Goal: Task Accomplishment & Management: Manage account settings

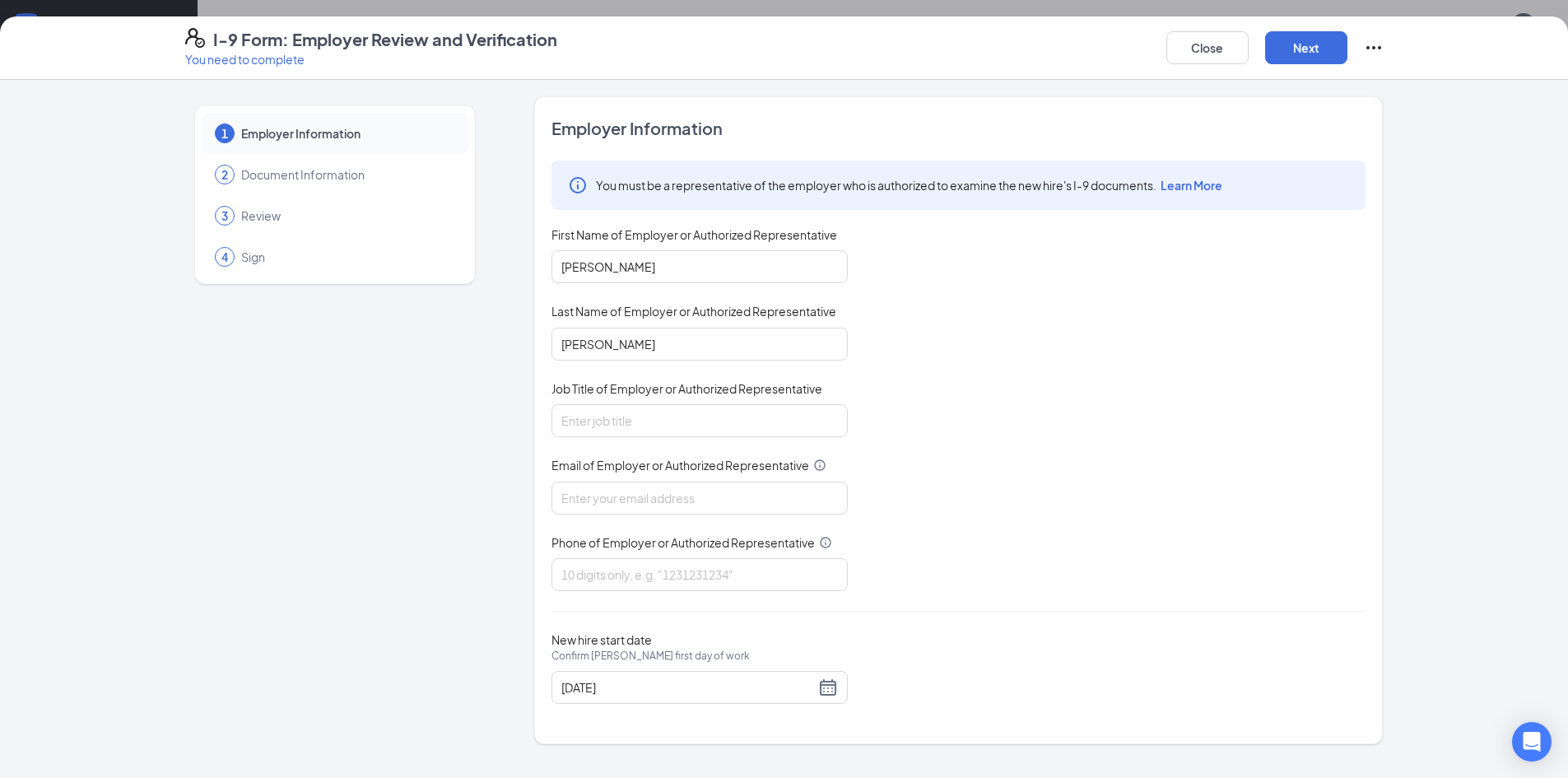
scroll to position [329, 0]
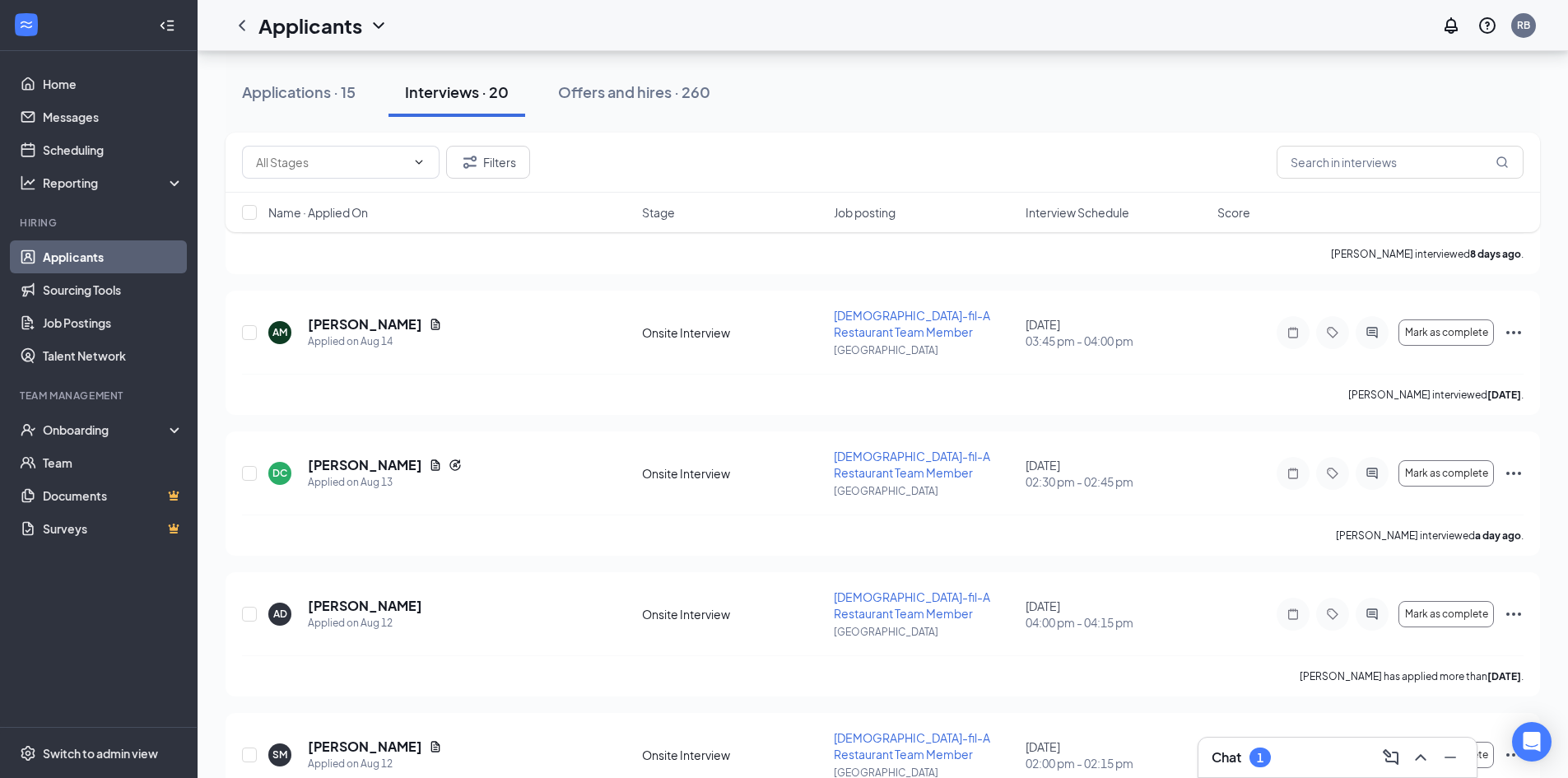
scroll to position [2361, 0]
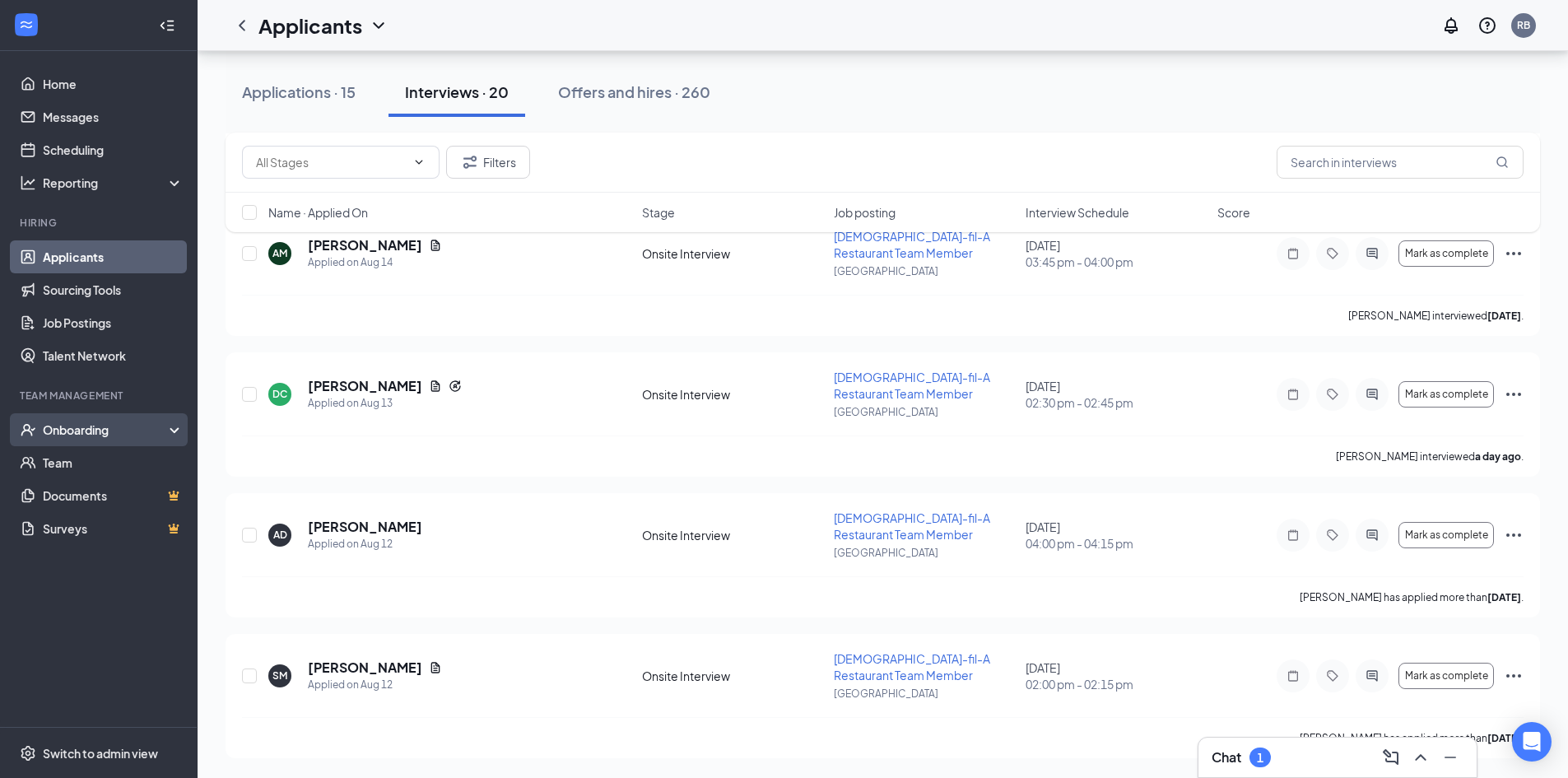
click at [102, 421] on div "Onboarding" at bounding box center [99, 430] width 197 height 33
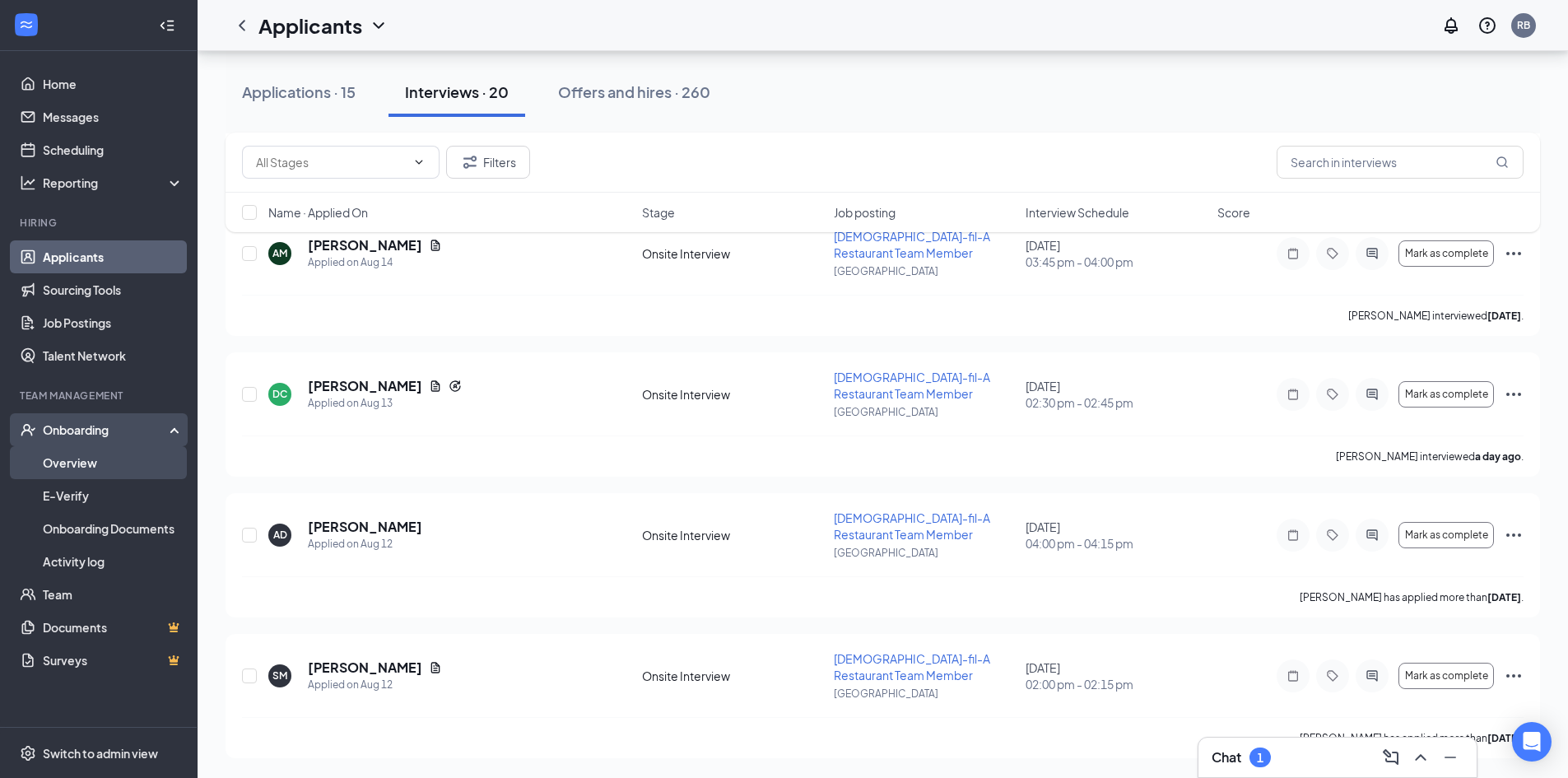
click at [88, 455] on link "Overview" at bounding box center [113, 463] width 141 height 33
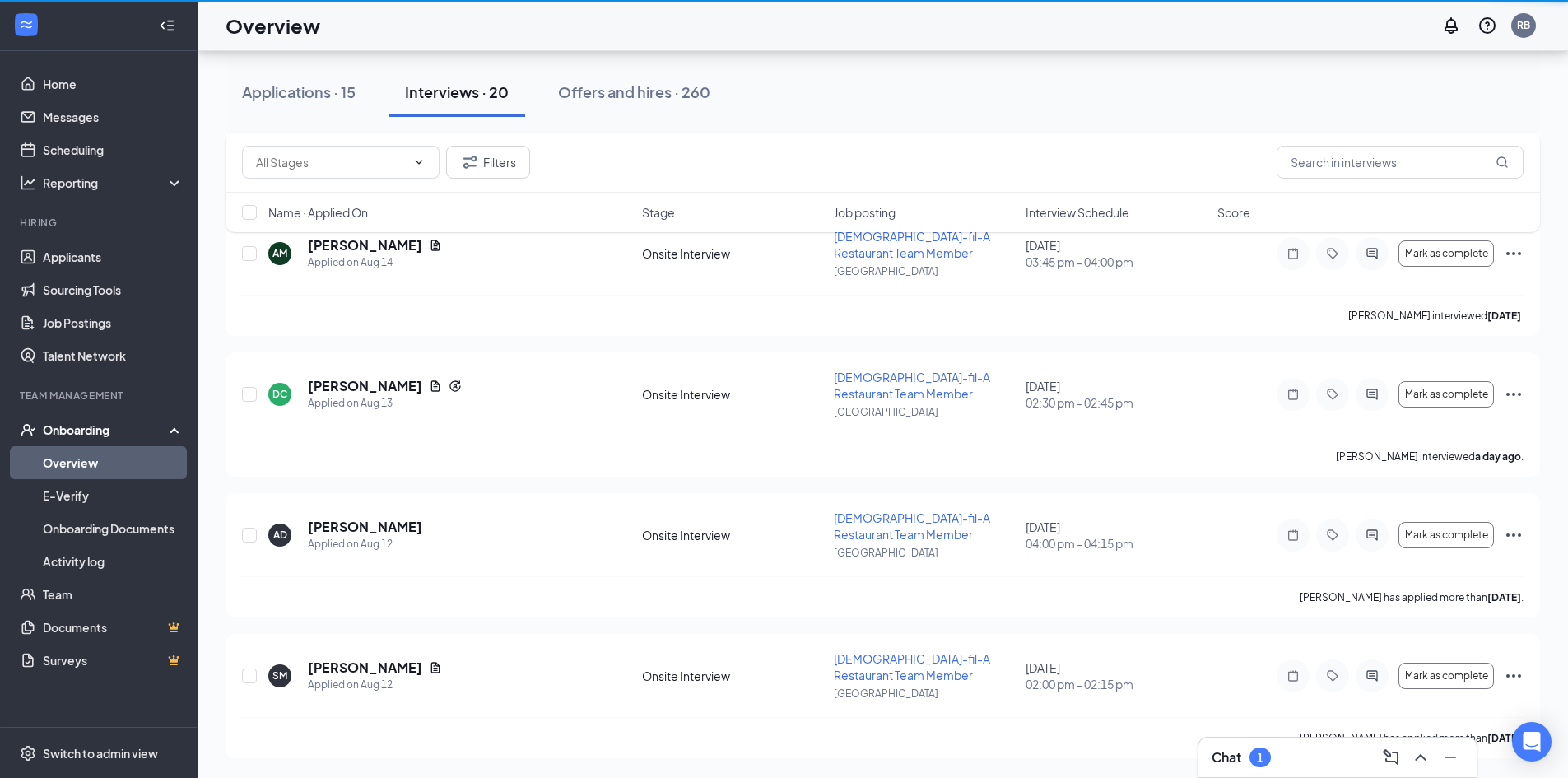
scroll to position [74, 0]
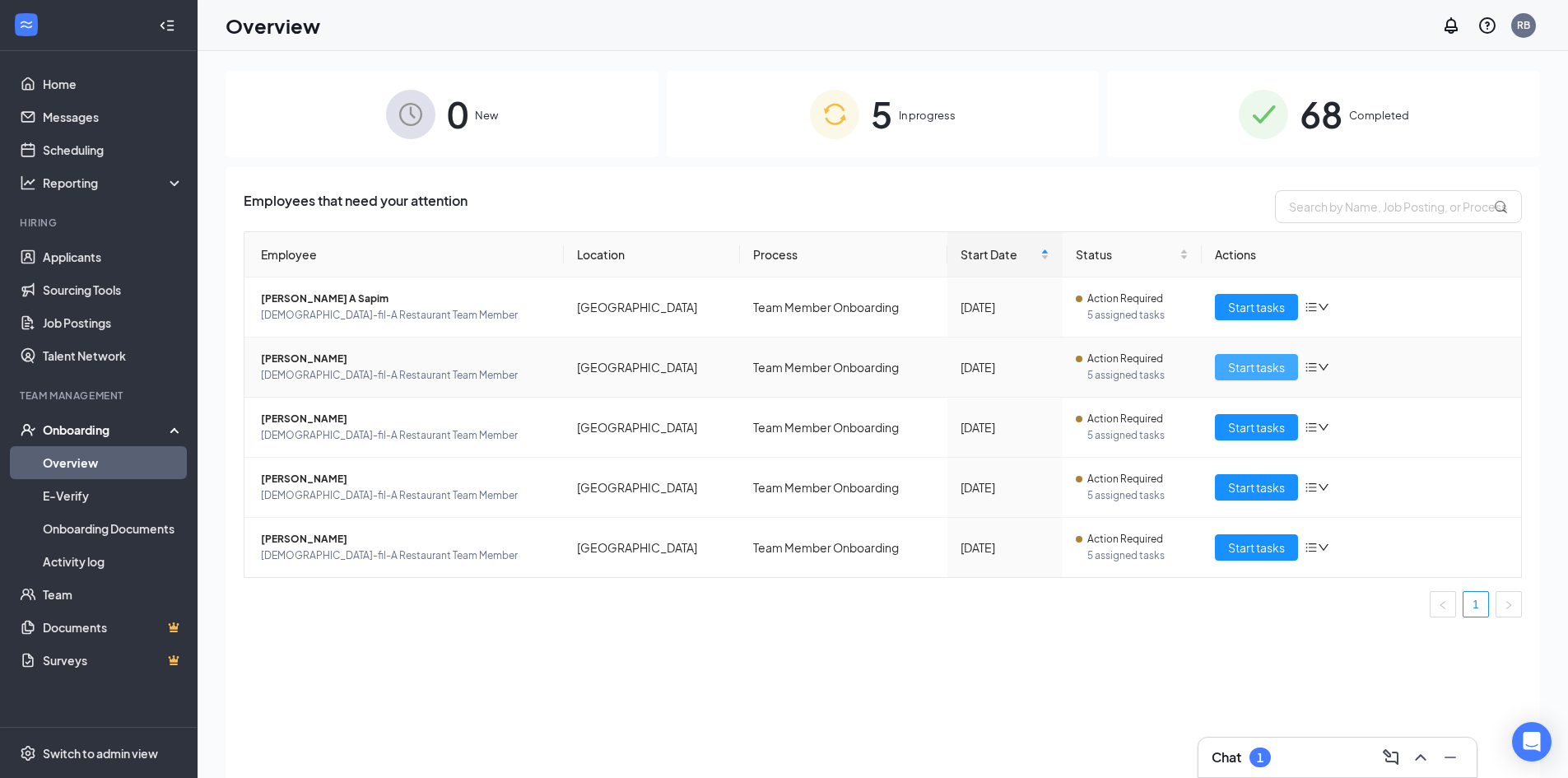
click at [1268, 376] on span "Start tasks" at bounding box center [1256, 367] width 57 height 19
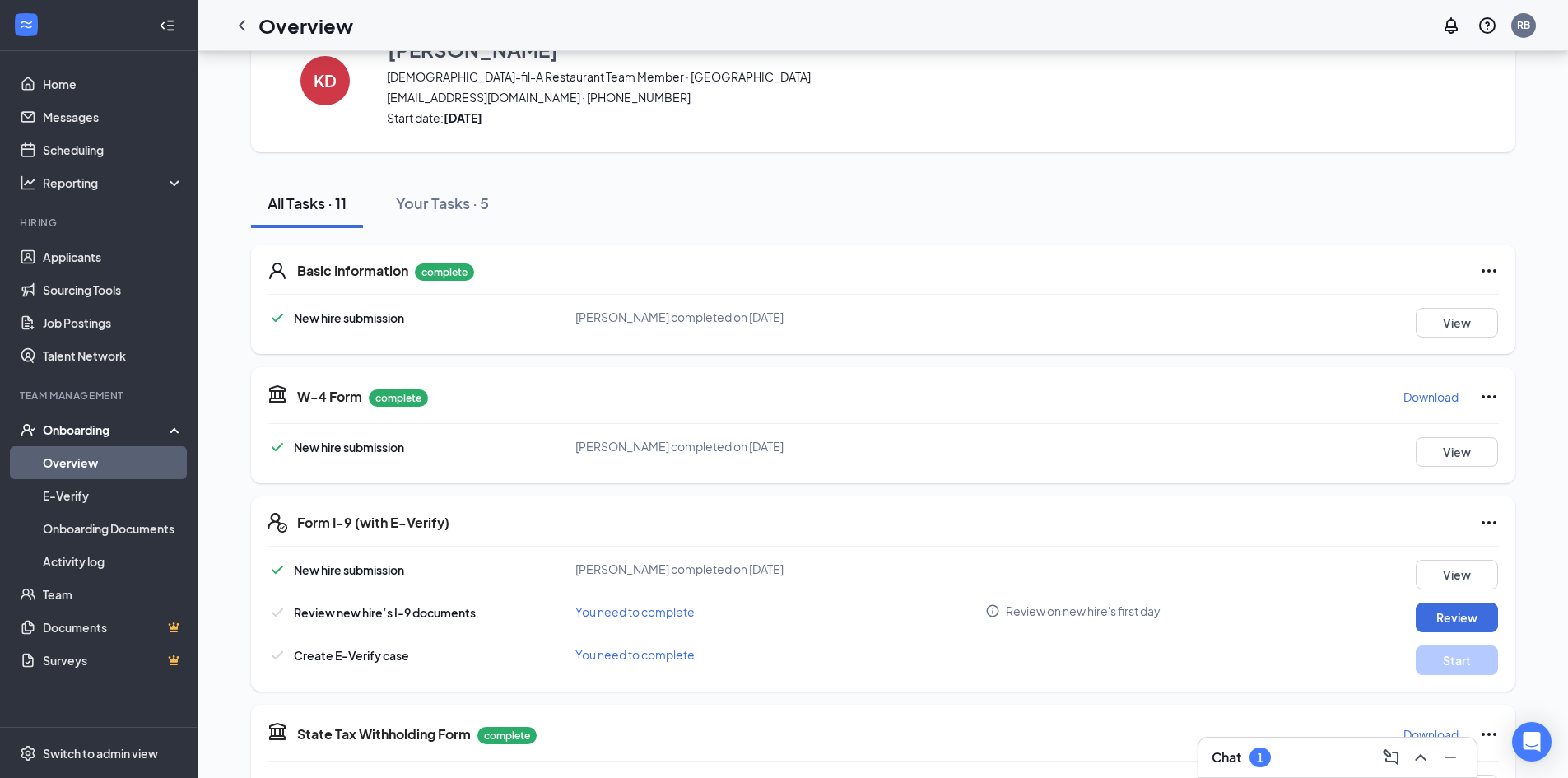
scroll to position [329, 0]
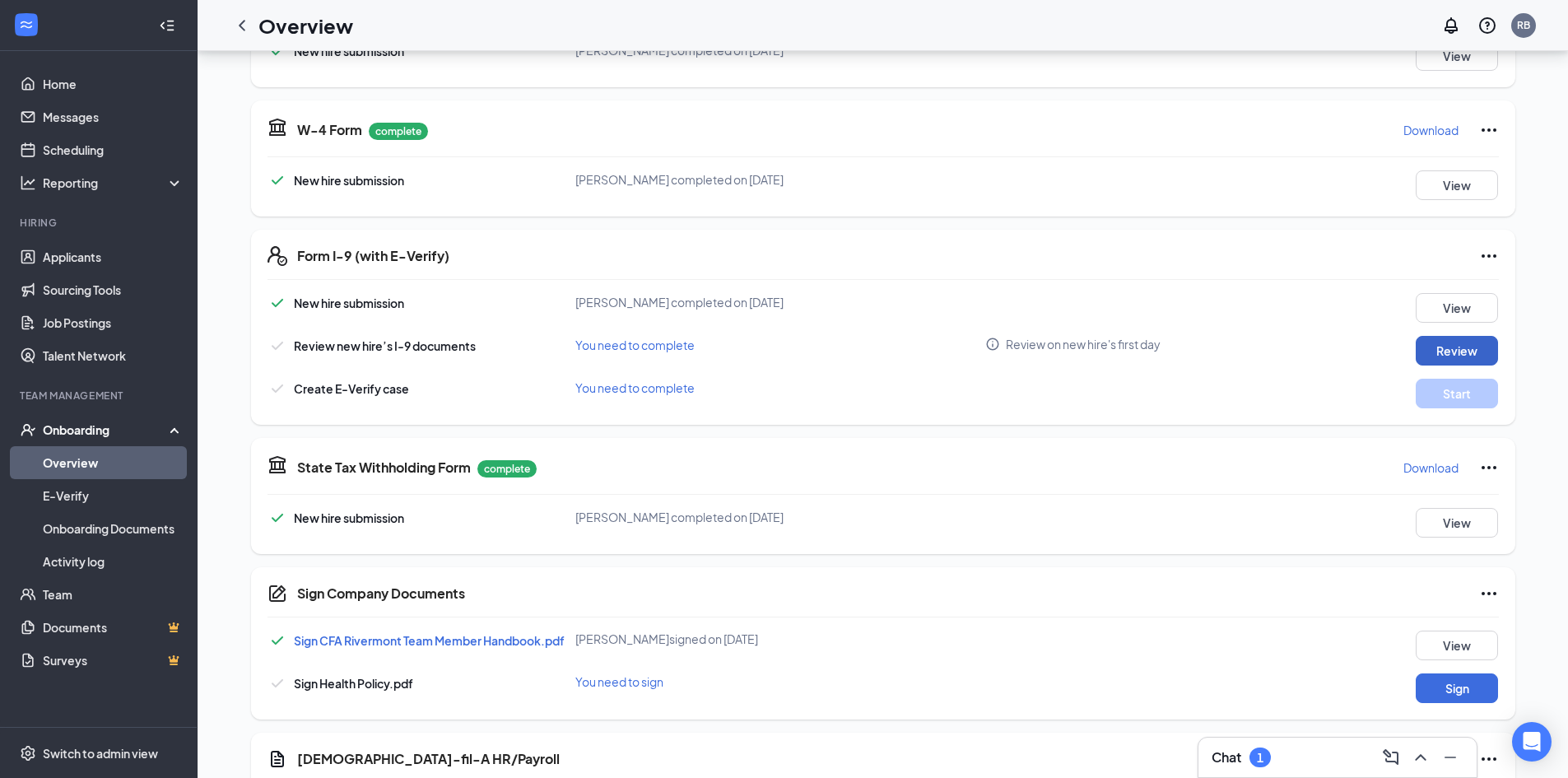
click at [1466, 351] on button "Review" at bounding box center [1457, 350] width 82 height 29
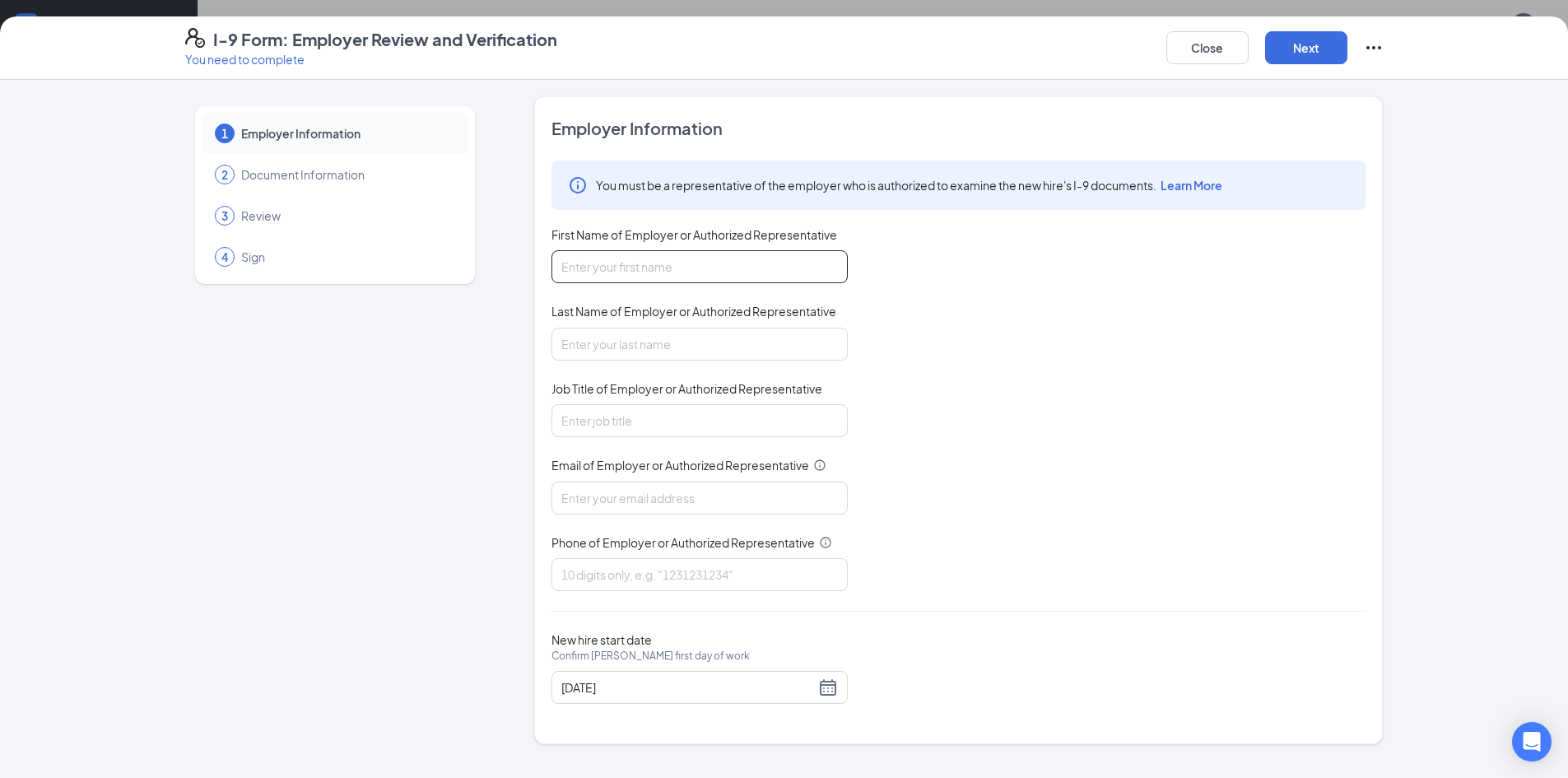
click at [687, 264] on input "First Name of Employer or Authorized Representative" at bounding box center [700, 266] width 297 height 33
type input "[PERSON_NAME]"
click at [670, 412] on input "Job Title of Employer or Authorized Representative" at bounding box center [700, 421] width 297 height 33
type input "President"
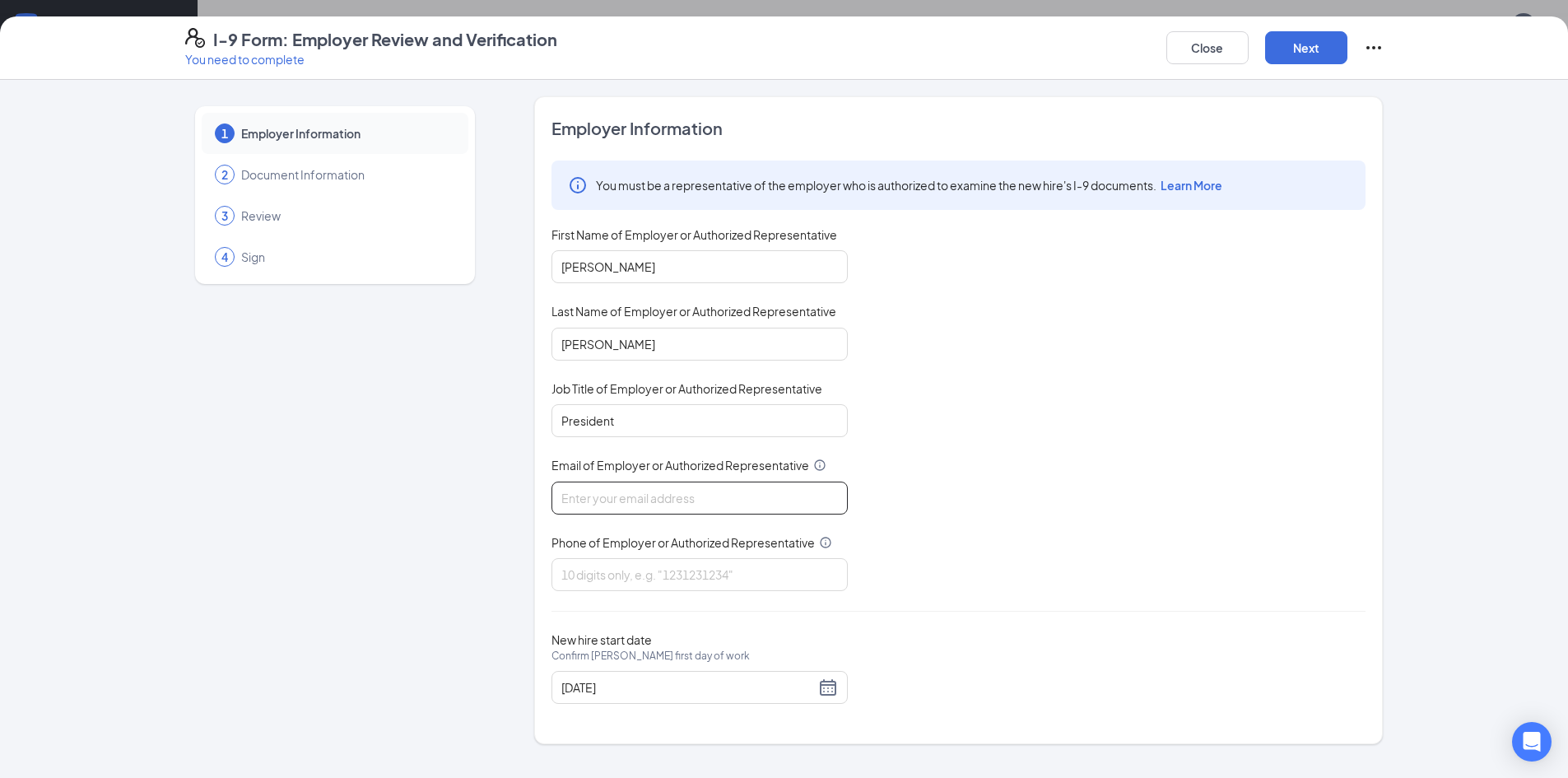
click at [748, 512] on input "Email of Employer or Authorized Representative" at bounding box center [700, 498] width 297 height 33
type input "[PERSON_NAME][EMAIL_ADDRESS][PERSON_NAME][DOMAIN_NAME]"
click at [740, 566] on input "Phone of Employer or Authorized Representative" at bounding box center [700, 575] width 297 height 33
type input "3365098166"
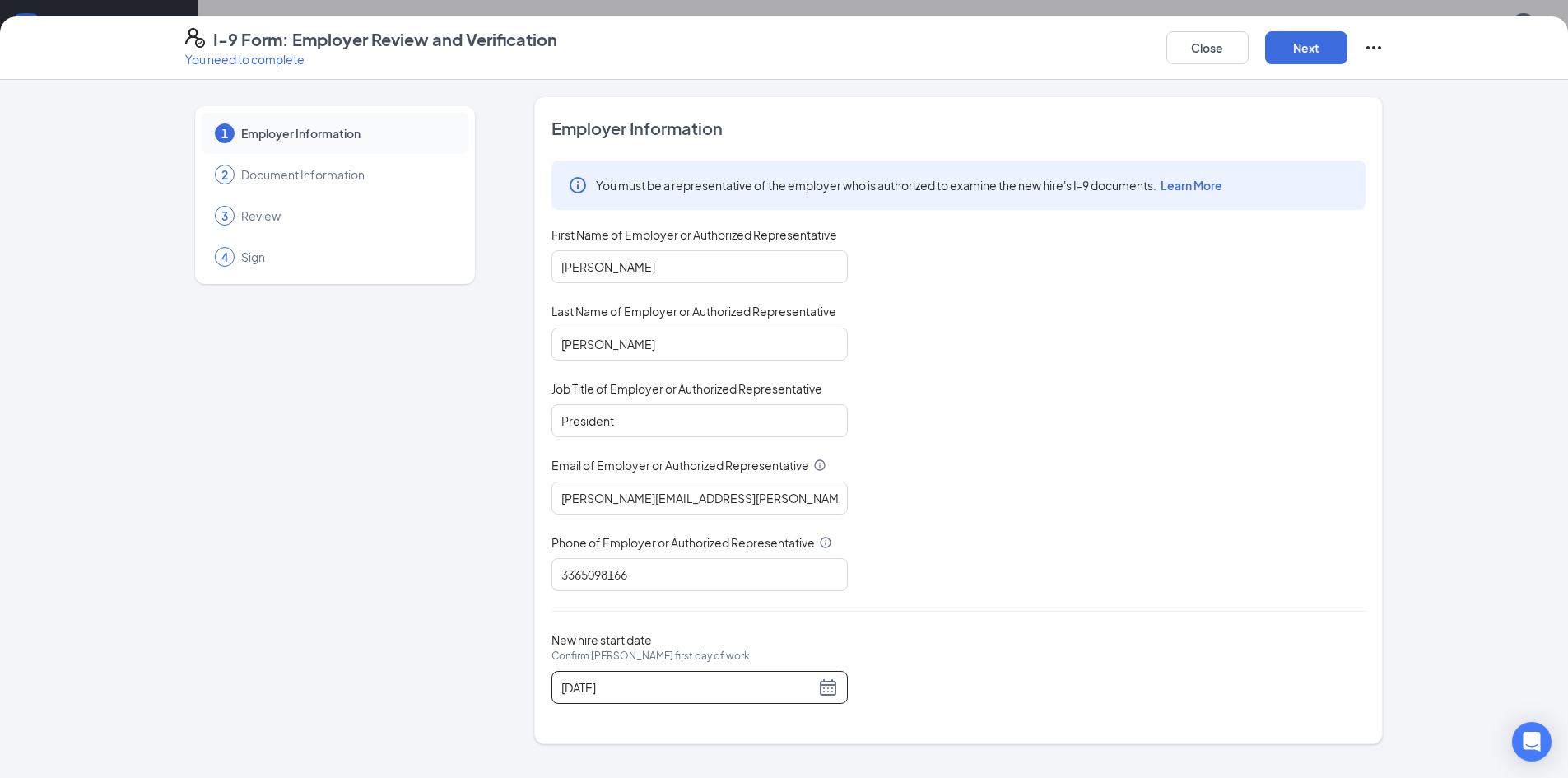
click at [843, 693] on div "[DATE]" at bounding box center [700, 687] width 297 height 33
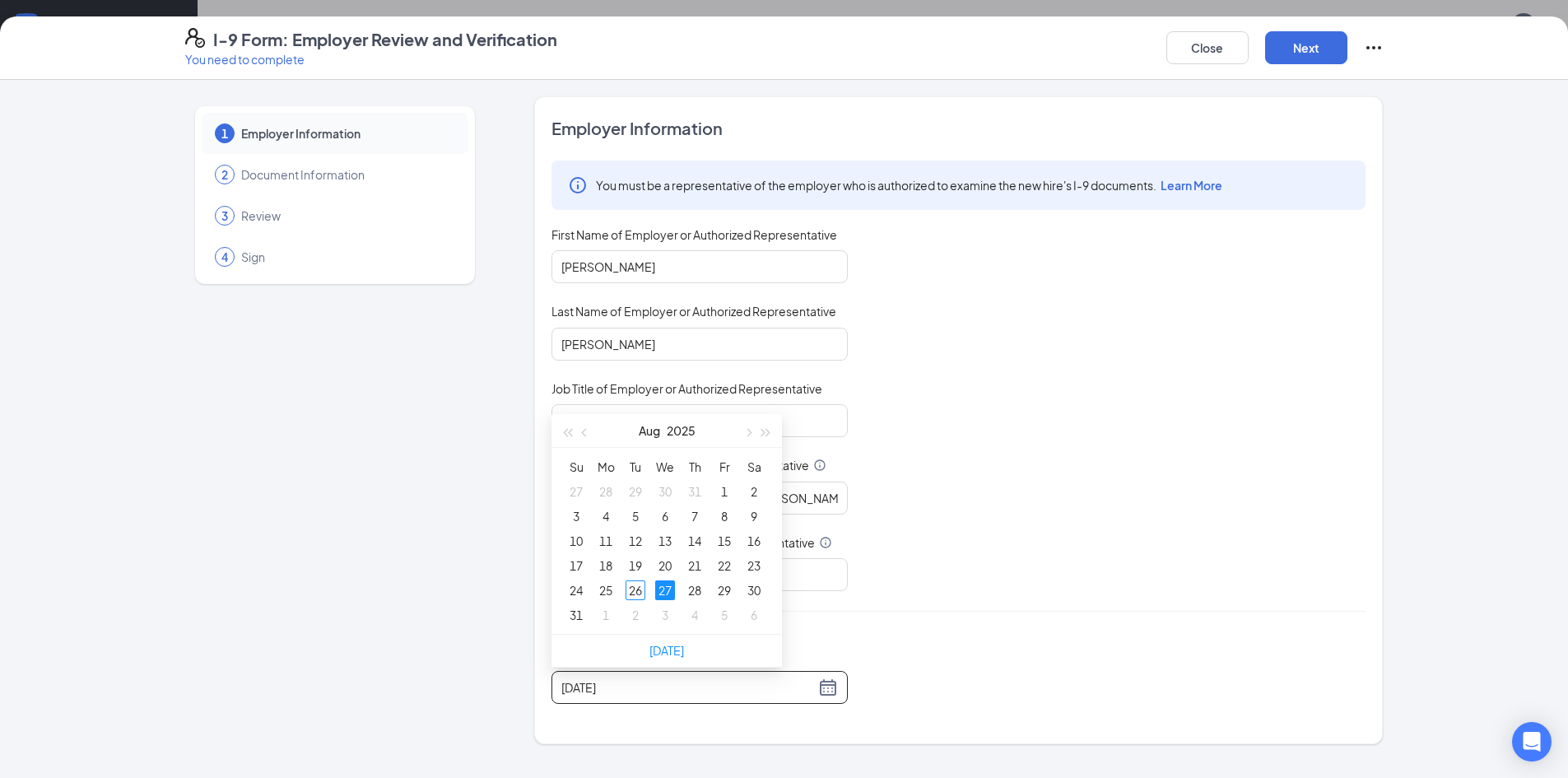
type input "[DATE]"
click at [670, 596] on div "27" at bounding box center [664, 591] width 20 height 20
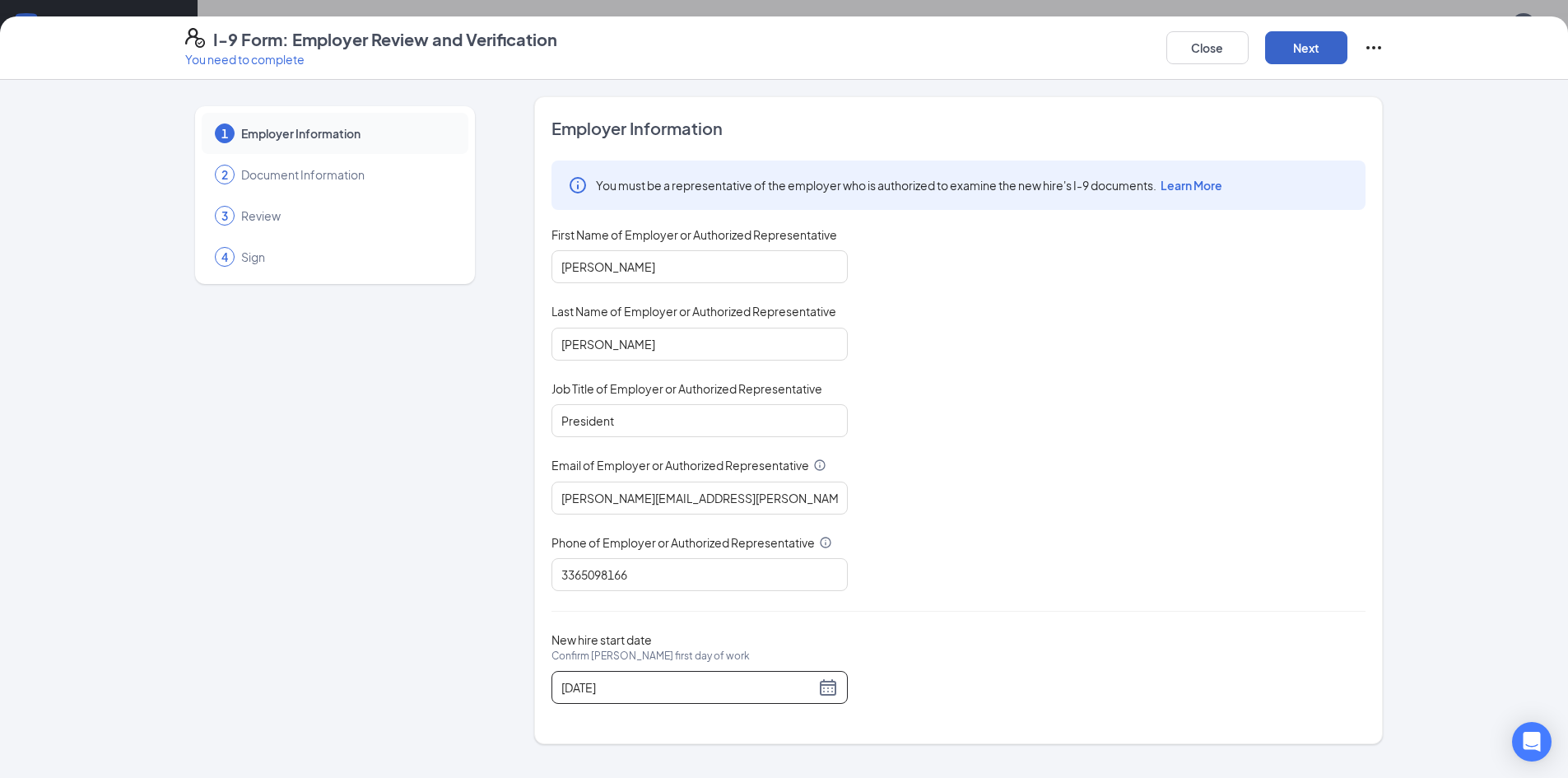
click at [1315, 56] on button "Next" at bounding box center [1306, 48] width 82 height 33
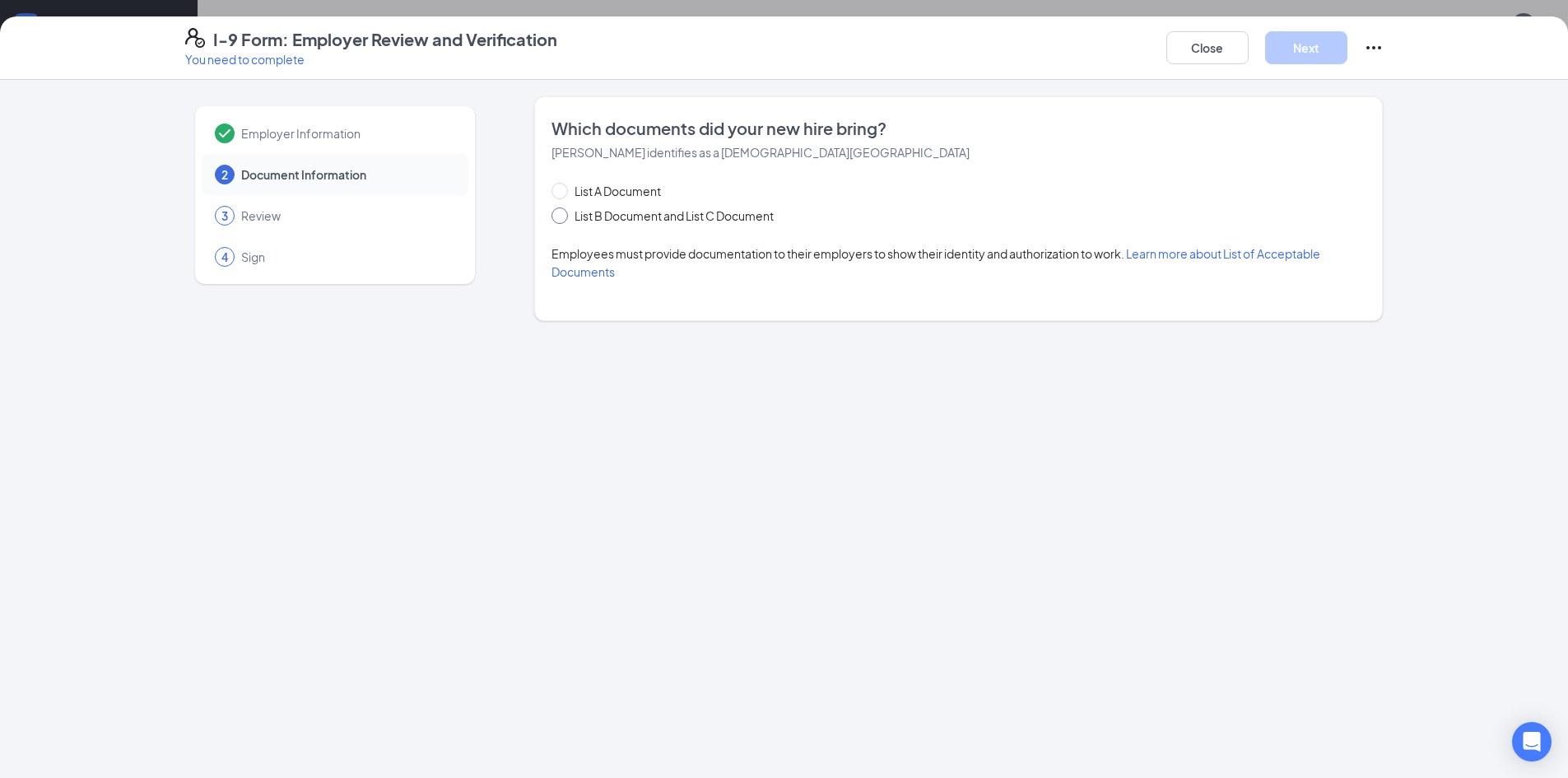
click at [559, 221] on span at bounding box center [559, 216] width 17 height 17
click at [559, 219] on input "List B Document and List C Document" at bounding box center [557, 214] width 12 height 12
radio input "true"
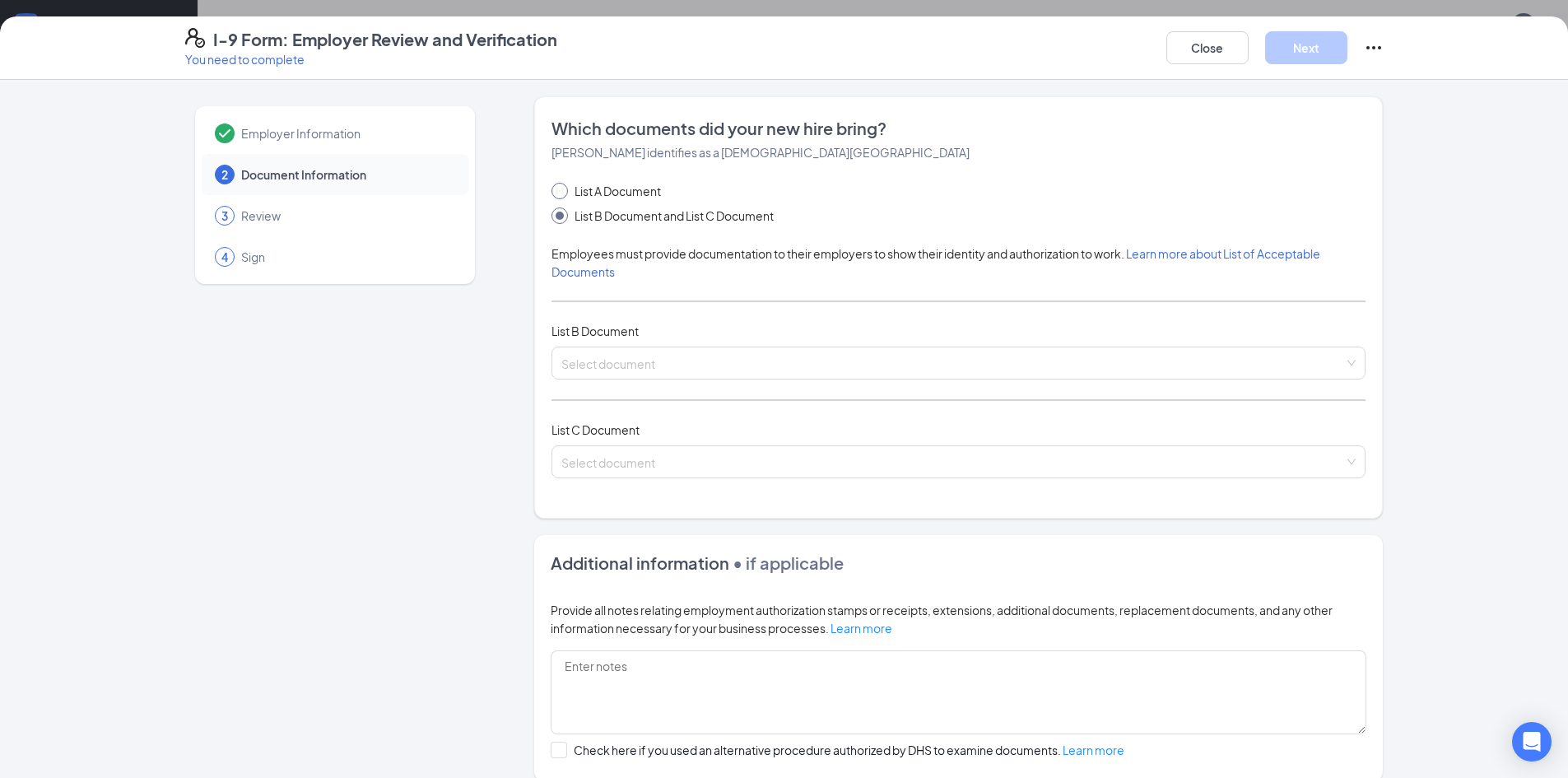
click at [568, 186] on span "List A Document" at bounding box center [618, 190] width 100 height 19
click at [562, 186] on input "List A Document" at bounding box center [557, 188] width 12 height 12
radio input "true"
radio input "false"
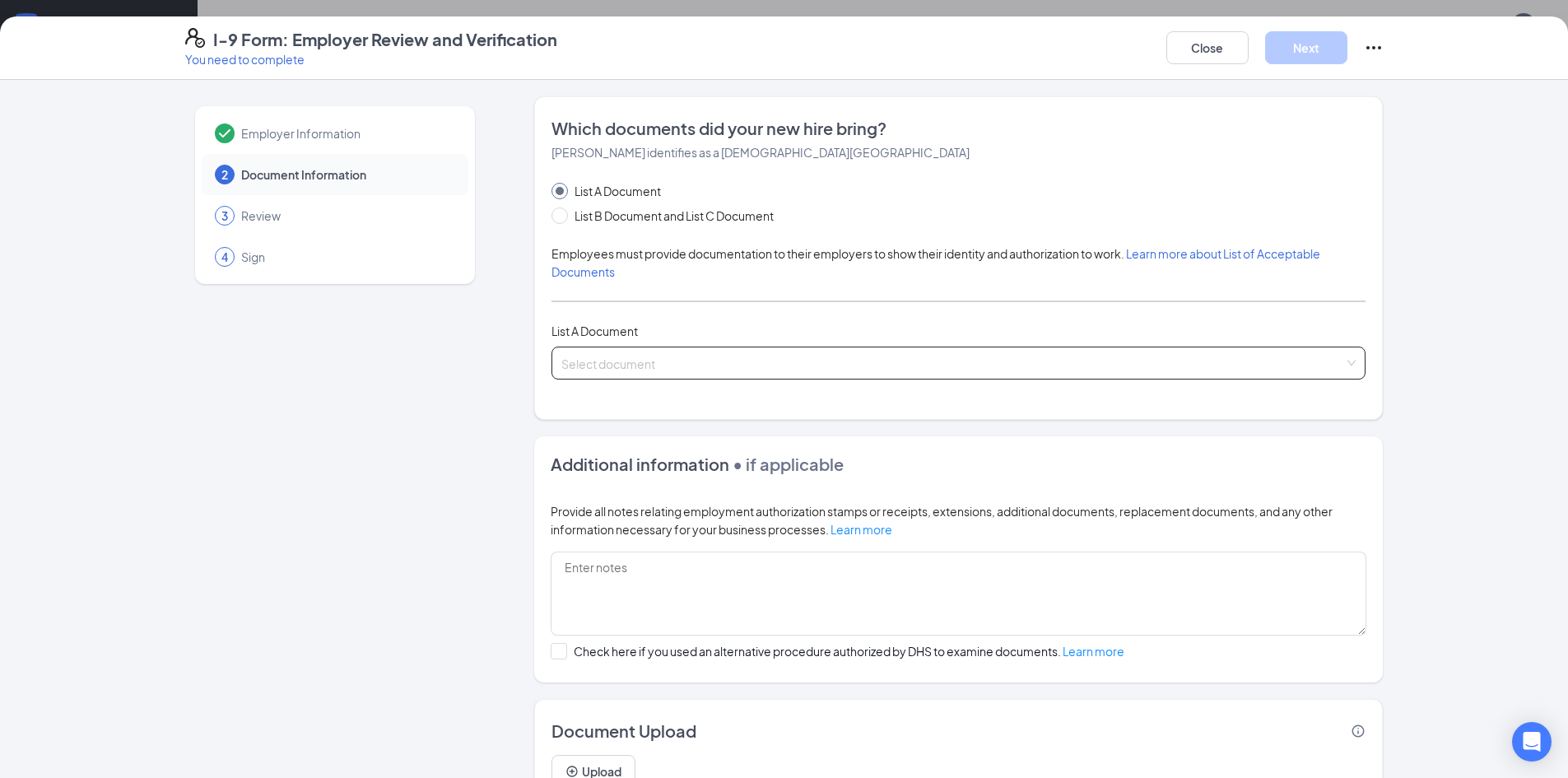
click at [685, 362] on input "search" at bounding box center [952, 359] width 783 height 24
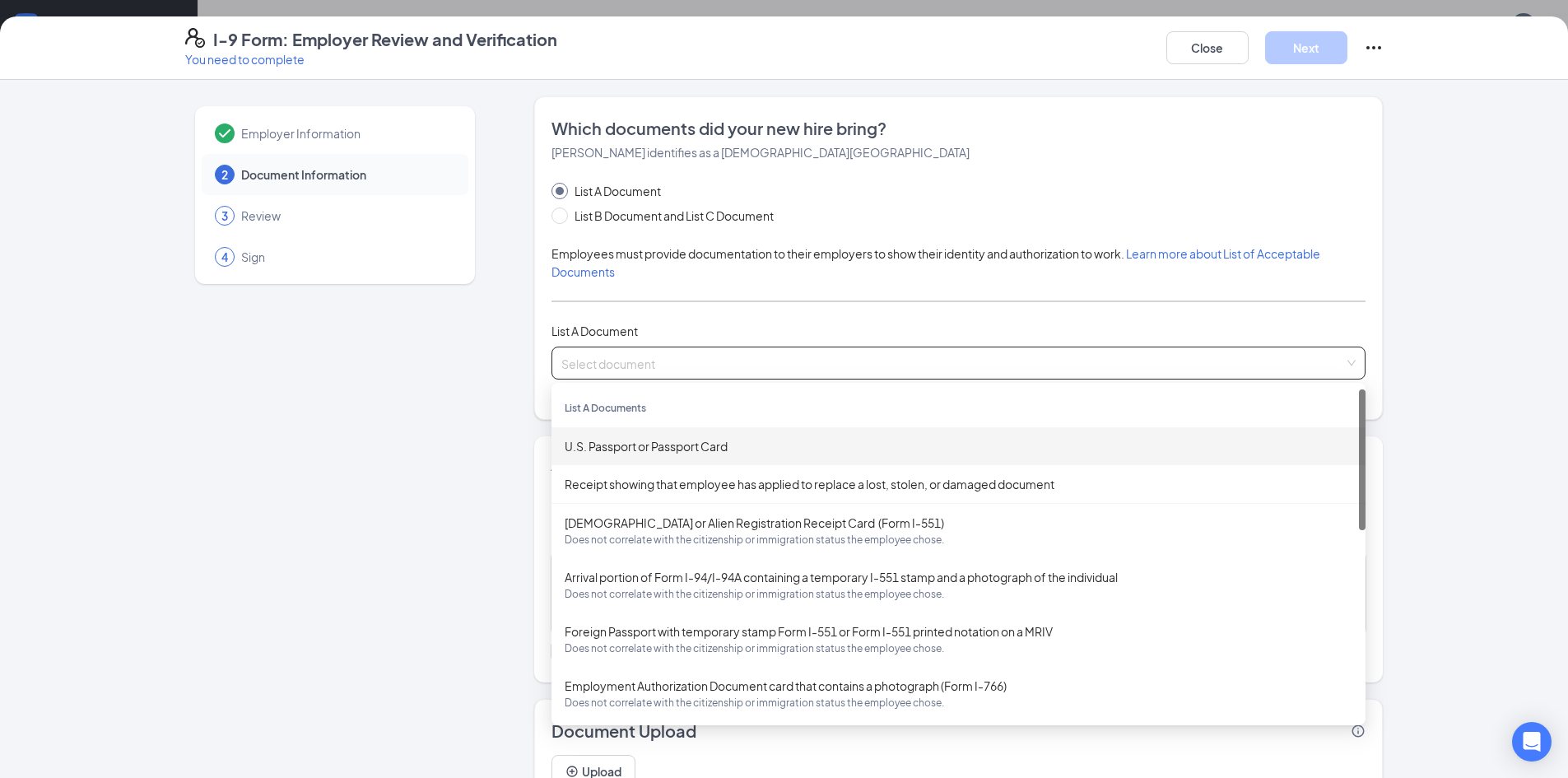
click at [723, 460] on div "U.S. Passport or Passport Card" at bounding box center [958, 446] width 814 height 38
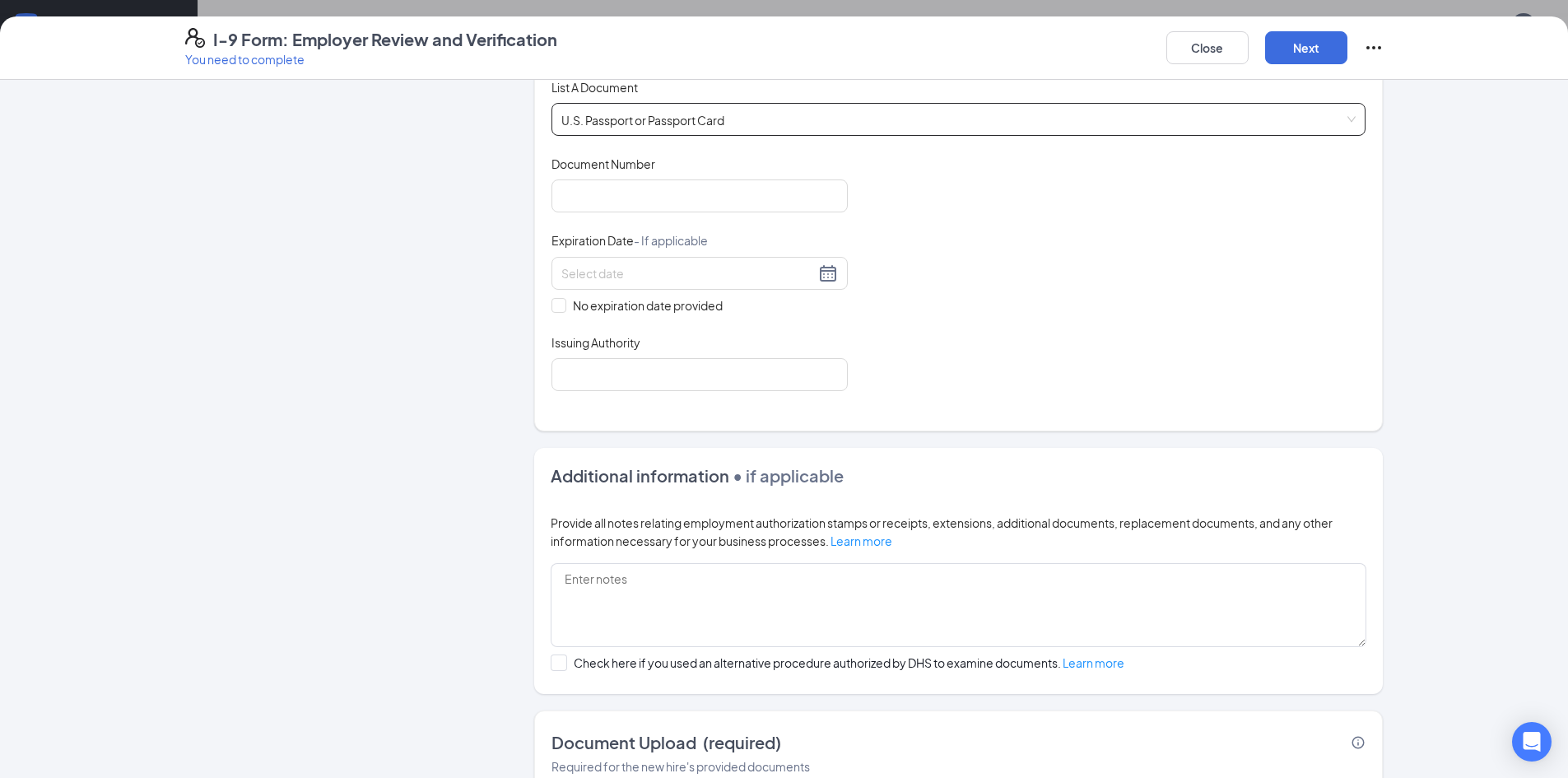
scroll to position [165, 0]
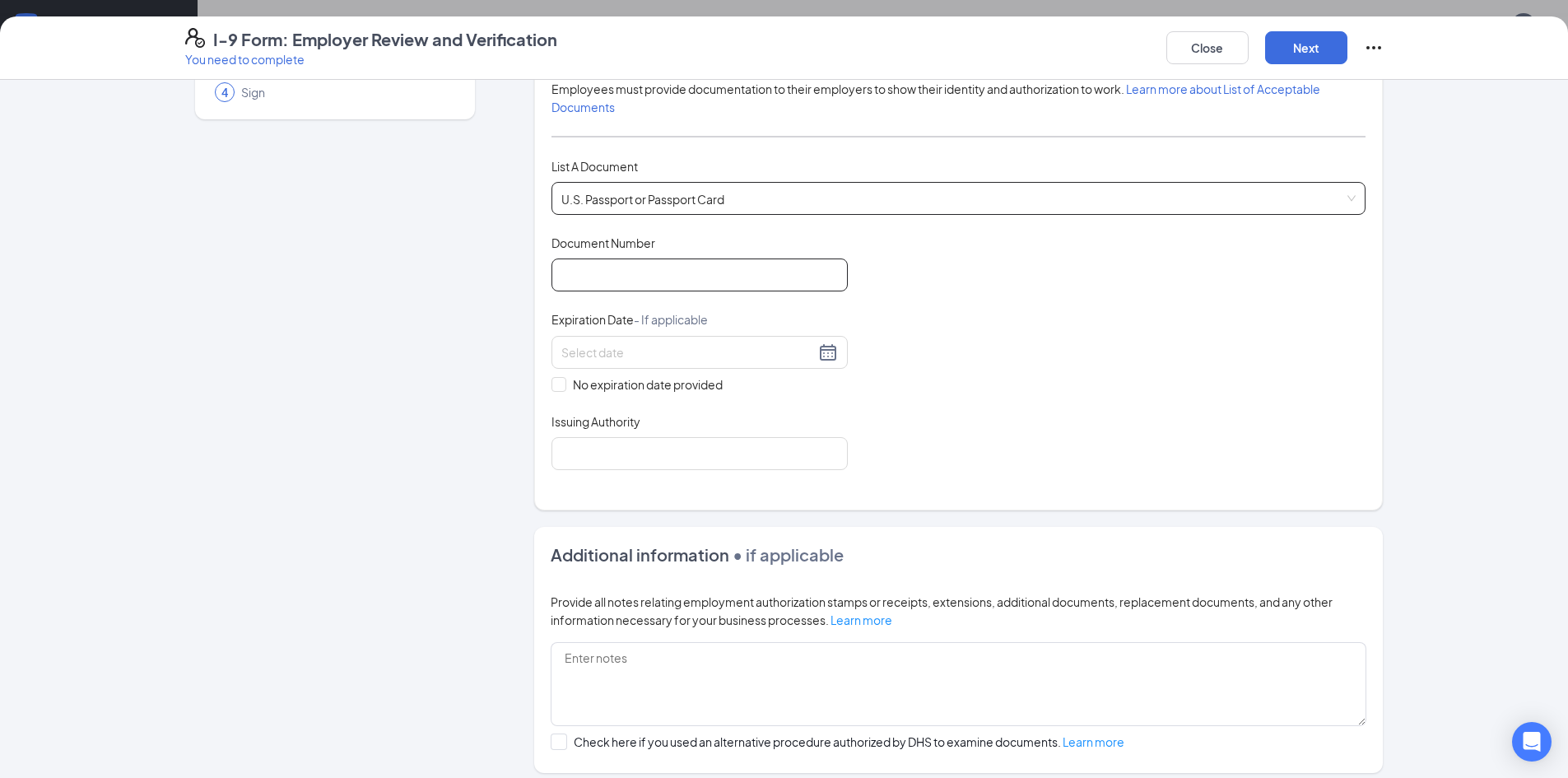
click at [689, 281] on input "Document Number" at bounding box center [700, 275] width 297 height 33
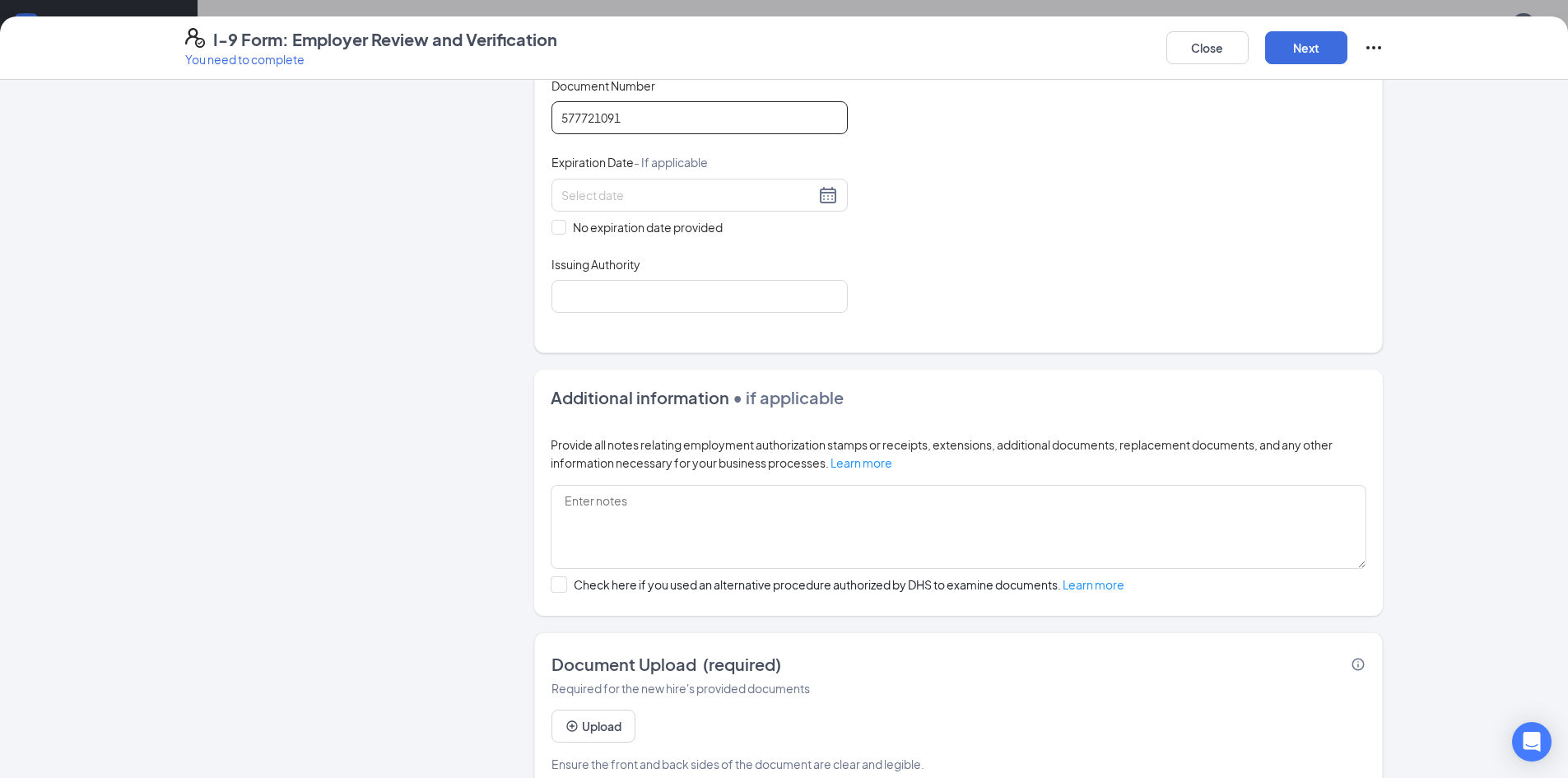
scroll to position [329, 0]
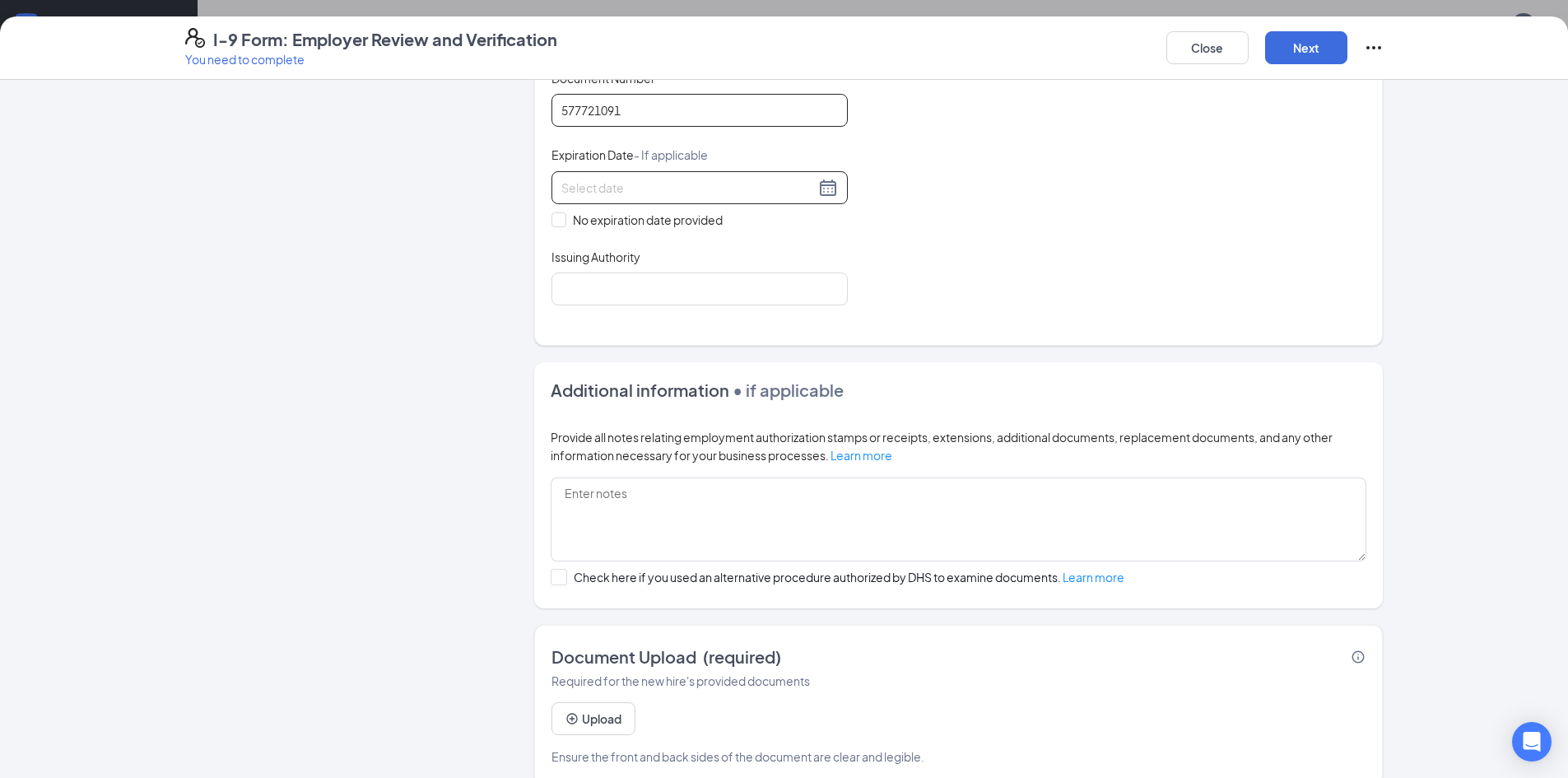
type input "577721091"
click at [641, 185] on input at bounding box center [688, 187] width 254 height 19
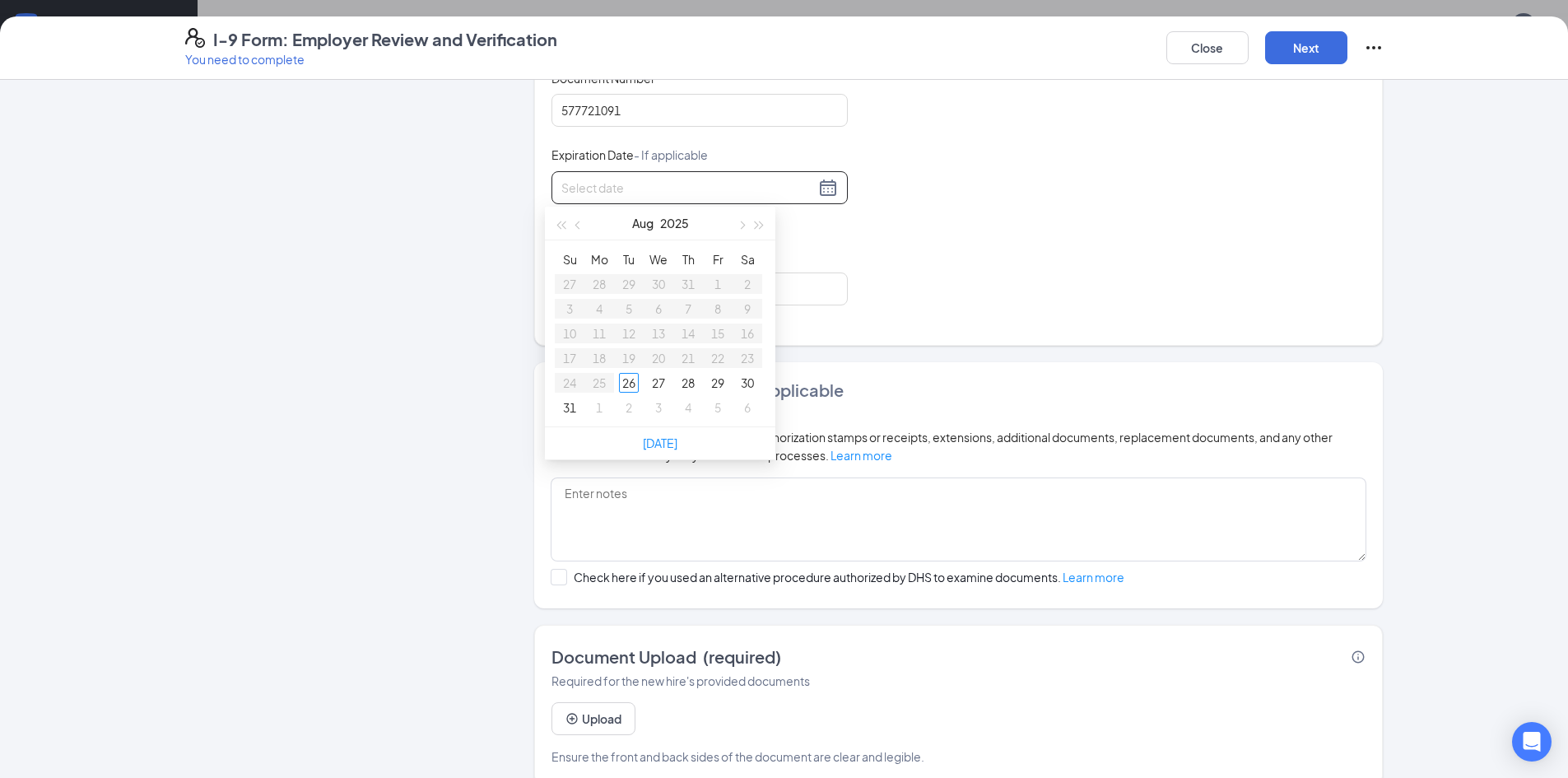
type input "[DATE]"
click at [656, 383] on div "27" at bounding box center [659, 383] width 20 height 20
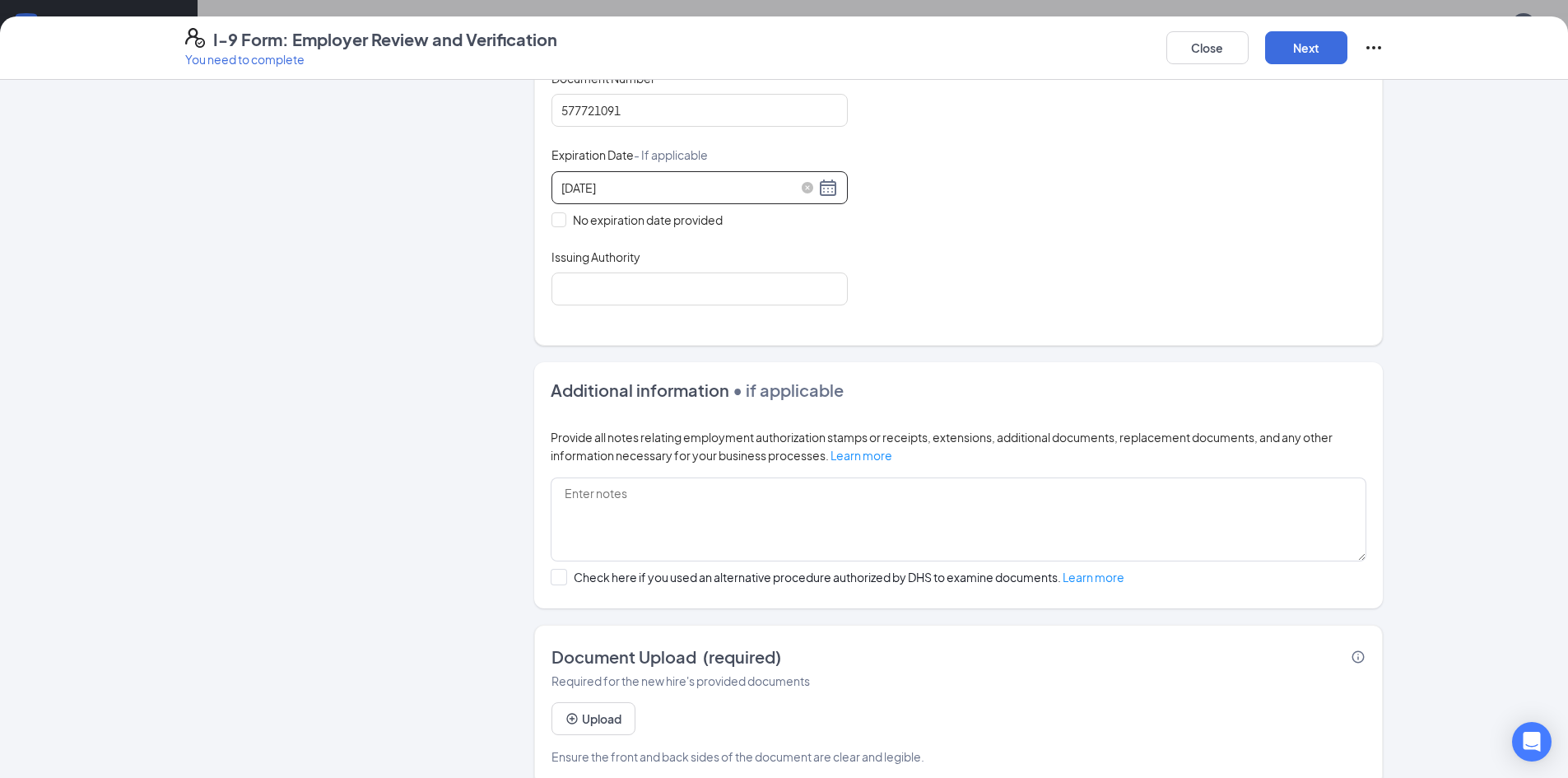
click at [824, 188] on div "[DATE]" at bounding box center [699, 187] width 276 height 20
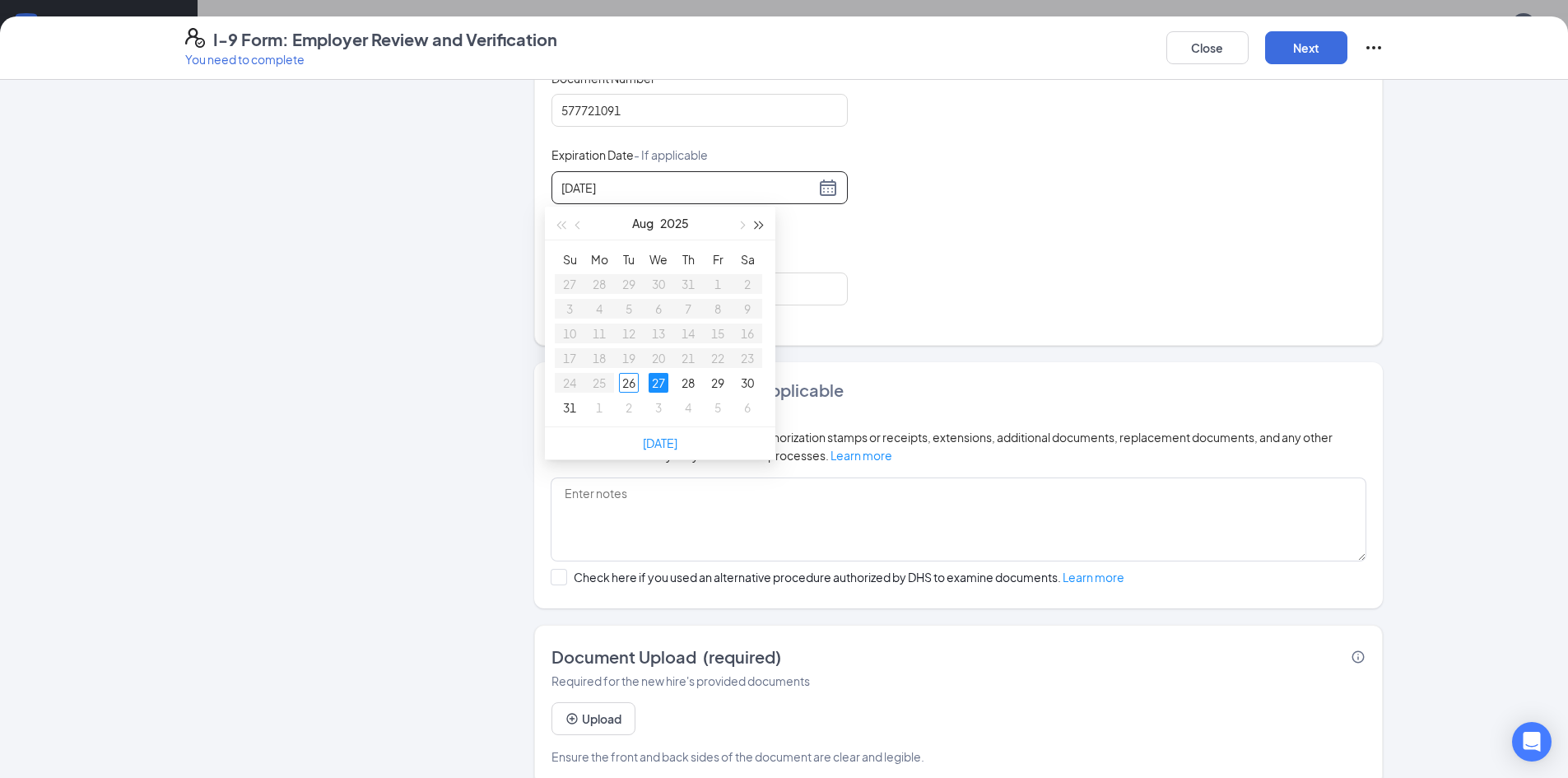
click at [759, 227] on span "button" at bounding box center [759, 225] width 8 height 8
click at [760, 227] on span "button" at bounding box center [759, 225] width 8 height 8
click at [578, 225] on span "button" at bounding box center [580, 225] width 8 height 8
type input "[DATE]"
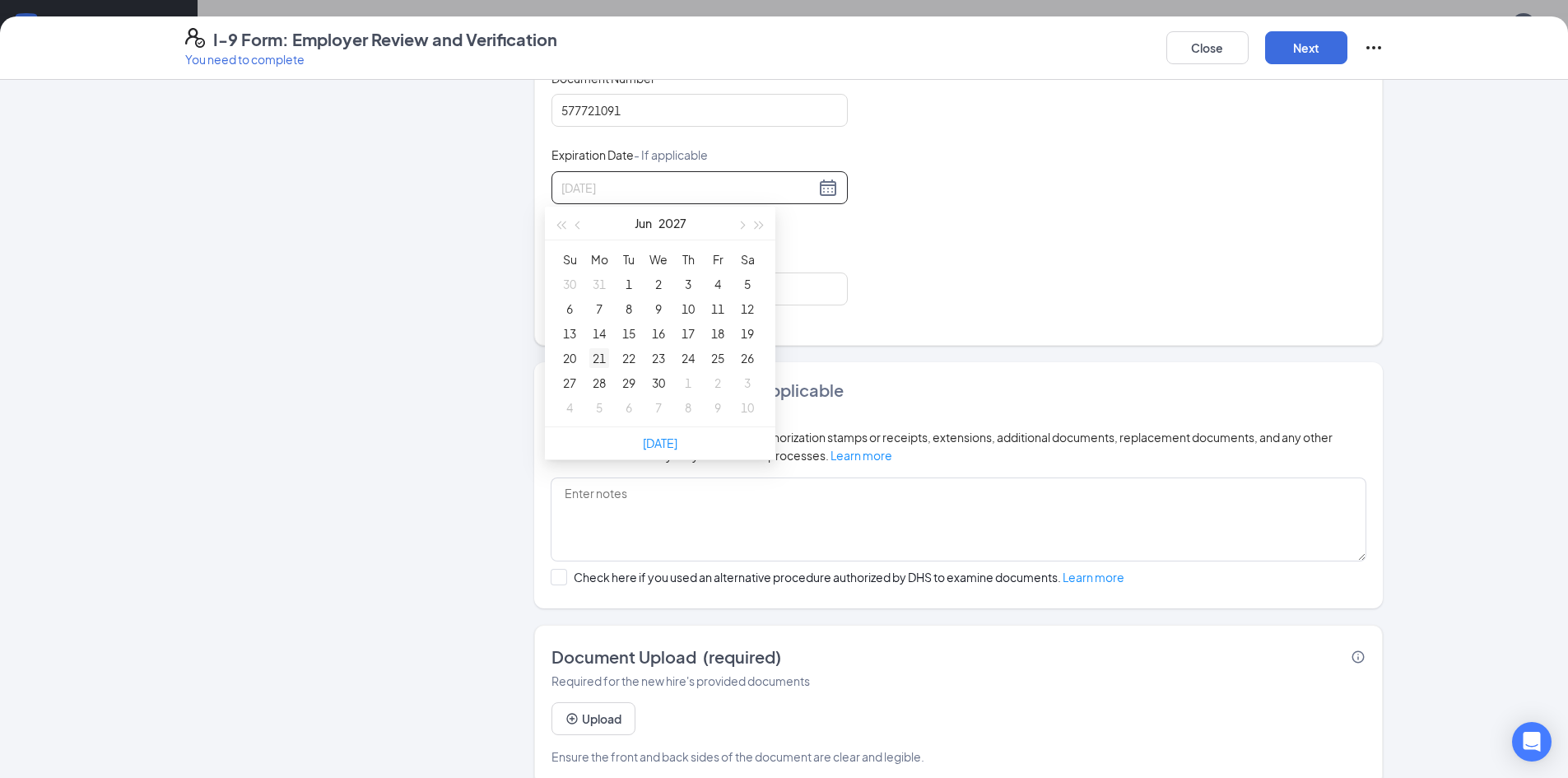
click at [594, 360] on div "21" at bounding box center [599, 358] width 20 height 20
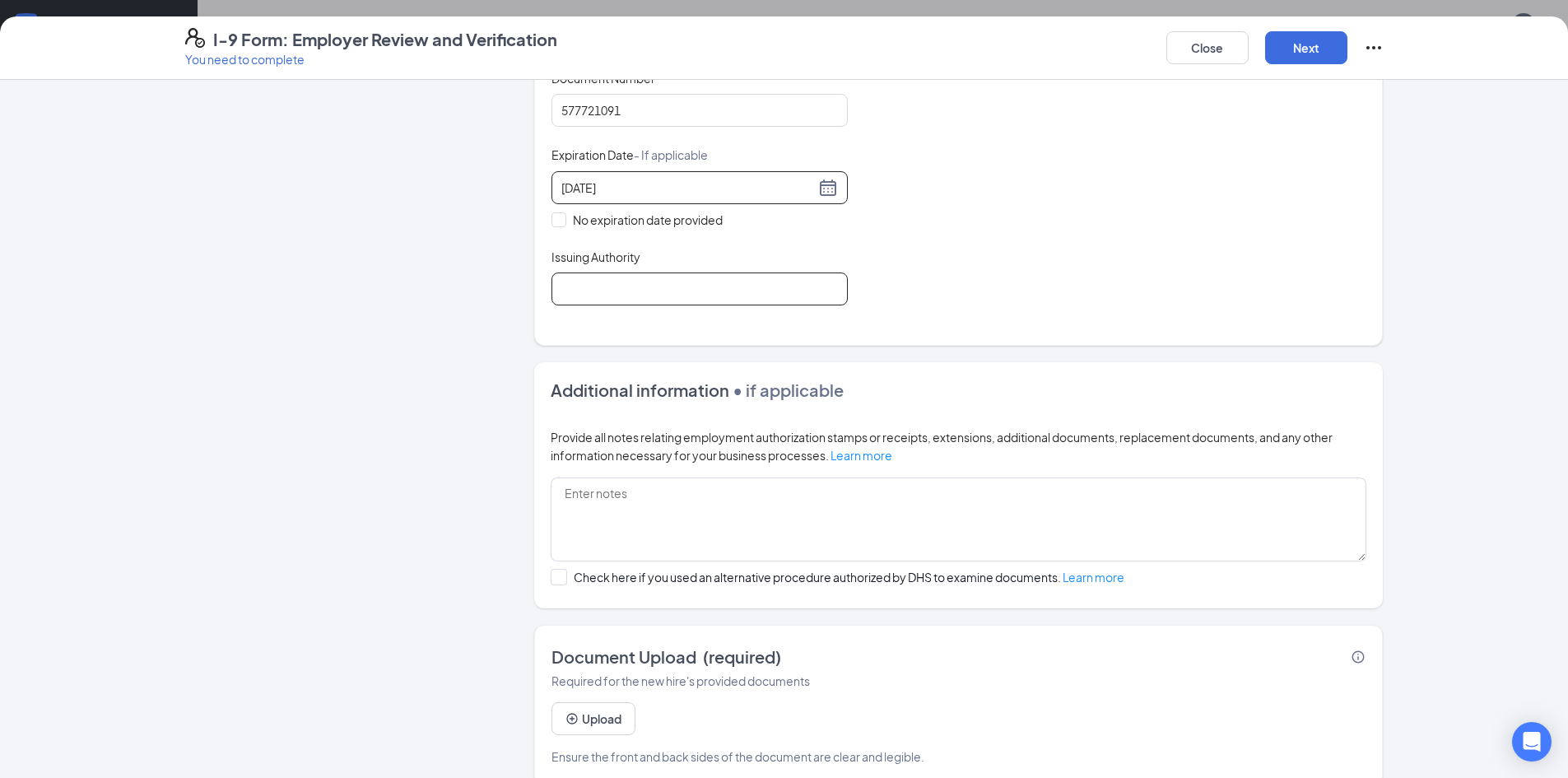
click at [683, 288] on input "Issuing Authority" at bounding box center [700, 289] width 297 height 33
type input "The U.S Department of State"
click at [1181, 266] on div "Document Title U.S. Passport or Passport Card Document Number [PASSPORT] Expira…" at bounding box center [958, 187] width 814 height 235
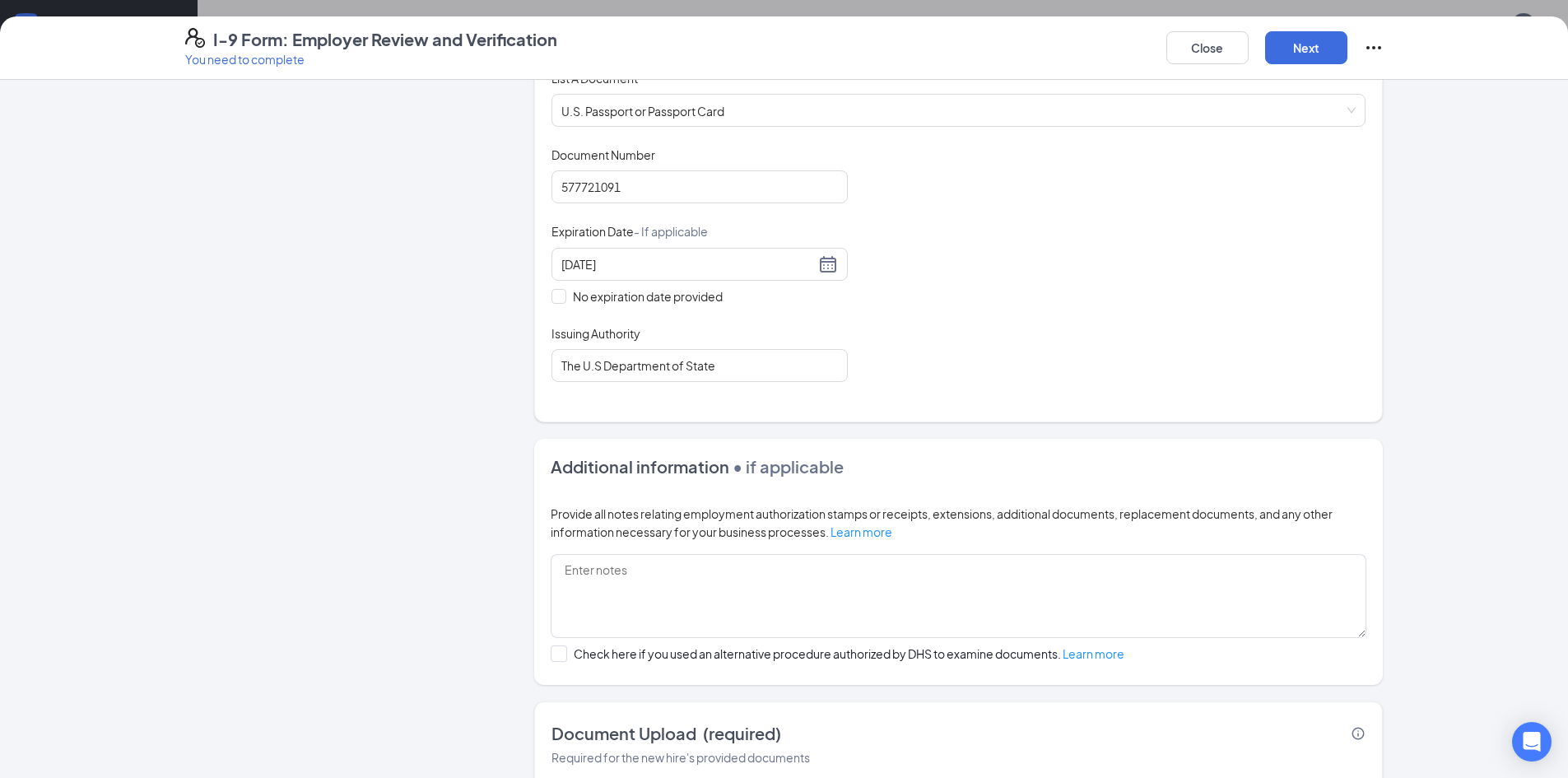
scroll to position [165, 0]
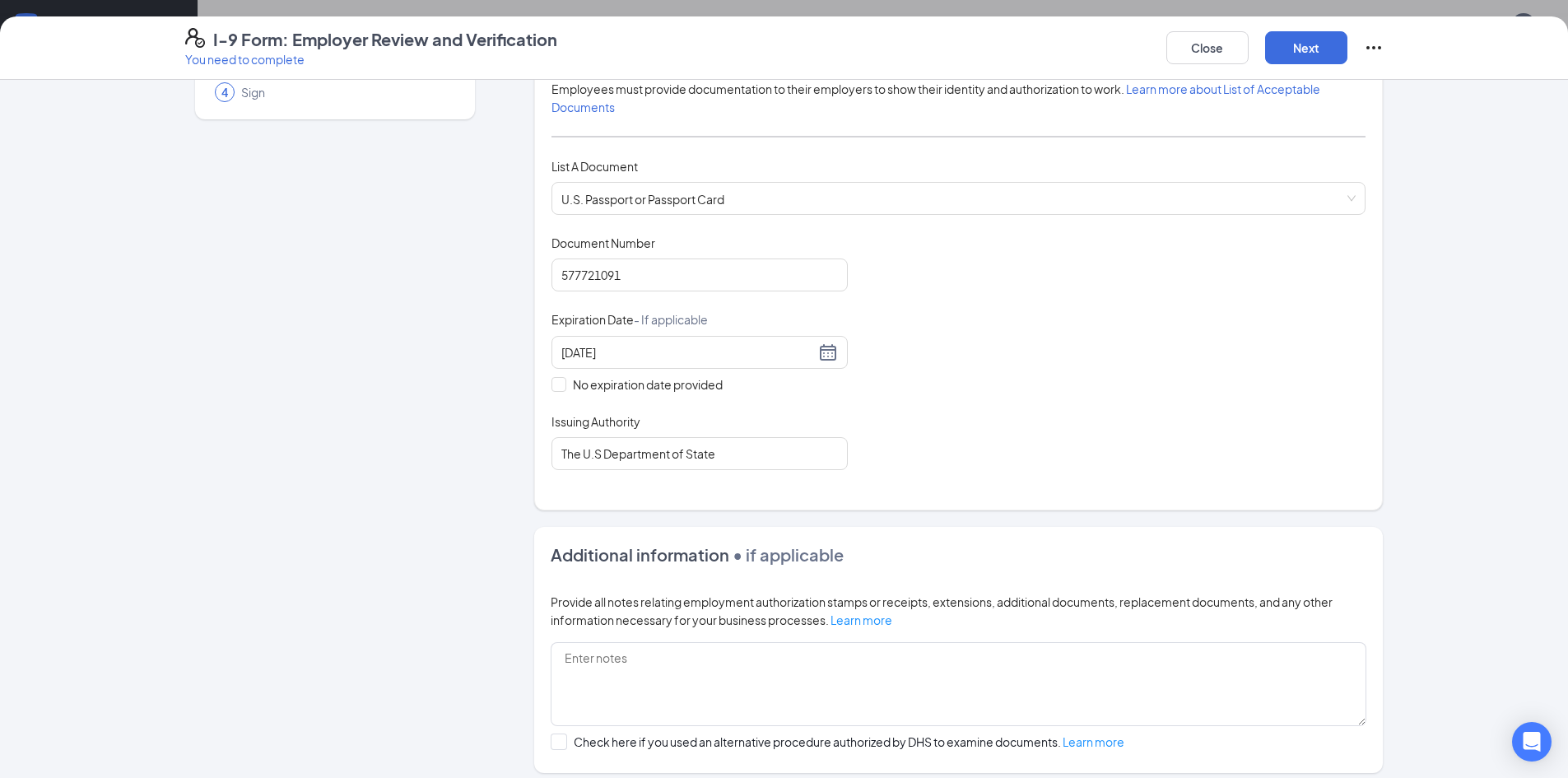
click at [985, 431] on div "Document Title U.S. Passport or Passport Card Document Number [PASSPORT] Expira…" at bounding box center [958, 351] width 814 height 235
click at [1304, 29] on div "Close Next" at bounding box center [1274, 48] width 218 height 39
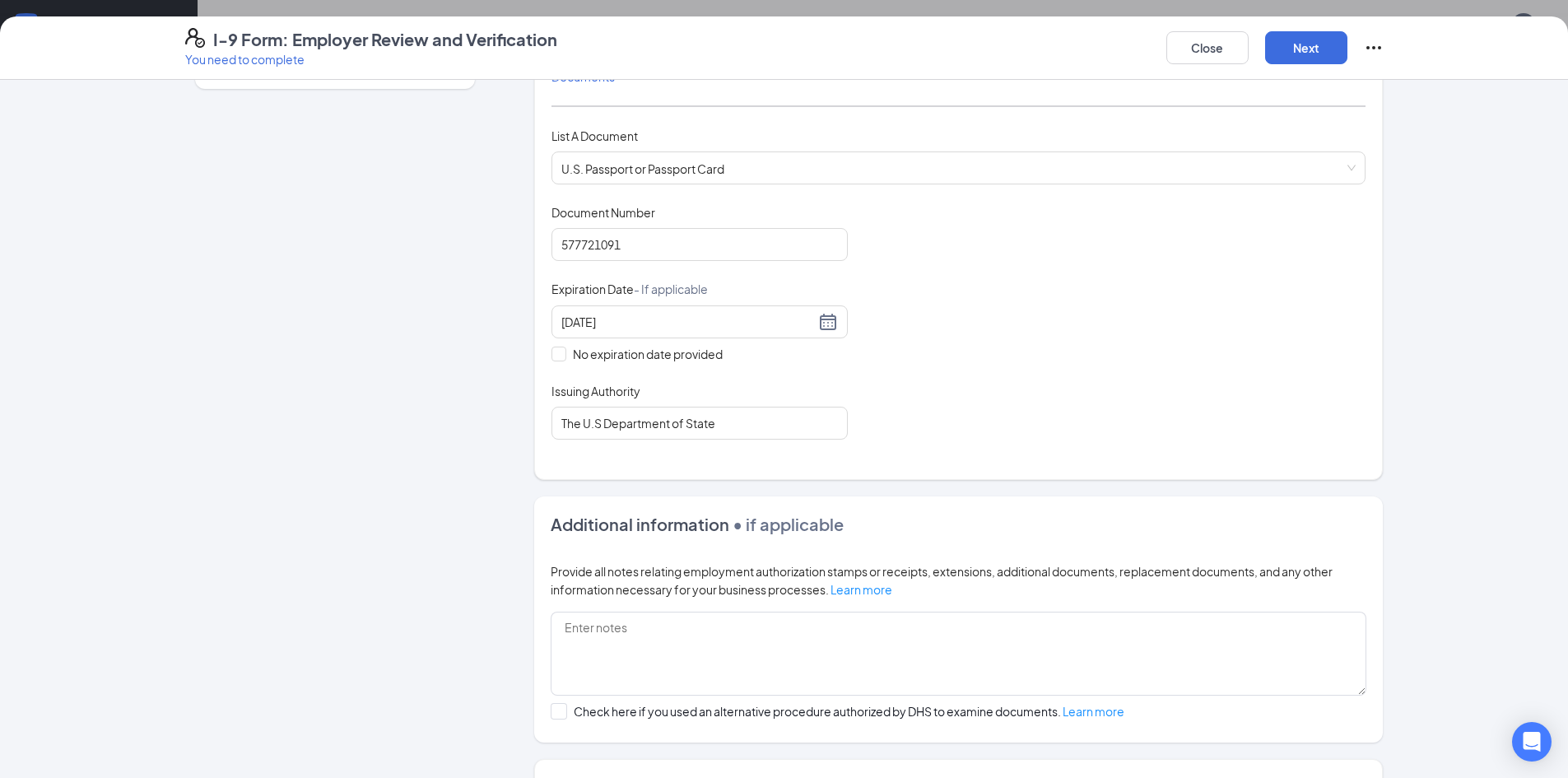
scroll to position [0, 0]
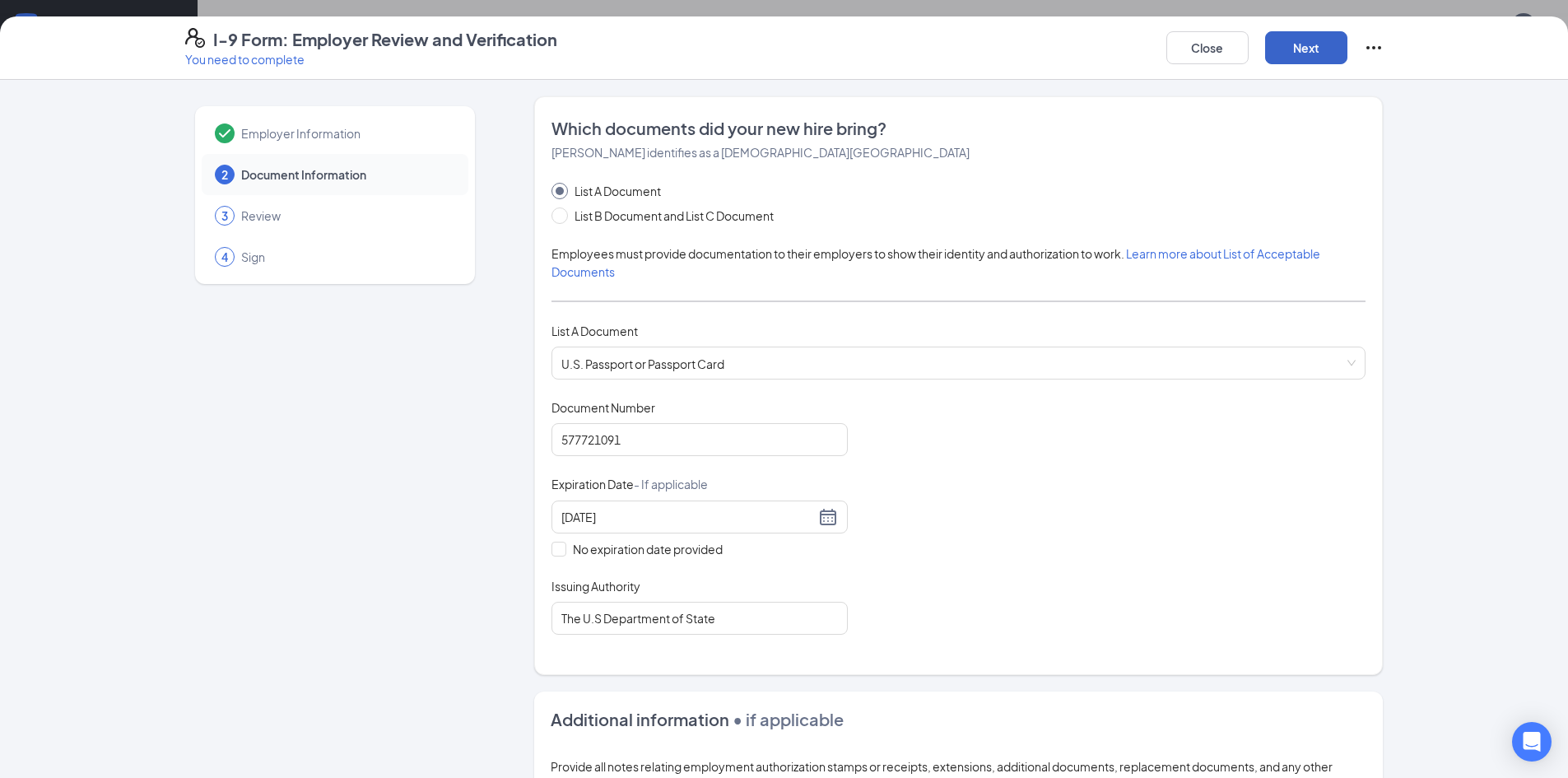
click at [1306, 45] on button "Next" at bounding box center [1306, 48] width 82 height 33
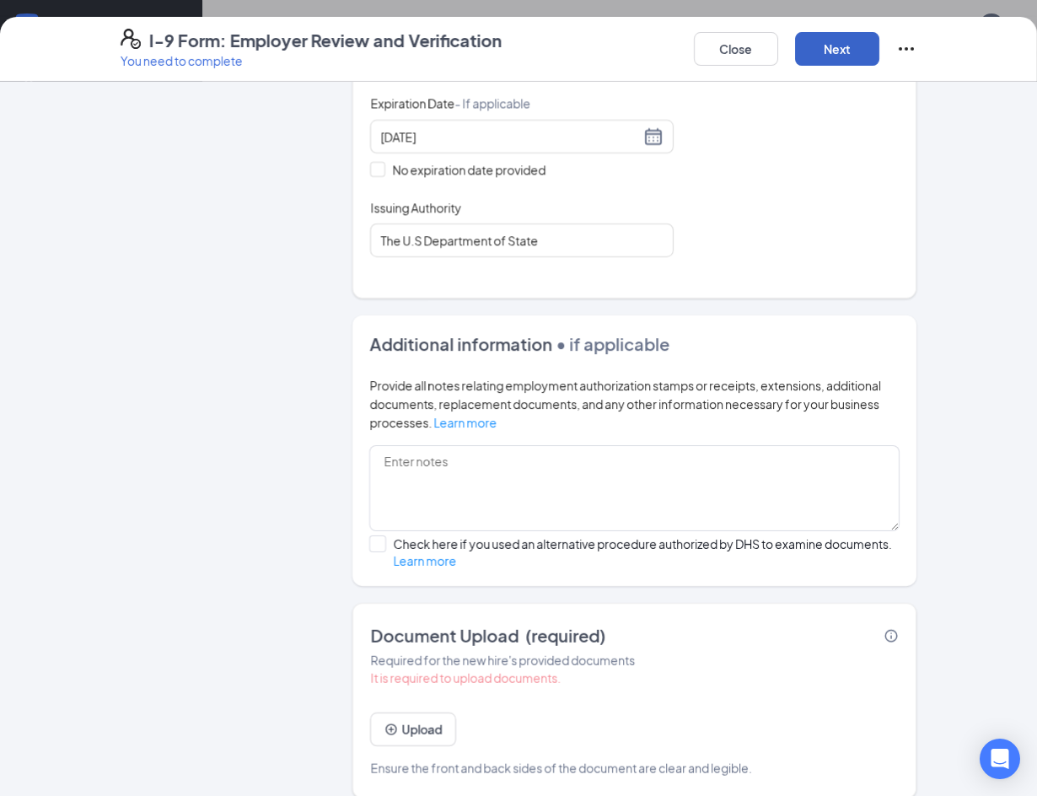
scroll to position [412, 0]
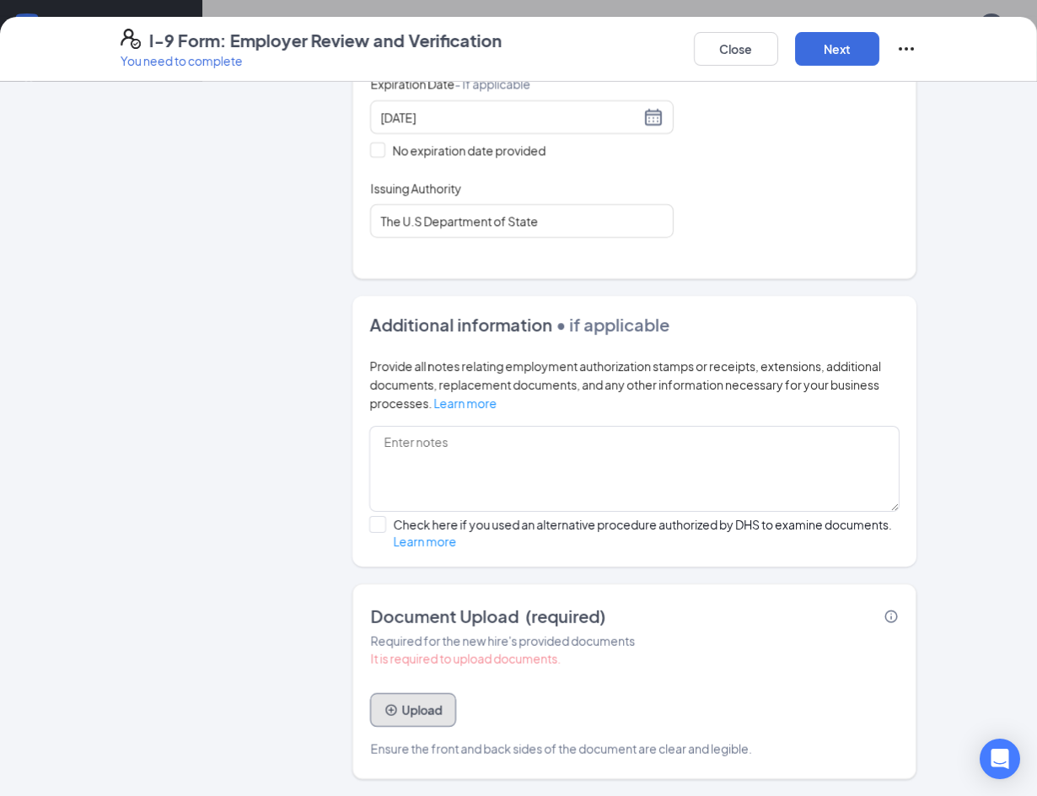
click at [429, 700] on button "Upload" at bounding box center [413, 710] width 86 height 34
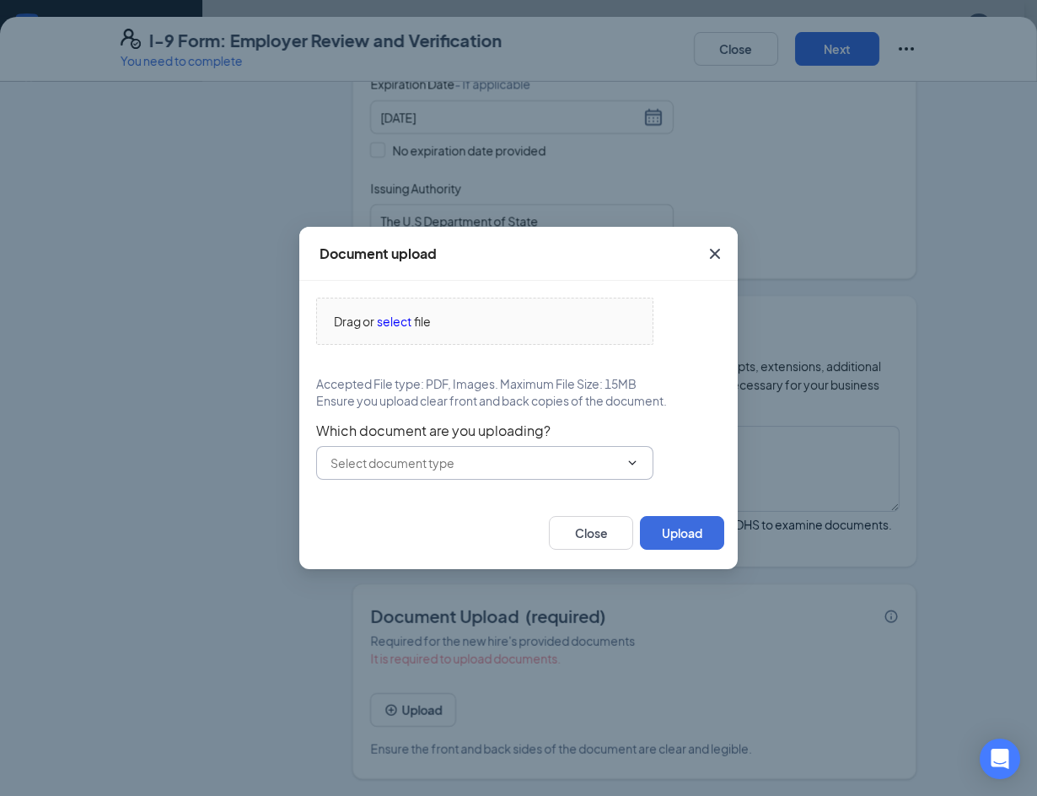
click at [454, 460] on input "text" at bounding box center [475, 463] width 288 height 19
click at [402, 326] on span "select" at bounding box center [394, 321] width 35 height 19
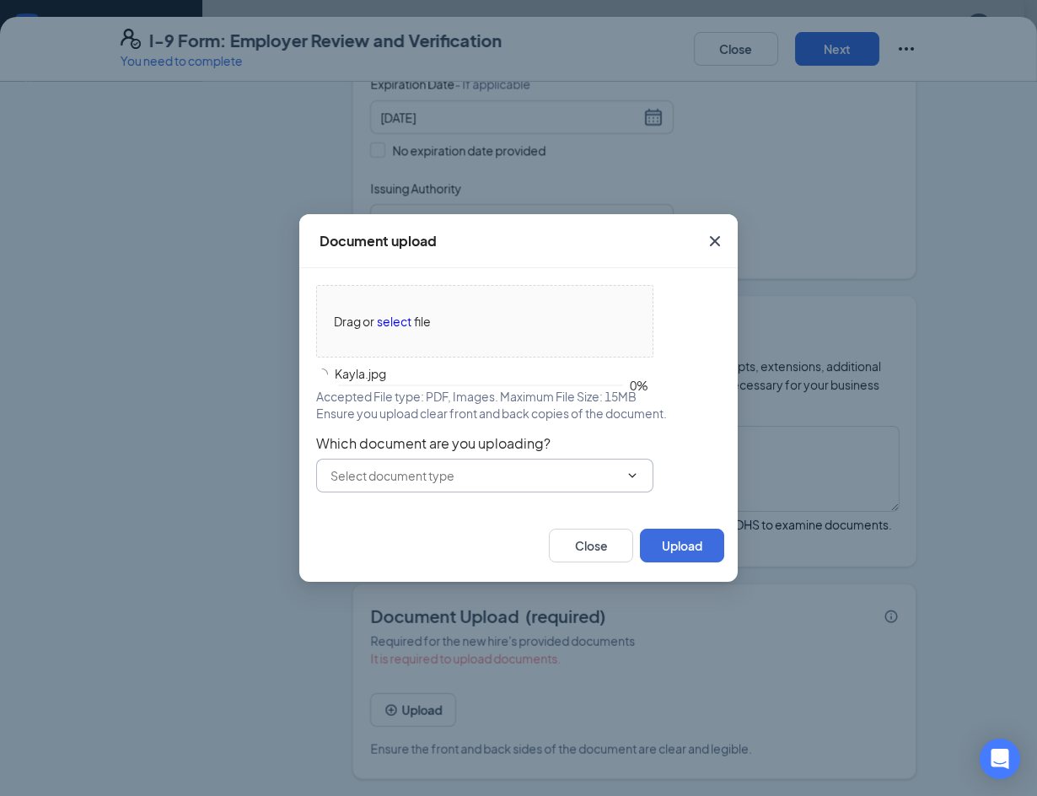
click at [563, 460] on span at bounding box center [484, 476] width 337 height 34
click at [564, 470] on input "text" at bounding box center [475, 475] width 288 height 19
click at [526, 479] on input "text" at bounding box center [475, 475] width 288 height 19
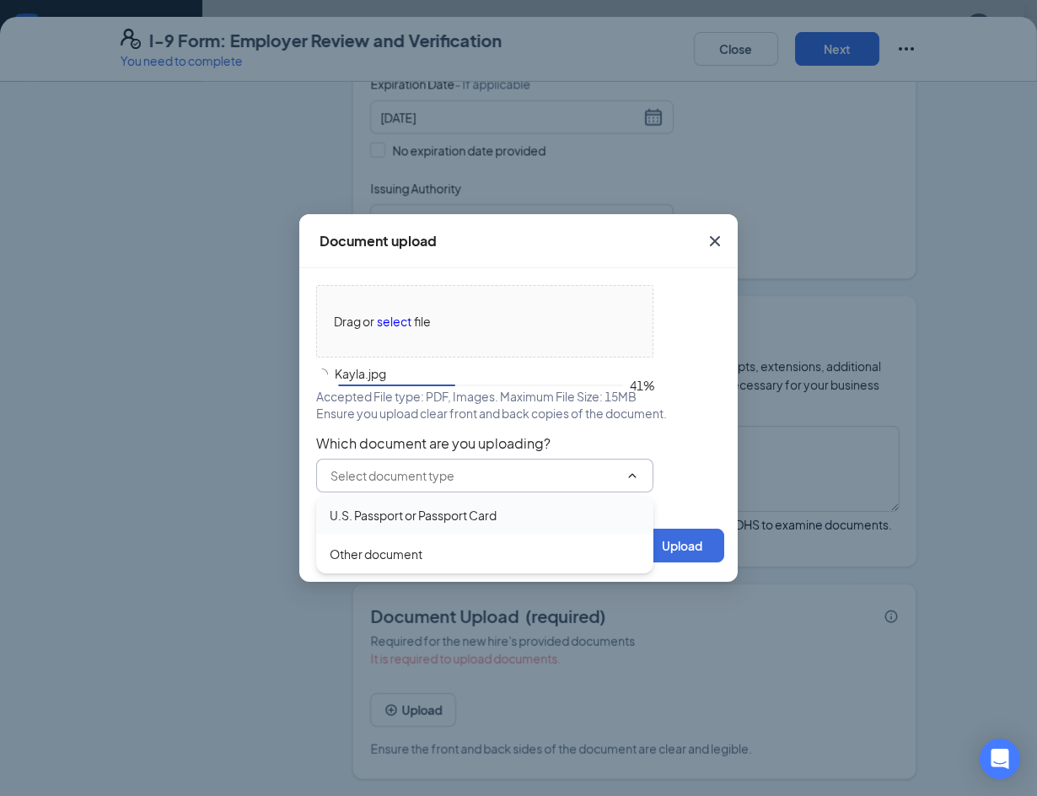
click at [455, 513] on div "U.S. Passport or Passport Card" at bounding box center [413, 515] width 167 height 19
type input "U.S. Passport or Passport Card"
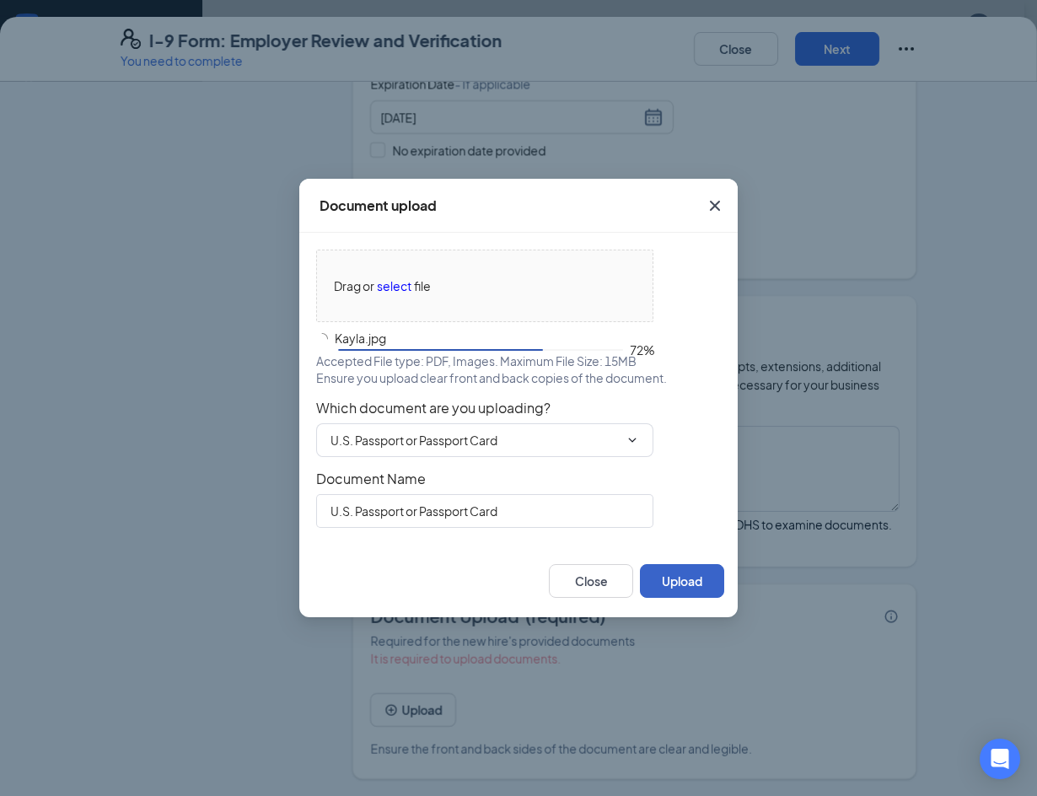
click at [693, 581] on button "Upload" at bounding box center [682, 581] width 84 height 34
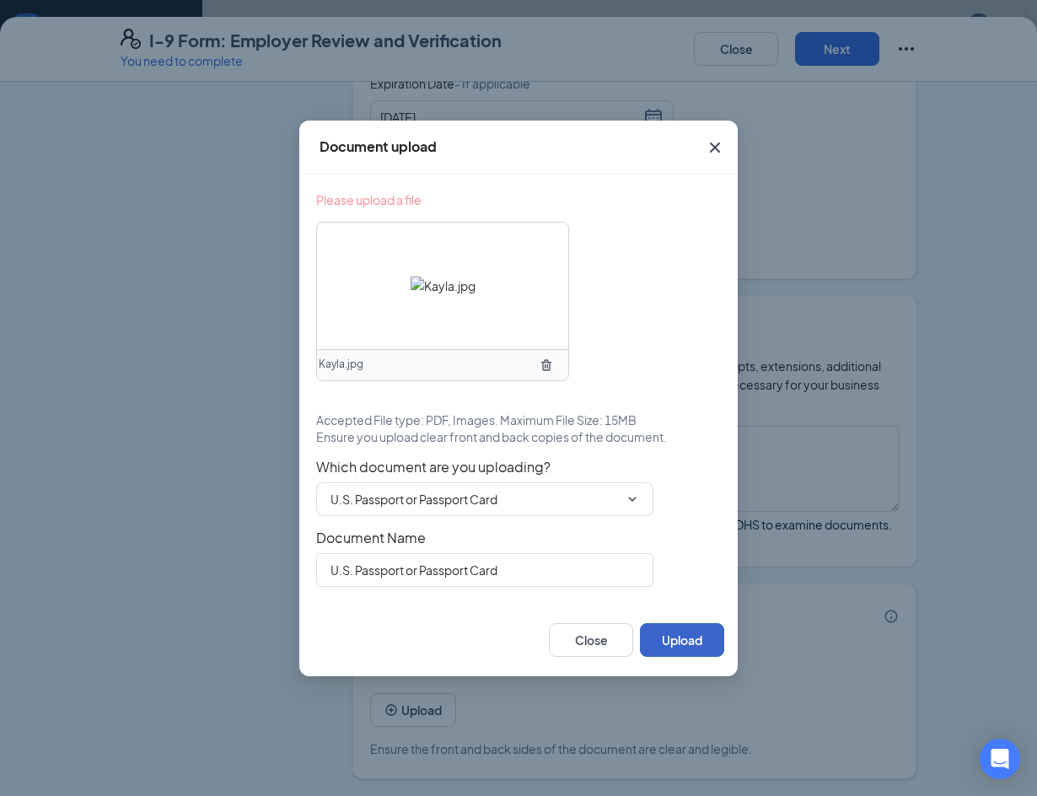
click at [674, 628] on button "Upload" at bounding box center [682, 640] width 84 height 34
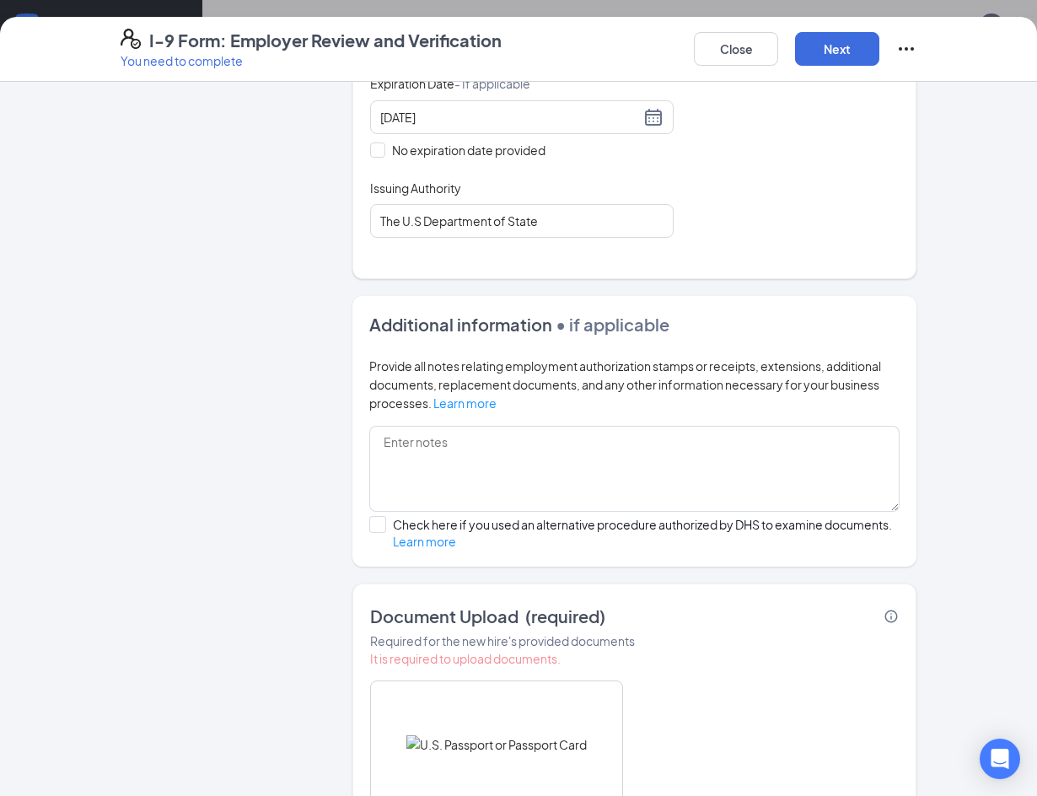
scroll to position [0, 0]
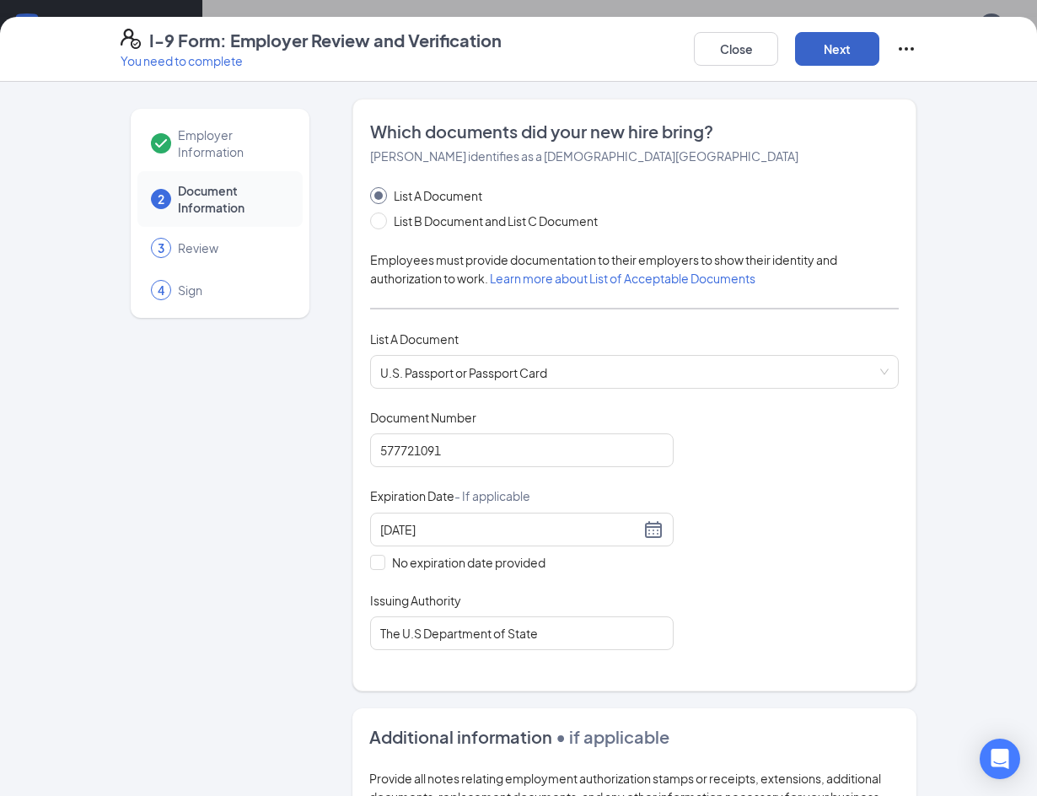
click at [854, 38] on button "Next" at bounding box center [837, 49] width 84 height 34
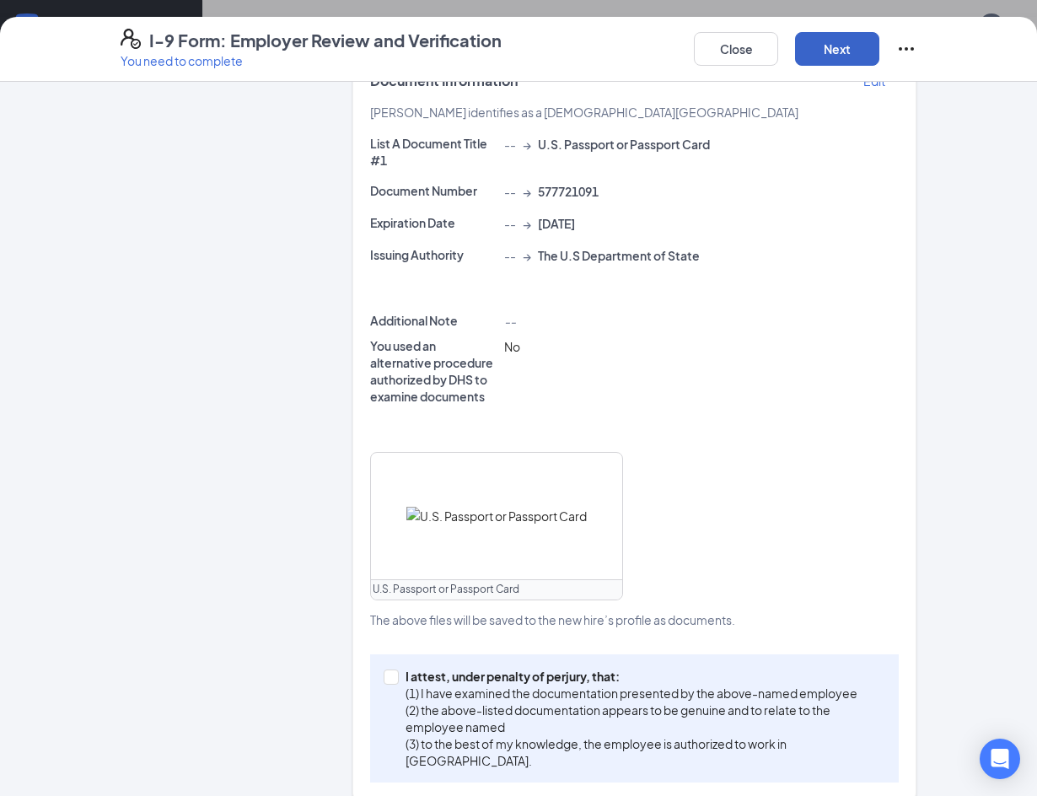
scroll to position [445, 0]
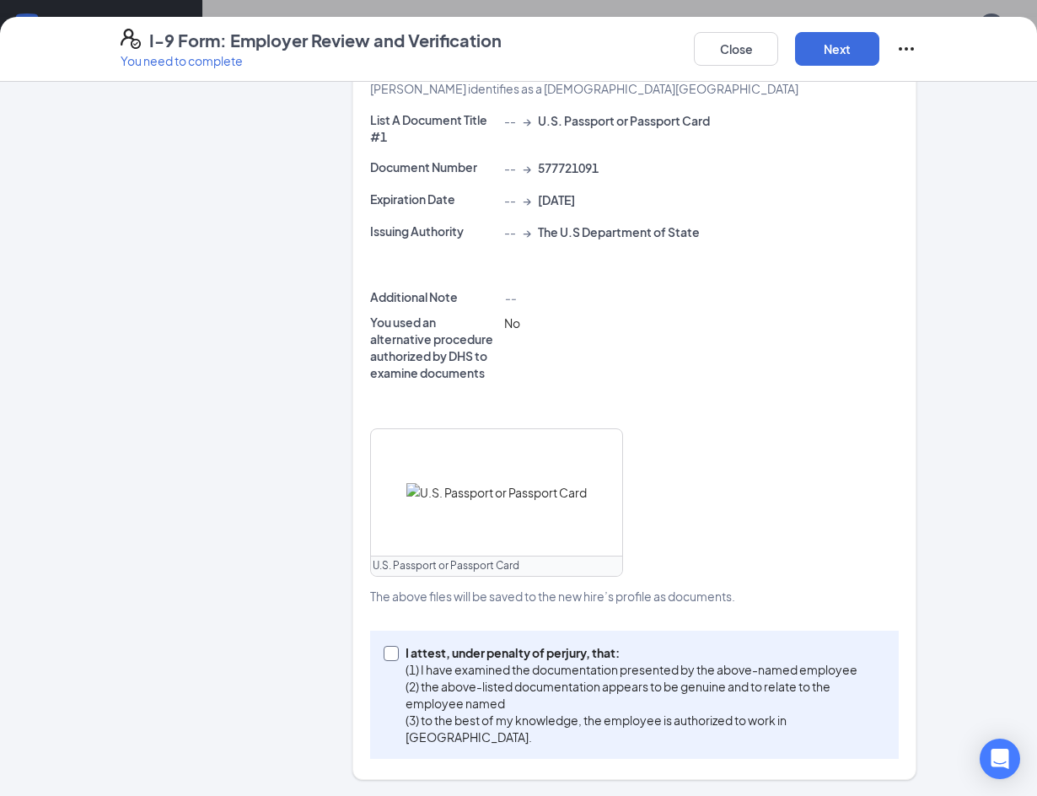
click at [388, 660] on span at bounding box center [391, 653] width 15 height 15
click at [388, 658] on input "I attest, under penalty of [PERSON_NAME], that: (1) I have examined the documen…" at bounding box center [390, 652] width 12 height 12
checkbox input "true"
click at [861, 54] on button "Next" at bounding box center [837, 49] width 84 height 34
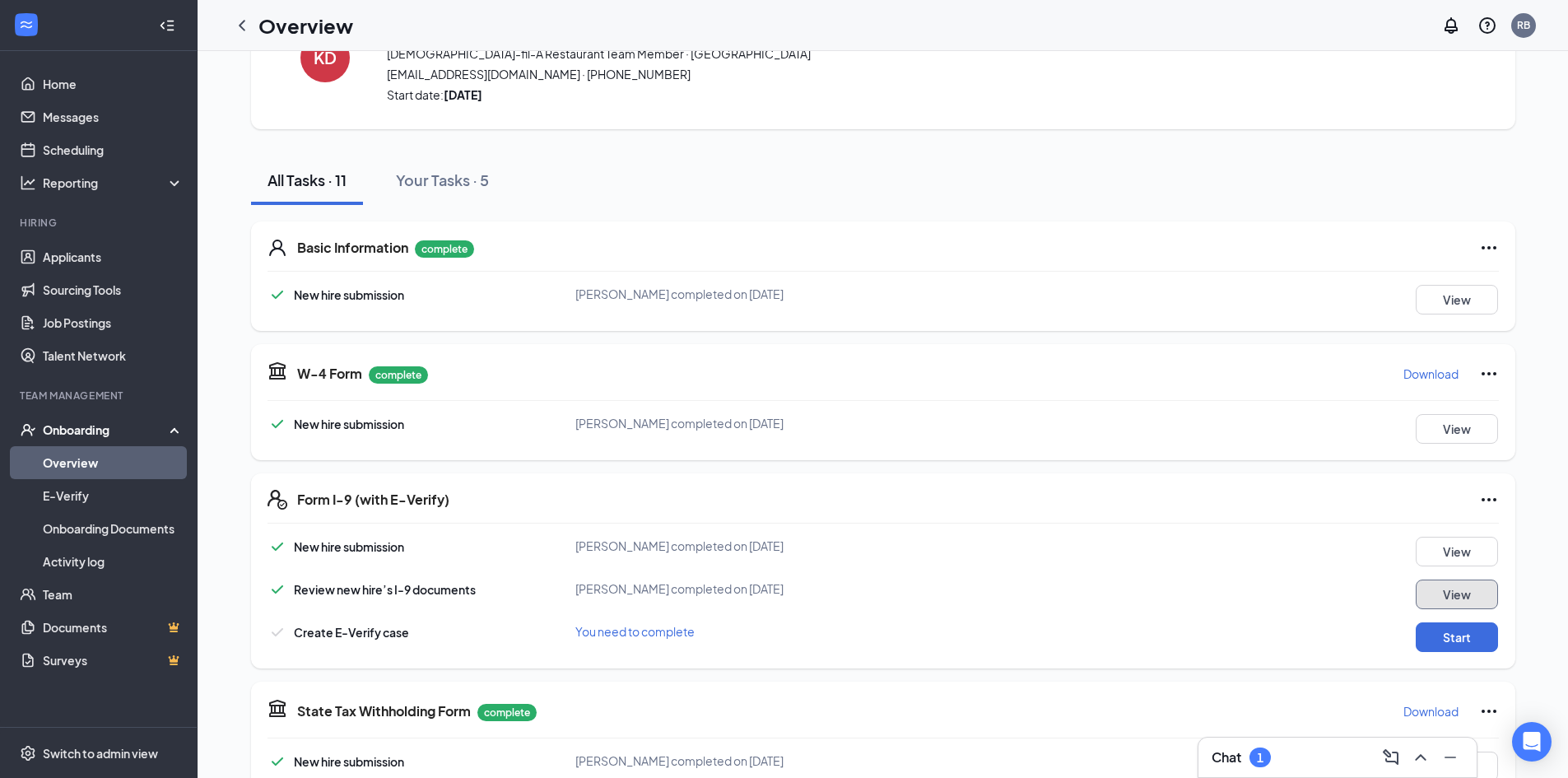
scroll to position [0, 0]
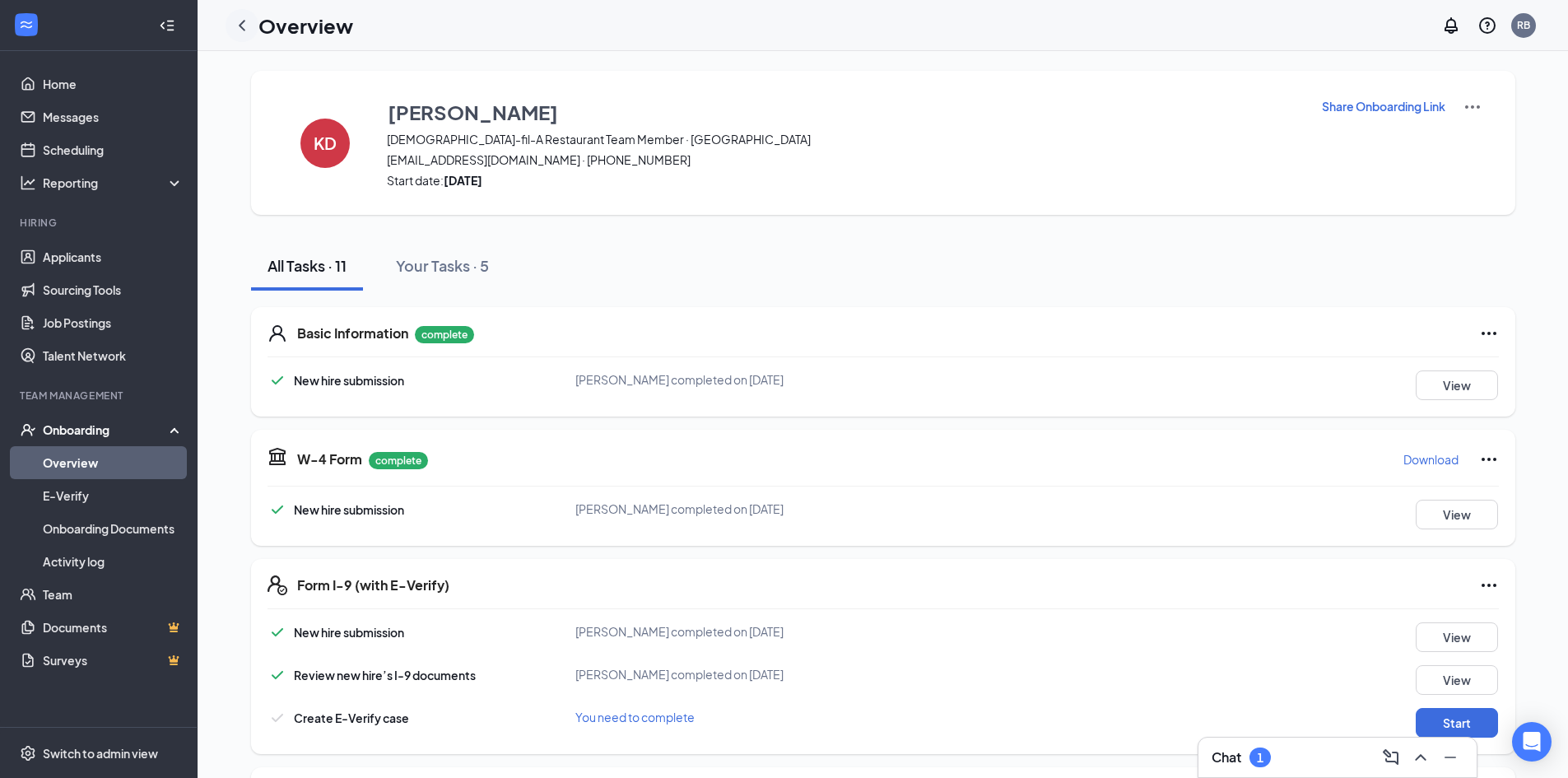
drag, startPoint x: 265, startPoint y: 29, endPoint x: 245, endPoint y: 23, distance: 20.9
click at [258, 26] on div "Overview" at bounding box center [289, 25] width 128 height 33
click at [239, 22] on icon "ChevronLeft" at bounding box center [242, 25] width 20 height 20
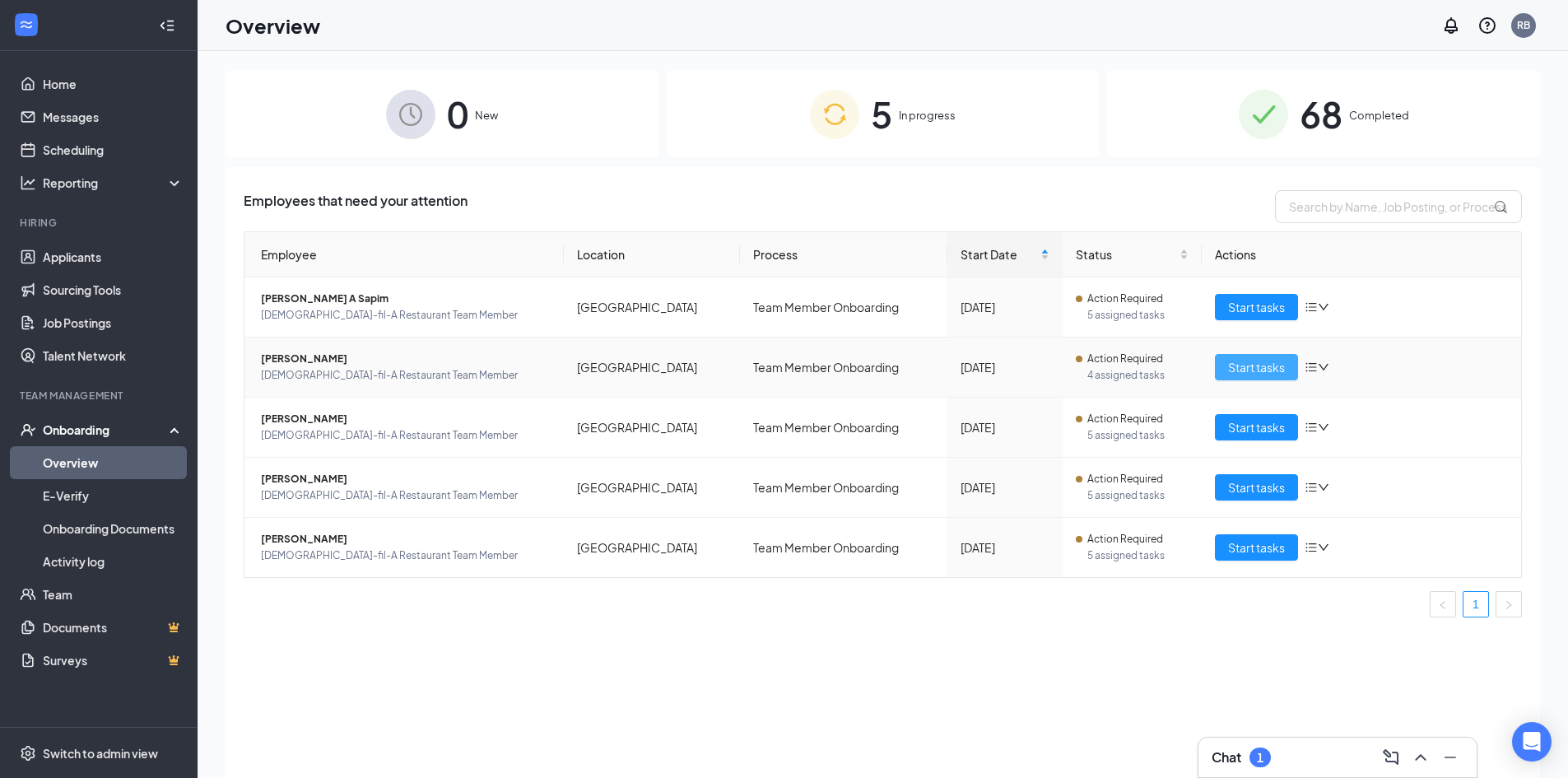
click at [1256, 356] on button "Start tasks" at bounding box center [1256, 367] width 83 height 26
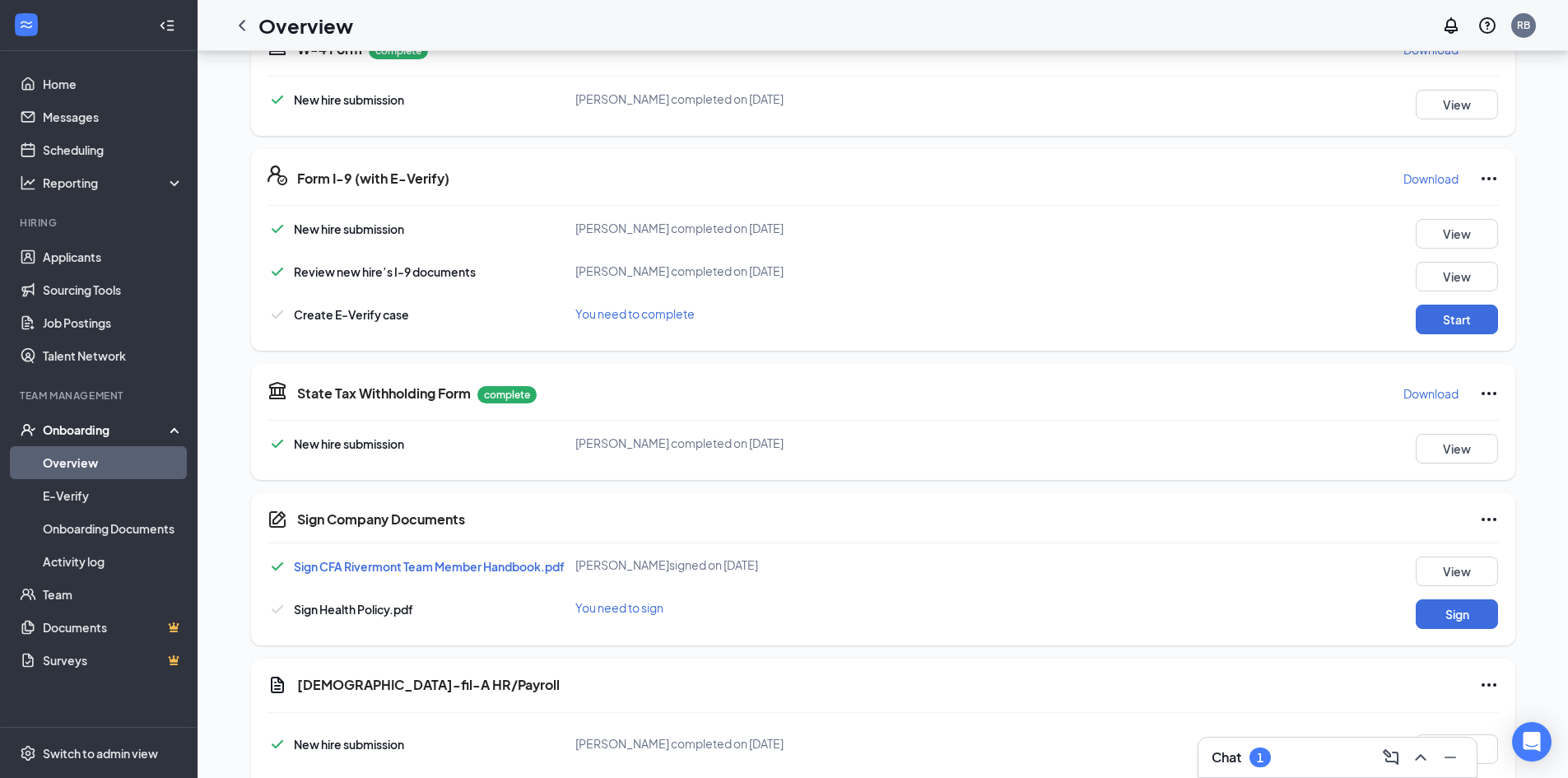
scroll to position [412, 0]
click at [1463, 274] on div "New hire submission [PERSON_NAME] completed on [DATE] View Review new hire’s I-…" at bounding box center [883, 275] width 1231 height 115
click at [1448, 331] on button "Start" at bounding box center [1457, 317] width 82 height 29
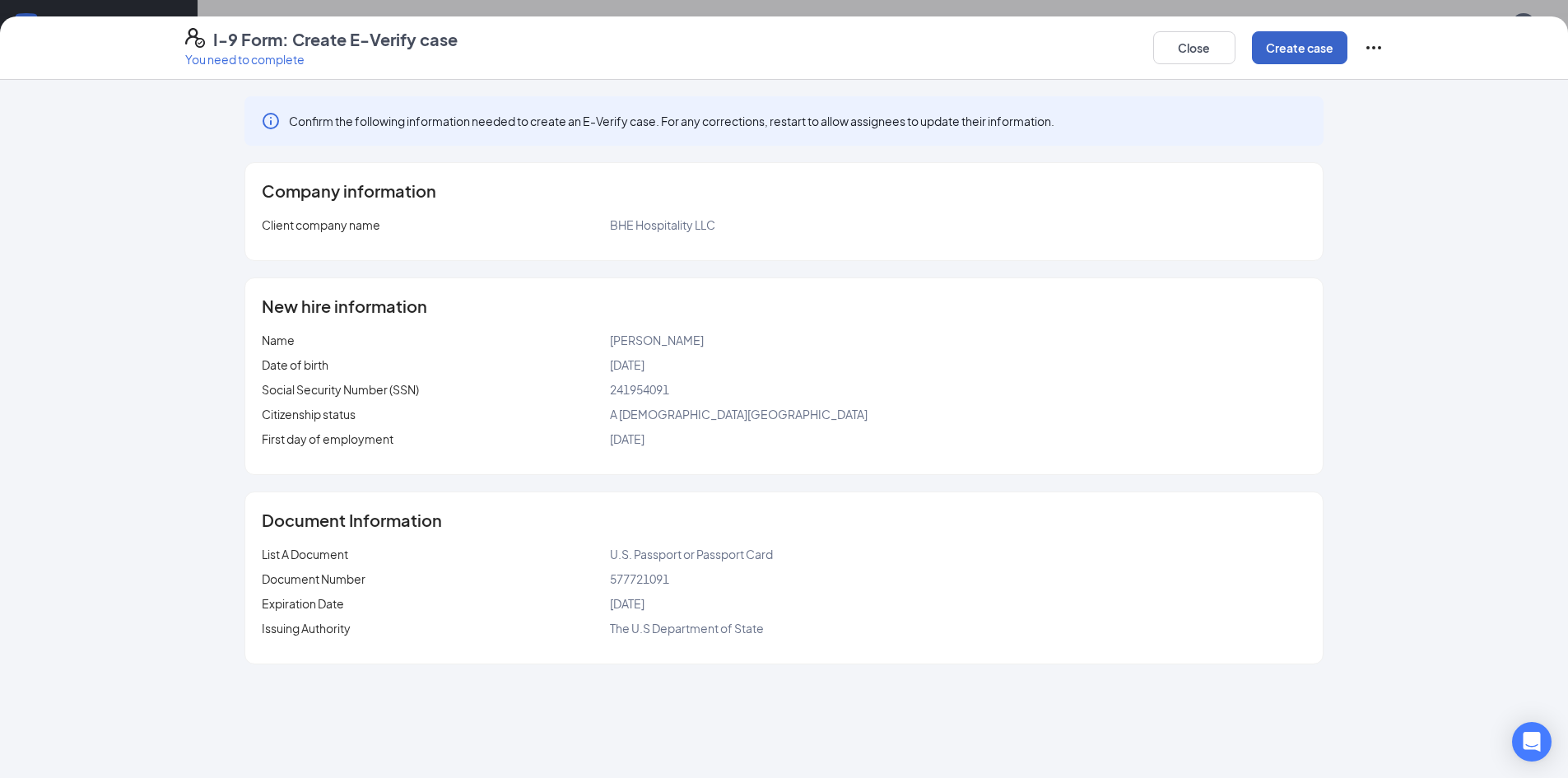
click at [1285, 34] on button "Create case" at bounding box center [1300, 48] width 96 height 33
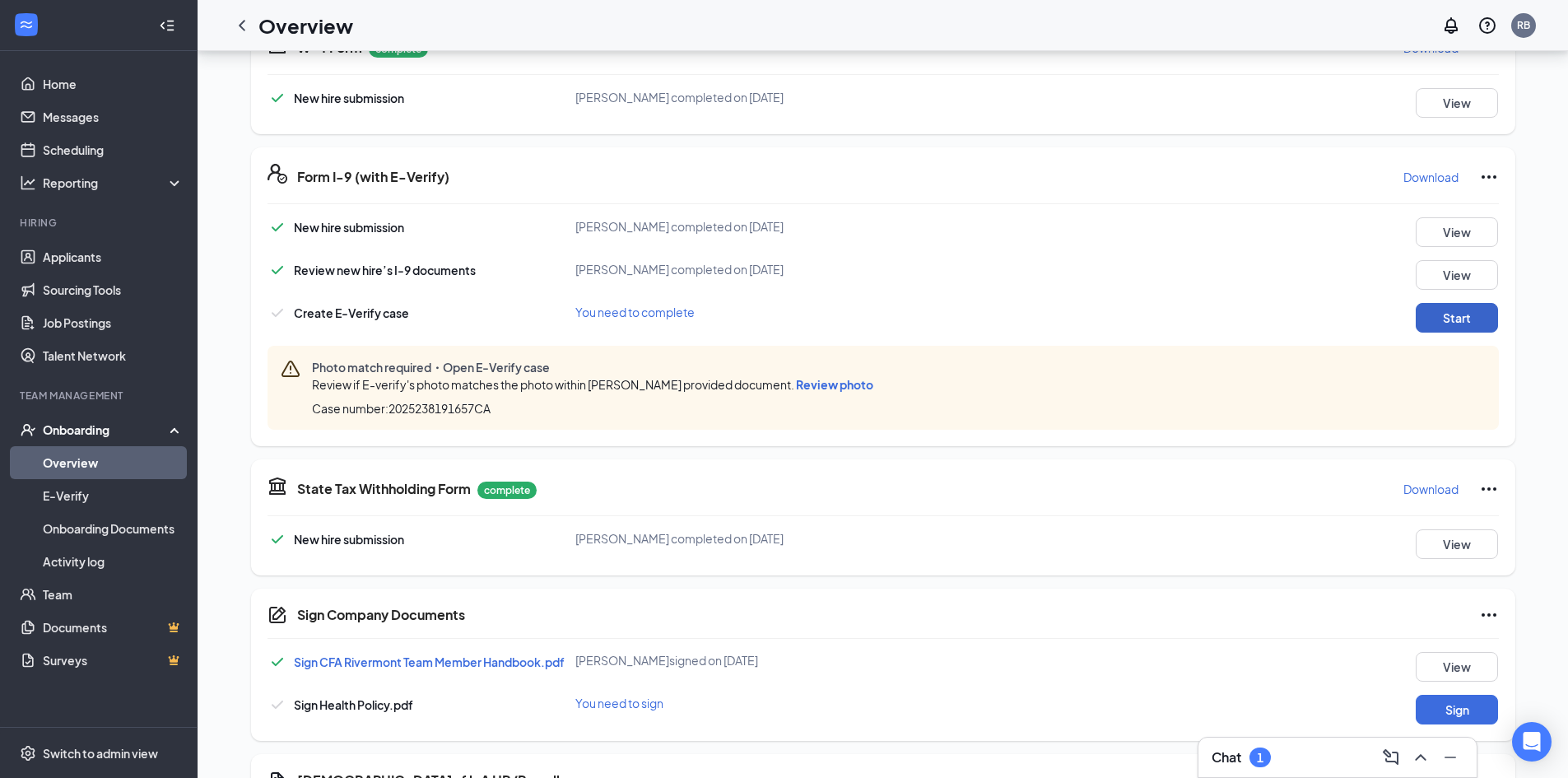
click at [1446, 314] on button "Start" at bounding box center [1457, 317] width 82 height 29
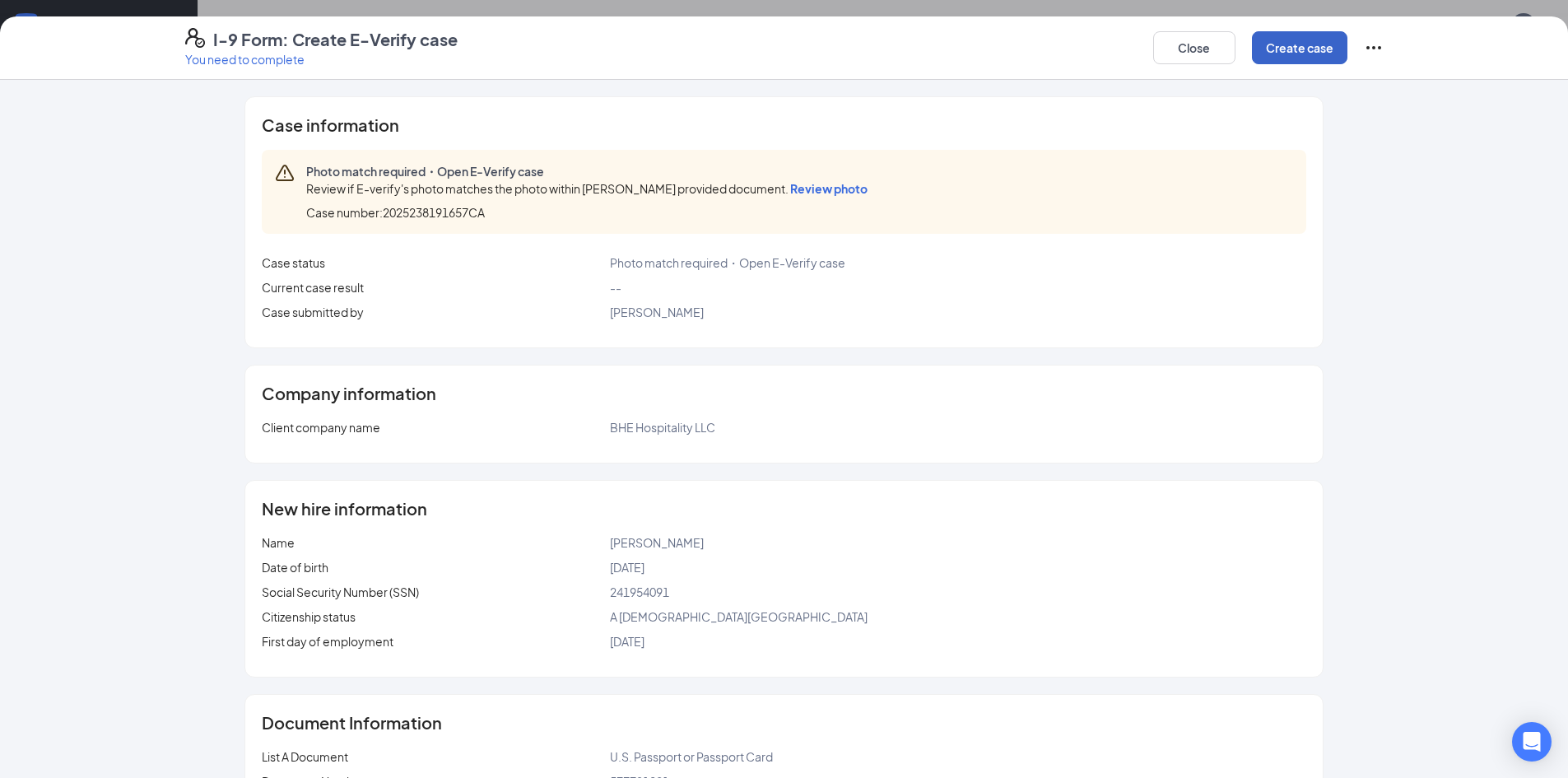
click at [1294, 50] on button "Create case" at bounding box center [1300, 48] width 96 height 33
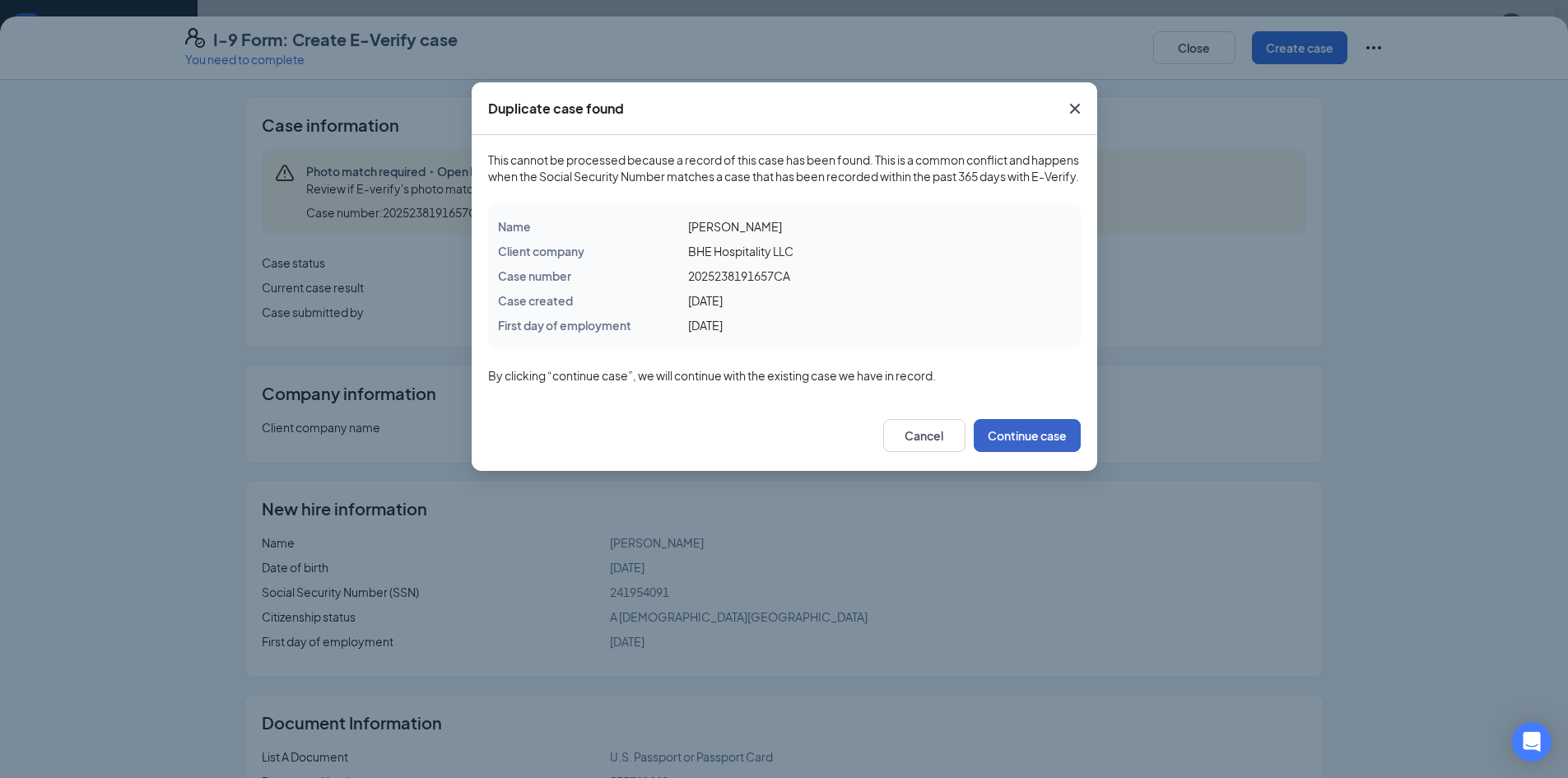
click at [1021, 452] on button "Continue case" at bounding box center [1027, 435] width 107 height 33
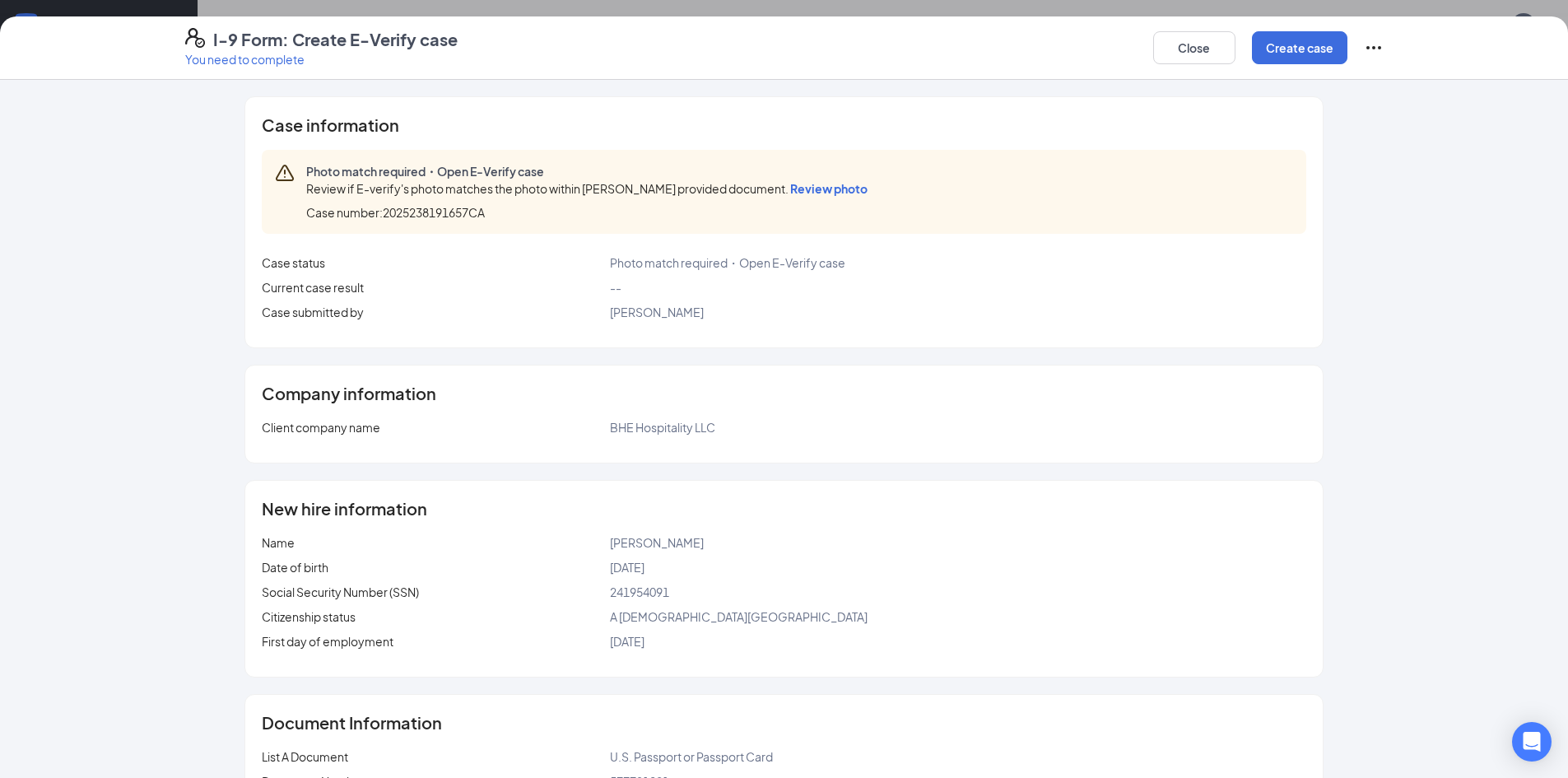
click at [824, 192] on span "Review photo" at bounding box center [828, 188] width 77 height 15
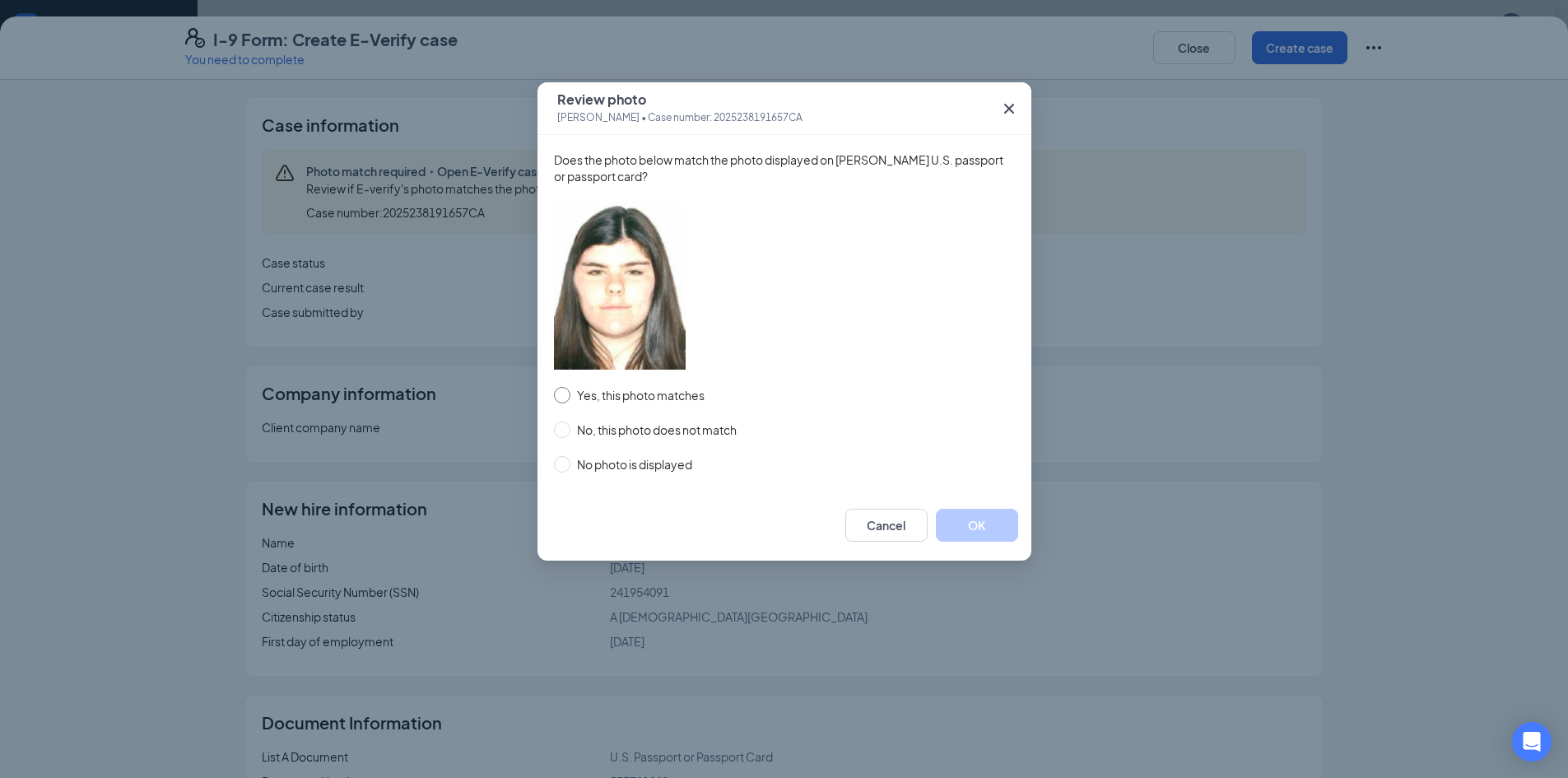
click at [565, 390] on input "Yes, this photo matches" at bounding box center [562, 394] width 17 height 17
radio input "true"
click at [1008, 527] on button "OK" at bounding box center [977, 525] width 82 height 33
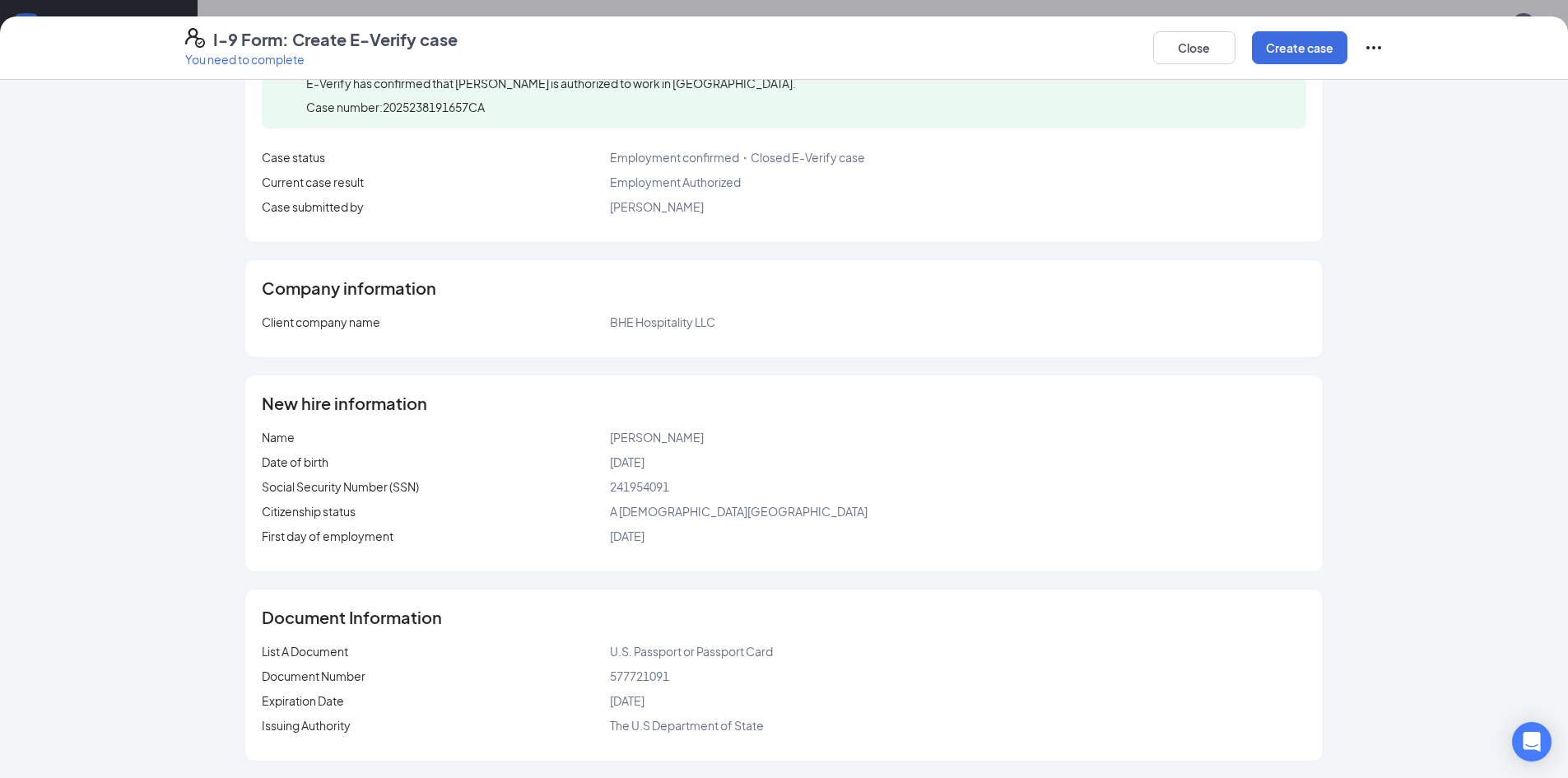
scroll to position [644, 0]
click at [1302, 48] on button "Create case" at bounding box center [1300, 48] width 96 height 33
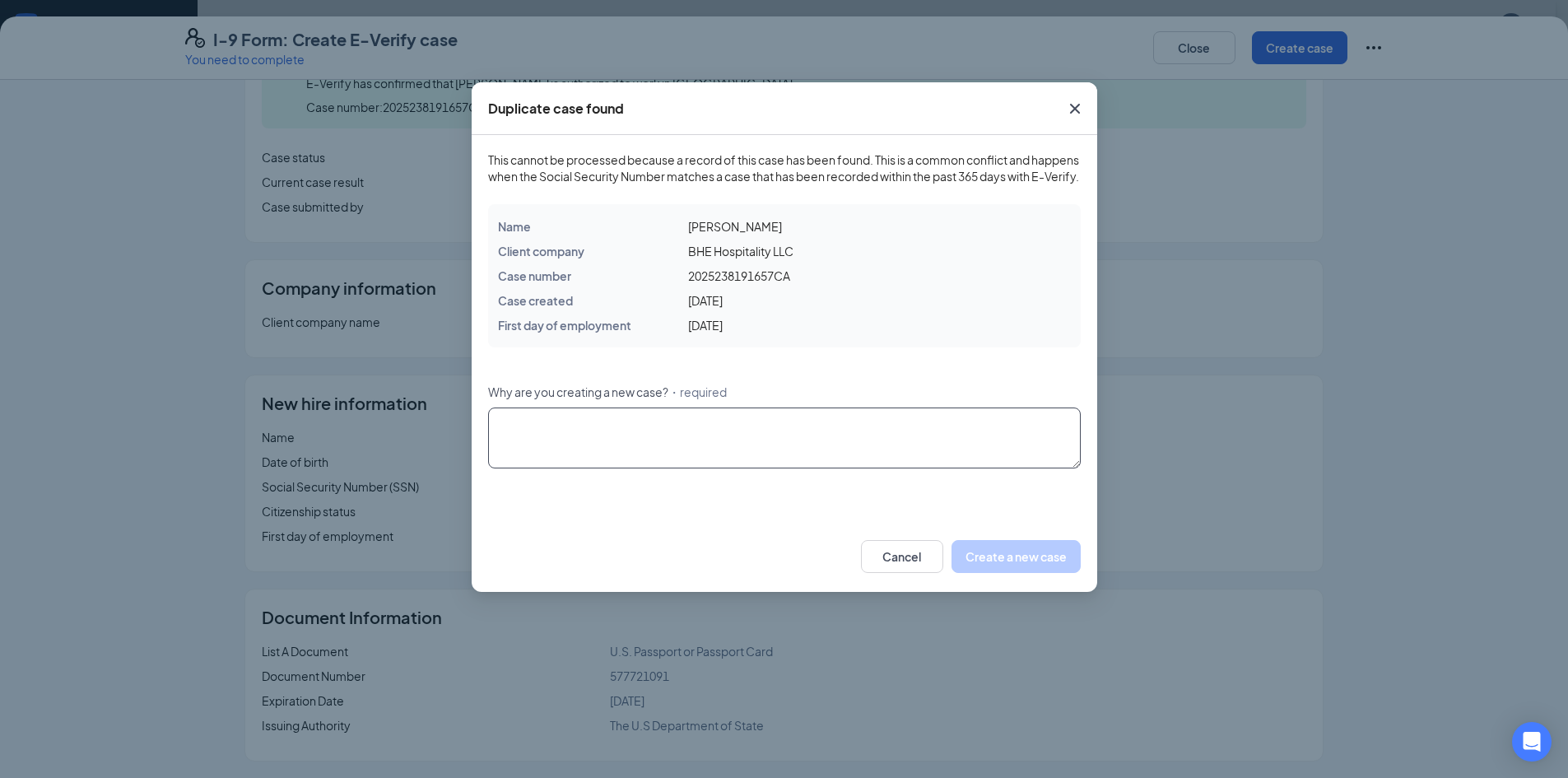
click at [774, 464] on textarea "Why are you creating a new case? ・required" at bounding box center [784, 437] width 592 height 61
click at [1085, 104] on span "Close" at bounding box center [1075, 109] width 45 height 45
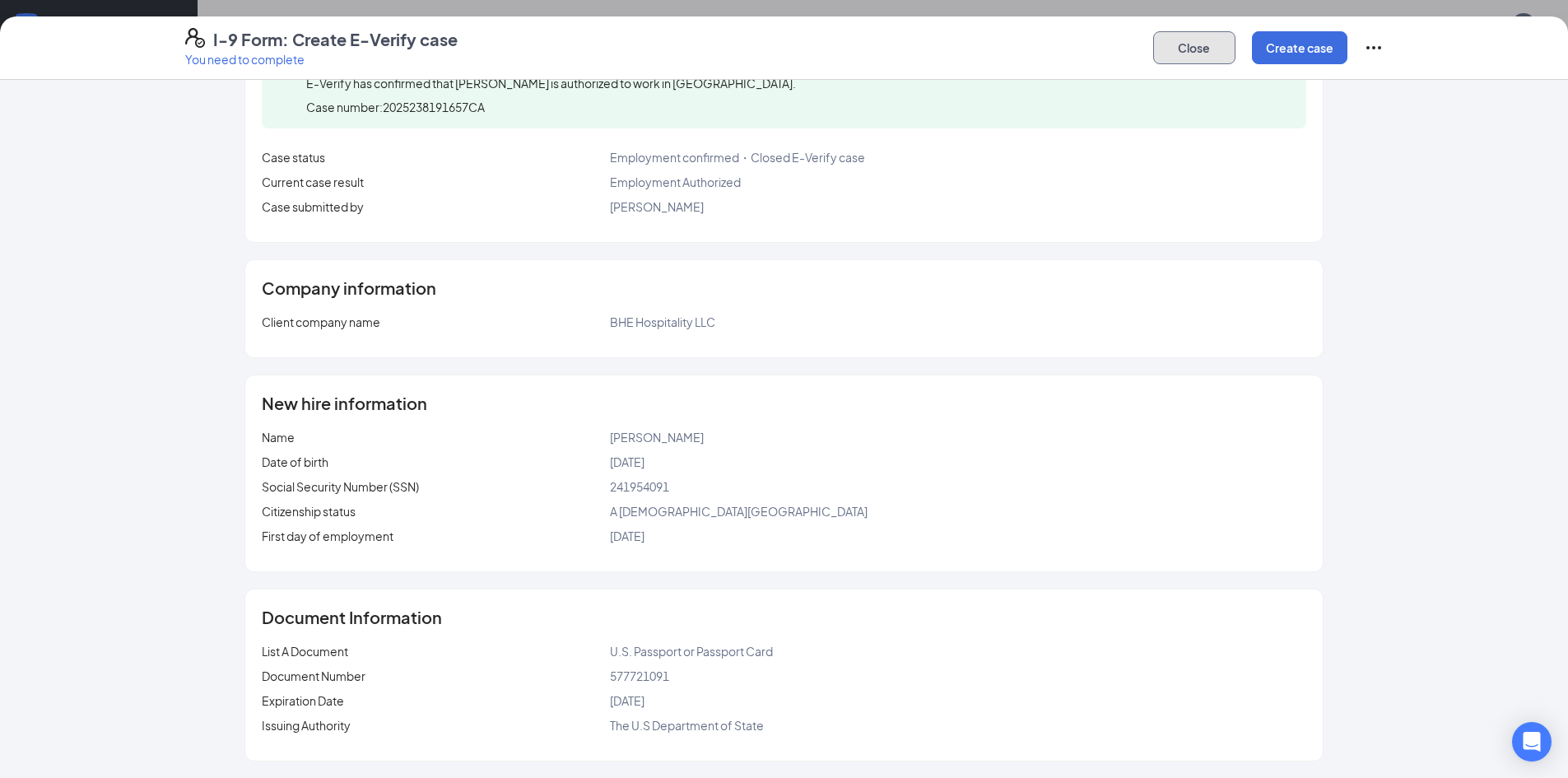
click at [1208, 34] on button "Close" at bounding box center [1194, 48] width 82 height 33
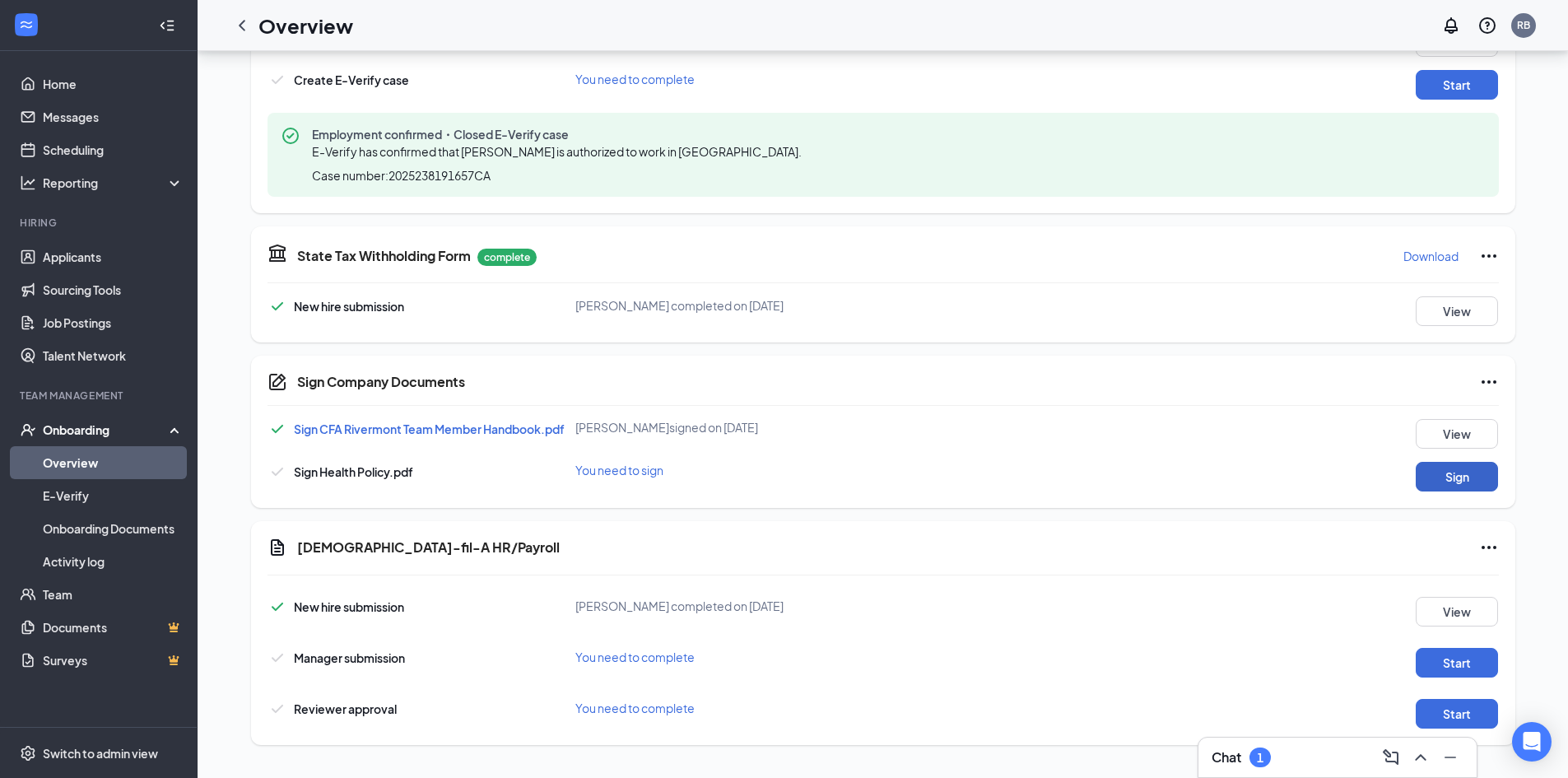
click at [1453, 473] on button "Sign" at bounding box center [1457, 476] width 82 height 29
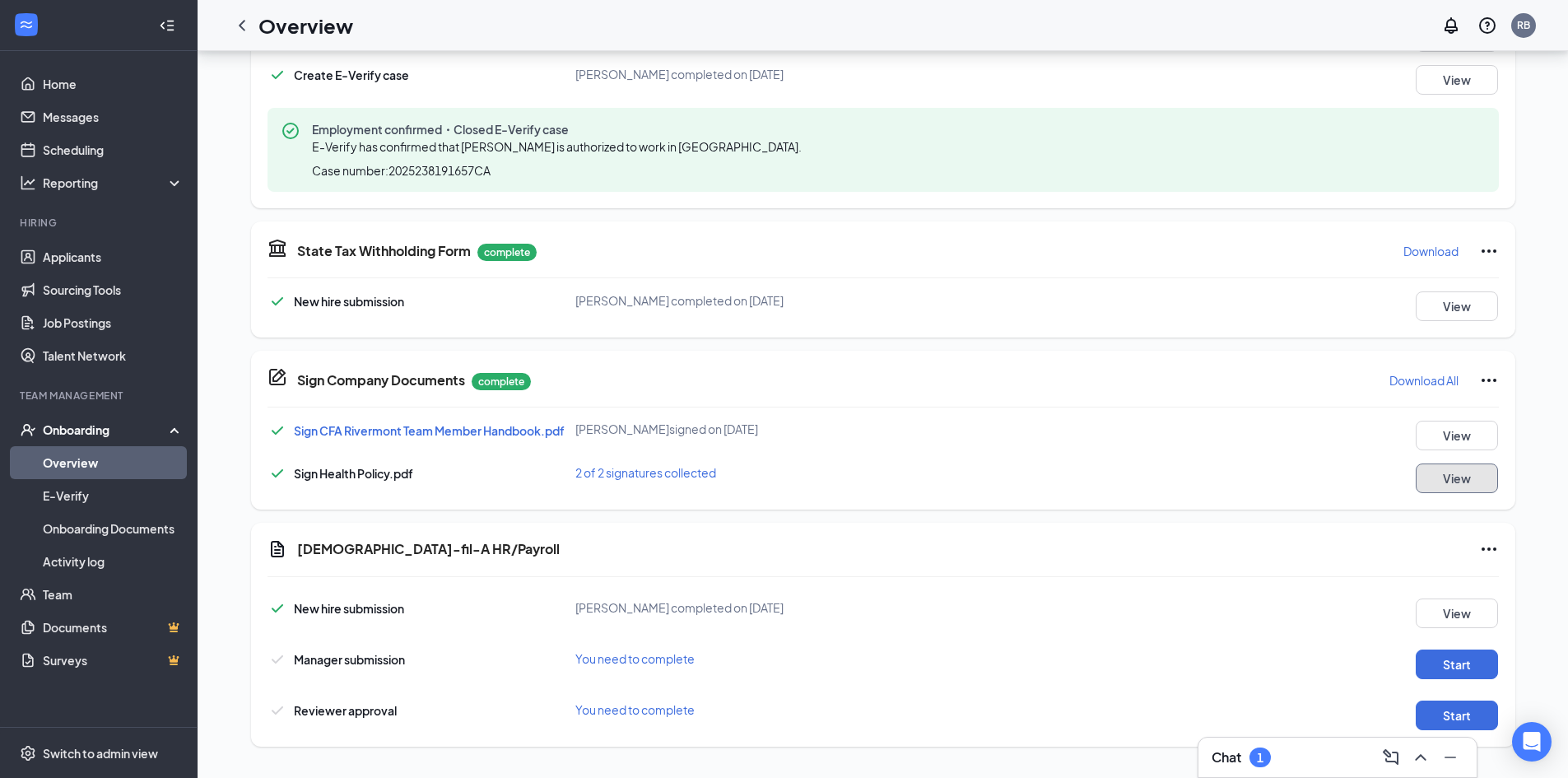
scroll to position [651, 0]
click at [1445, 673] on button "Start" at bounding box center [1457, 663] width 82 height 29
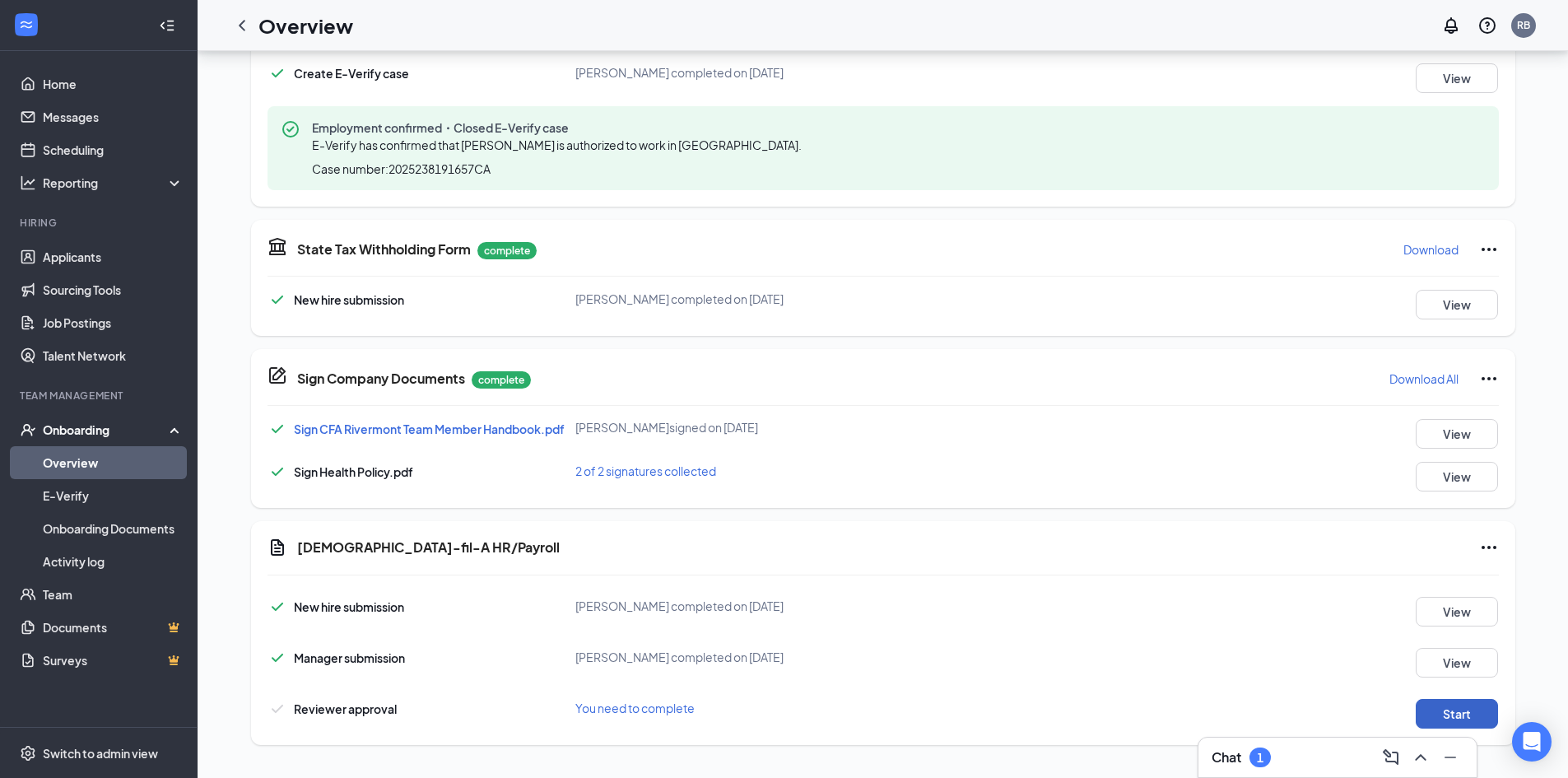
click at [1456, 713] on button "Start" at bounding box center [1457, 714] width 82 height 29
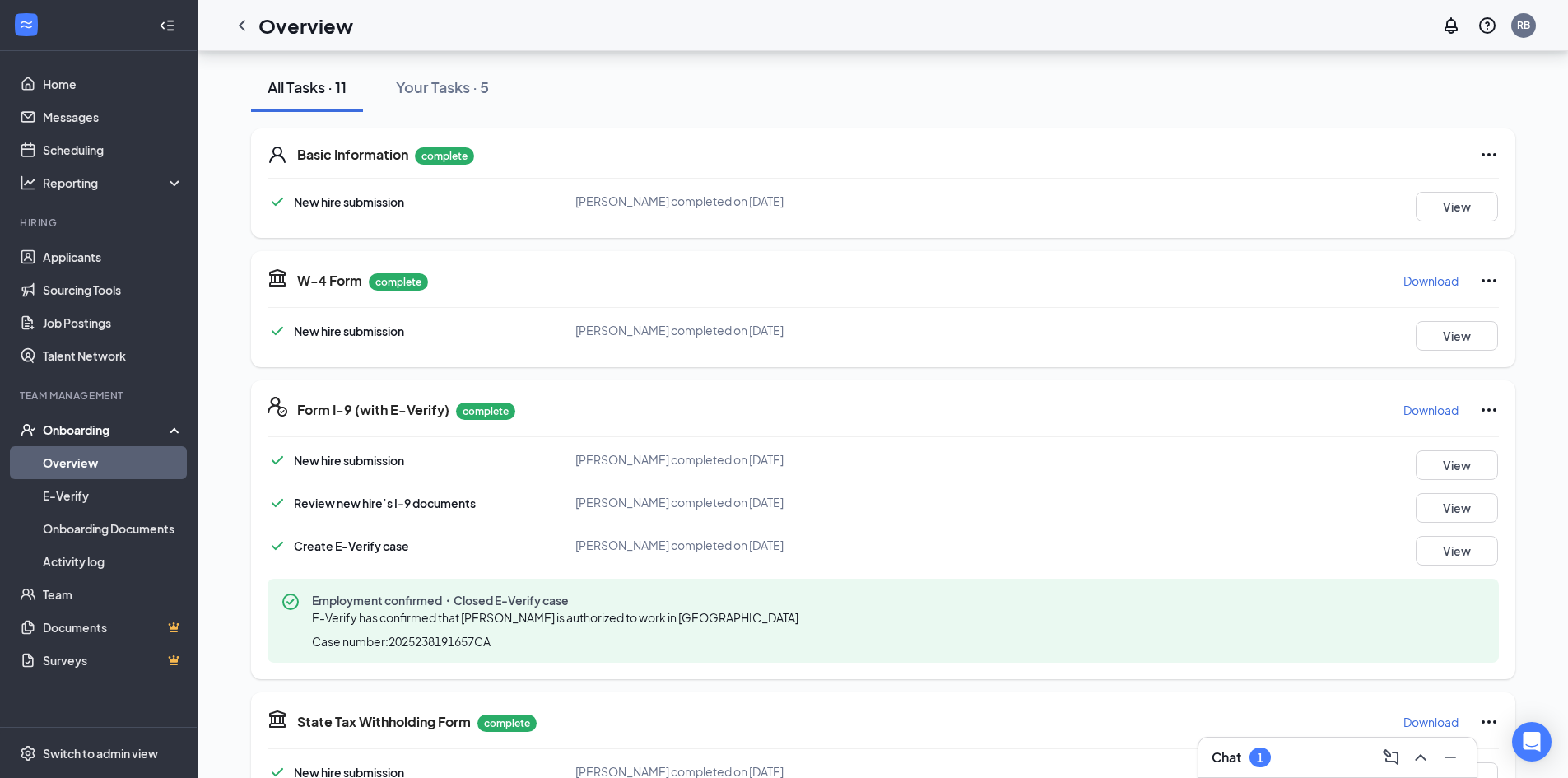
scroll to position [157, 0]
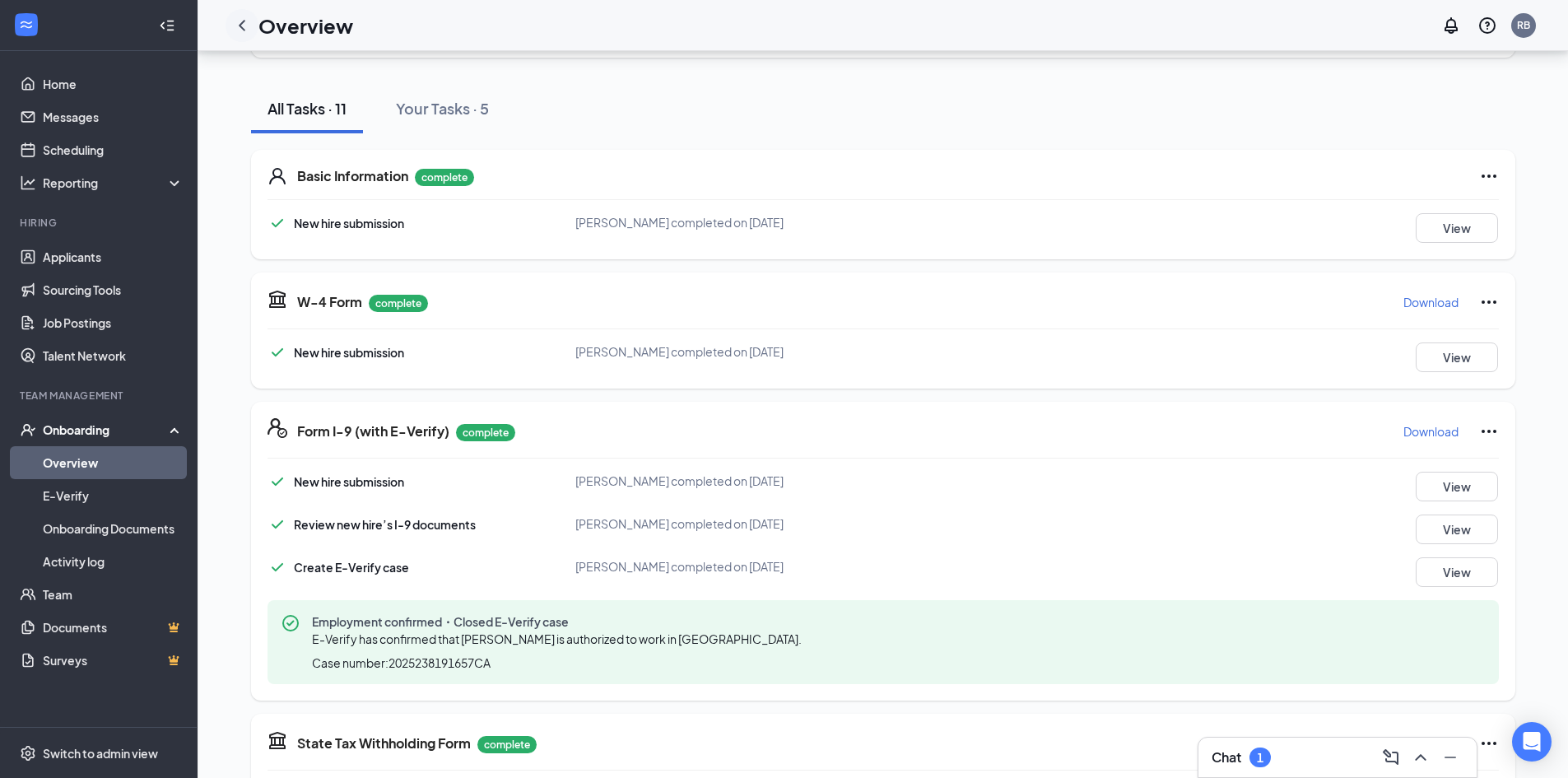
click at [242, 16] on icon "ChevronLeft" at bounding box center [242, 25] width 20 height 20
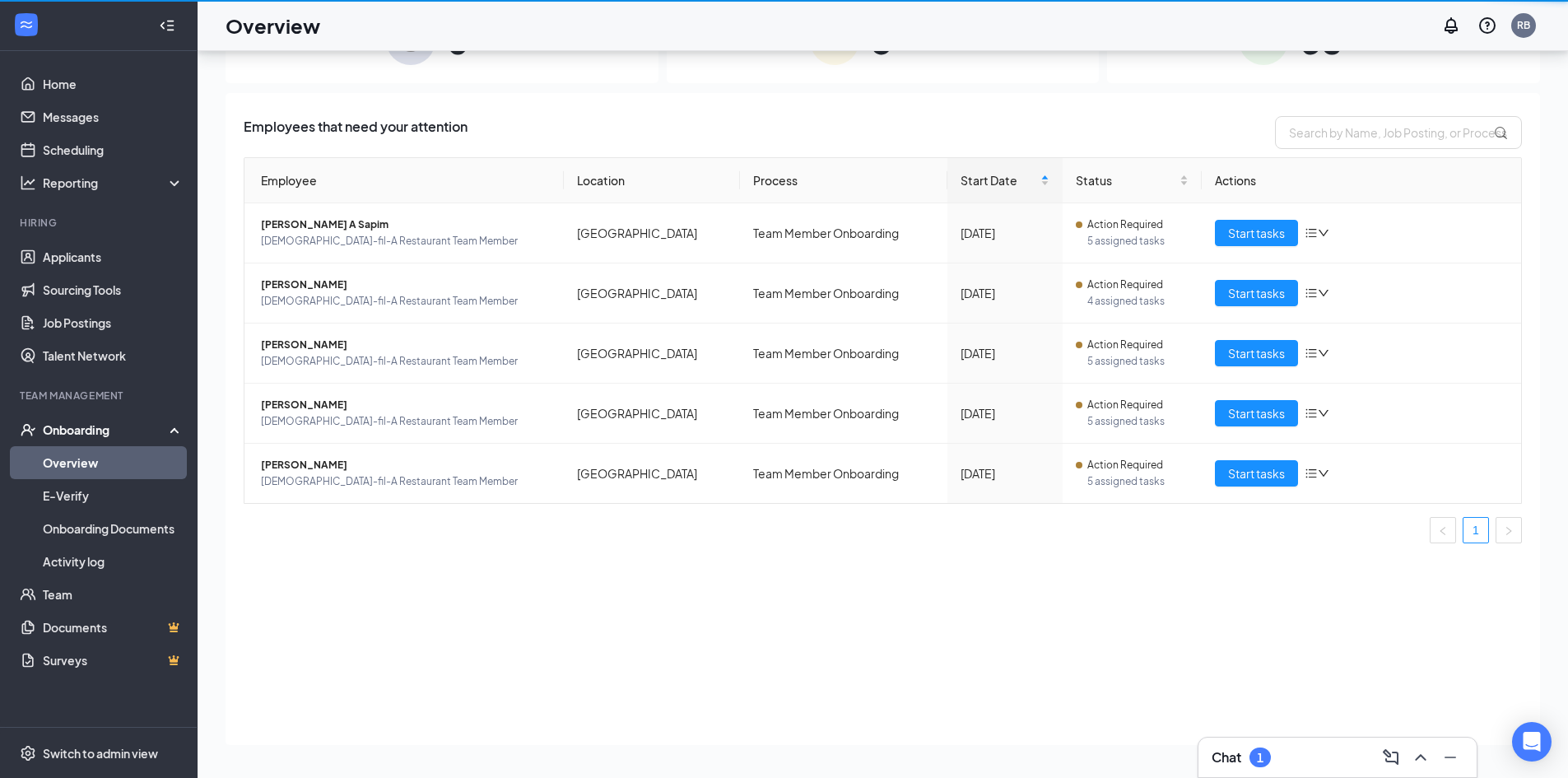
scroll to position [74, 0]
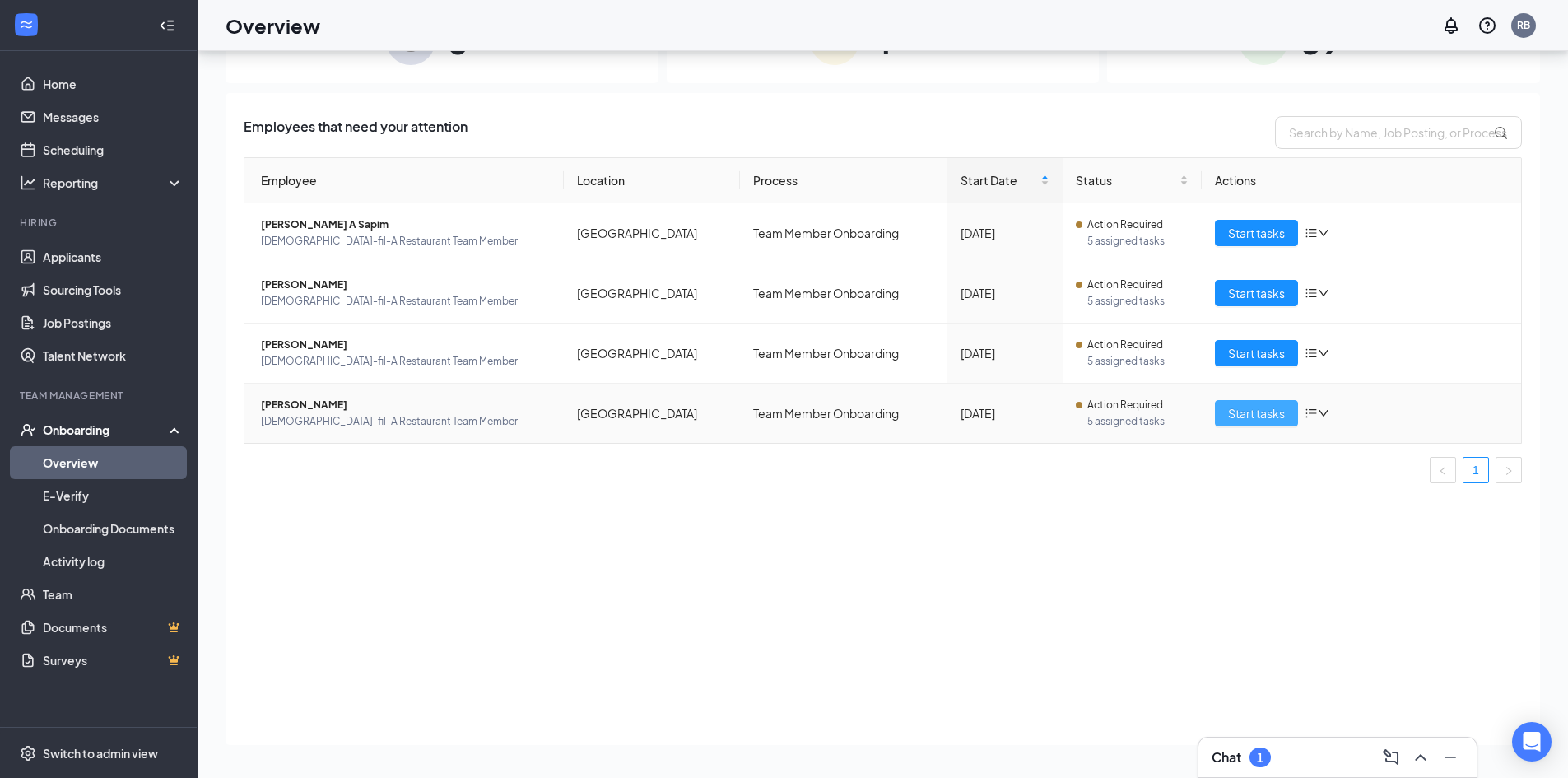
click at [1275, 407] on span "Start tasks" at bounding box center [1256, 413] width 57 height 19
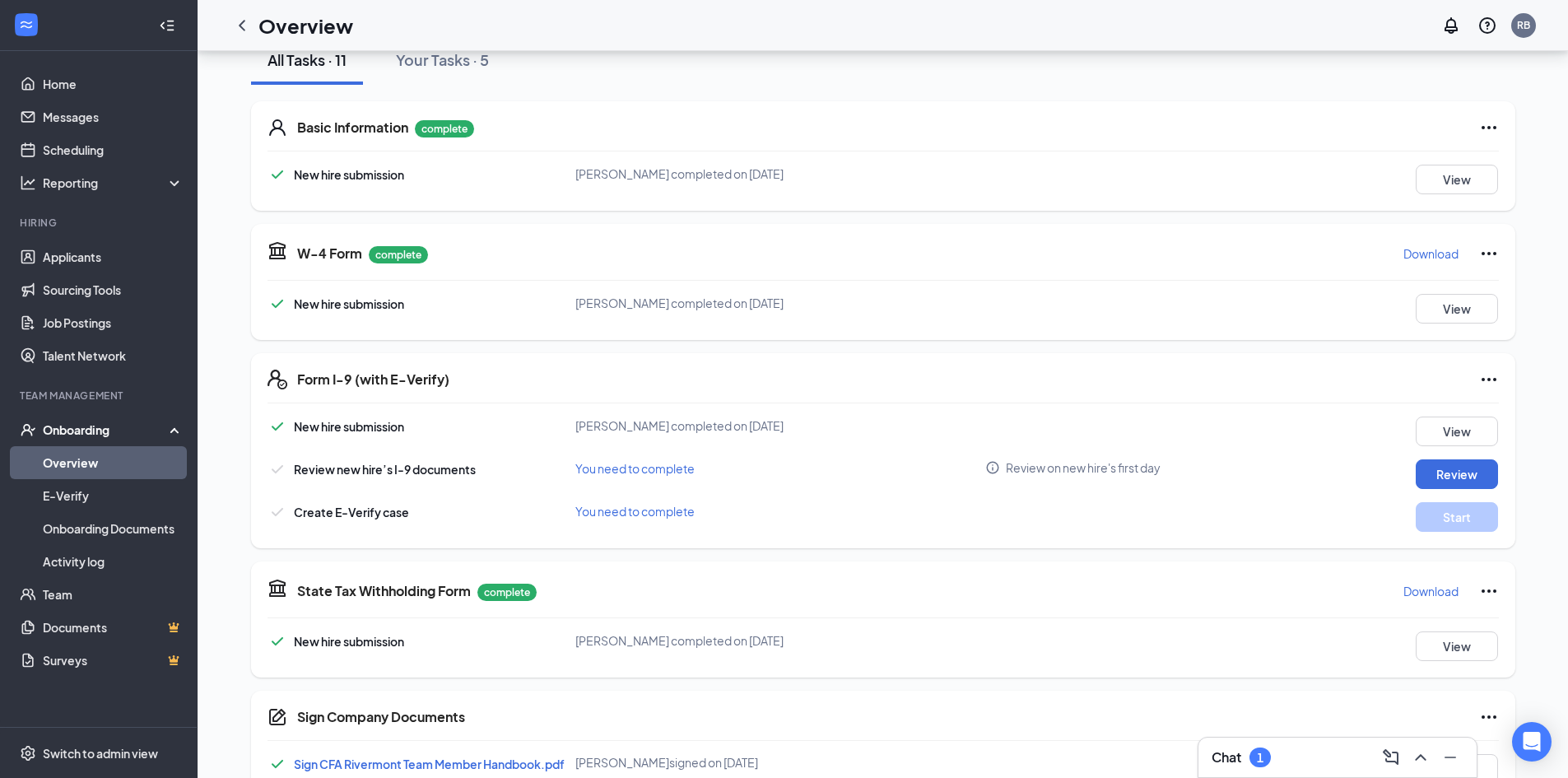
scroll to position [329, 0]
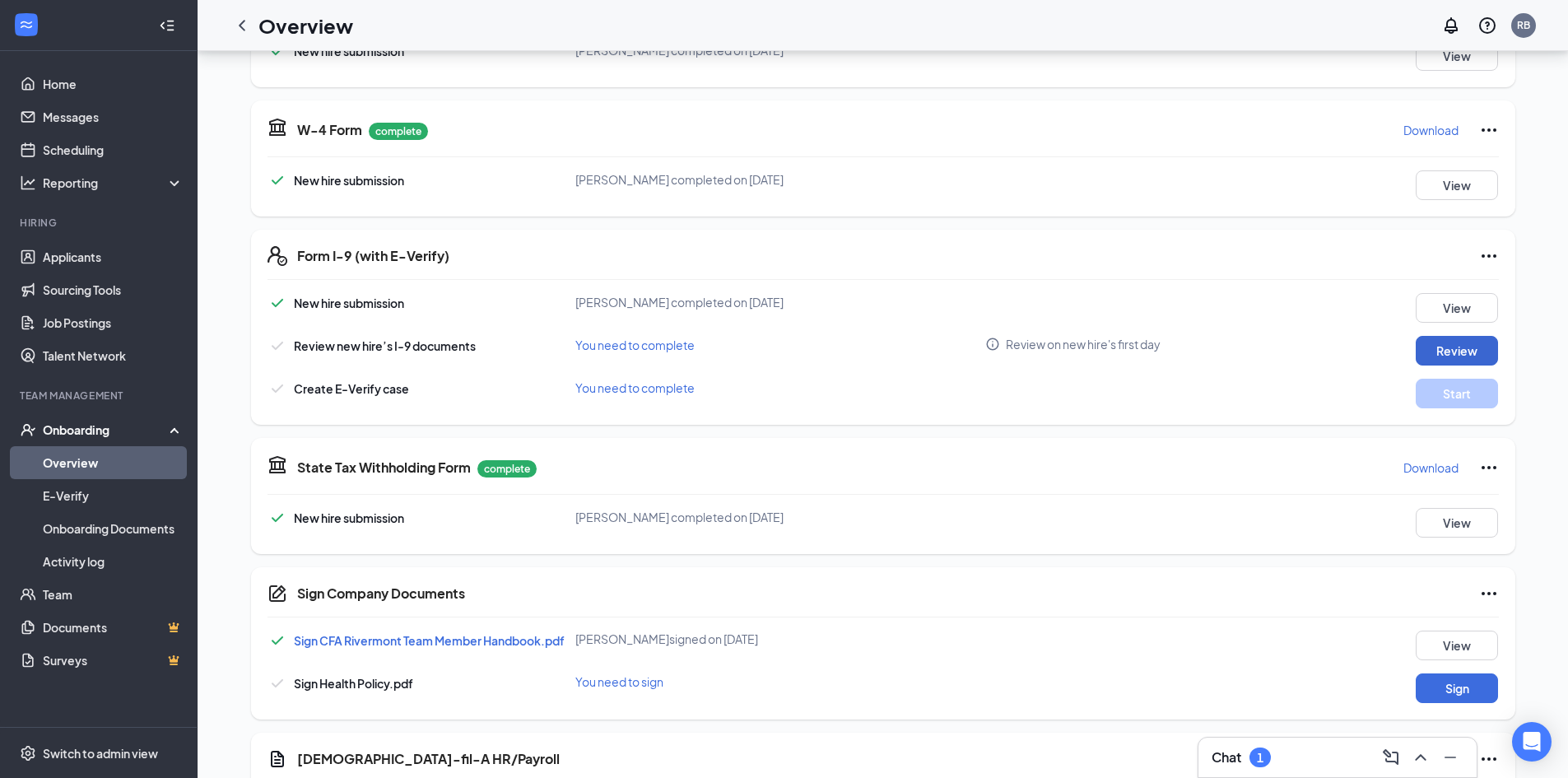
drag, startPoint x: 1456, startPoint y: 332, endPoint x: 1458, endPoint y: 342, distance: 10.2
click at [1456, 338] on div "New hire submission [PERSON_NAME] completed on [DATE] View Review new hire’s I-…" at bounding box center [883, 350] width 1231 height 115
click at [1455, 347] on button "Review" at bounding box center [1457, 350] width 82 height 29
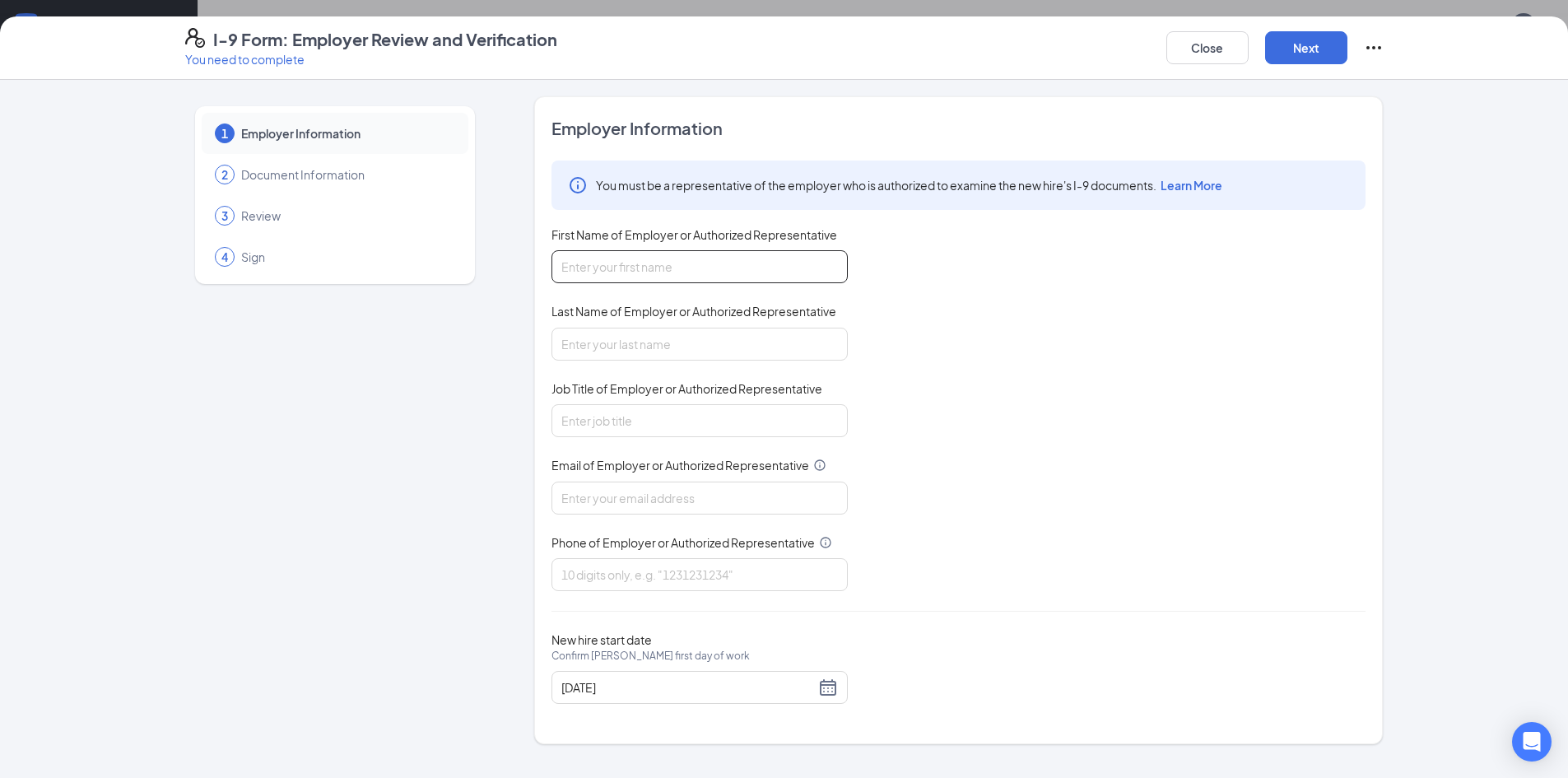
click at [659, 279] on input "First Name of Employer or Authorized Representative" at bounding box center [700, 266] width 297 height 33
type input "[PERSON_NAME]"
click at [650, 432] on input "Job Title of Employer or Authorized Representative" at bounding box center [700, 421] width 297 height 33
type input "President"
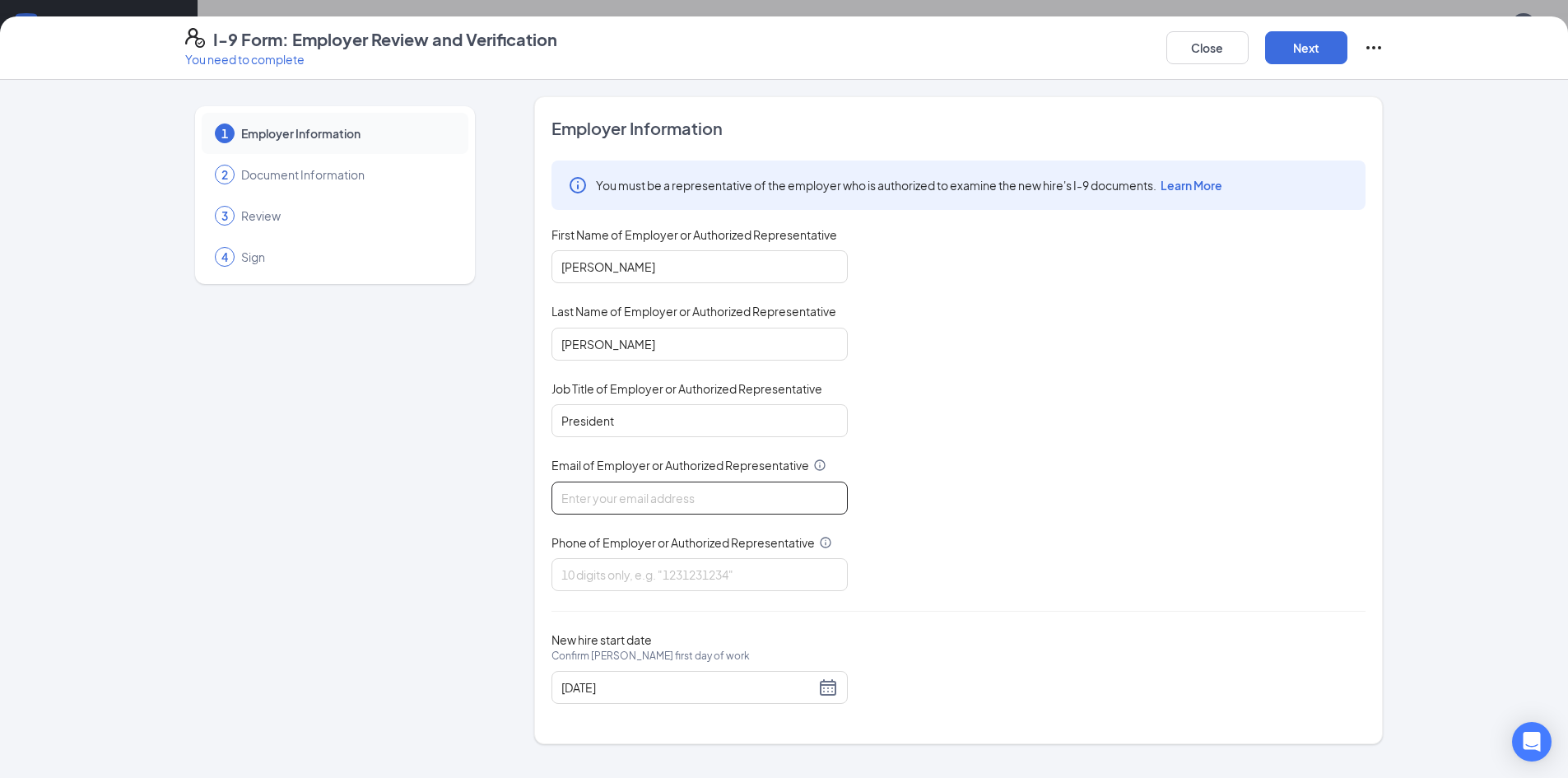
click at [664, 505] on input "Email of Employer or Authorized Representative" at bounding box center [700, 498] width 297 height 33
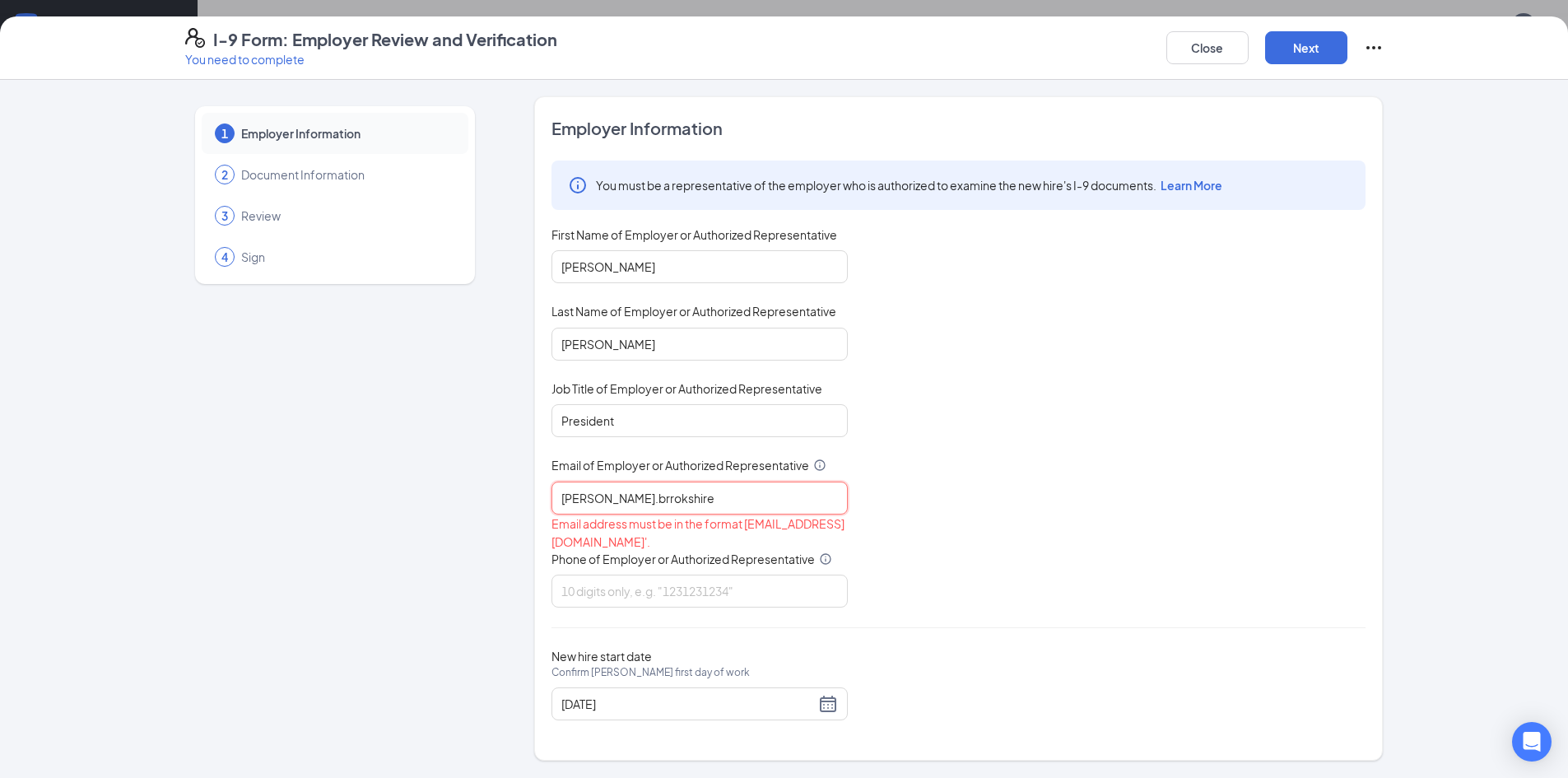
click at [618, 502] on input "[PERSON_NAME].brrokshire" at bounding box center [700, 498] width 297 height 33
click at [713, 491] on input "[PERSON_NAME].brokshire" at bounding box center [700, 498] width 297 height 33
click at [743, 592] on input "Phone of Employer or Authorized Representative" at bounding box center [700, 592] width 297 height 33
click at [745, 497] on input "[PERSON_NAME].brokshire@cfafranchisee" at bounding box center [700, 498] width 297 height 33
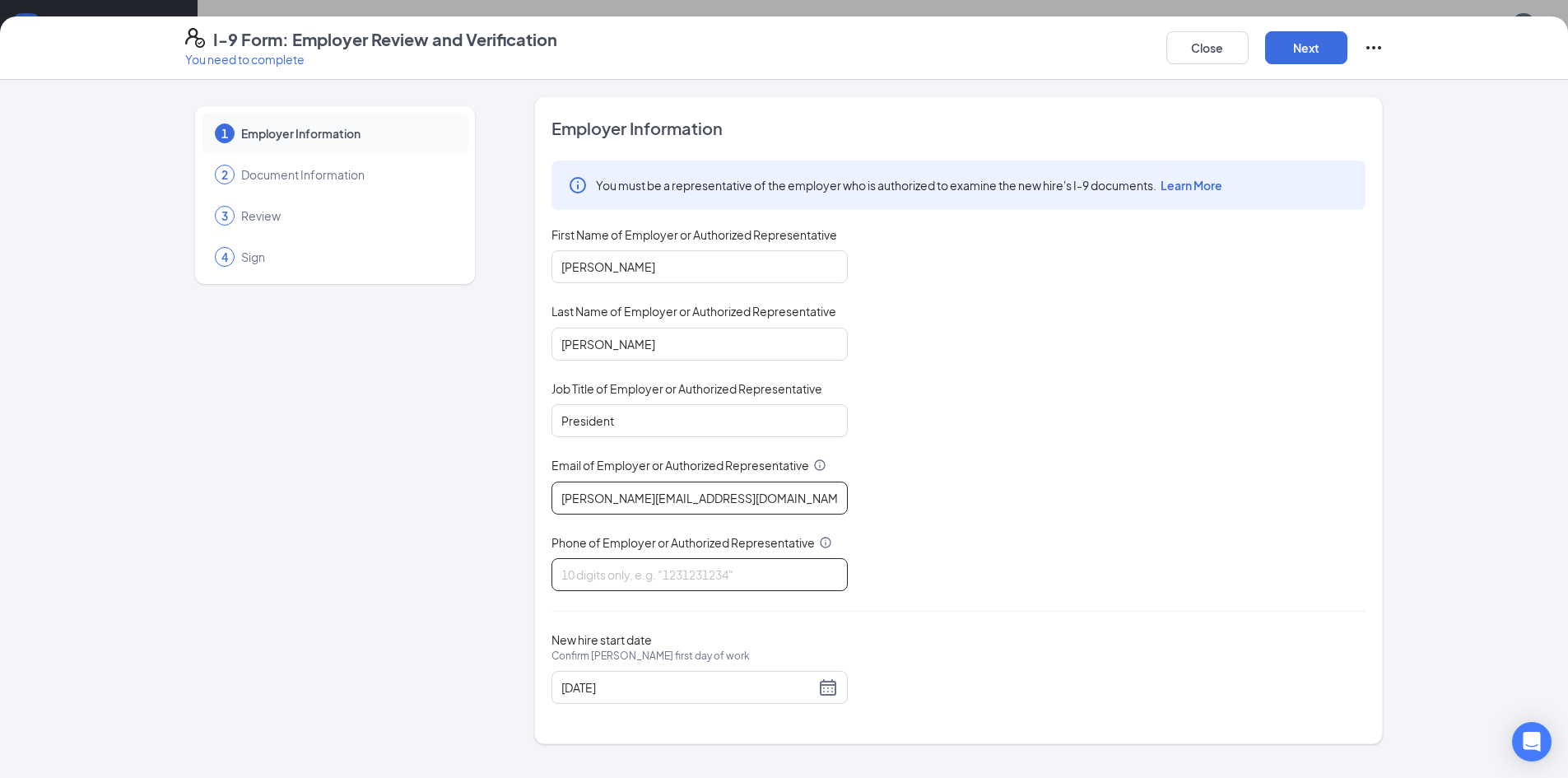
type input "[PERSON_NAME][EMAIL_ADDRESS][DOMAIN_NAME]"
click at [720, 585] on input "Phone of Employer or Authorized Representative" at bounding box center [700, 575] width 297 height 33
type input "3365098166"
click at [1307, 61] on button "Next" at bounding box center [1306, 48] width 82 height 33
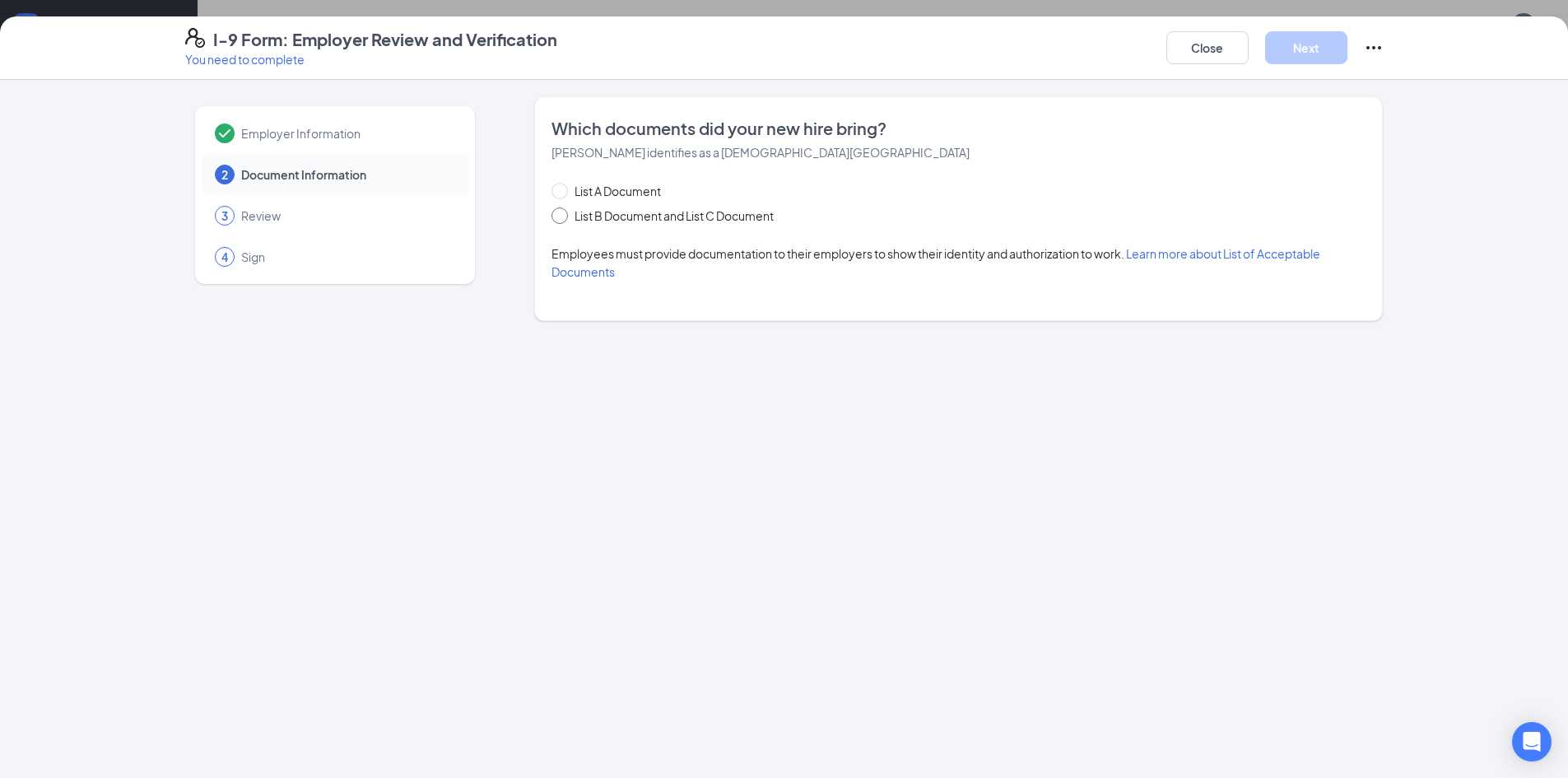
click at [563, 216] on input "List B Document and List C Document" at bounding box center [557, 214] width 12 height 12
radio input "true"
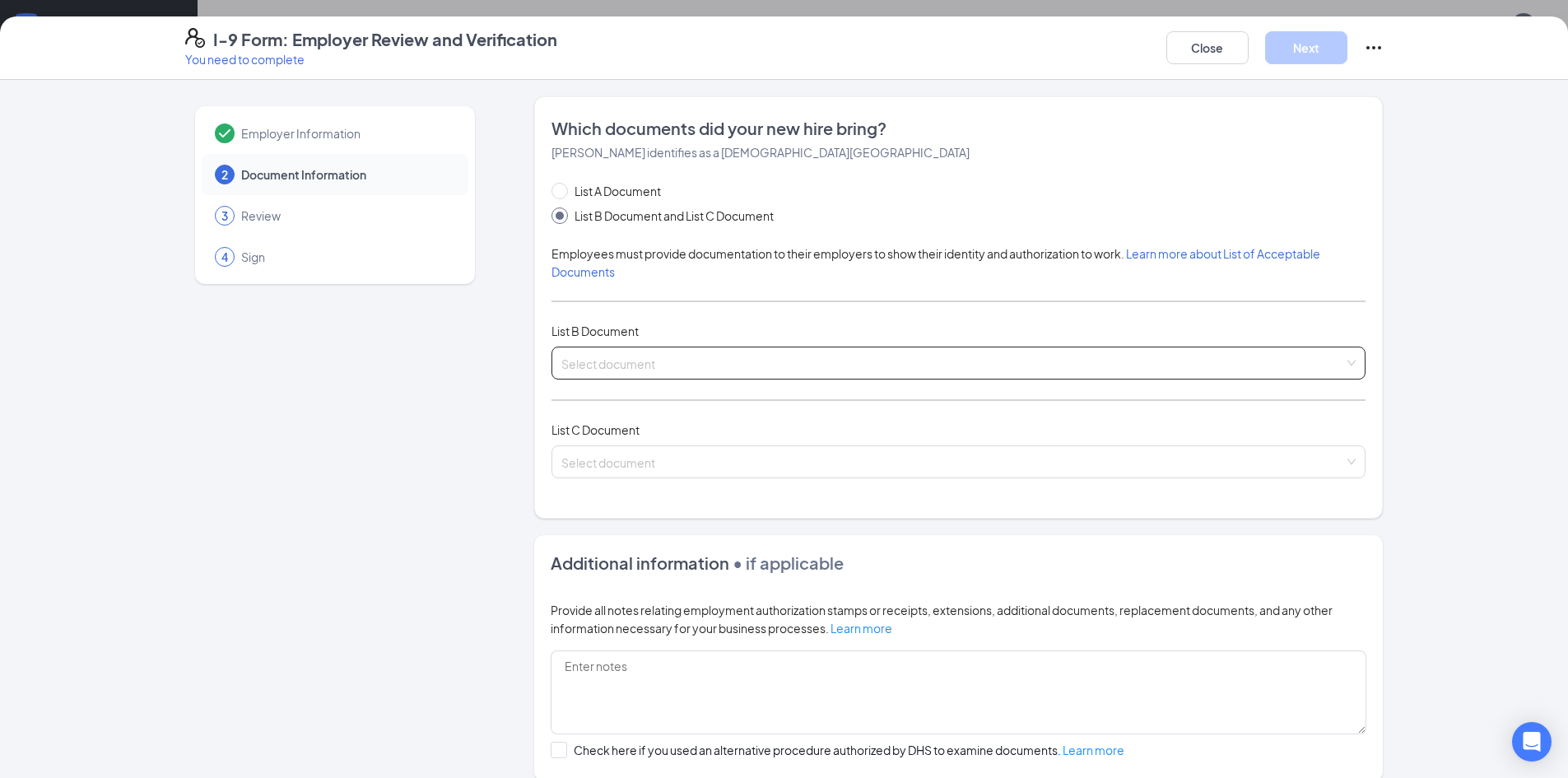
click at [649, 371] on input "search" at bounding box center [952, 359] width 783 height 24
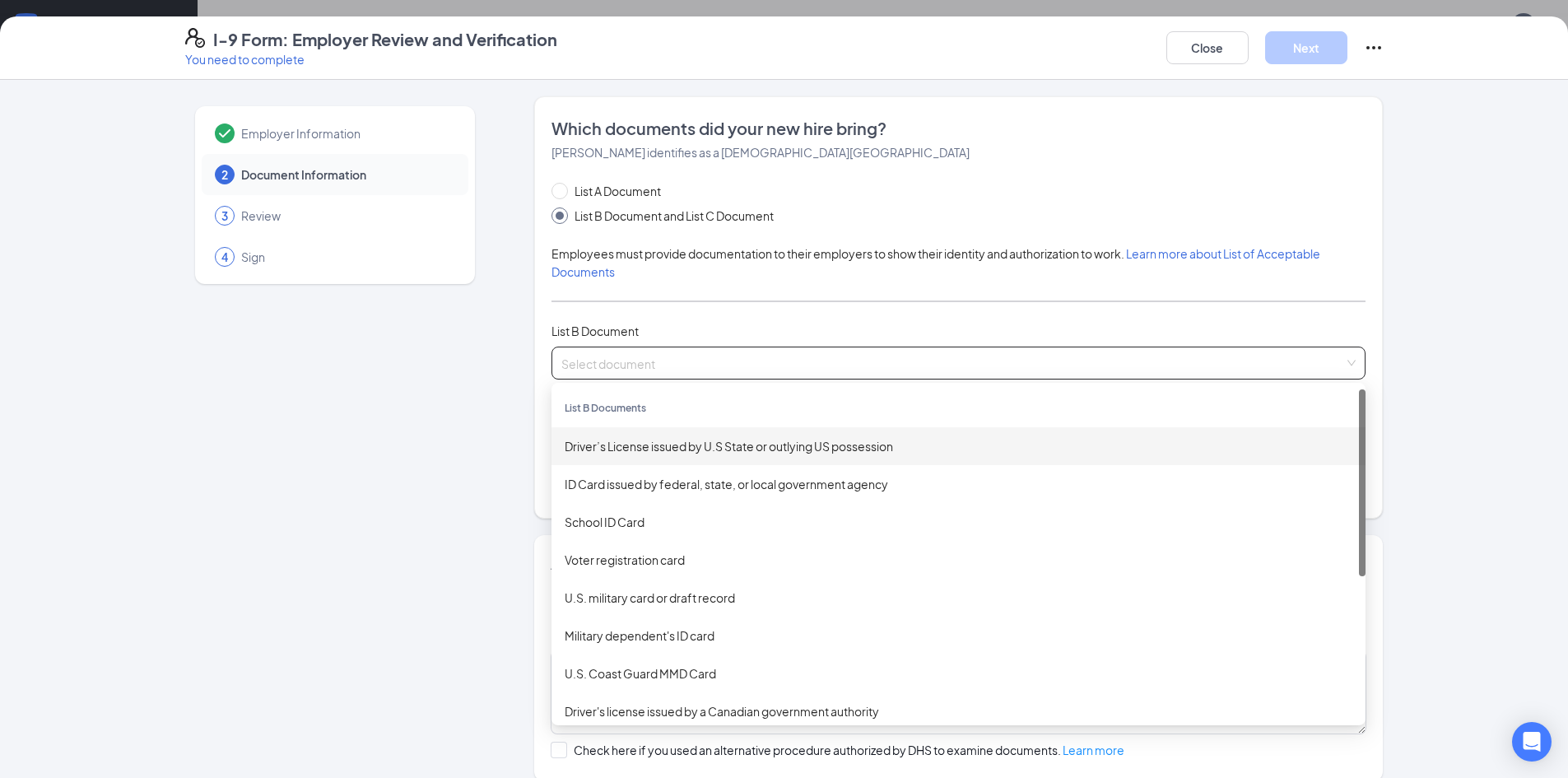
click at [688, 452] on div "Driver’s License issued by U.S State or outlying US possession" at bounding box center [958, 446] width 787 height 19
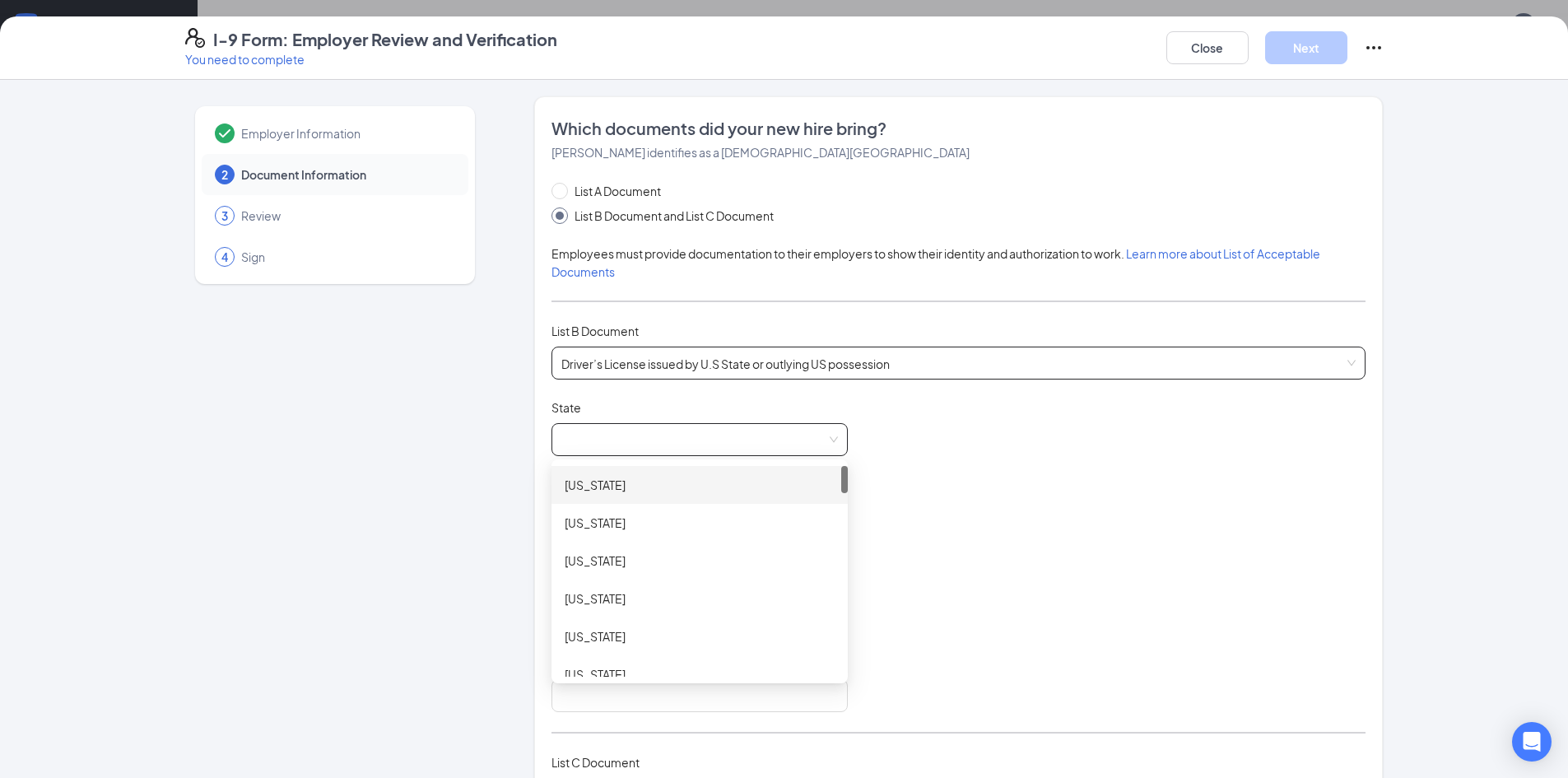
click at [686, 436] on span at bounding box center [699, 439] width 276 height 31
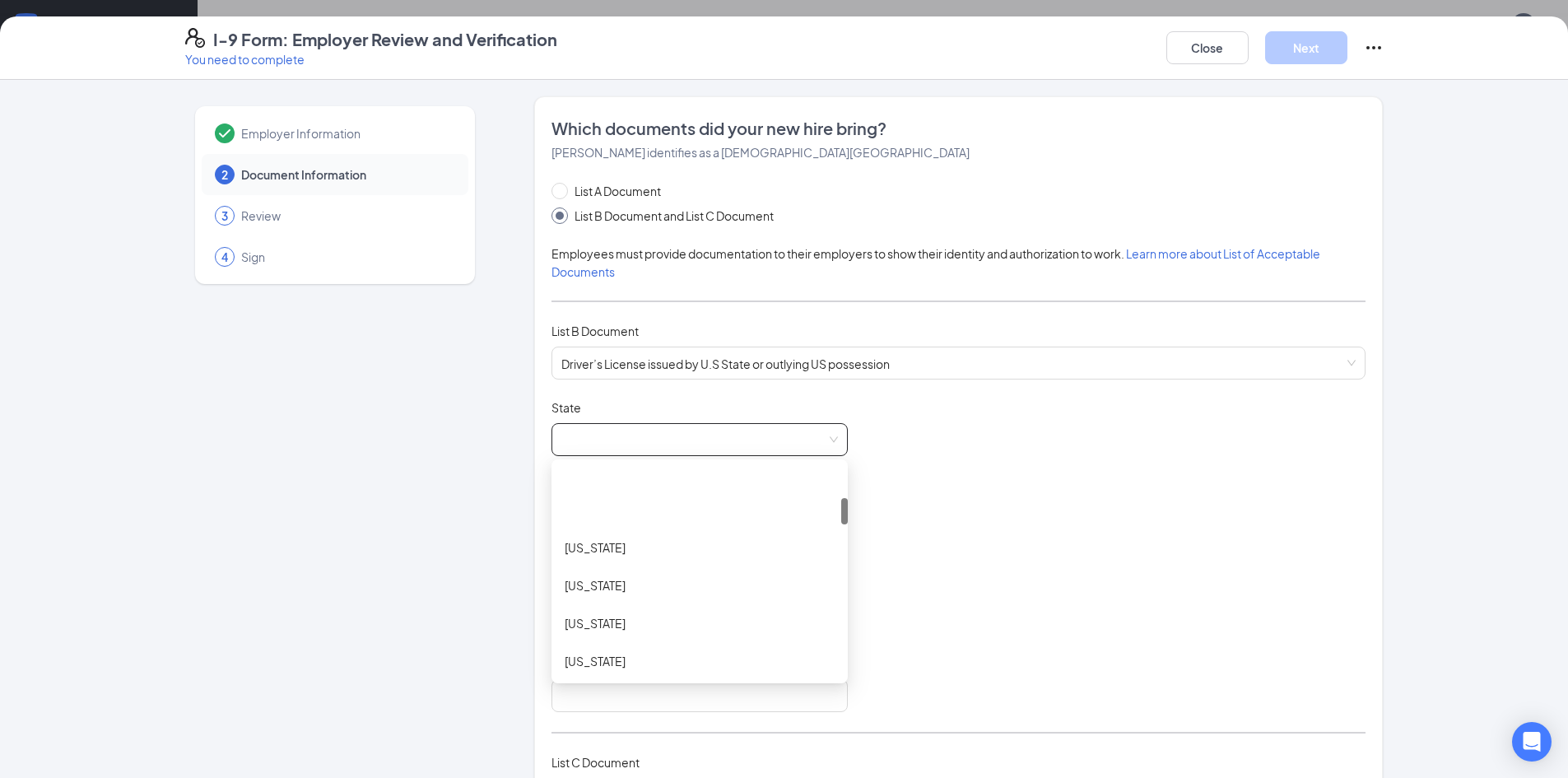
scroll to position [247, 0]
click at [634, 652] on div "[US_STATE]" at bounding box center [700, 654] width 270 height 19
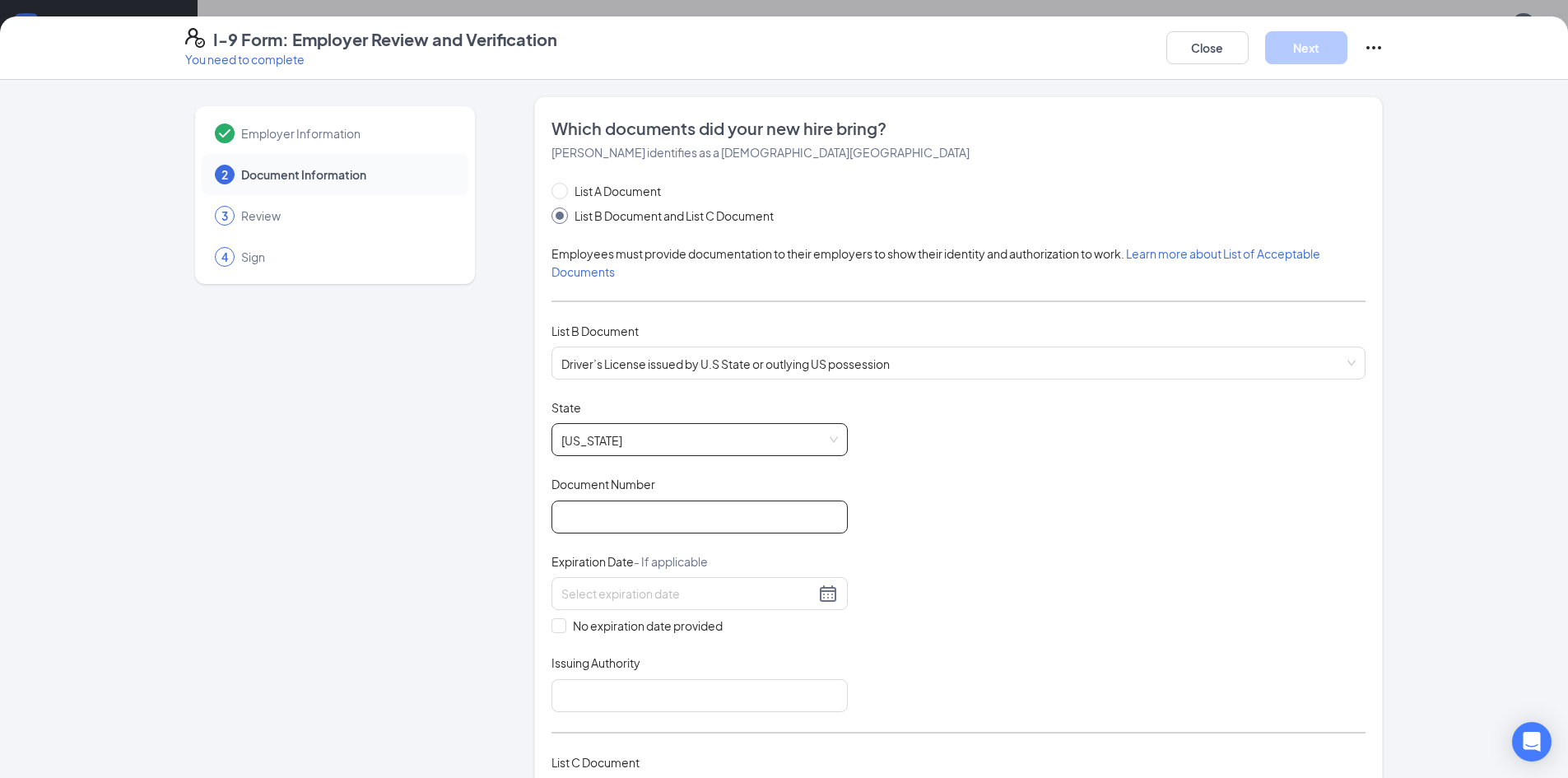
click at [684, 516] on input "Document Number" at bounding box center [700, 517] width 297 height 33
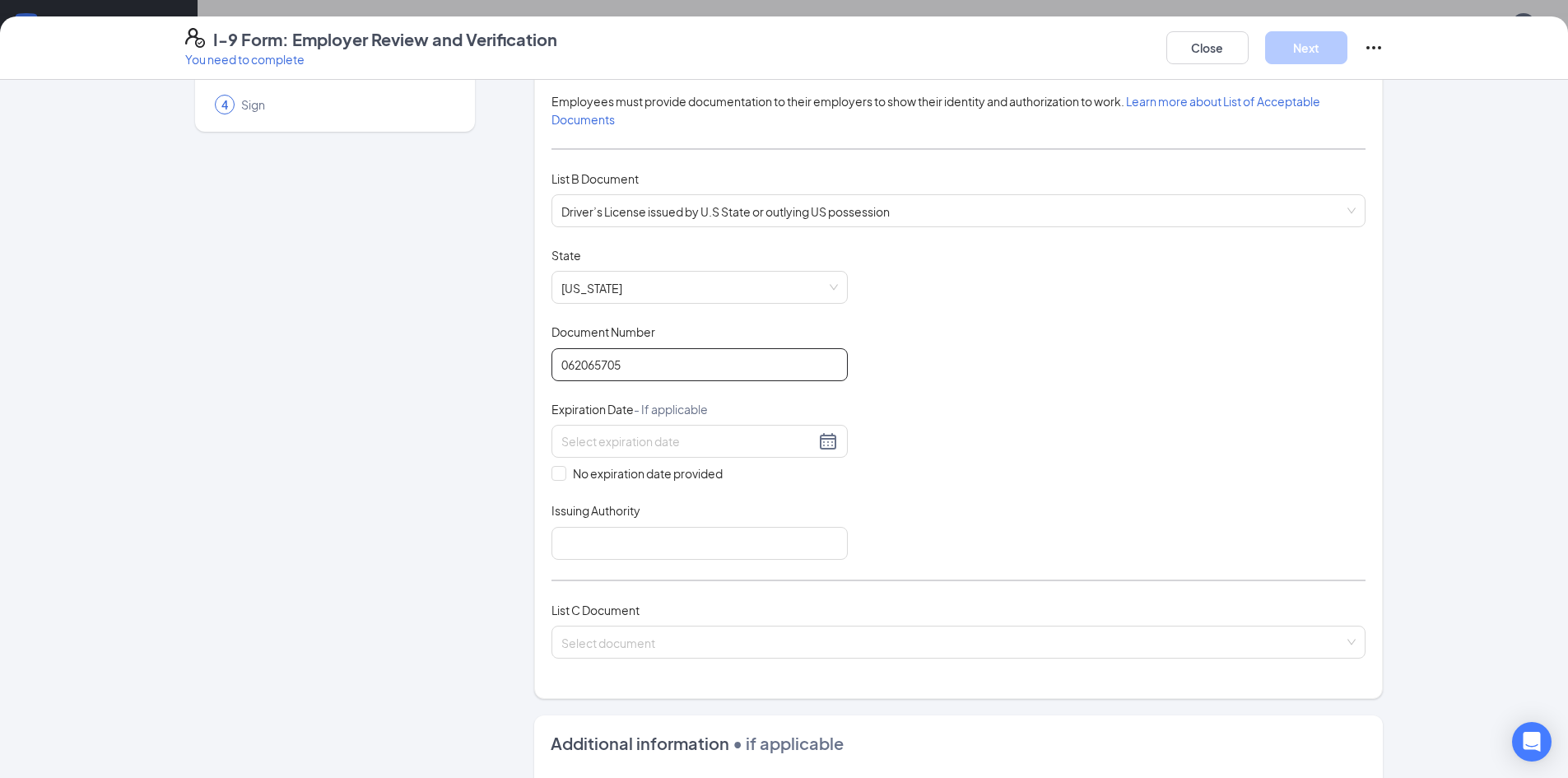
scroll to position [165, 0]
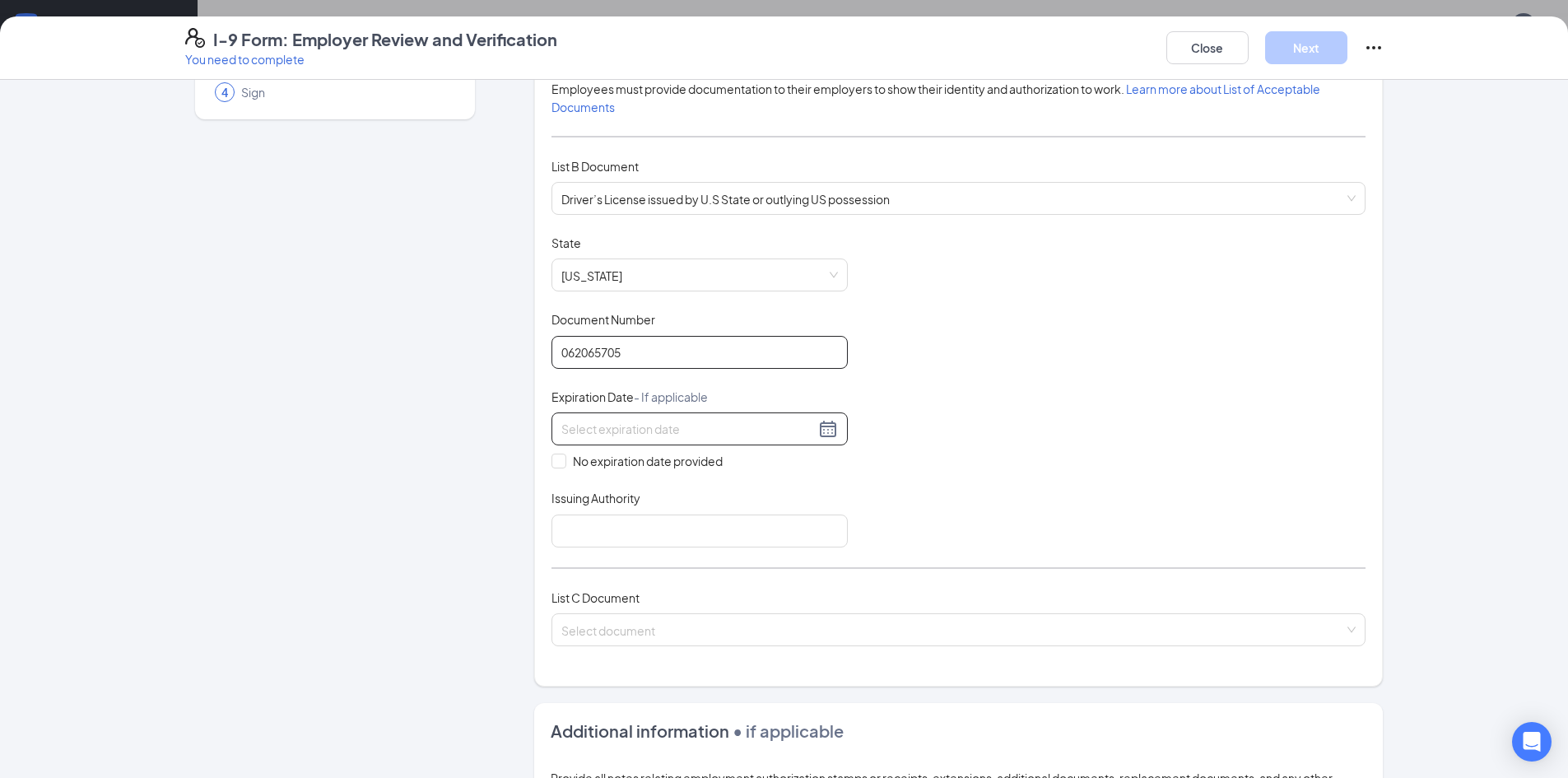
type input "062065705"
click at [823, 434] on div at bounding box center [699, 429] width 276 height 20
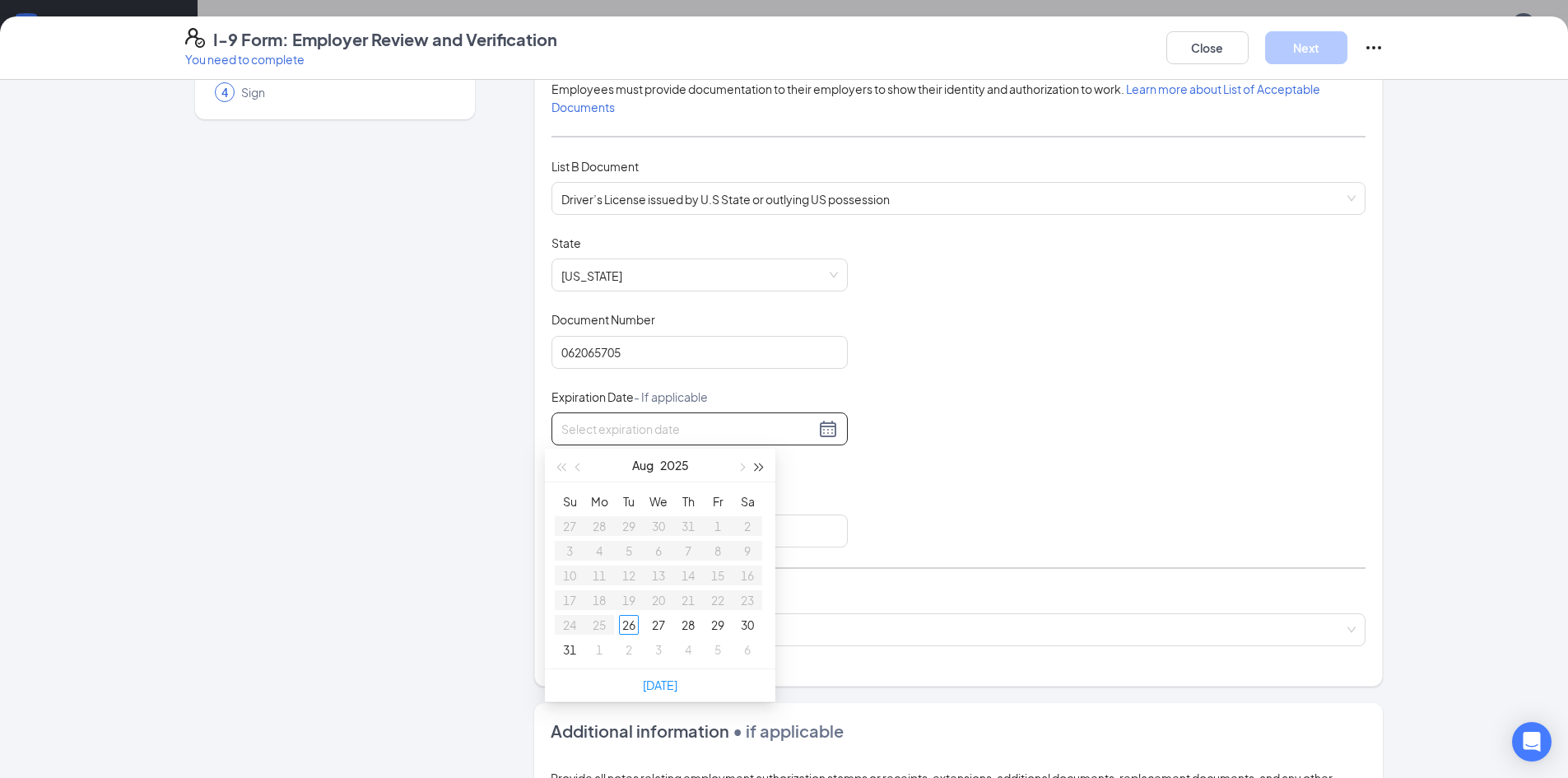
click at [755, 466] on span "button" at bounding box center [759, 468] width 8 height 8
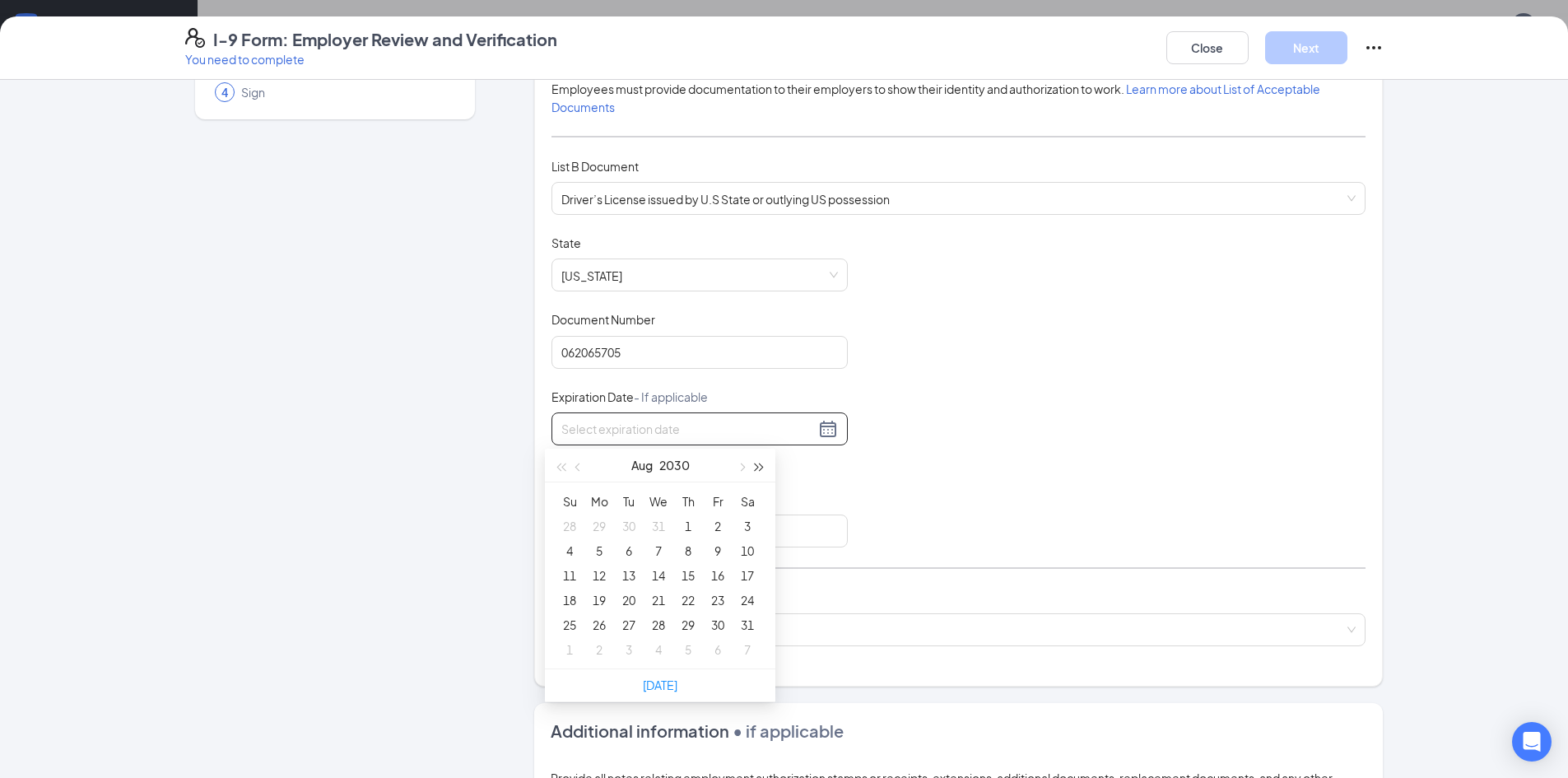
click at [755, 466] on span "button" at bounding box center [759, 468] width 8 height 8
click at [687, 601] on div "26" at bounding box center [688, 600] width 20 height 20
click at [822, 431] on div "[DATE]" at bounding box center [699, 429] width 276 height 20
click at [744, 473] on button "button" at bounding box center [741, 466] width 19 height 33
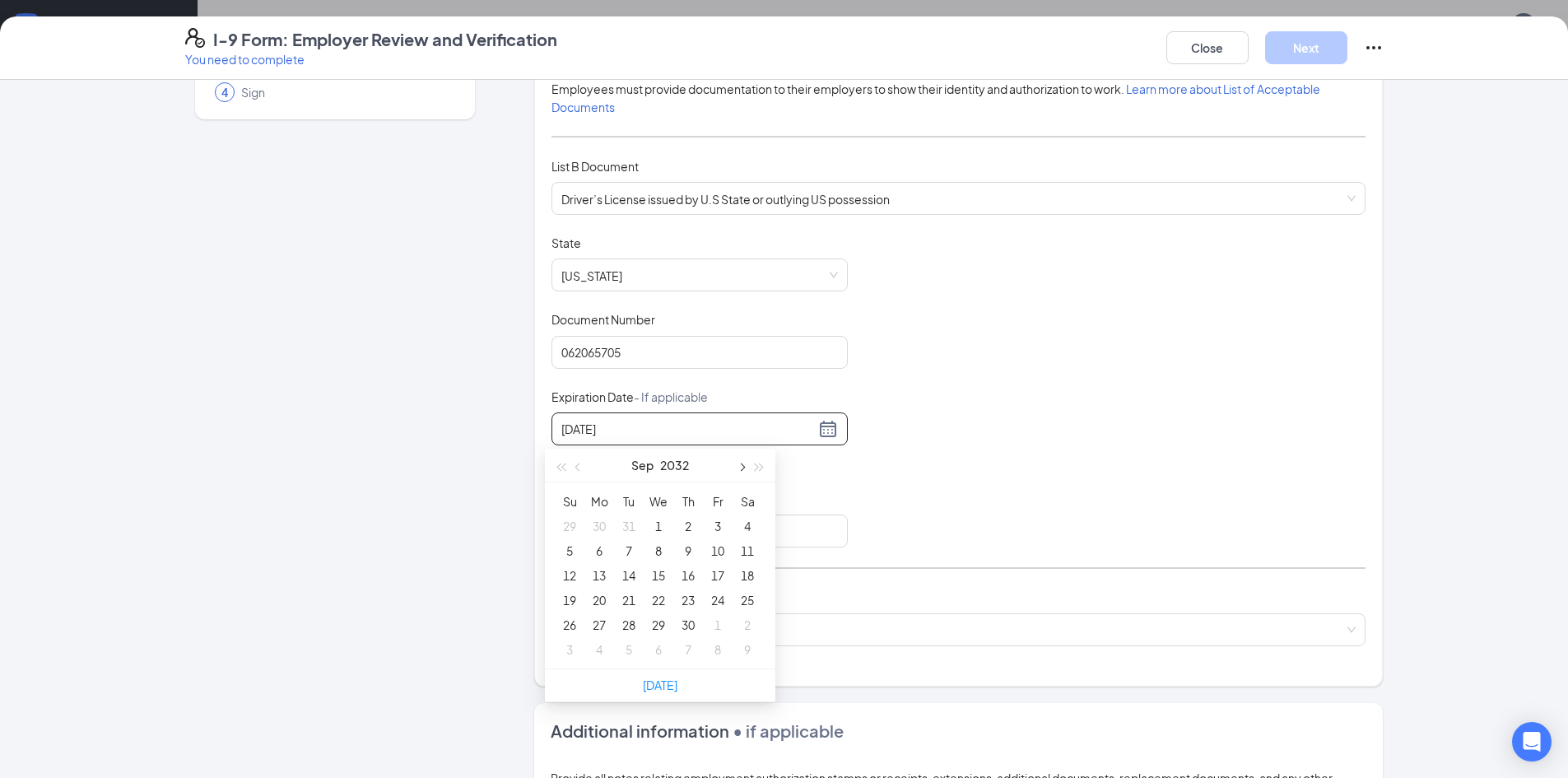
click at [739, 465] on span "button" at bounding box center [741, 468] width 8 height 8
type input "[DATE]"
click at [635, 624] on div "26" at bounding box center [628, 625] width 20 height 20
click at [793, 522] on input "Issuing Authority" at bounding box center [700, 531] width 297 height 33
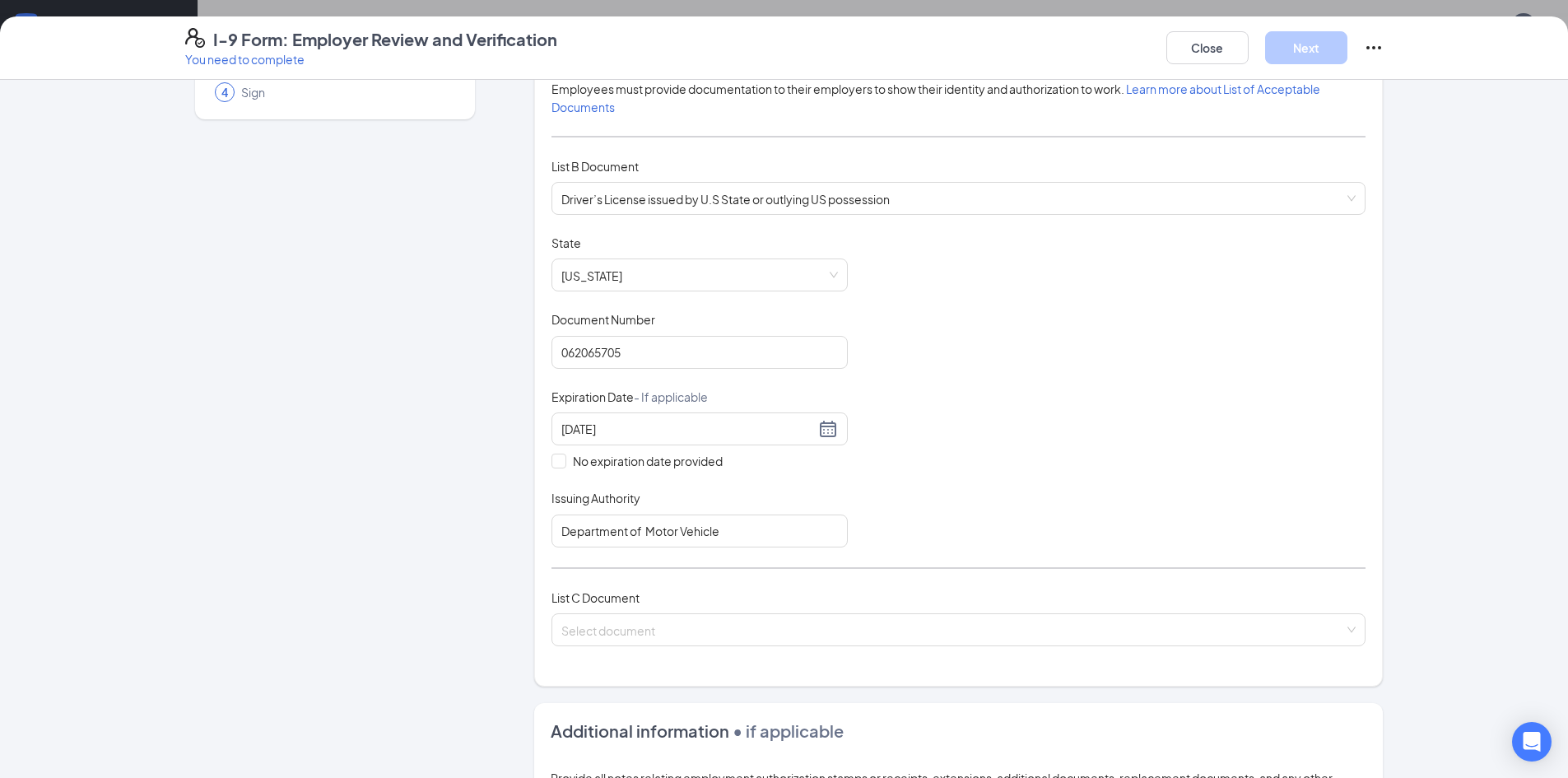
click at [911, 524] on div "Document Title Driver’s License issued by U.S State or outlying US possession S…" at bounding box center [958, 390] width 814 height 312
click at [770, 530] on input "Department of Motor Vehicle" at bounding box center [700, 531] width 297 height 33
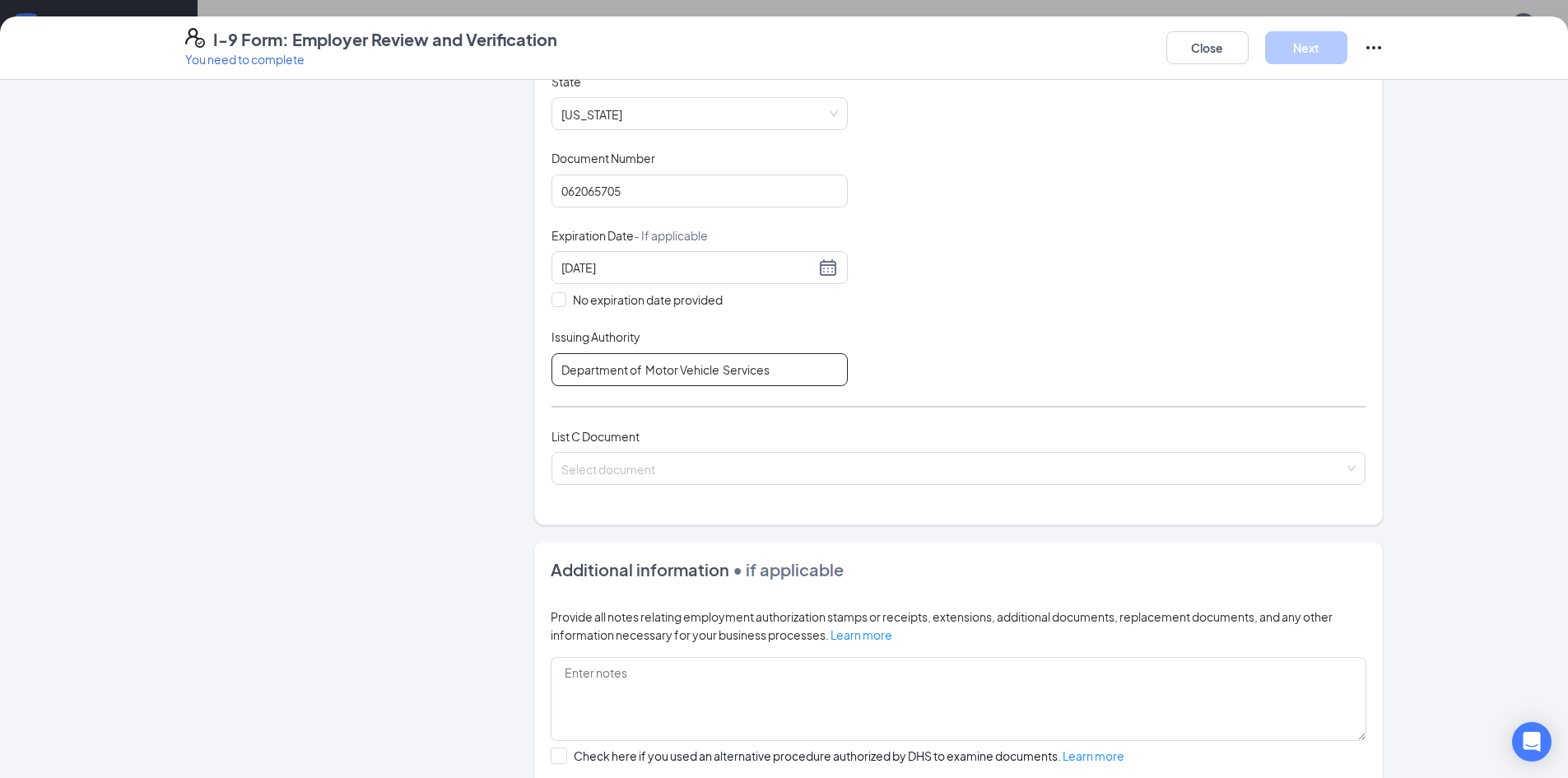
scroll to position [494, 0]
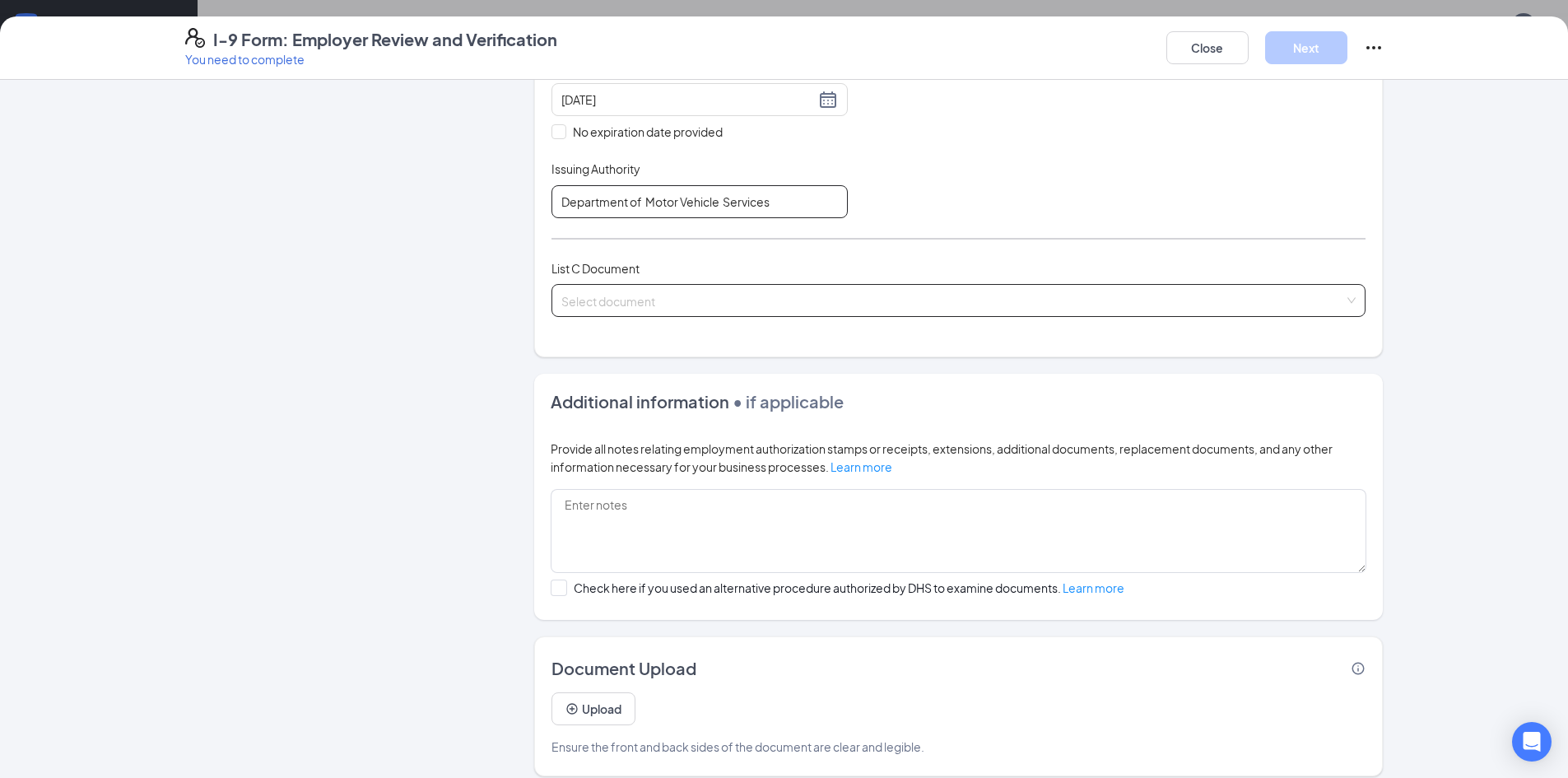
type input "Department of Motor Vehicle Services"
click at [773, 298] on input "search" at bounding box center [952, 297] width 783 height 24
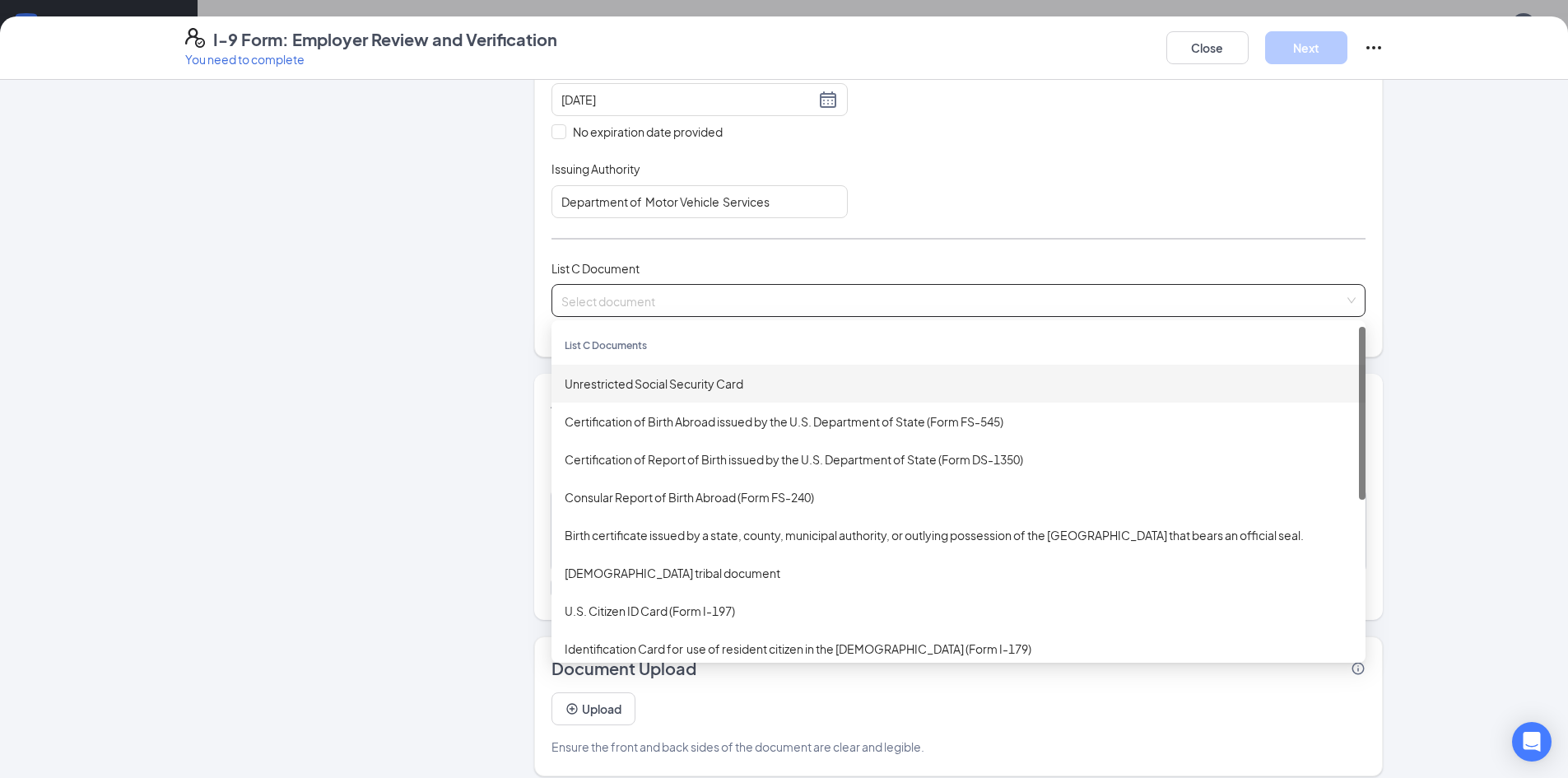
click at [754, 395] on div "Unrestricted Social Security Card" at bounding box center [958, 384] width 814 height 38
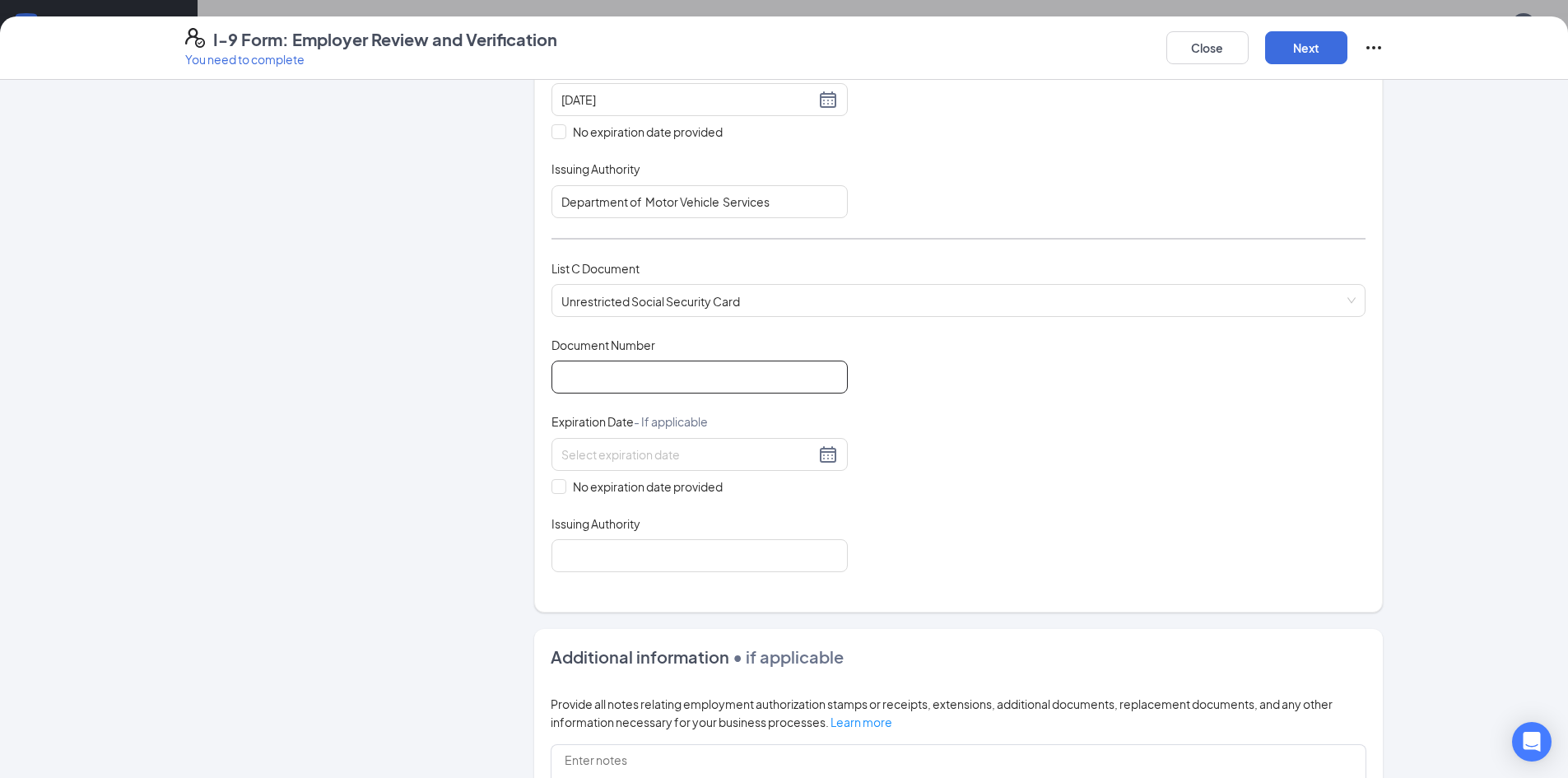
click at [714, 378] on input "Document Number" at bounding box center [700, 377] width 297 height 33
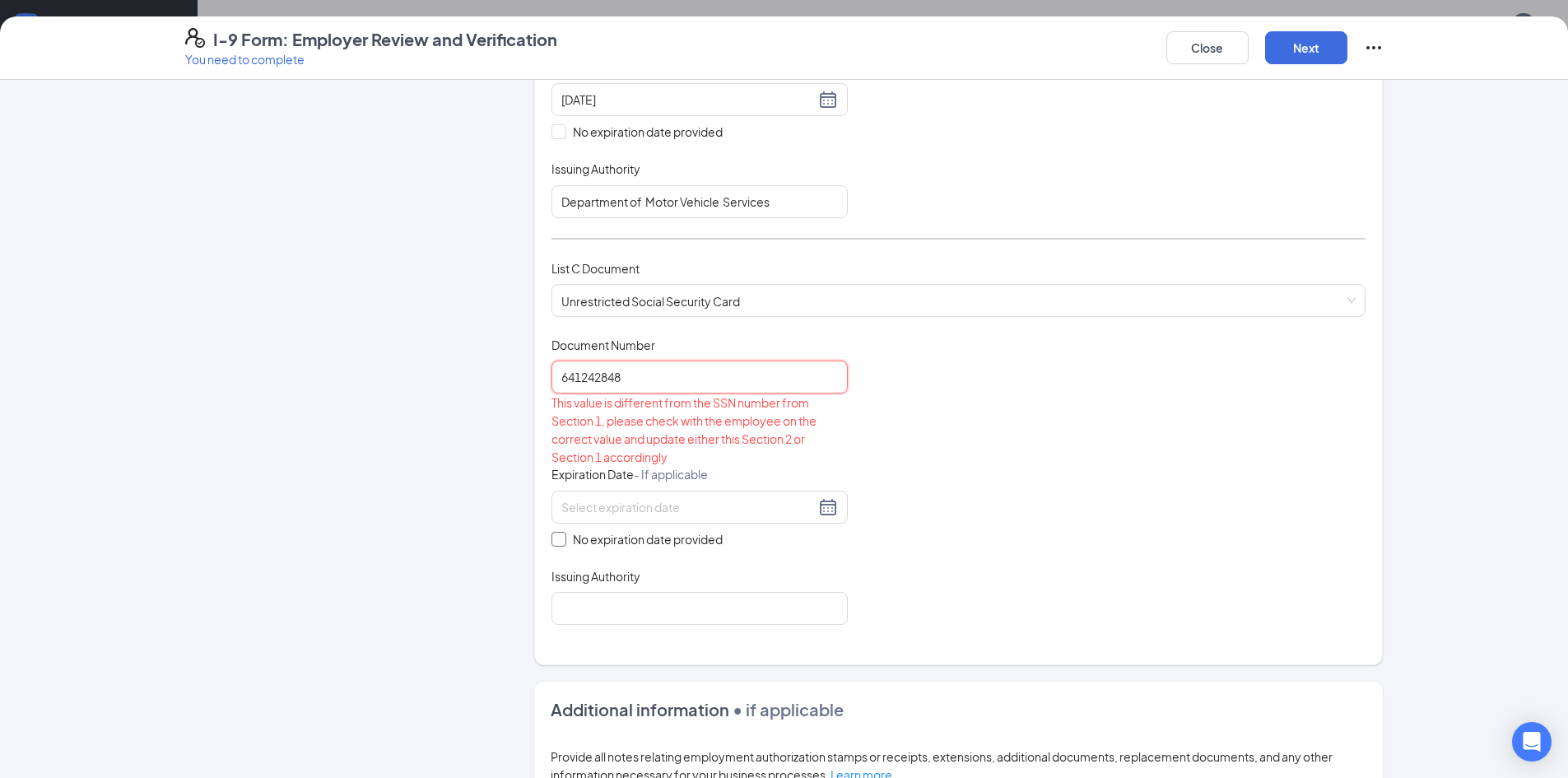
type input "641242848"
click at [559, 534] on span at bounding box center [558, 539] width 15 height 15
click at [559, 534] on input "No expiration date provided" at bounding box center [557, 538] width 12 height 12
checkbox input "true"
click at [595, 605] on input "Issuing Authority" at bounding box center [700, 612] width 297 height 33
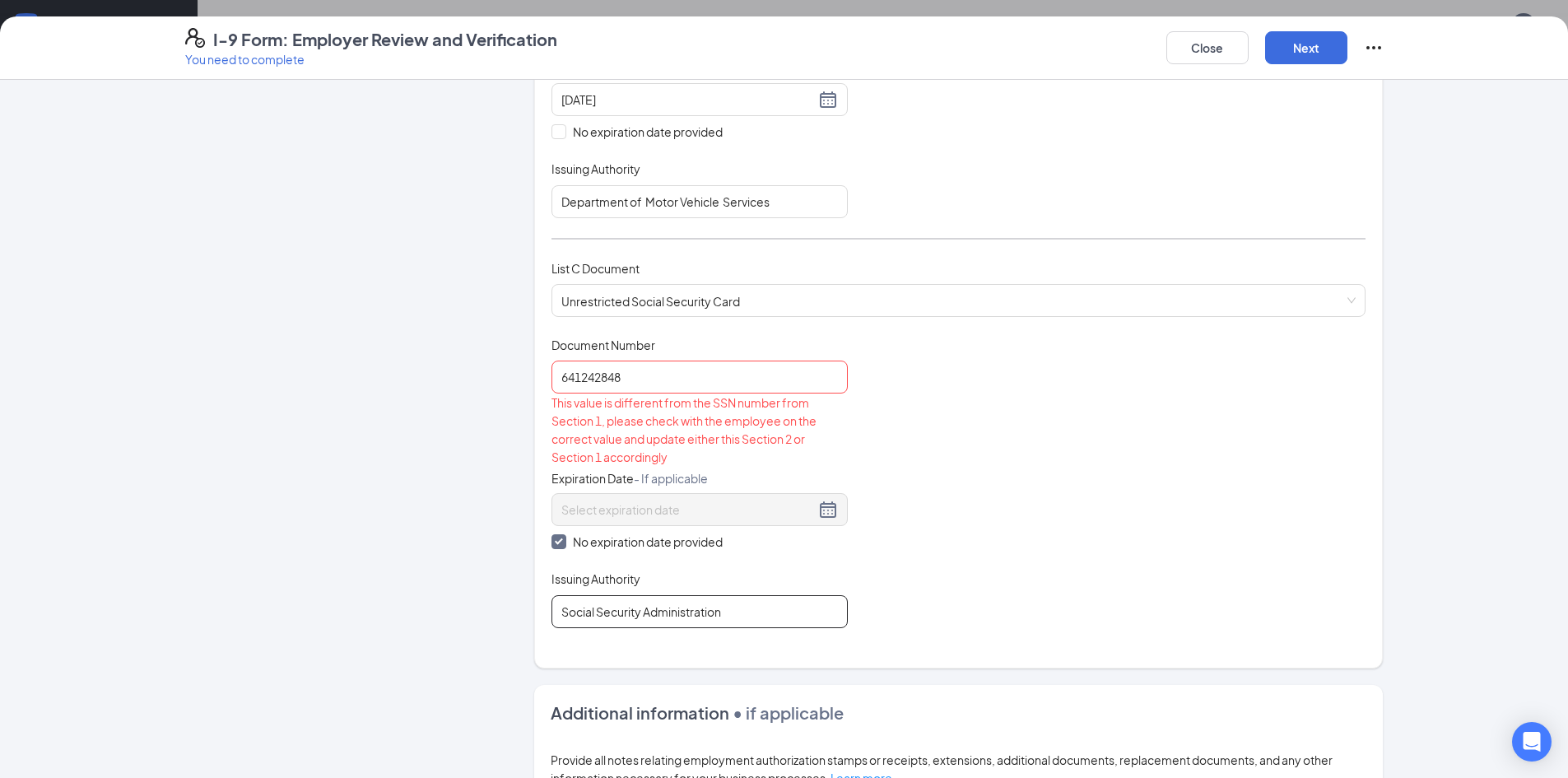
type input "Social Security Administration"
click at [1047, 479] on div "Document Title Unrestricted Social Security Card Document Number 641242848 This…" at bounding box center [958, 482] width 814 height 292
click at [701, 367] on input "641242848" at bounding box center [700, 377] width 297 height 33
click at [989, 469] on div "Document Title Unrestricted Social Security Card Document Number 641242848 This…" at bounding box center [958, 482] width 814 height 292
click at [577, 381] on input "641242848" at bounding box center [700, 377] width 297 height 33
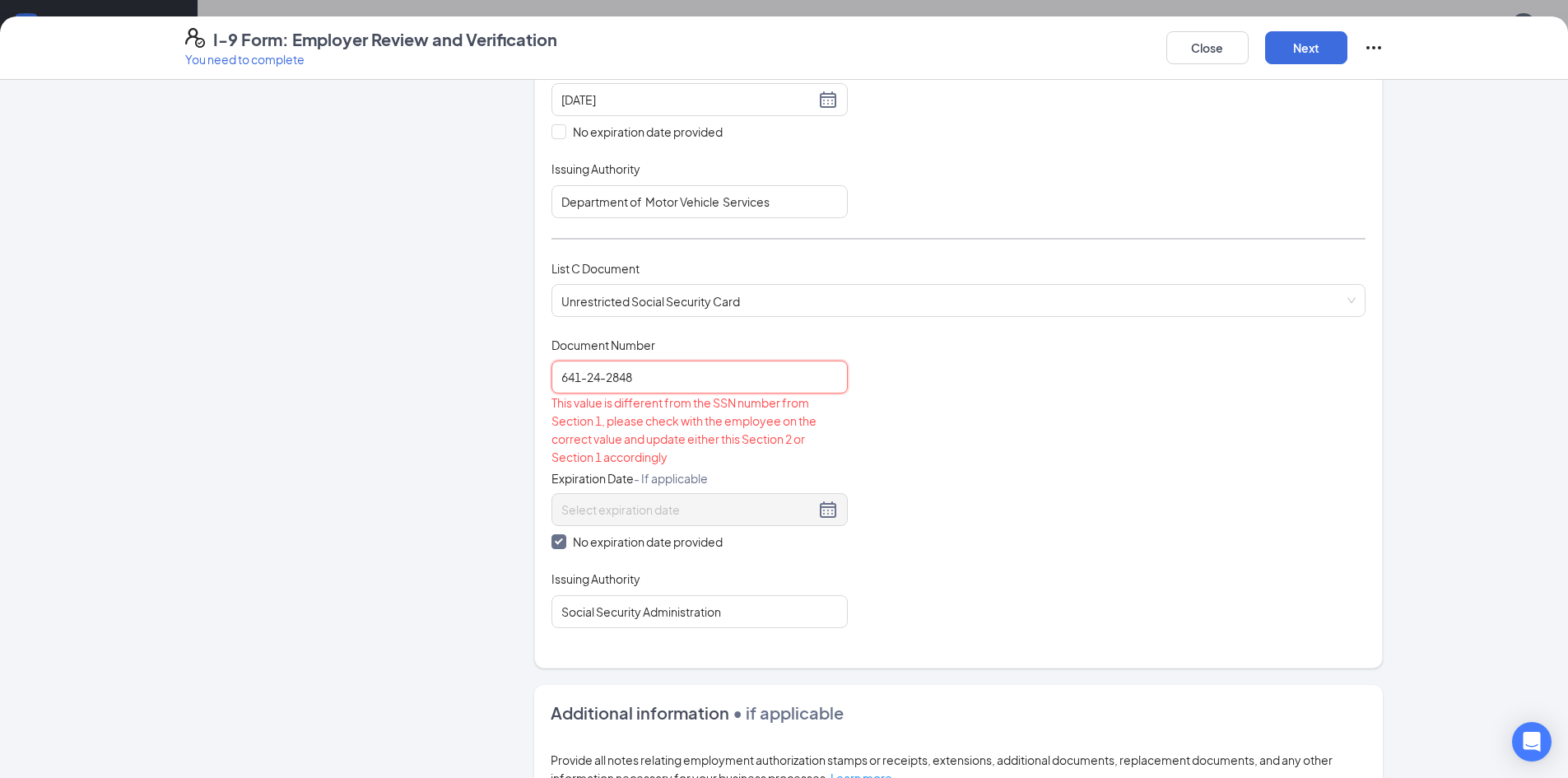
type input "641-24-2848"
click at [1087, 451] on div "Document Title Unrestricted Social Security Card Document Number 641-24-2848 Th…" at bounding box center [958, 482] width 814 height 292
click at [859, 297] on span "Unrestricted Social Security Card" at bounding box center [958, 301] width 794 height 31
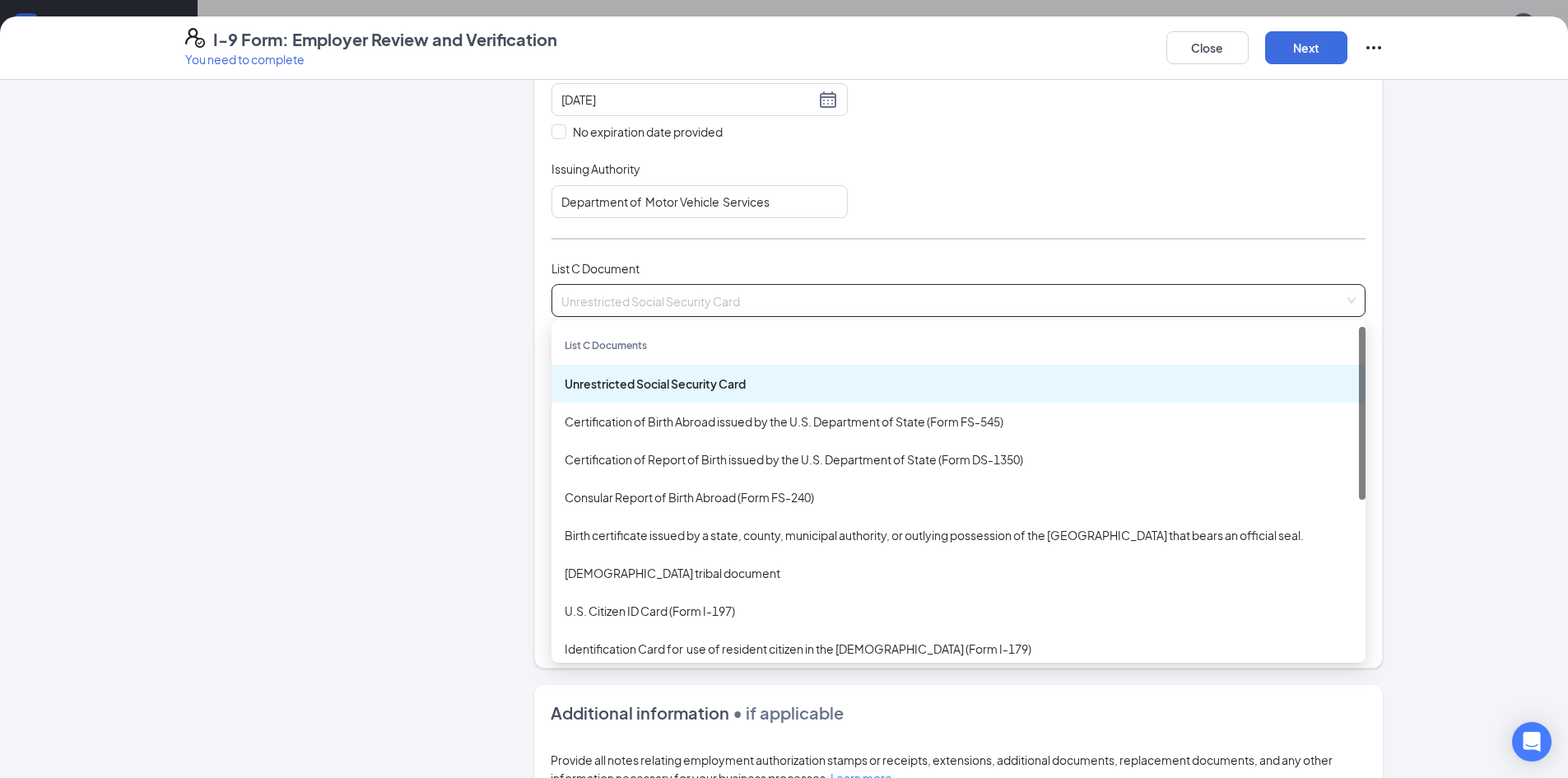
click at [785, 379] on div "Unrestricted Social Security Card" at bounding box center [958, 384] width 787 height 19
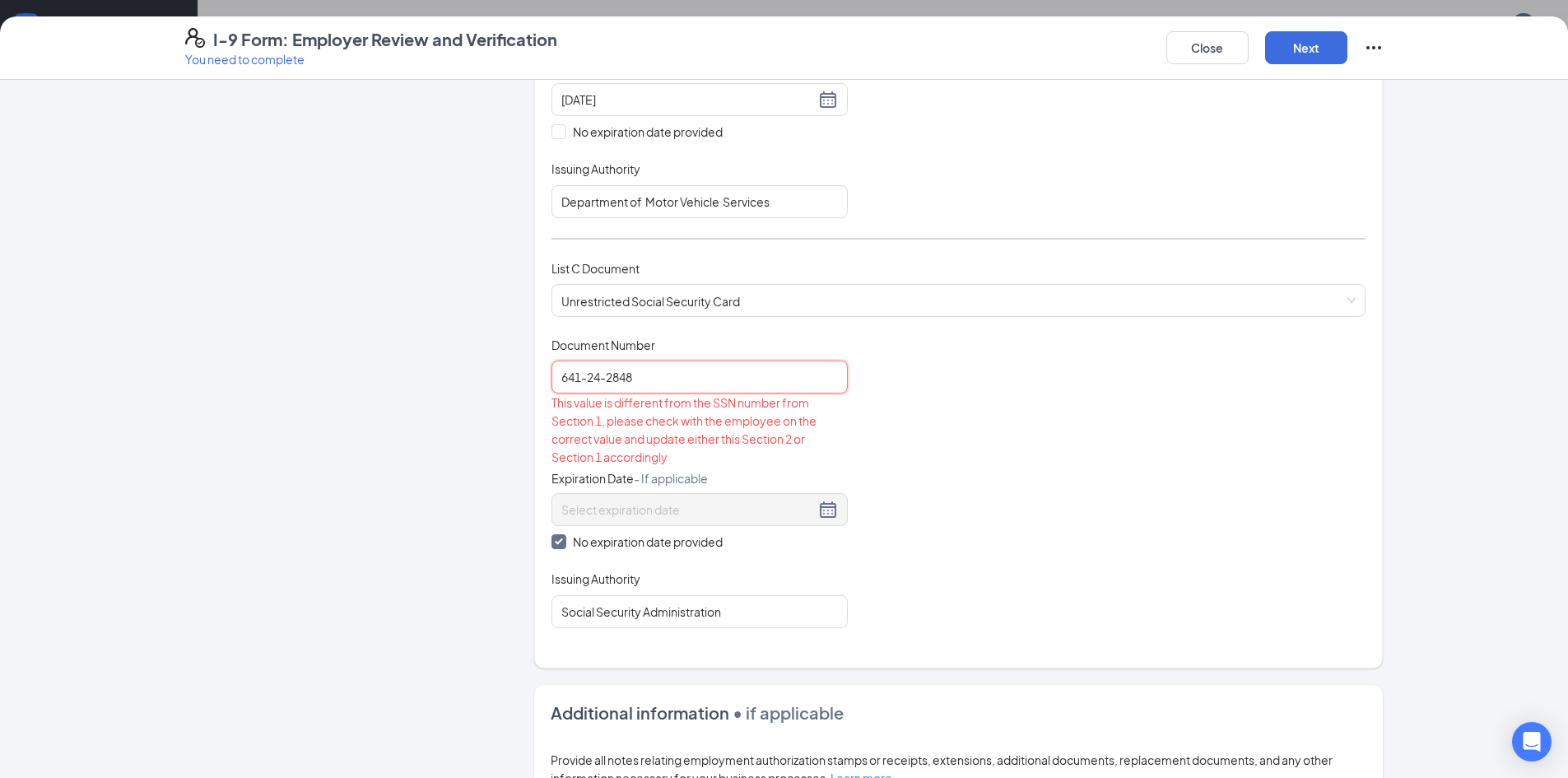
drag, startPoint x: 670, startPoint y: 377, endPoint x: 543, endPoint y: 374, distance: 127.0
click at [543, 374] on div "Which documents did your new hire bring? [PERSON_NAME] identifies as a [DEMOGRA…" at bounding box center [958, 136] width 849 height 1066
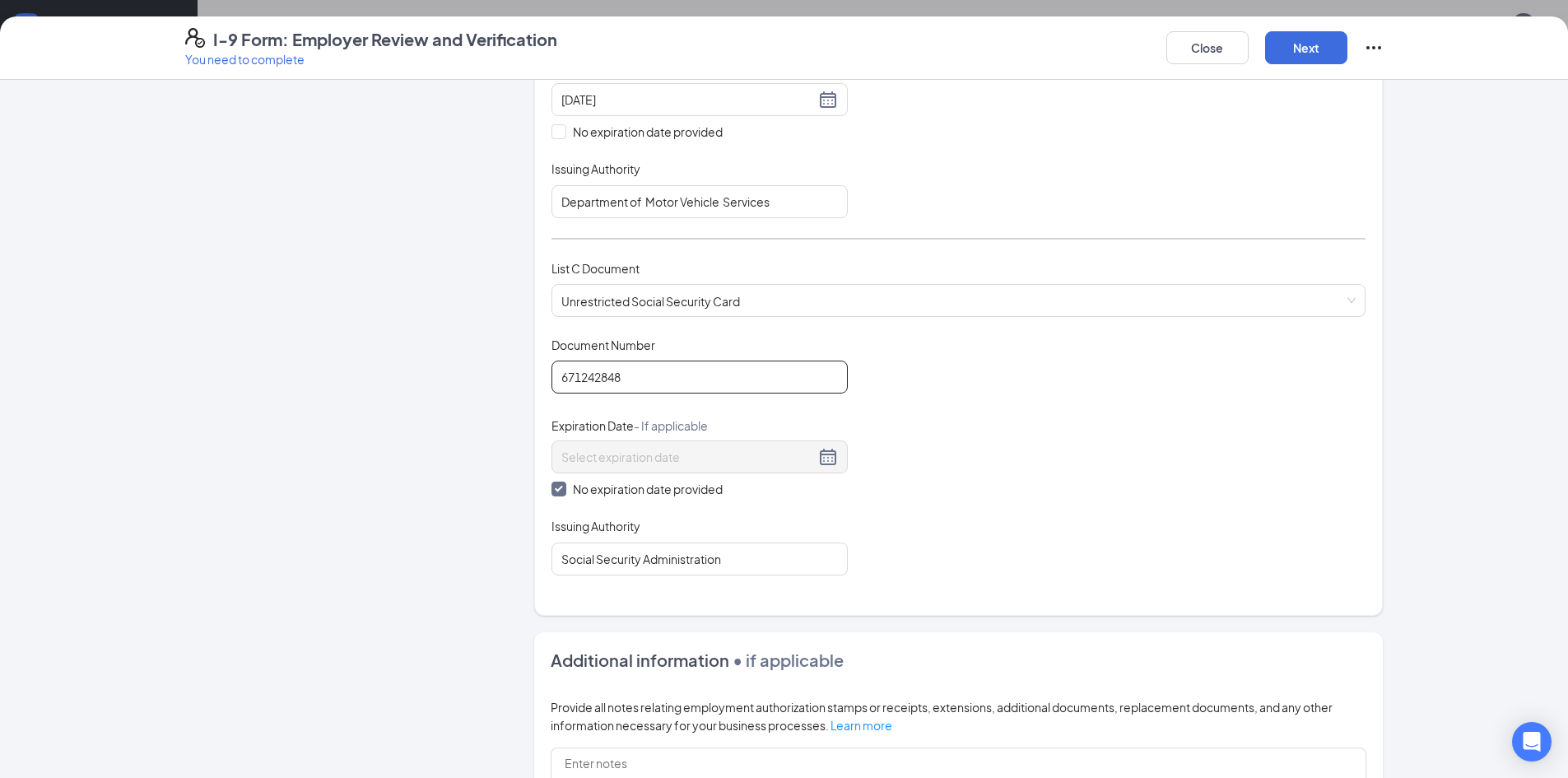
type input "671242848"
click at [1035, 486] on div "Document Title Unrestricted Social Security Card Document Number 671242848 Expi…" at bounding box center [958, 456] width 814 height 239
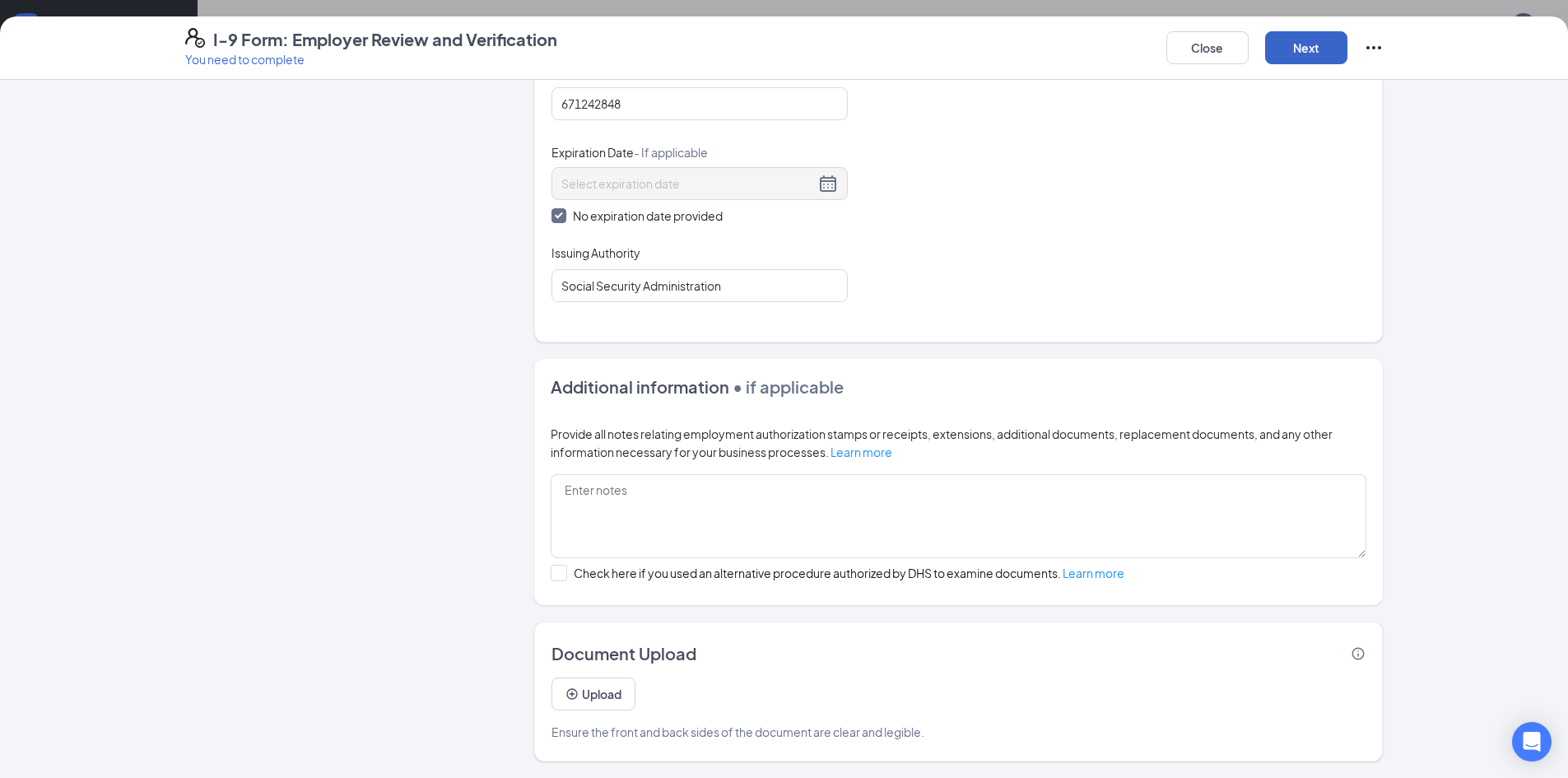
click at [1300, 41] on button "Next" at bounding box center [1306, 48] width 82 height 33
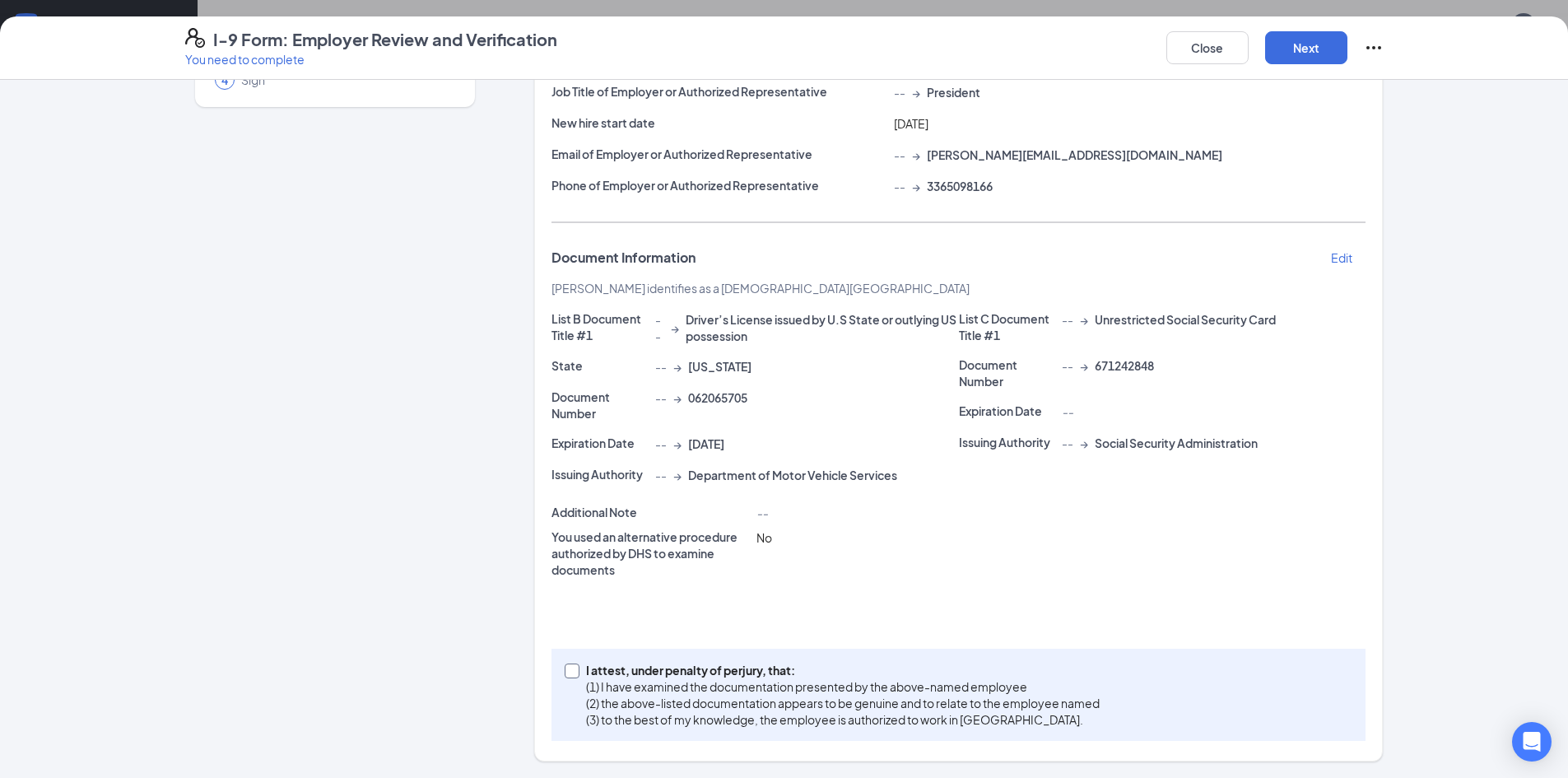
click at [585, 676] on p "I attest, under penalty of perjury, that:" at bounding box center [842, 670] width 513 height 17
click at [576, 676] on input "I attest, under penalty of [PERSON_NAME], that: (1) I have examined the documen…" at bounding box center [571, 670] width 12 height 12
checkbox input "true"
click at [1303, 42] on button "Next" at bounding box center [1306, 48] width 82 height 33
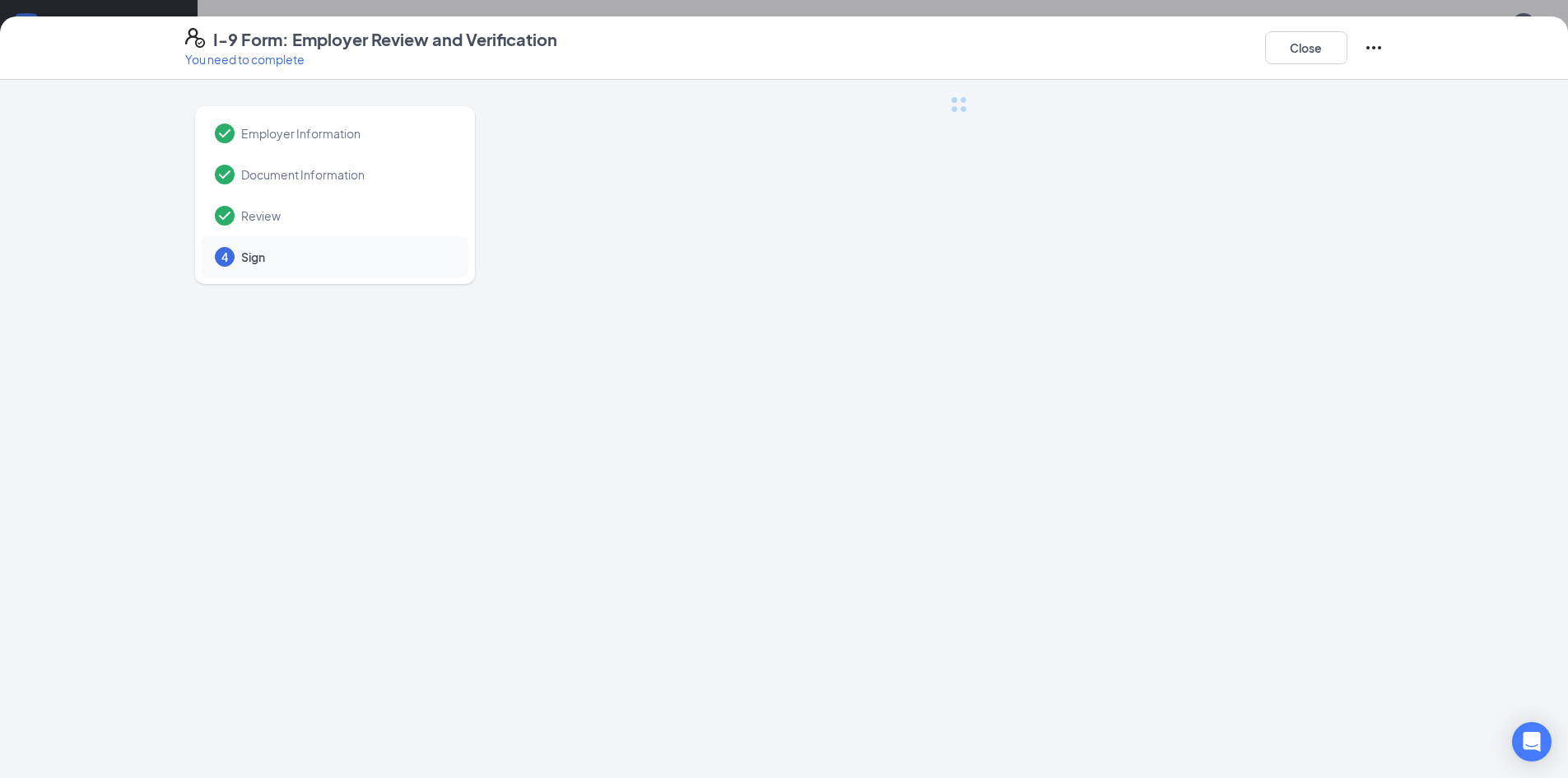
scroll to position [0, 0]
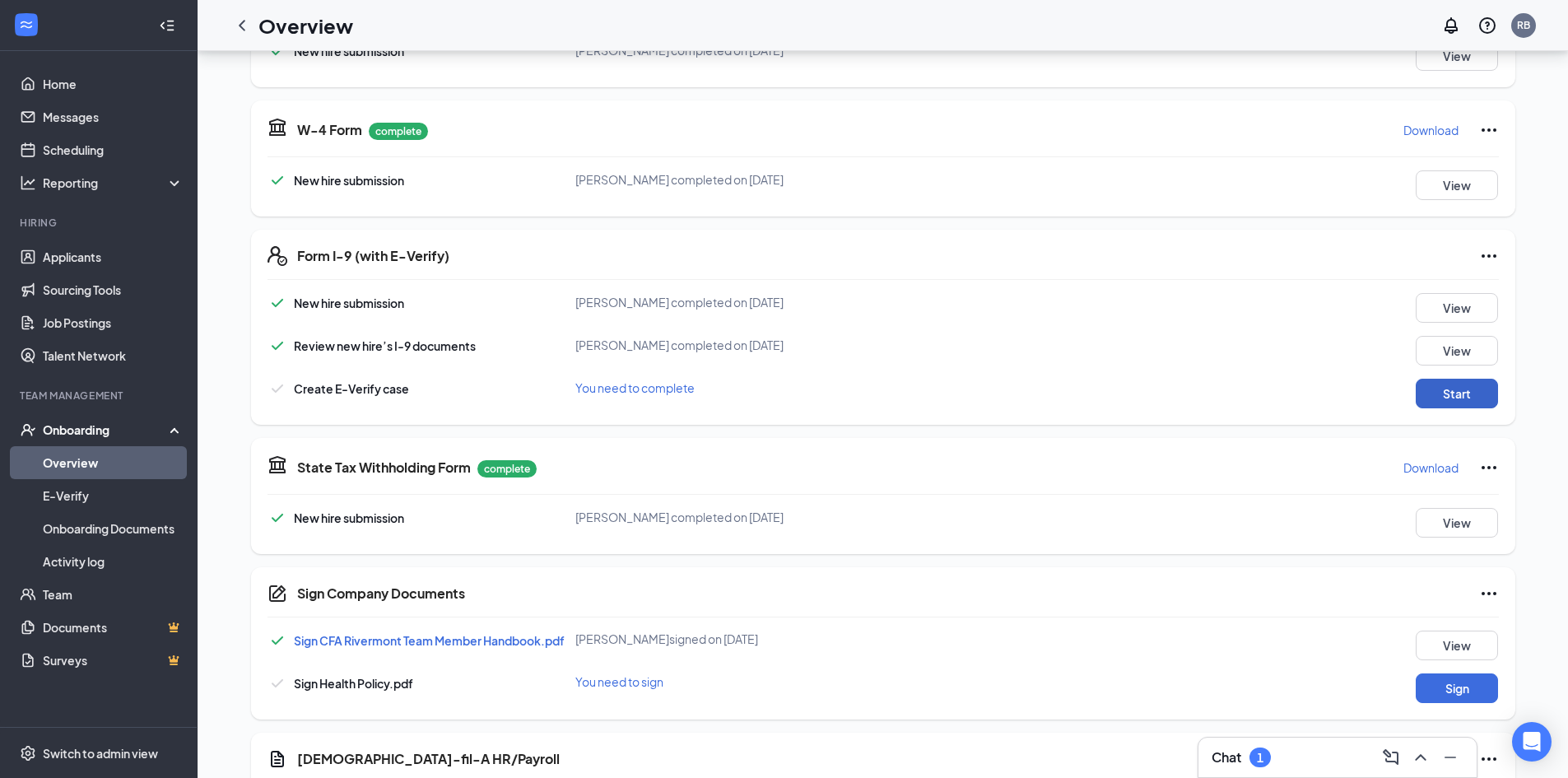
click at [1456, 394] on button "Start" at bounding box center [1457, 393] width 82 height 29
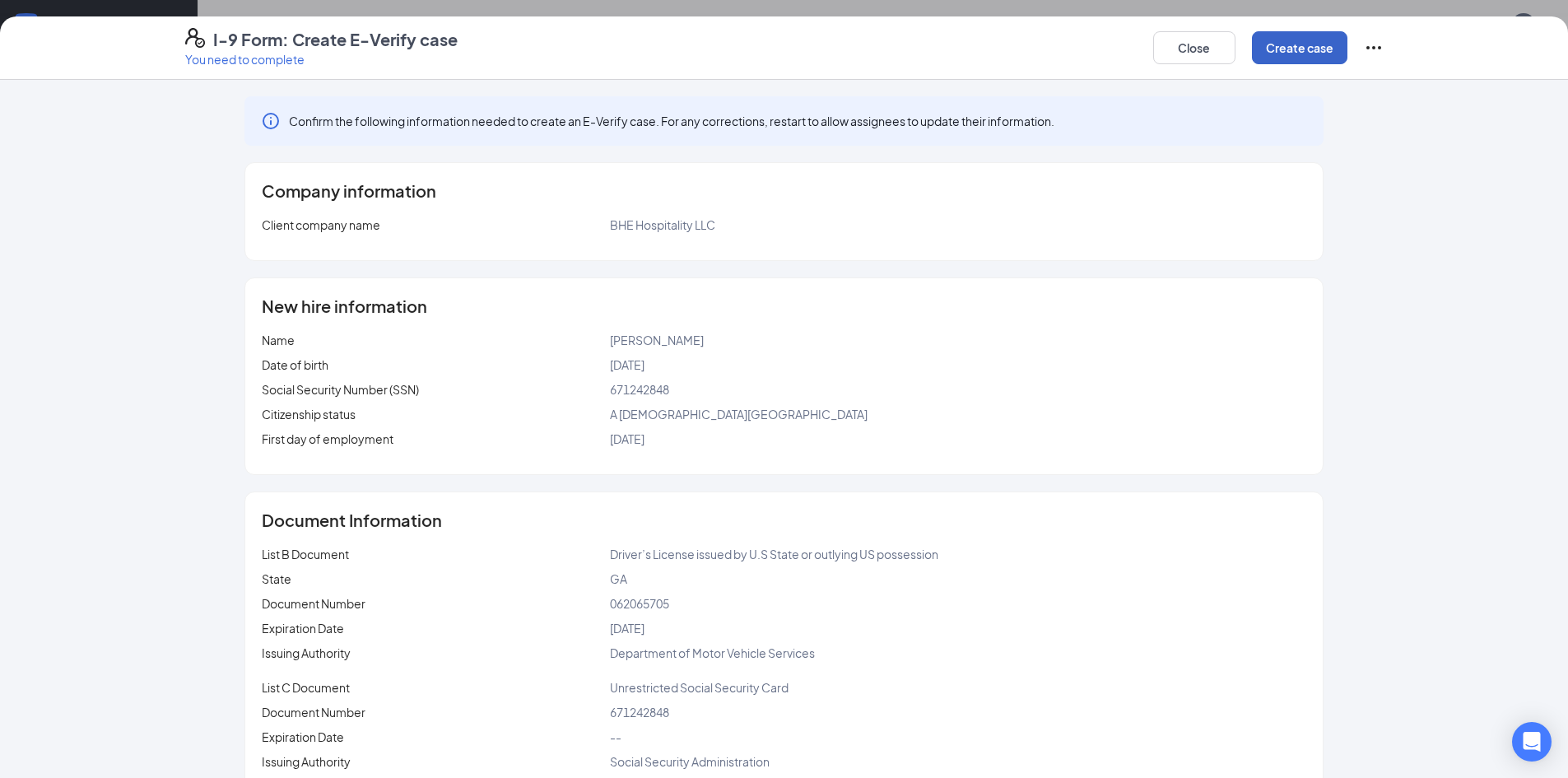
click at [1293, 53] on button "Create case" at bounding box center [1300, 48] width 96 height 33
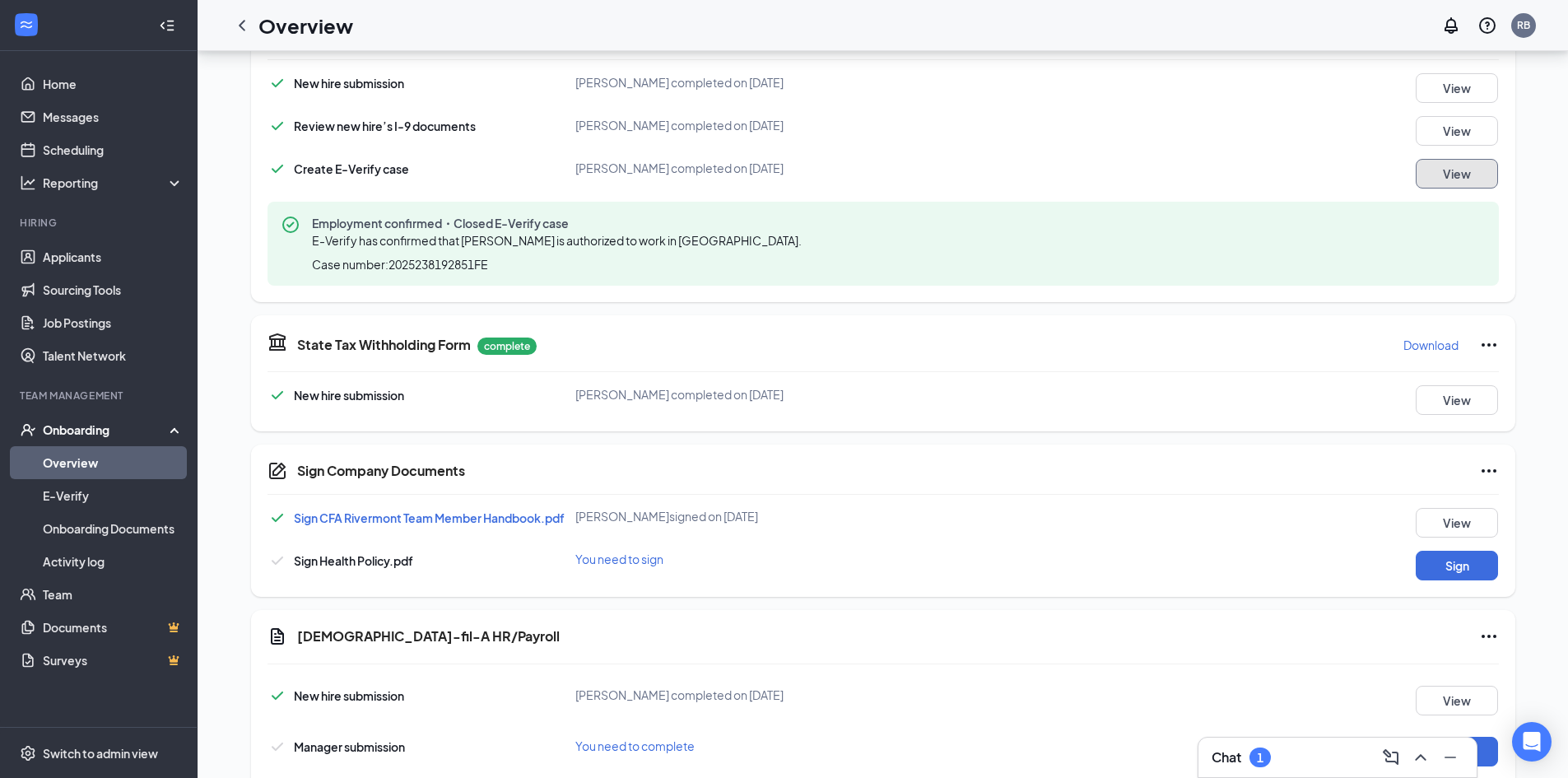
scroll to position [638, 0]
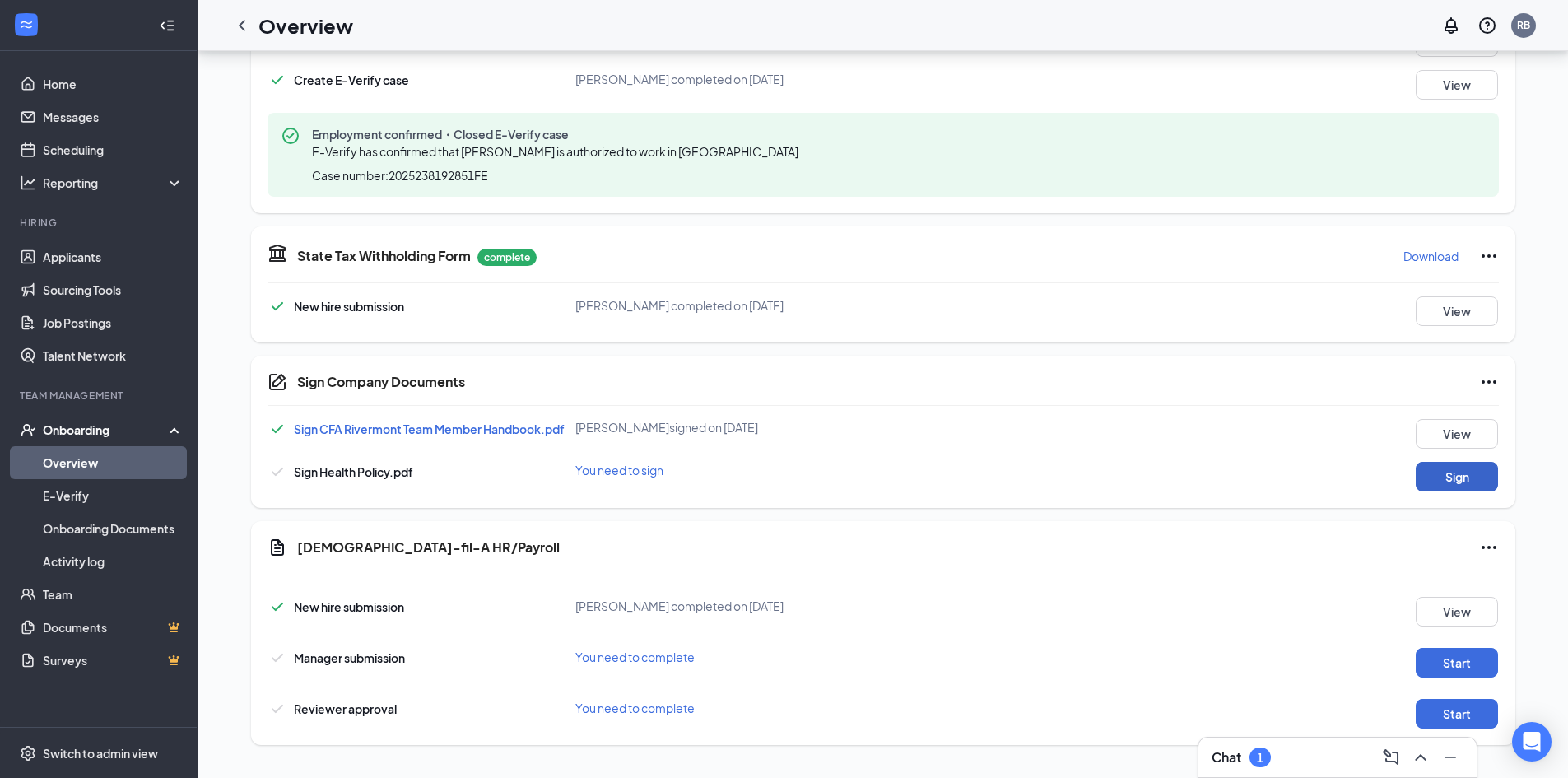
click at [1442, 481] on button "Sign" at bounding box center [1457, 476] width 82 height 29
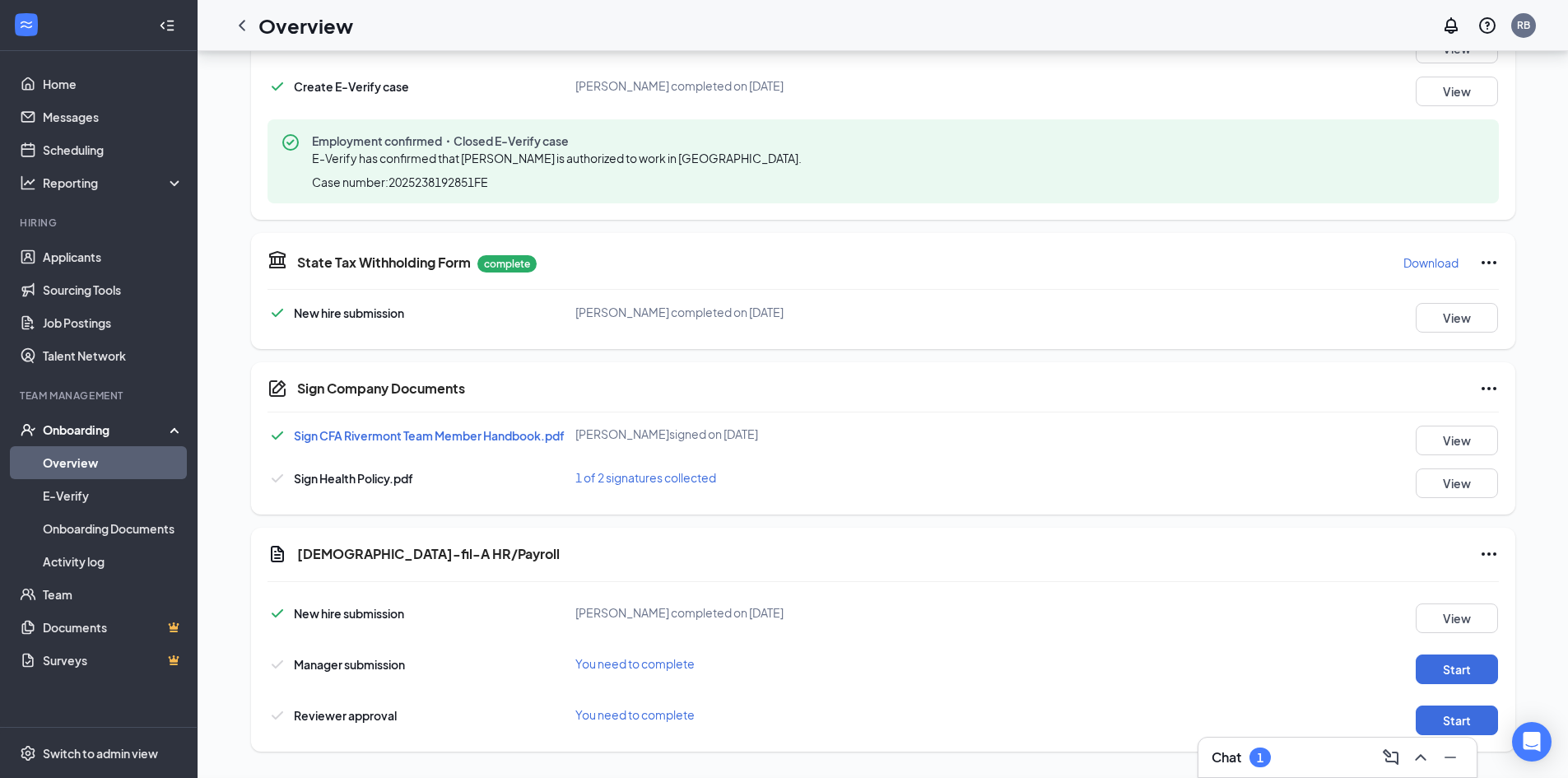
scroll to position [644, 0]
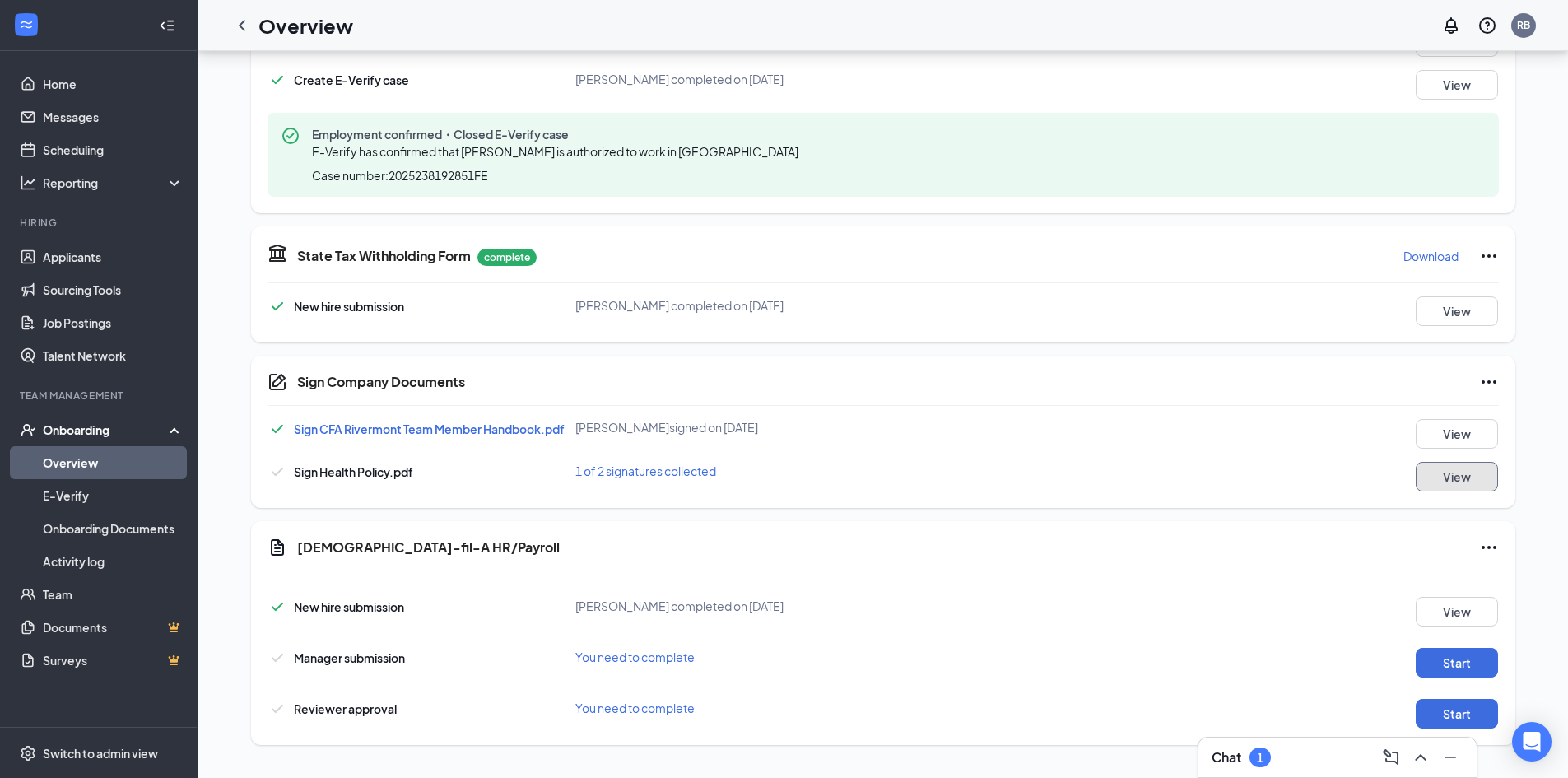
click at [1445, 468] on button "View" at bounding box center [1457, 476] width 82 height 29
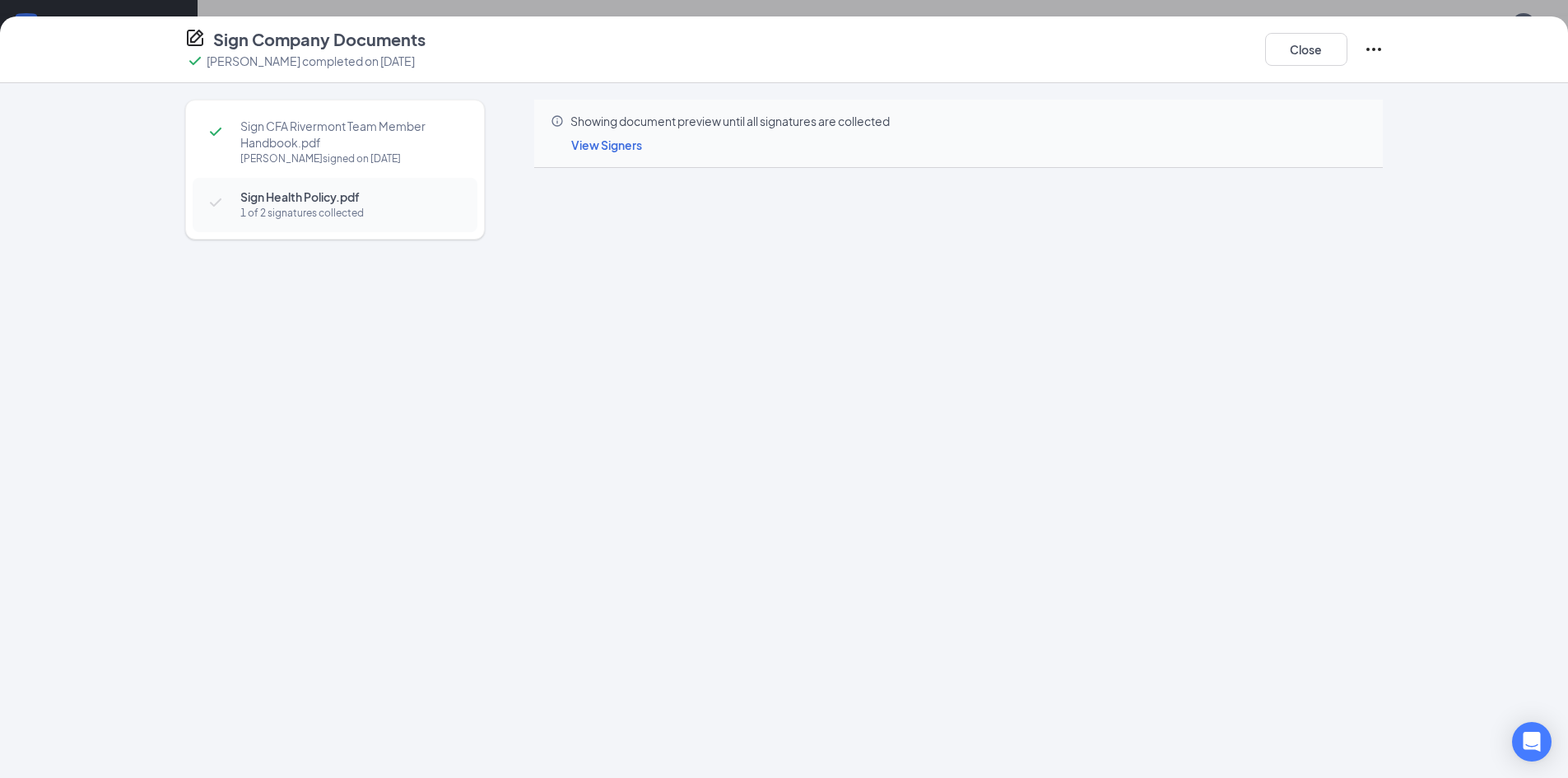
scroll to position [150, 0]
click at [1306, 47] on button "Close" at bounding box center [1306, 50] width 82 height 33
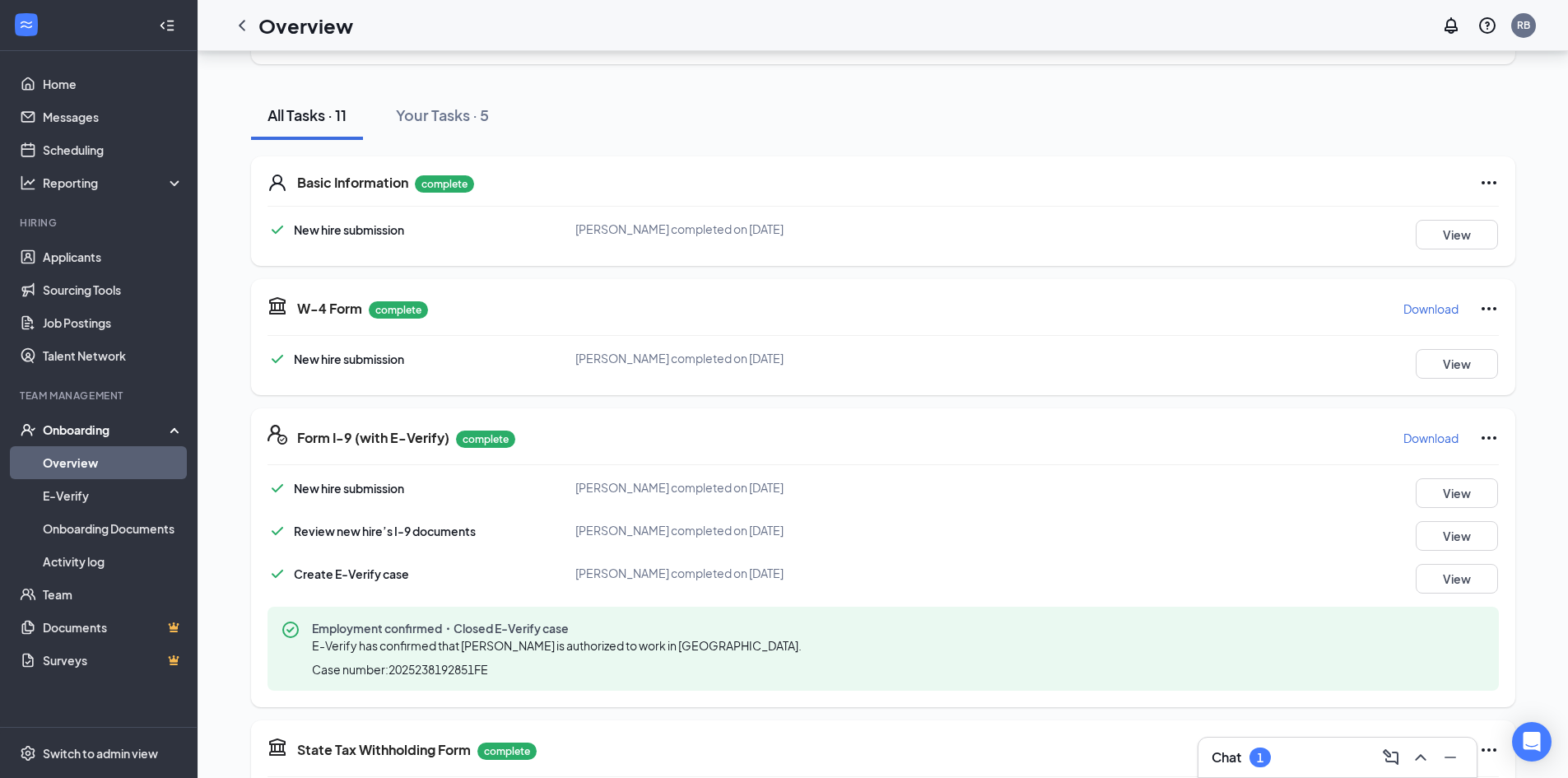
scroll to position [644, 0]
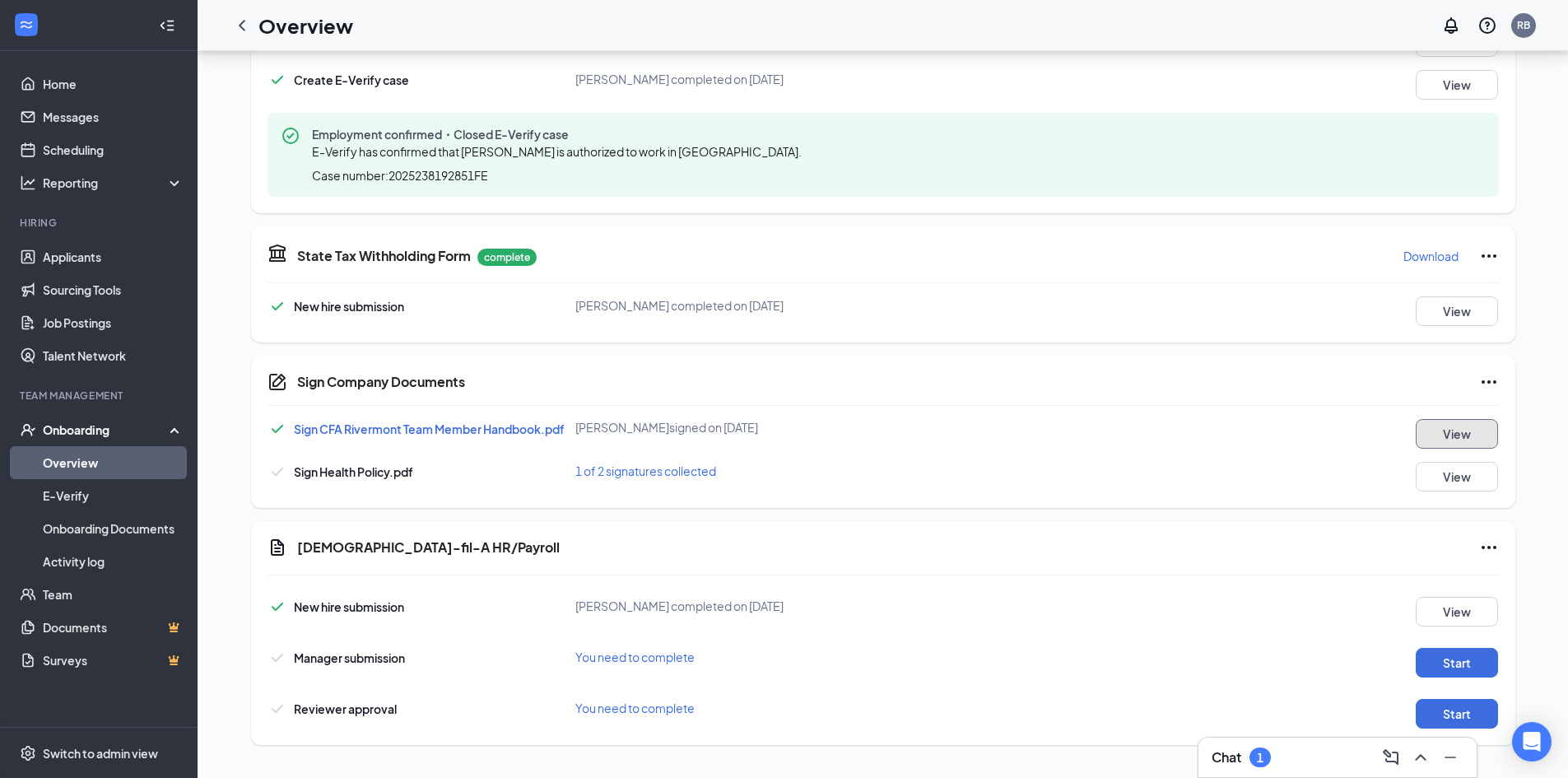
click at [1439, 431] on button "View" at bounding box center [1457, 433] width 82 height 29
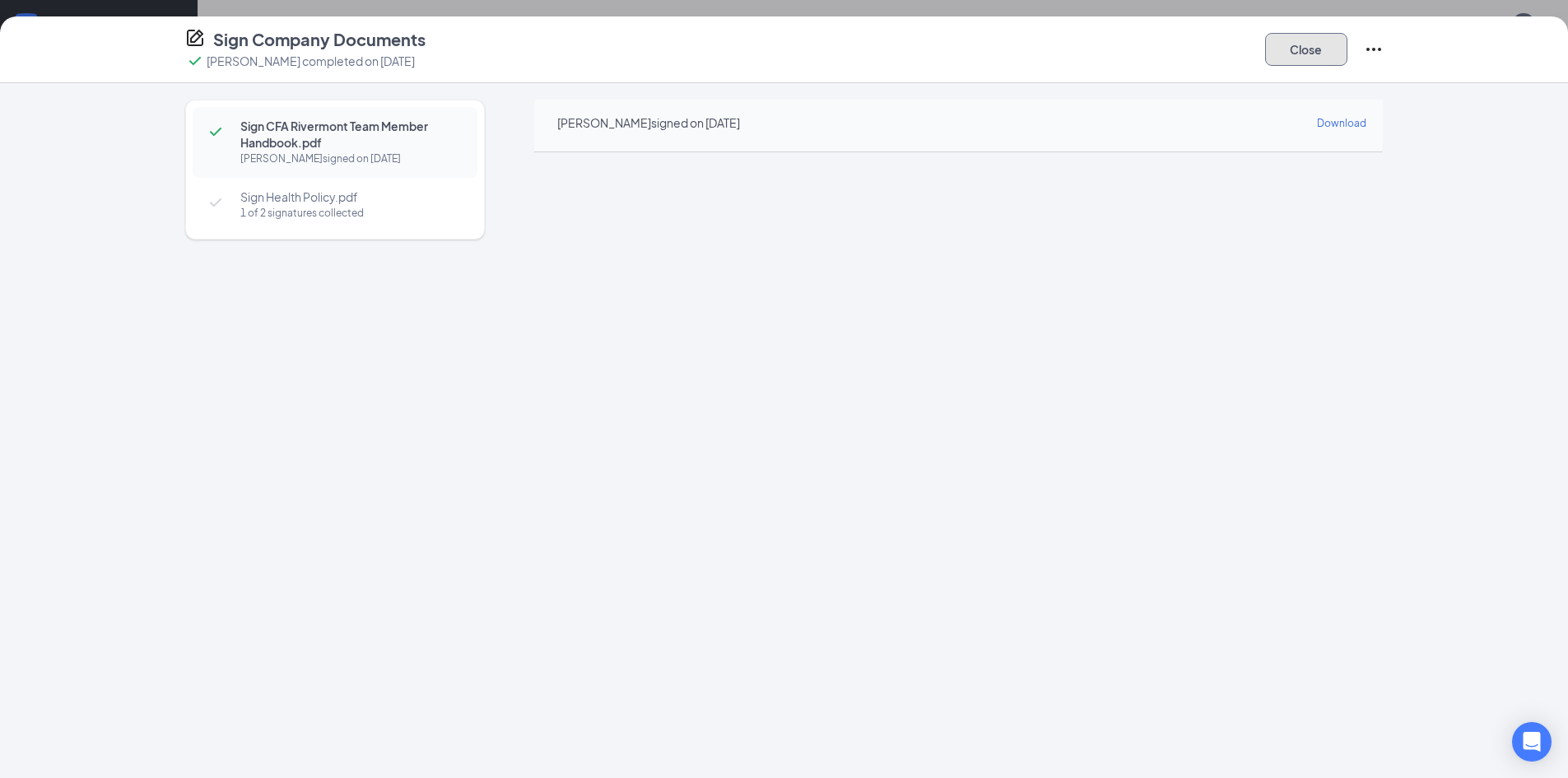
click at [1304, 52] on button "Close" at bounding box center [1306, 50] width 82 height 33
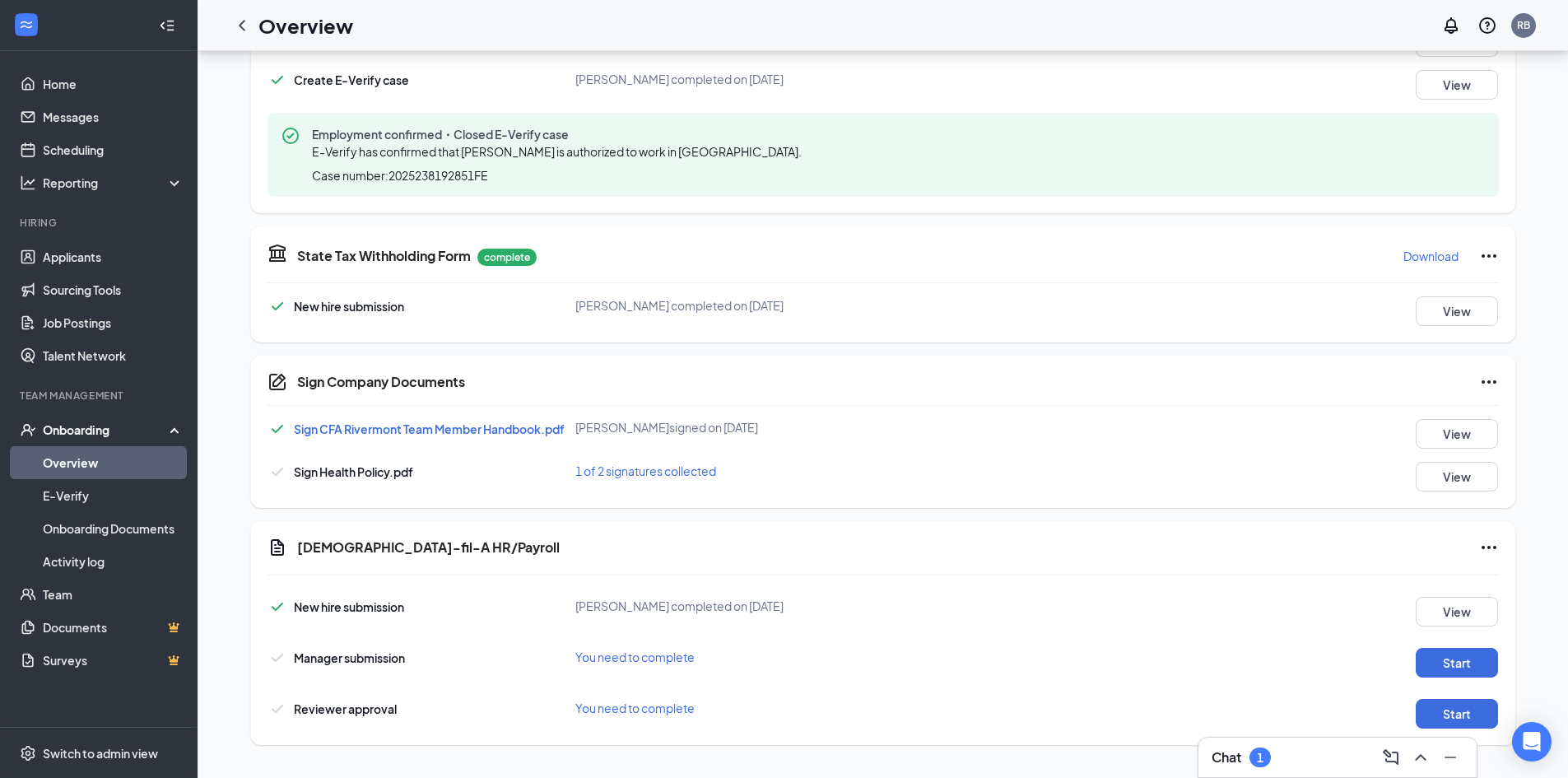
click at [633, 474] on span "1 of 2 signatures collected" at bounding box center [646, 471] width 141 height 15
click at [1485, 387] on icon "Ellipses" at bounding box center [1489, 382] width 20 height 20
click at [1138, 497] on div "Sign Company Documents Sign CFA Rivermont Team Member Handbook.pdf [PERSON_NAME…" at bounding box center [882, 431] width 1264 height 152
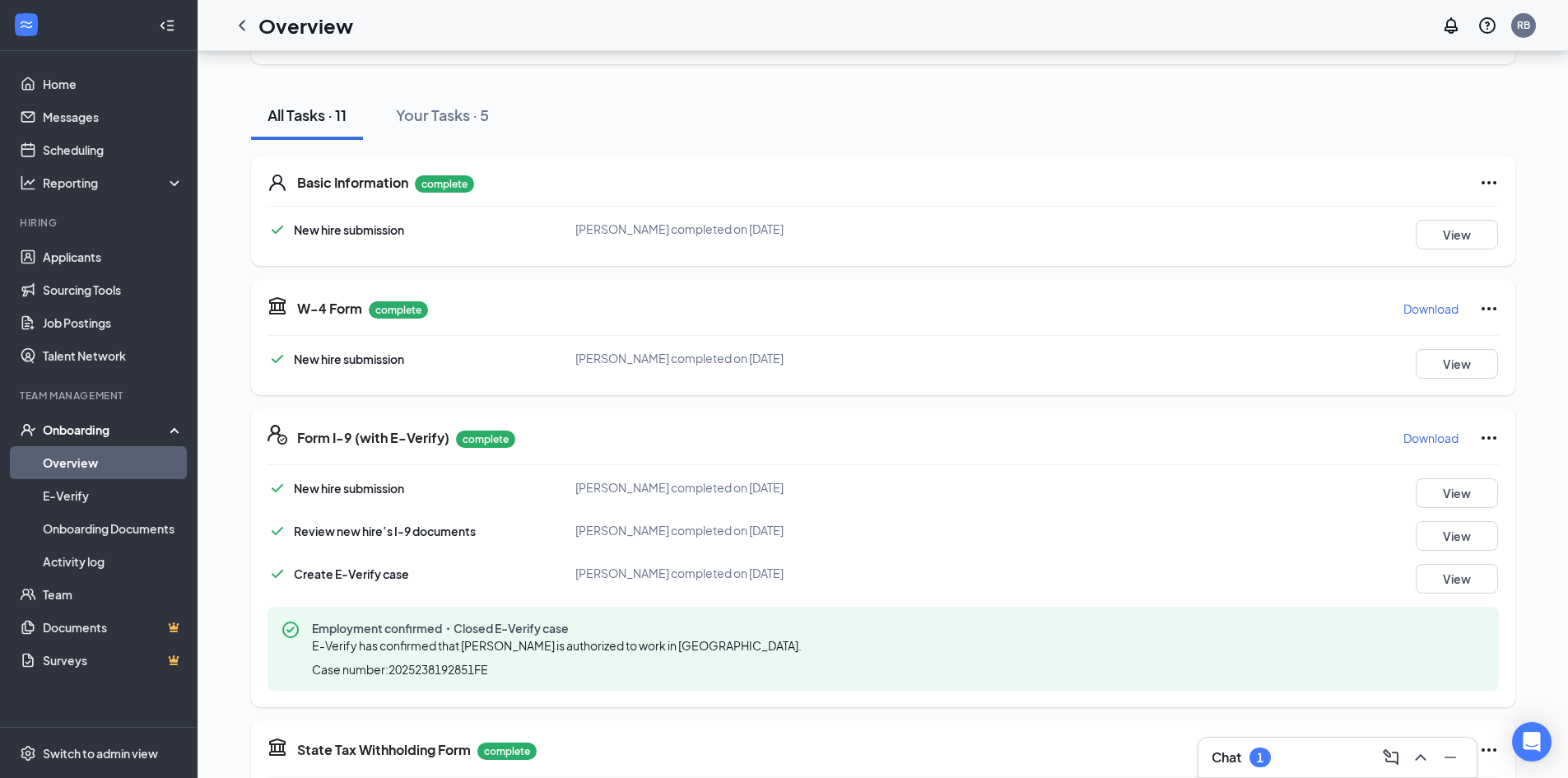
scroll to position [0, 0]
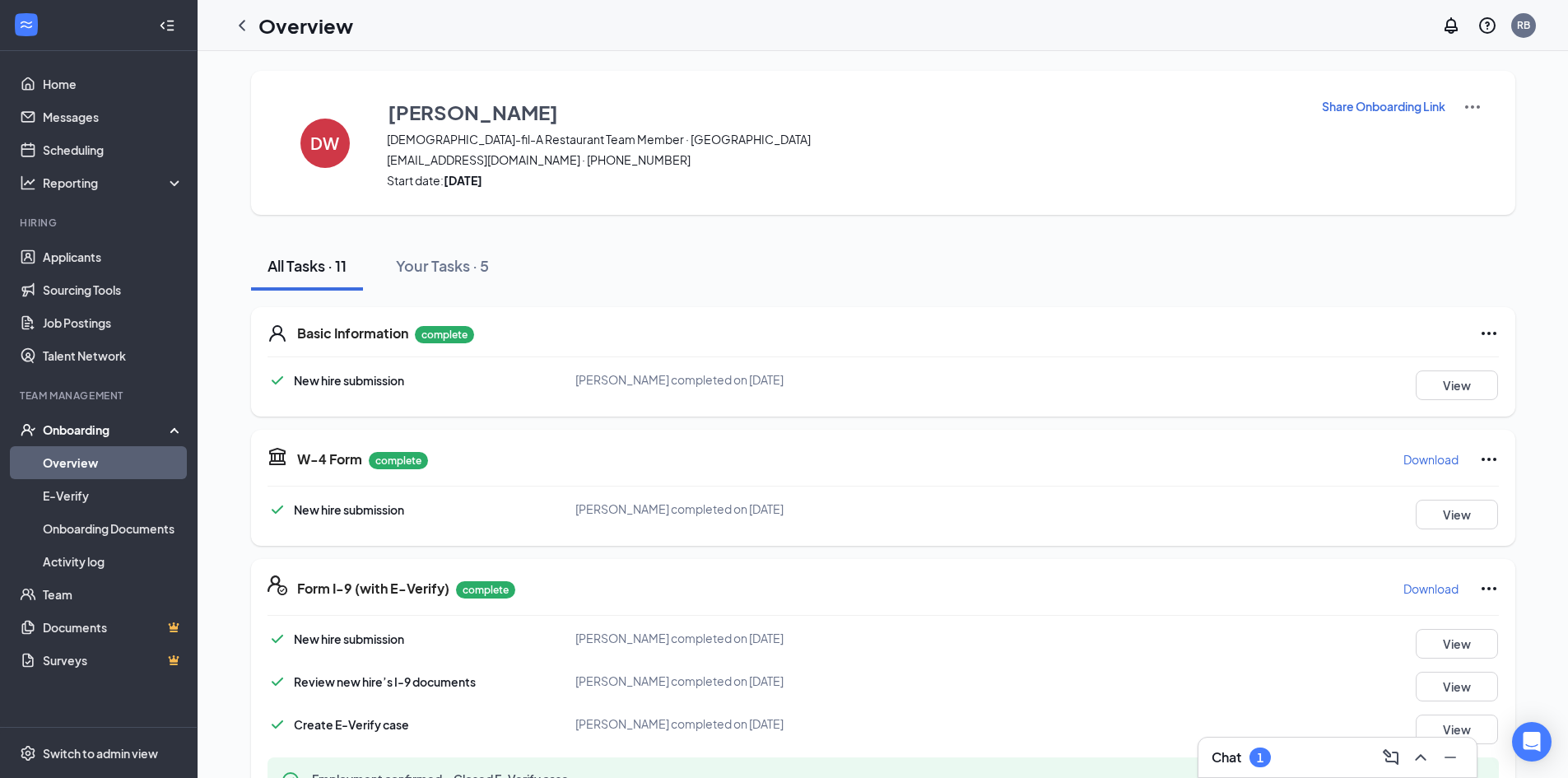
click at [1354, 107] on p "Share Onboarding Link" at bounding box center [1383, 105] width 124 height 17
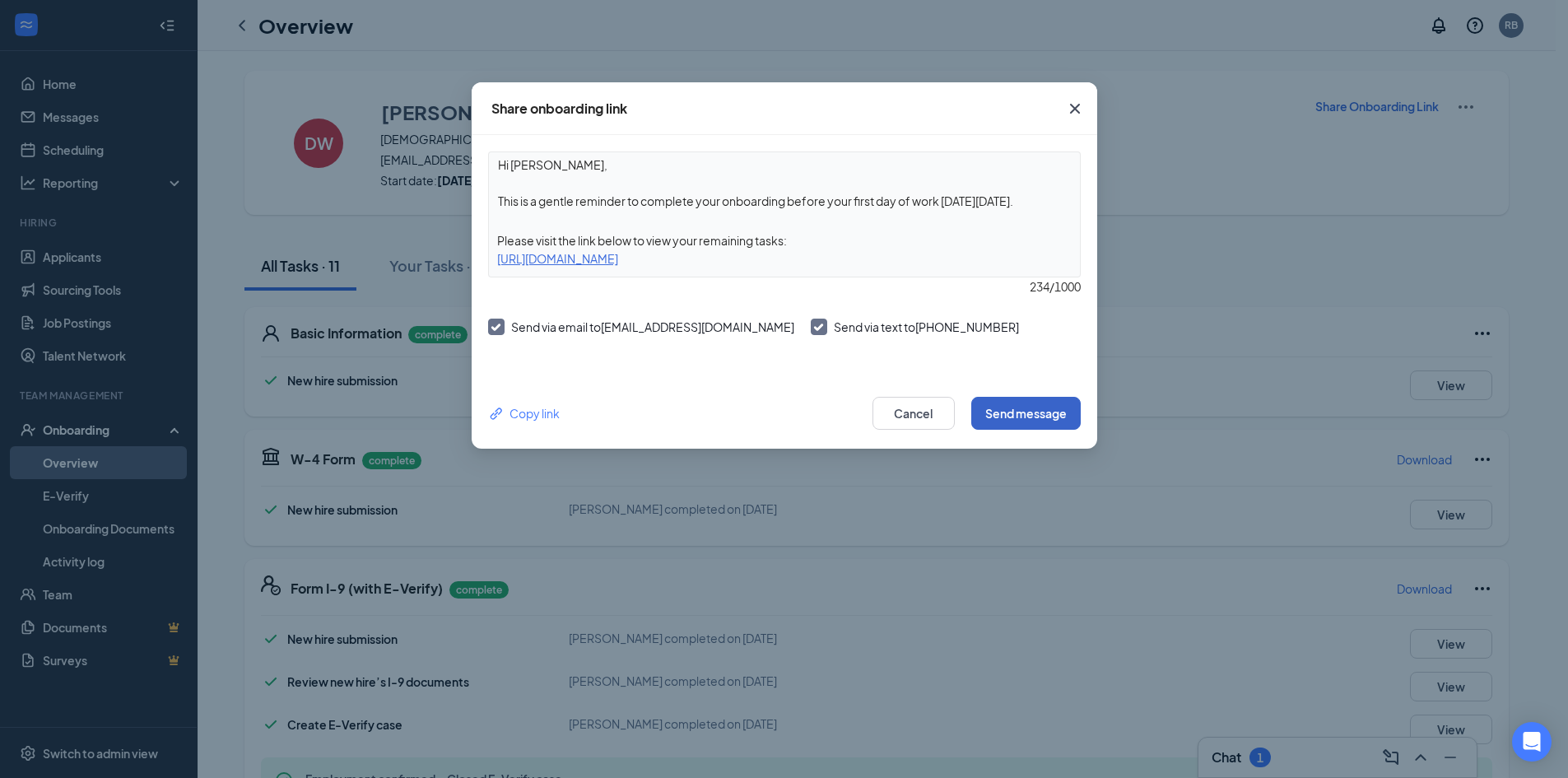
click at [1035, 413] on button "Send message" at bounding box center [1025, 414] width 109 height 33
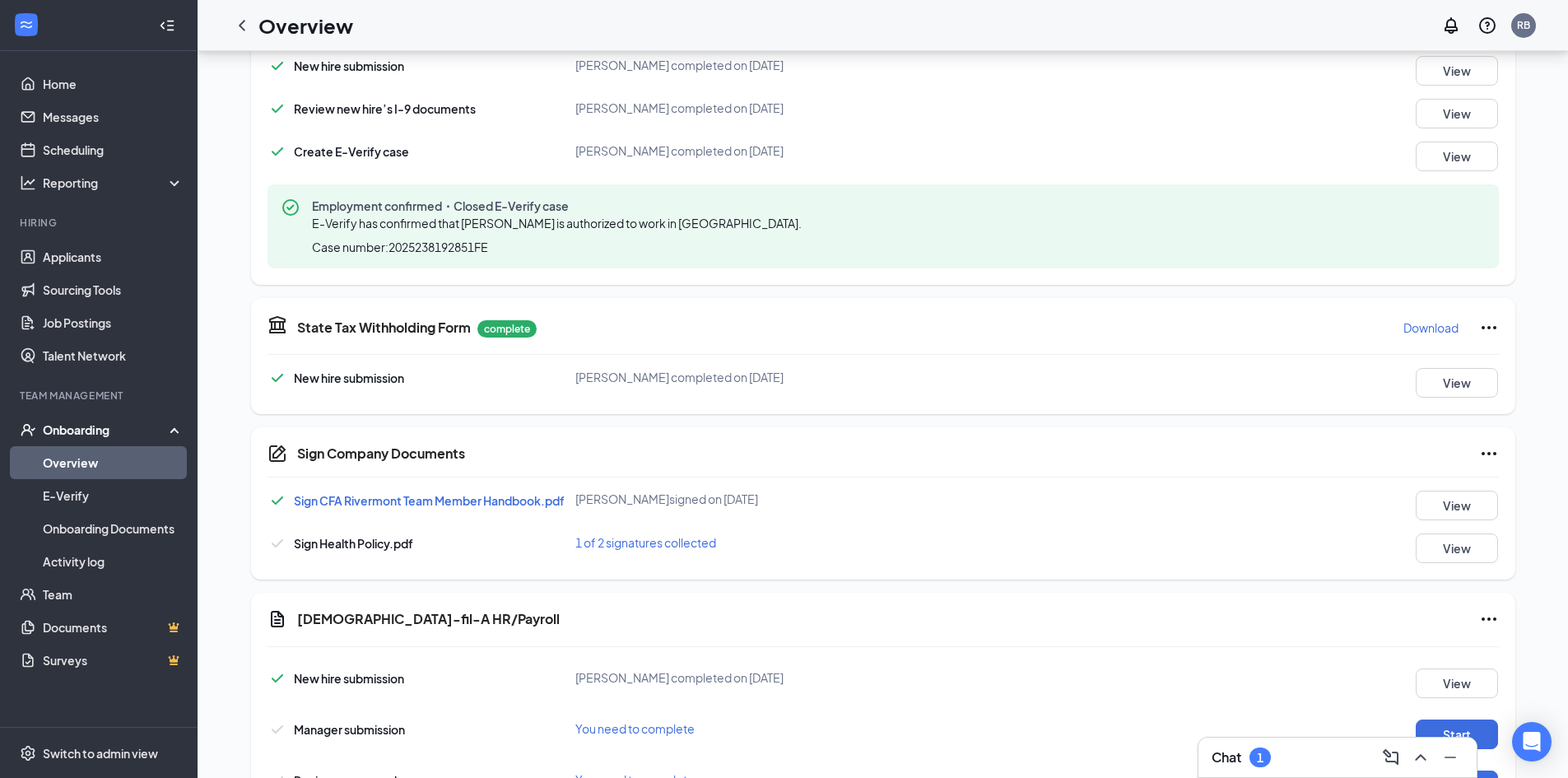
scroll to position [644, 0]
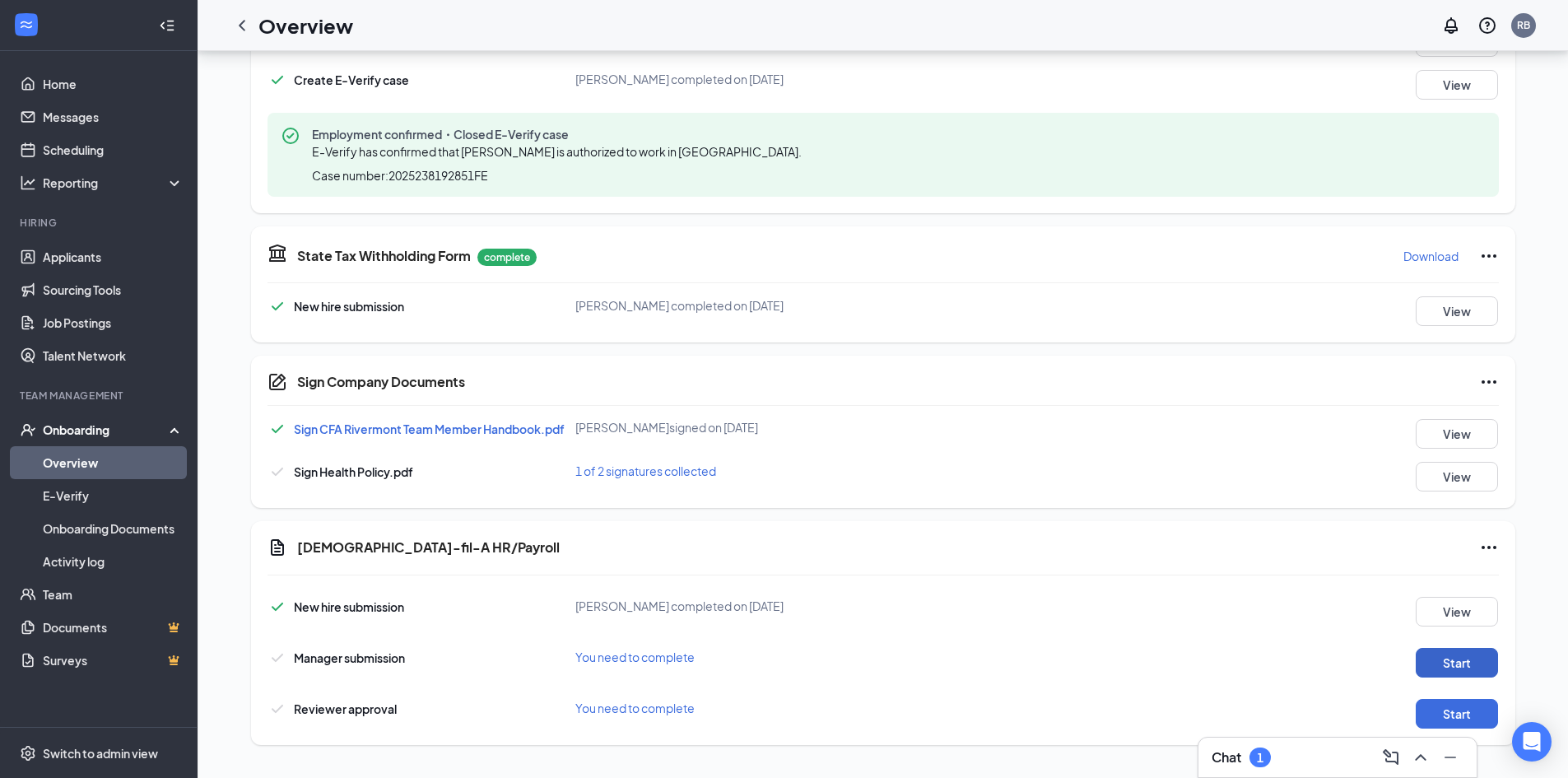
click at [1463, 655] on button "Start" at bounding box center [1457, 663] width 82 height 29
click at [1437, 707] on button "Start" at bounding box center [1457, 714] width 82 height 29
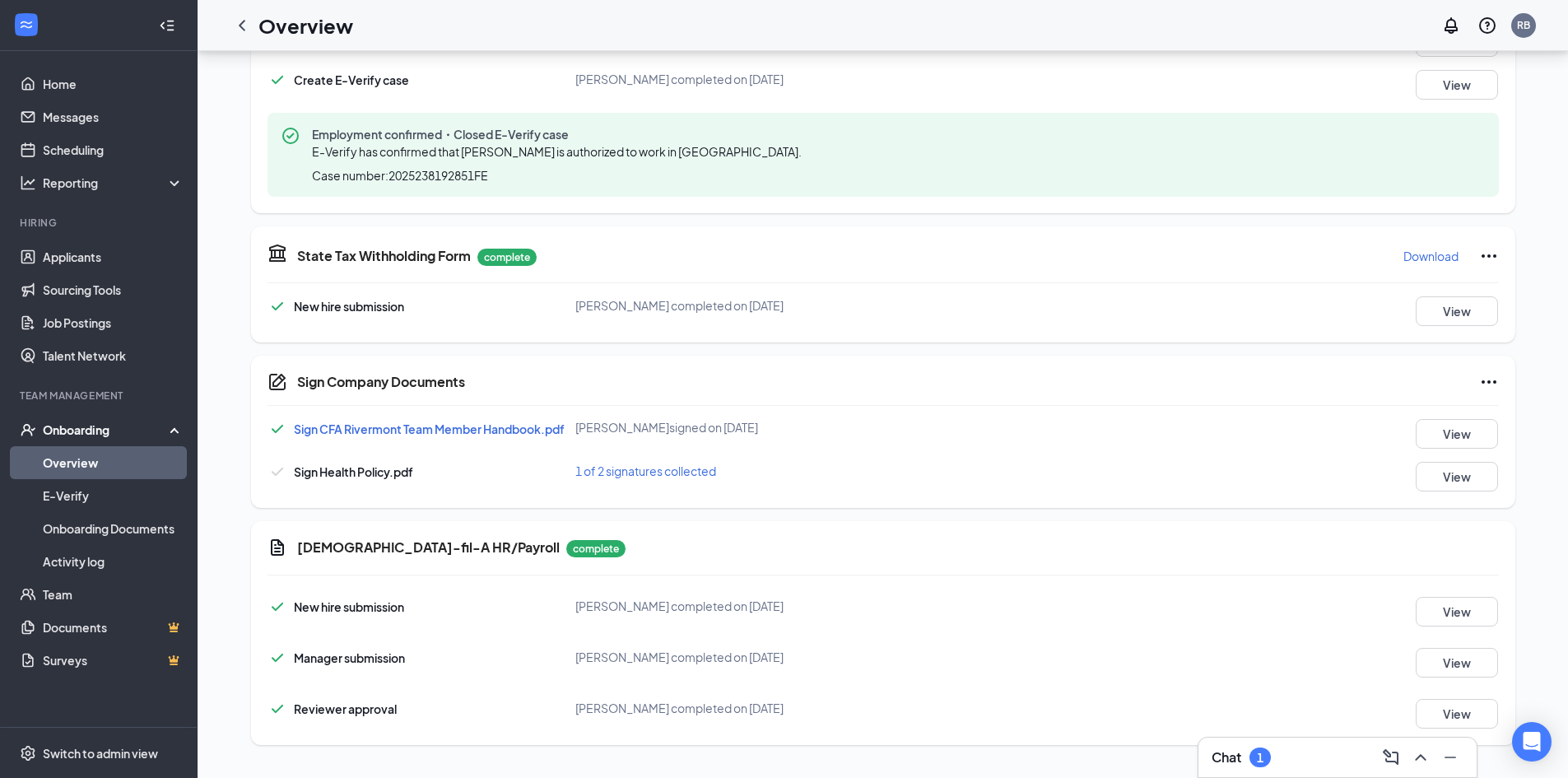
click at [1304, 758] on div "Chat 1" at bounding box center [1337, 757] width 252 height 26
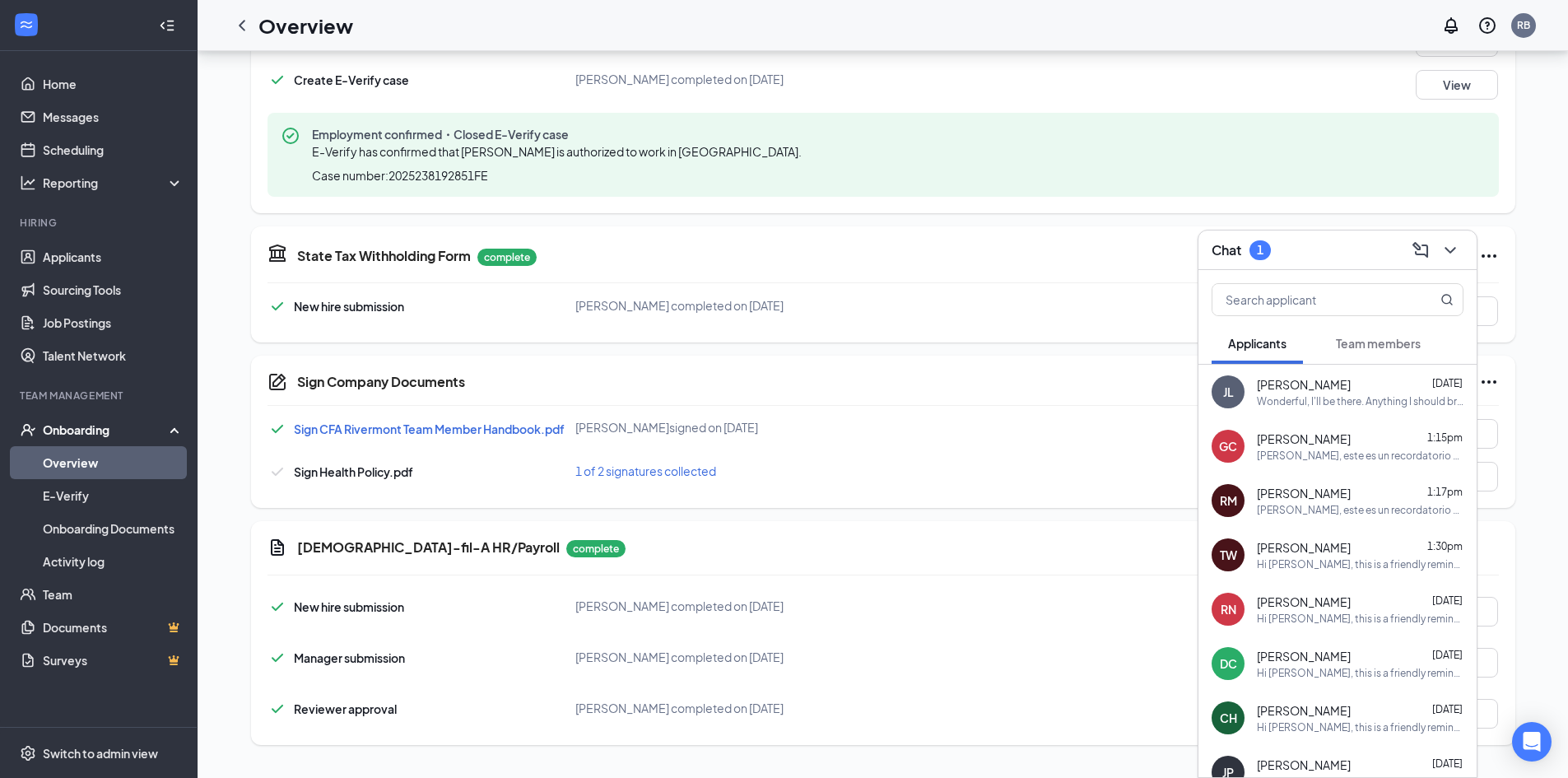
click at [1380, 342] on span "Team members" at bounding box center [1378, 343] width 85 height 15
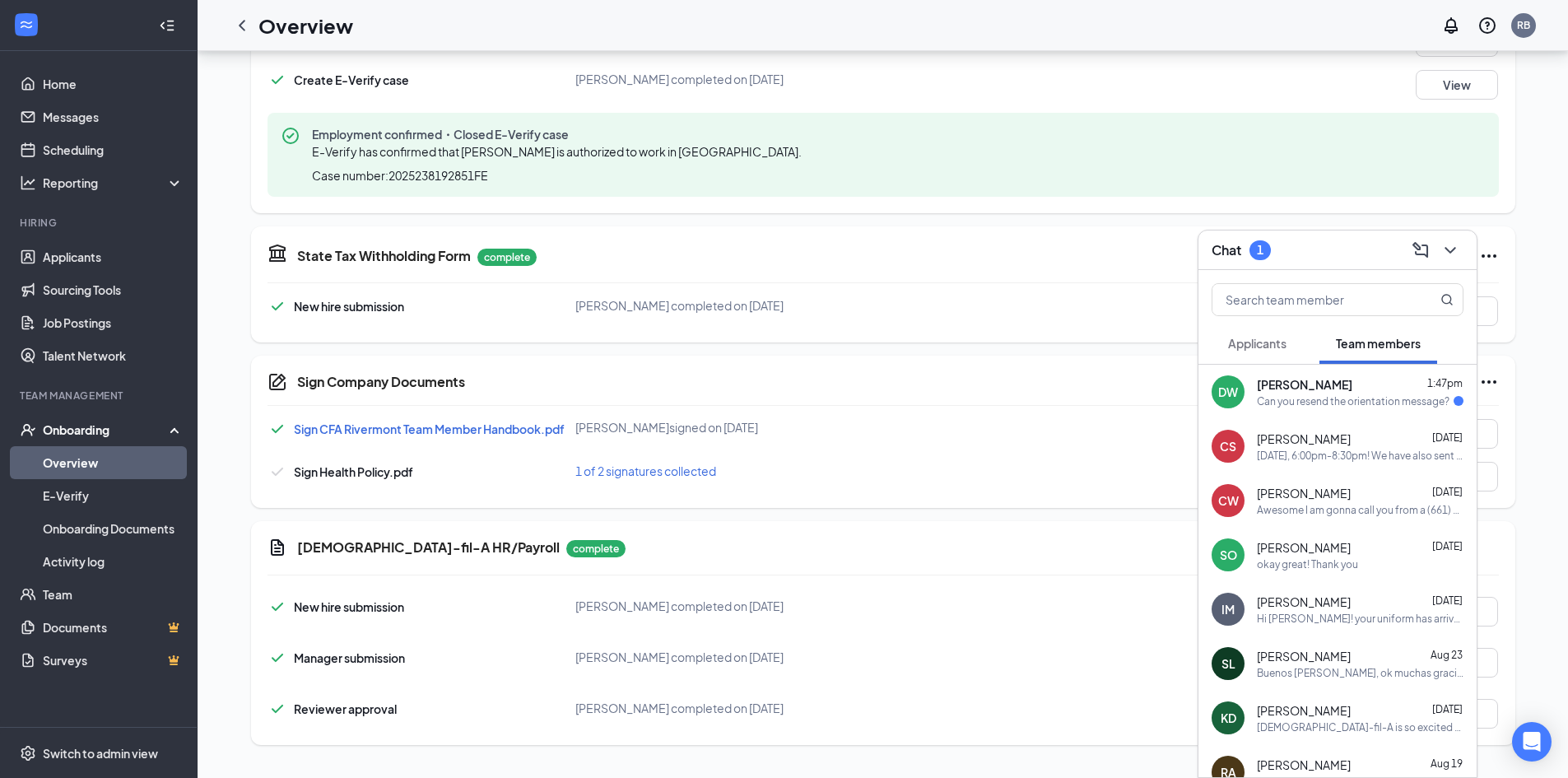
click at [1358, 394] on div "Can you resend the orientation message?" at bounding box center [1352, 401] width 192 height 14
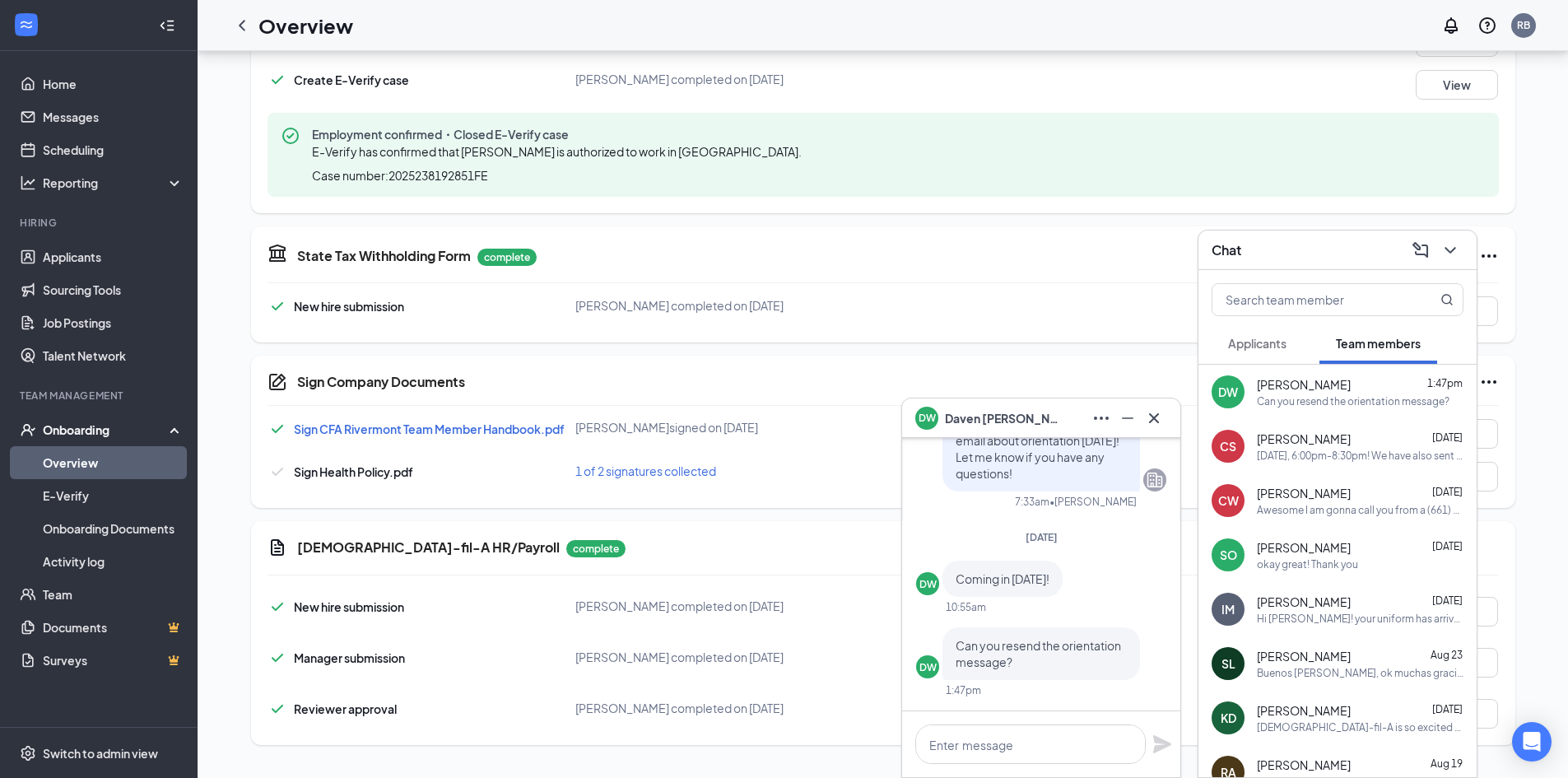
click at [981, 418] on span "[PERSON_NAME]" at bounding box center [1002, 418] width 115 height 19
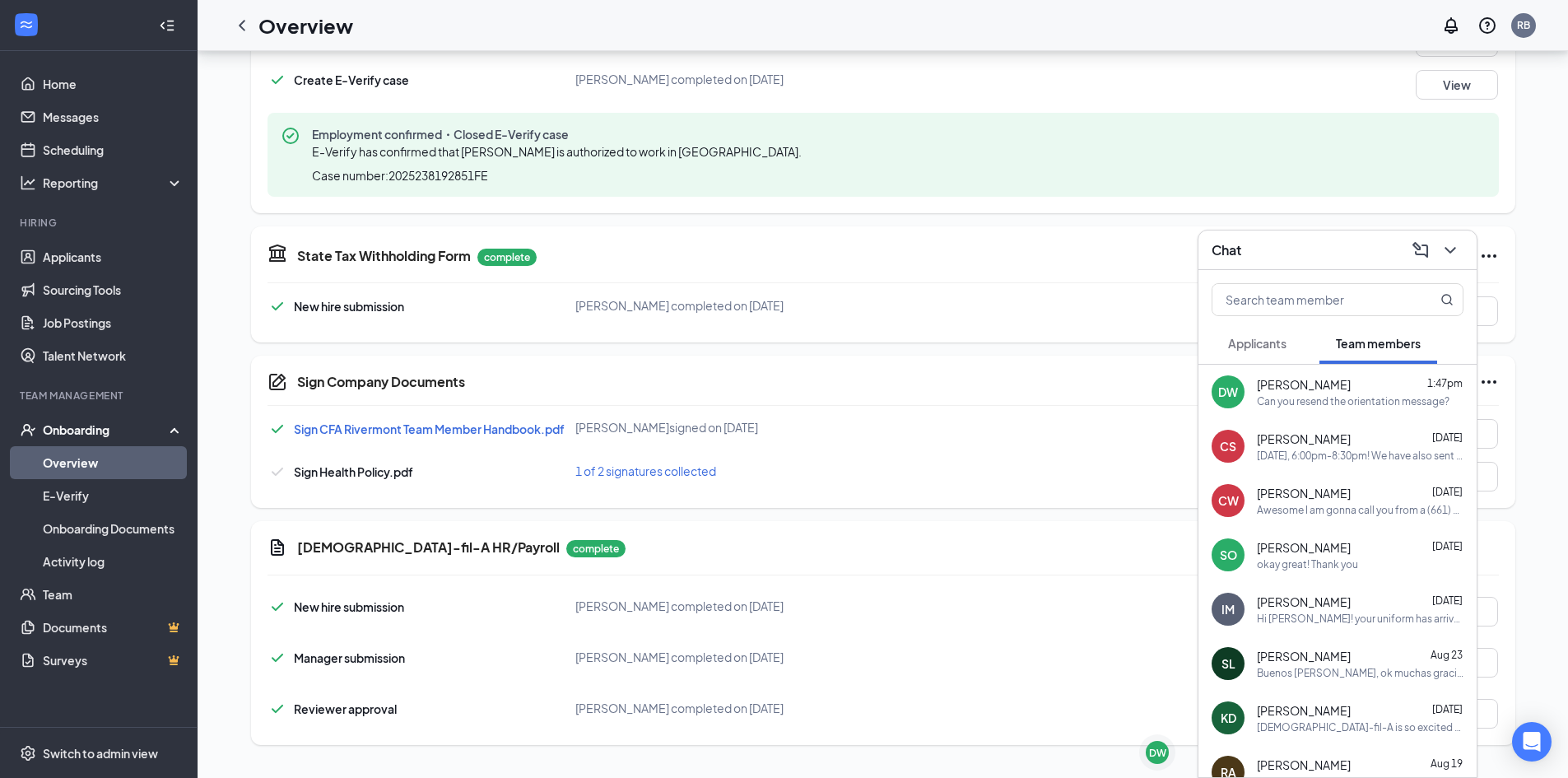
click at [1464, 245] on div "Chat" at bounding box center [1337, 250] width 278 height 39
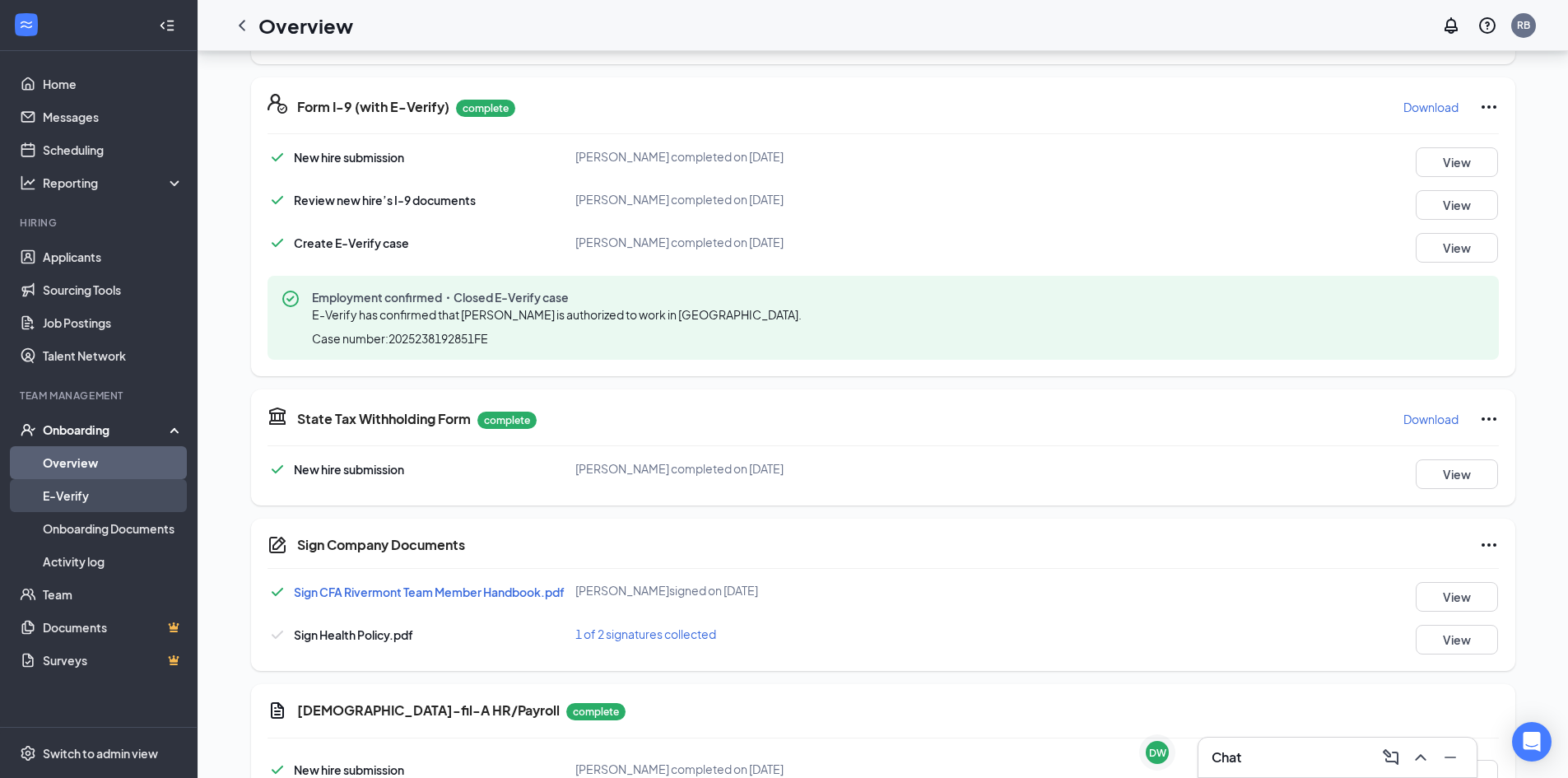
scroll to position [480, 0]
click at [71, 469] on link "Overview" at bounding box center [113, 463] width 141 height 33
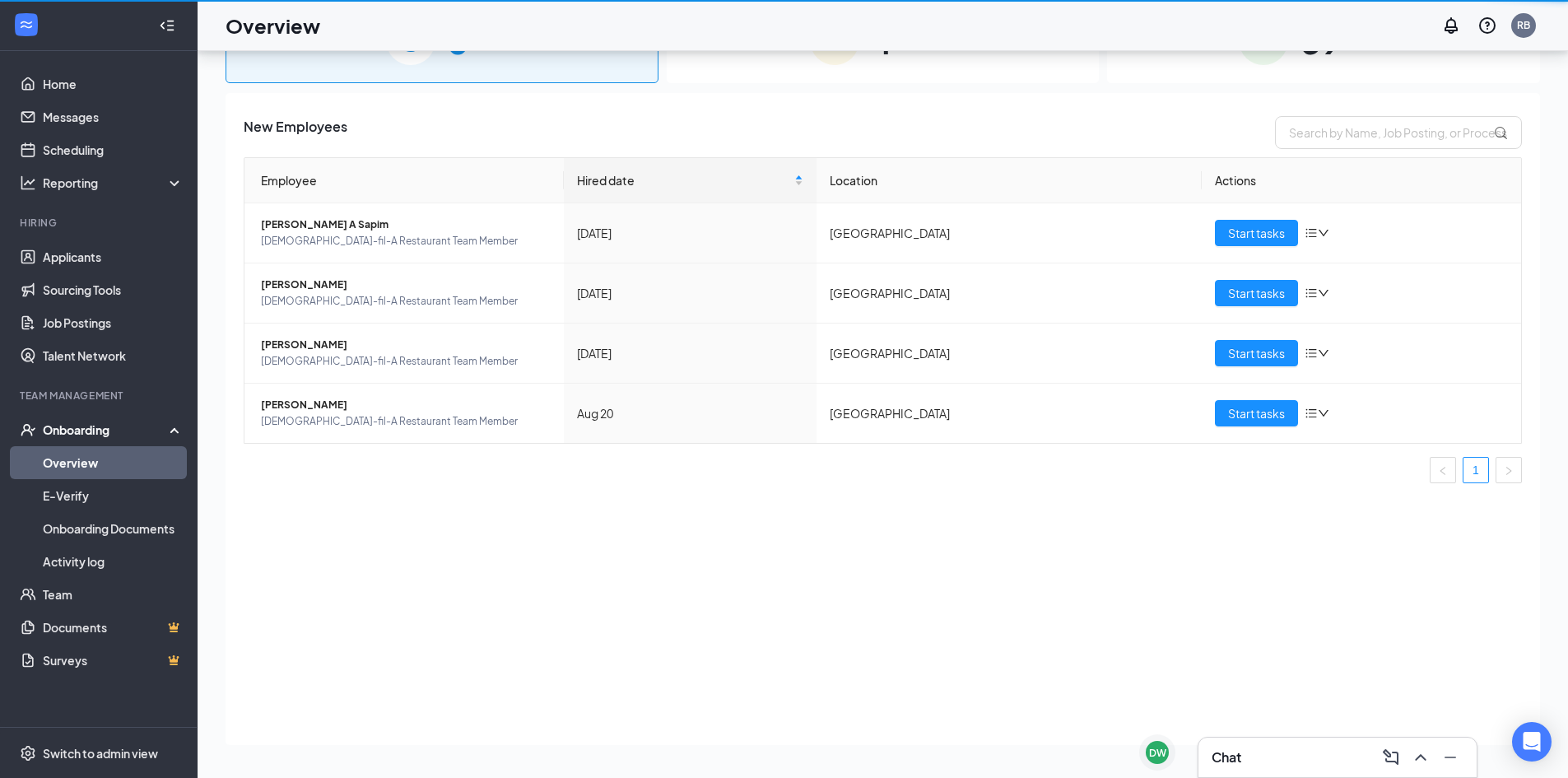
scroll to position [74, 0]
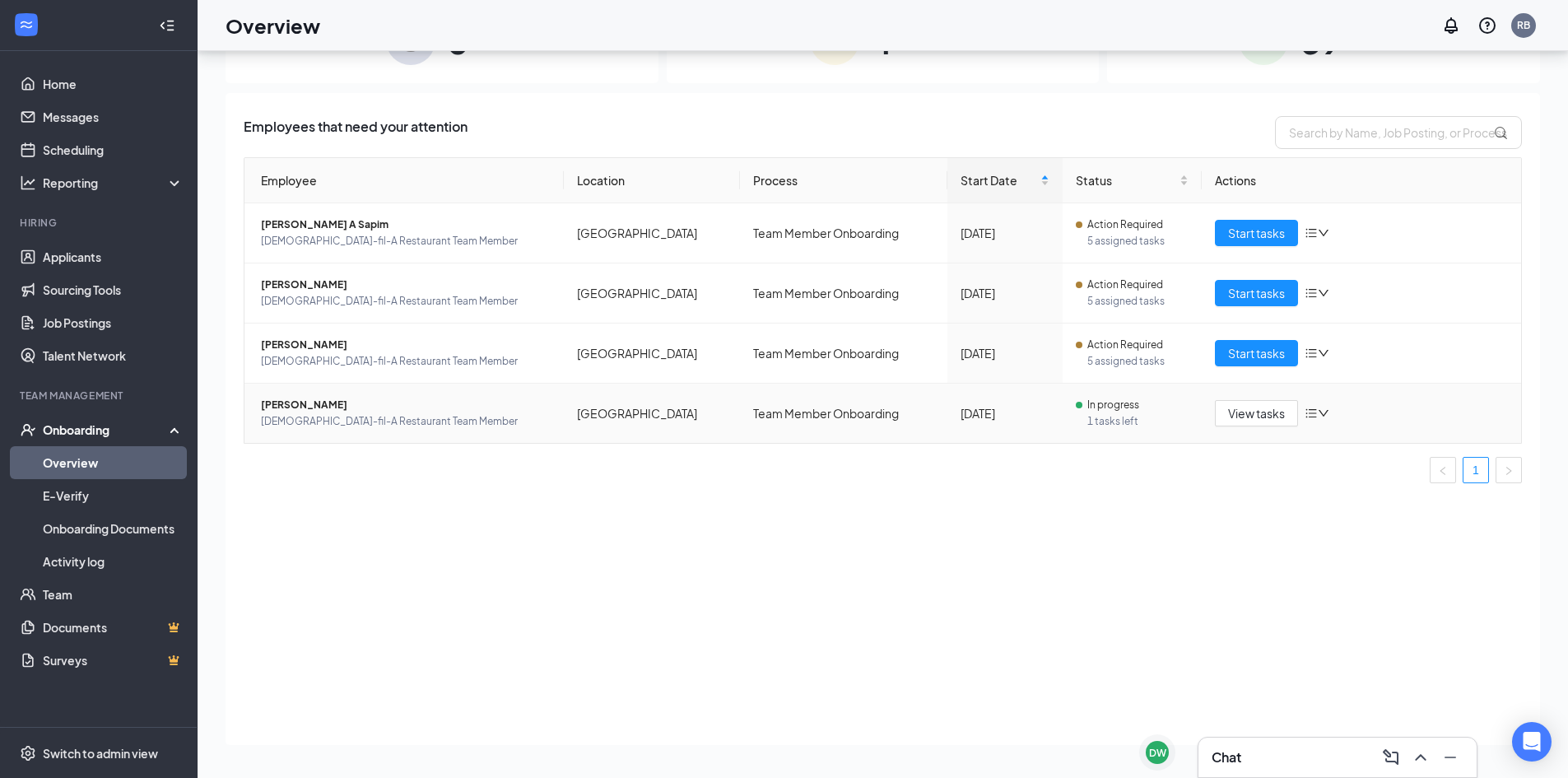
click at [780, 420] on td "Team Member Onboarding" at bounding box center [843, 413] width 208 height 60
click at [302, 406] on span "[PERSON_NAME]" at bounding box center [405, 405] width 290 height 17
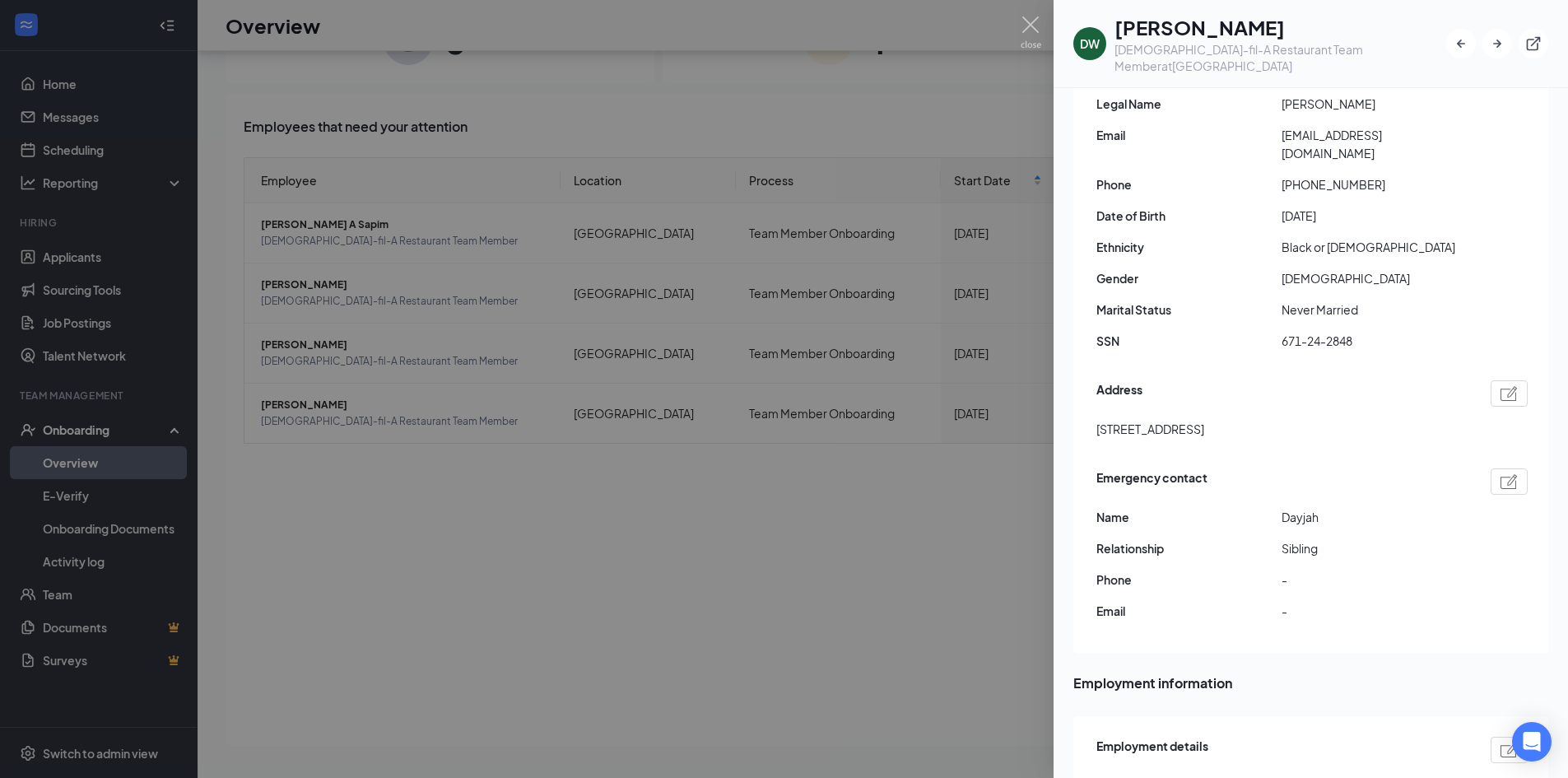
scroll to position [82, 0]
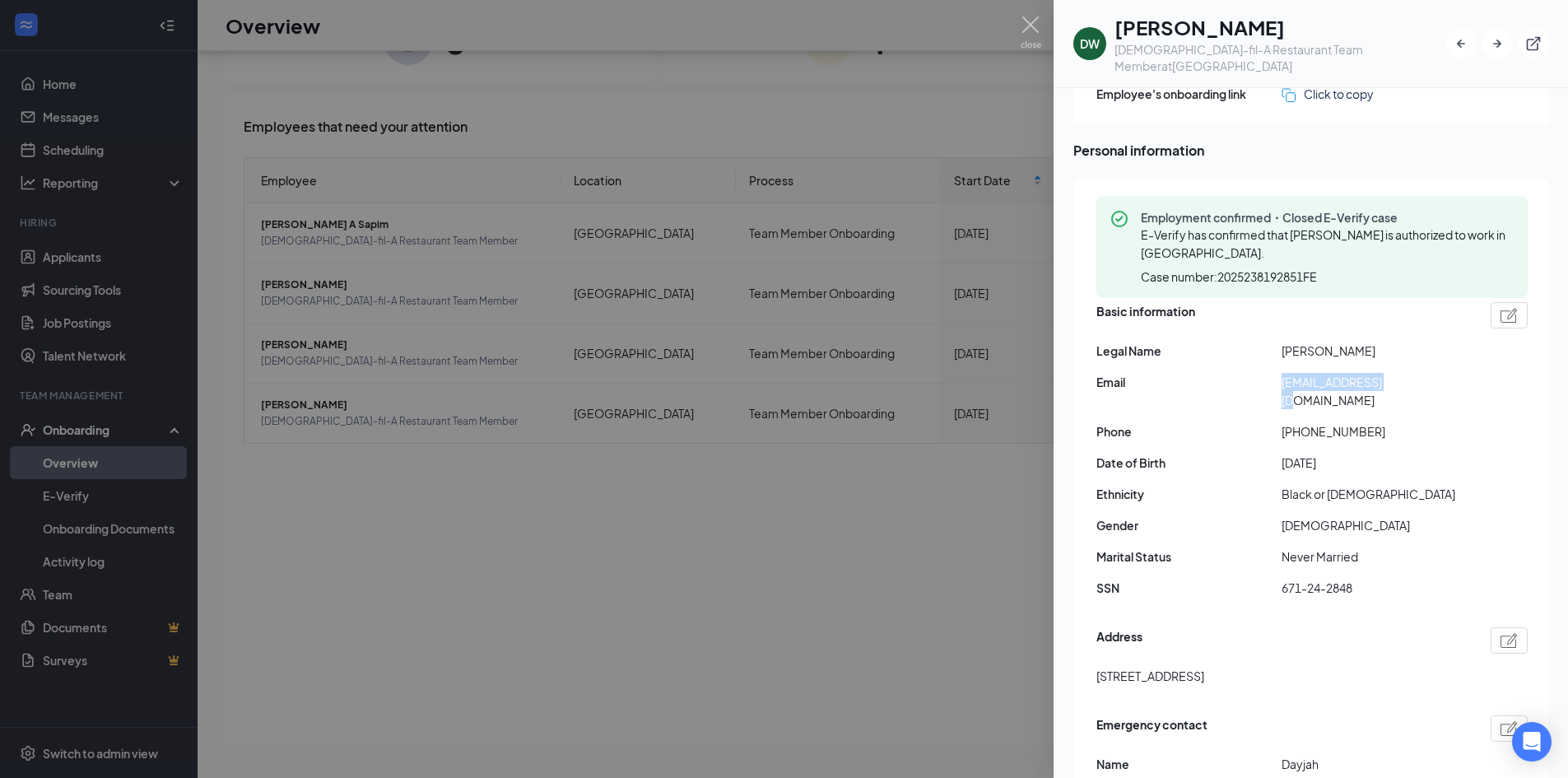
drag, startPoint x: 1394, startPoint y: 367, endPoint x: 1280, endPoint y: 369, distance: 114.0
click at [1280, 373] on div "Email [EMAIL_ADDRESS][DOMAIN_NAME]" at bounding box center [1311, 390] width 431 height 36
copy div "[EMAIL_ADDRESS][DOMAIN_NAME]"
click at [1025, 25] on img at bounding box center [1030, 32] width 20 height 32
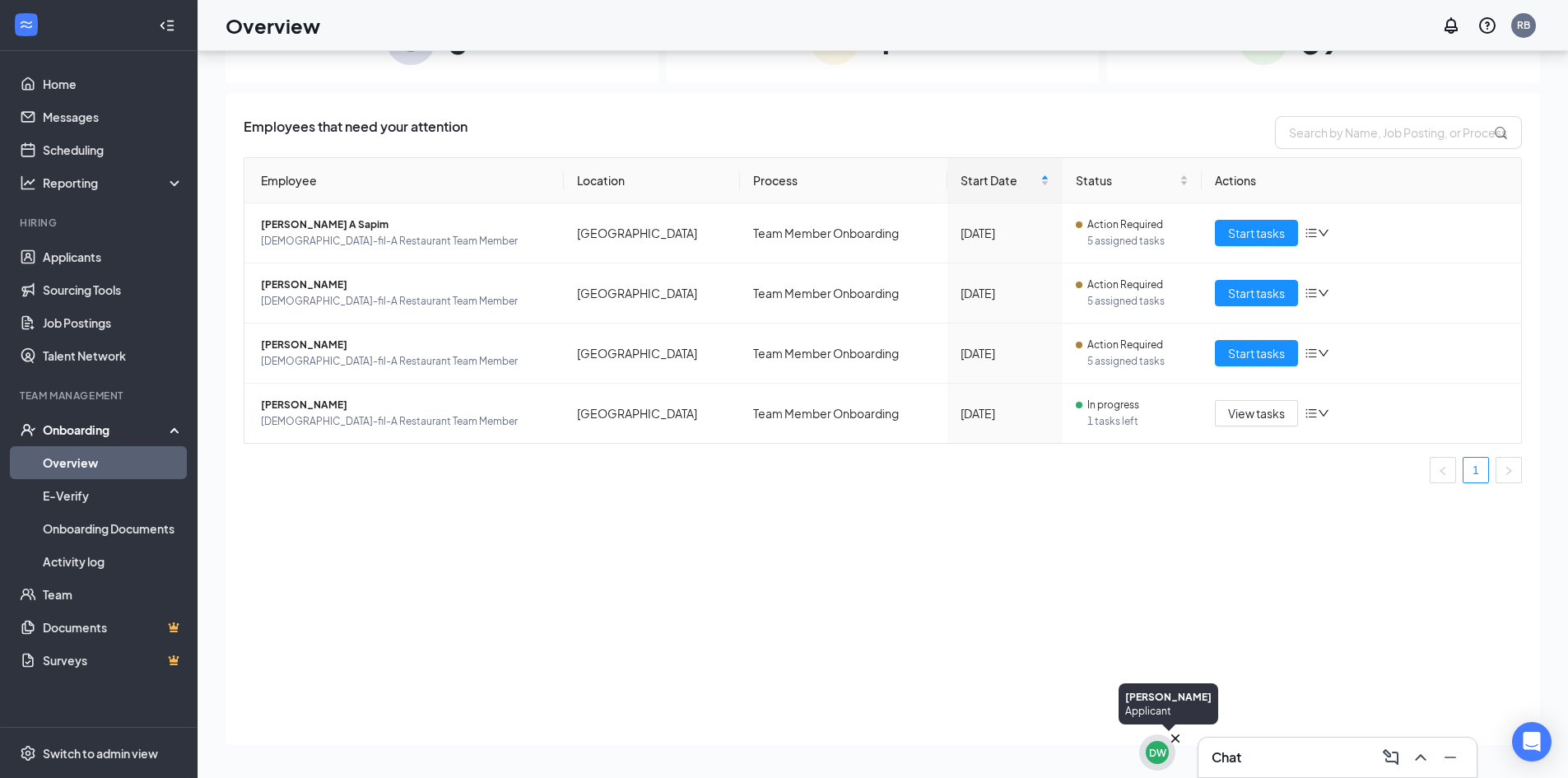
click at [1153, 755] on div "DW" at bounding box center [1157, 753] width 18 height 14
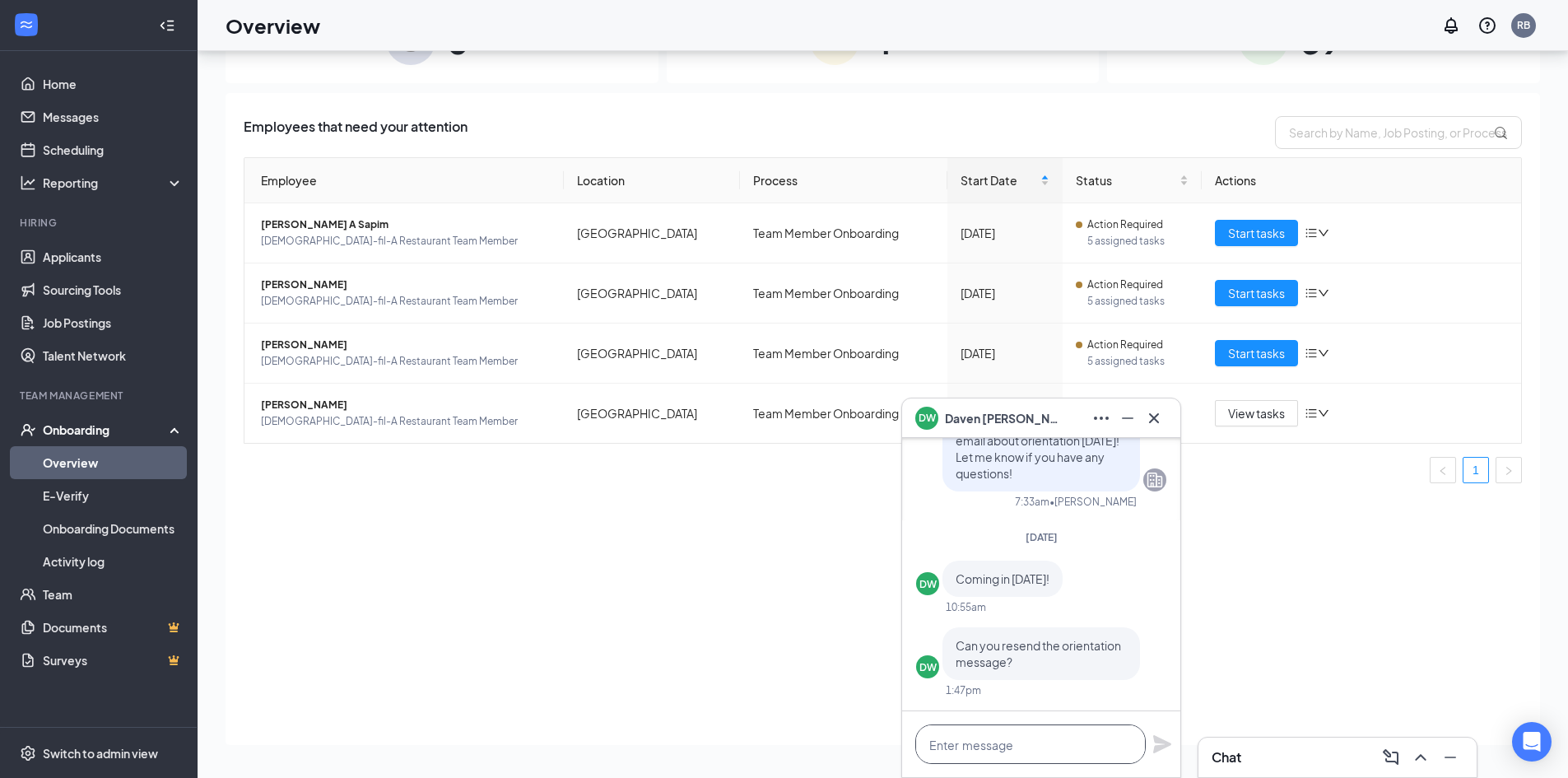
click at [1010, 744] on textarea at bounding box center [1030, 744] width 230 height 39
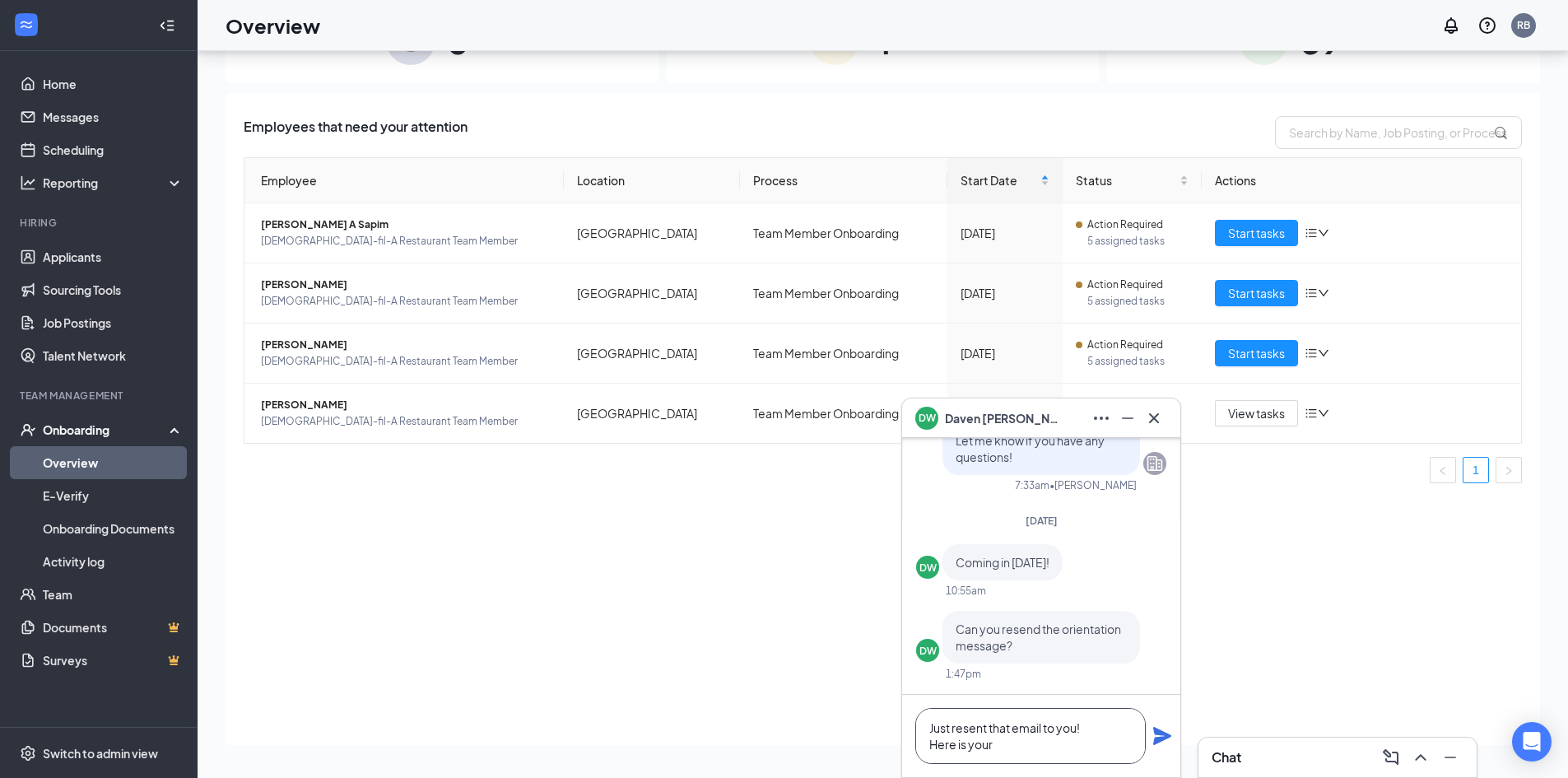
click at [966, 726] on textarea "Just resent that email to you! Here is your" at bounding box center [1030, 735] width 230 height 56
click at [1029, 757] on textarea "Just re-sent that email to you! Here is your" at bounding box center [1030, 735] width 230 height 56
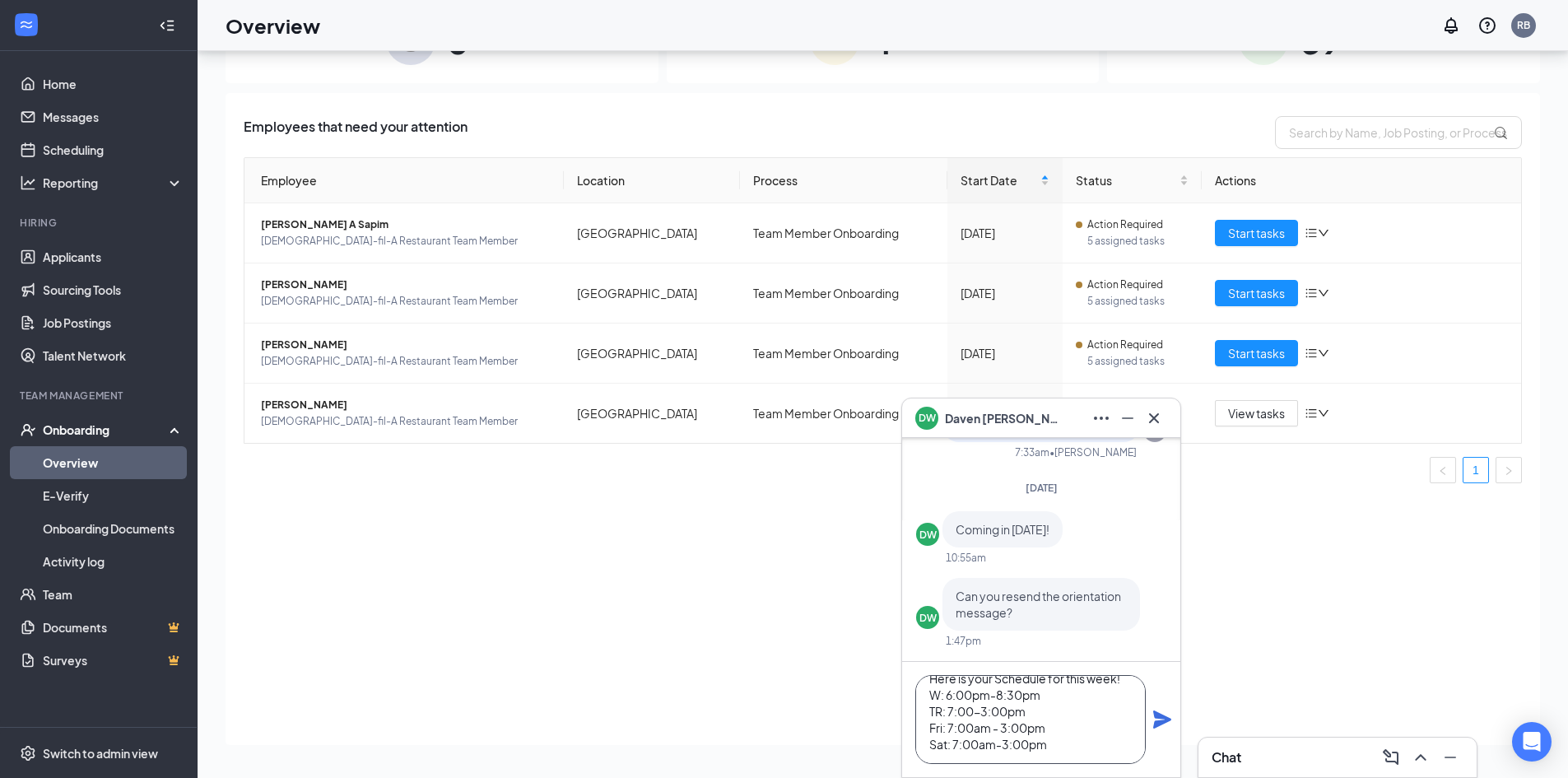
scroll to position [50, 0]
type textarea "Just re-sent that email to you! Here is your Schedule for this week! W: 6:00pm-…"
click at [1158, 711] on icon "Plane" at bounding box center [1162, 719] width 20 height 20
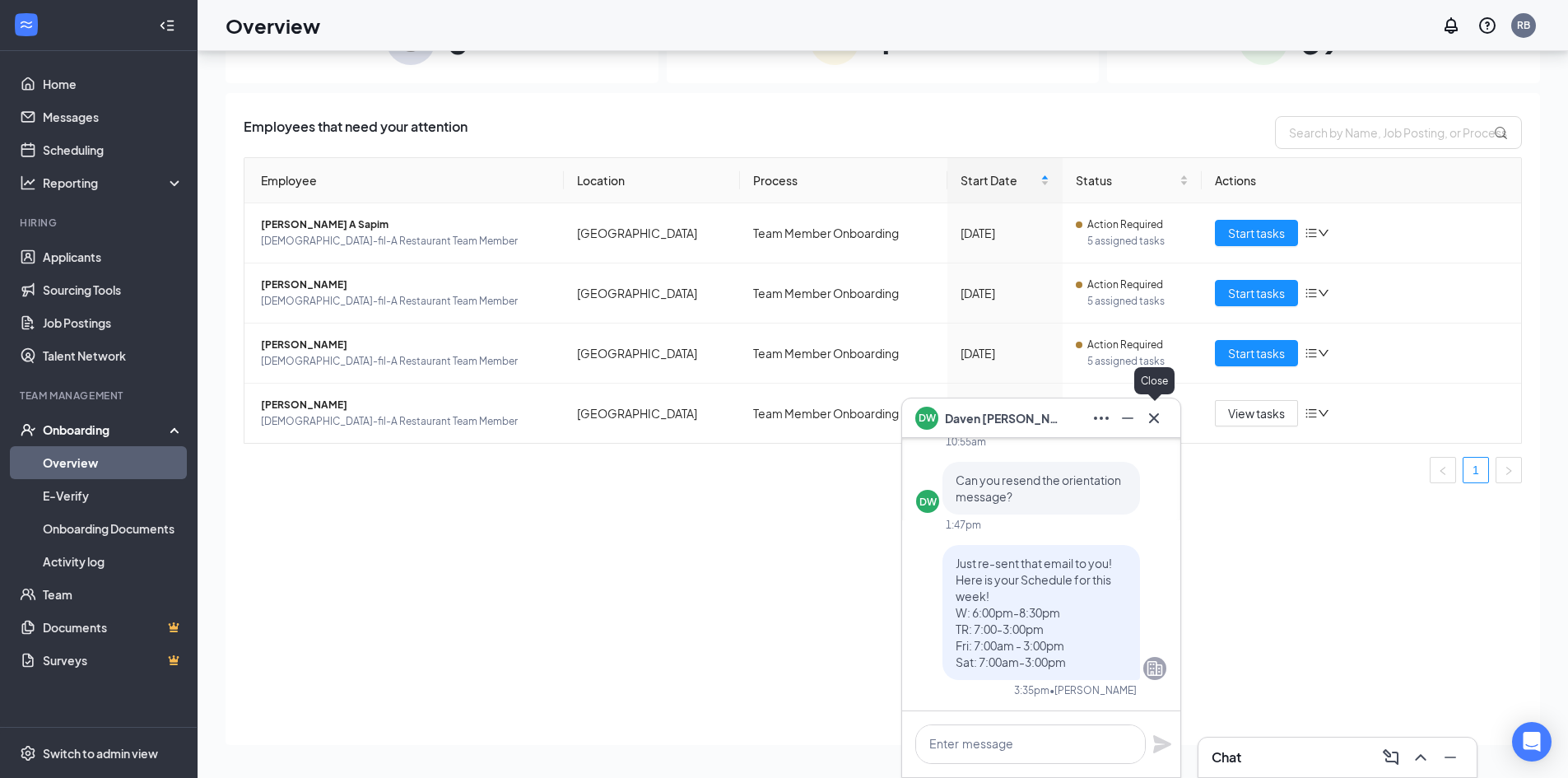
scroll to position [0, 0]
click at [1134, 418] on icon "Minimize" at bounding box center [1127, 418] width 20 height 20
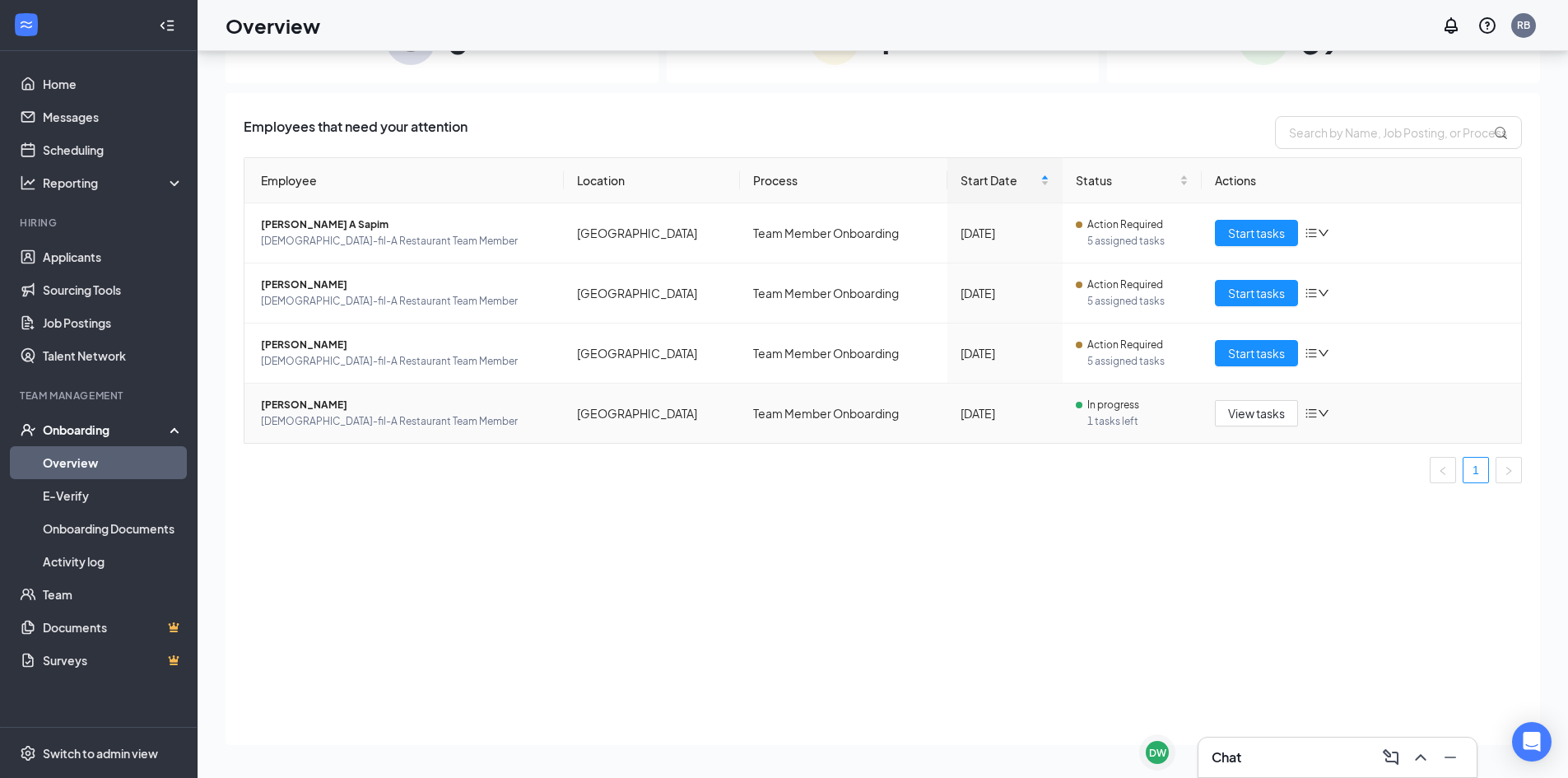
click at [740, 430] on td "Team Member Onboarding" at bounding box center [843, 413] width 208 height 60
drag, startPoint x: 717, startPoint y: 392, endPoint x: 733, endPoint y: 391, distance: 16.0
click at [722, 391] on tr "[PERSON_NAME] [DEMOGRAPHIC_DATA]-fil-A Restaurant Team Member Rivermont Station…" at bounding box center [882, 413] width 1276 height 60
click at [290, 410] on span "[PERSON_NAME]" at bounding box center [405, 405] width 290 height 17
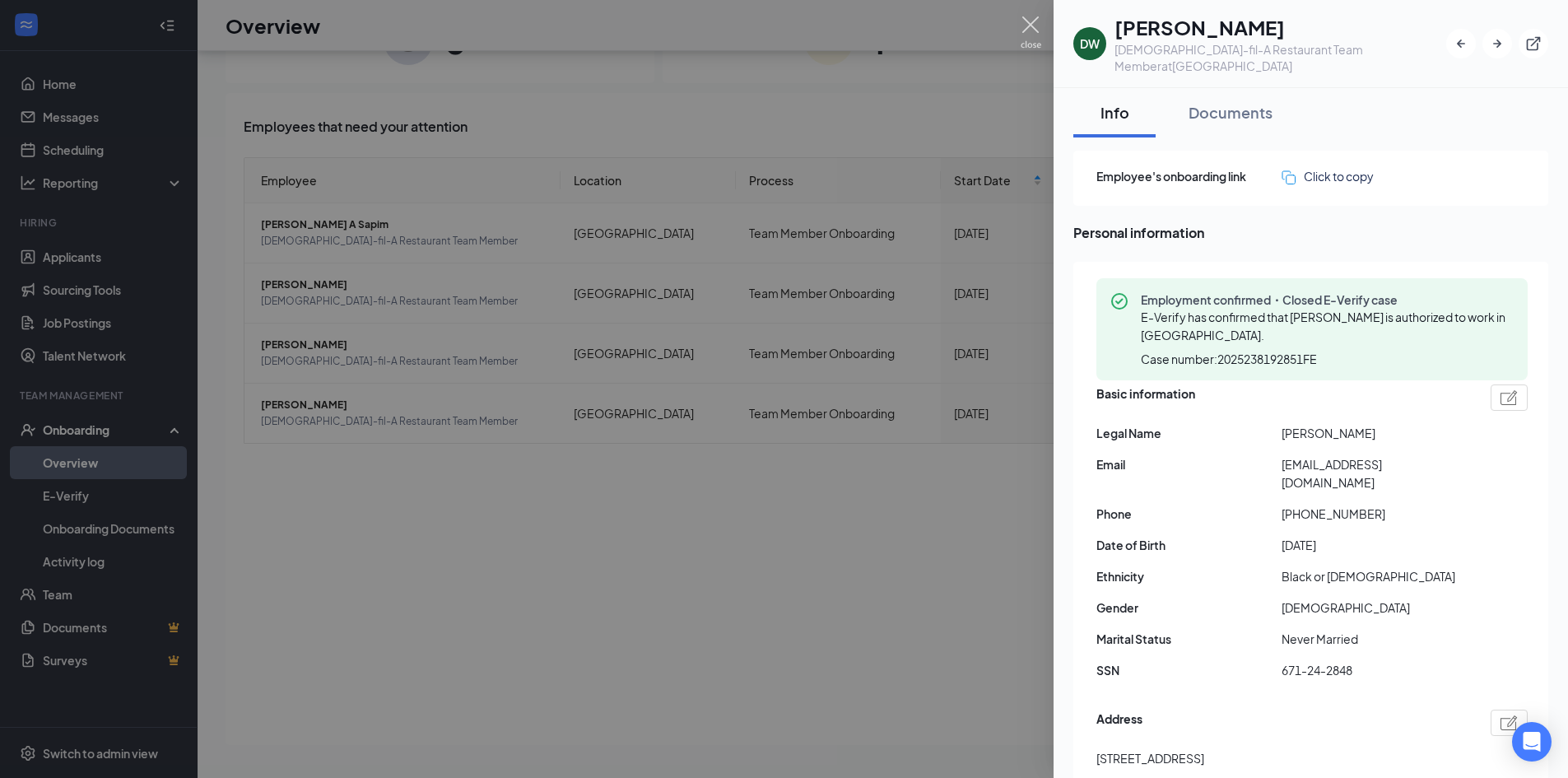
click at [1035, 31] on img at bounding box center [1030, 32] width 20 height 32
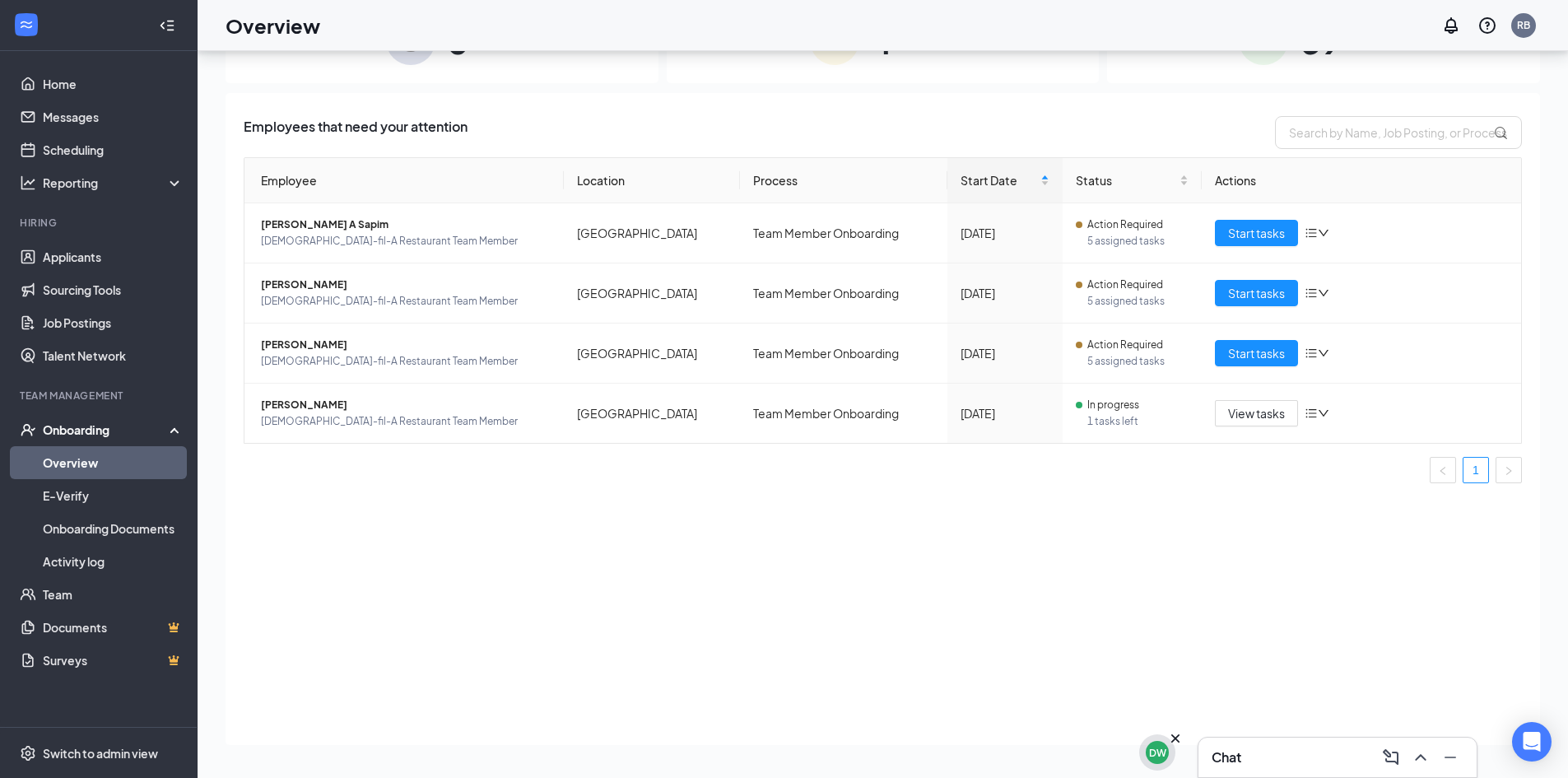
click at [1159, 746] on div "DW" at bounding box center [1157, 753] width 18 height 14
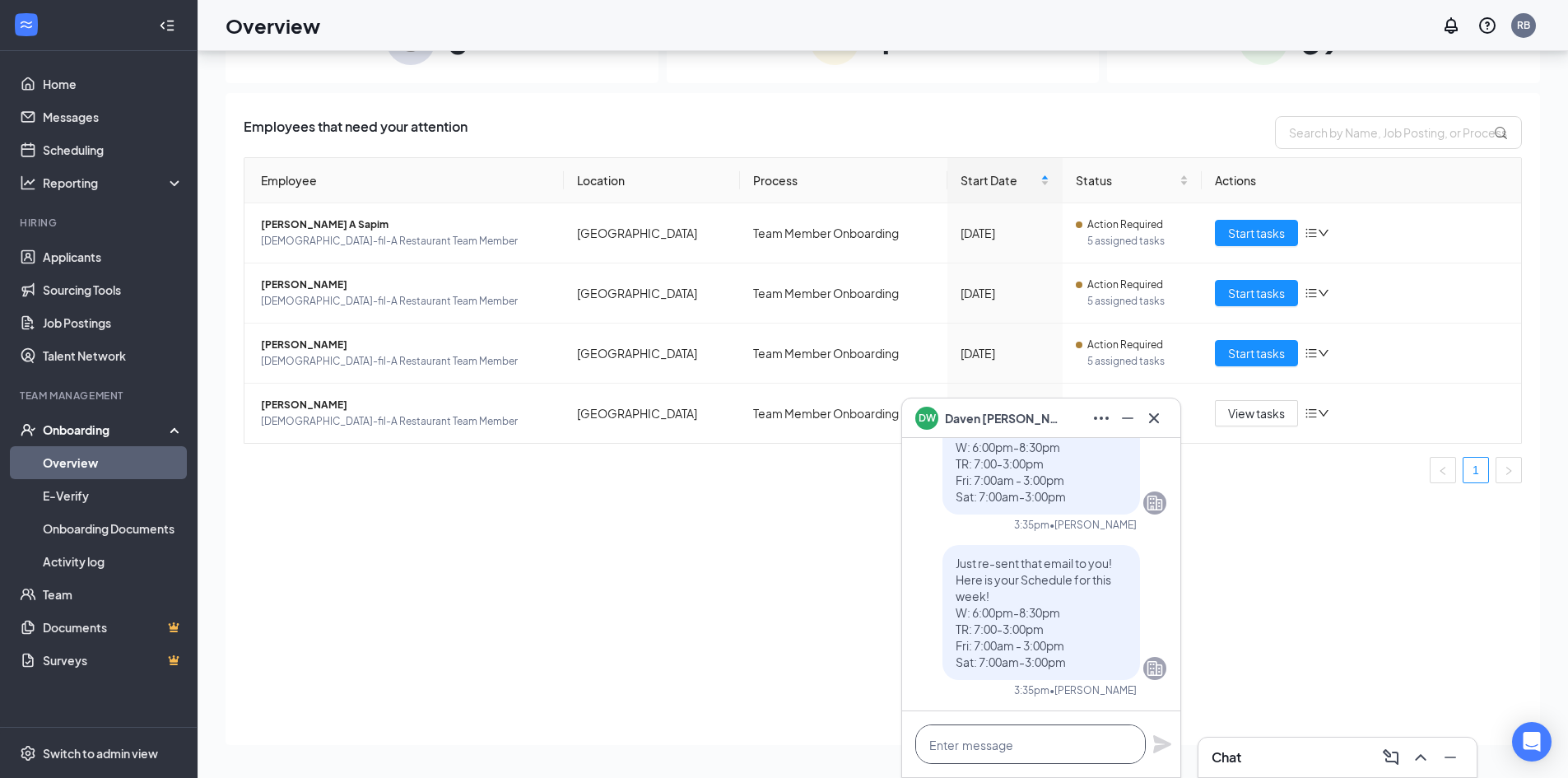
click at [1057, 730] on textarea at bounding box center [1030, 744] width 230 height 39
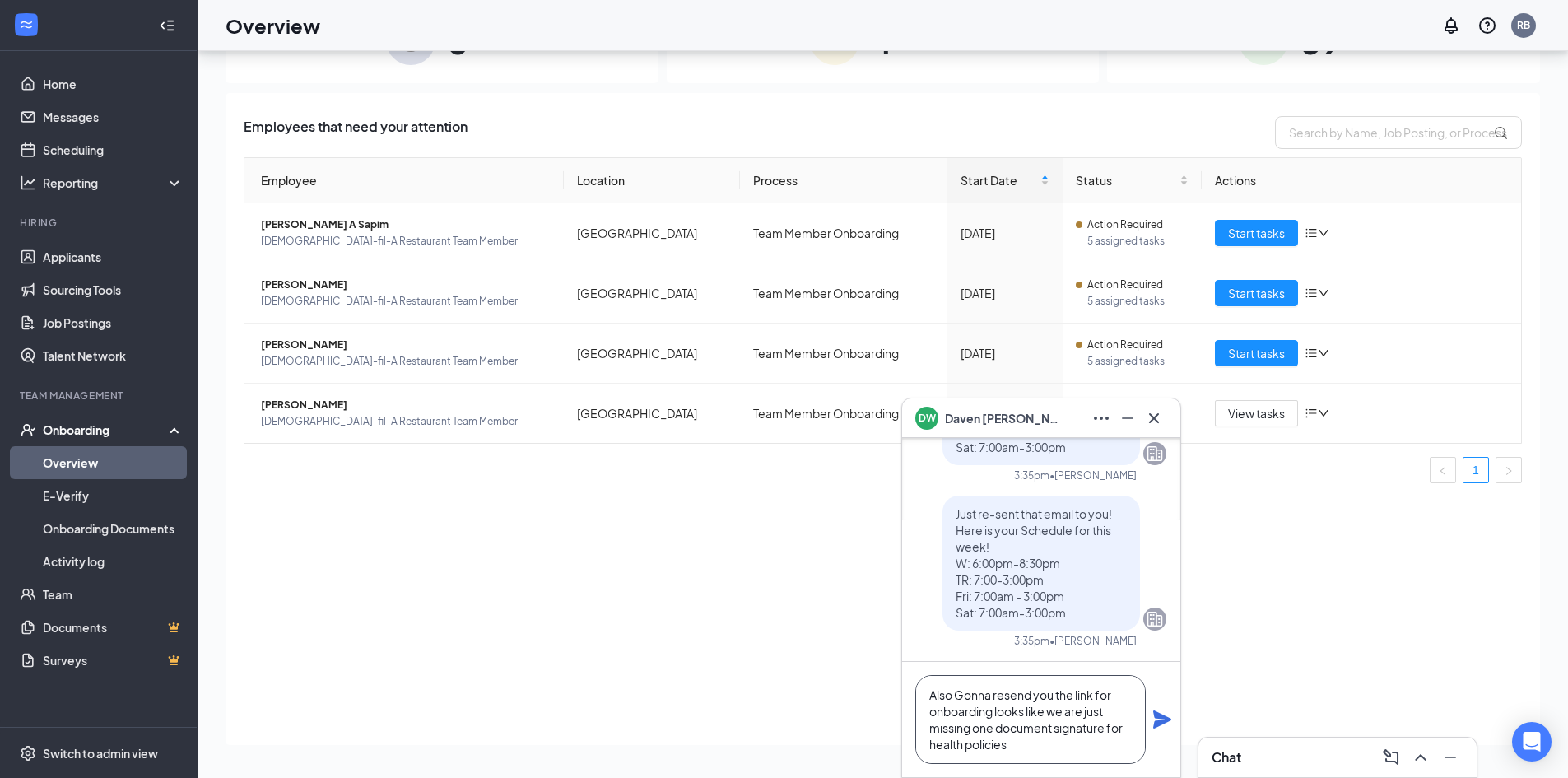
click at [965, 695] on textarea "Also Gonna resend you the link for onboarding looks like we are just missing on…" at bounding box center [1030, 719] width 230 height 89
click at [1032, 744] on textarea "Also gonna resend you the link for onboarding looks like we are just missing on…" at bounding box center [1030, 719] width 230 height 89
type textarea "Also gonna resend you the link for onboarding looks like we are just missing on…"
click at [1157, 724] on icon "Plane" at bounding box center [1162, 719] width 19 height 19
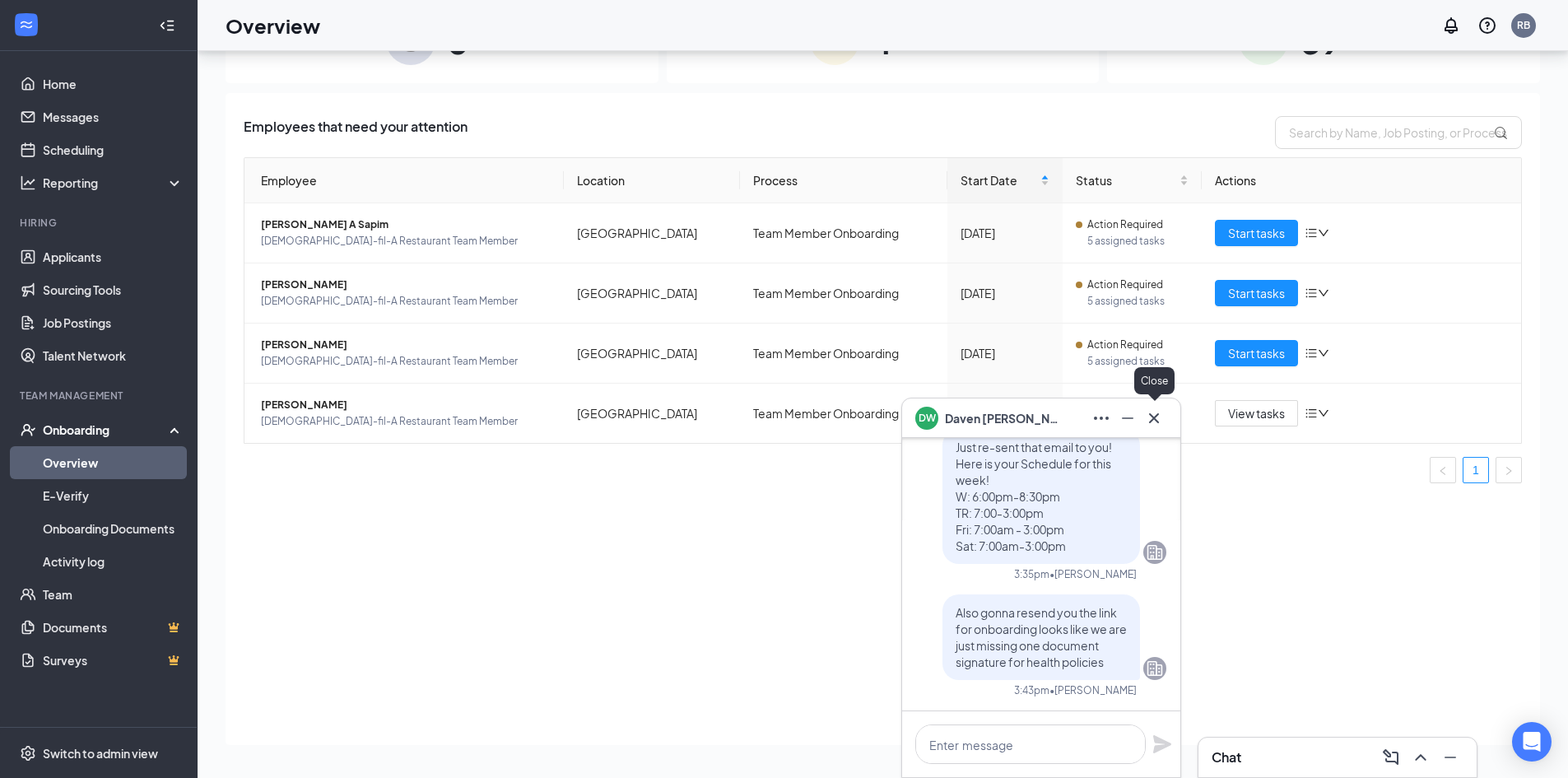
click at [1151, 415] on icon "Cross" at bounding box center [1153, 418] width 10 height 10
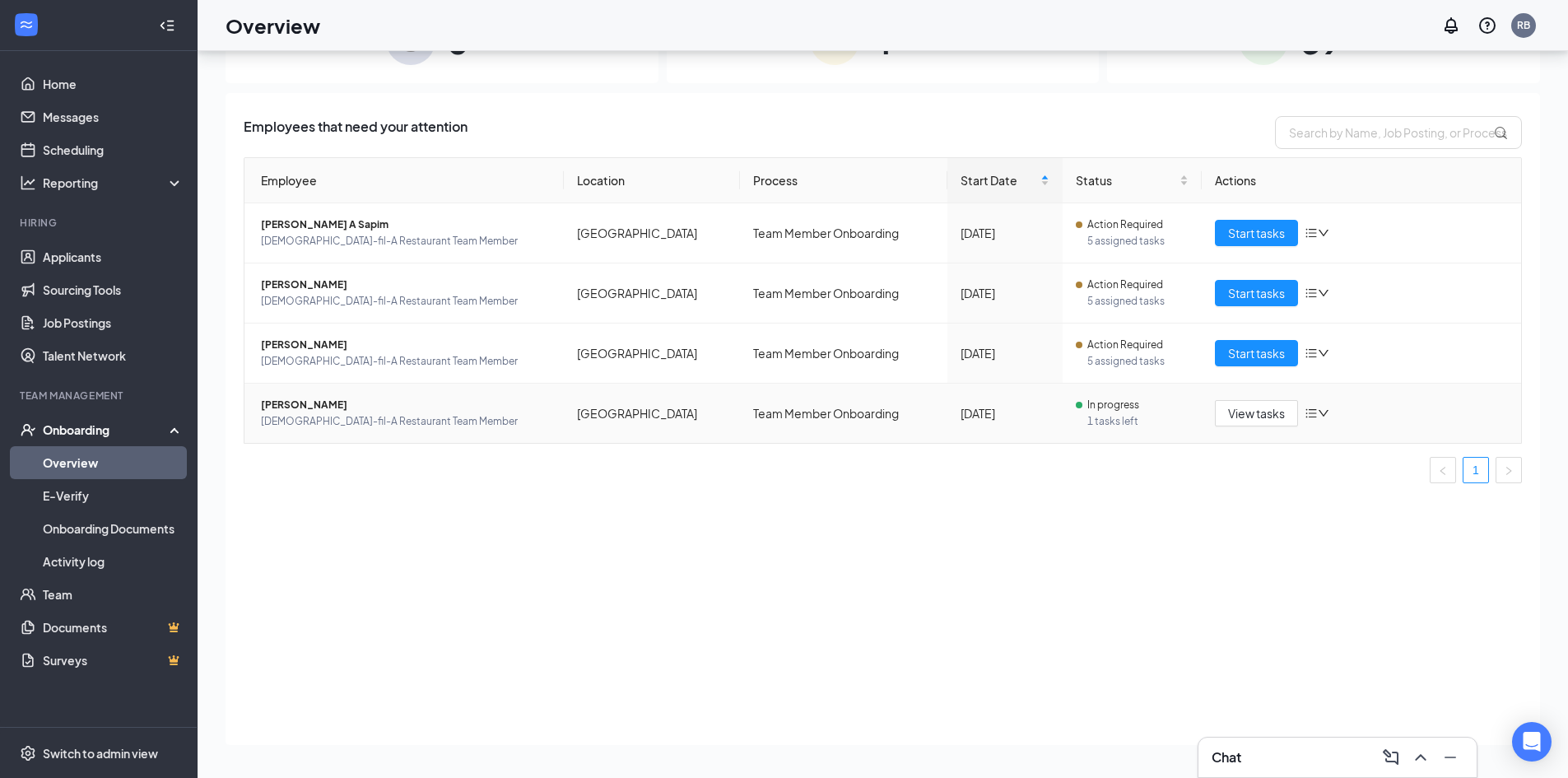
click at [336, 410] on span "[PERSON_NAME]" at bounding box center [405, 405] width 290 height 17
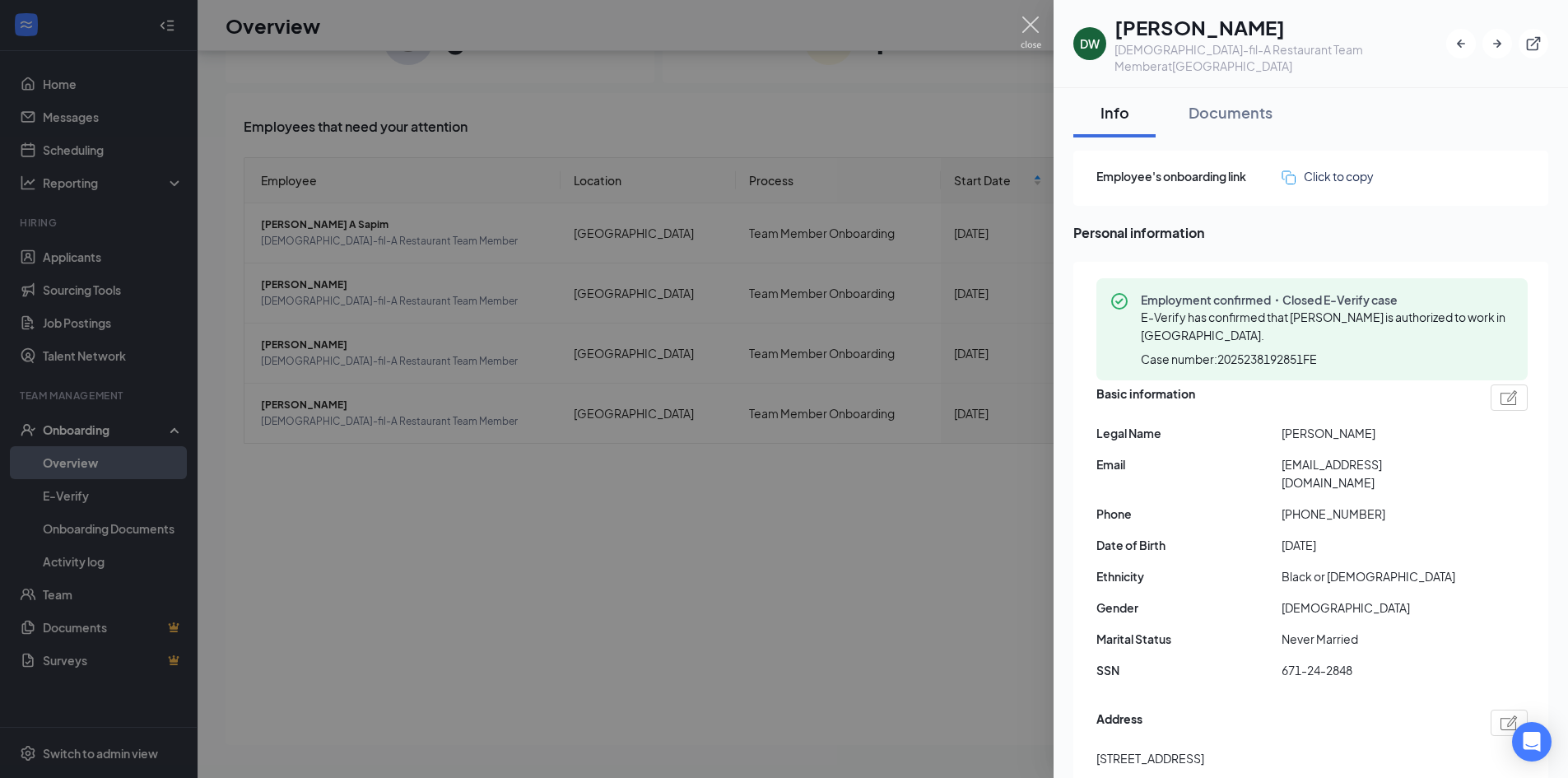
click at [1030, 23] on img at bounding box center [1030, 32] width 20 height 32
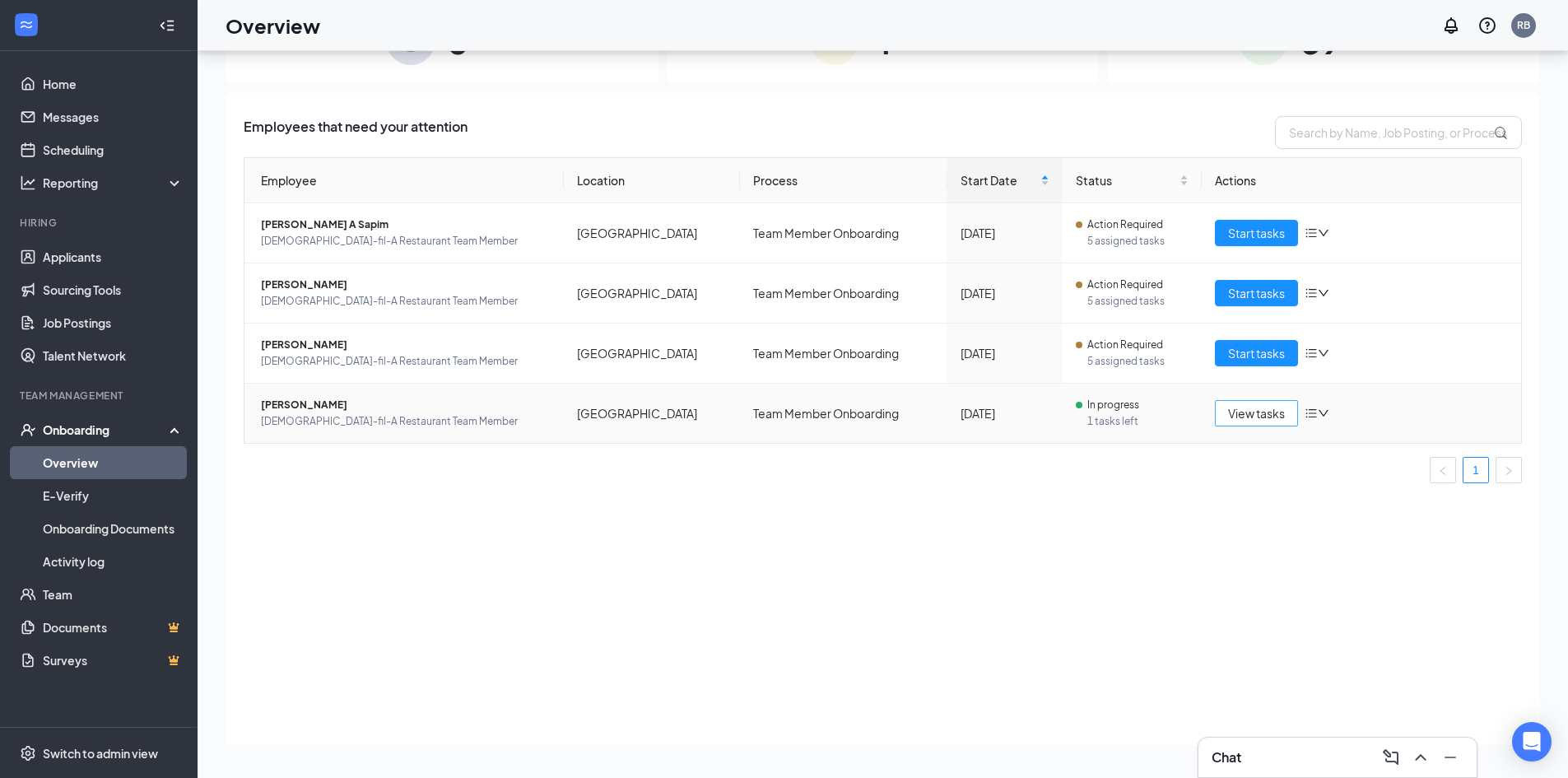
click at [1253, 417] on span "View tasks" at bounding box center [1256, 413] width 57 height 19
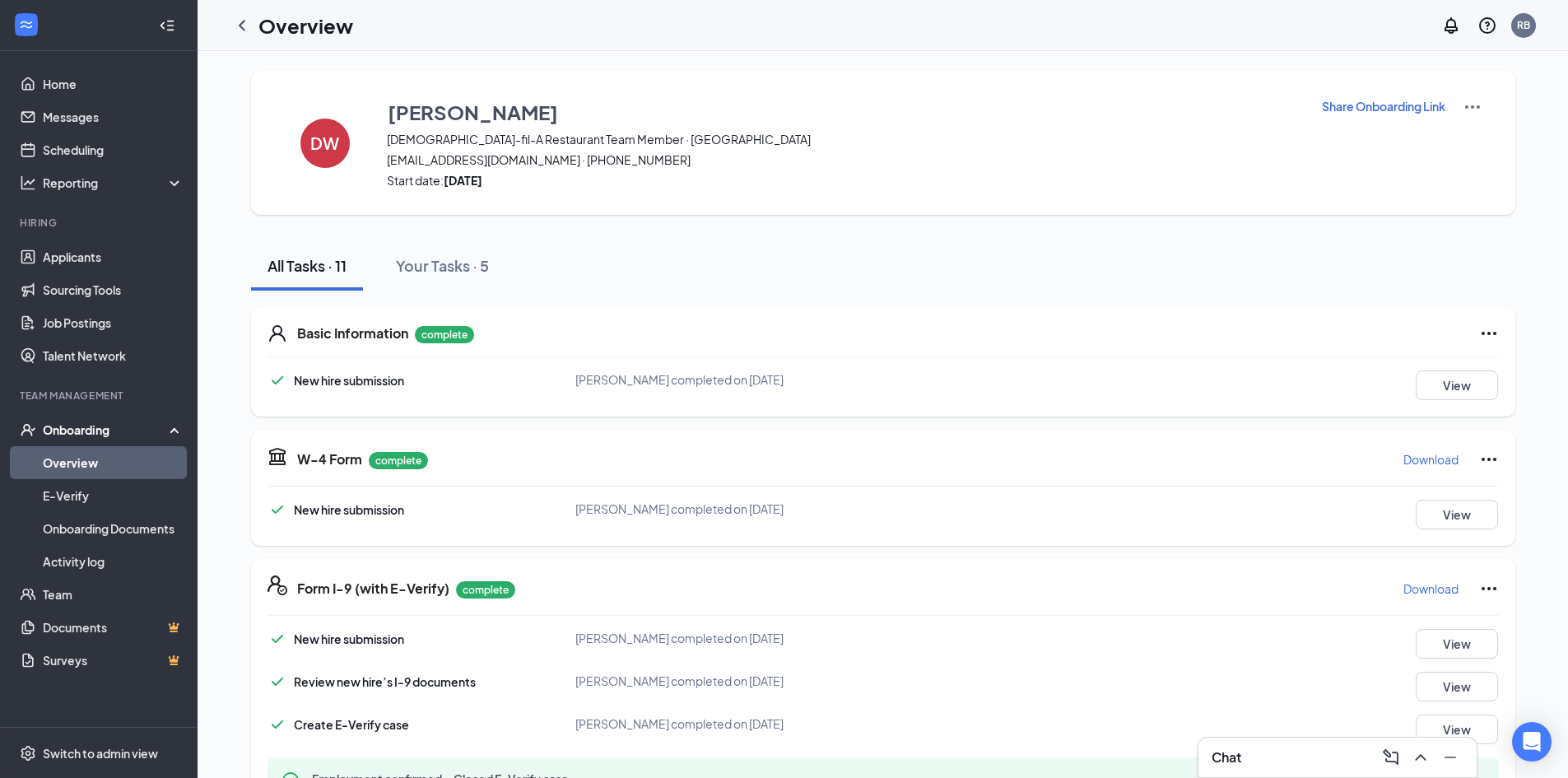
click at [1365, 110] on p "Share Onboarding Link" at bounding box center [1383, 105] width 124 height 17
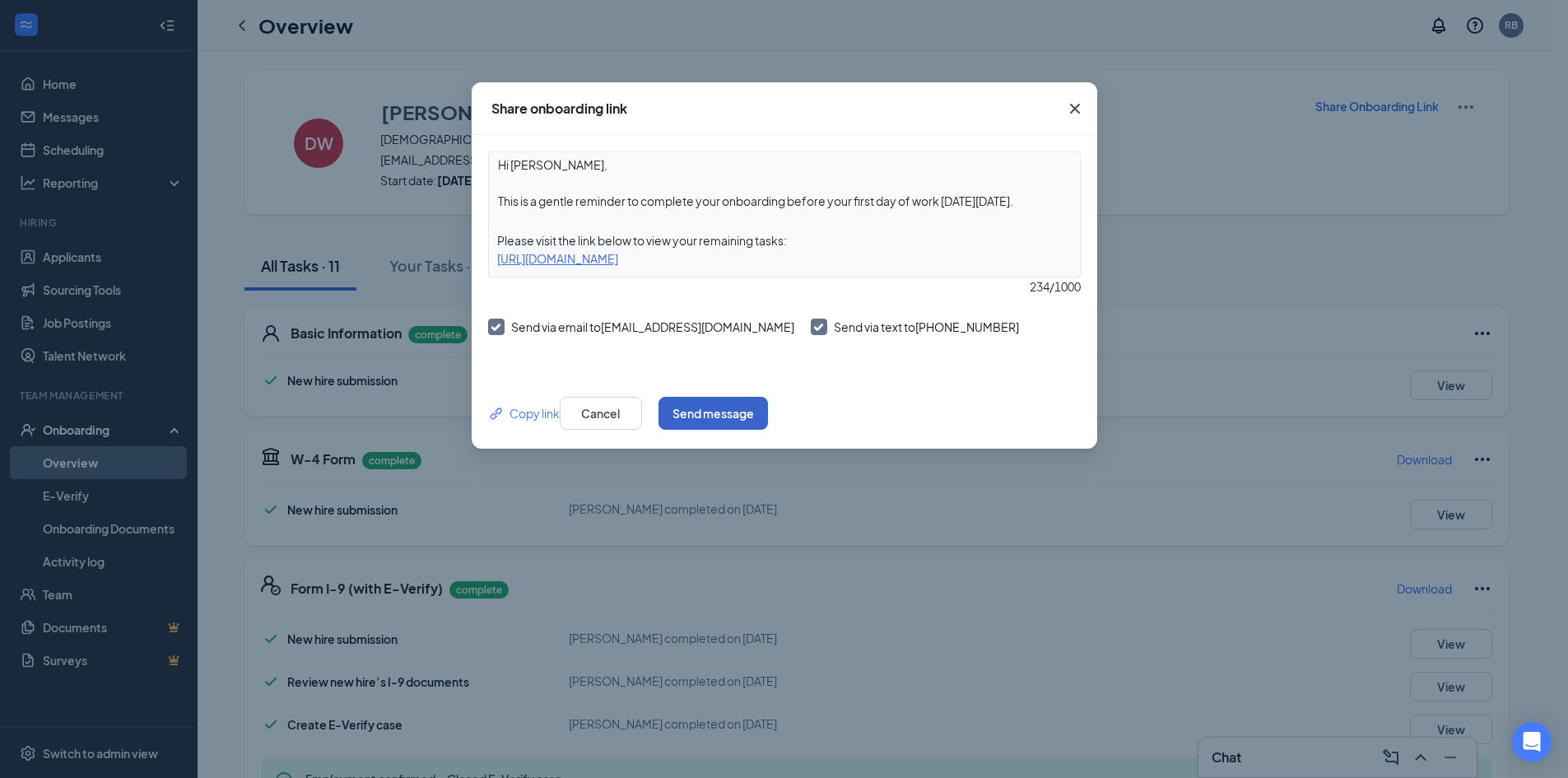
click at [768, 418] on button "Send message" at bounding box center [713, 414] width 109 height 33
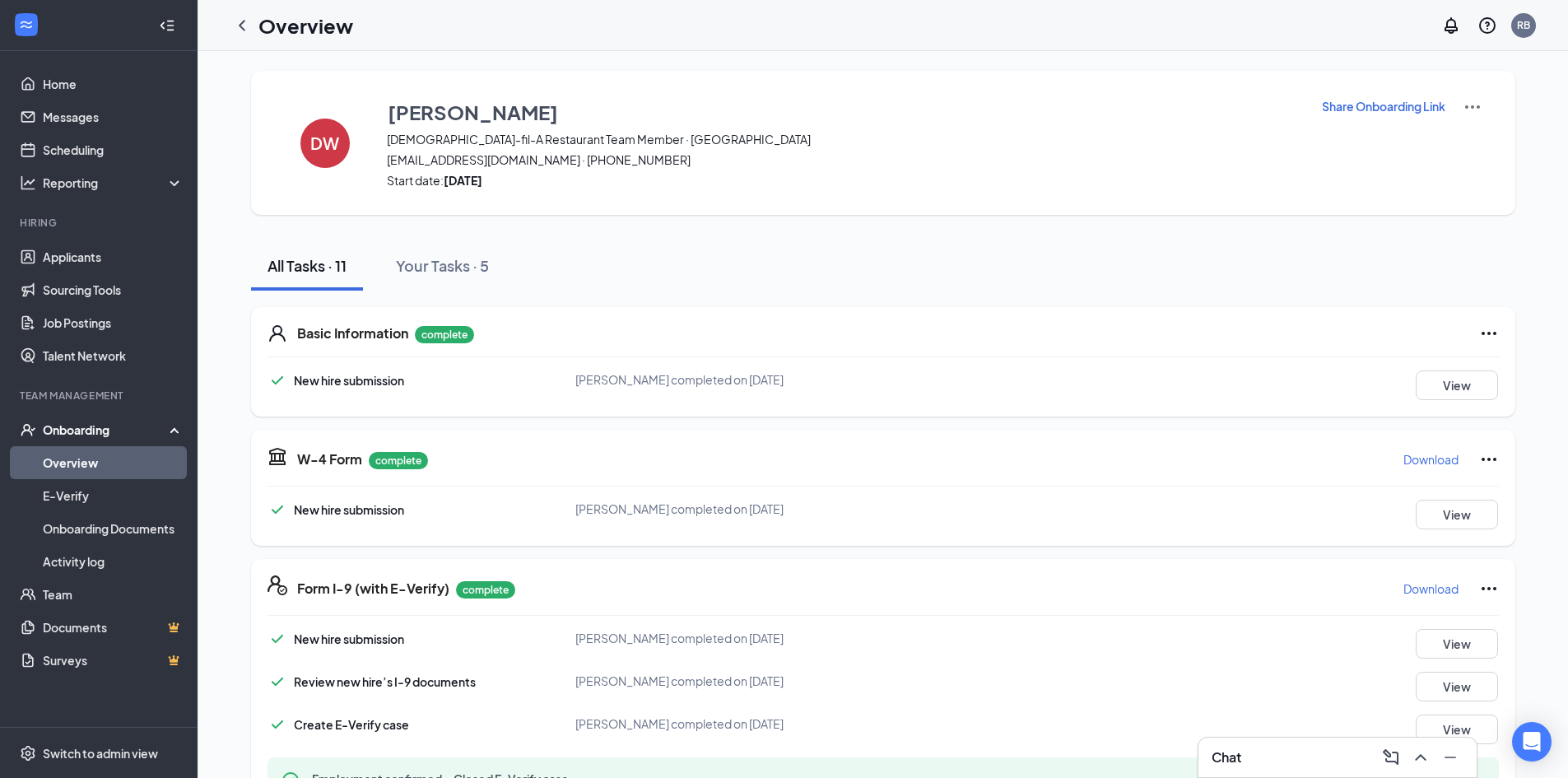
click at [661, 36] on div "Overview RB" at bounding box center [882, 25] width 1370 height 51
click at [239, 24] on icon "ChevronLeft" at bounding box center [242, 25] width 20 height 20
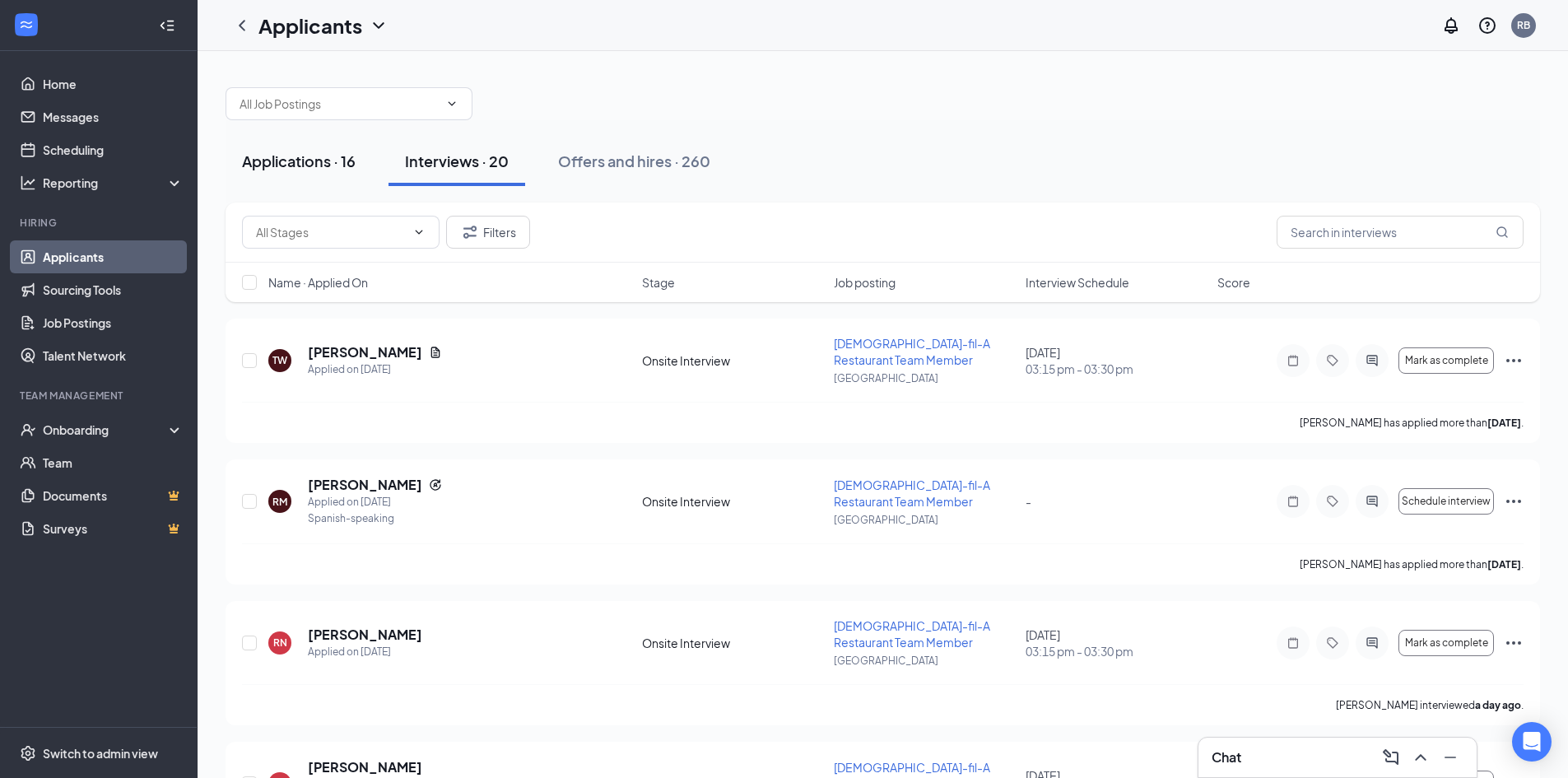
click at [288, 173] on button "Applications · 16" at bounding box center [299, 161] width 146 height 50
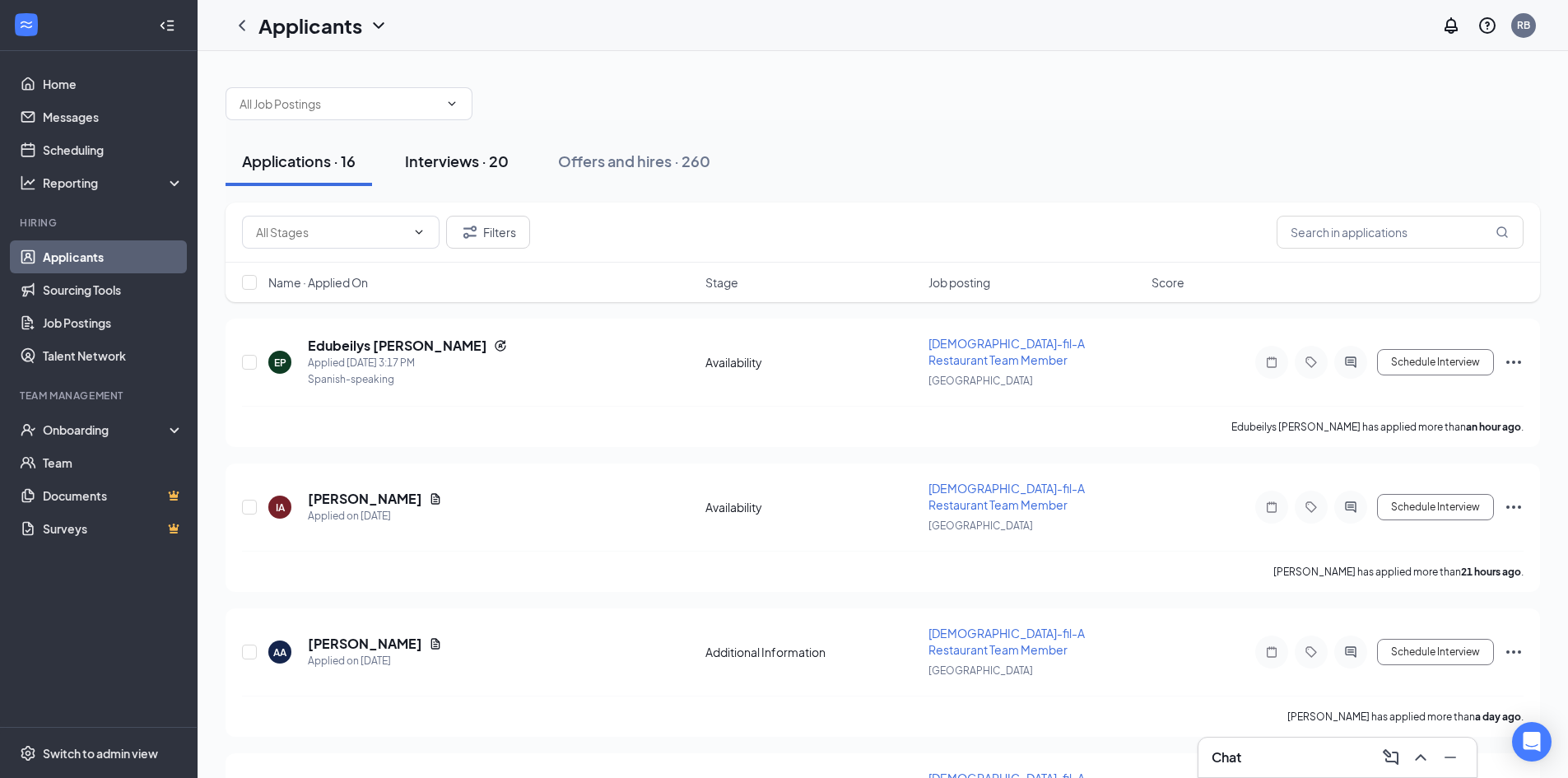
click at [478, 171] on button "Interviews · 20" at bounding box center [457, 161] width 137 height 50
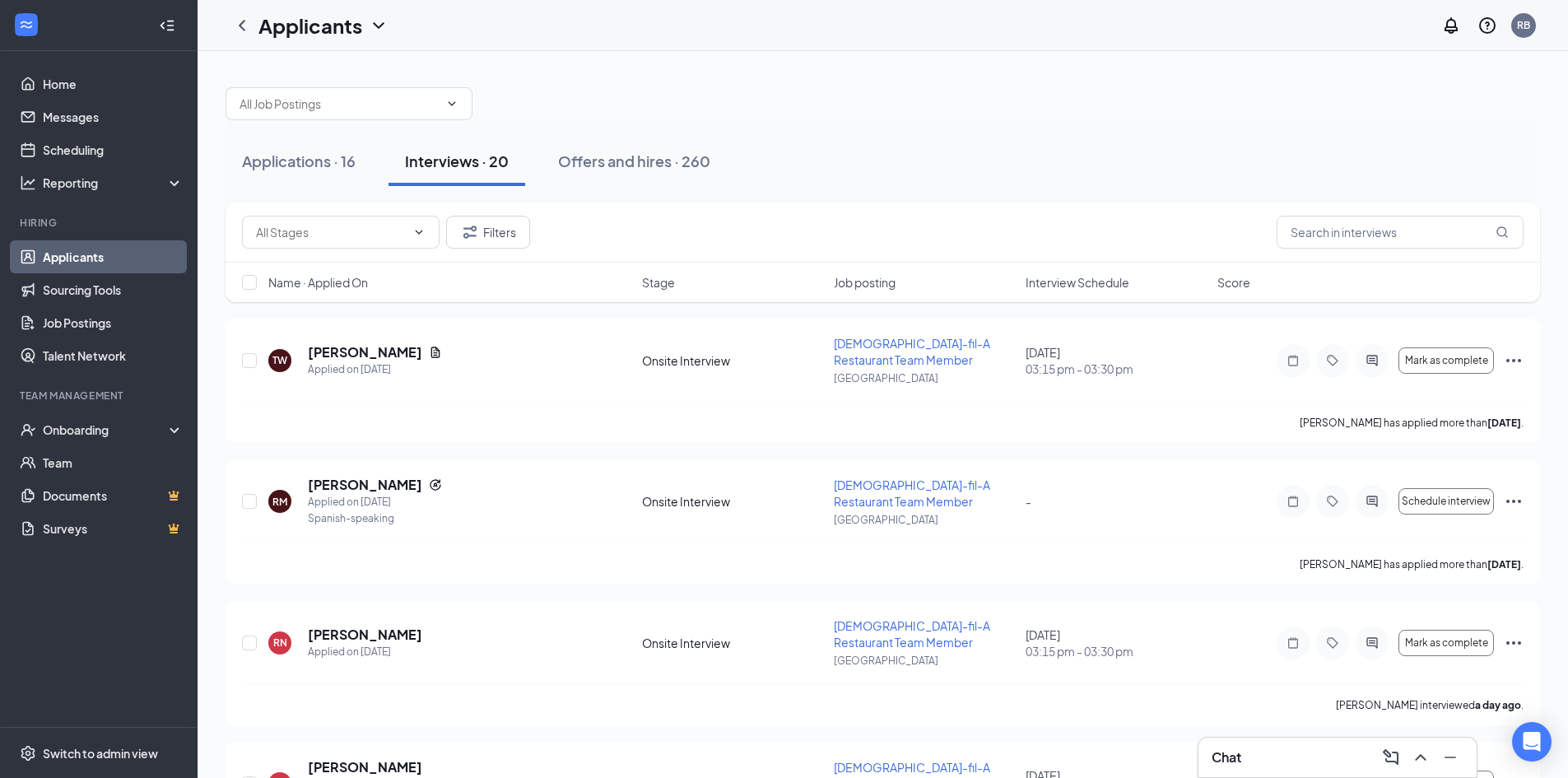
click at [1077, 286] on span "Interview Schedule" at bounding box center [1077, 282] width 103 height 17
click at [1101, 284] on span "Interview Schedule" at bounding box center [1077, 282] width 103 height 17
click at [241, 361] on div "NW Nashaun Williams Applied on Aug 15 Onsite Interview Chick-fil-A Restaurant T…" at bounding box center [882, 380] width 1314 height 124
click at [246, 502] on input "checkbox" at bounding box center [249, 501] width 15 height 15
checkbox input "true"
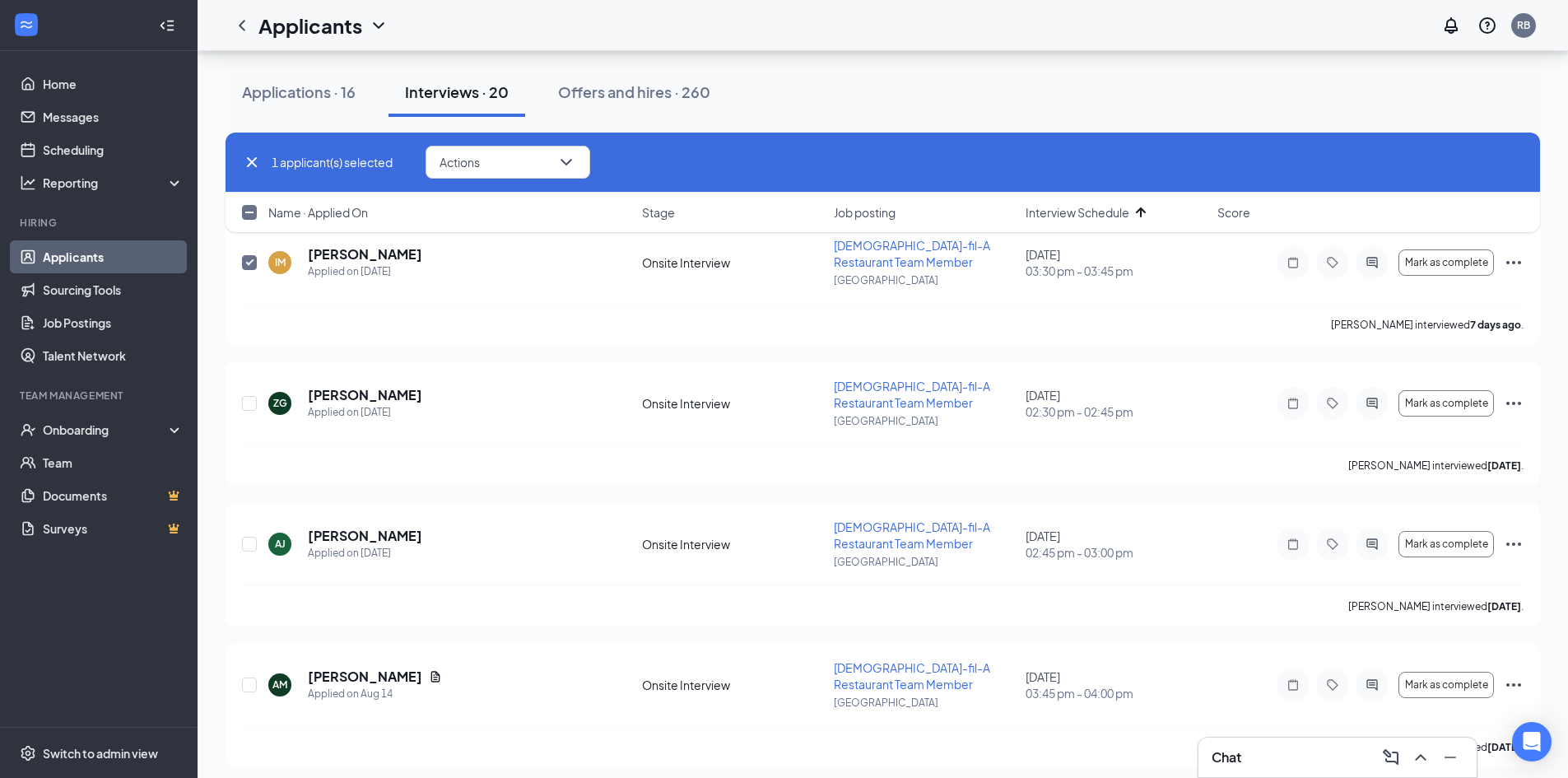
scroll to position [247, 0]
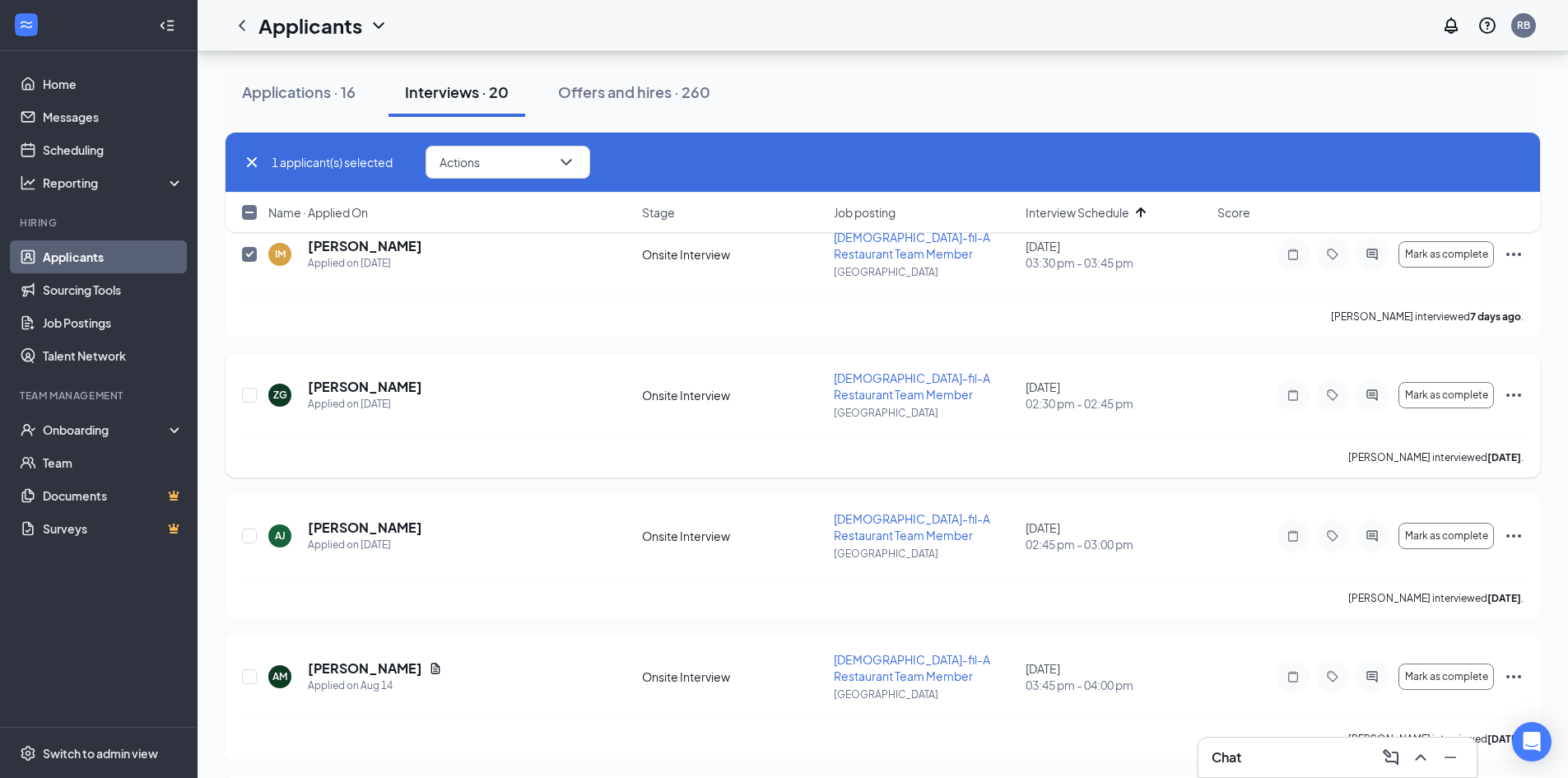
click at [251, 385] on div at bounding box center [250, 394] width 17 height 50
click at [250, 391] on input "checkbox" at bounding box center [249, 394] width 15 height 15
checkbox input "true"
click at [255, 530] on input "checkbox" at bounding box center [249, 535] width 15 height 15
checkbox input "true"
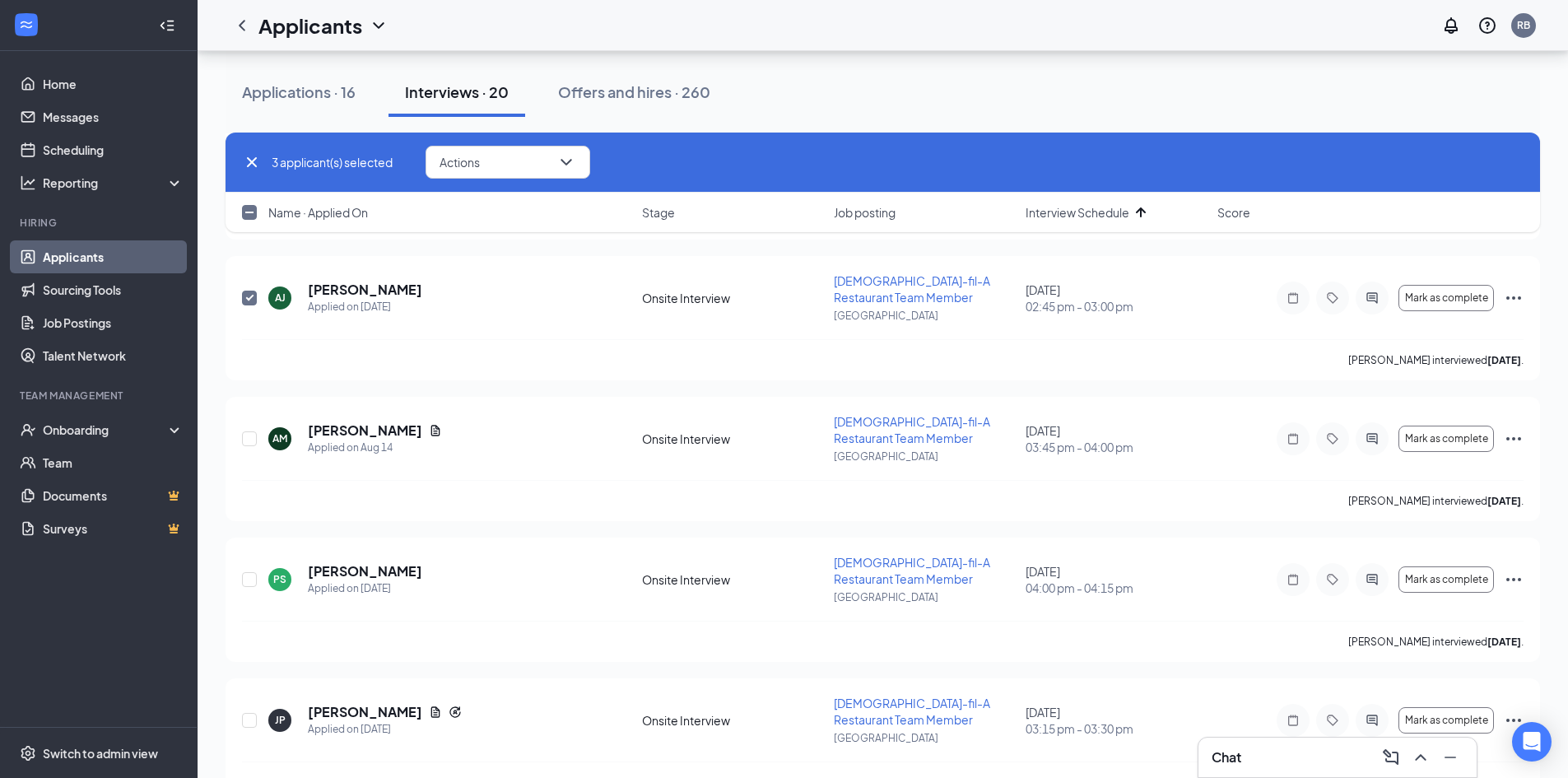
scroll to position [494, 0]
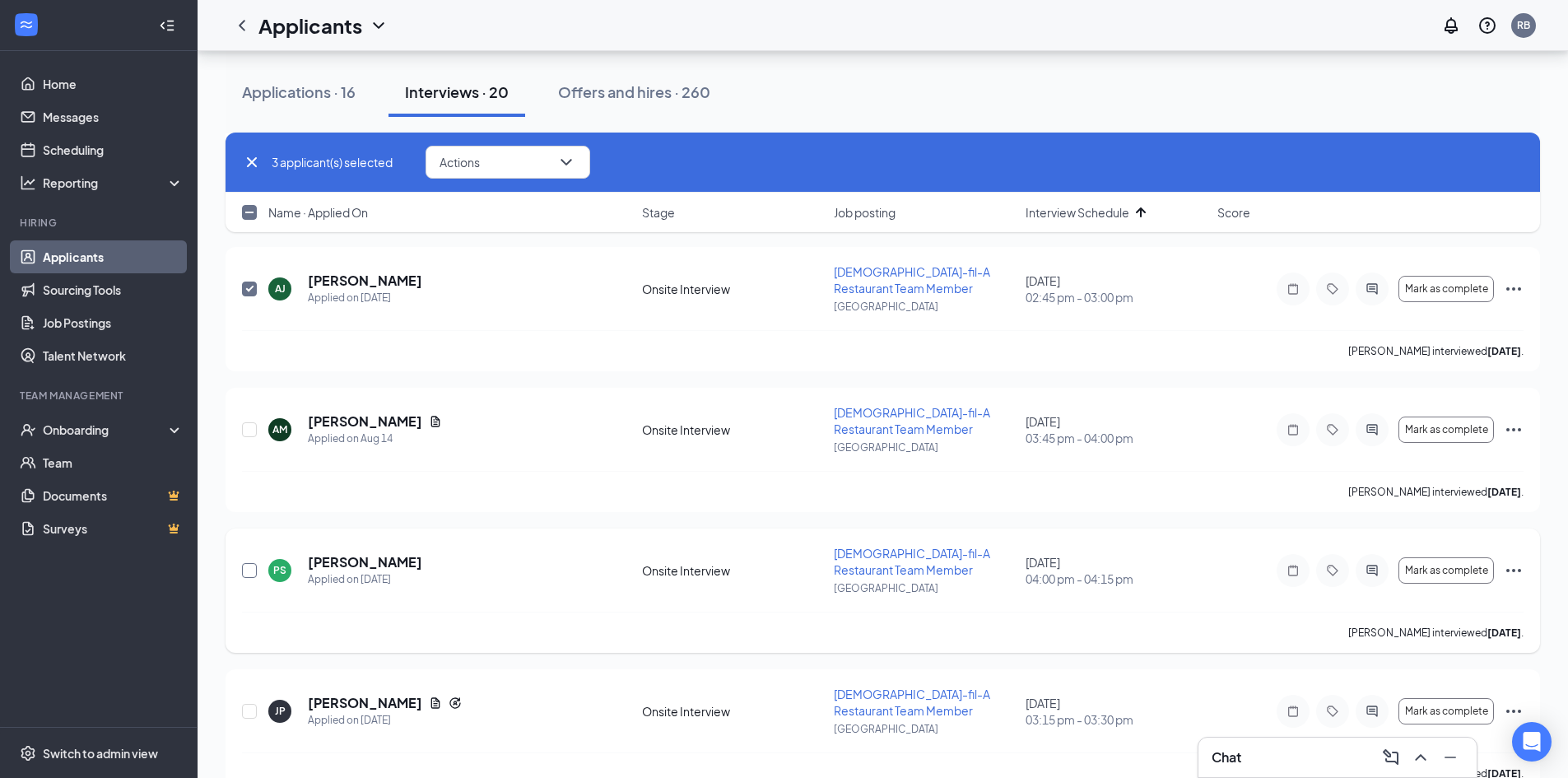
click at [252, 569] on input "checkbox" at bounding box center [249, 570] width 15 height 15
checkbox input "true"
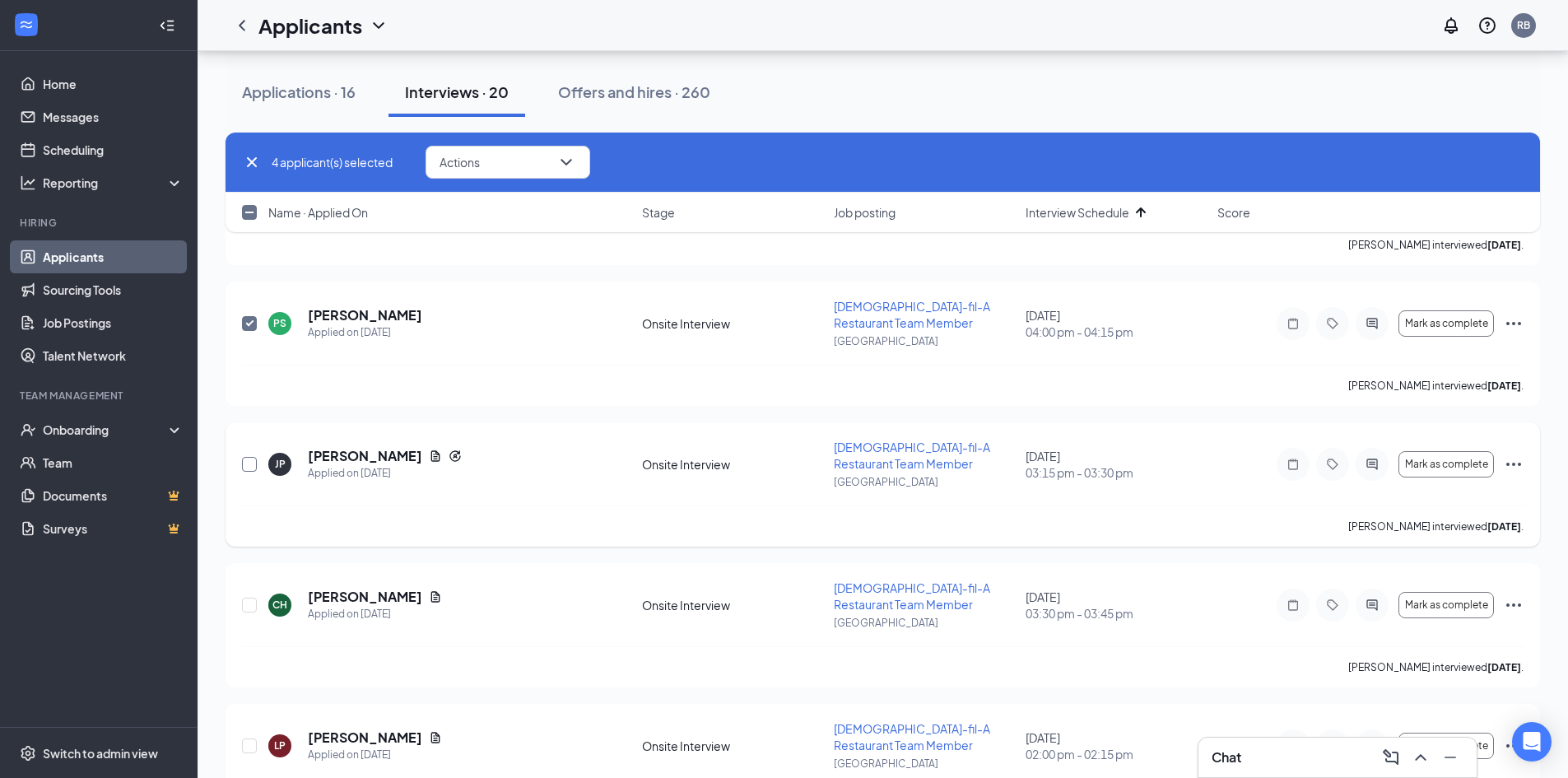
click at [251, 466] on input "checkbox" at bounding box center [249, 464] width 15 height 15
checkbox input "true"
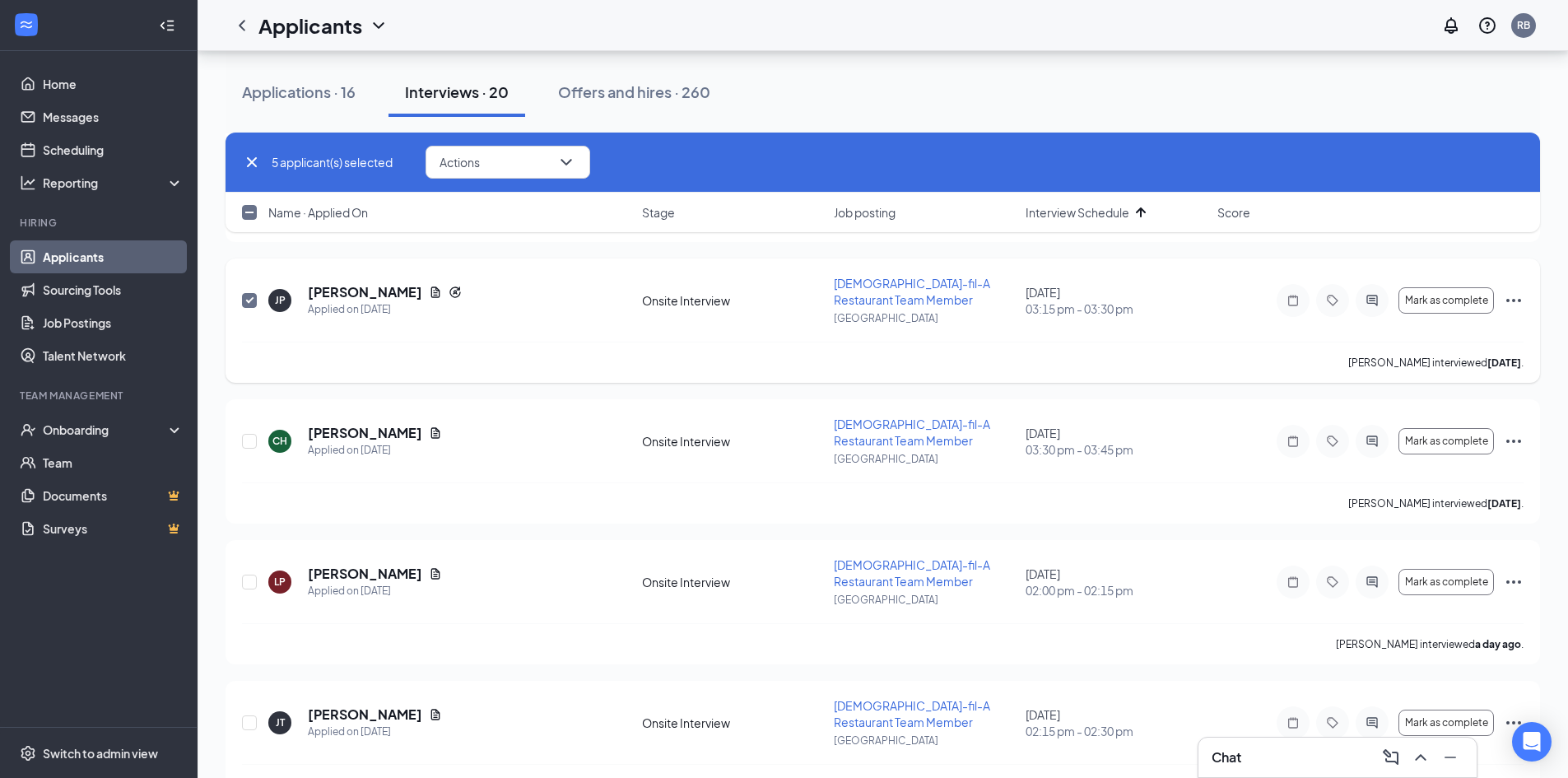
scroll to position [906, 0]
click at [249, 579] on input "checkbox" at bounding box center [249, 581] width 15 height 15
checkbox input "true"
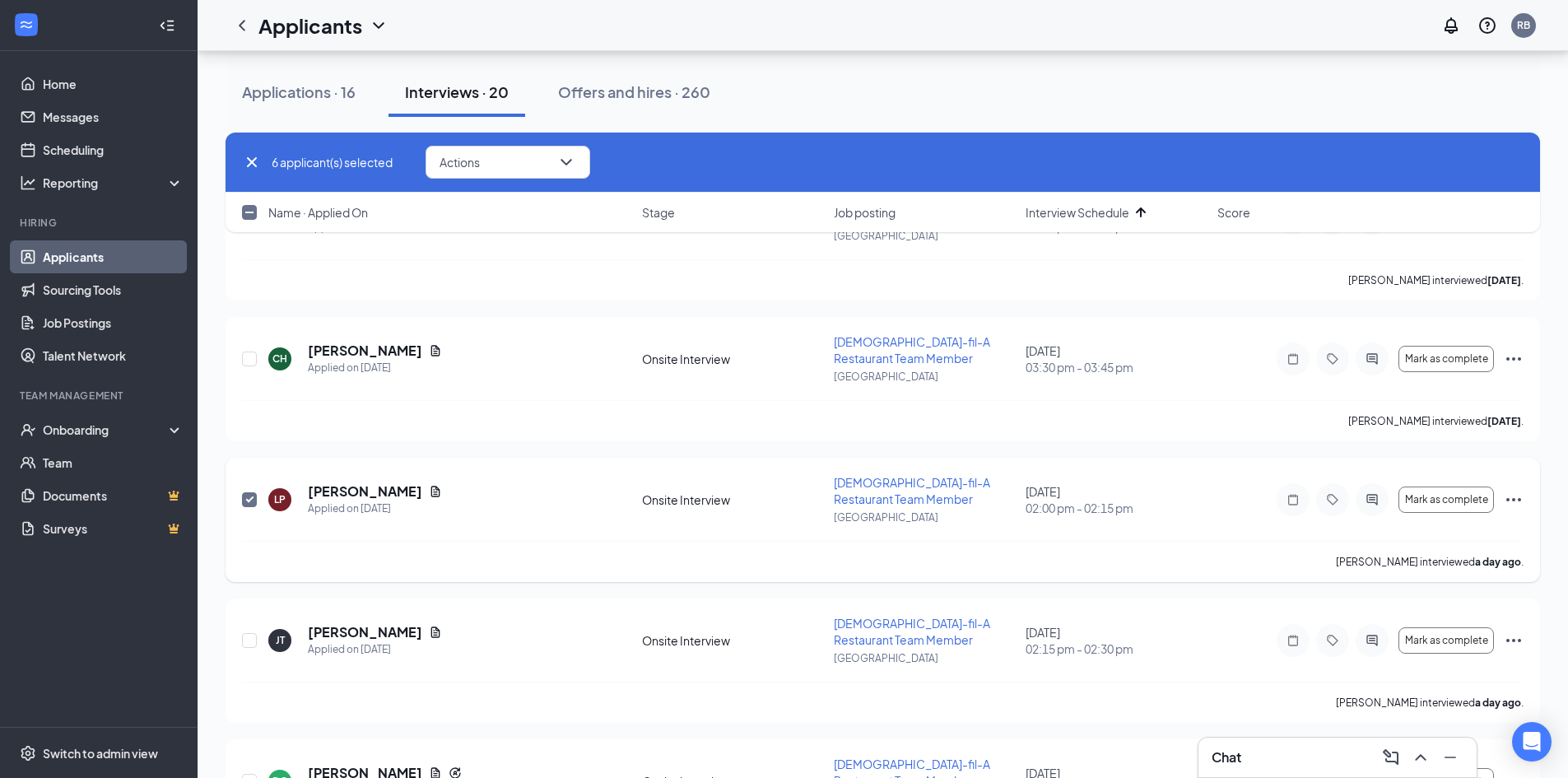
scroll to position [988, 0]
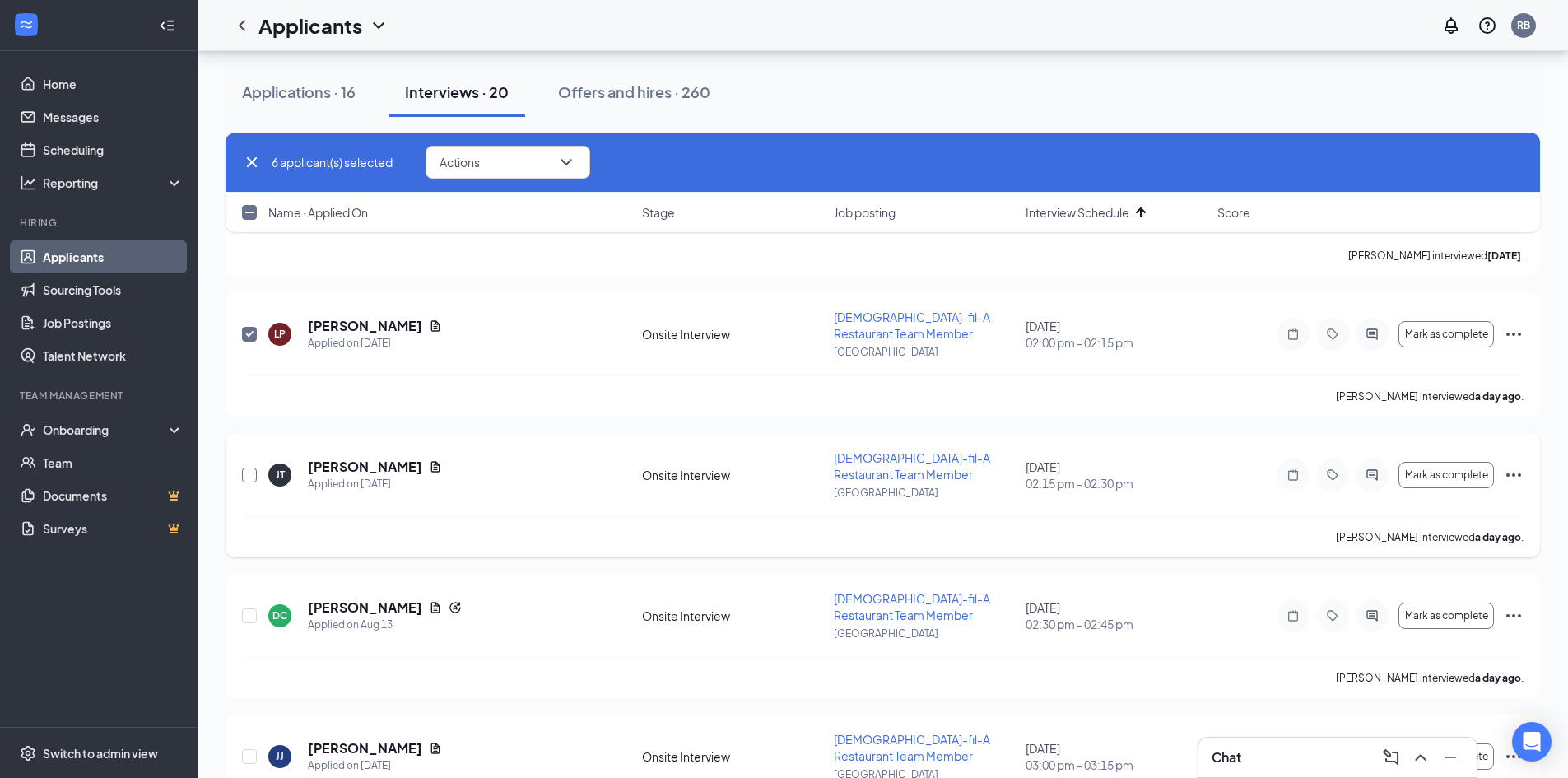
click at [248, 474] on input "checkbox" at bounding box center [249, 474] width 15 height 15
checkbox input "true"
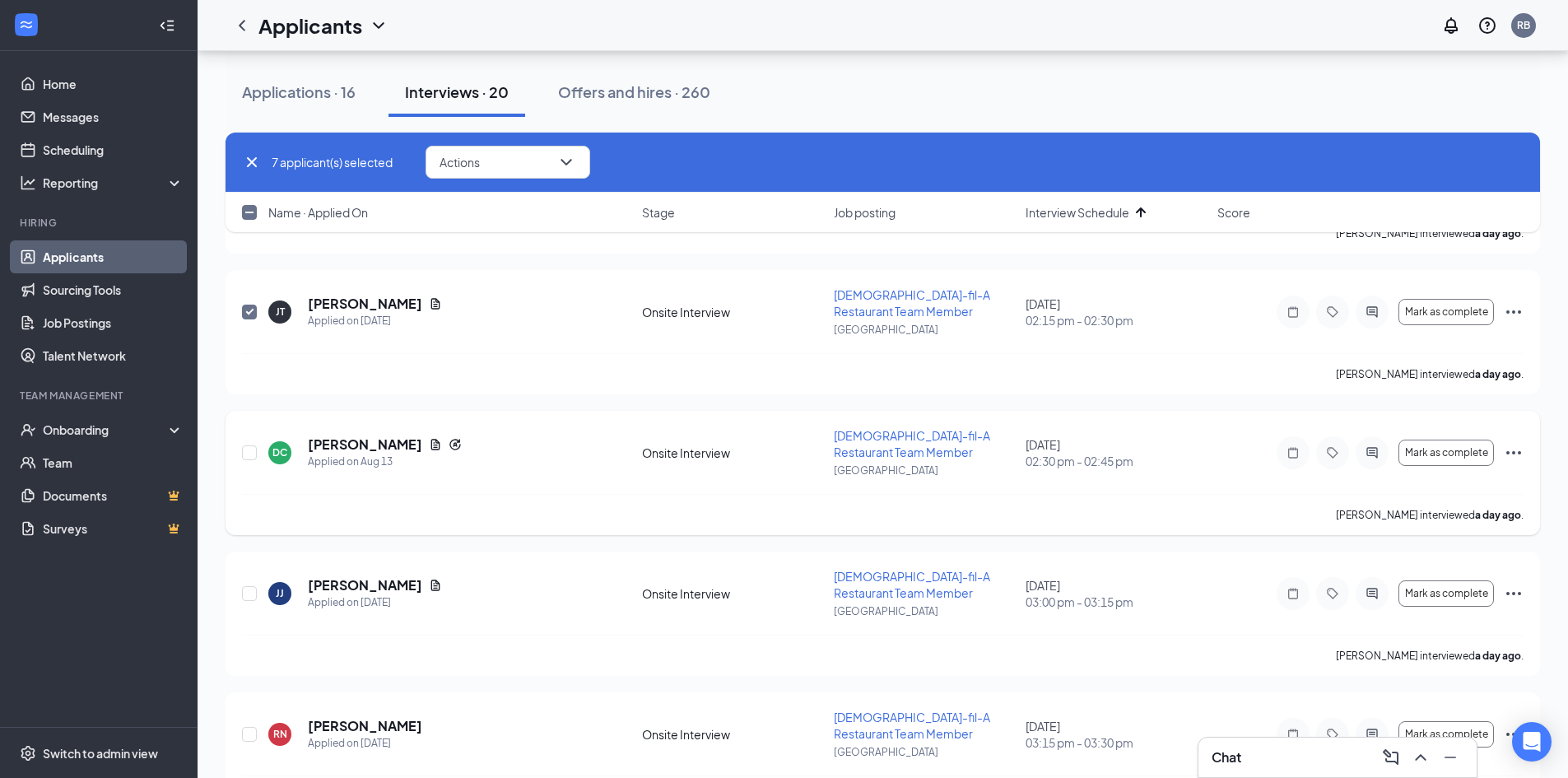
scroll to position [1317, 0]
click at [250, 452] on input "checkbox" at bounding box center [249, 451] width 15 height 15
checkbox input "true"
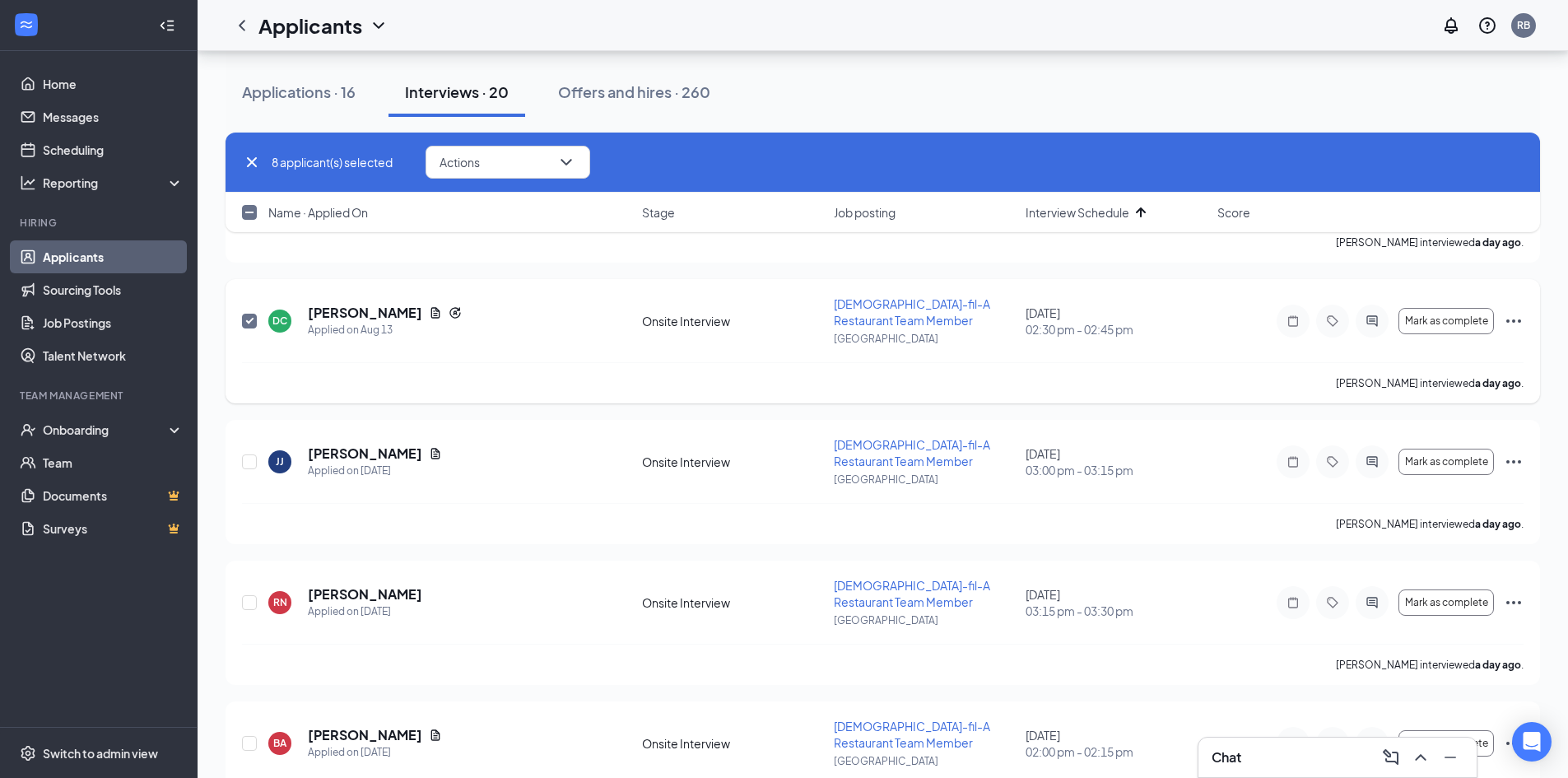
scroll to position [1482, 0]
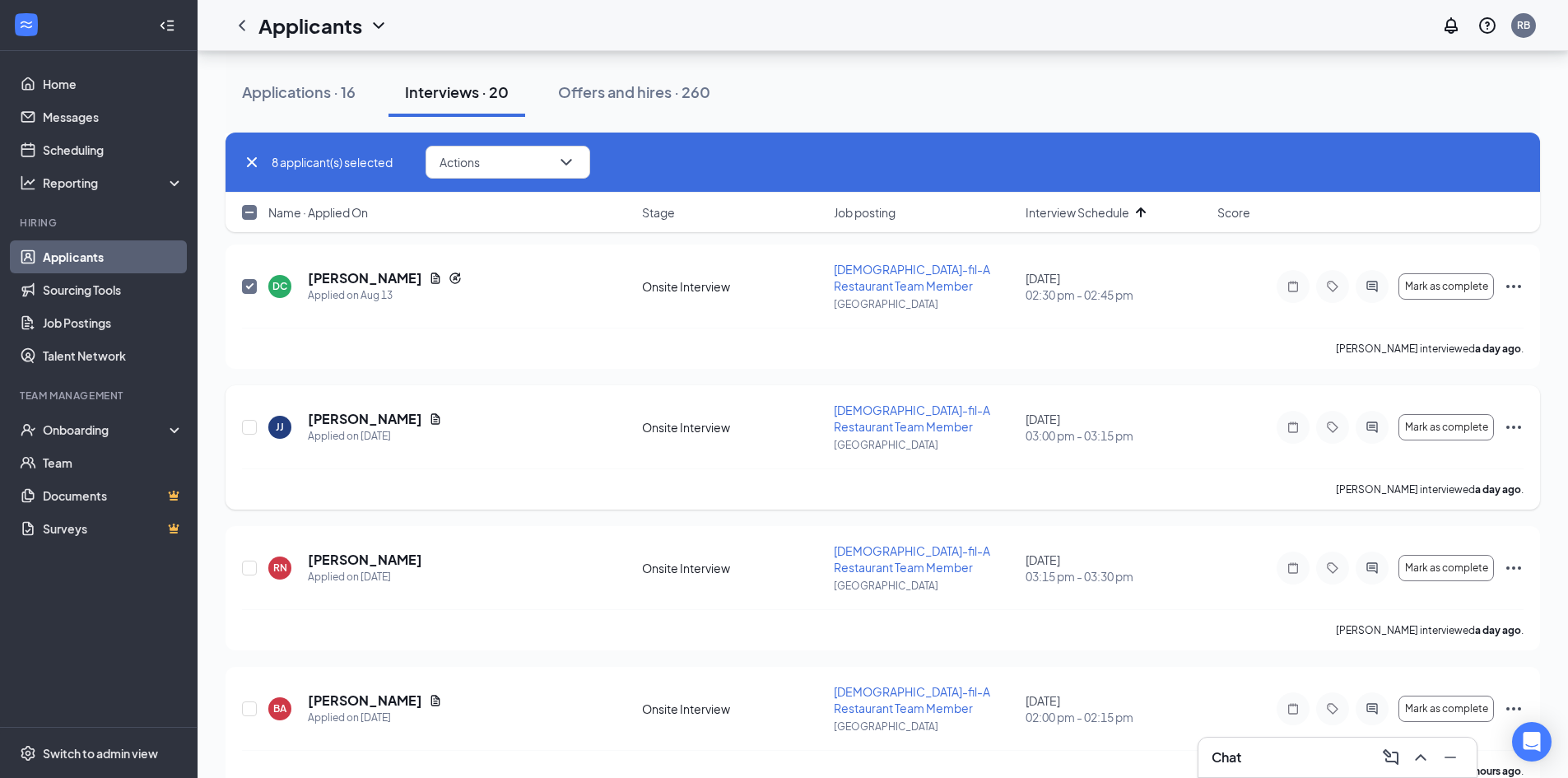
click at [248, 434] on div at bounding box center [250, 427] width 17 height 50
click at [246, 426] on input "checkbox" at bounding box center [249, 427] width 15 height 15
checkbox input "true"
click at [249, 575] on input "checkbox" at bounding box center [249, 567] width 15 height 15
checkbox input "true"
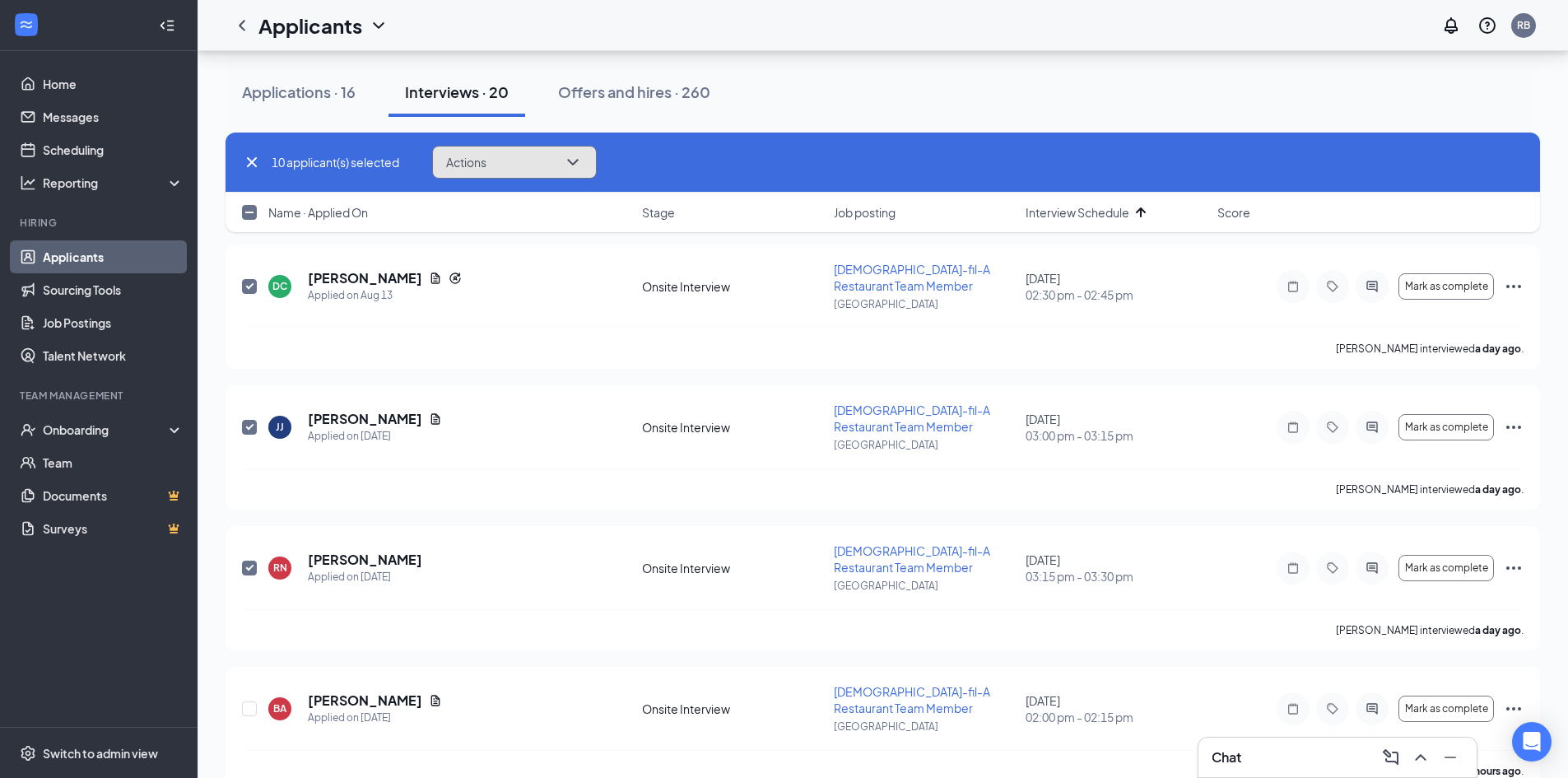
click at [539, 175] on button "Actions" at bounding box center [514, 162] width 165 height 33
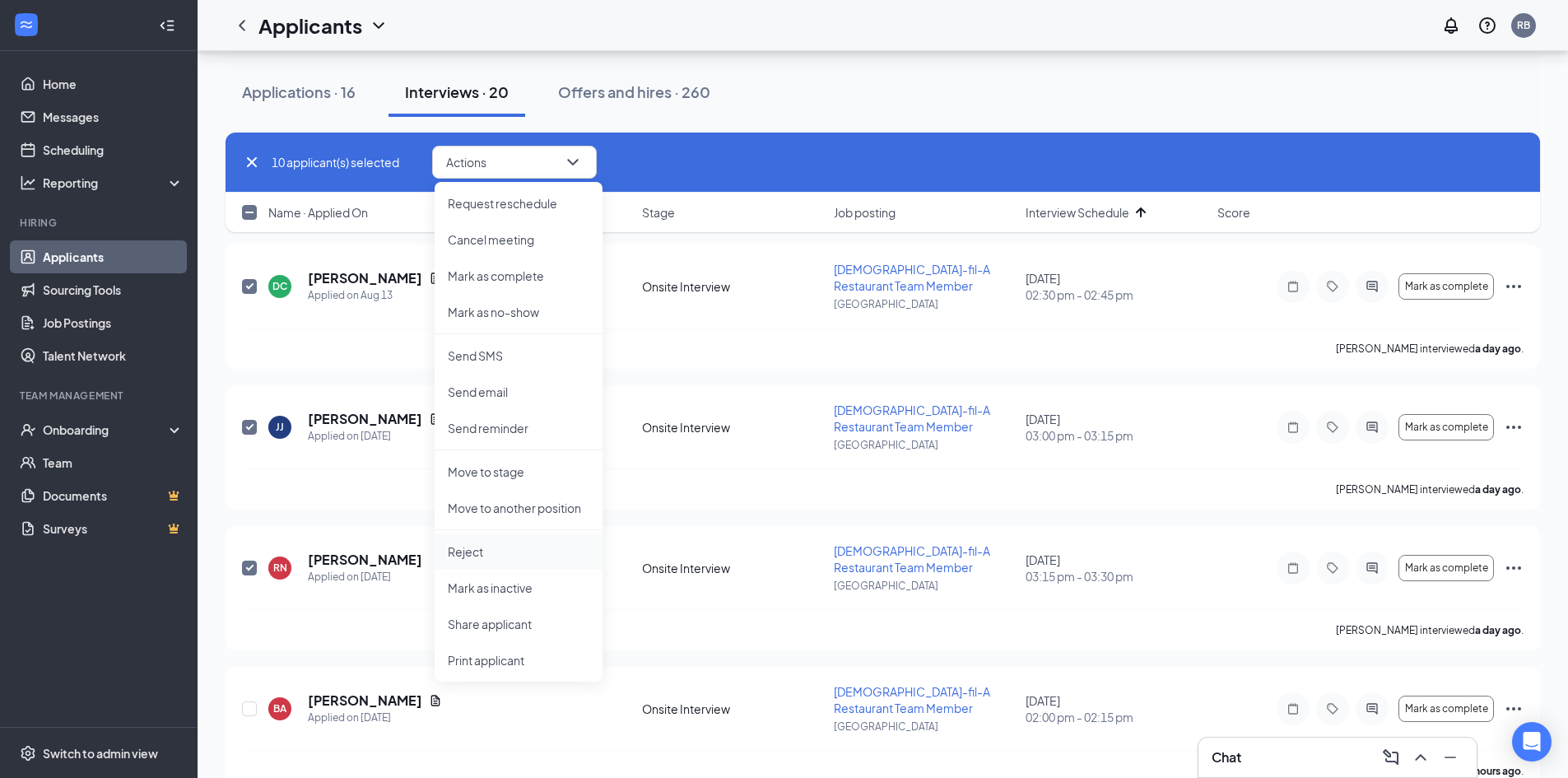
click at [524, 565] on li "Reject" at bounding box center [518, 552] width 168 height 36
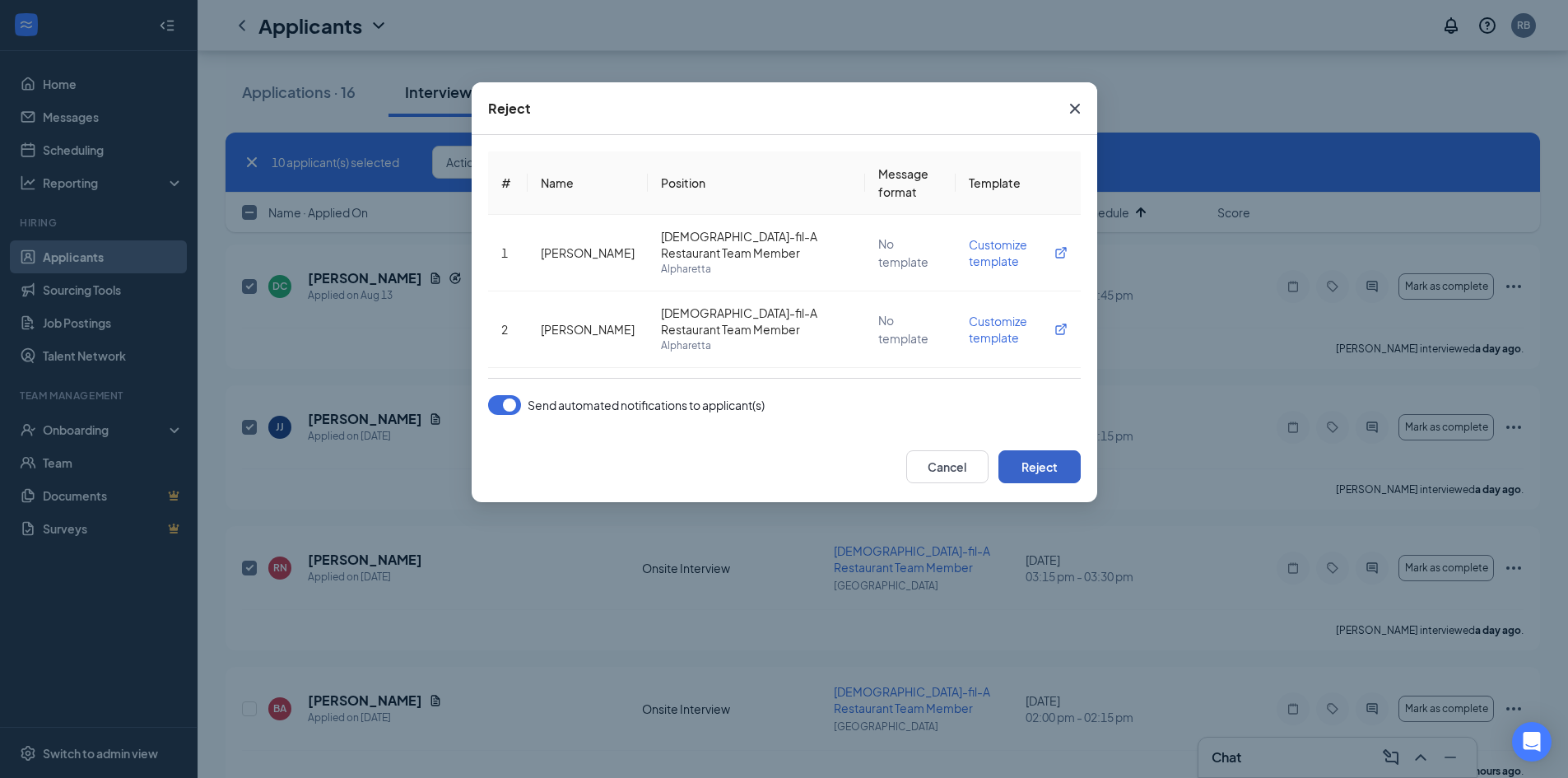
click at [1025, 475] on button "Reject" at bounding box center [1039, 467] width 82 height 33
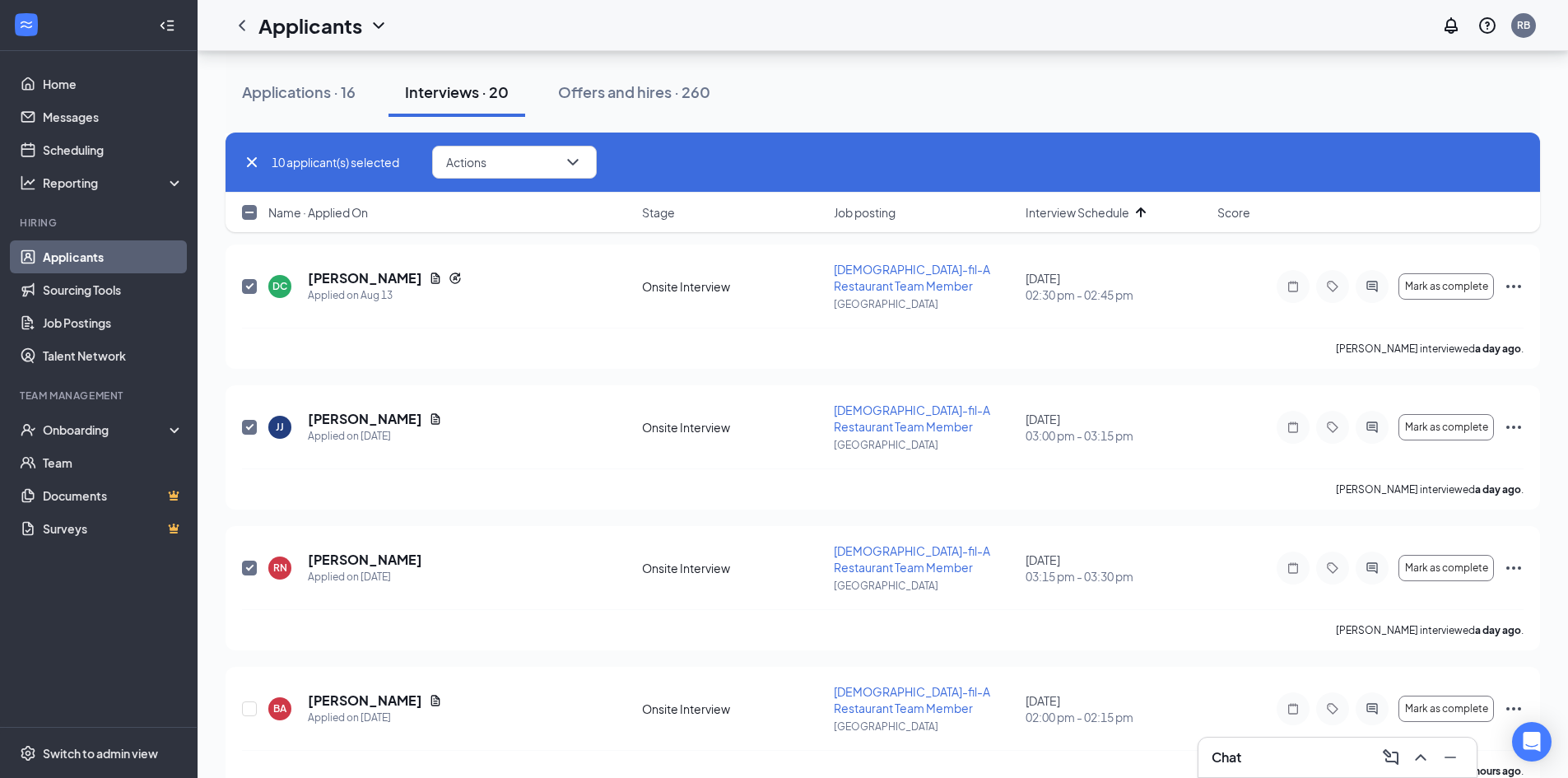
checkbox input "false"
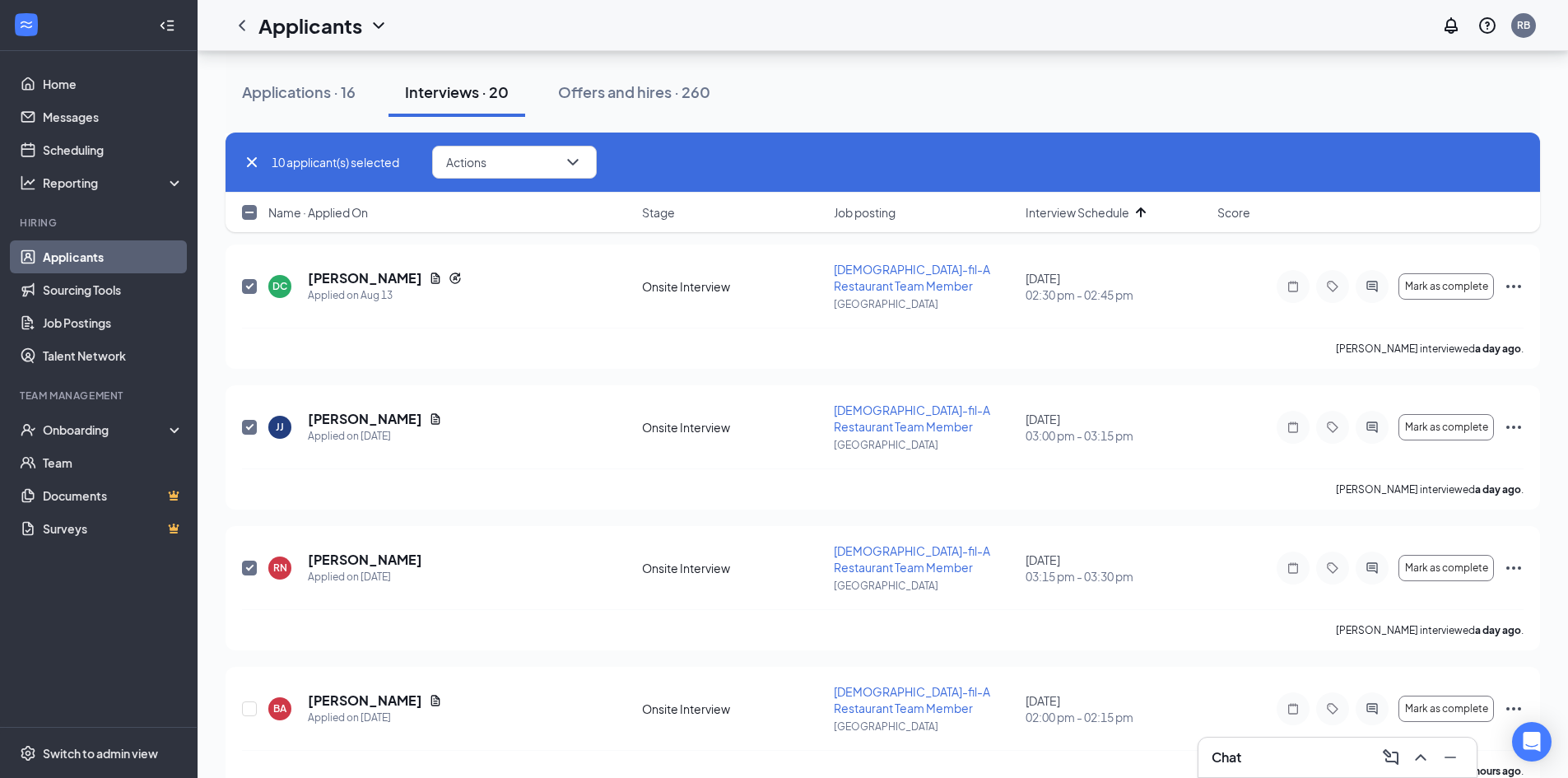
checkbox input "false"
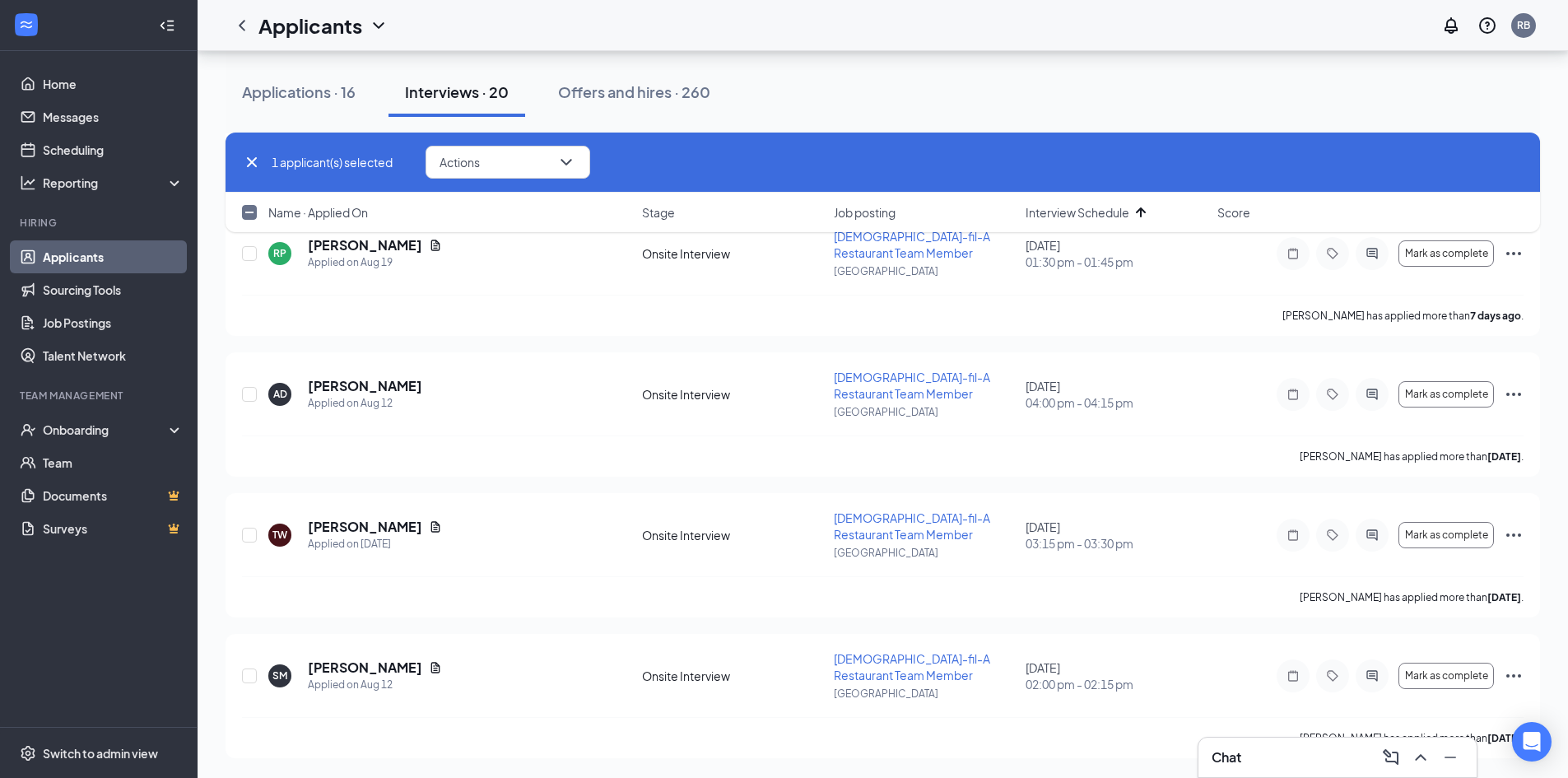
scroll to position [953, 0]
click at [246, 165] on icon "Cross" at bounding box center [252, 162] width 20 height 20
checkbox input "false"
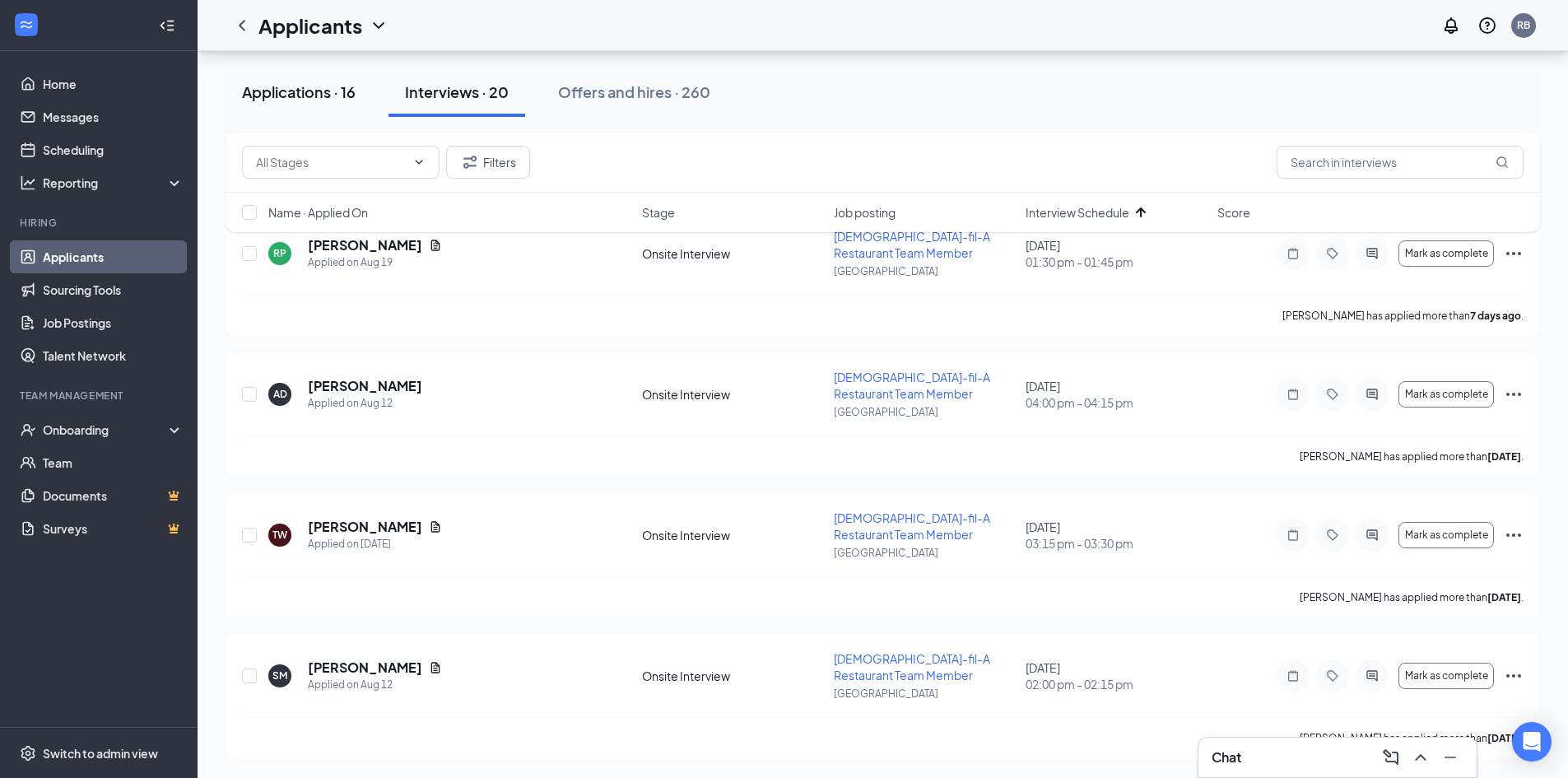
click at [265, 98] on div "Applications · 16" at bounding box center [299, 91] width 113 height 20
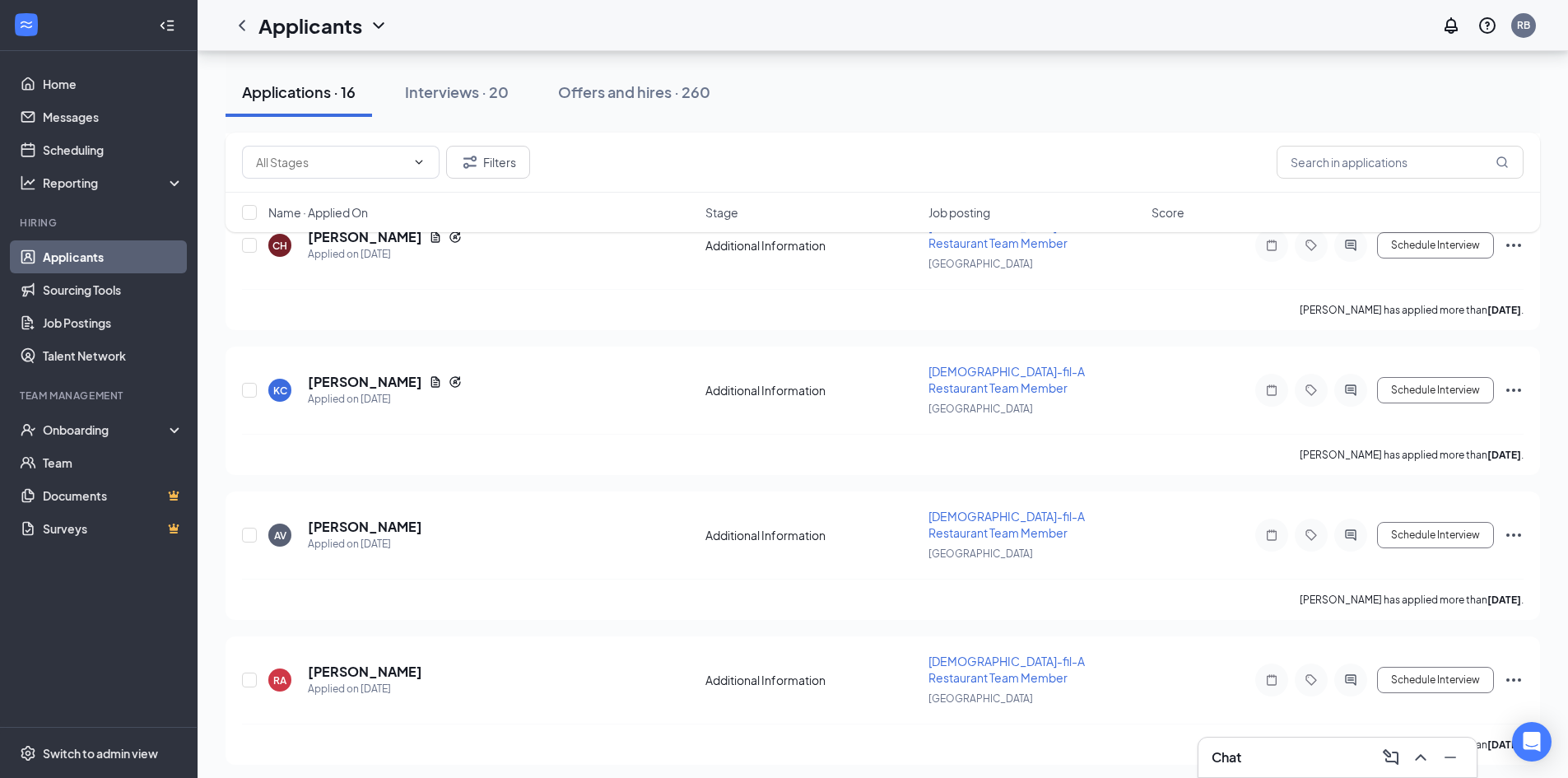
click at [350, 213] on span "Name · Applied On" at bounding box center [318, 212] width 100 height 17
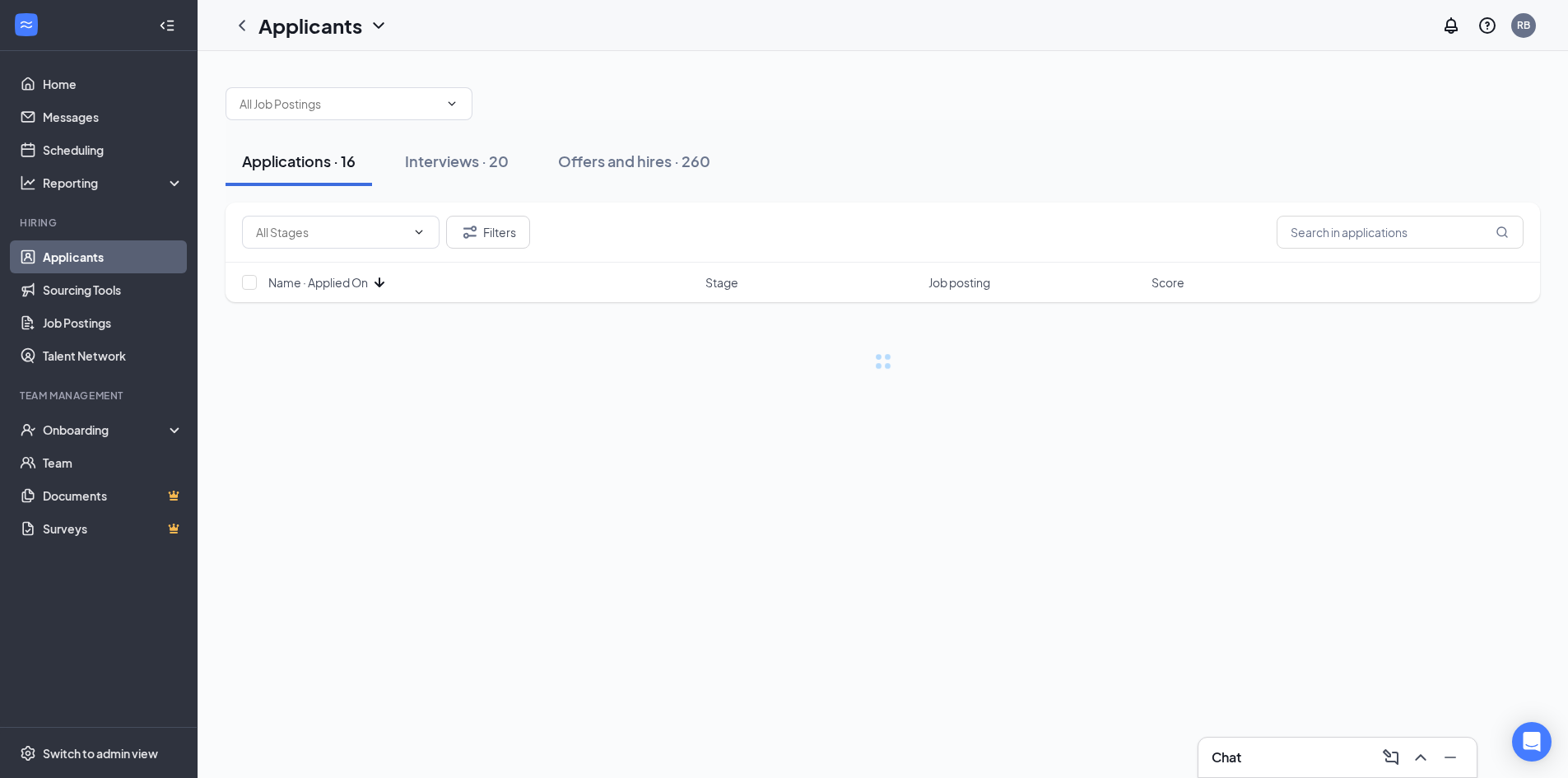
scroll to position [0, 0]
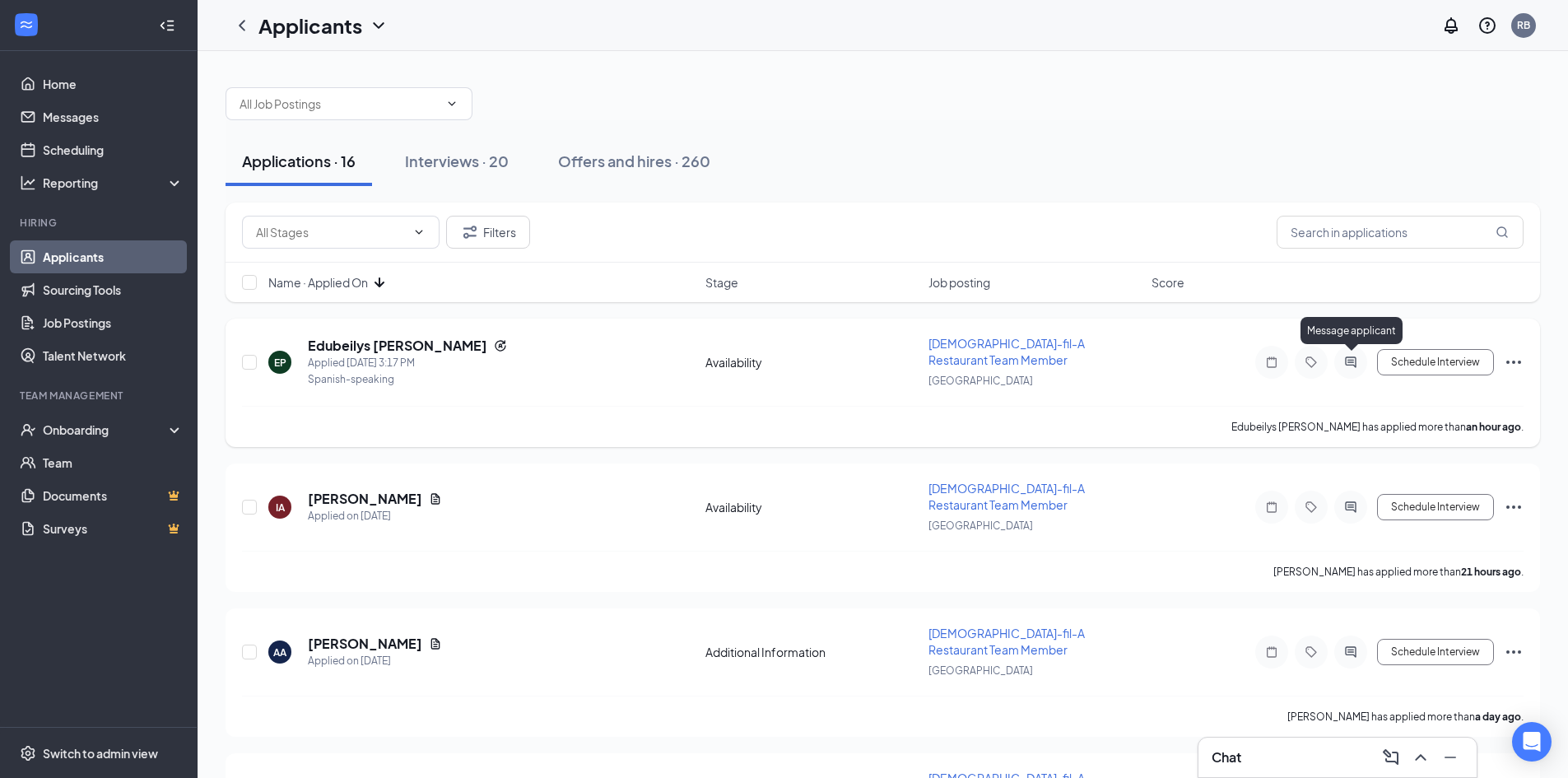
click at [1344, 363] on icon "ActiveChat" at bounding box center [1350, 361] width 20 height 13
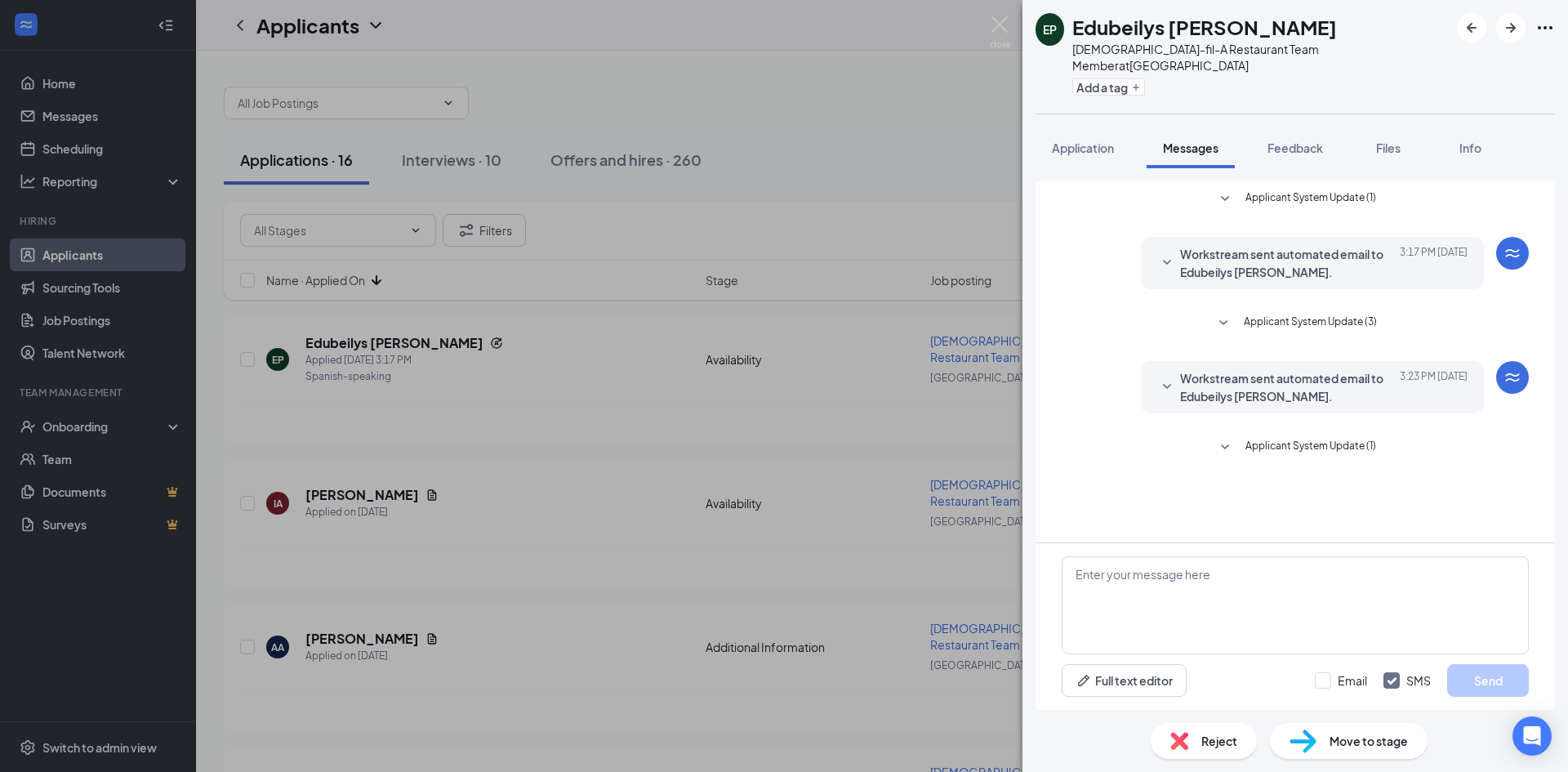
drag, startPoint x: 999, startPoint y: 8, endPoint x: 994, endPoint y: 27, distance: 19.6
click at [996, 21] on div "EP Edubeilys cristal Peñuela guerra Chick-fil-A Restaurant Team Member at River…" at bounding box center [784, 386] width 1568 height 772
click at [994, 27] on img at bounding box center [999, 32] width 20 height 32
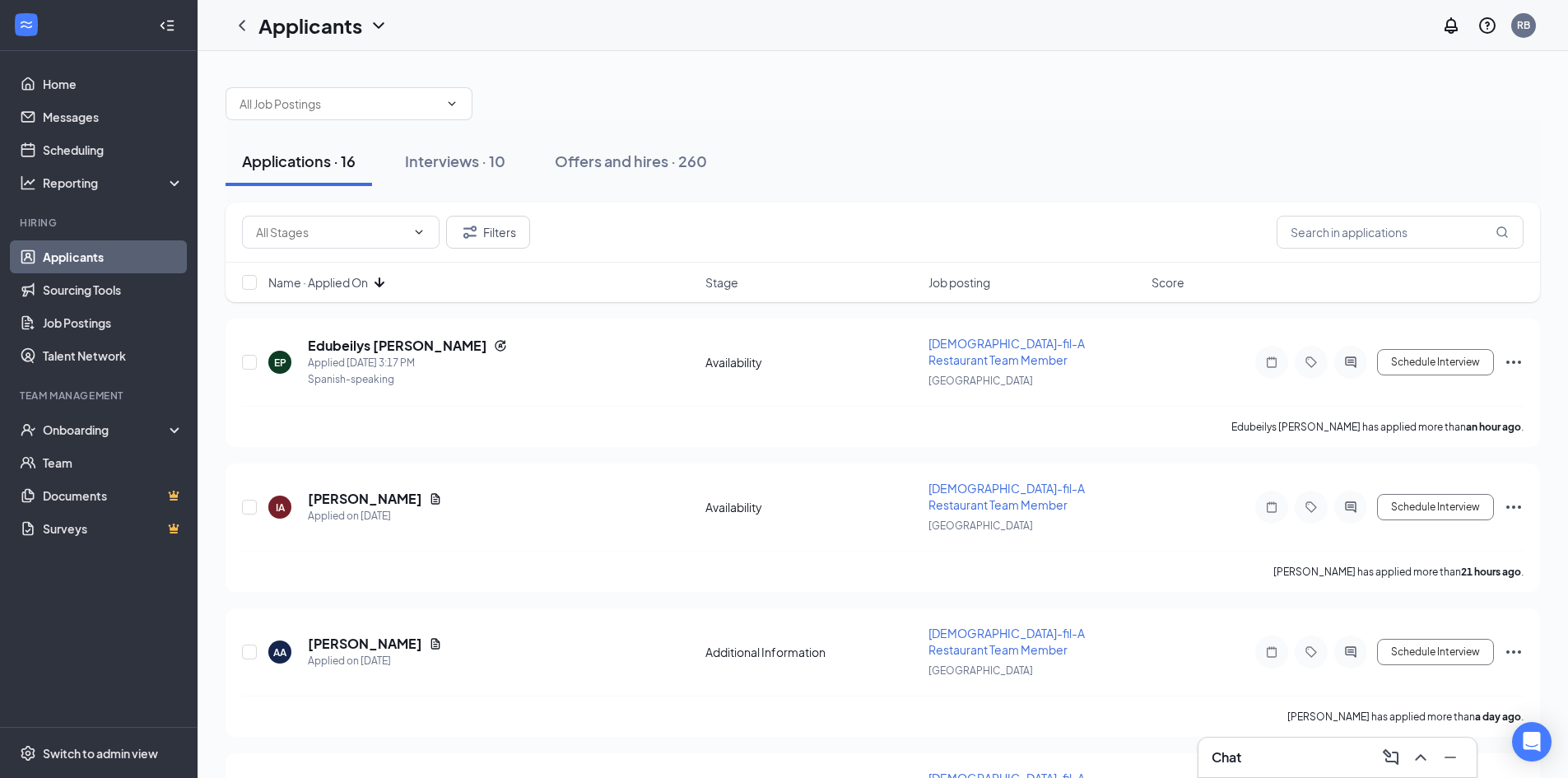
click at [1268, 753] on div "Chat" at bounding box center [1337, 757] width 252 height 26
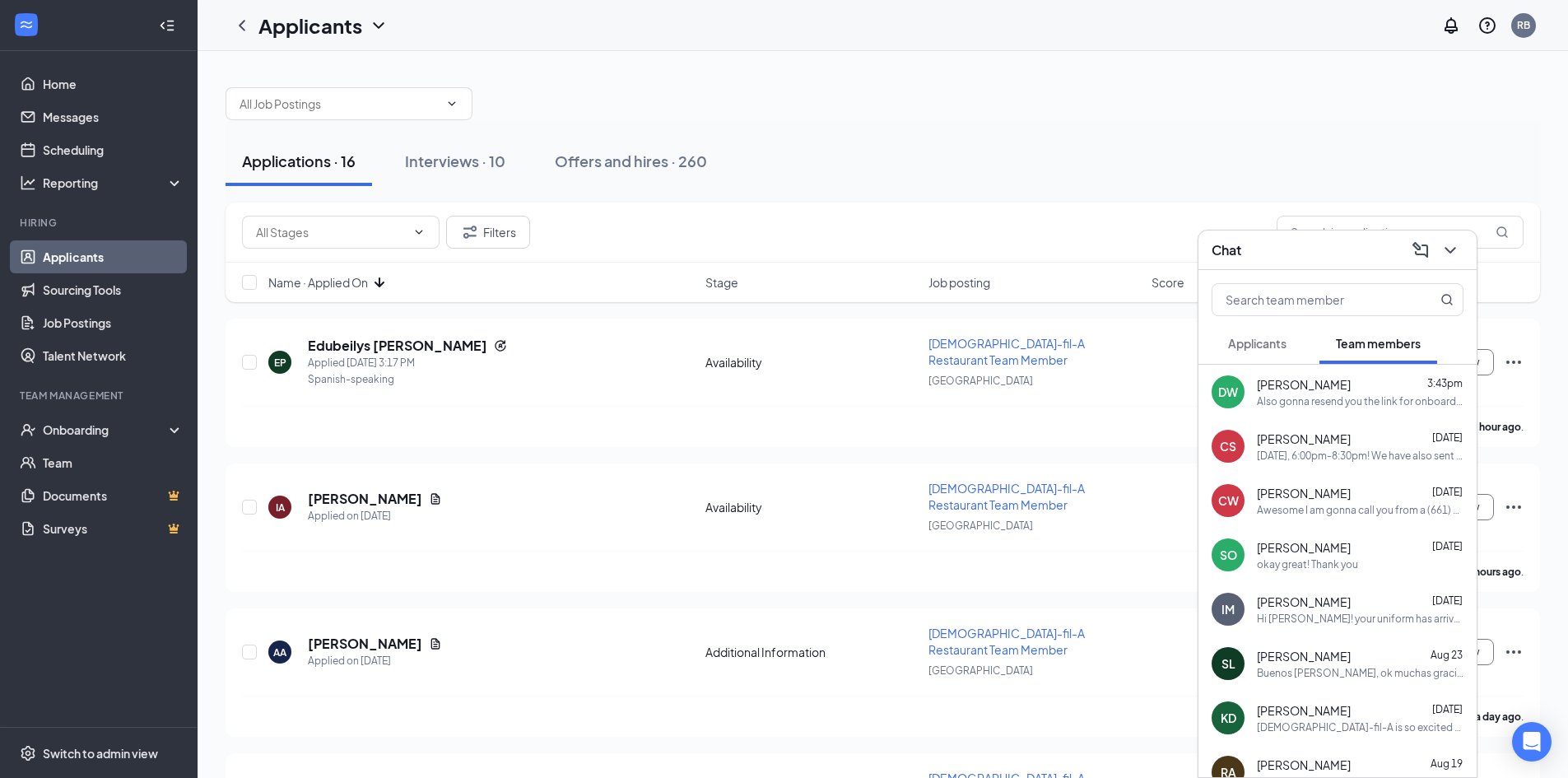
click at [1264, 350] on div "Applicants" at bounding box center [1257, 343] width 59 height 17
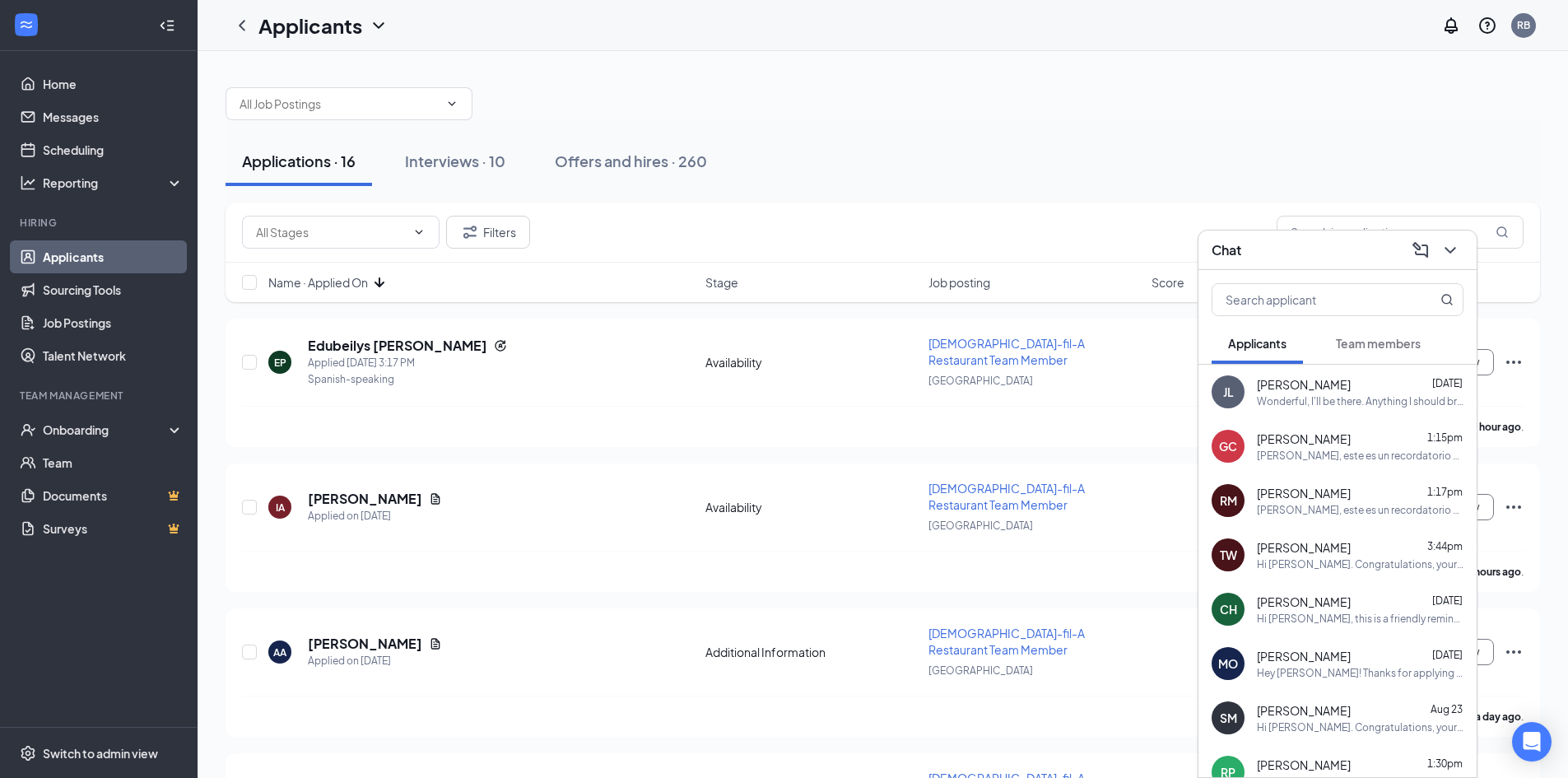
click at [1322, 391] on span "[PERSON_NAME]" at bounding box center [1304, 384] width 94 height 17
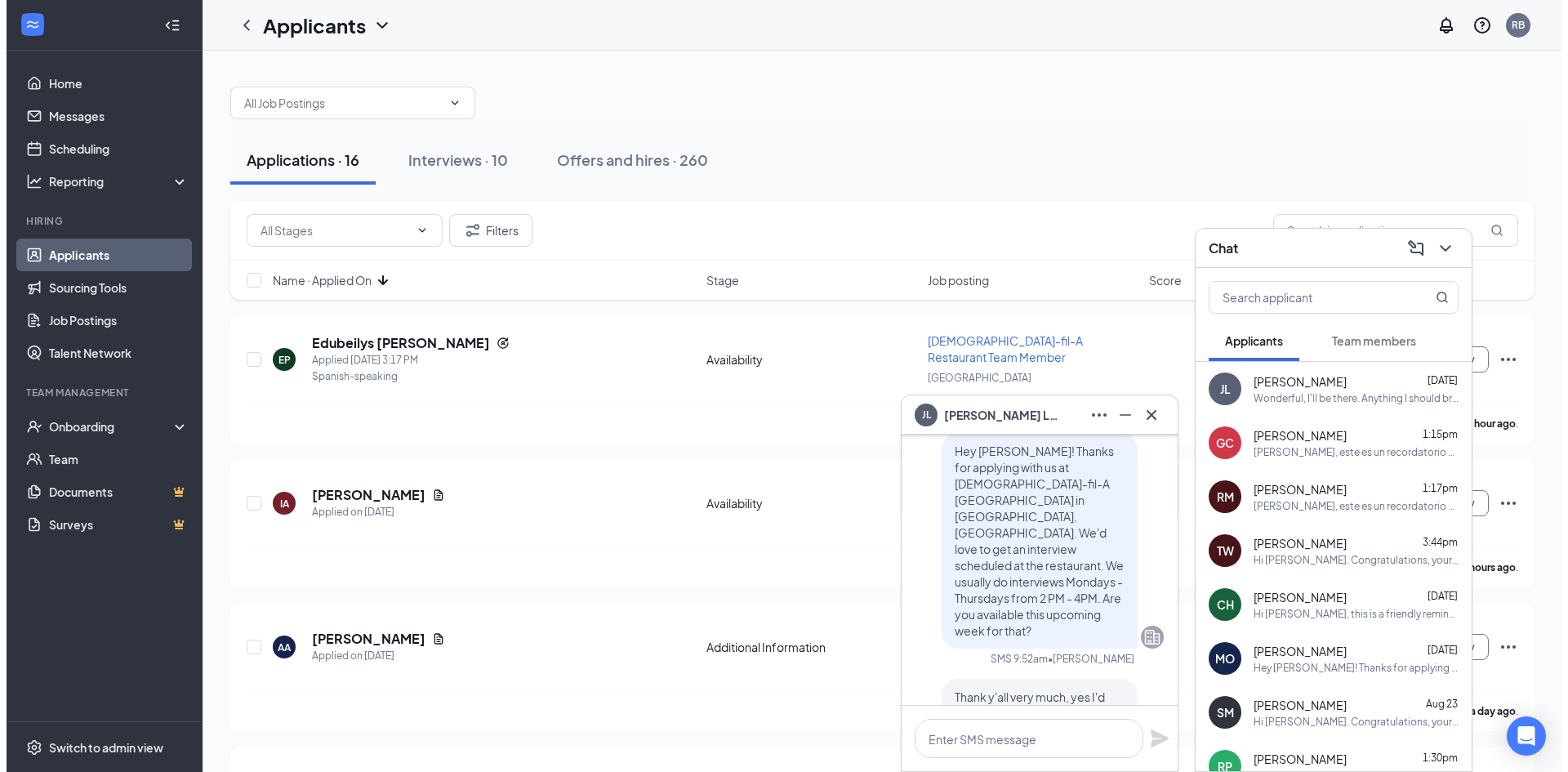
scroll to position [-654, 0]
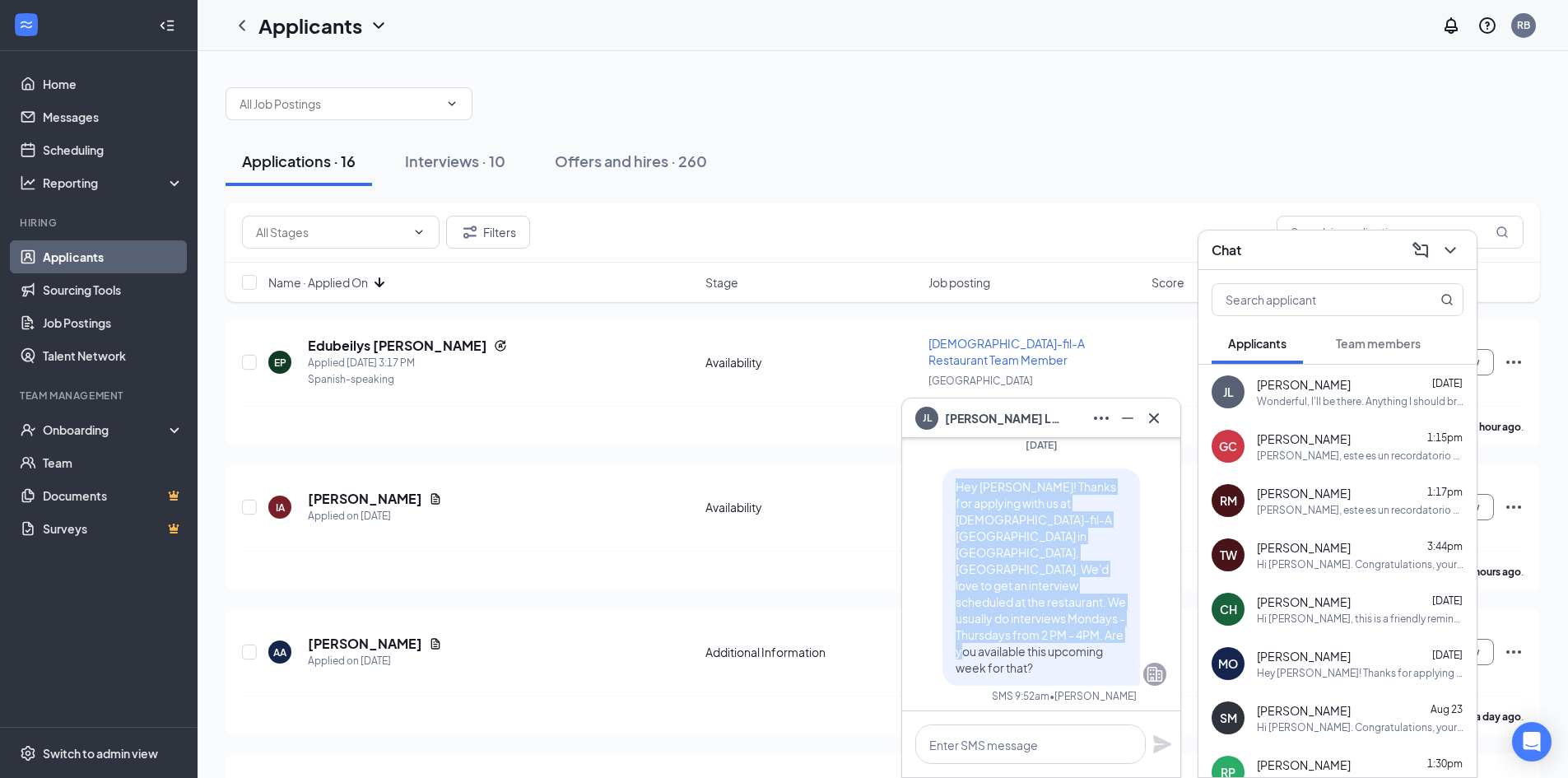
drag, startPoint x: 1033, startPoint y: 665, endPoint x: 938, endPoint y: 518, distance: 175.0
click at [943, 518] on div "Hey Jackson! Thanks for applying with us at Chick-fil-A Rivermont Station in Al…" at bounding box center [1041, 577] width 197 height 218
copy span "Hey Jackson! Thanks for applying with us at Chick-fil-A Rivermont Station in Al…"
click at [1158, 413] on icon "Cross" at bounding box center [1153, 418] width 10 height 10
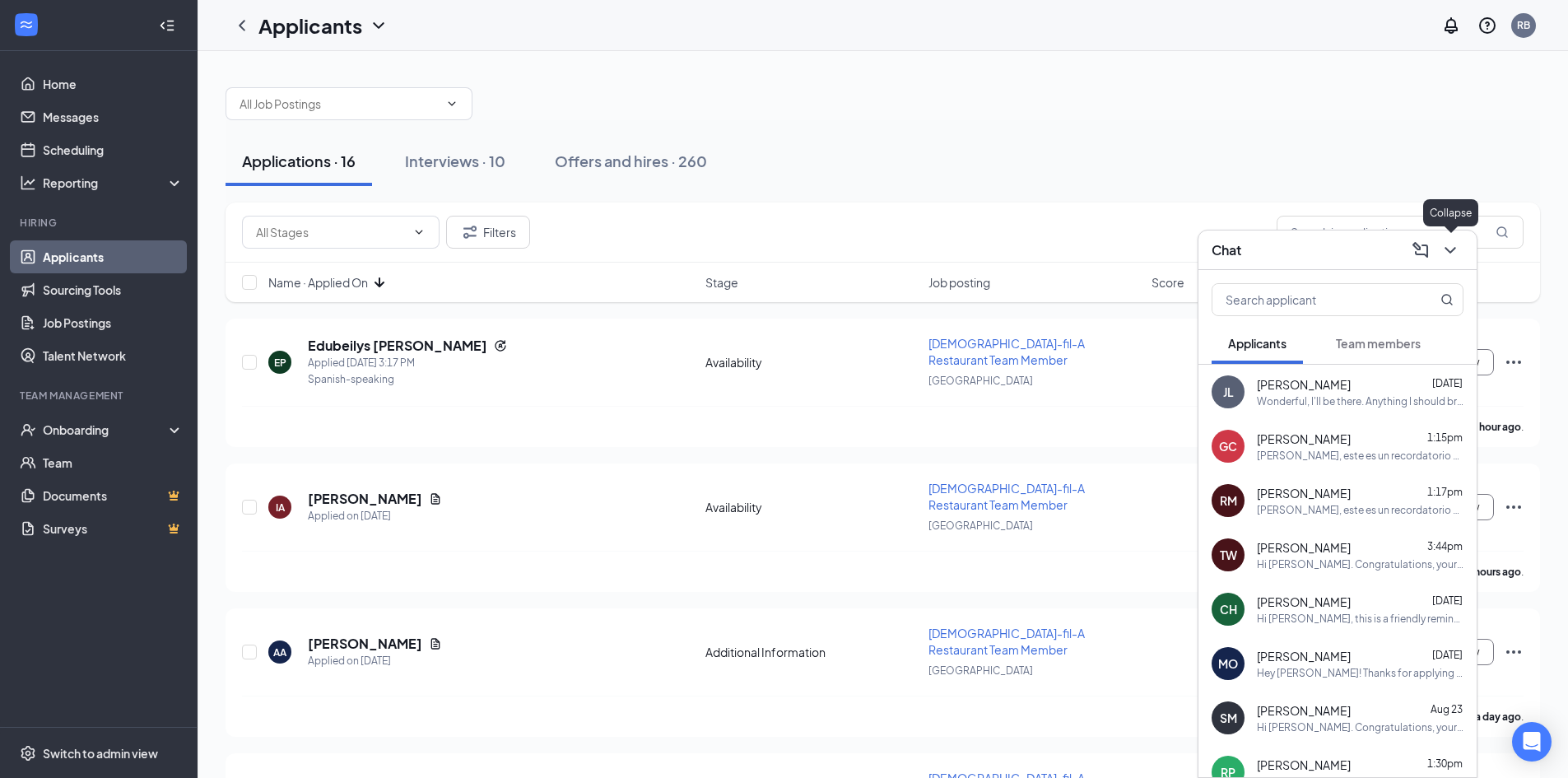
click at [1459, 249] on icon "ChevronDown" at bounding box center [1450, 250] width 20 height 20
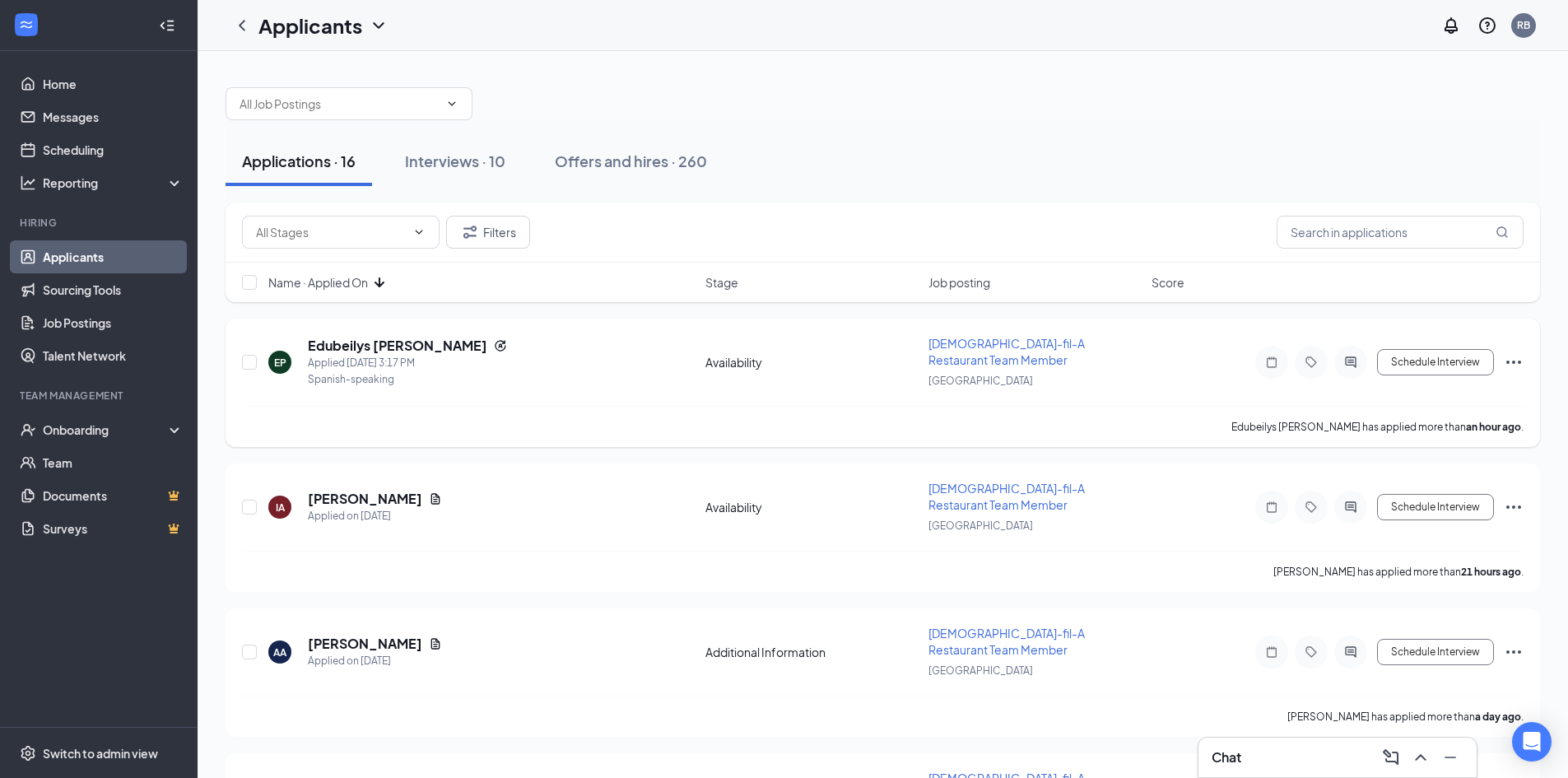
click at [1344, 359] on icon "ActiveChat" at bounding box center [1350, 361] width 20 height 13
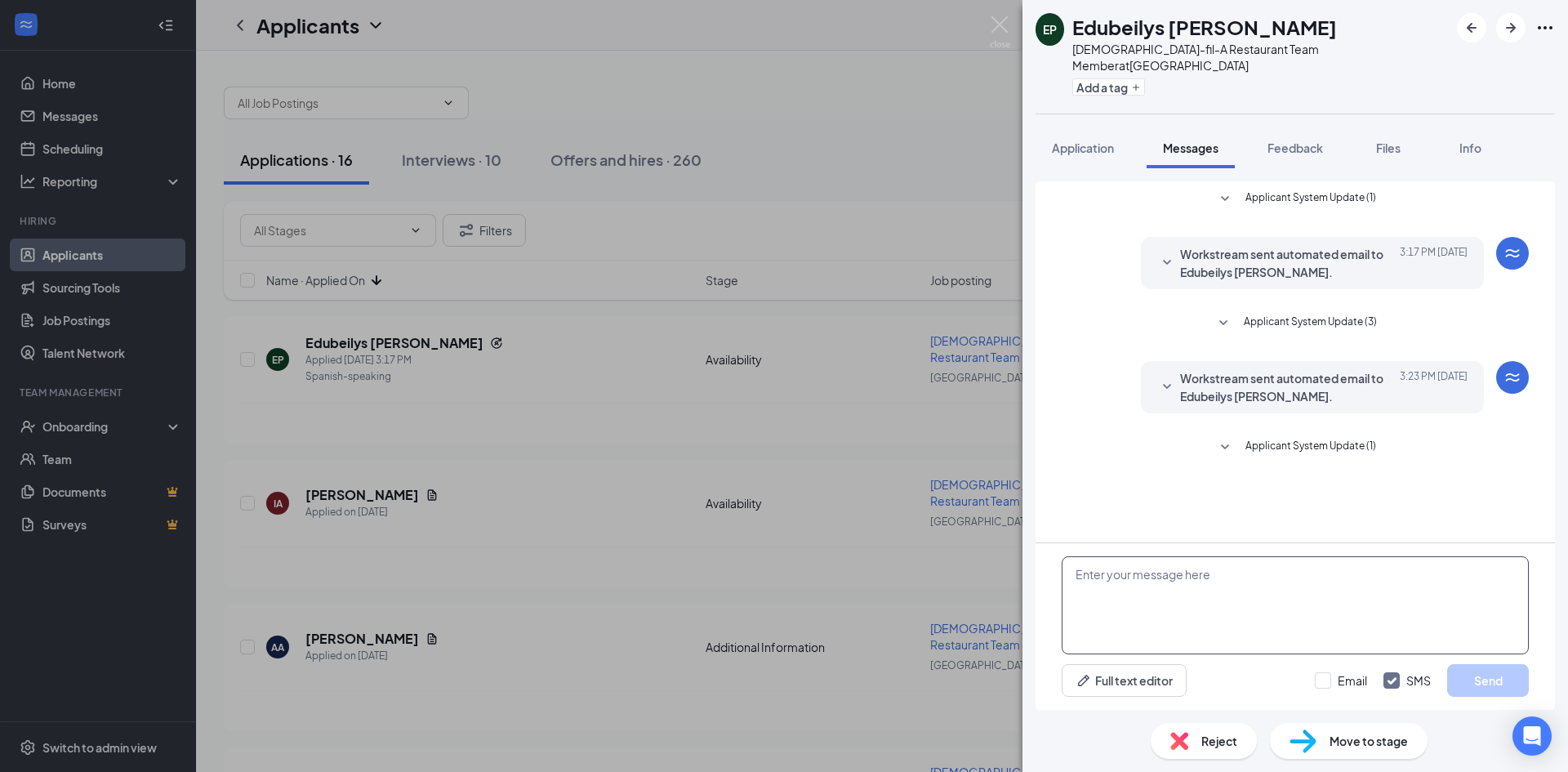
click at [1126, 609] on textarea at bounding box center [1295, 604] width 467 height 98
paste textarea "¡Hola Jackson! Gracias por solicitar empleo en Chick-fil-A Rivermont Station en…"
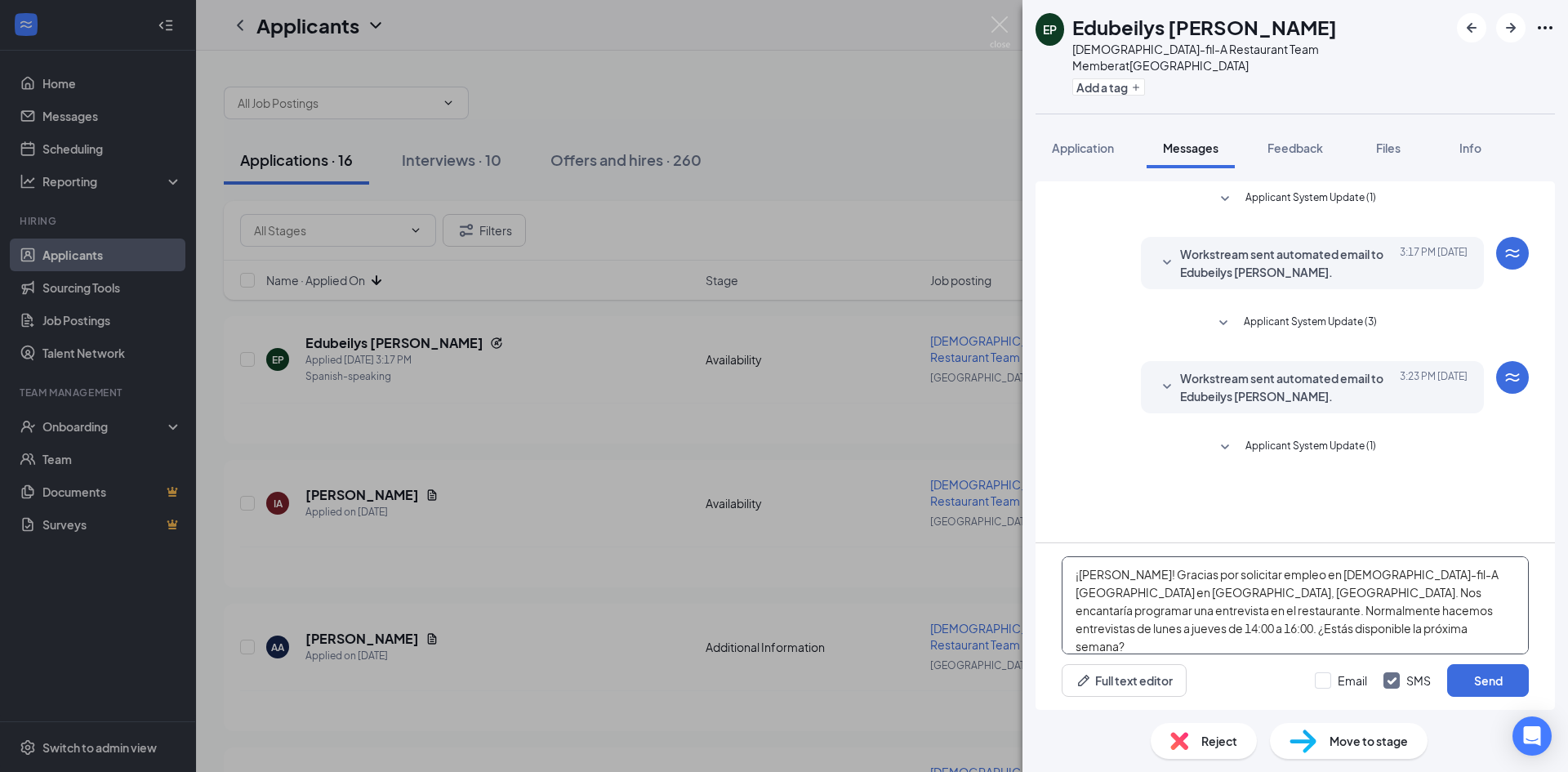
click at [1150, 570] on textarea "¡Hola Jackson! Gracias por solicitar empleo en Chick-fil-A Rivermont Station en…" at bounding box center [1295, 604] width 467 height 98
click at [1359, 610] on textarea "¡Hola Edubeilys! Gracias por solicitar empleo en Chick-fil-A Rivermont Station …" at bounding box center [1295, 604] width 467 height 98
click at [1401, 642] on textarea "¡Hola Edubeilys! Gracias por solicitar empleo en Chick-fil-A Rivermont Station …" at bounding box center [1295, 604] width 467 height 98
drag, startPoint x: 1356, startPoint y: 608, endPoint x: 1464, endPoint y: 632, distance: 110.6
click at [1464, 632] on textarea "¡Hola Edubeilys! Gracias por solicitar empleo en Chick-fil-A Rivermont Station …" at bounding box center [1295, 604] width 467 height 98
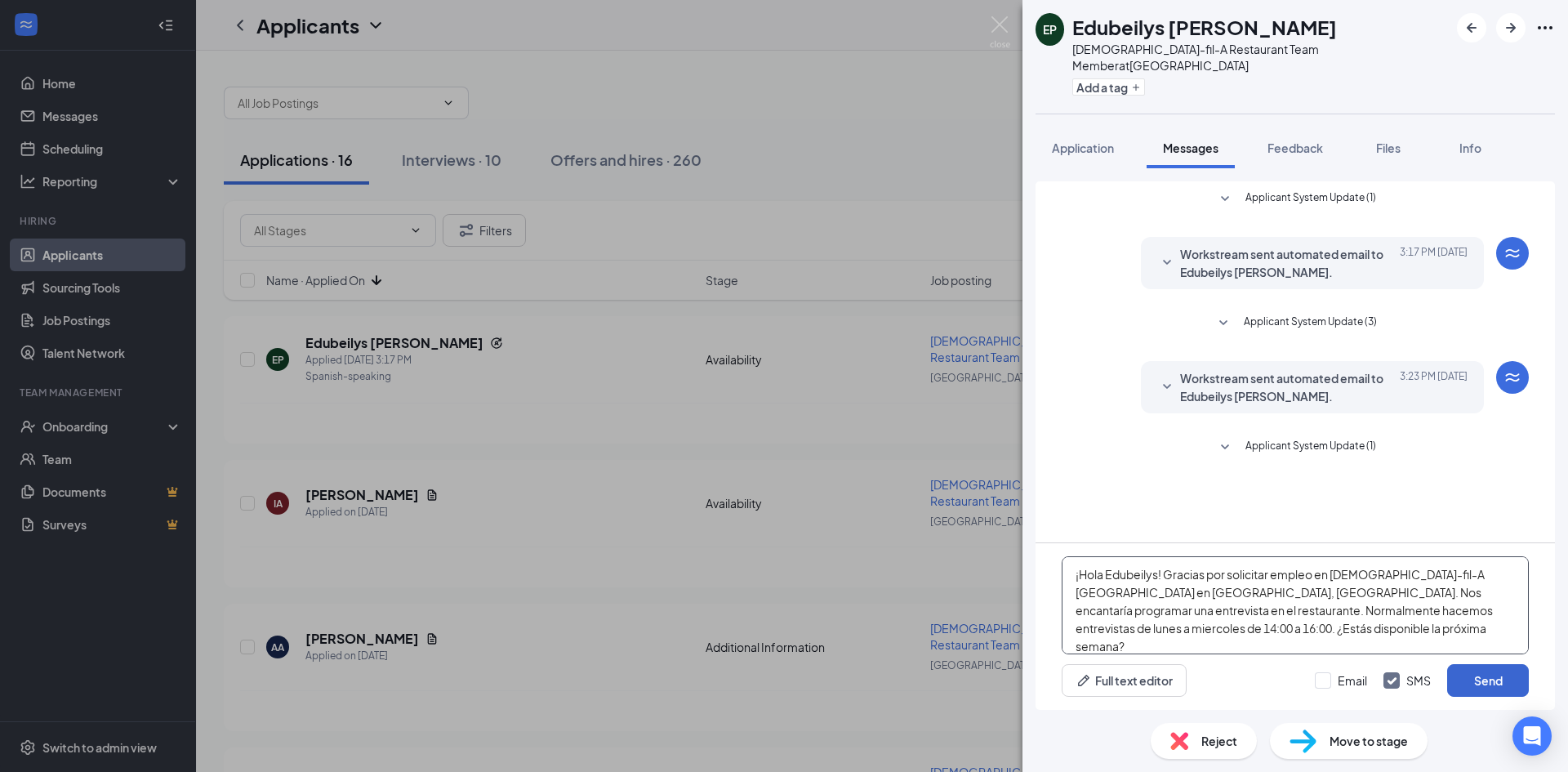
type textarea "¡Hola Edubeilys! Gracias por solicitar empleo en Chick-fil-A Rivermont Station …"
click at [1481, 690] on button "Send" at bounding box center [1488, 681] width 81 height 33
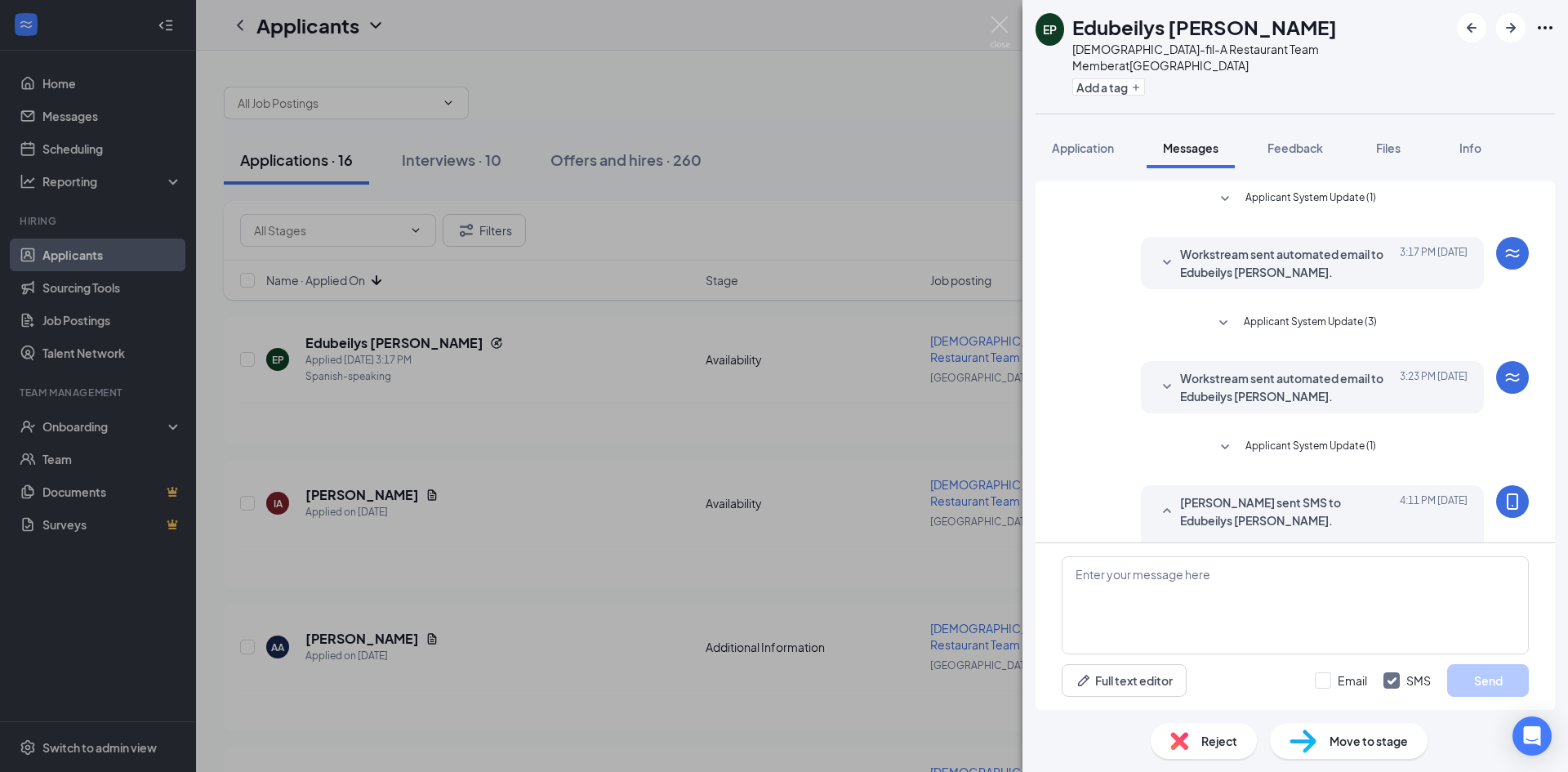
scroll to position [71, 0]
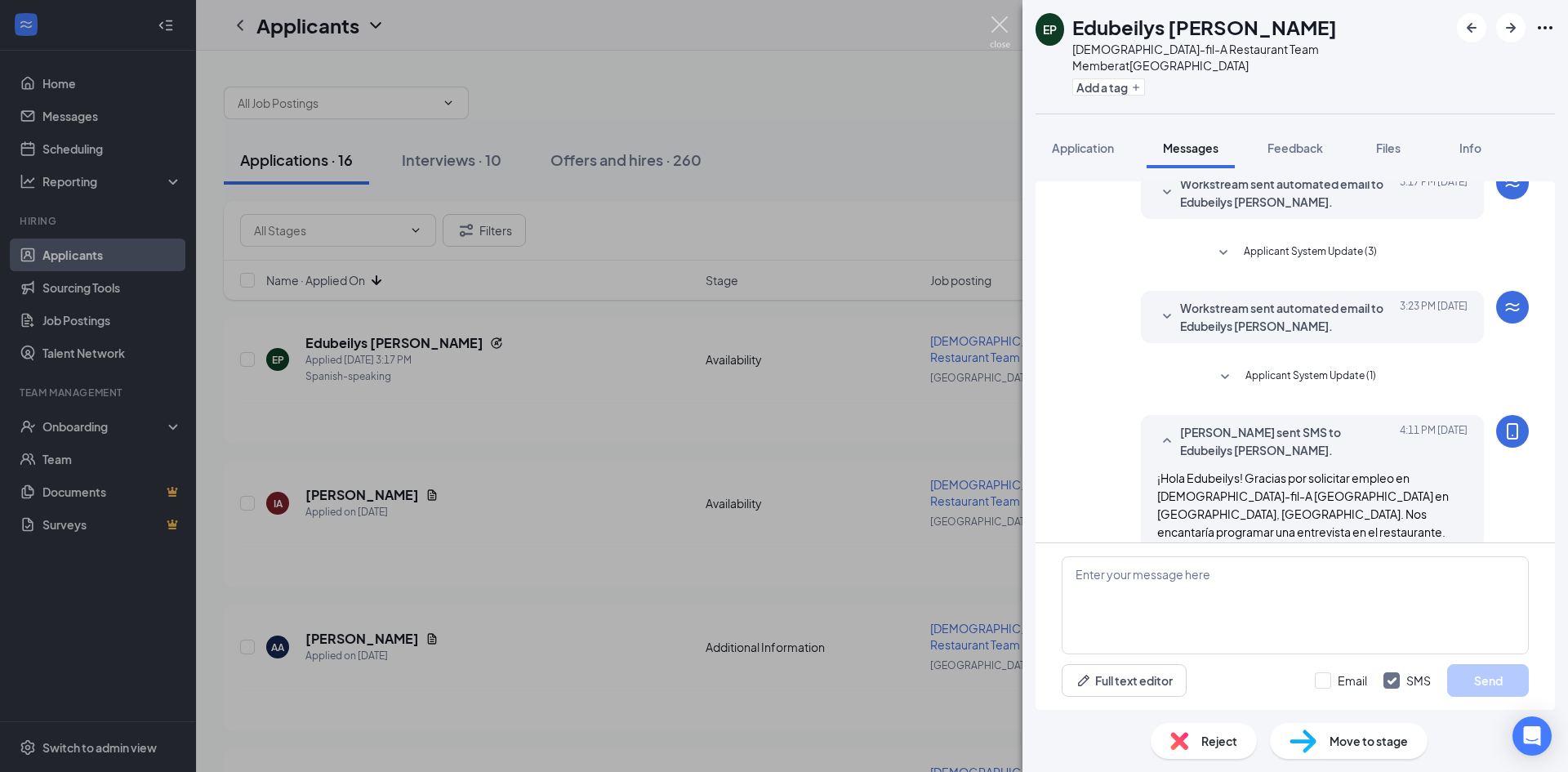
click at [1000, 20] on img at bounding box center [999, 32] width 20 height 32
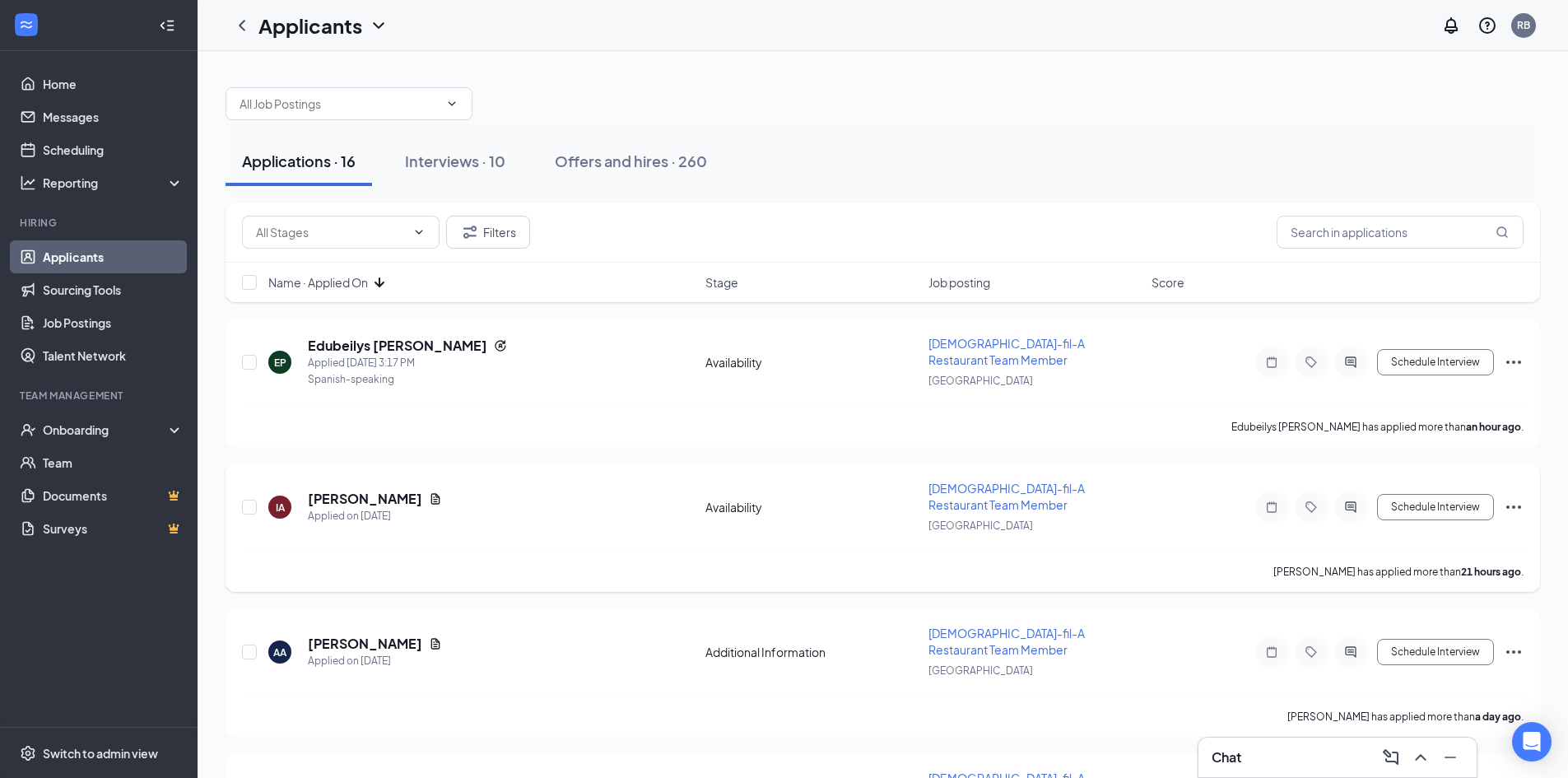
click at [1351, 502] on div at bounding box center [1350, 508] width 33 height 33
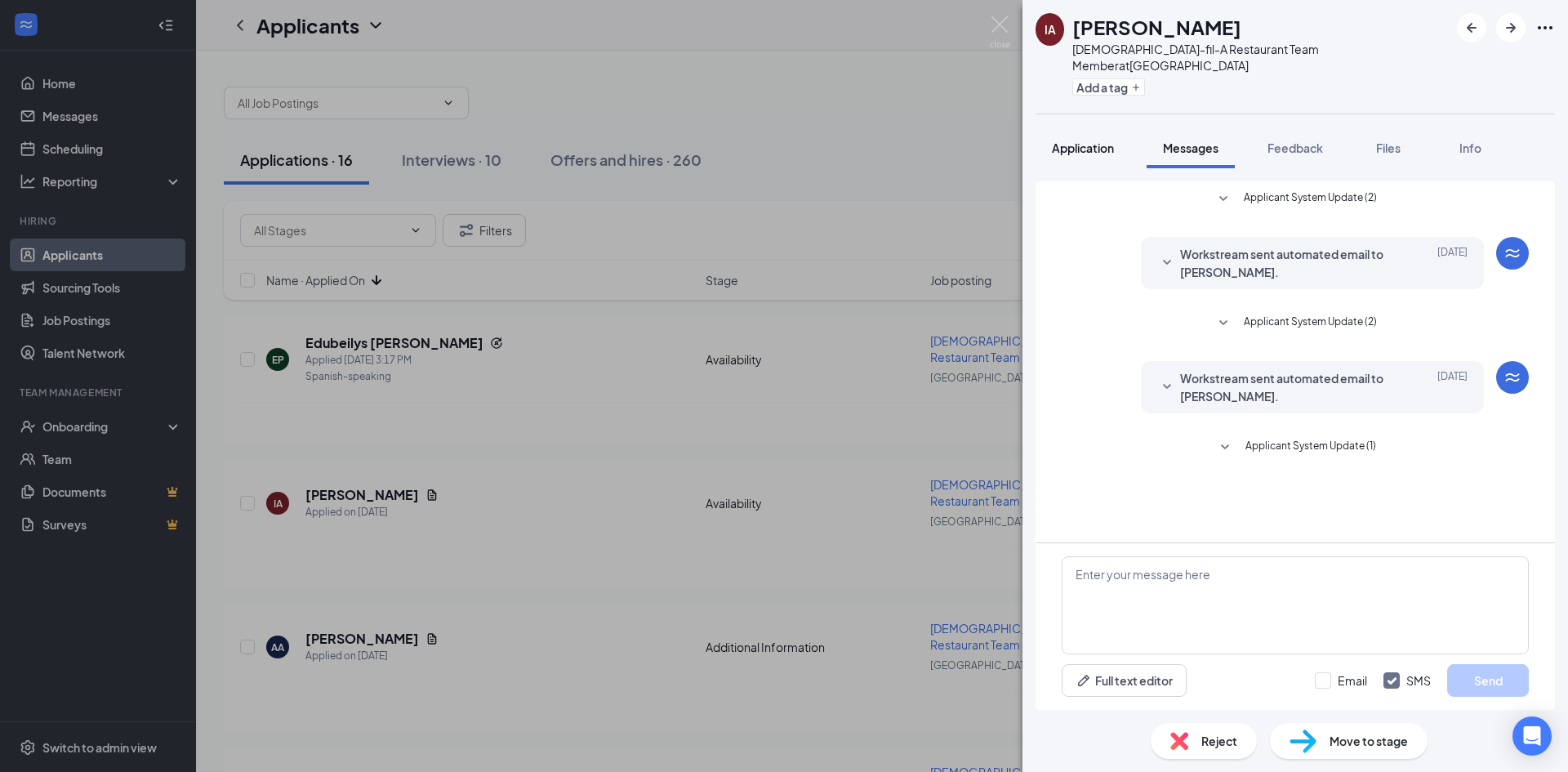
click at [1066, 144] on button "Application" at bounding box center [1083, 148] width 95 height 41
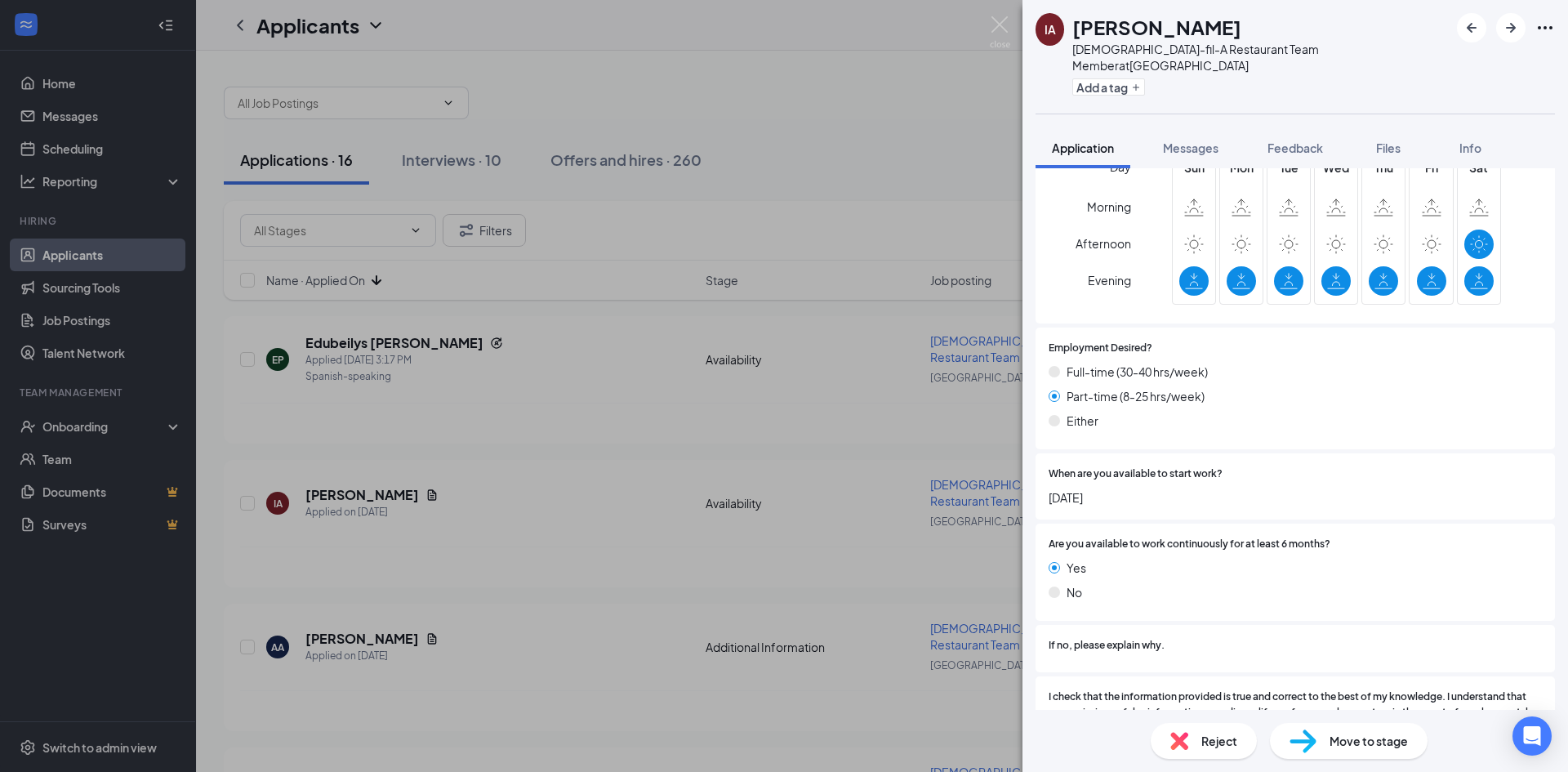
scroll to position [1182, 0]
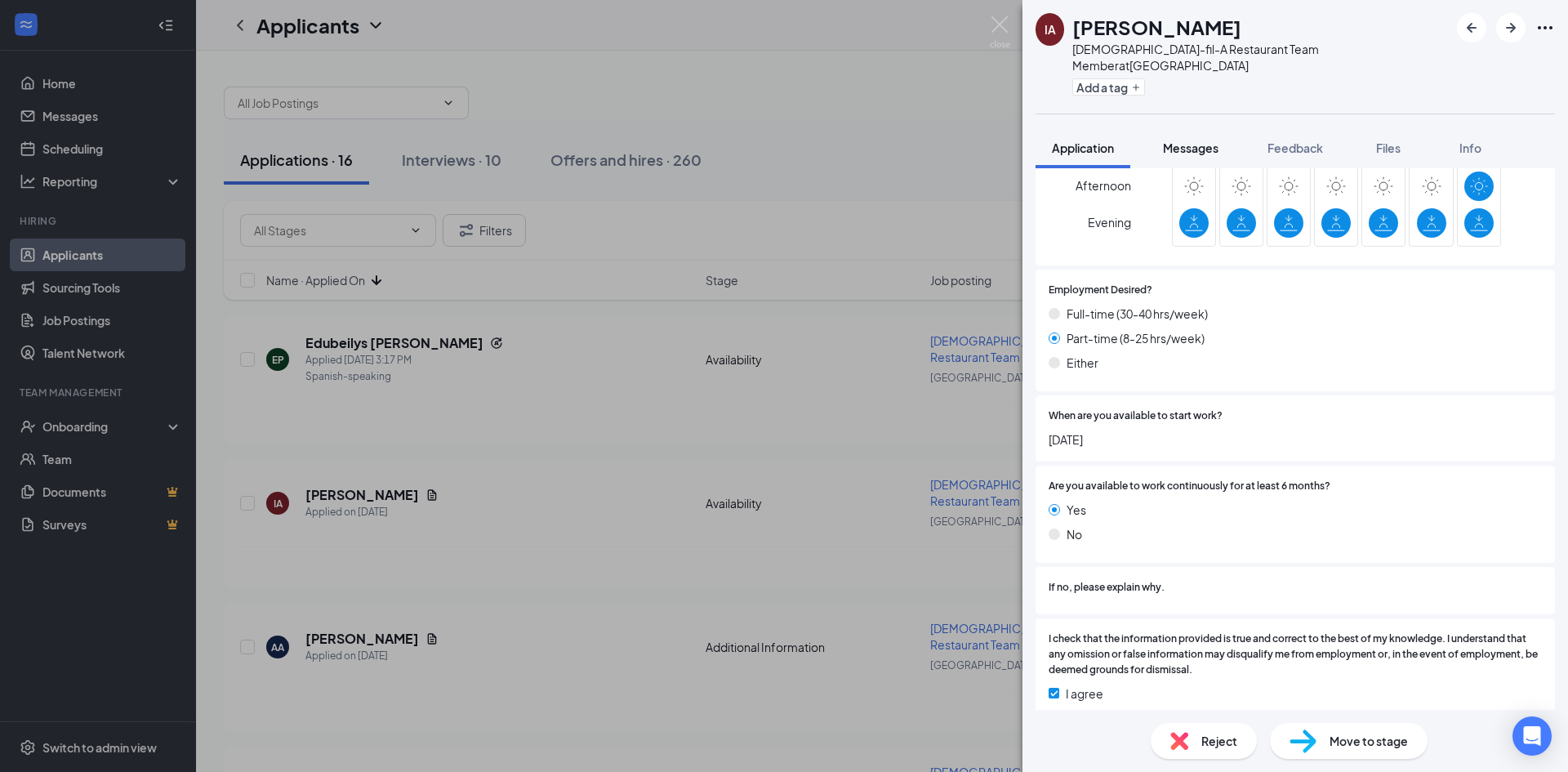
click at [1197, 140] on span "Messages" at bounding box center [1190, 147] width 55 height 15
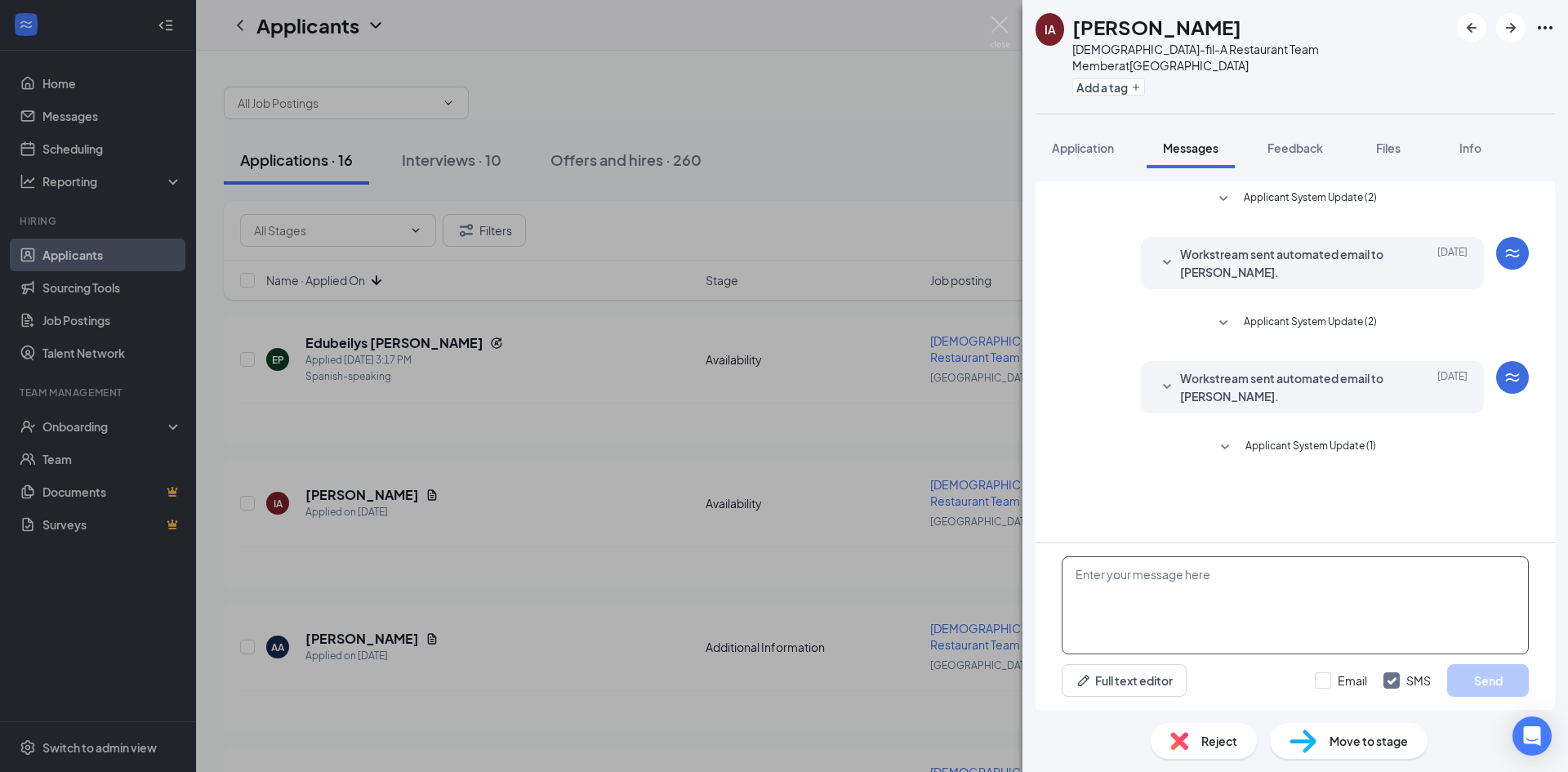
click at [1173, 583] on textarea at bounding box center [1295, 604] width 467 height 98
paste textarea "Hey Jackson! Thanks for applying with us at Chick-fil-A Rivermont Station in Al…"
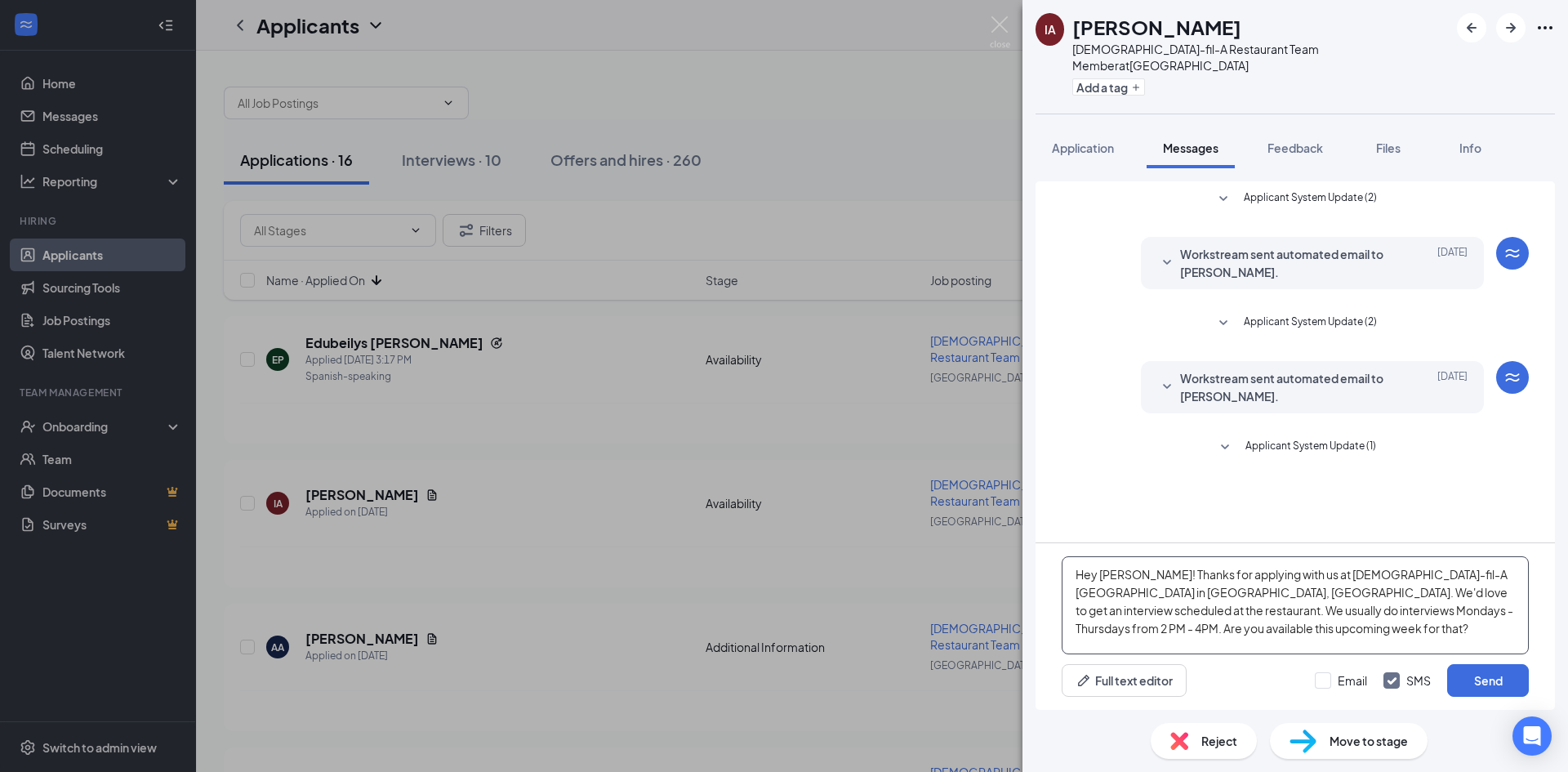
click at [1141, 569] on textarea "Hey Jackson! Thanks for applying with us at Chick-fil-A Rivermont Station in Al…" at bounding box center [1295, 604] width 467 height 98
type textarea "Hey Ibrahim! Thanks for applying with us at Chick-fil-A Rivermont Station in Al…"
click at [1464, 680] on button "Send" at bounding box center [1488, 681] width 81 height 33
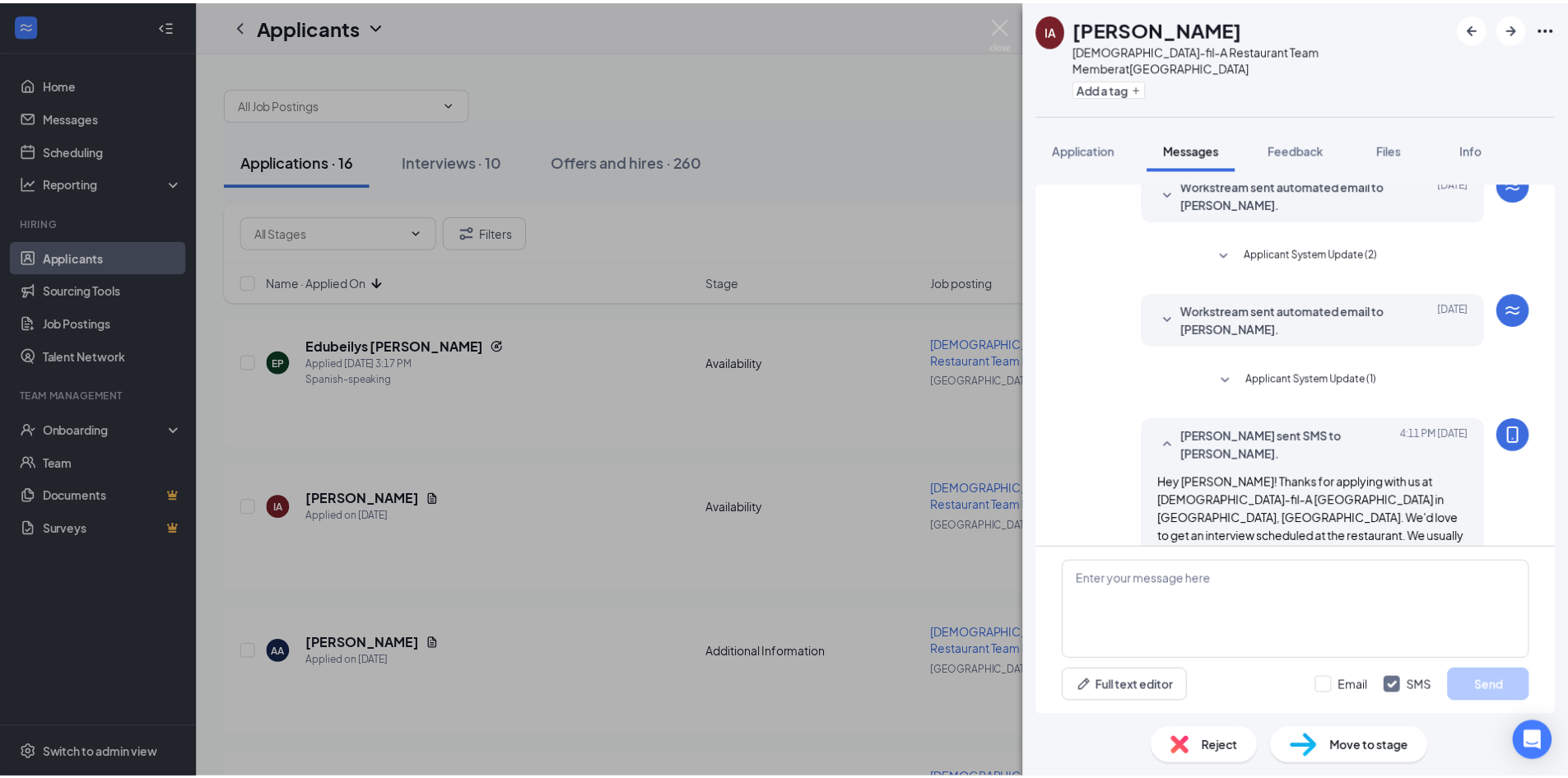
scroll to position [96, 0]
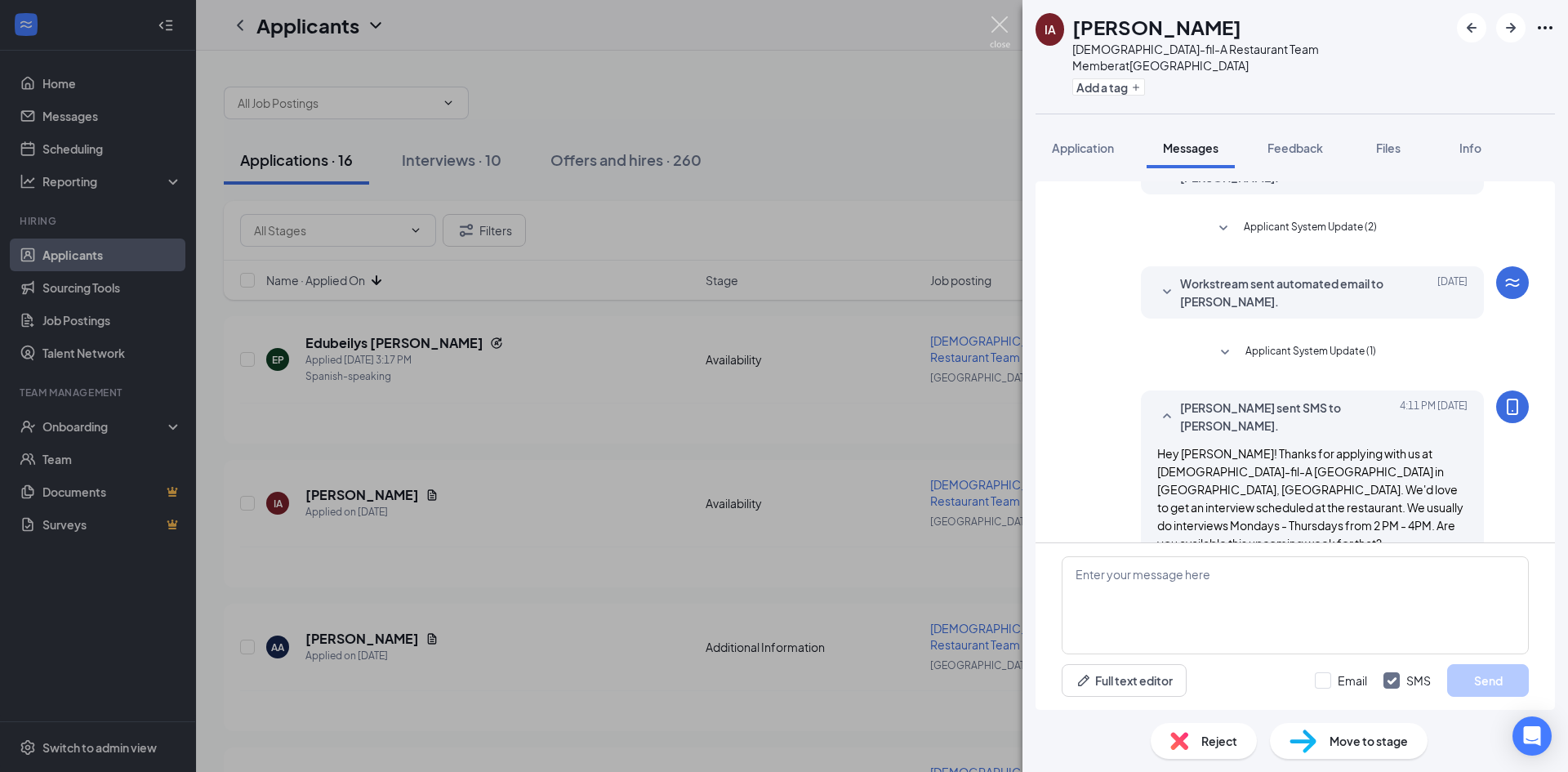
click at [999, 30] on img at bounding box center [999, 32] width 20 height 32
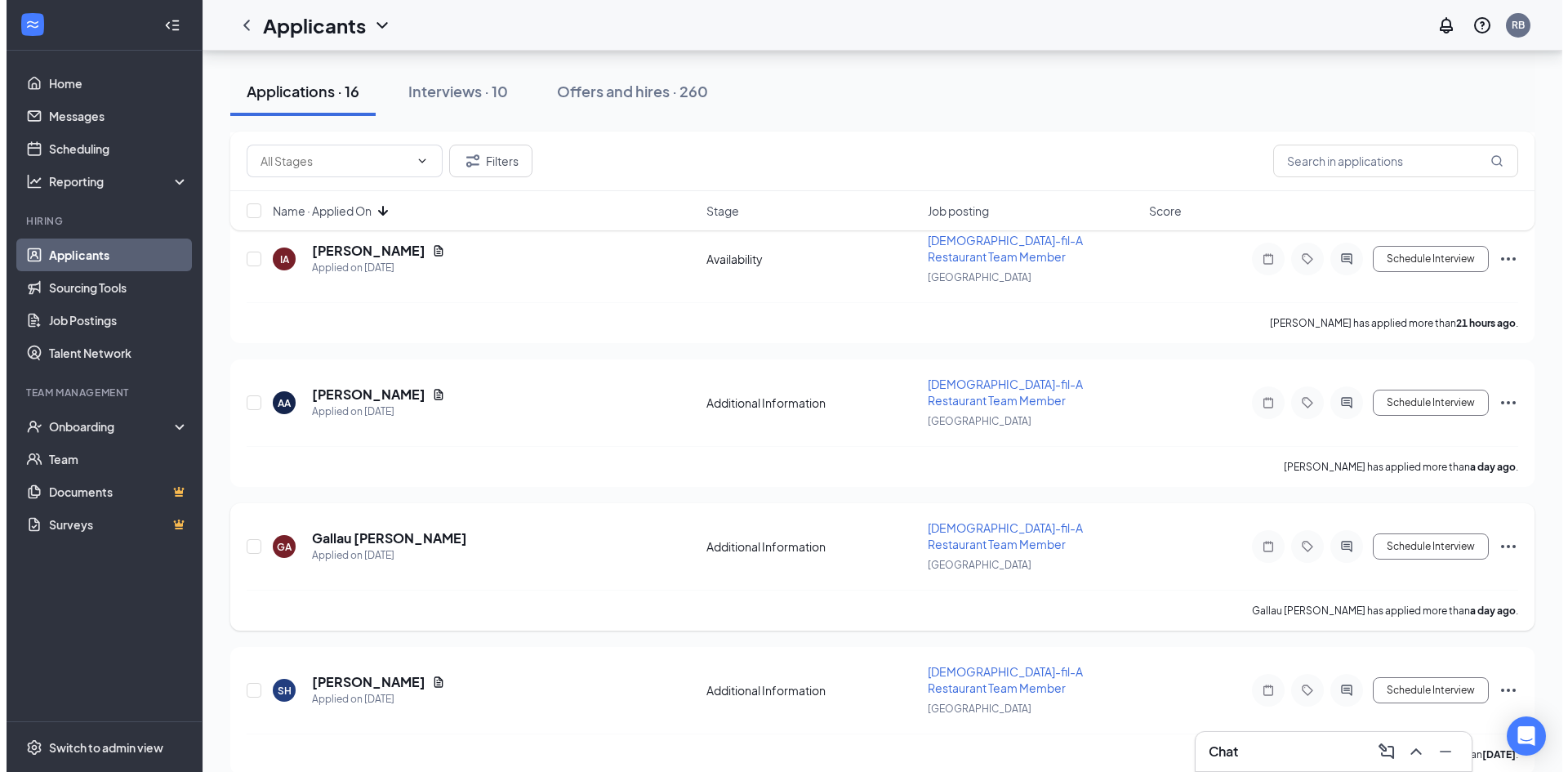
scroll to position [245, 0]
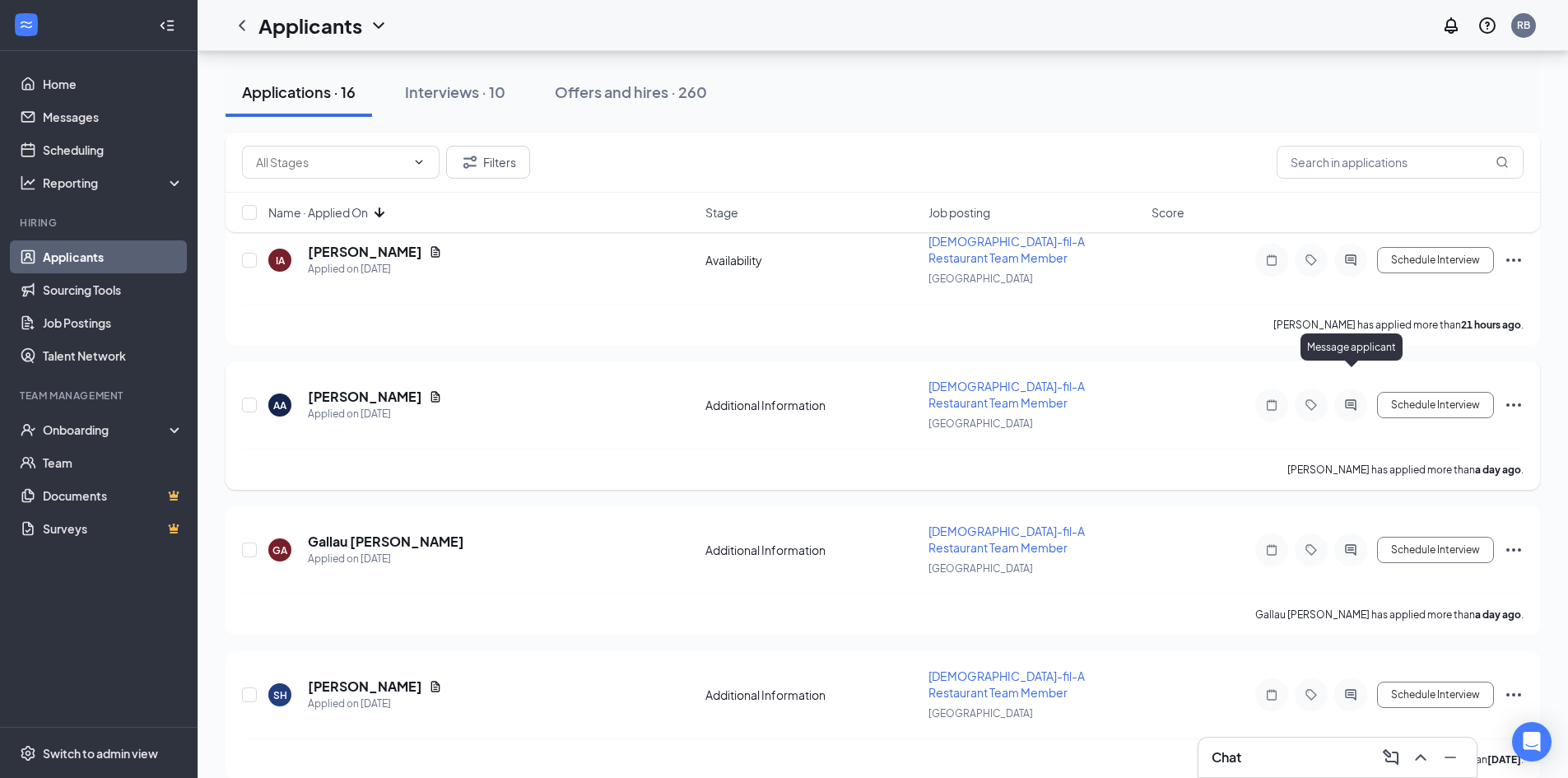
click at [1350, 398] on icon "ActiveChat" at bounding box center [1350, 404] width 20 height 13
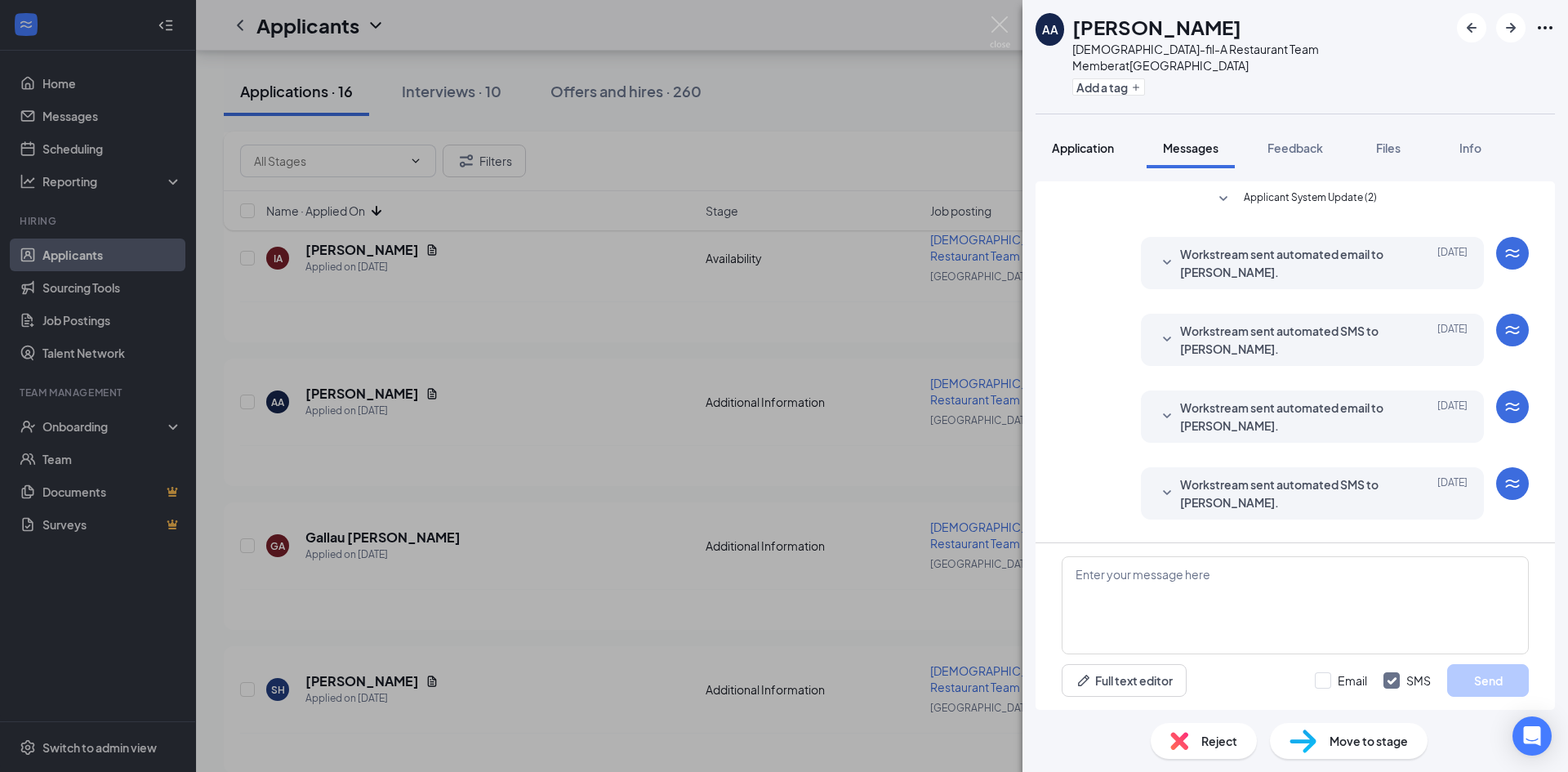
click at [1060, 139] on div "Application" at bounding box center [1083, 147] width 62 height 16
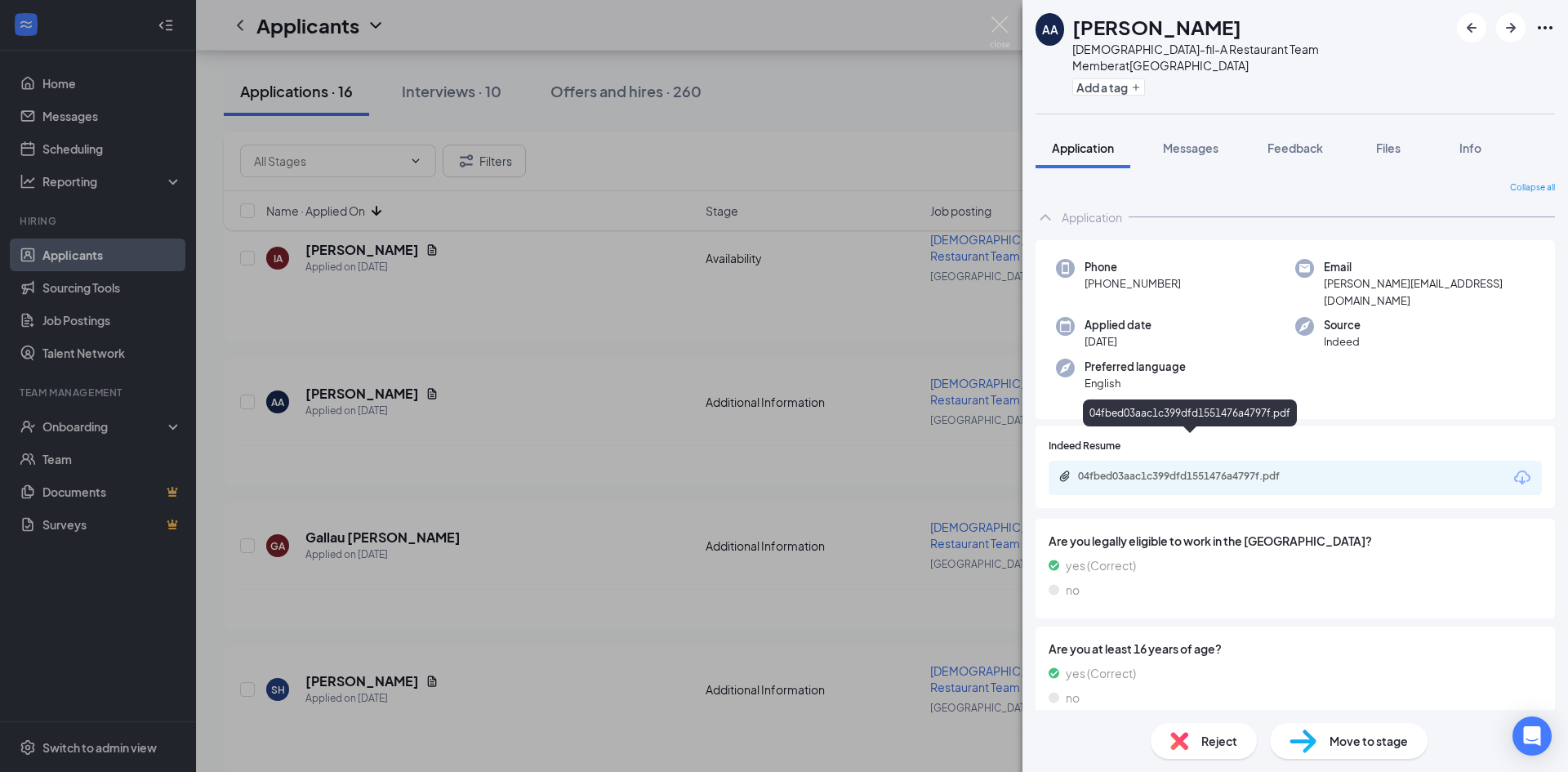
click at [1275, 470] on div "04fbed03aac1c399dfd1551476a4797f.pdf" at bounding box center [1192, 476] width 229 height 13
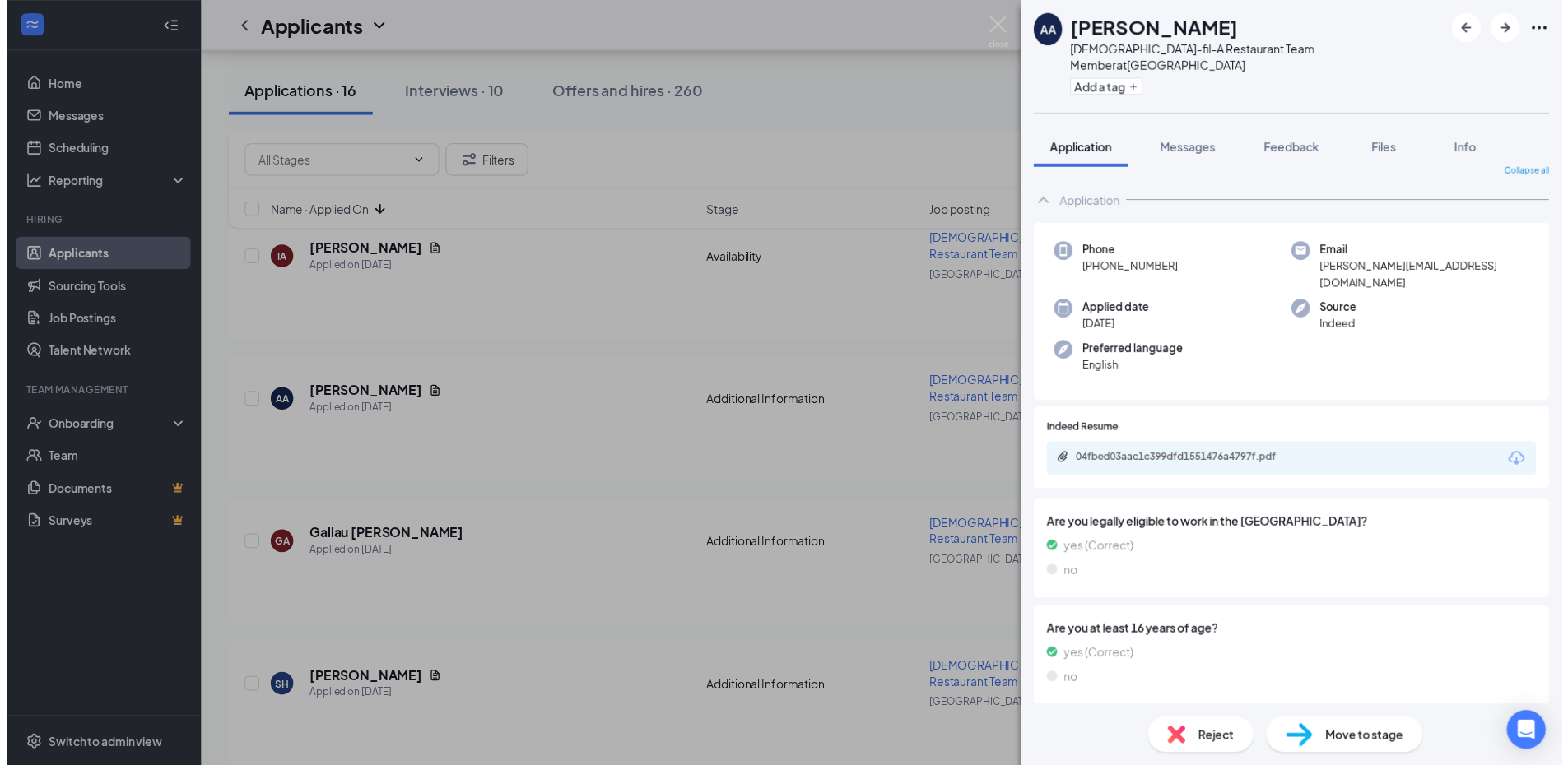
scroll to position [20, 0]
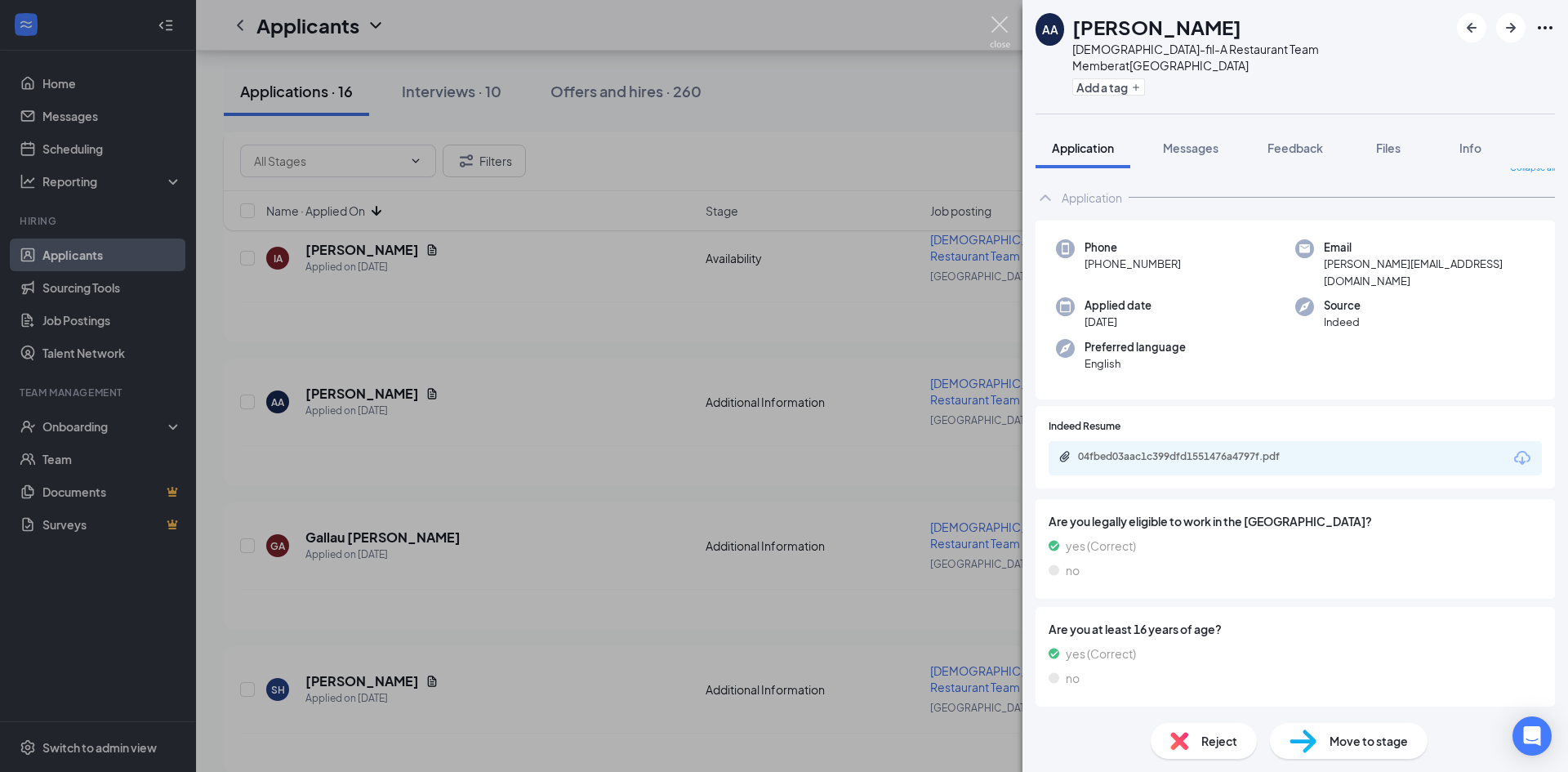
click at [1007, 20] on img at bounding box center [999, 32] width 20 height 32
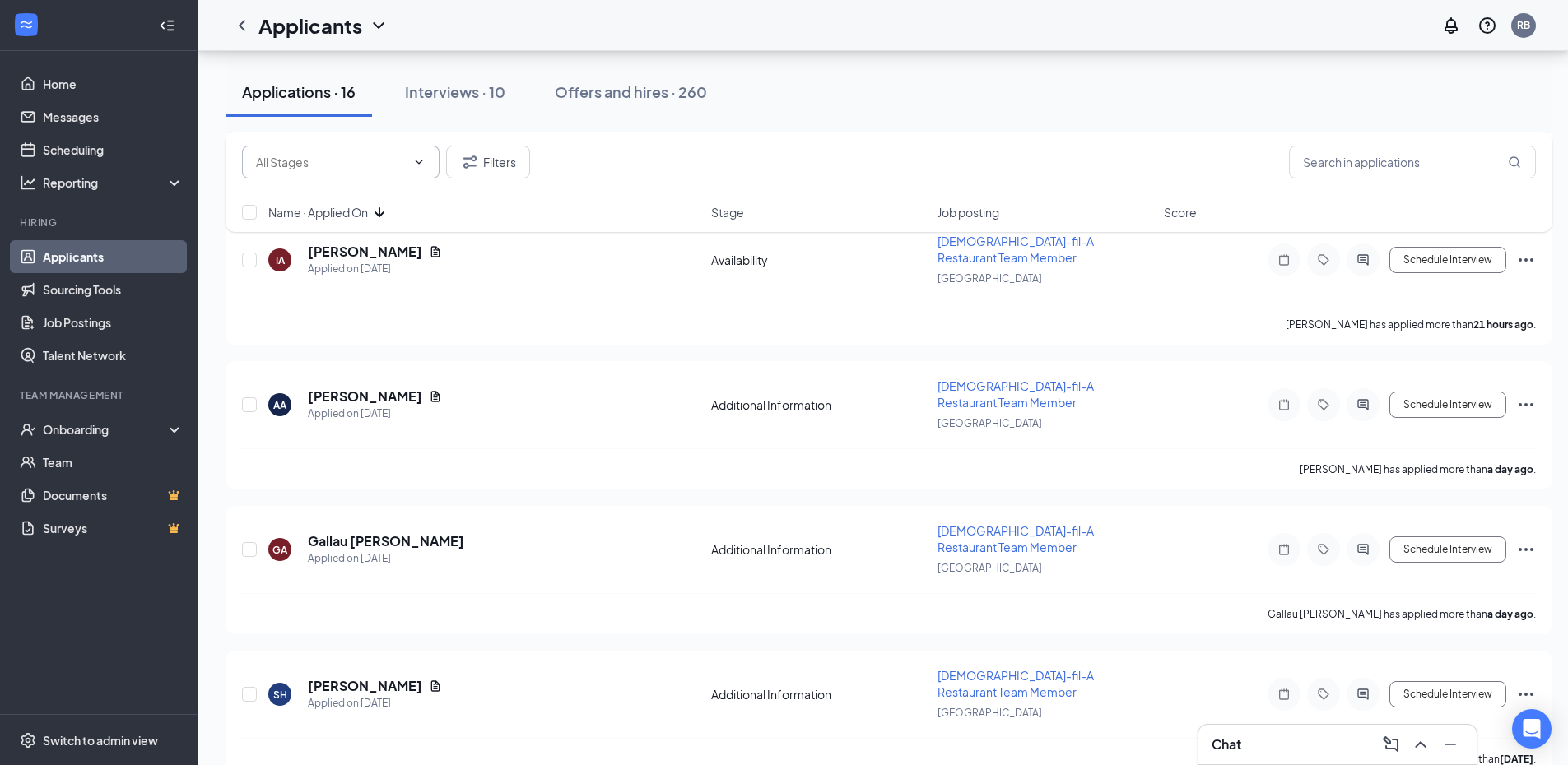
click at [421, 148] on span at bounding box center [341, 162] width 197 height 33
click at [422, 165] on icon "ChevronUp" at bounding box center [419, 161] width 13 height 13
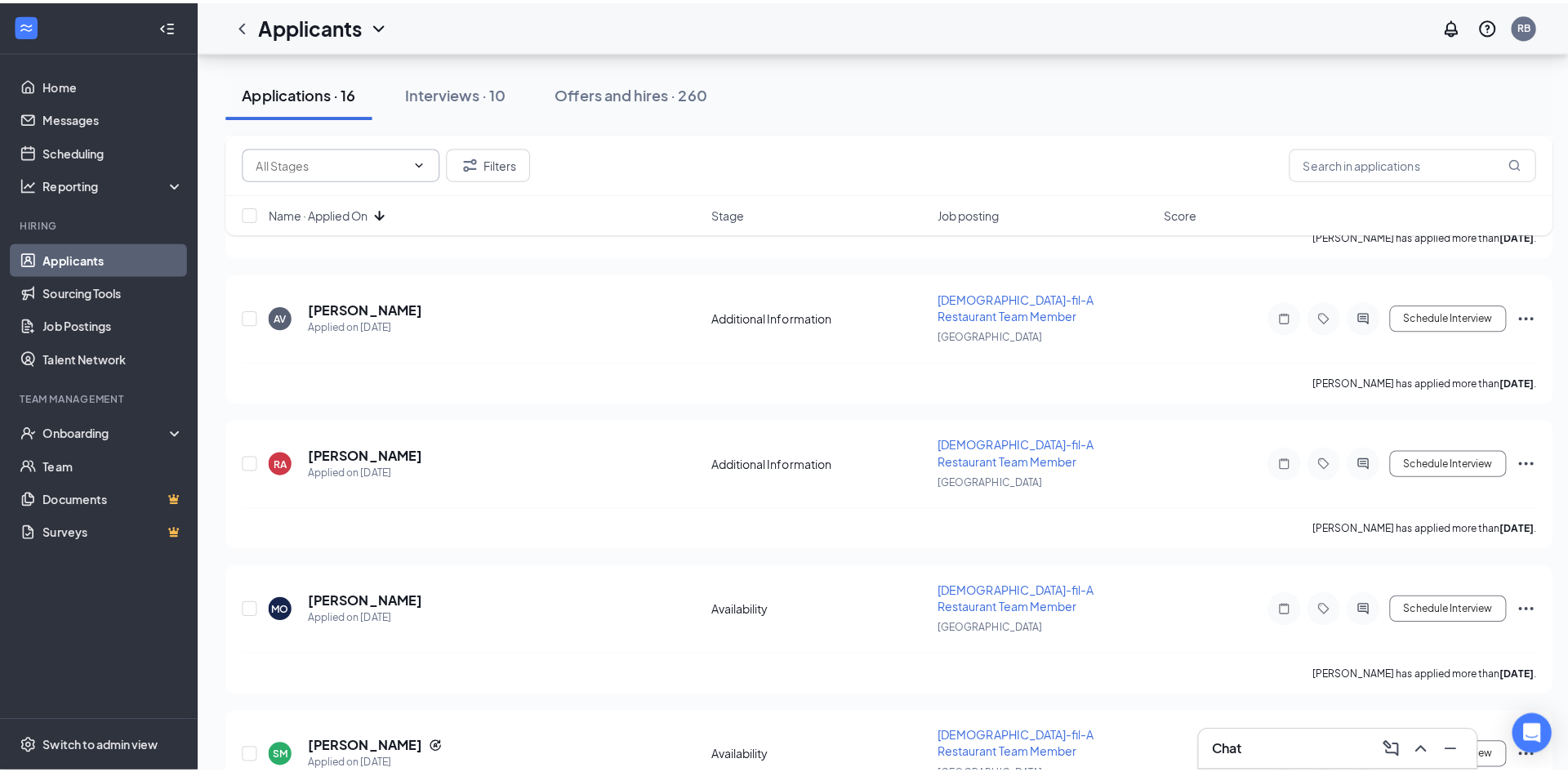
scroll to position [1062, 0]
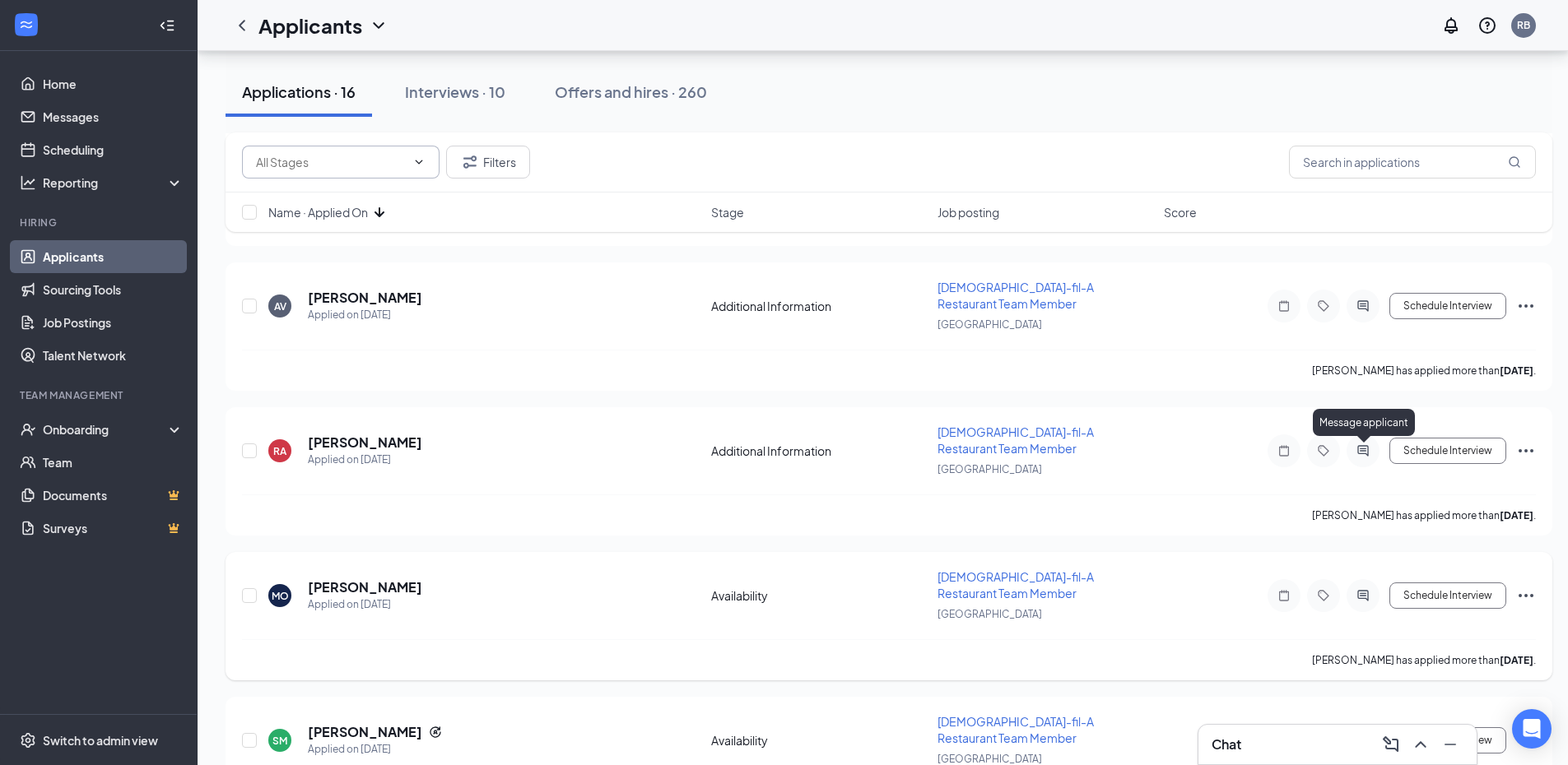
click at [1362, 590] on icon "ActiveChat" at bounding box center [1362, 595] width 11 height 11
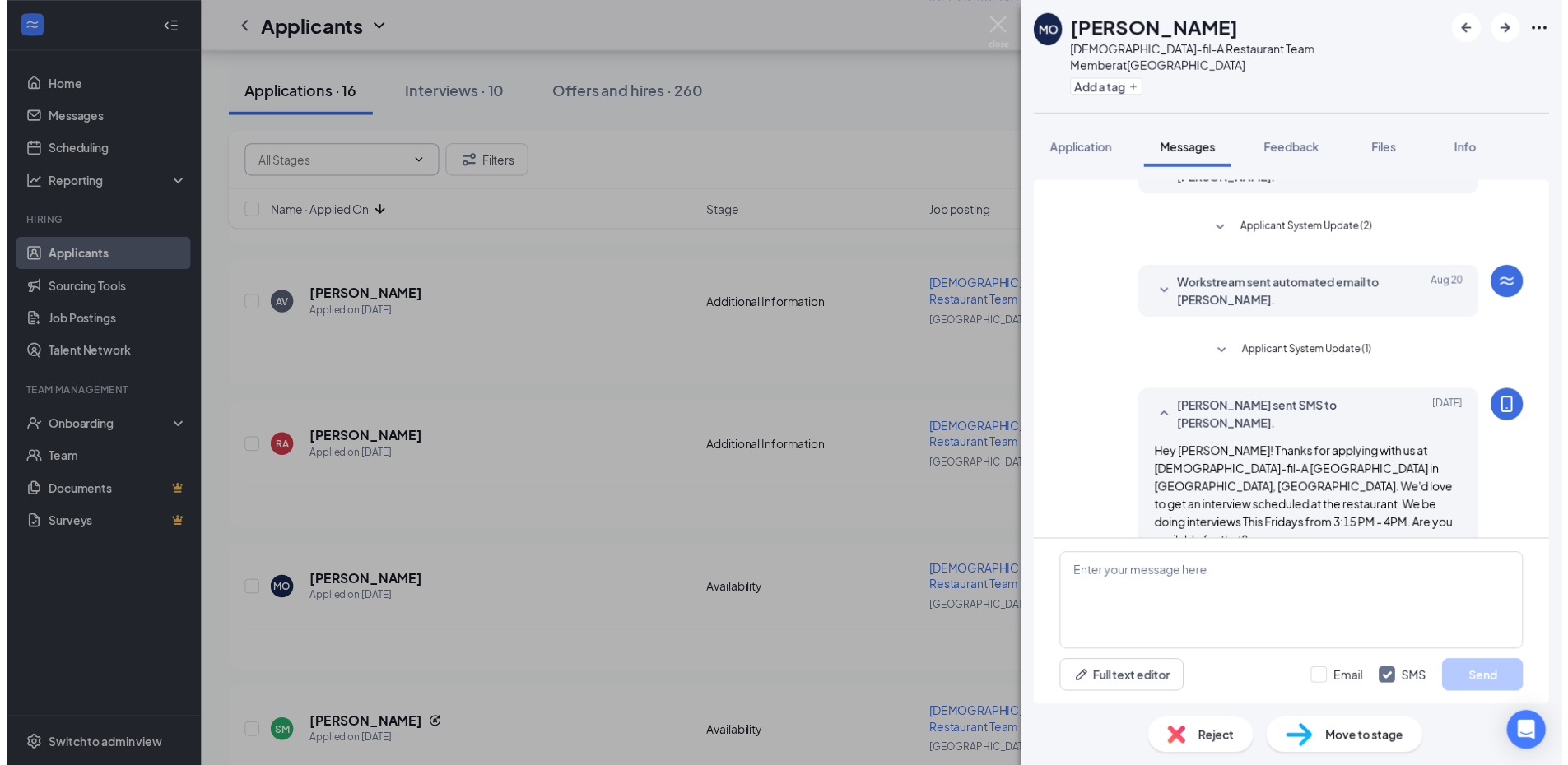
scroll to position [96, 0]
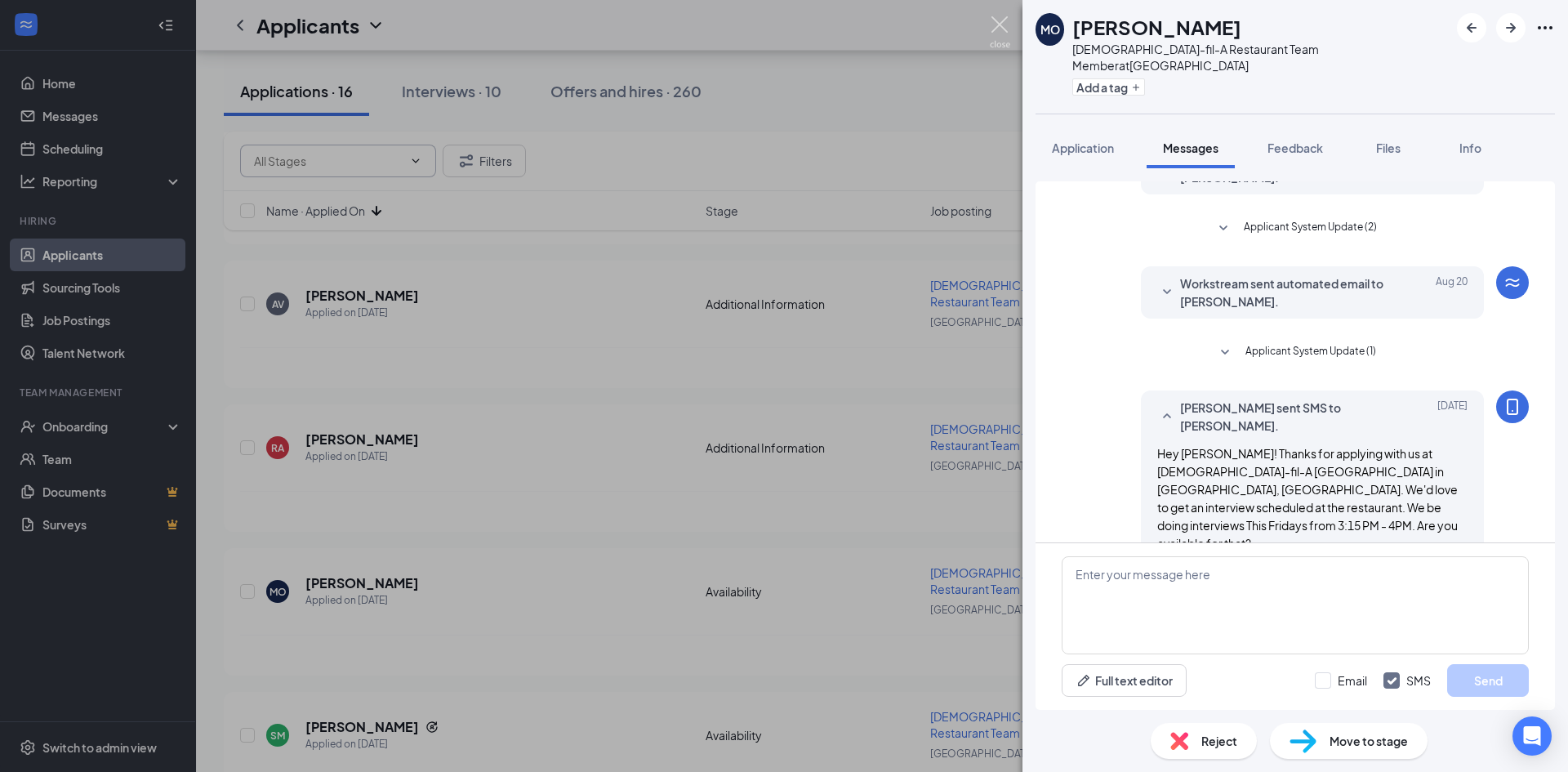
click at [1005, 22] on img at bounding box center [999, 32] width 20 height 32
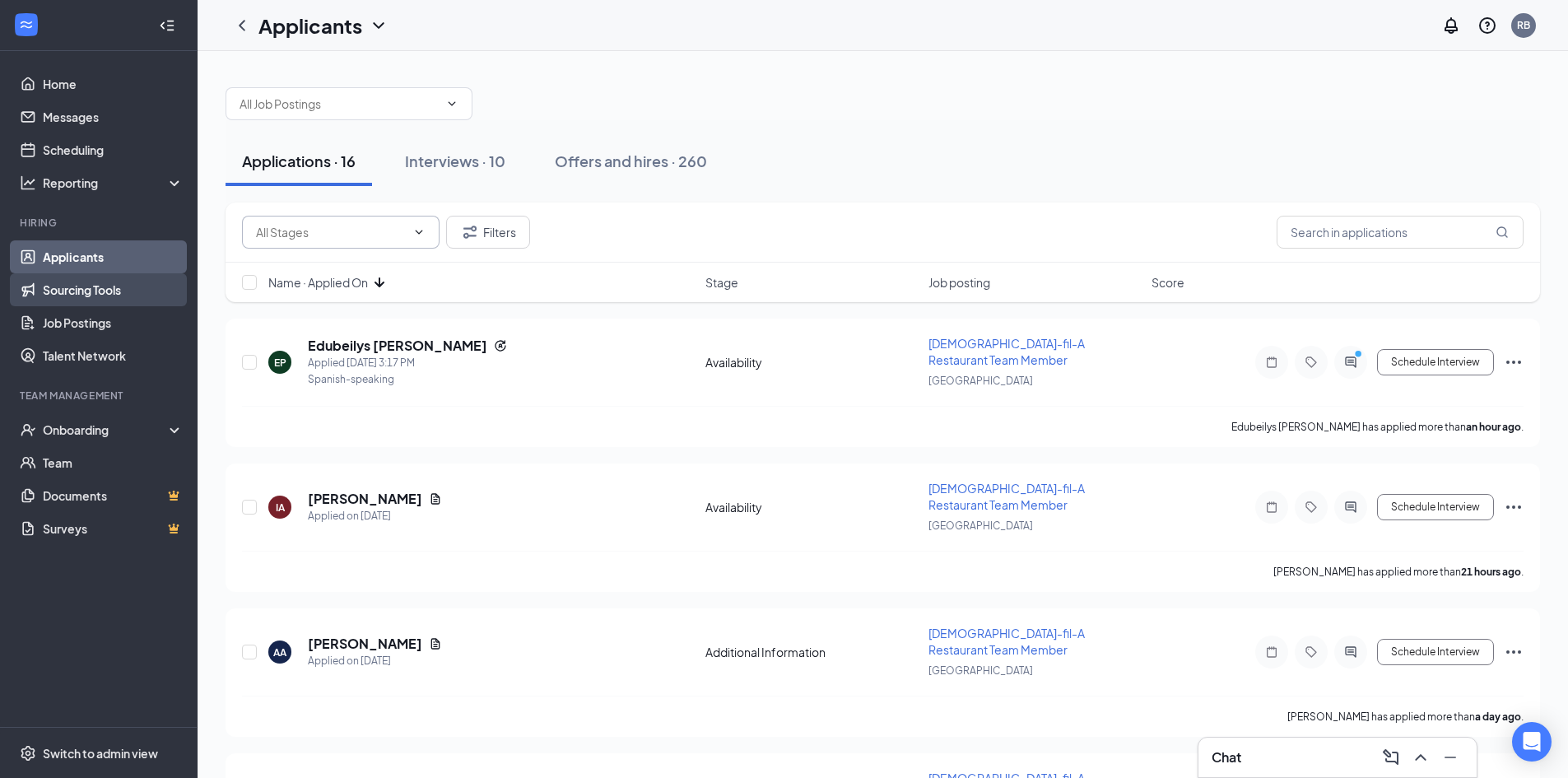
click at [81, 292] on link "Sourcing Tools" at bounding box center [113, 290] width 141 height 33
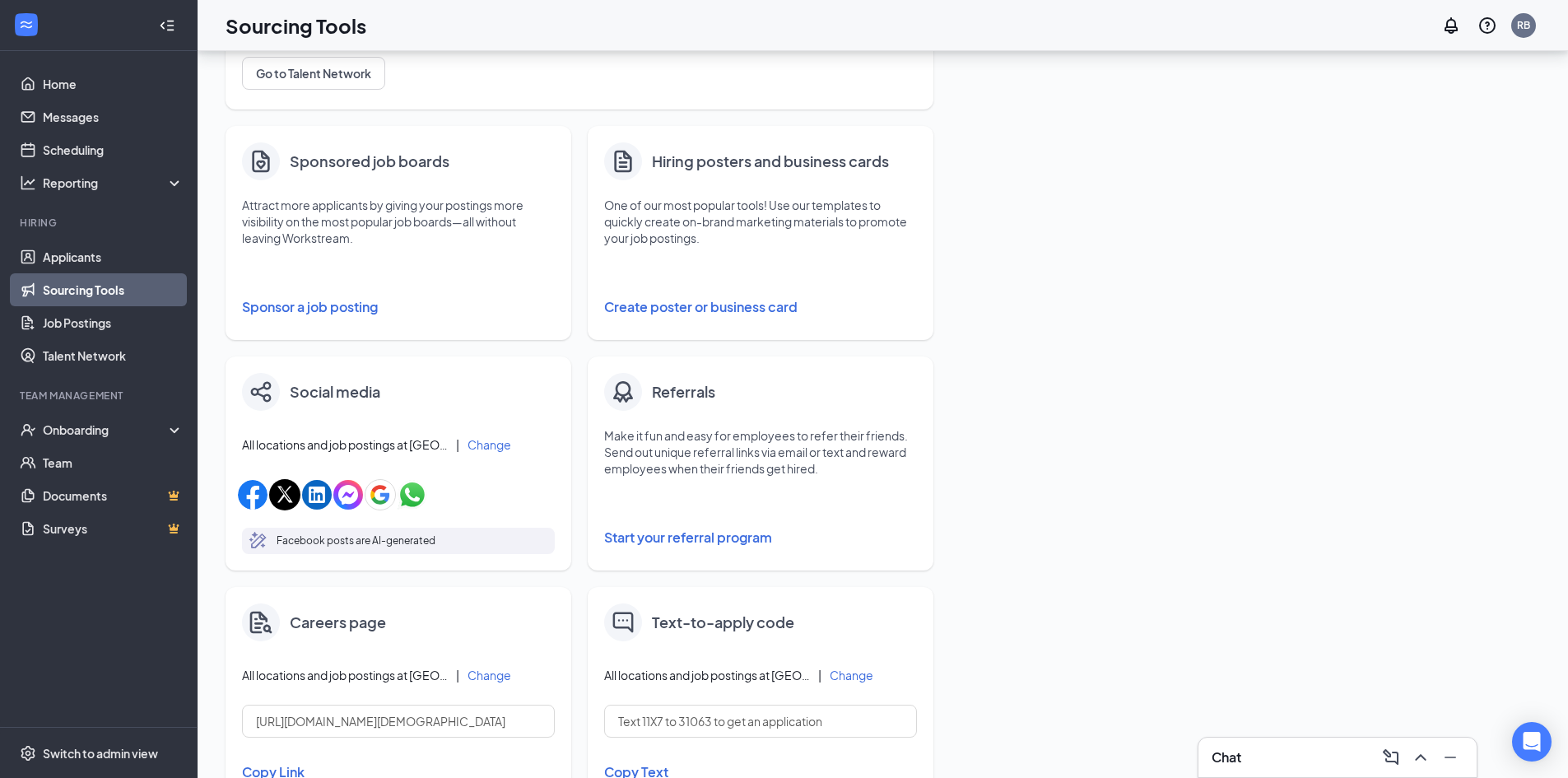
scroll to position [82, 0]
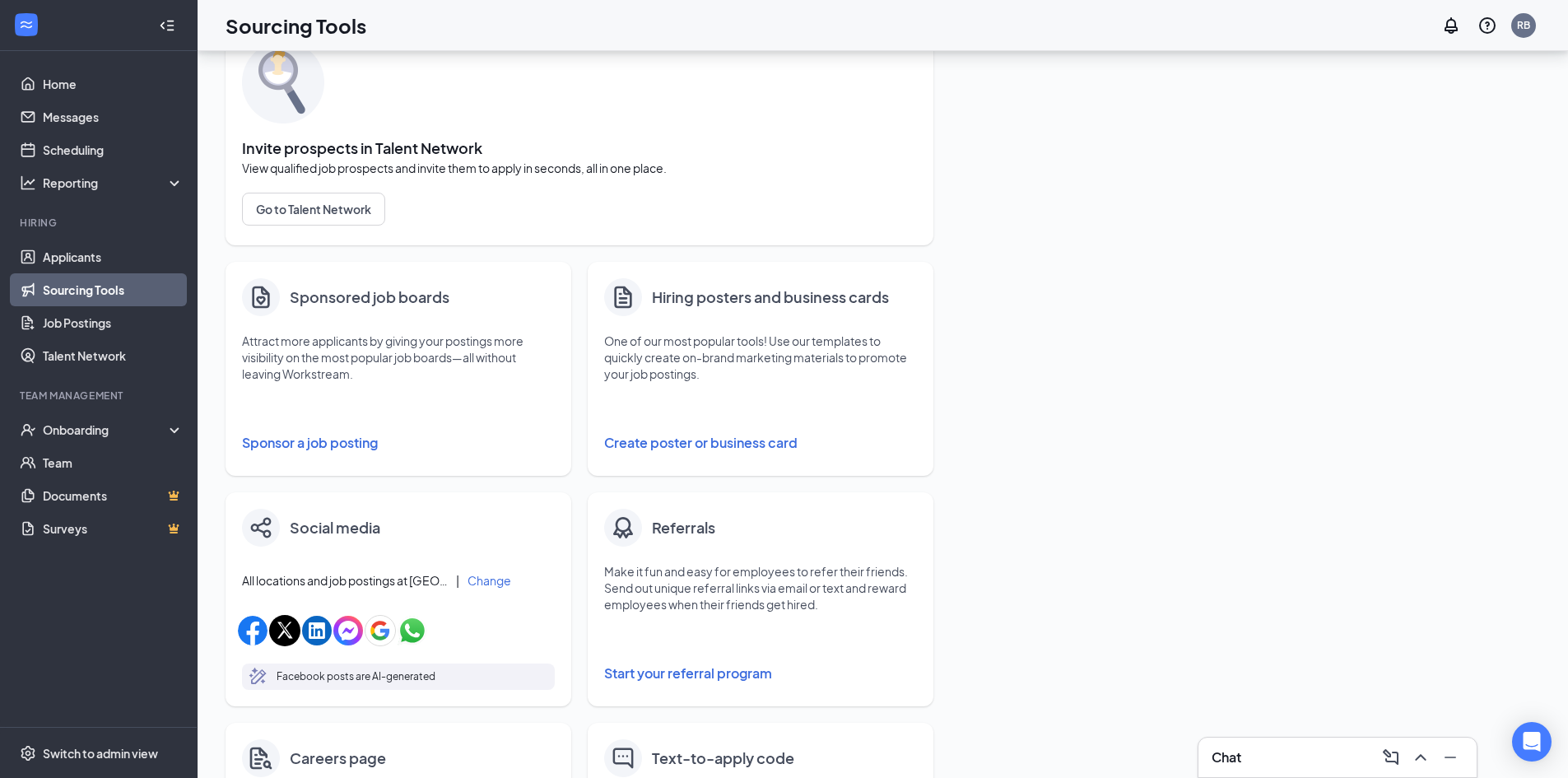
click at [310, 434] on button "Sponsor a job posting" at bounding box center [398, 443] width 312 height 33
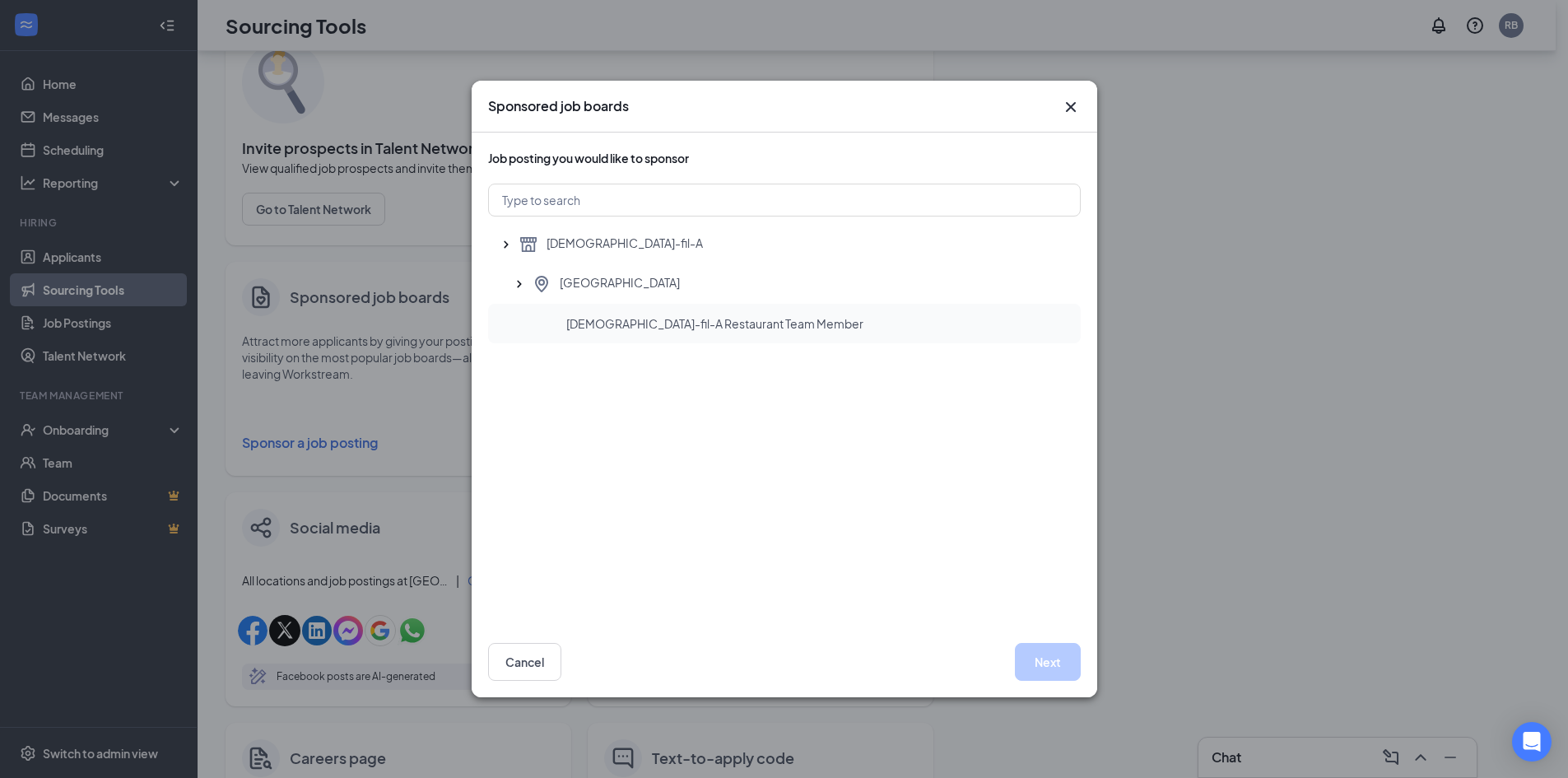
click at [802, 318] on div "[DEMOGRAPHIC_DATA]-fil-A Restaurant Team Member" at bounding box center [817, 323] width 502 height 17
click at [1059, 650] on button "Next" at bounding box center [1047, 662] width 65 height 38
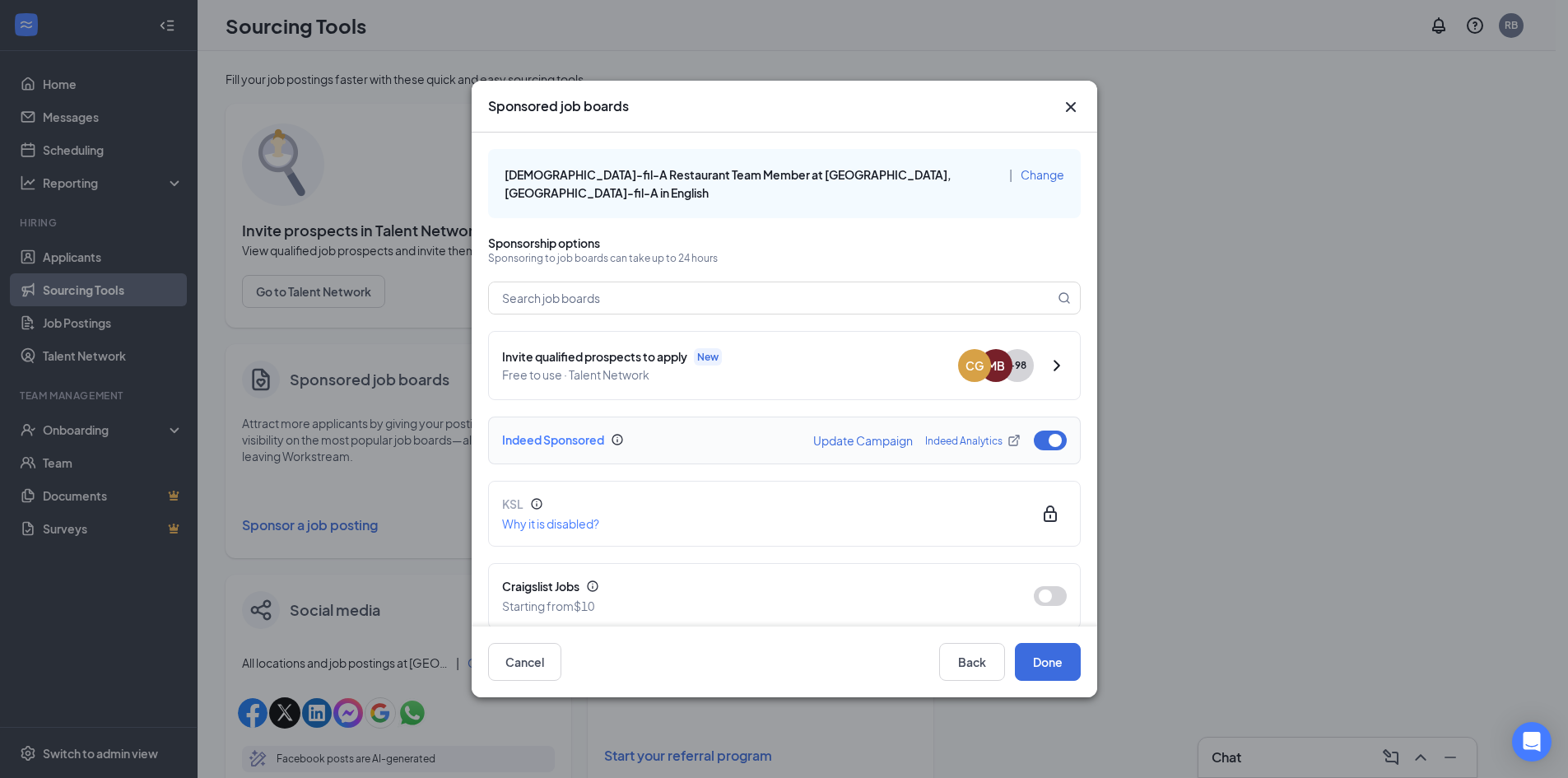
click at [862, 434] on button "Update Campaign" at bounding box center [863, 440] width 100 height 12
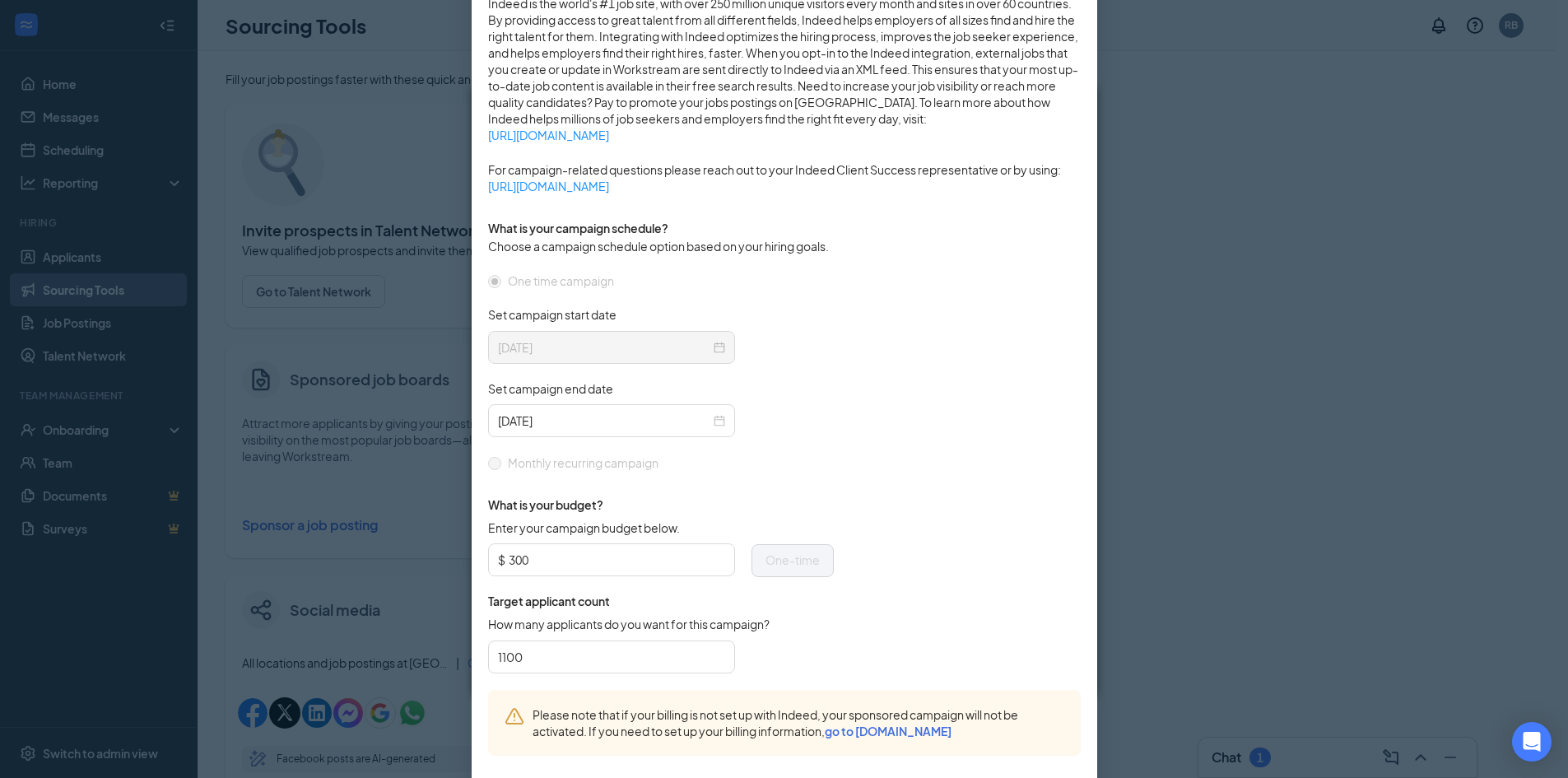
scroll to position [329, 0]
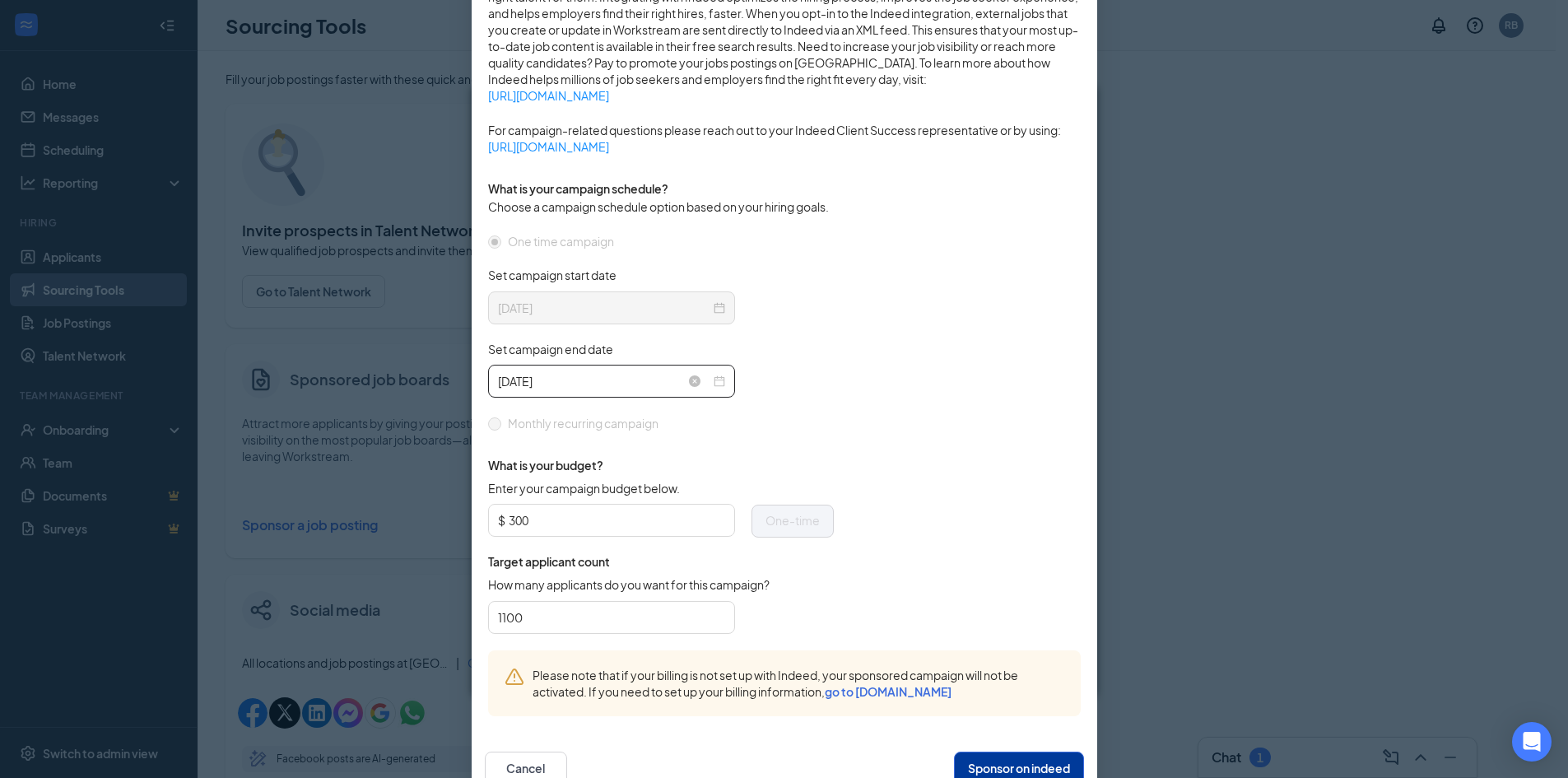
click at [713, 384] on div "2026-01-30" at bounding box center [611, 381] width 227 height 19
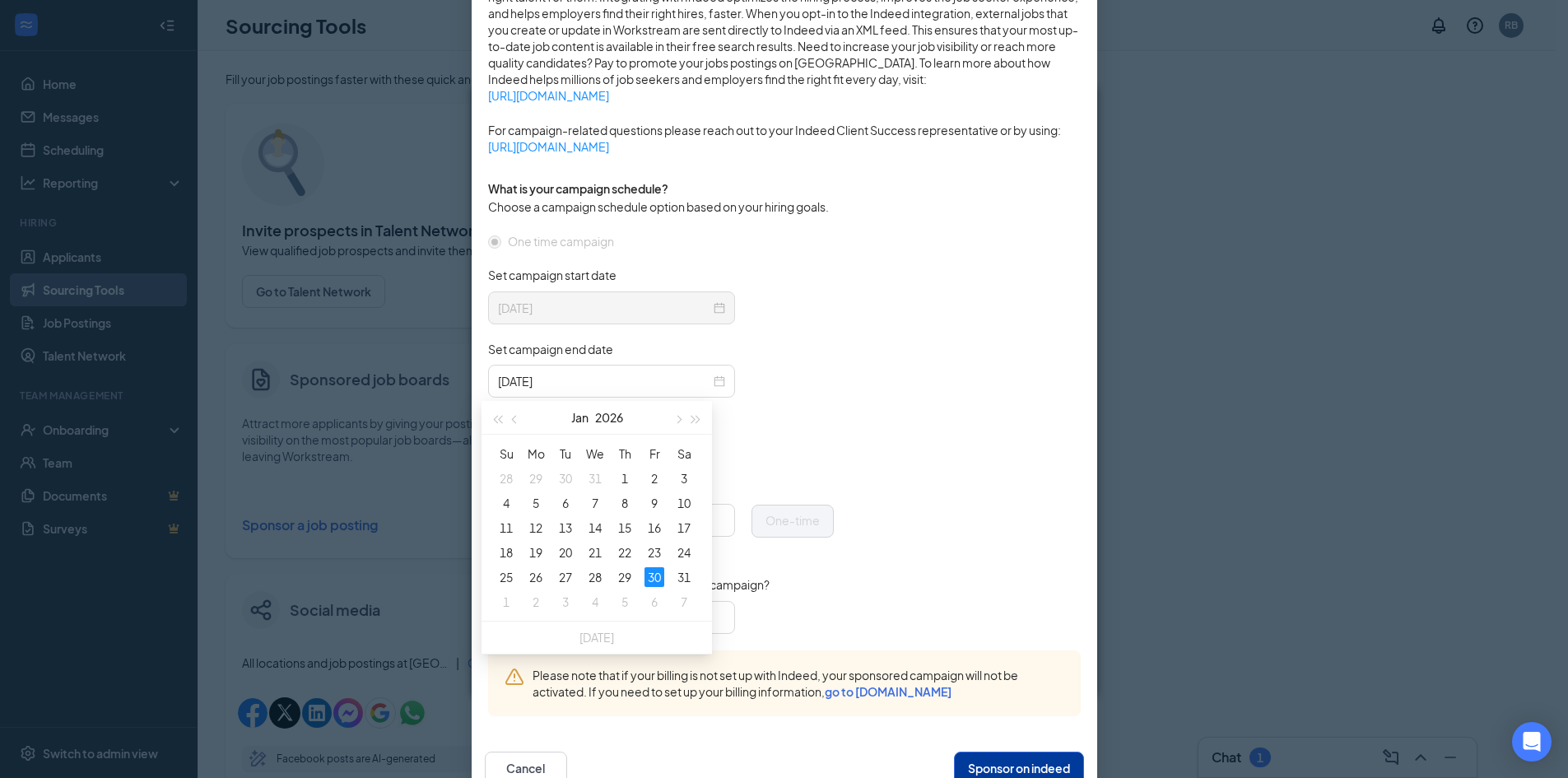
click at [823, 418] on div "One time campaign Set campaign start date 2025-08-26 Set campaign end date 2026…" at bounding box center [661, 332] width 345 height 200
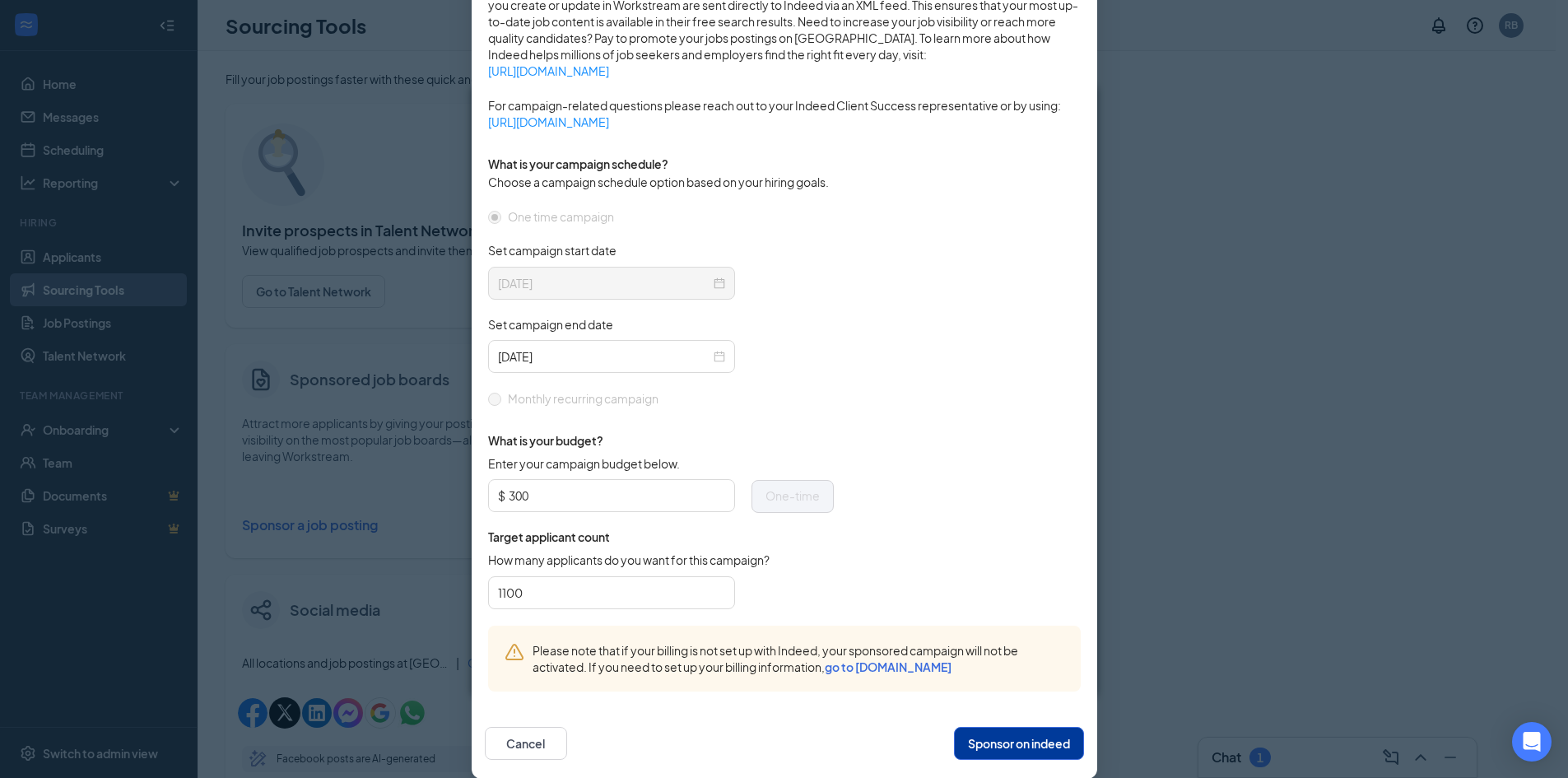
scroll to position [375, 0]
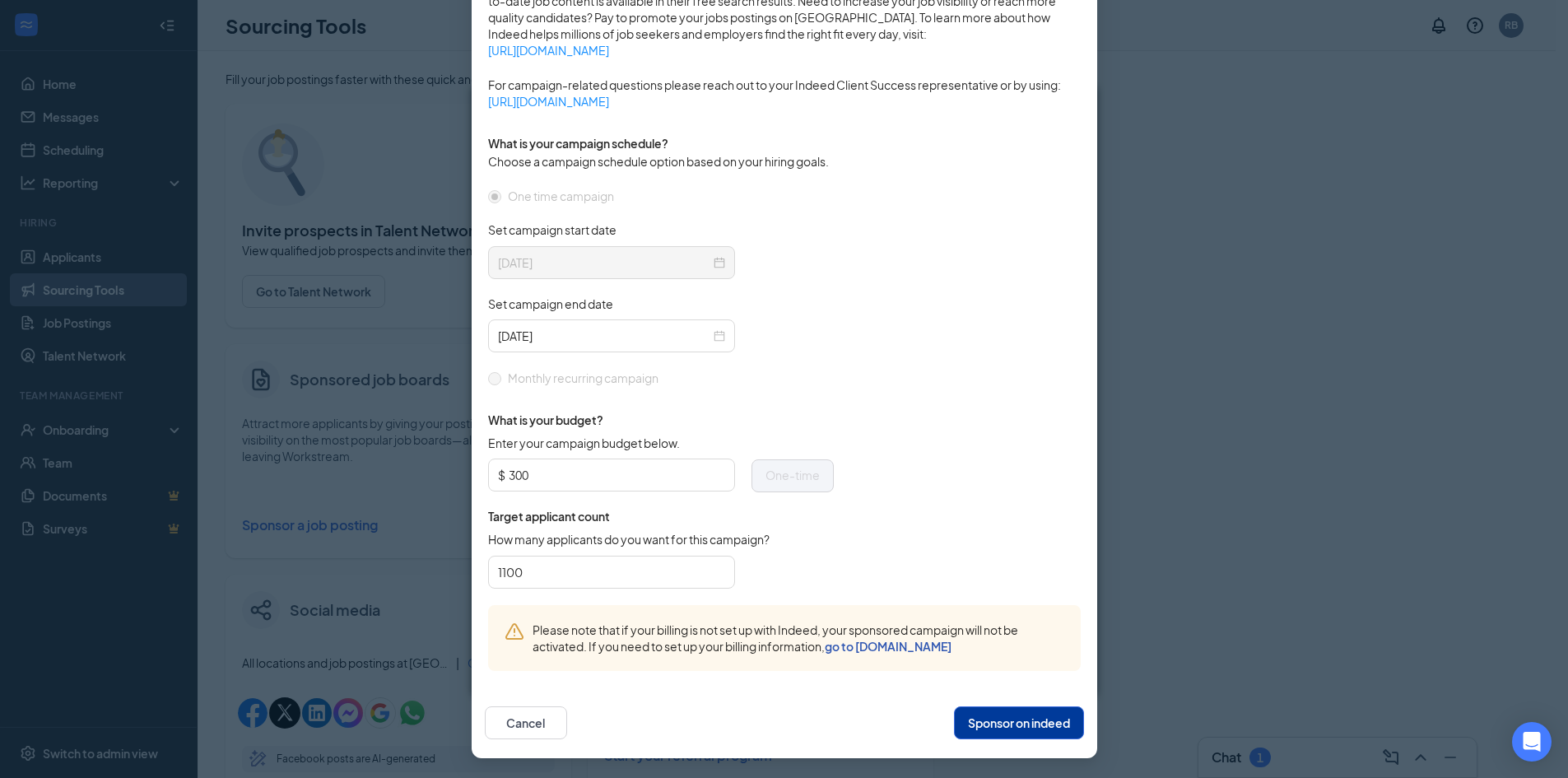
click at [854, 646] on link "go to billing.indeed.com" at bounding box center [888, 645] width 127 height 15
click at [1169, 587] on div "Publish to Indeed Sponsorship Sponsoring under account: Chick-fil-A Rivermont S…" at bounding box center [784, 389] width 1568 height 778
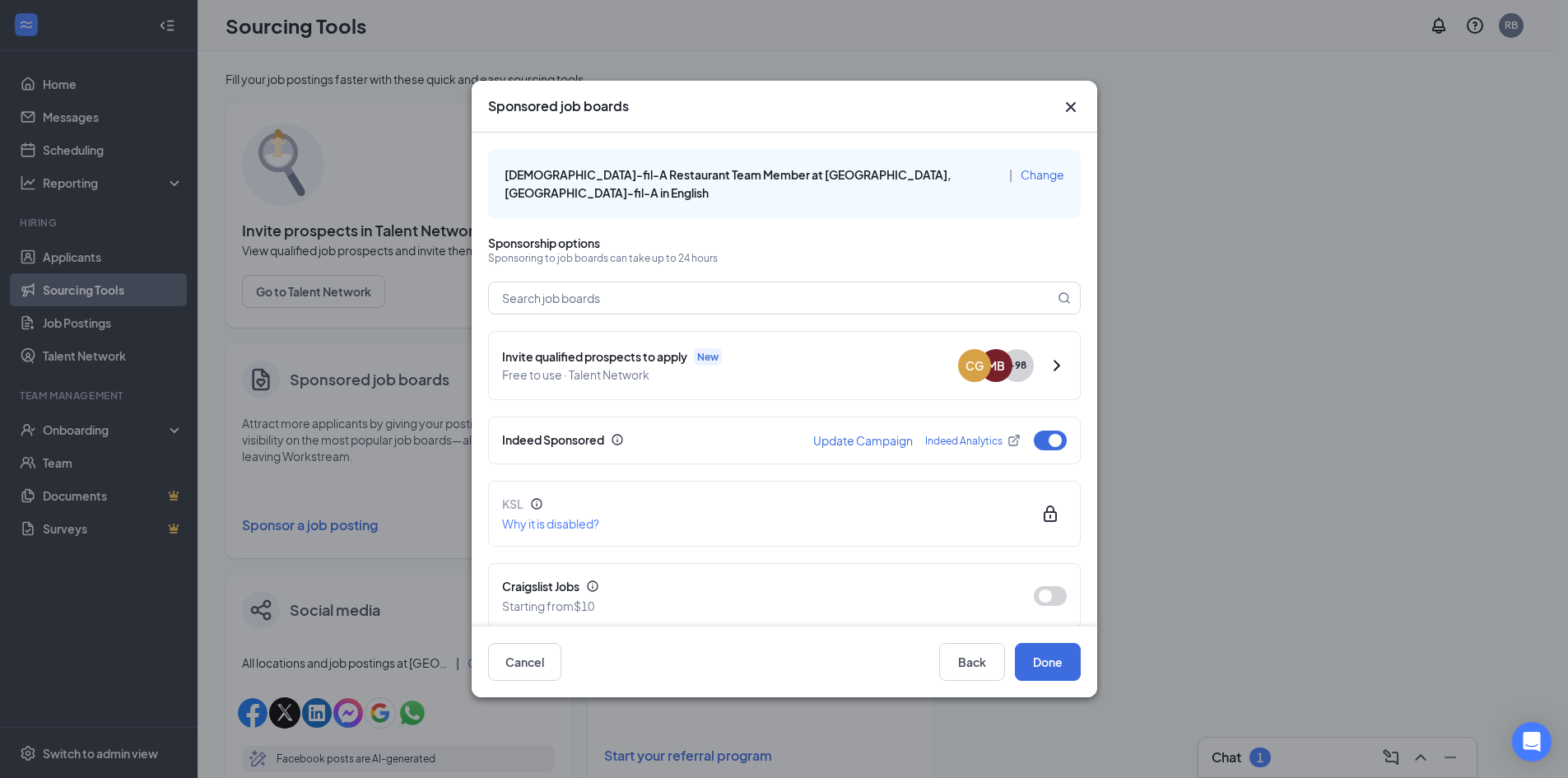
click at [1079, 93] on div "Sponsored job boards" at bounding box center [784, 106] width 625 height 52
click at [1072, 102] on icon "Cross" at bounding box center [1070, 107] width 20 height 20
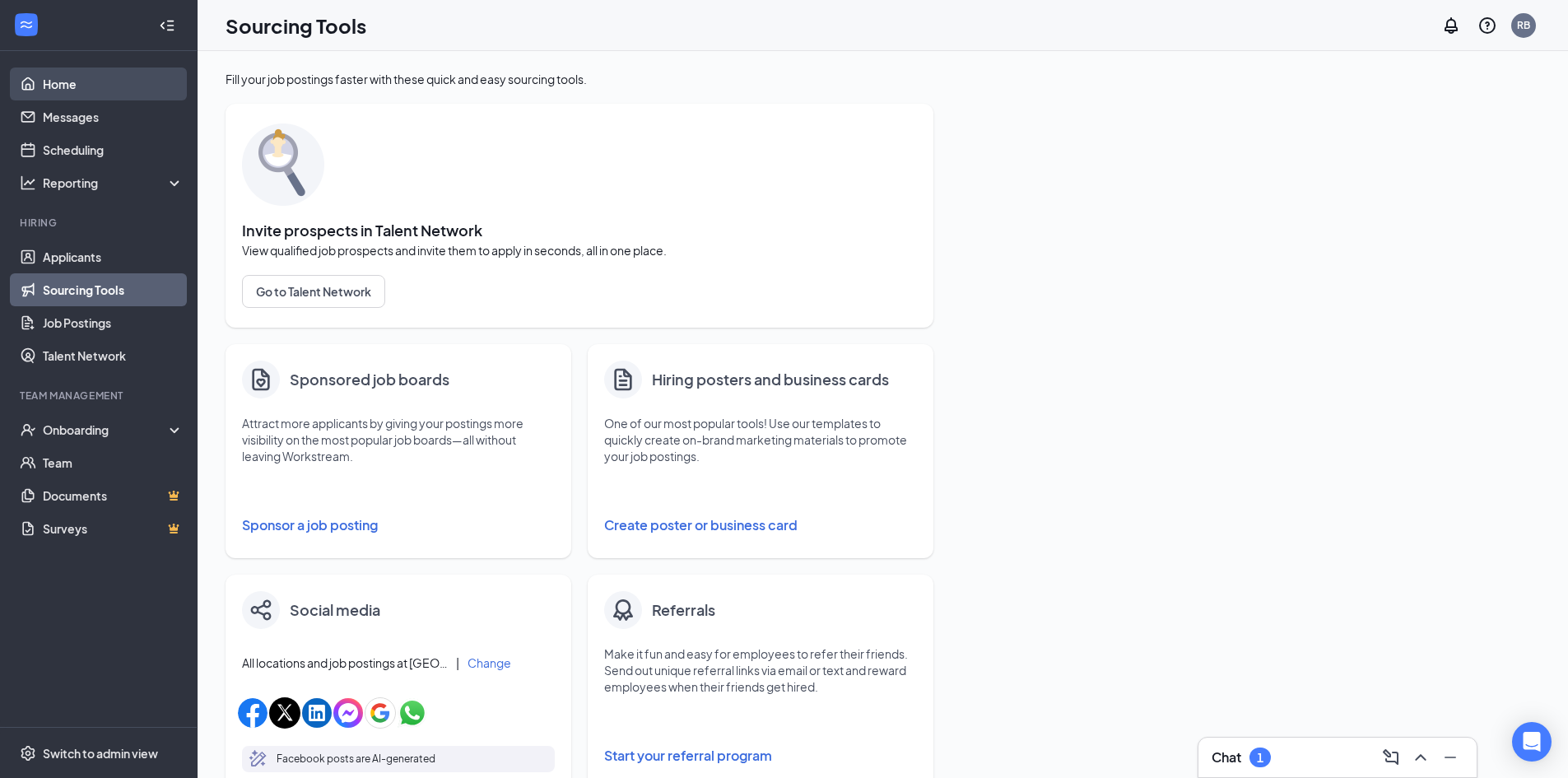
click at [100, 95] on link "Home" at bounding box center [113, 84] width 141 height 33
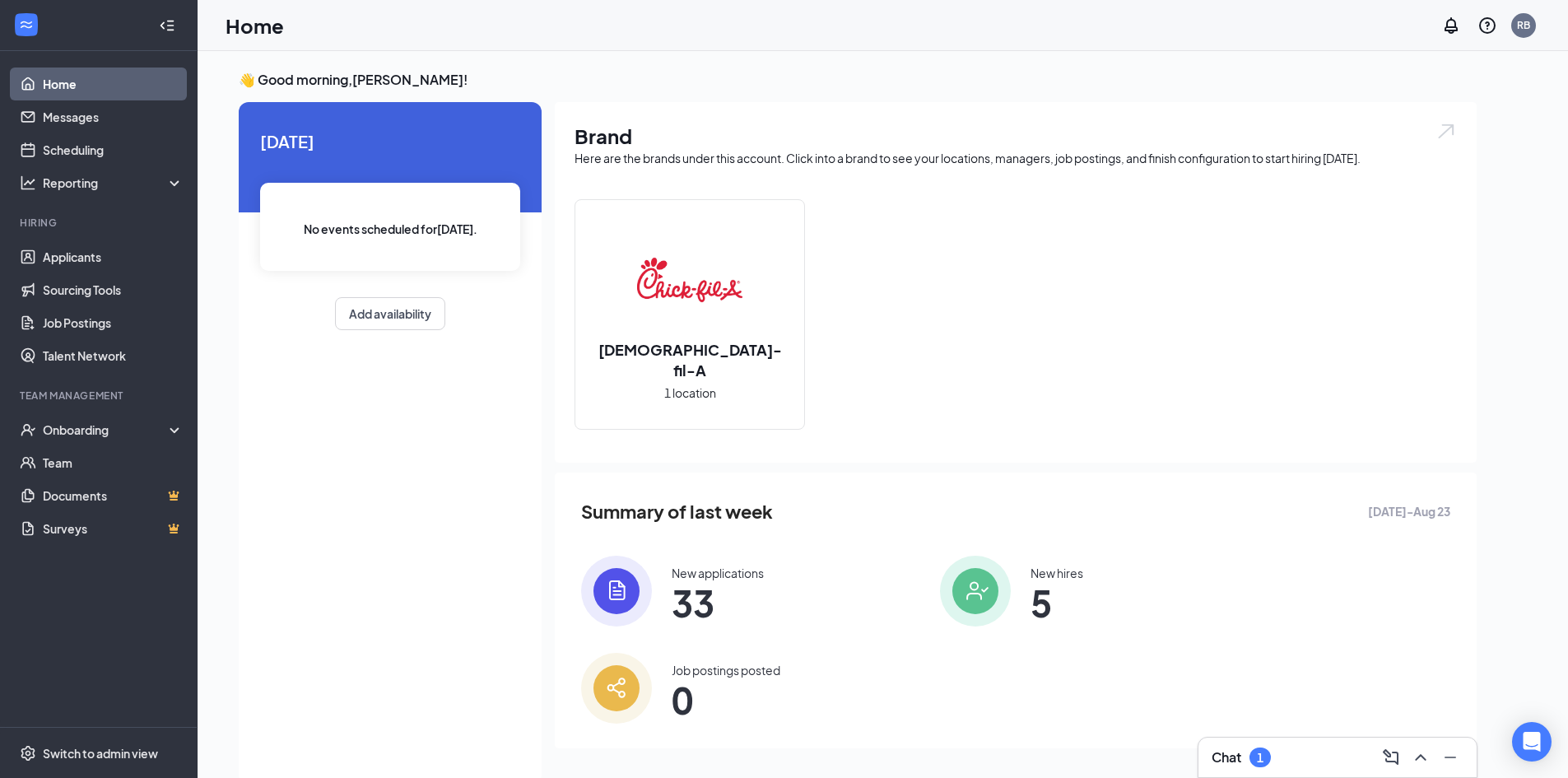
click at [676, 592] on span "33" at bounding box center [717, 602] width 92 height 29
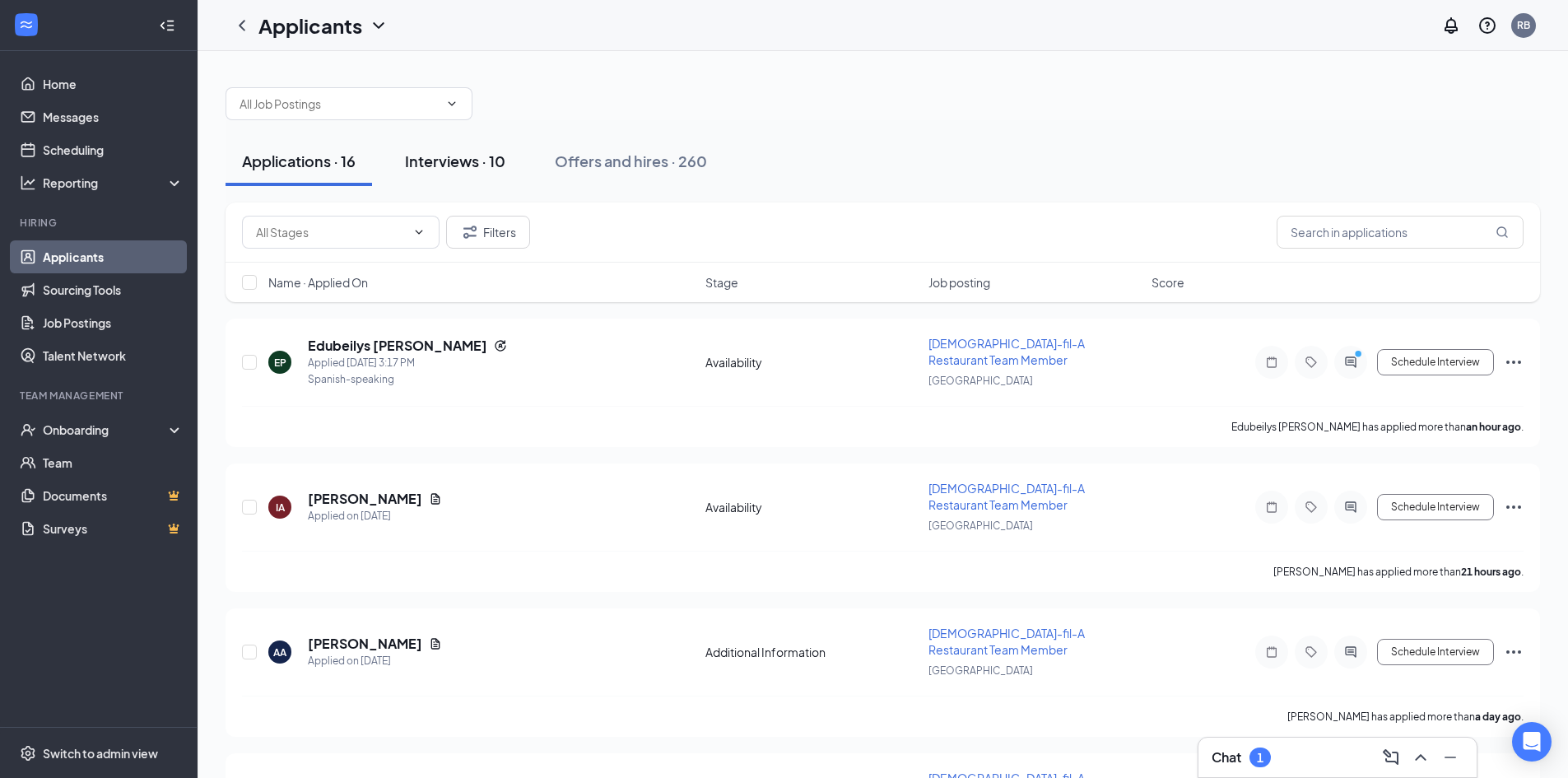
click at [446, 155] on div "Interviews · 10" at bounding box center [455, 160] width 101 height 20
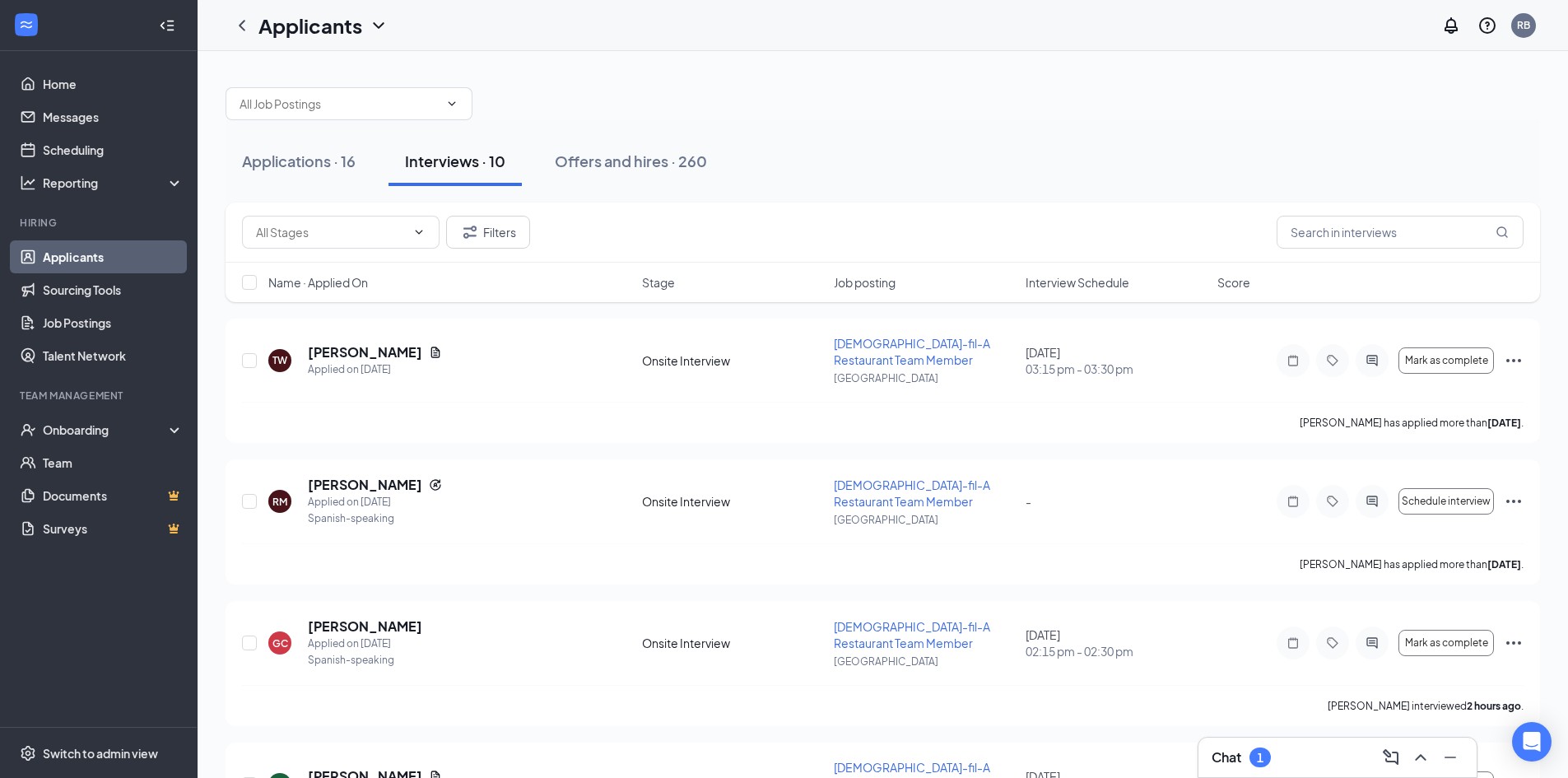
click at [1087, 283] on span "Interview Schedule" at bounding box center [1077, 282] width 103 height 17
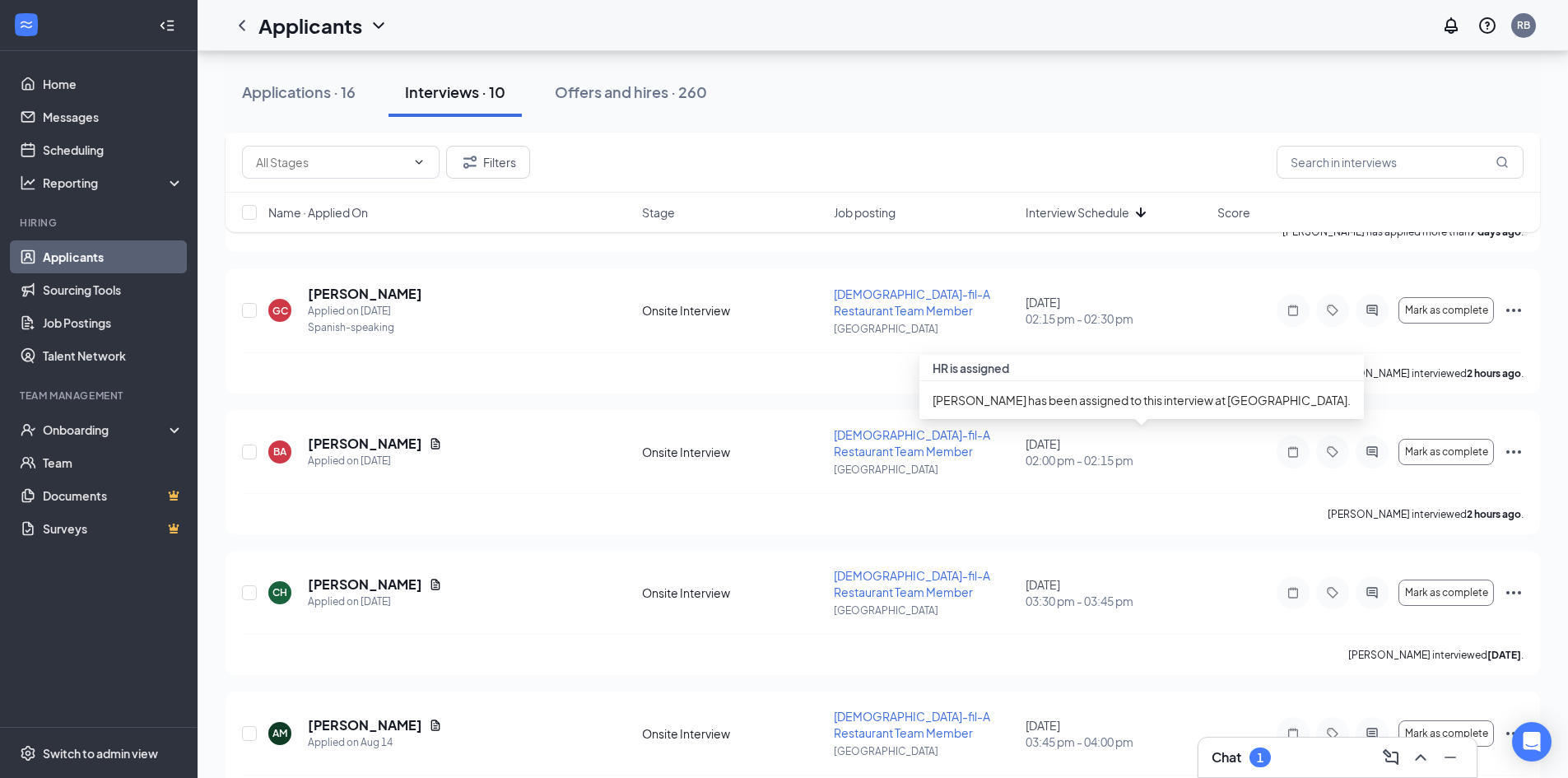
scroll to position [576, 0]
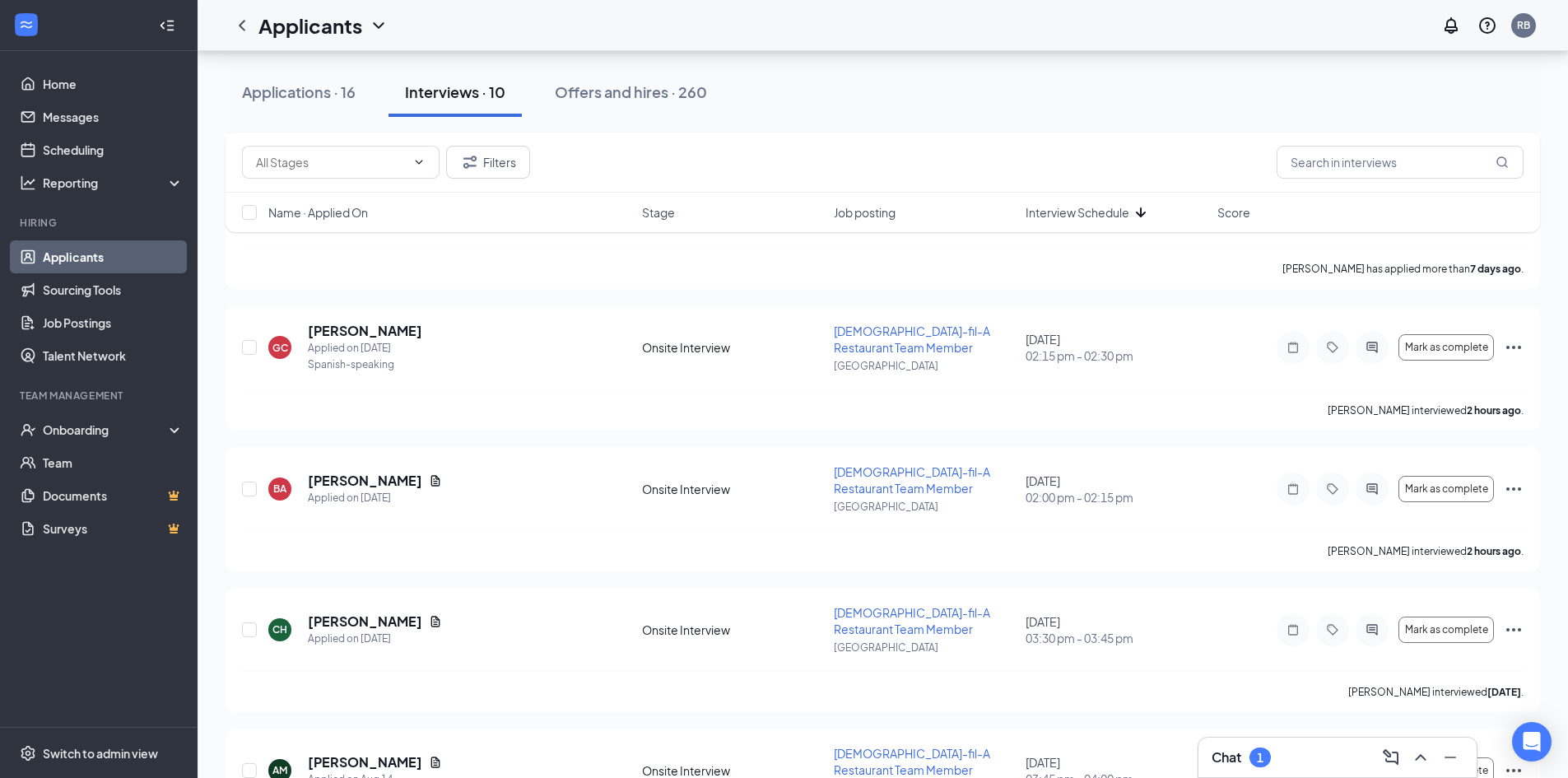
click at [1272, 753] on div "Chat 1" at bounding box center [1337, 757] width 252 height 26
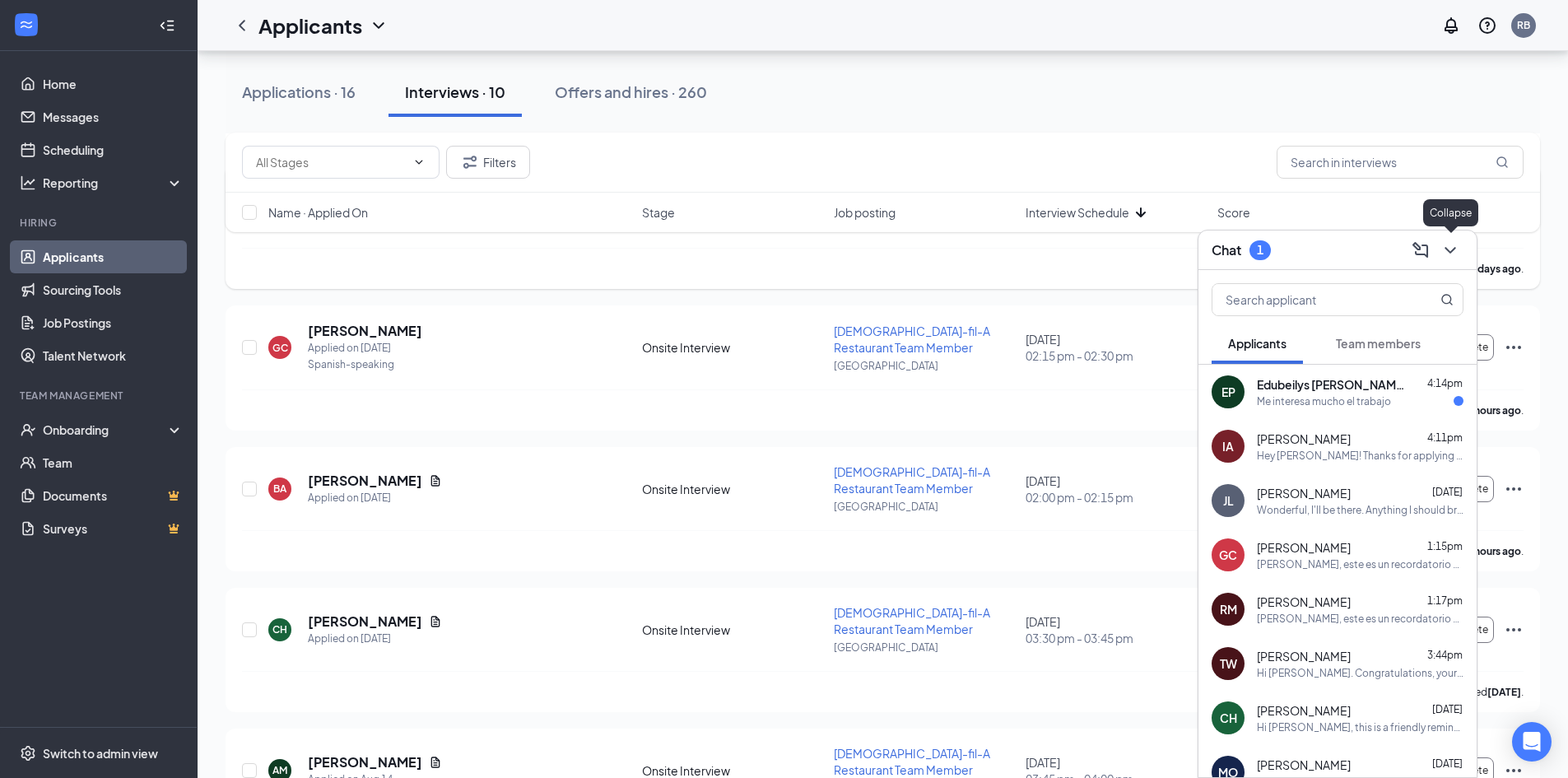
click at [1439, 250] on button at bounding box center [1450, 250] width 26 height 26
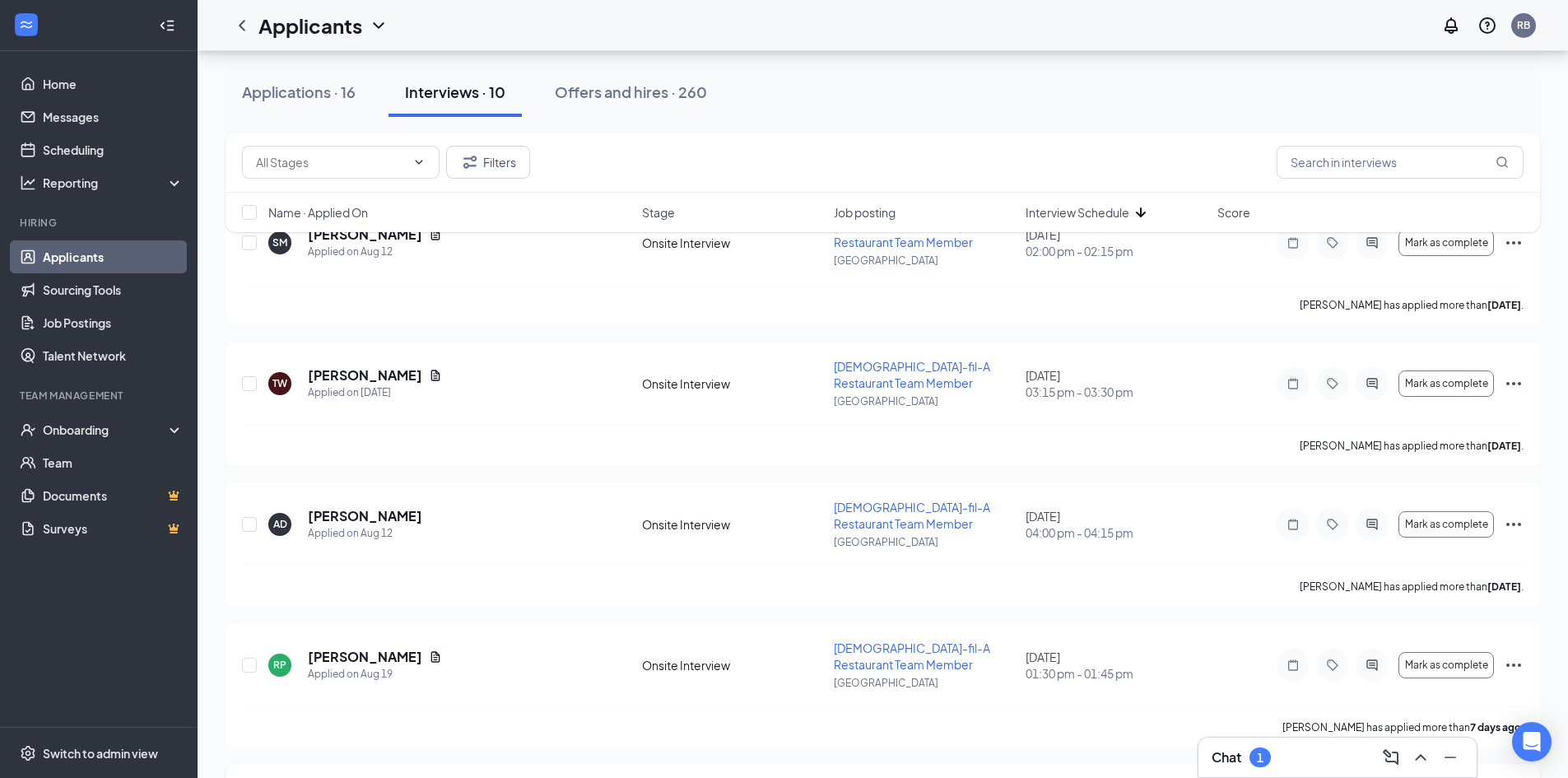
scroll to position [82, 0]
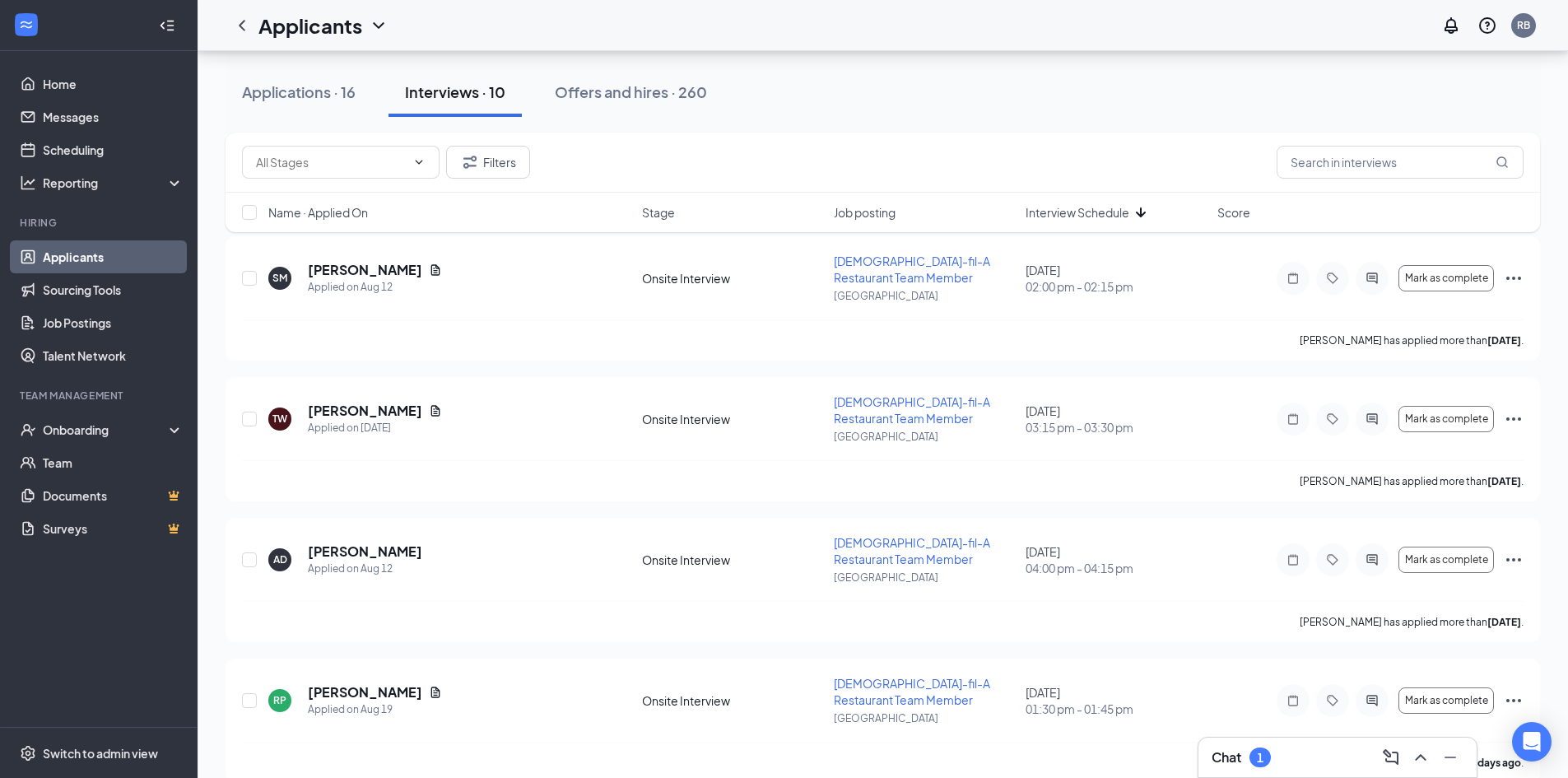
click at [1243, 765] on div "Chat 1" at bounding box center [1240, 758] width 60 height 20
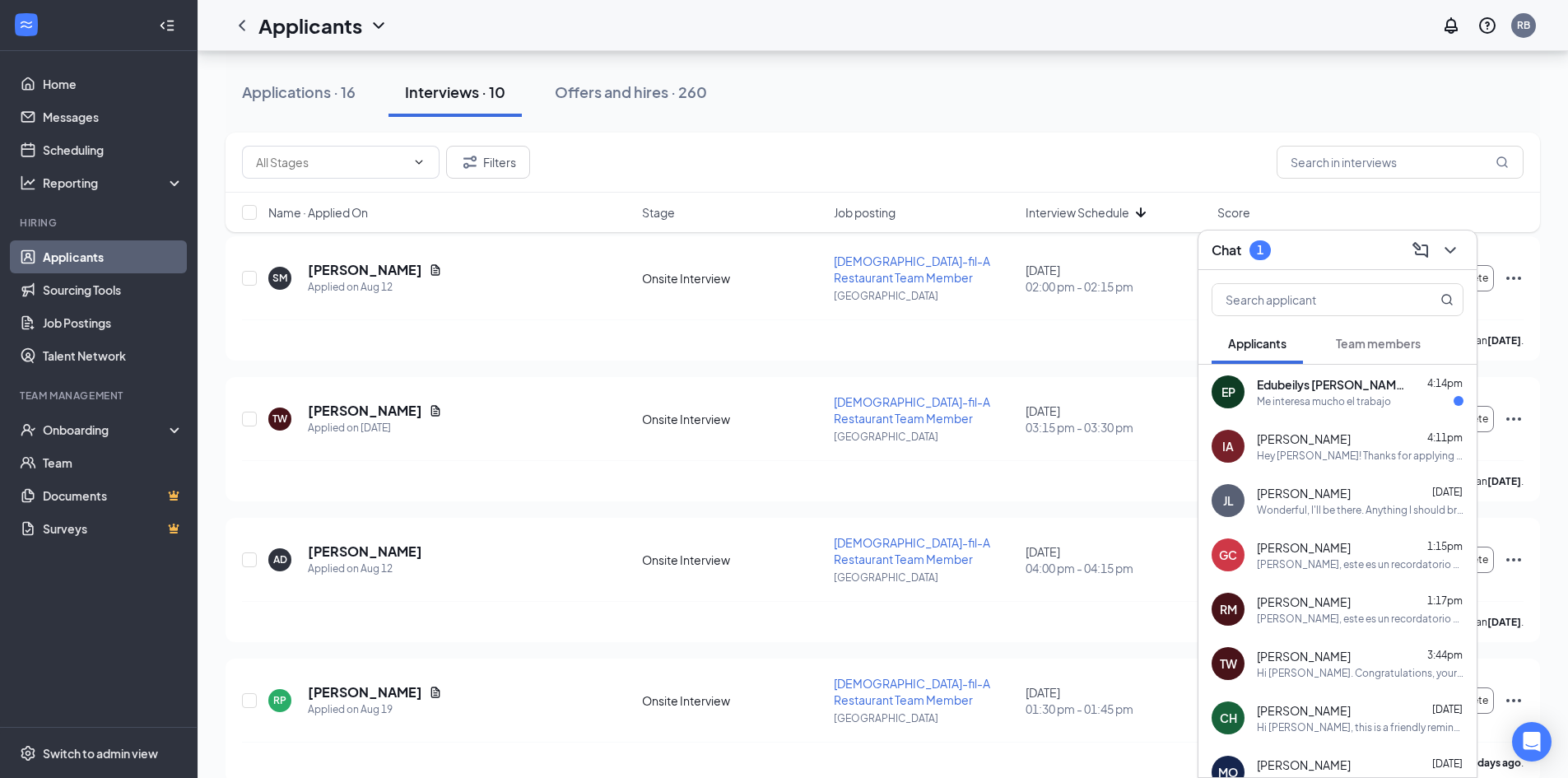
click at [1316, 405] on div "Me interesa mucho el trabajo" at bounding box center [1323, 401] width 134 height 14
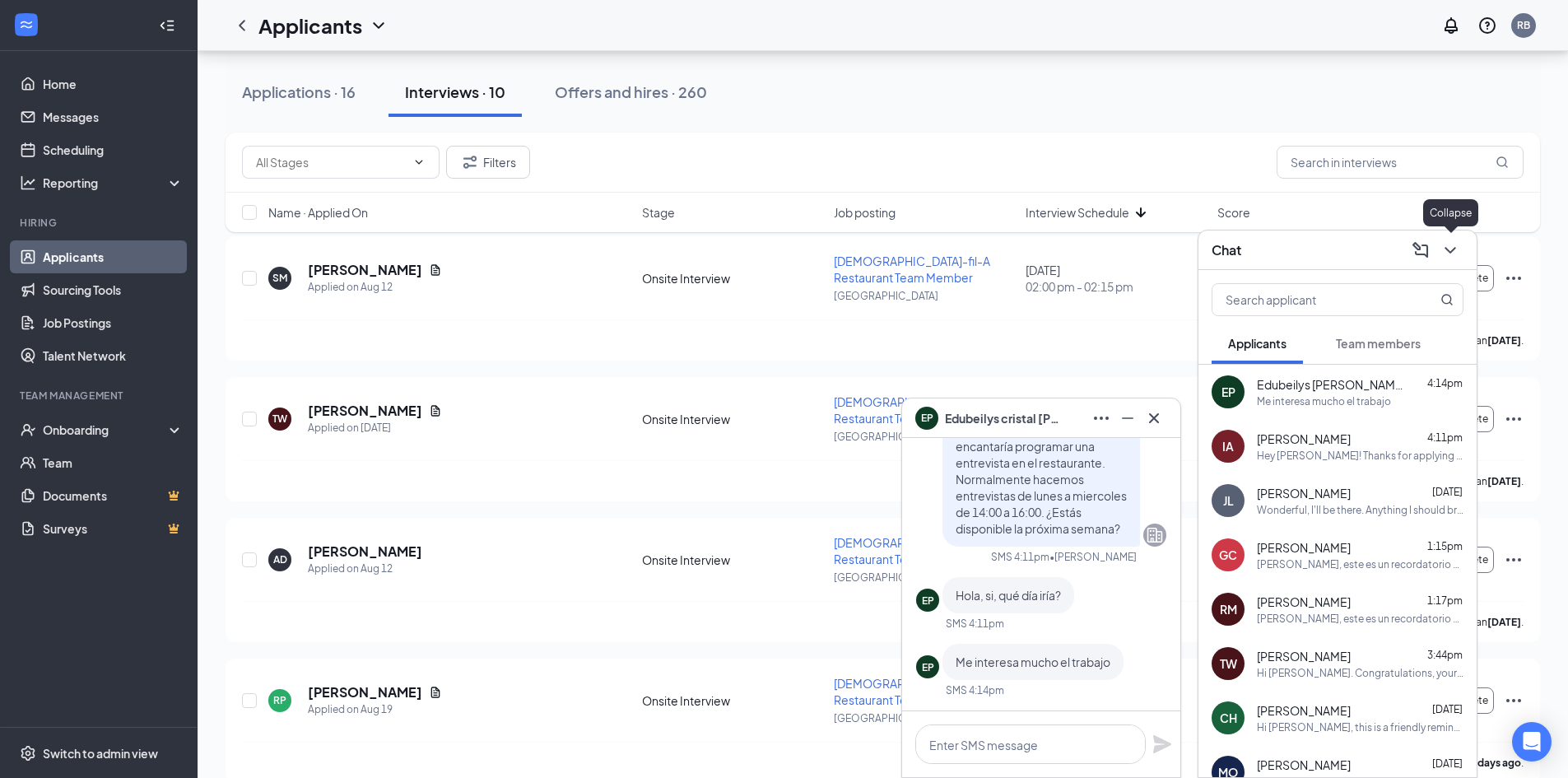
click at [1455, 243] on icon "ChevronDown" at bounding box center [1450, 250] width 20 height 20
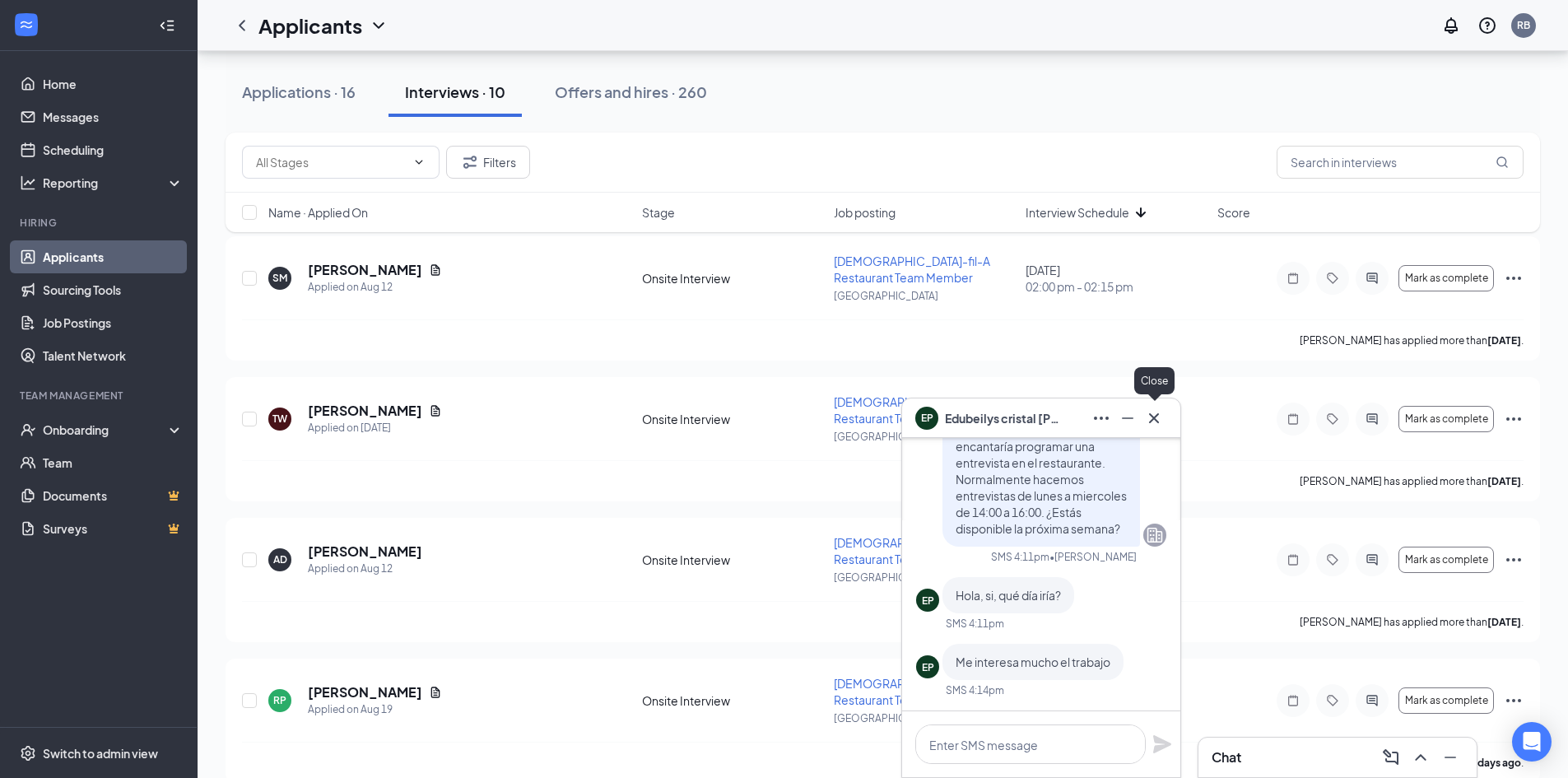
click at [1149, 424] on icon "Cross" at bounding box center [1153, 418] width 20 height 20
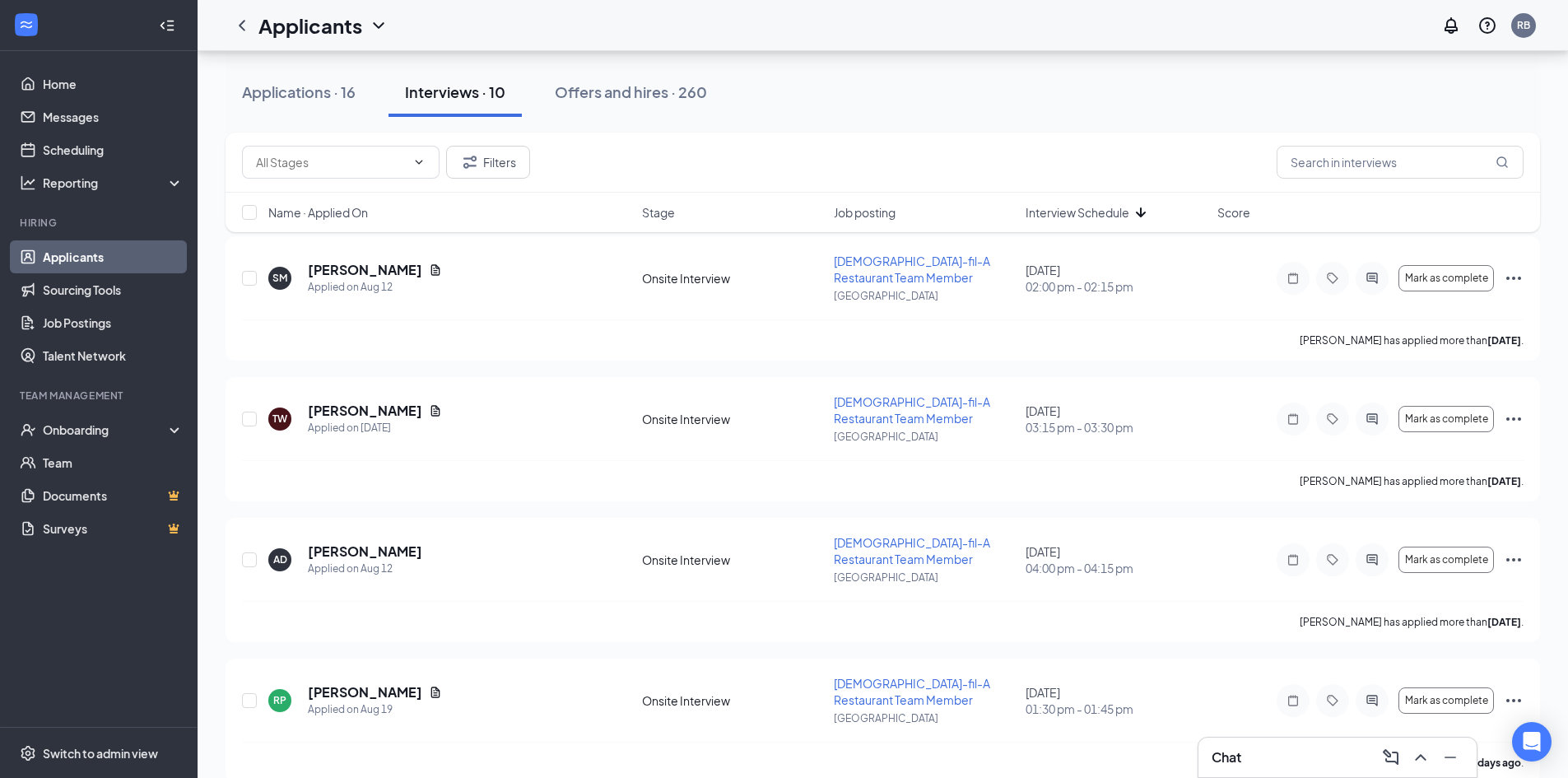
click at [1225, 766] on div "Chat" at bounding box center [1337, 757] width 252 height 26
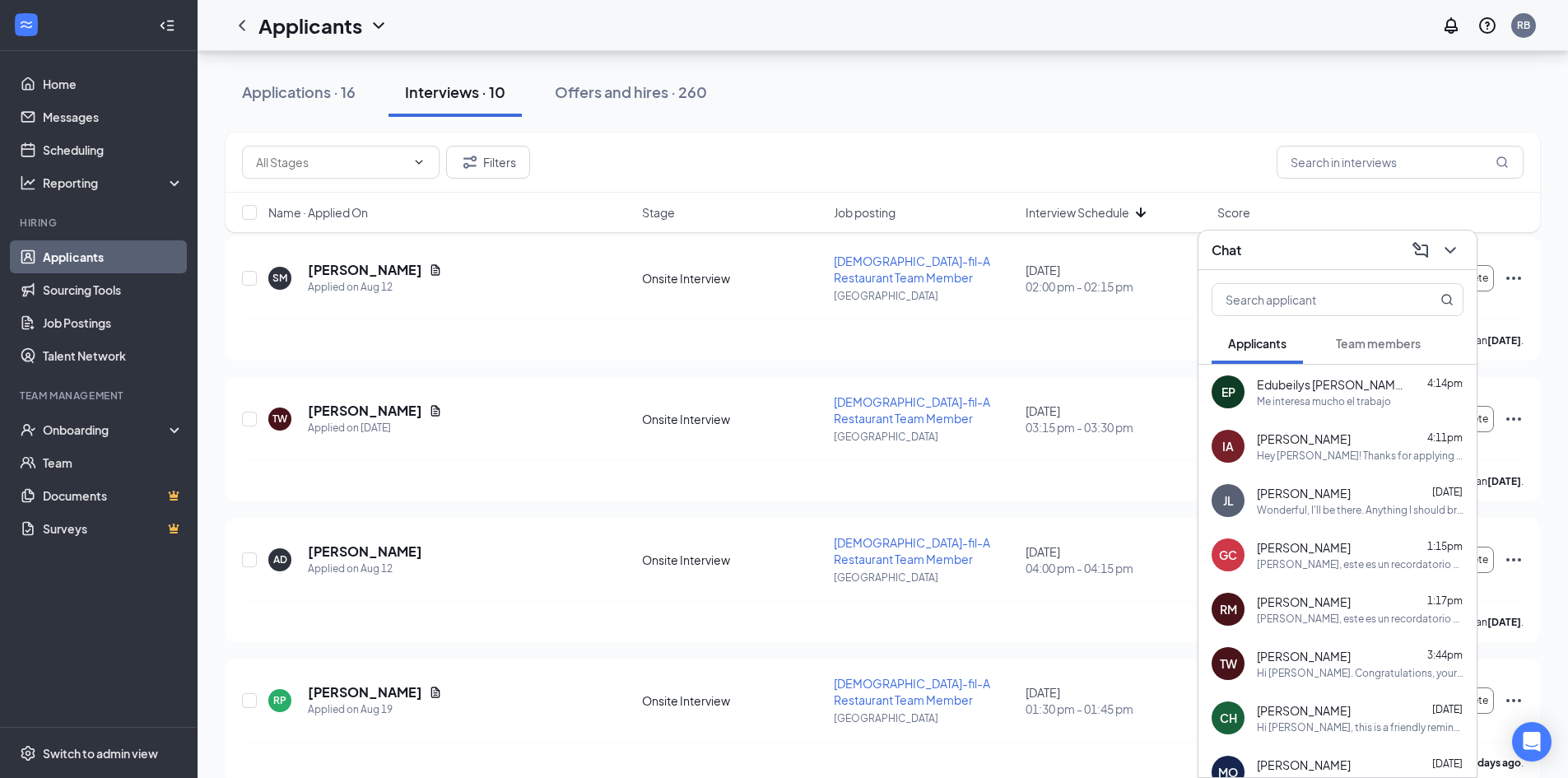
click at [1279, 389] on span "Edubeilys cristal Peñuela guerra" at bounding box center [1331, 384] width 148 height 17
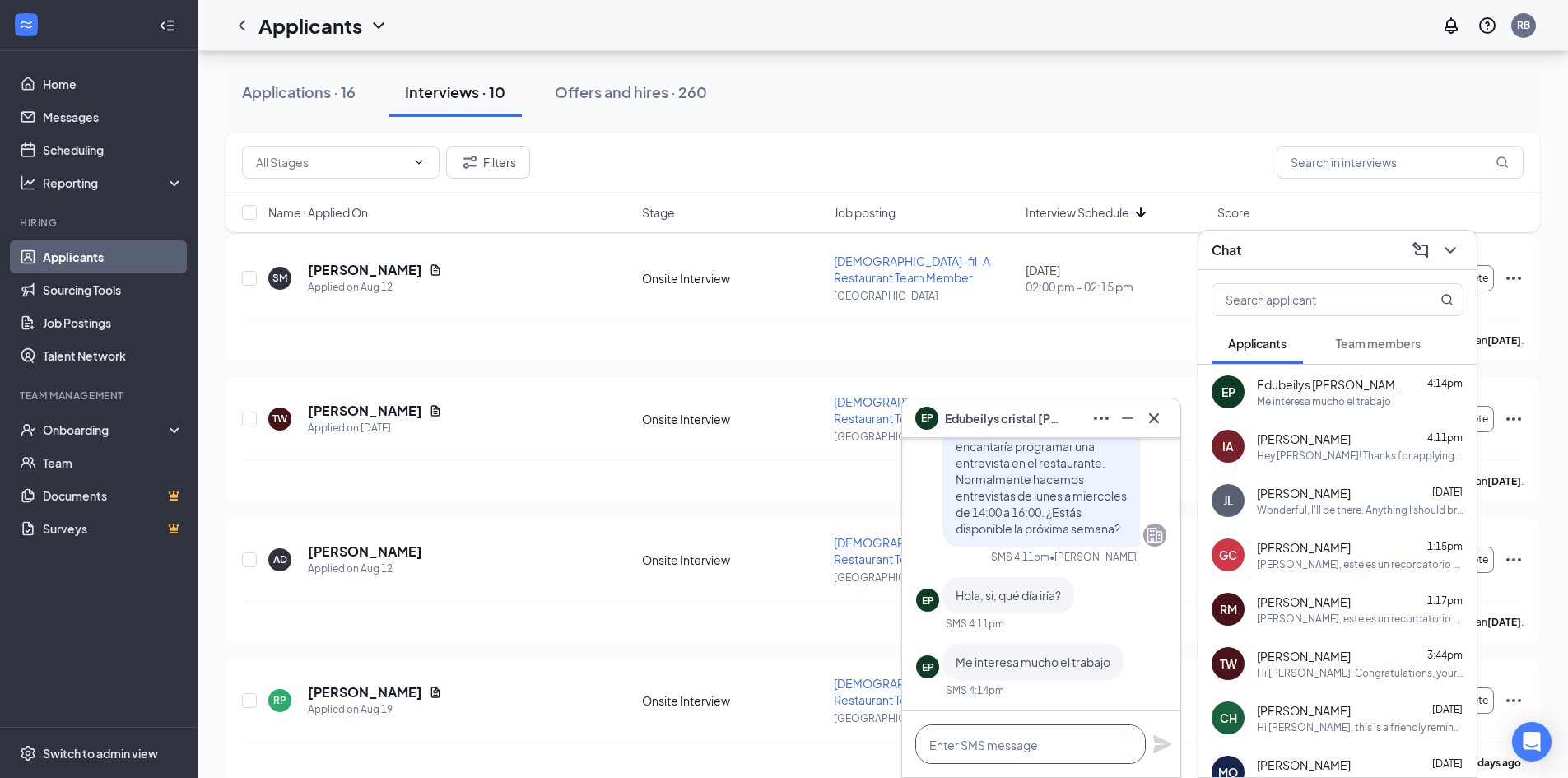
click at [975, 746] on textarea at bounding box center [1030, 744] width 230 height 39
click at [1005, 744] on textarea "Esta libre mana?" at bounding box center [1030, 744] width 230 height 39
click at [1041, 753] on textarea "Esta libre manana?" at bounding box center [1030, 744] width 230 height 39
type textarea "Esta libre manana?"
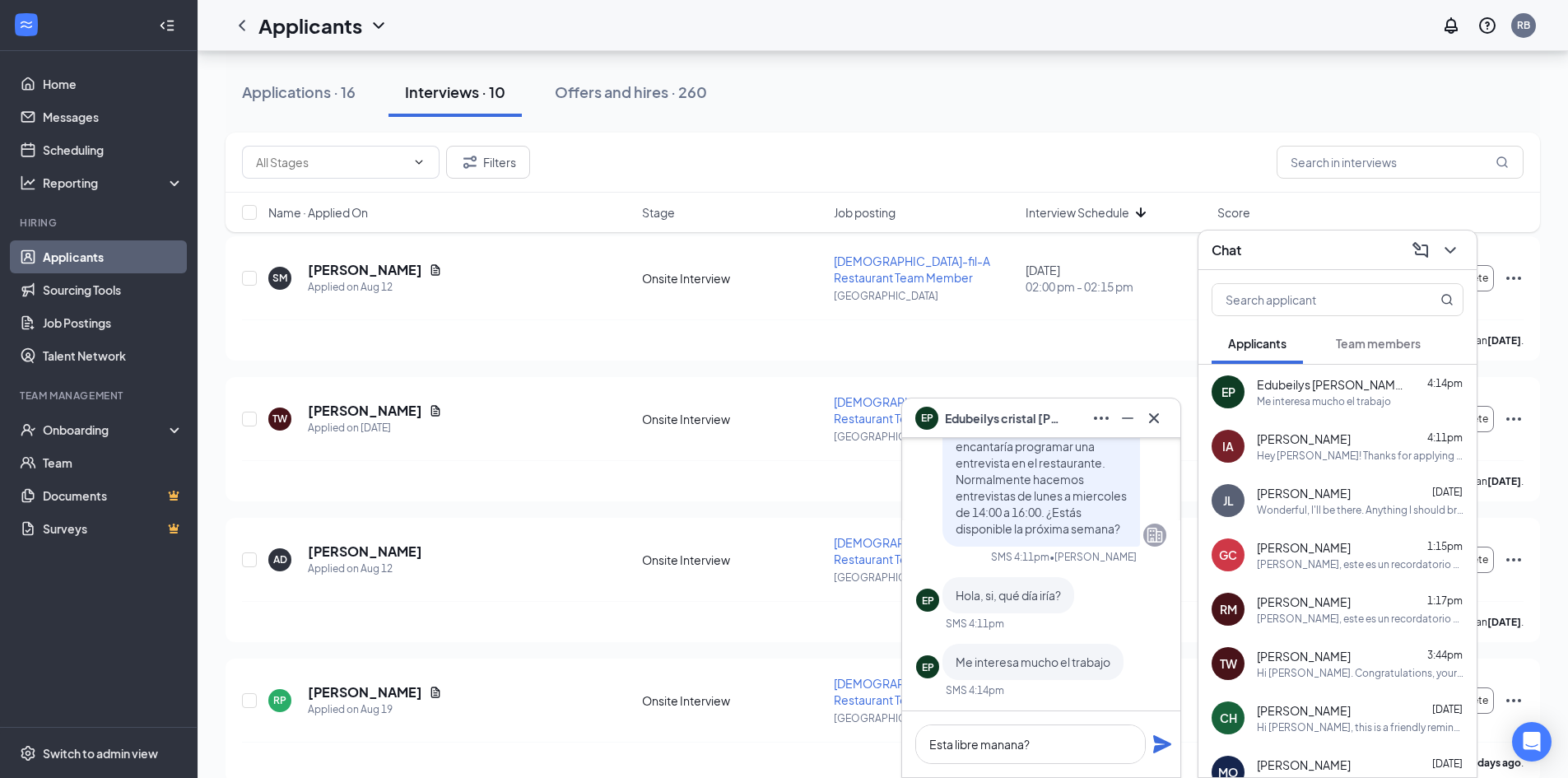
click at [1161, 738] on icon "Plane" at bounding box center [1162, 744] width 20 height 20
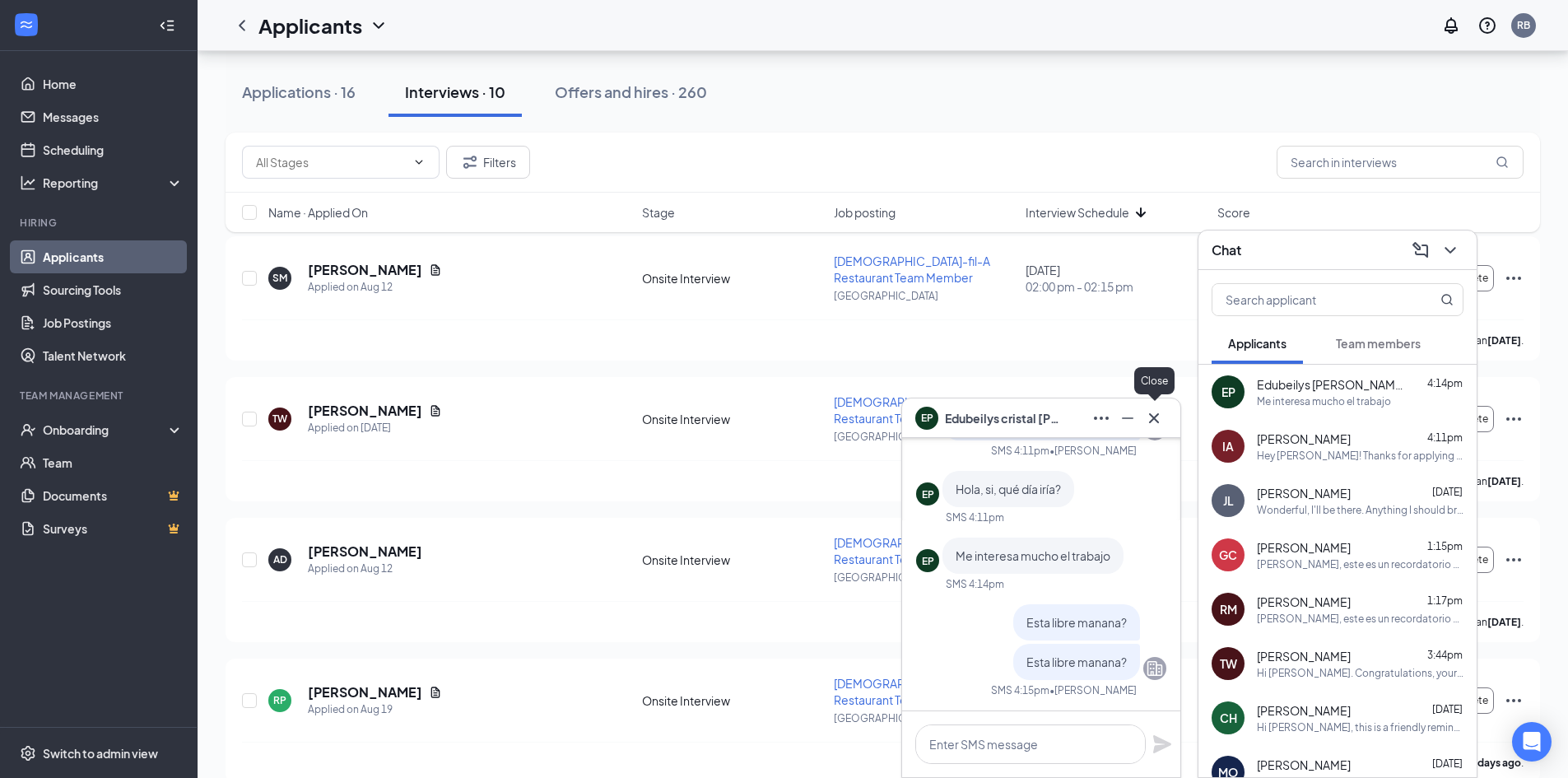
click at [1152, 413] on icon "Cross" at bounding box center [1153, 418] width 20 height 20
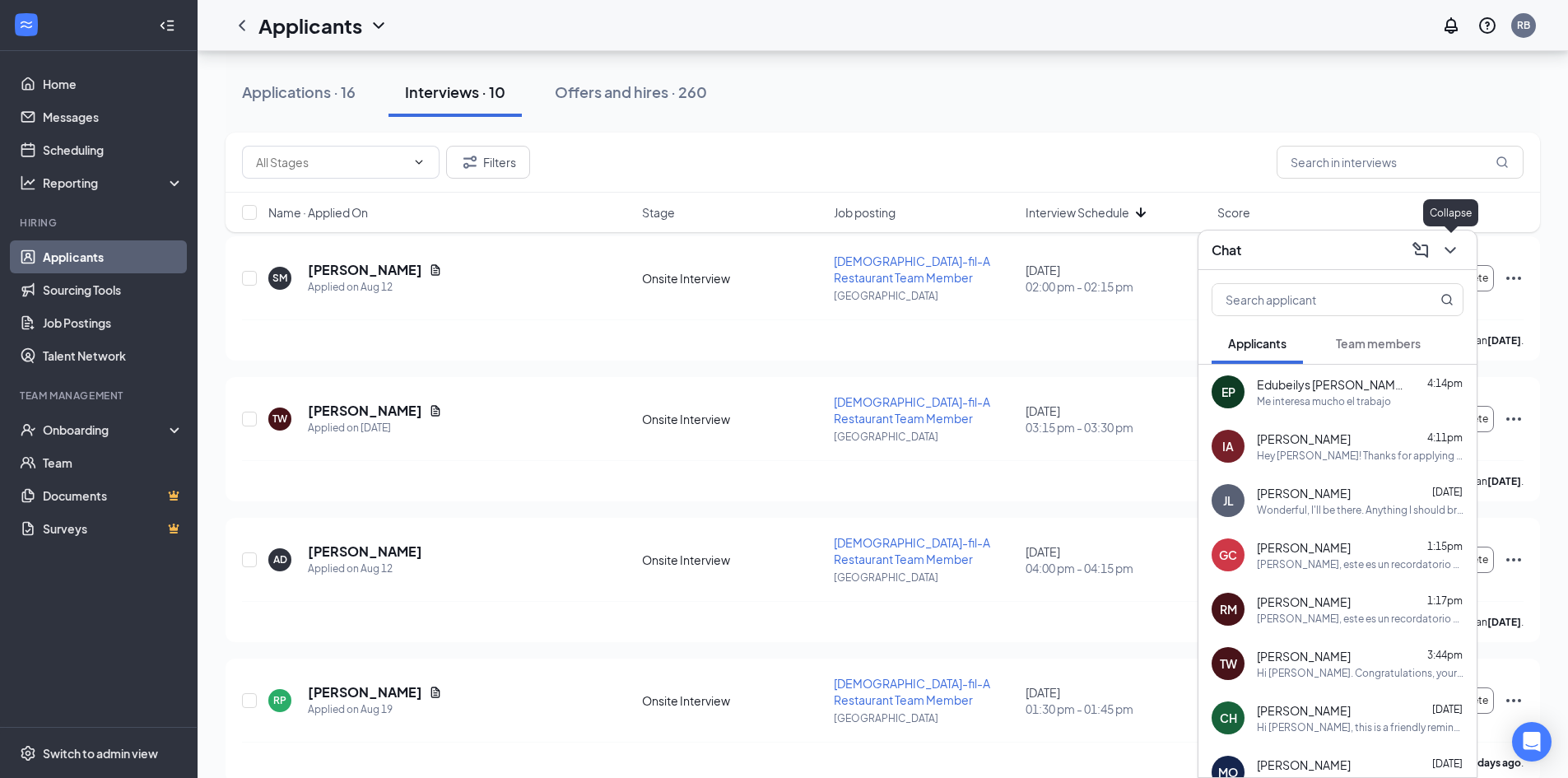
click at [1455, 246] on icon "ChevronDown" at bounding box center [1450, 250] width 20 height 20
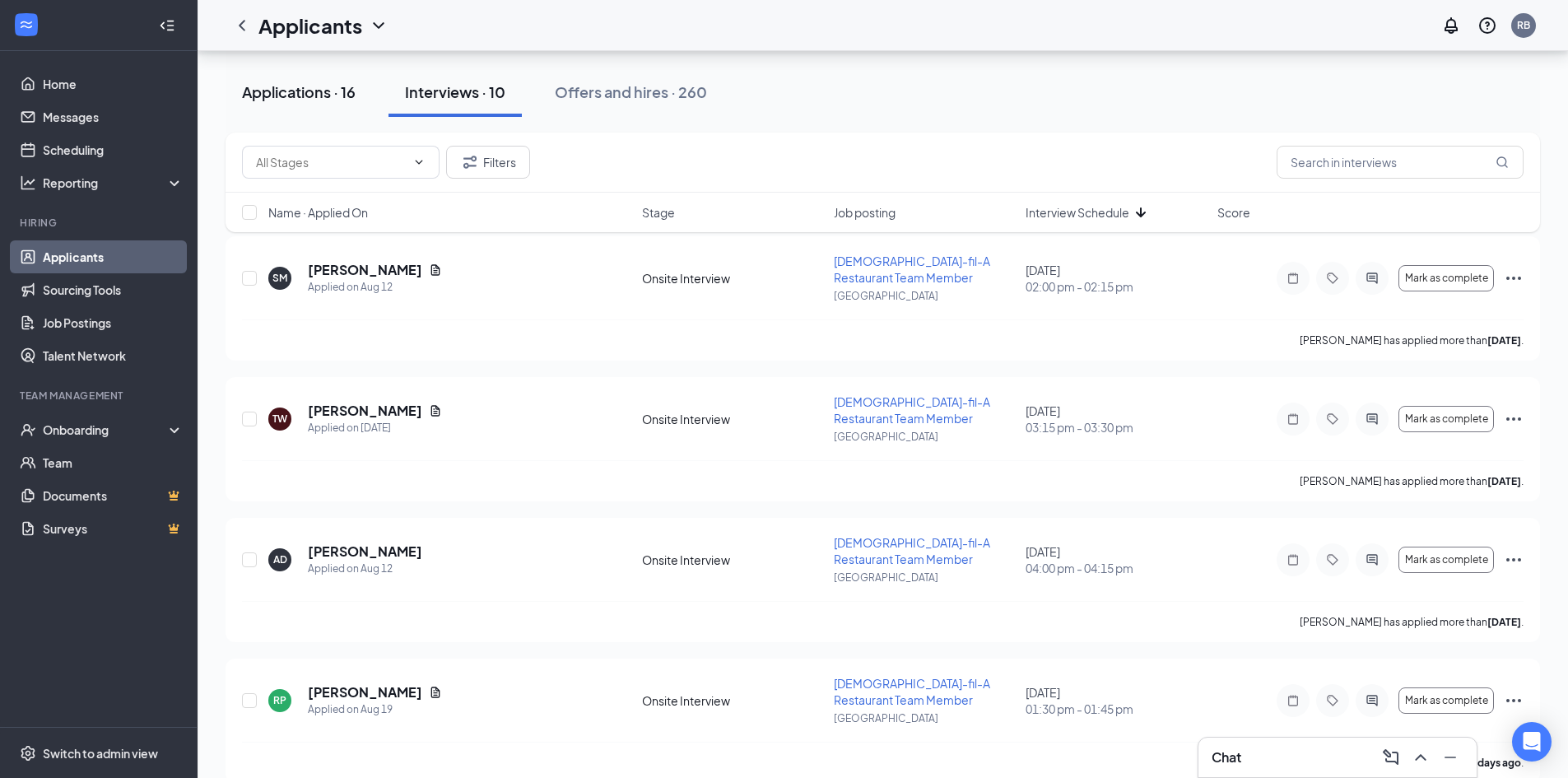
click at [343, 106] on button "Applications · 16" at bounding box center [299, 92] width 146 height 50
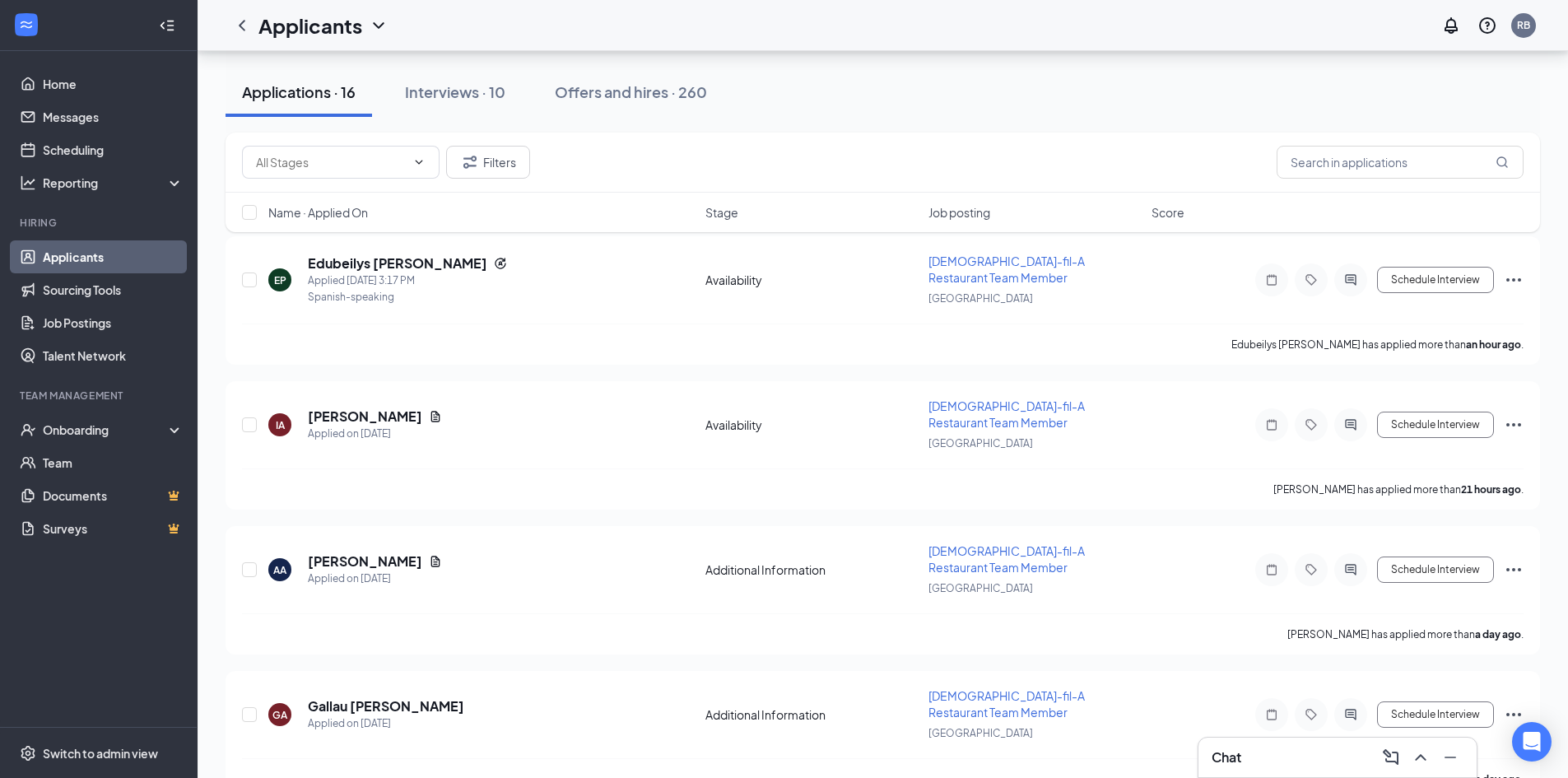
click at [344, 208] on span "Name · Applied On" at bounding box center [318, 212] width 100 height 17
click at [109, 296] on link "Sourcing Tools" at bounding box center [113, 290] width 141 height 33
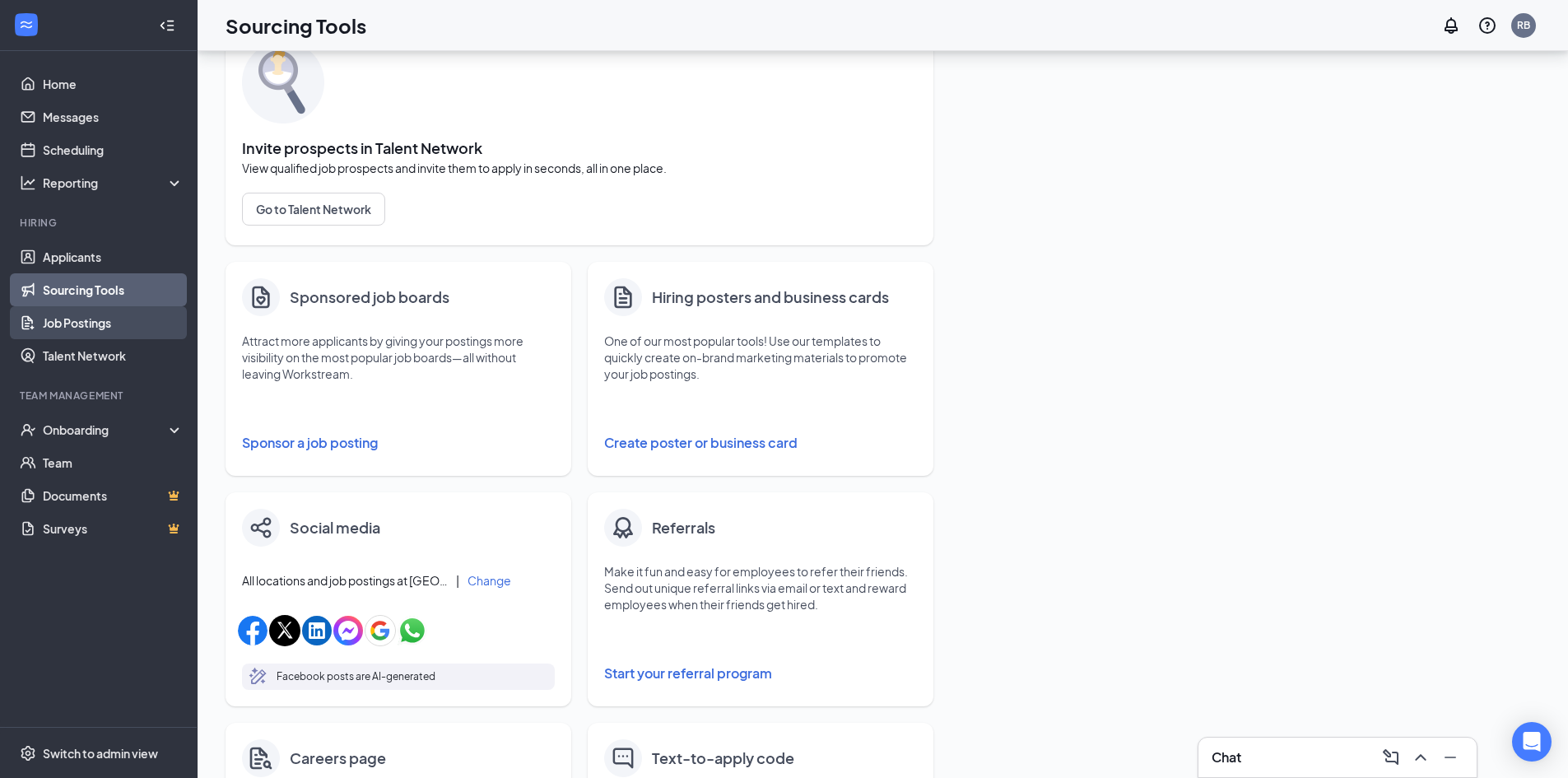
click at [117, 328] on link "Job Postings" at bounding box center [113, 323] width 141 height 33
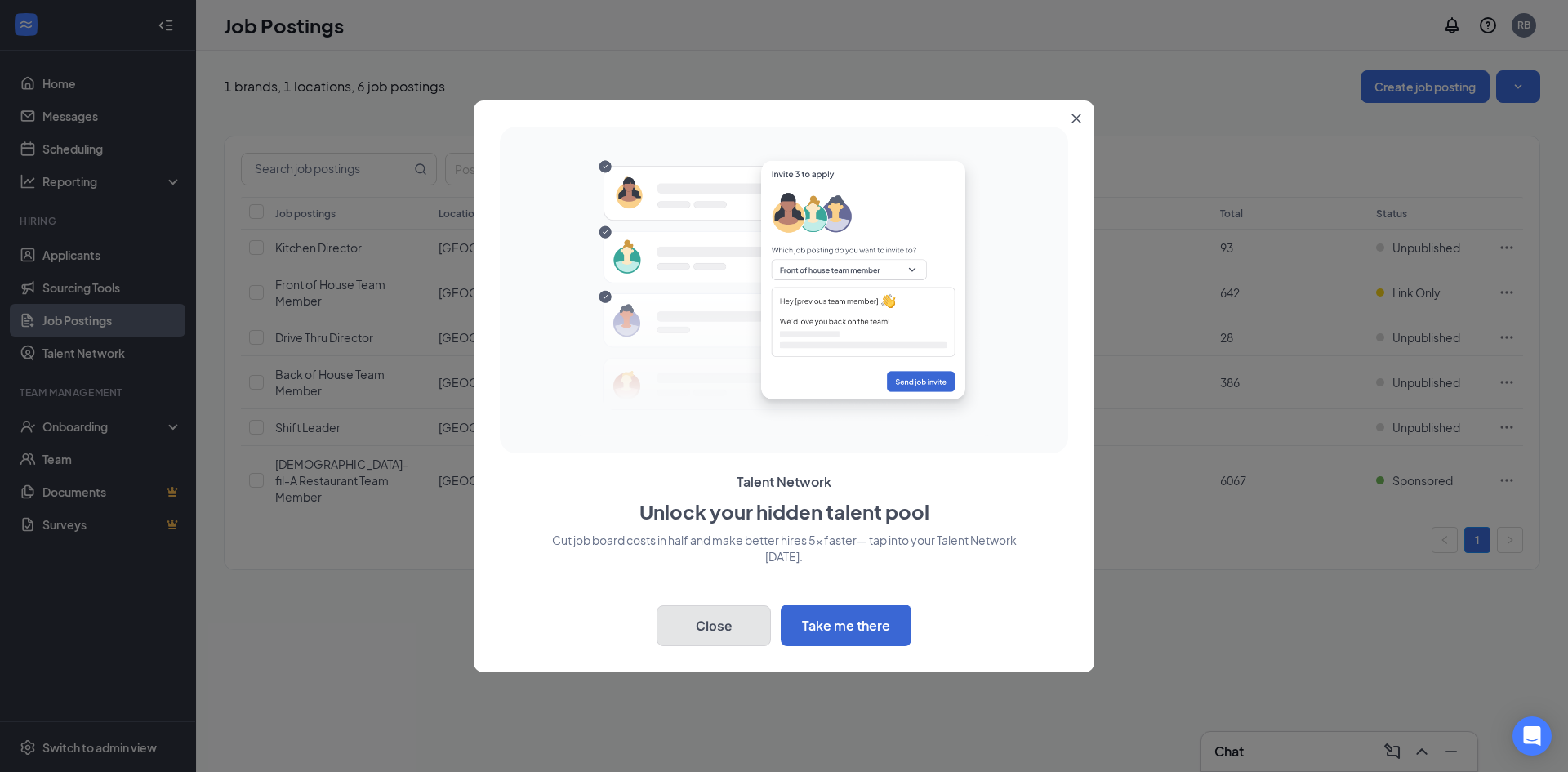
click at [714, 629] on button "Close" at bounding box center [714, 626] width 114 height 41
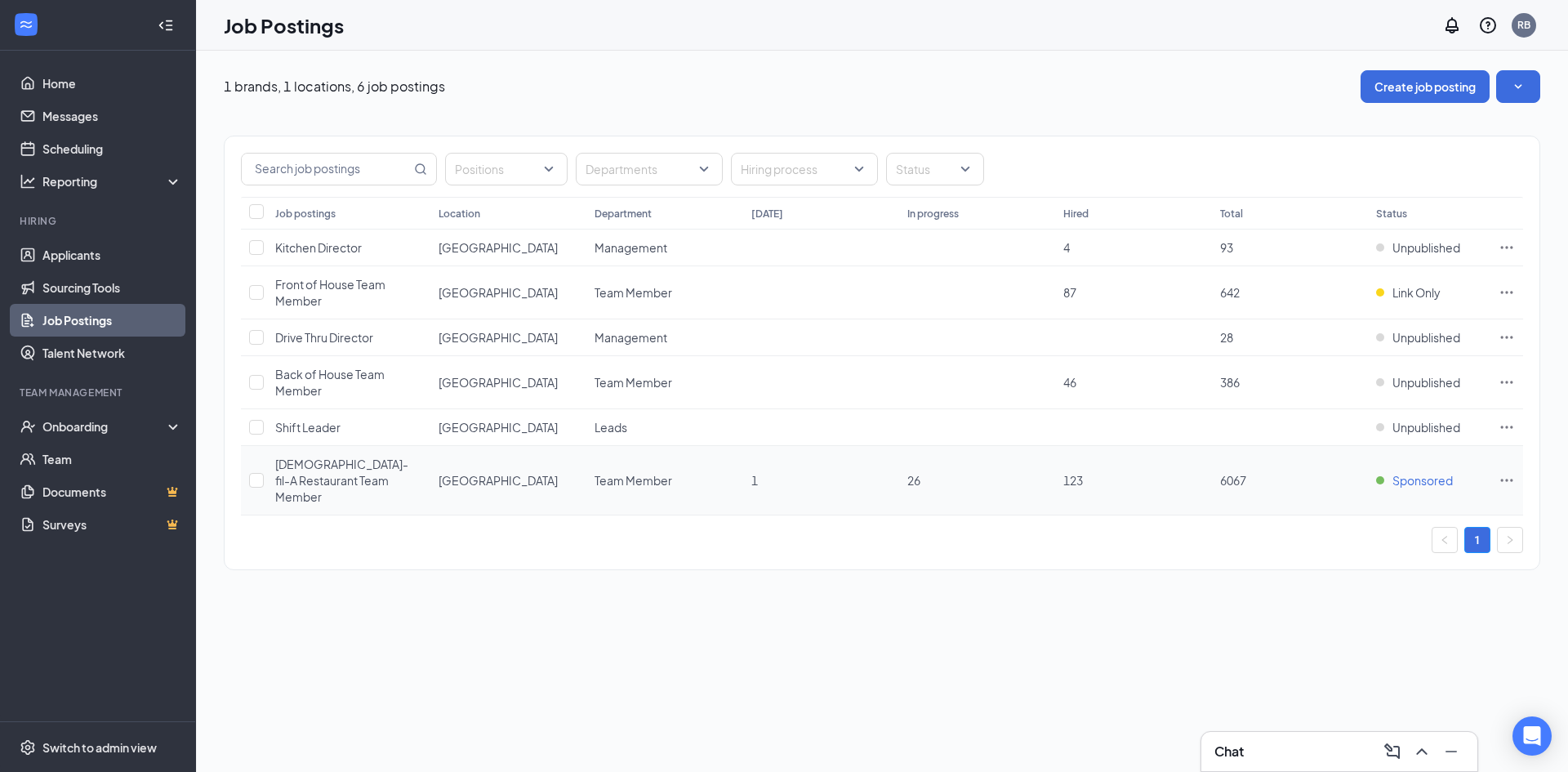
click at [1428, 476] on span "Sponsored" at bounding box center [1423, 479] width 60 height 16
click at [1514, 609] on div "1 brands, 1 locations, 6 job postings Create job posting Positions Departments …" at bounding box center [881, 411] width 1372 height 722
click at [1504, 478] on icon "Ellipses" at bounding box center [1507, 479] width 16 height 16
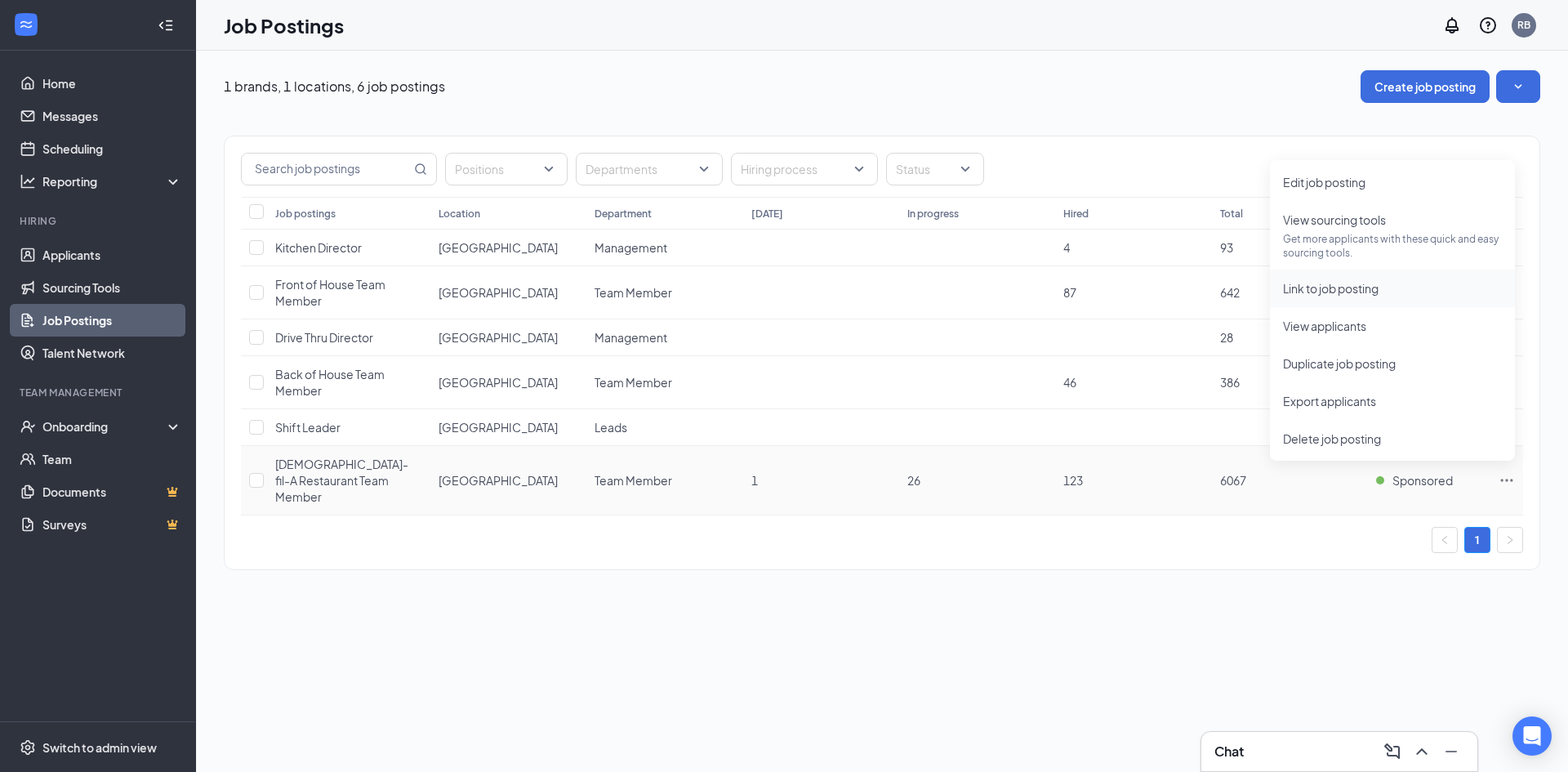
click at [1368, 290] on span "Link to job posting" at bounding box center [1331, 288] width 96 height 15
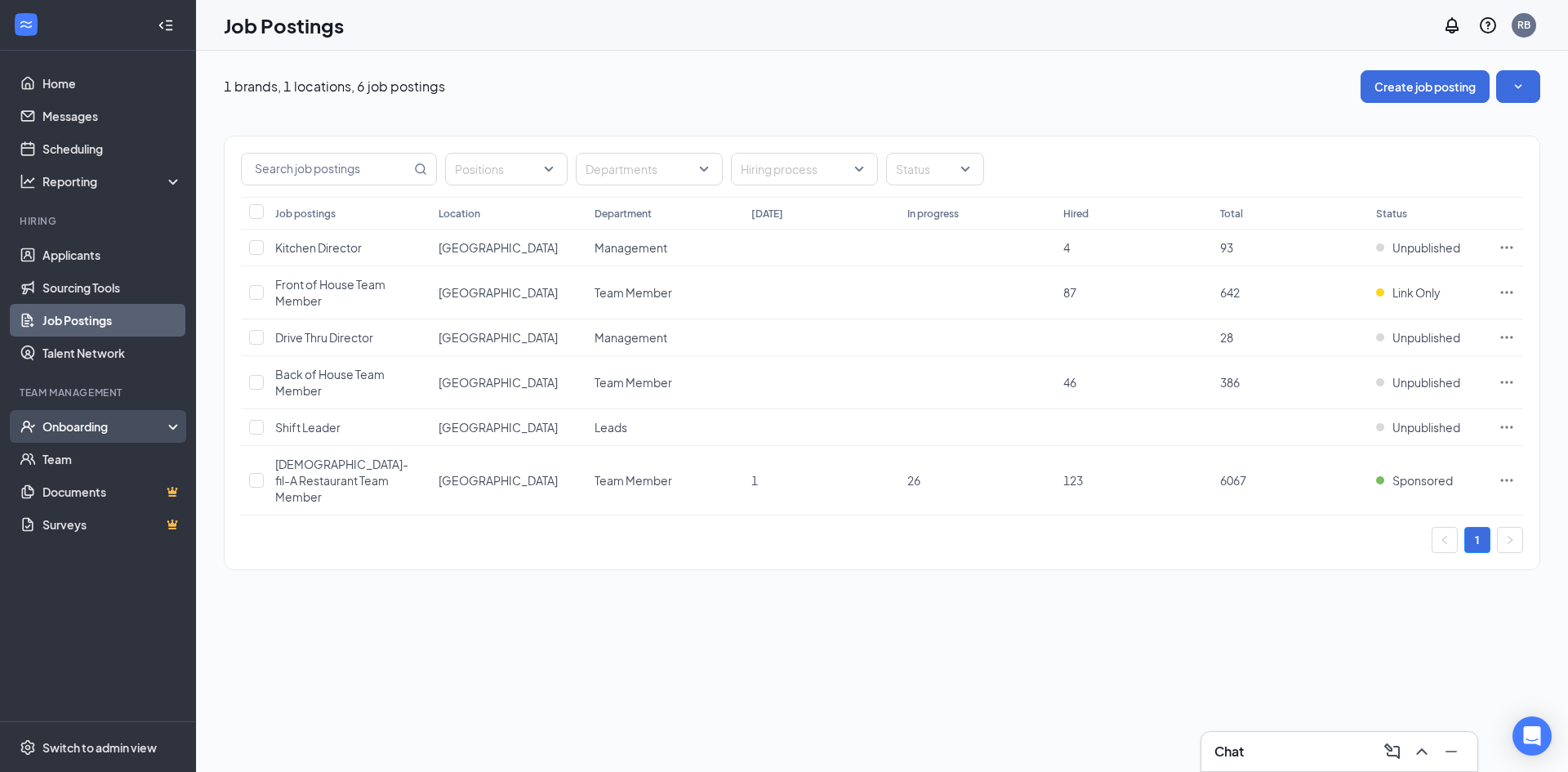
click at [97, 430] on div "Onboarding" at bounding box center [106, 426] width 126 height 16
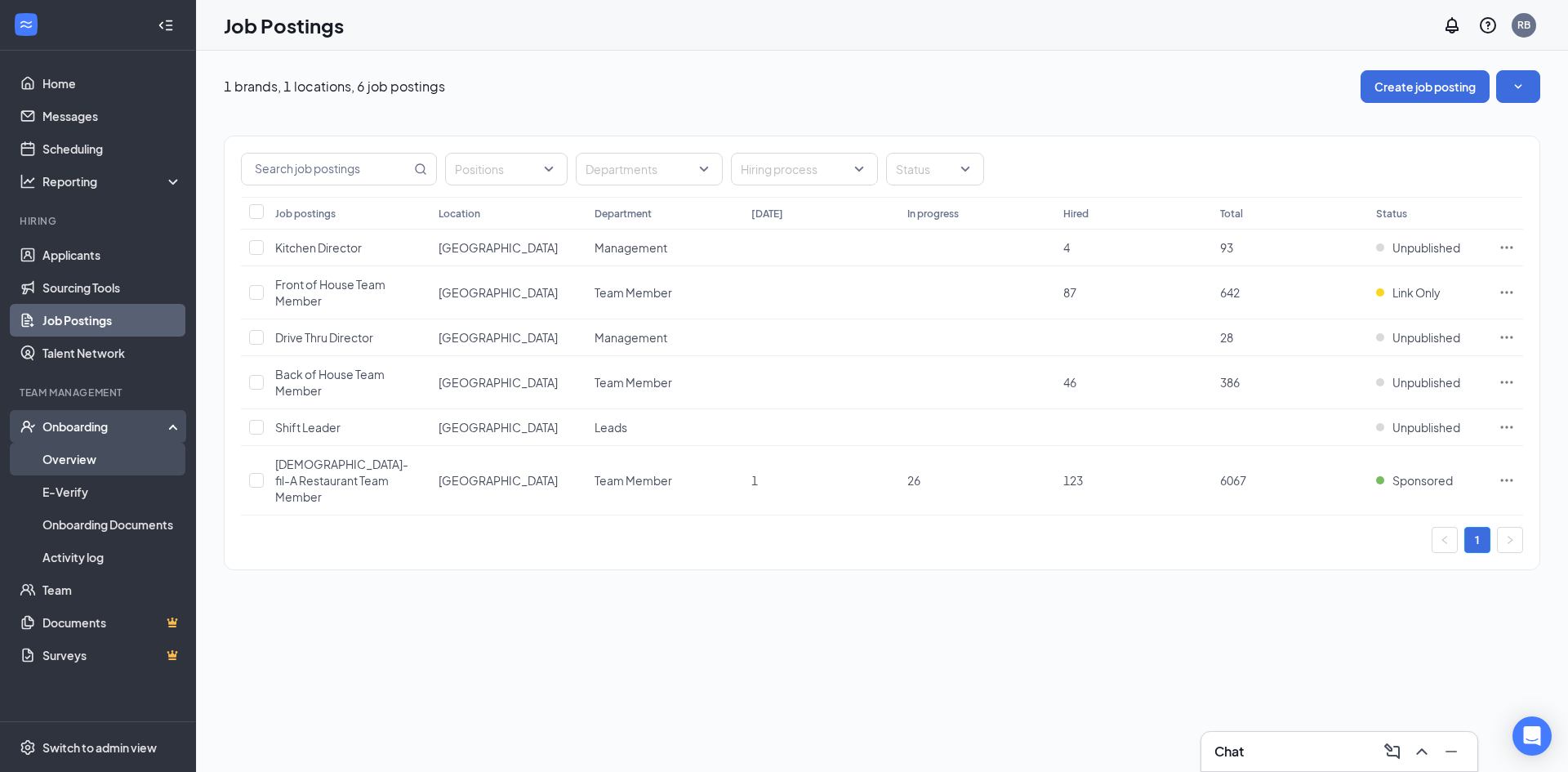
click at [97, 462] on link "Overview" at bounding box center [112, 459] width 139 height 33
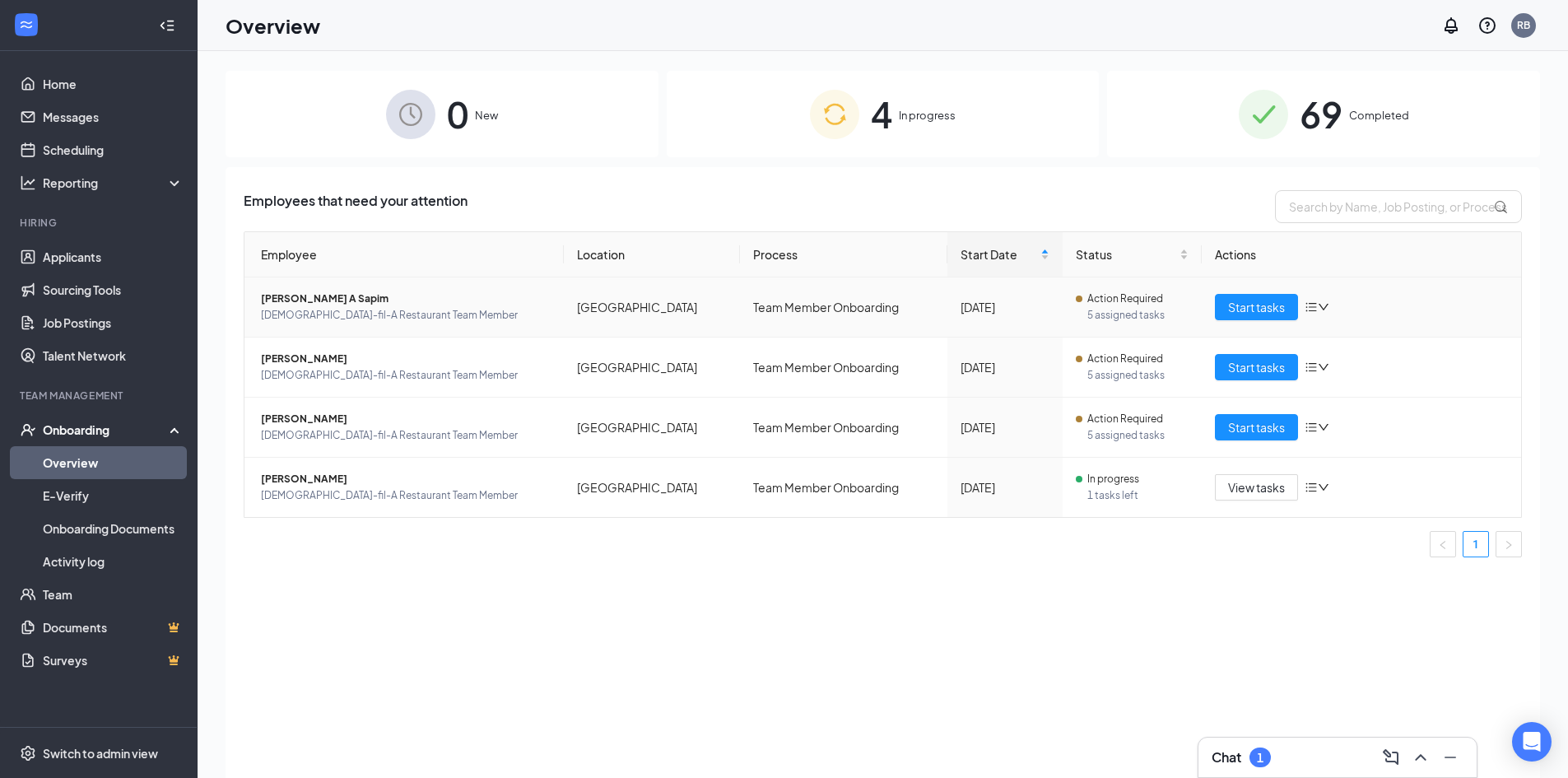
click at [1126, 304] on span "Action Required" at bounding box center [1125, 299] width 76 height 17
click at [1259, 299] on span "Start tasks" at bounding box center [1256, 307] width 57 height 19
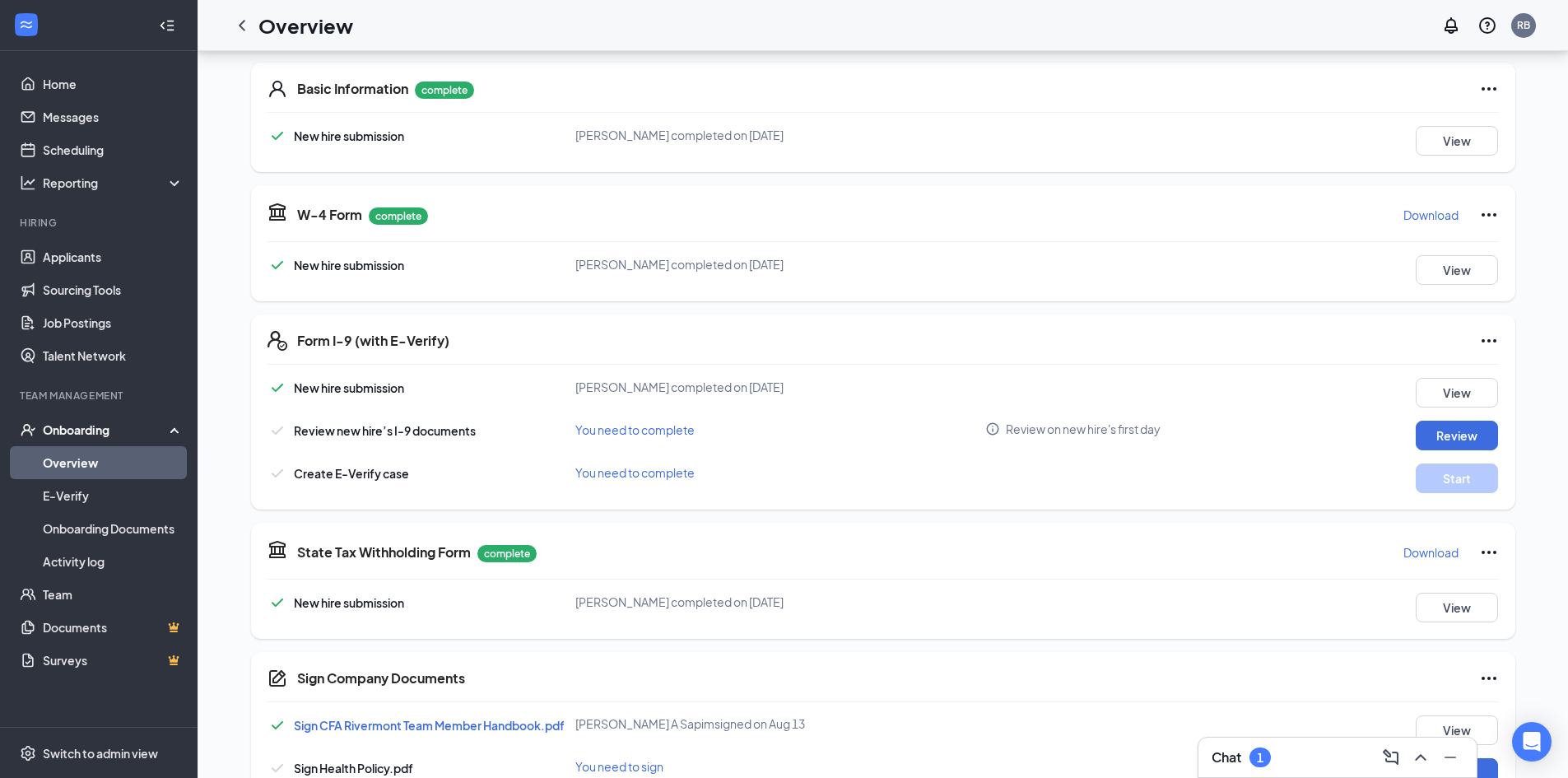
scroll to position [247, 0]
click at [1323, 770] on div "Chat 1" at bounding box center [1337, 757] width 252 height 26
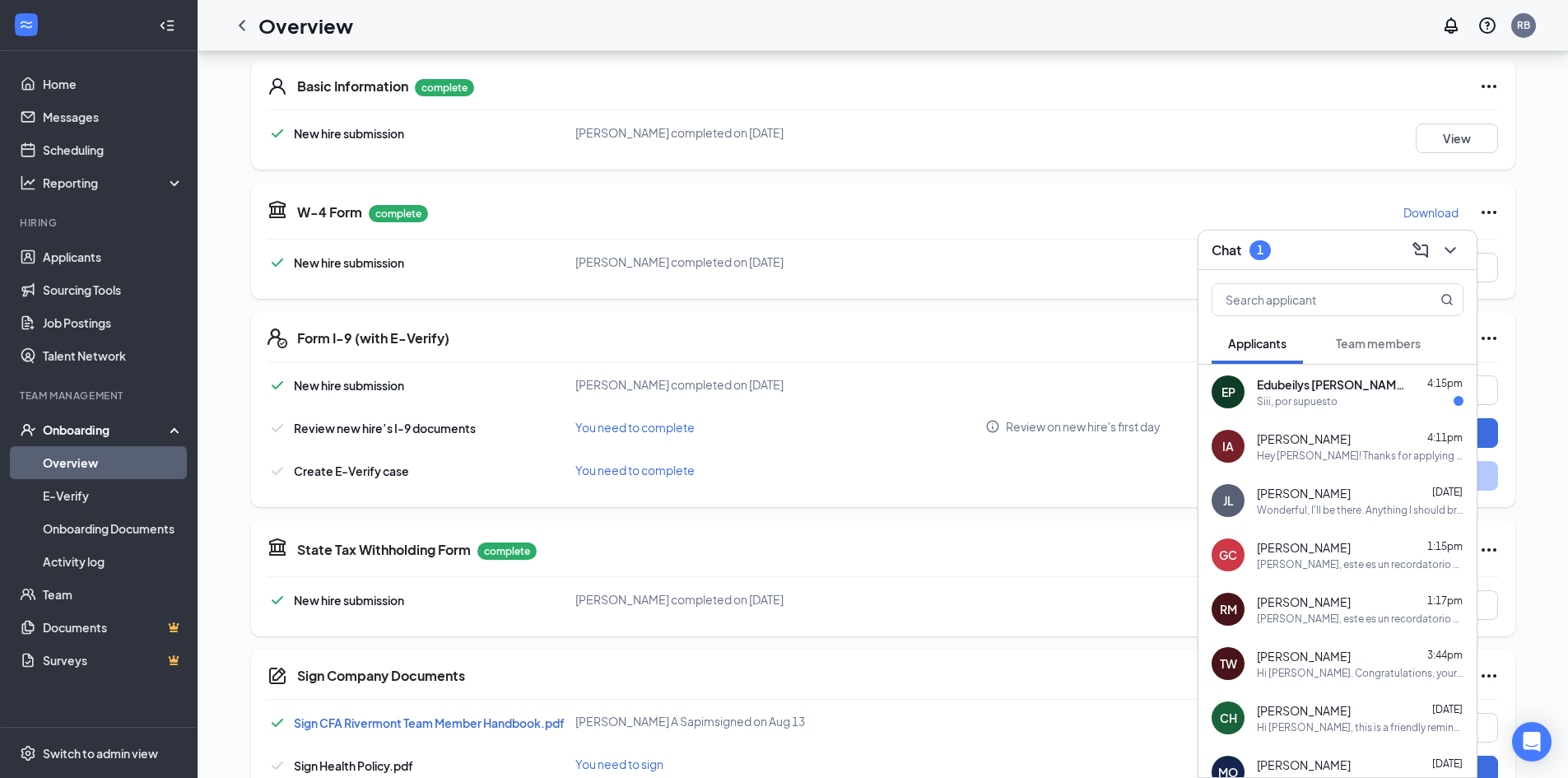
click at [1347, 402] on div "Siii, por supuesto" at bounding box center [1360, 401] width 207 height 14
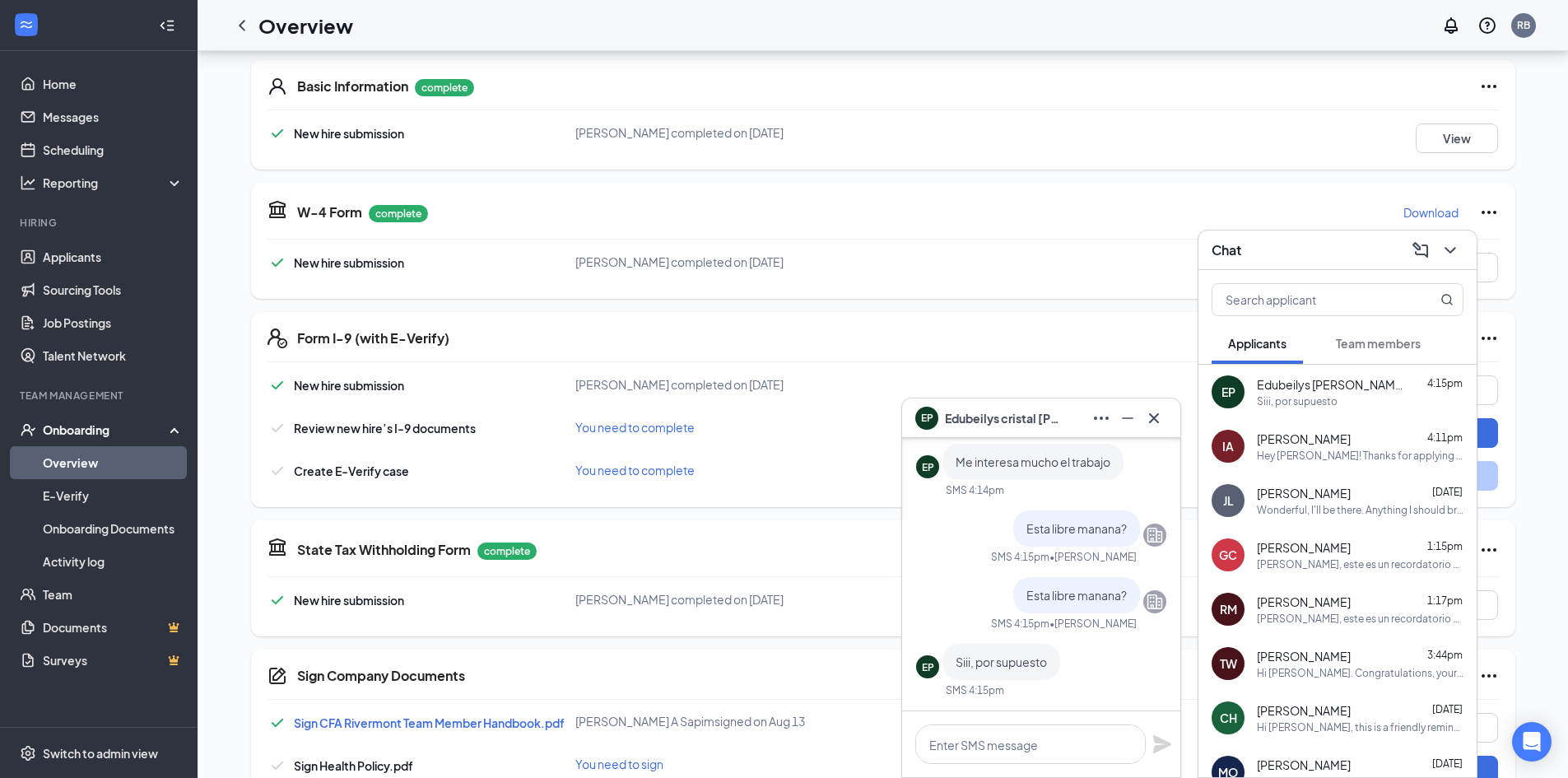
click at [1452, 243] on icon "ChevronDown" at bounding box center [1450, 250] width 20 height 20
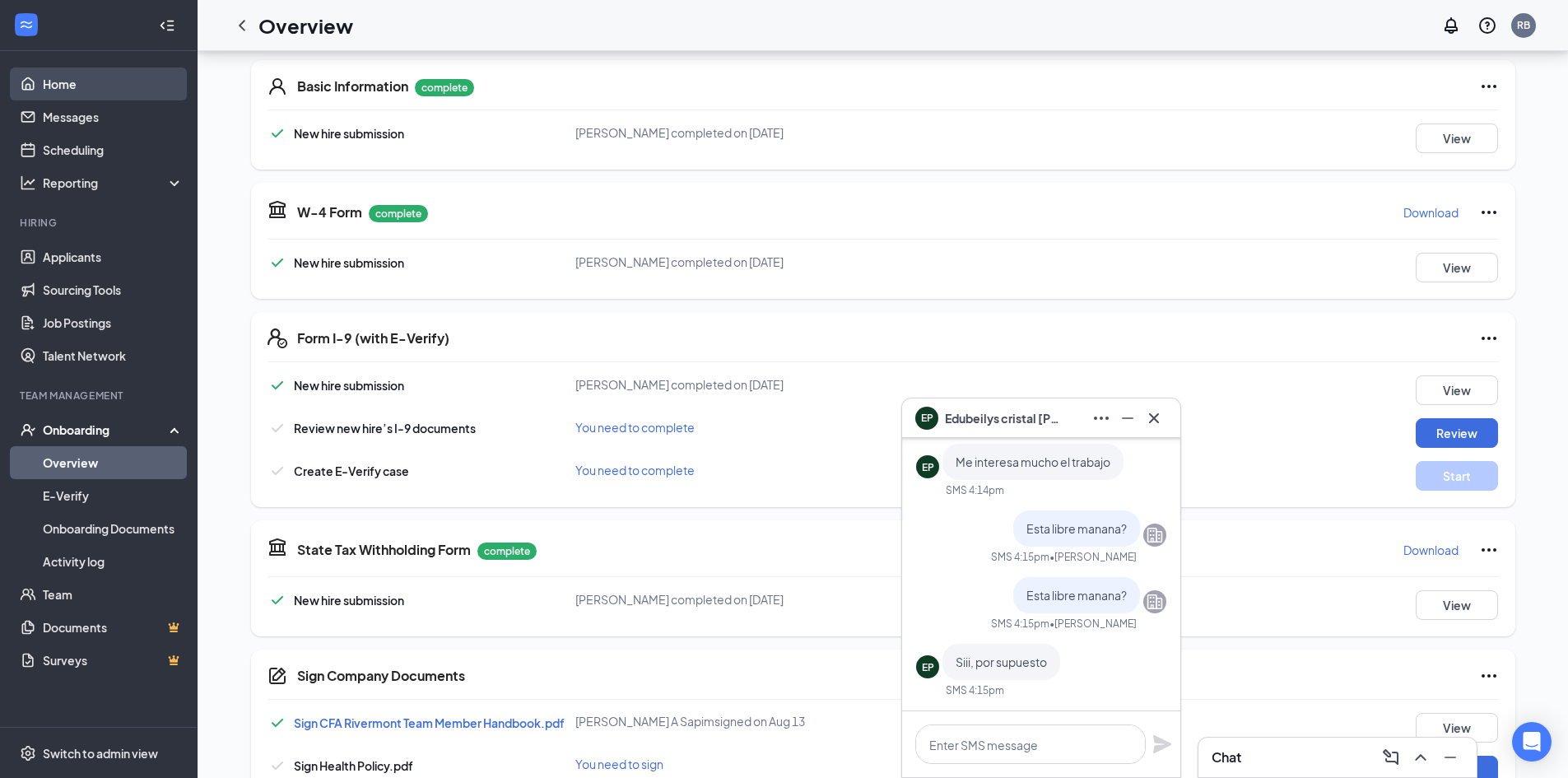
click at [101, 86] on link "Home" at bounding box center [113, 84] width 141 height 33
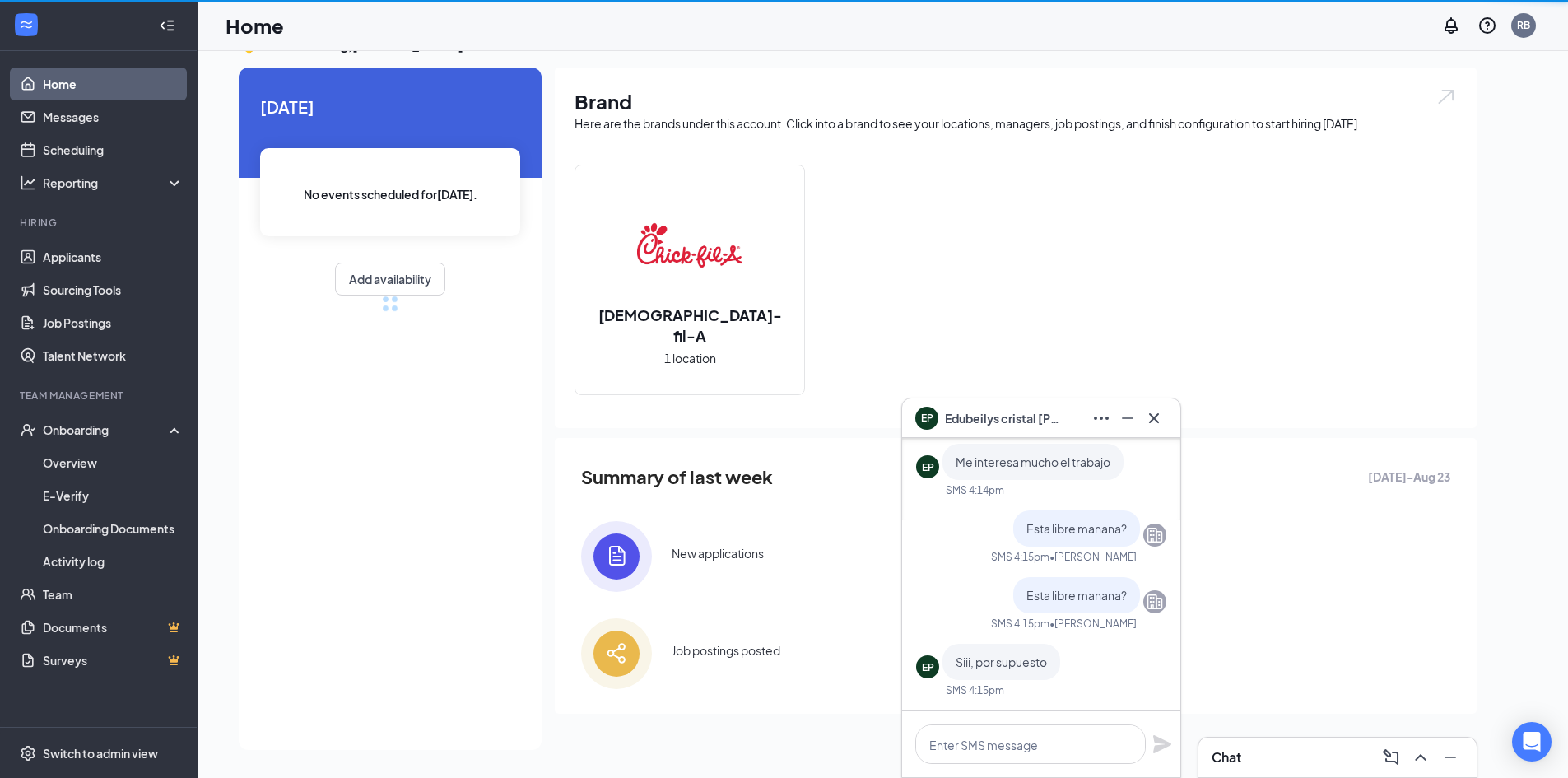
scroll to position [34, 0]
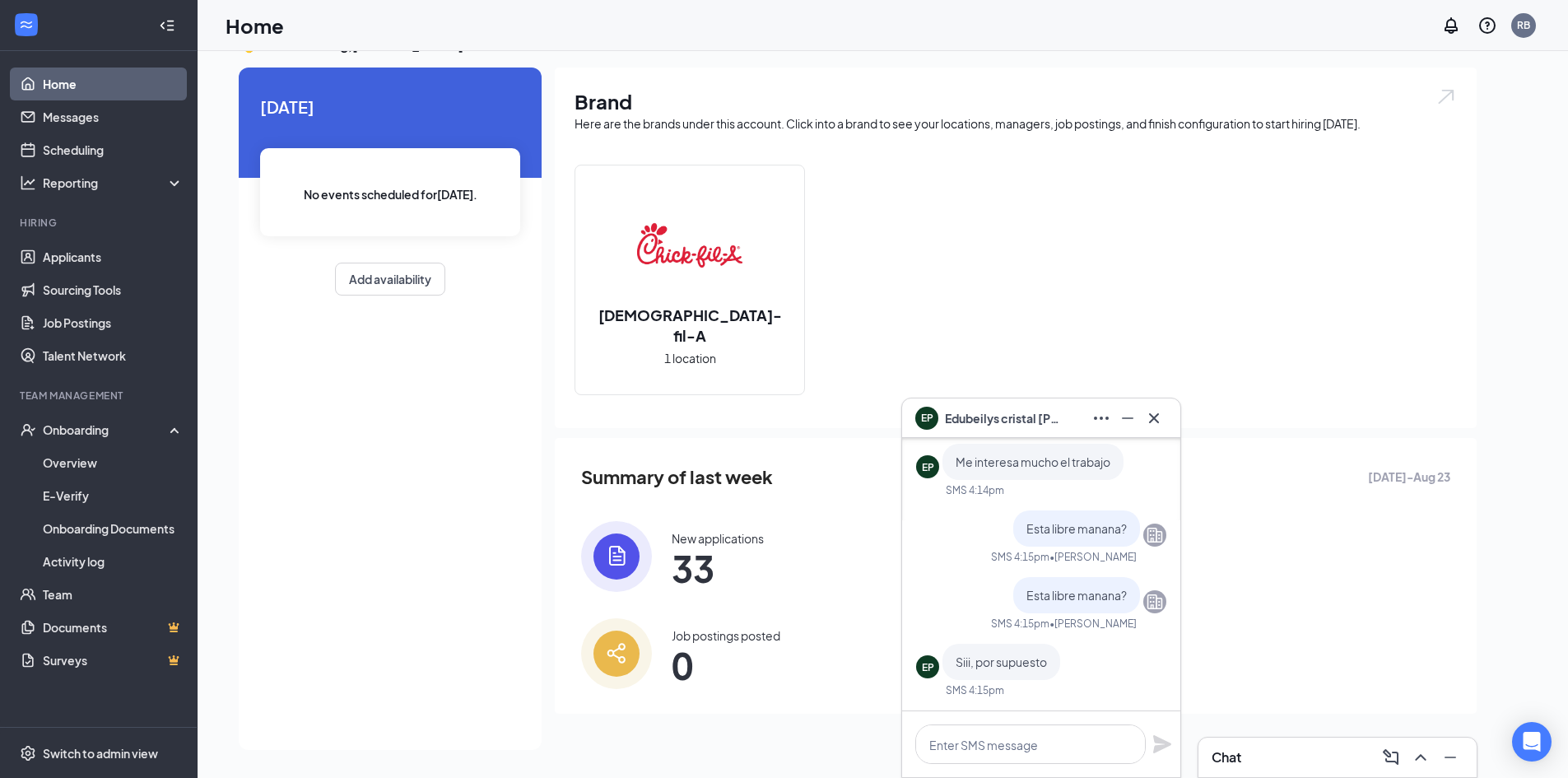
click at [689, 568] on span "33" at bounding box center [717, 568] width 92 height 29
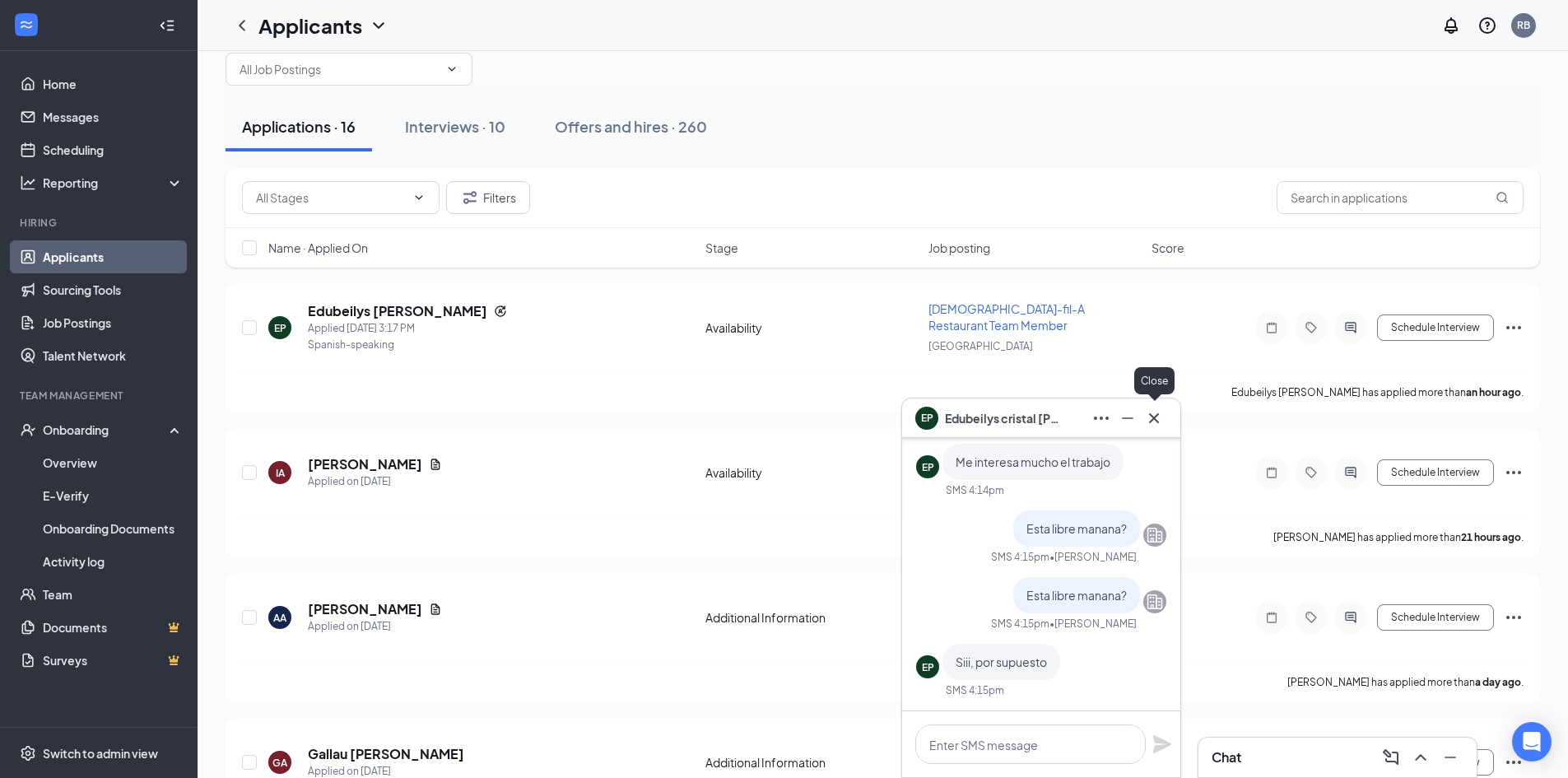
click at [1154, 422] on icon "Cross" at bounding box center [1153, 418] width 20 height 20
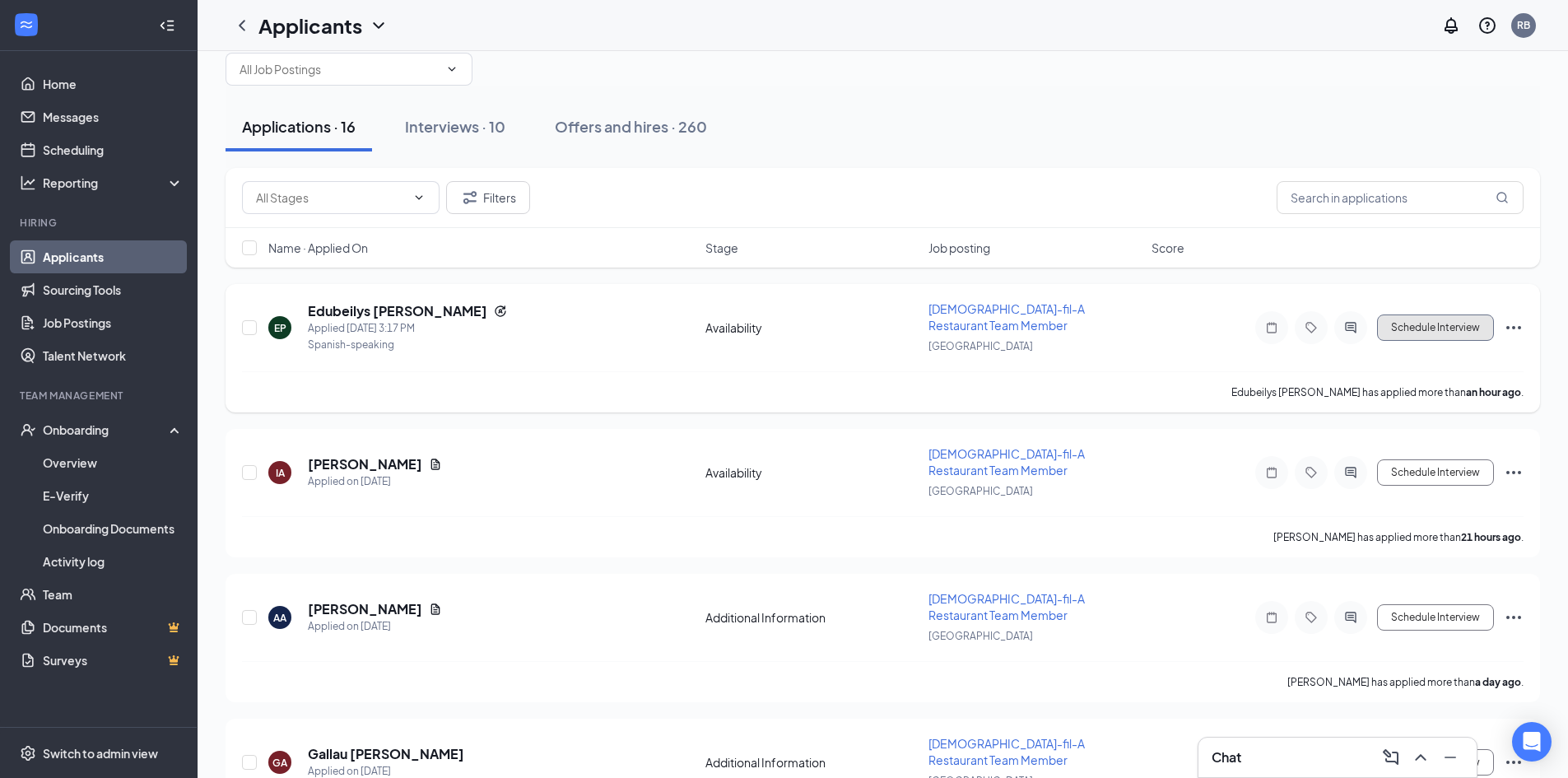
click at [1442, 314] on button "Schedule Interview" at bounding box center [1435, 327] width 117 height 26
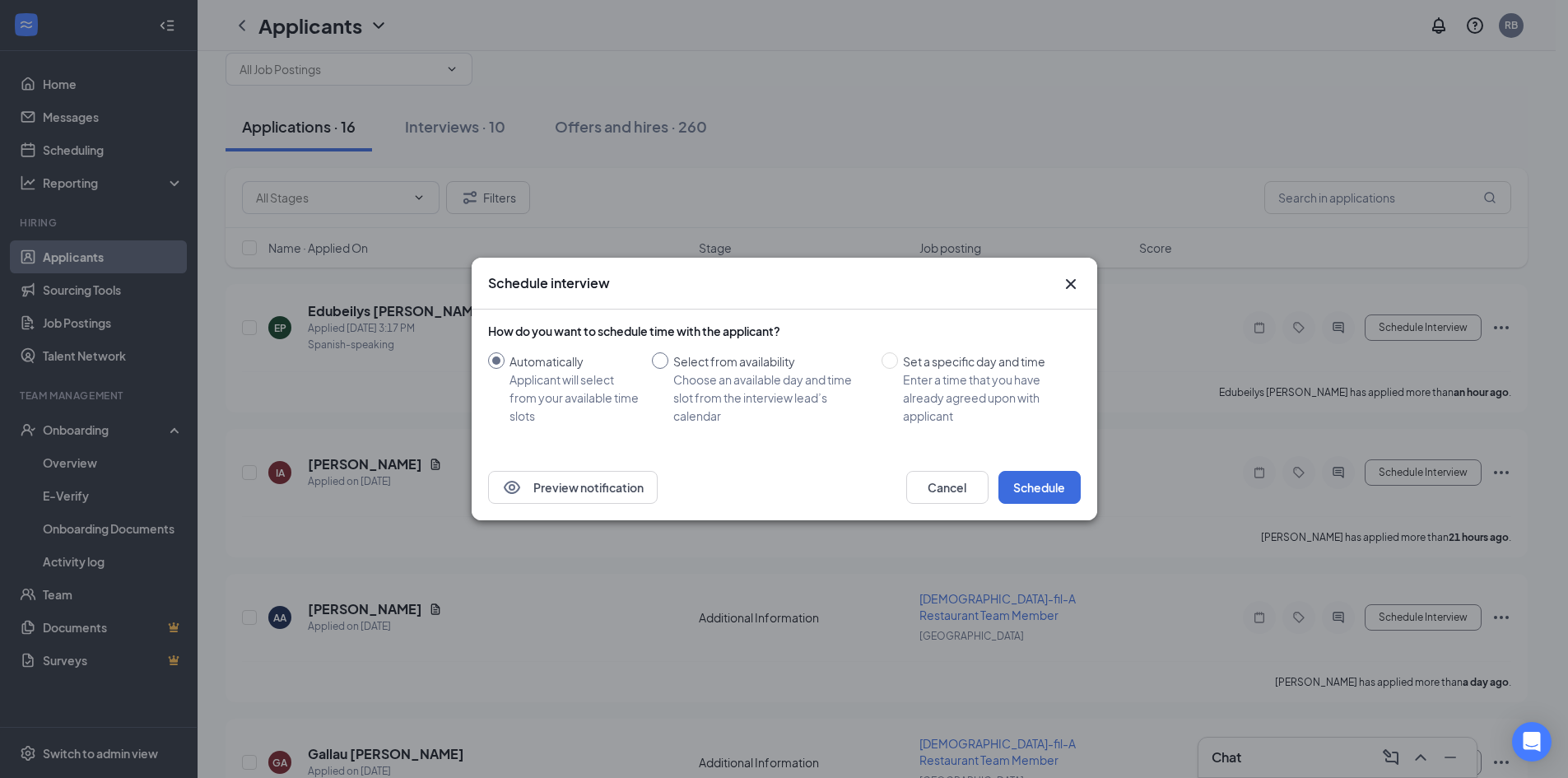
click at [690, 364] on div "Select from availability" at bounding box center [771, 361] width 195 height 19
click at [668, 364] on input "Select from availability Choose an available day and time slot from the intervi…" at bounding box center [660, 360] width 17 height 17
radio input "true"
radio input "false"
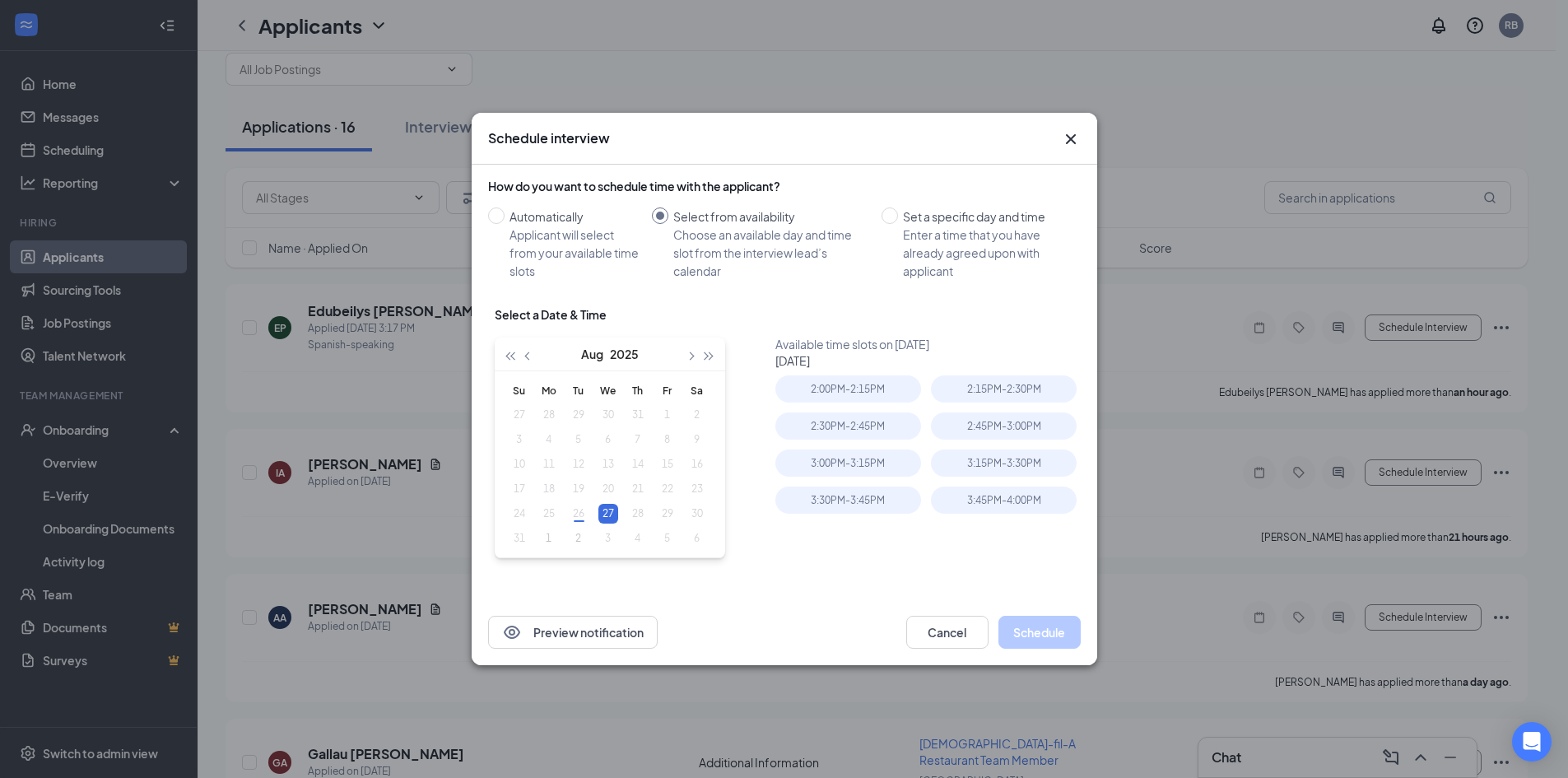
type input "[DATE]"
click at [609, 508] on div "27" at bounding box center [608, 513] width 20 height 20
click at [838, 428] on div "2:30PM - 2:45PM" at bounding box center [847, 427] width 145 height 27
click at [1023, 627] on button "Schedule" at bounding box center [1039, 633] width 82 height 33
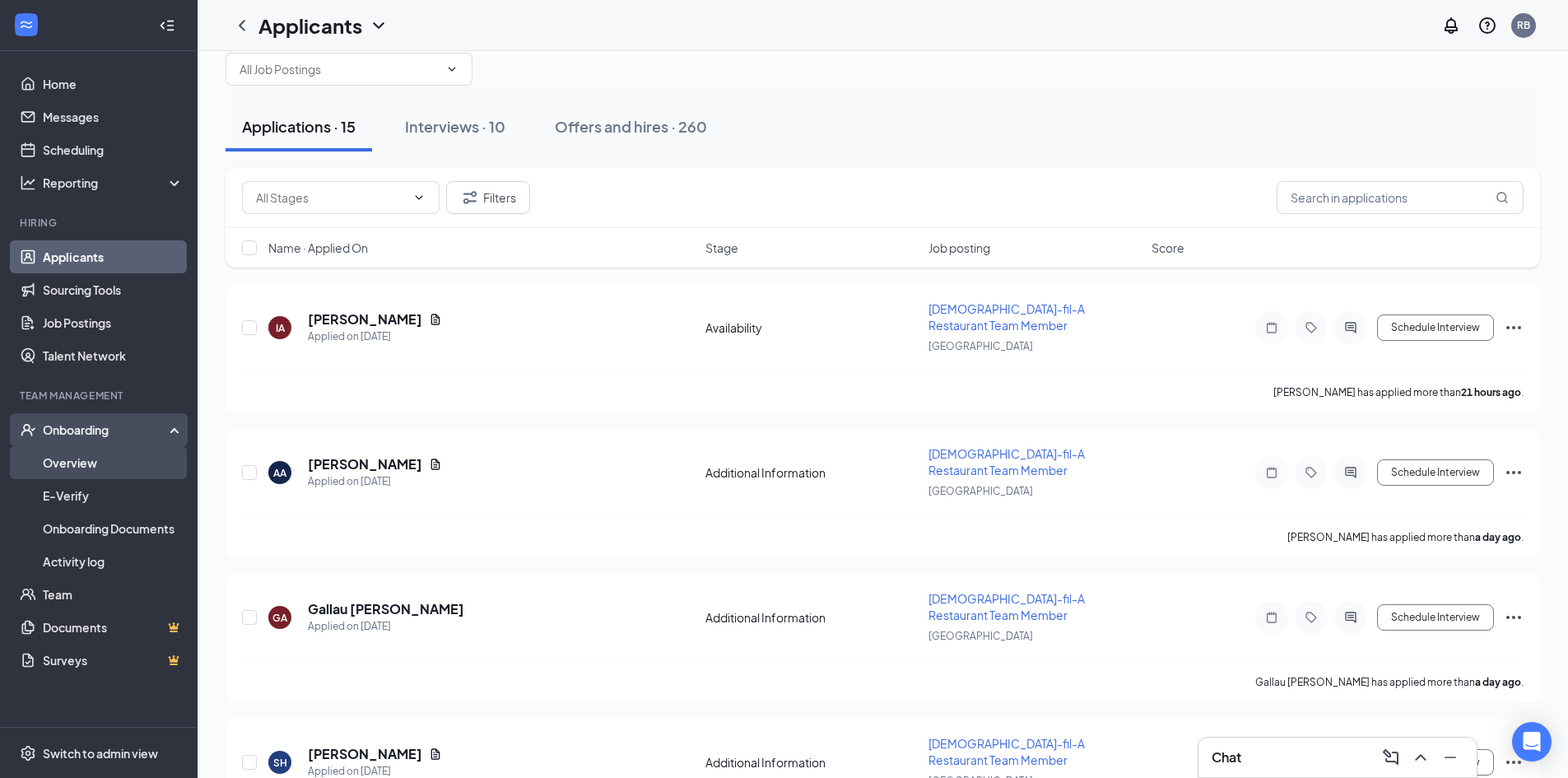
click at [76, 462] on link "Overview" at bounding box center [113, 463] width 141 height 33
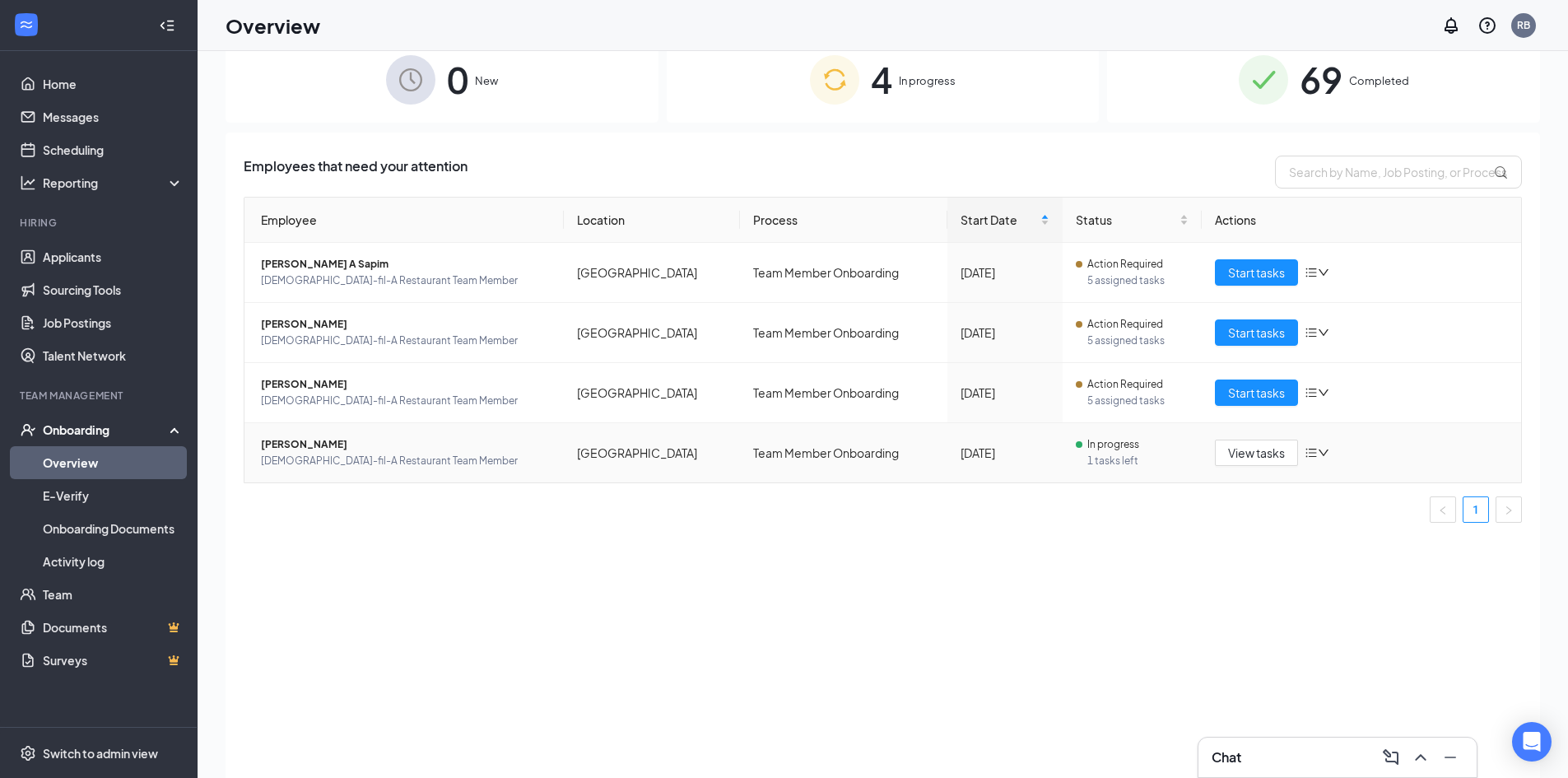
click at [1123, 453] on span "1 tasks left" at bounding box center [1138, 461] width 101 height 17
click at [1259, 455] on span "View tasks" at bounding box center [1256, 453] width 57 height 19
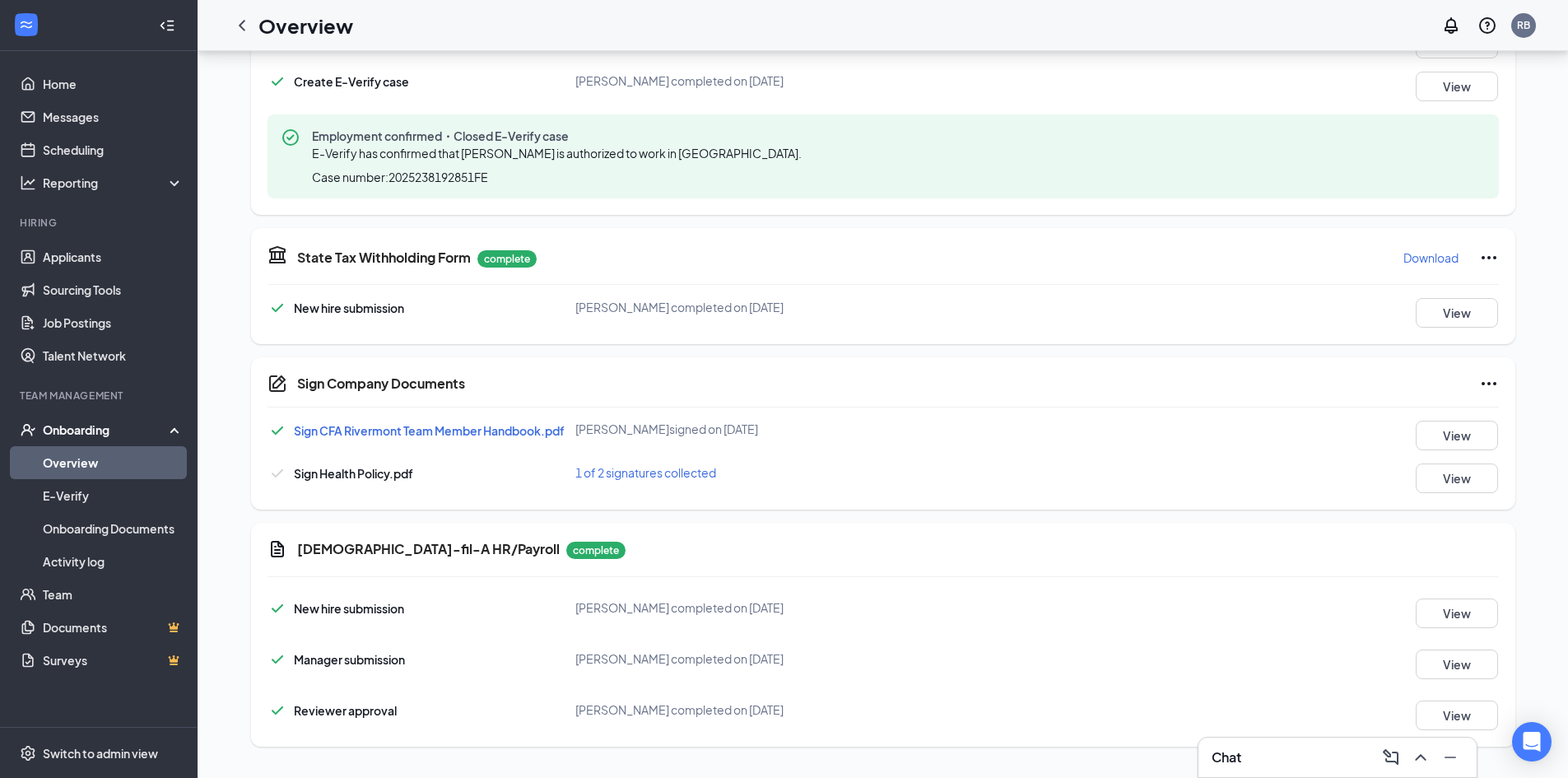
scroll to position [644, 0]
click at [1491, 383] on icon "Ellipses" at bounding box center [1489, 382] width 20 height 20
click at [1038, 472] on div "Sign Health Policy.pdf 1 of 2 signatures collected View" at bounding box center [883, 476] width 1231 height 29
click at [395, 467] on span "Sign Health Policy.pdf" at bounding box center [353, 471] width 119 height 15
click at [363, 425] on span "Sign CFA Rivermont Team Member Handbook.pdf" at bounding box center [428, 429] width 270 height 15
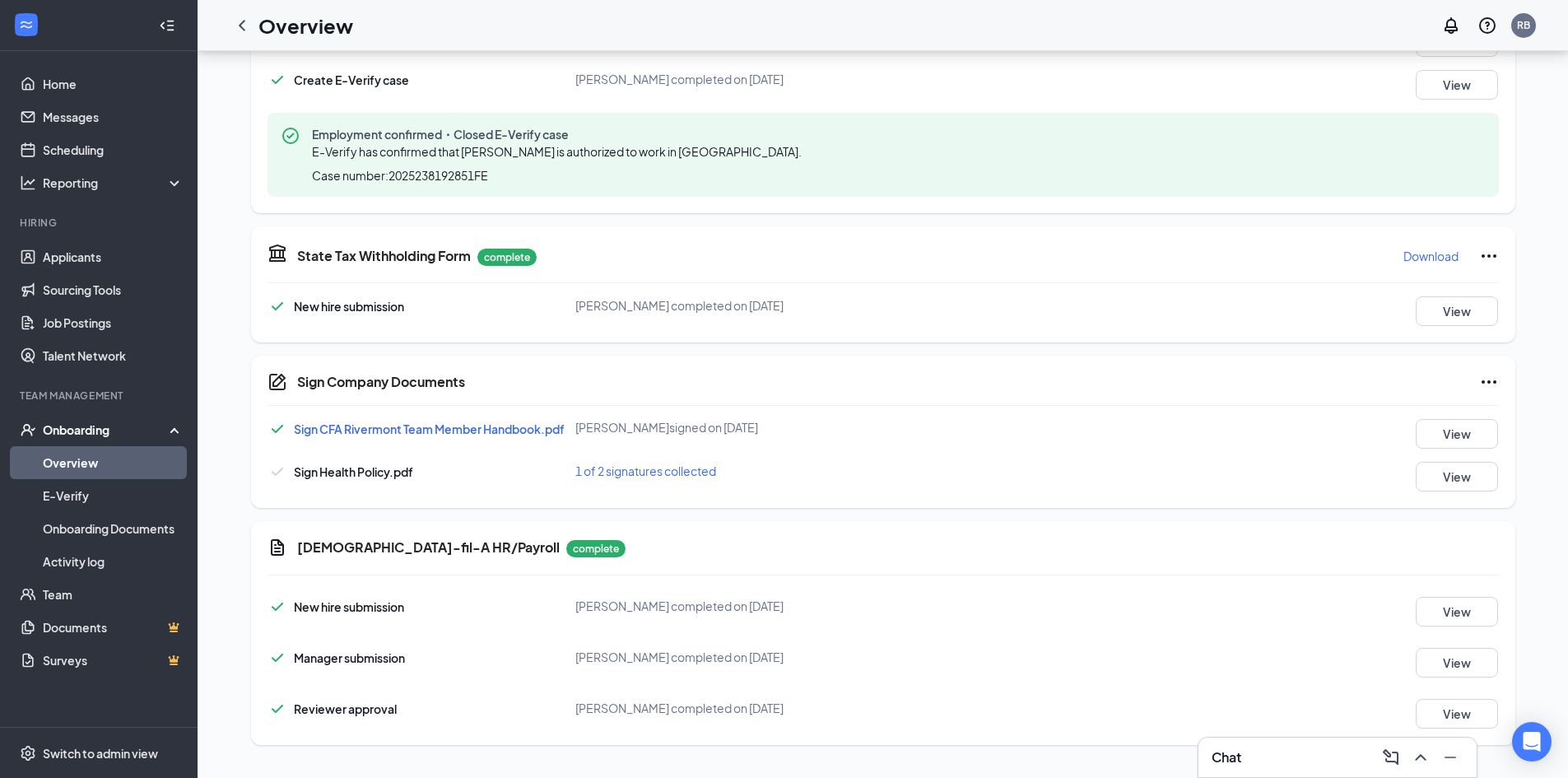
click at [371, 472] on span "Sign Health Policy.pdf" at bounding box center [353, 471] width 119 height 15
drag, startPoint x: 371, startPoint y: 472, endPoint x: 407, endPoint y: 479, distance: 36.7
click at [371, 472] on span "Sign Health Policy.pdf" at bounding box center [353, 471] width 119 height 15
click at [655, 470] on span "1 of 2 signatures collected" at bounding box center [646, 471] width 141 height 15
click at [694, 367] on span "New Hire" at bounding box center [717, 373] width 94 height 17
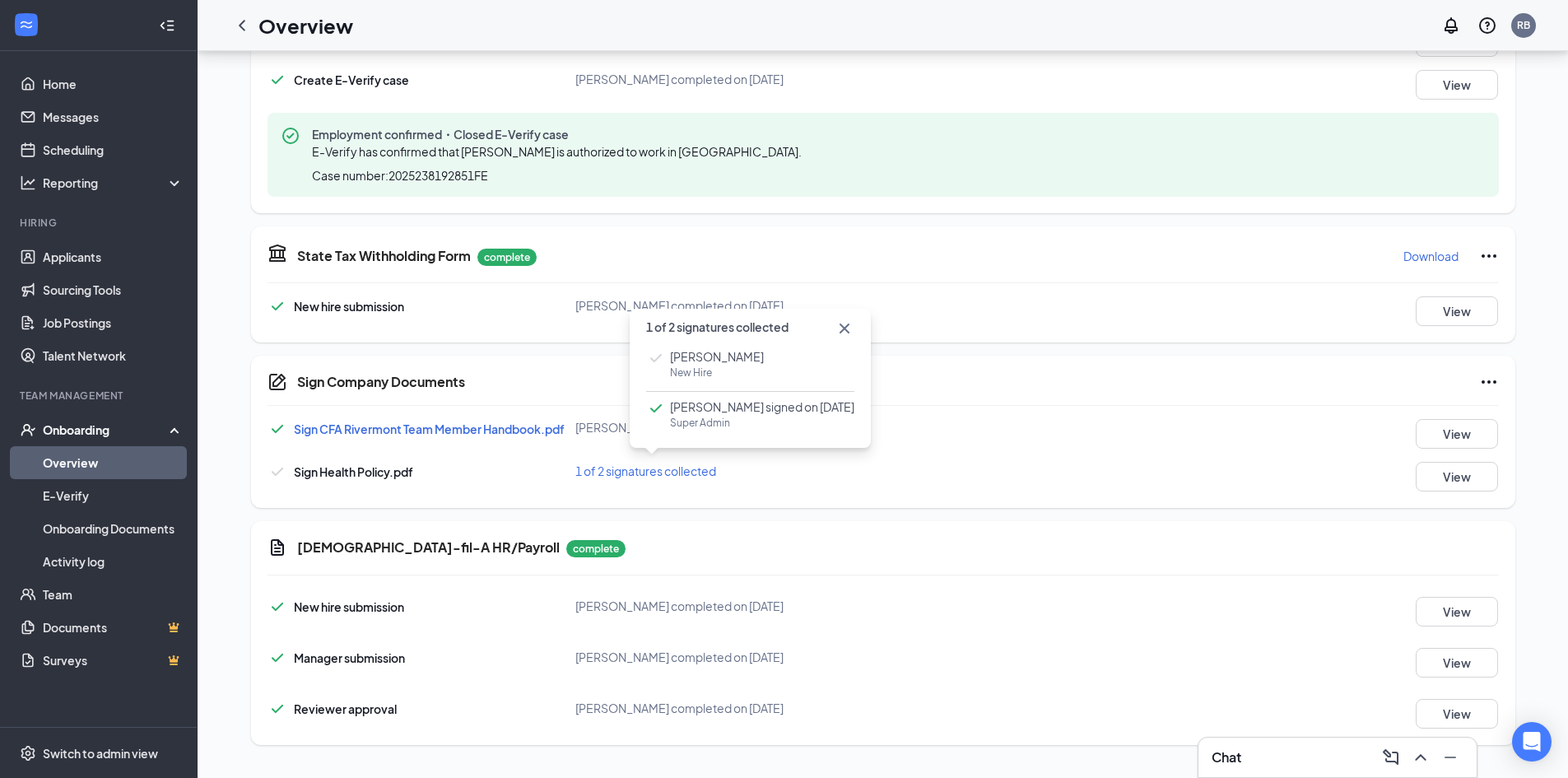
click at [720, 426] on span "Super Admin" at bounding box center [762, 423] width 184 height 17
click at [783, 472] on div "1 of 2 signatures collected" at bounding box center [781, 471] width 411 height 19
click at [659, 472] on span "1 of 2 signatures collected" at bounding box center [646, 471] width 141 height 15
click at [1491, 381] on icon "Ellipses" at bounding box center [1489, 382] width 20 height 20
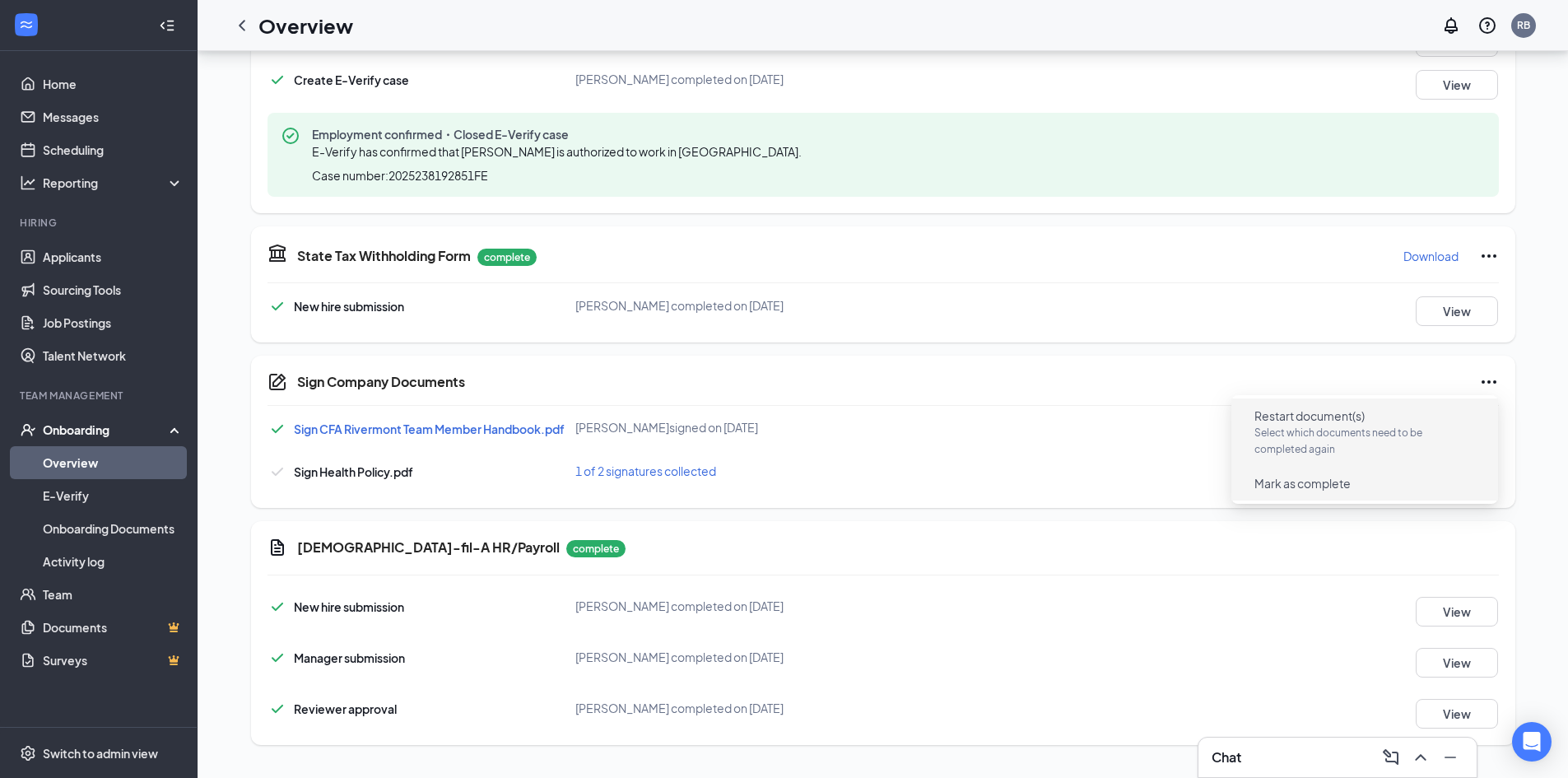
click at [1326, 481] on span "Mark as complete" at bounding box center [1302, 483] width 97 height 17
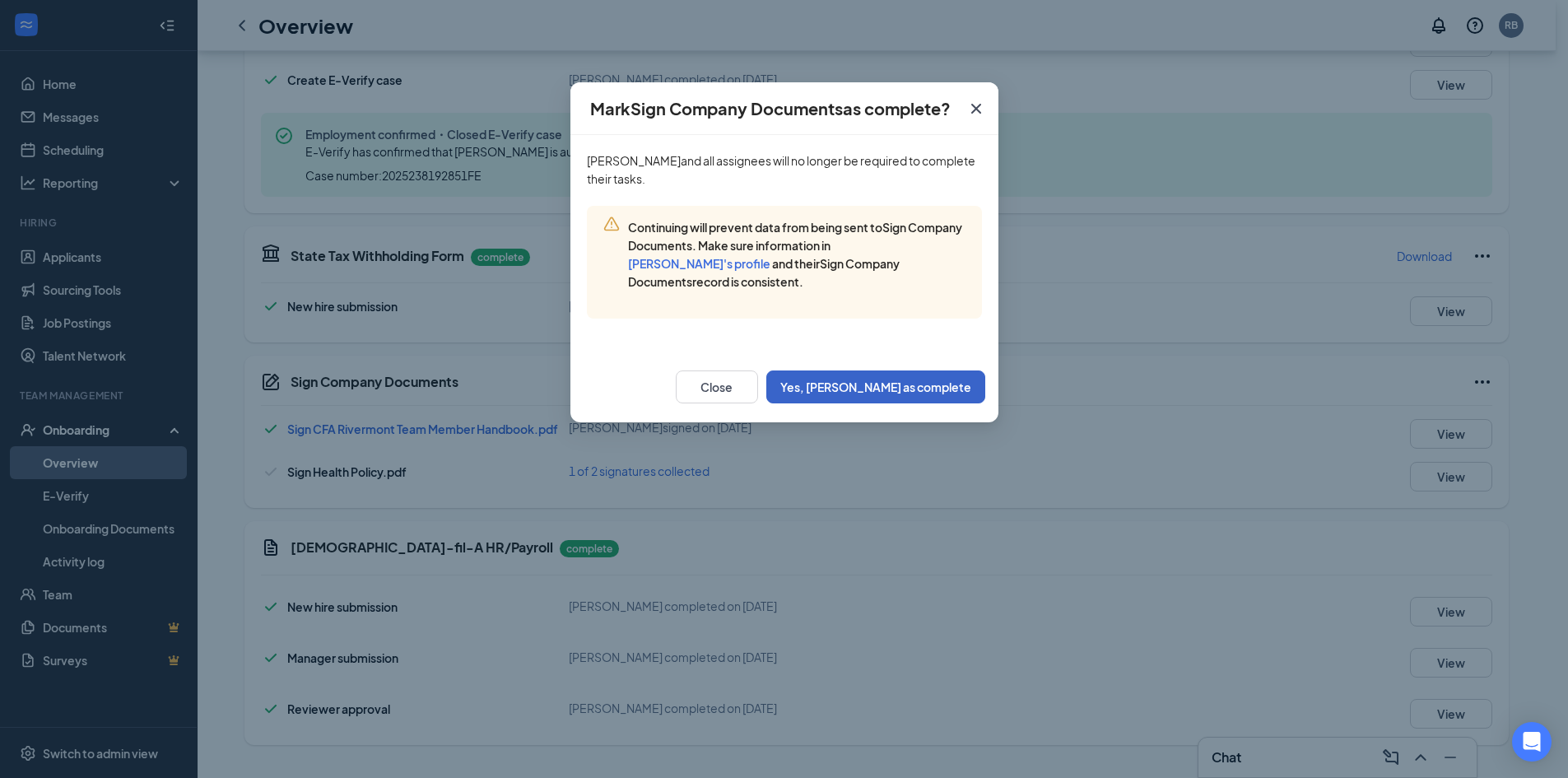
click at [911, 385] on button "Yes, mark as complete" at bounding box center [875, 388] width 219 height 33
click at [872, 390] on button "Yes, mark as complete" at bounding box center [875, 388] width 219 height 33
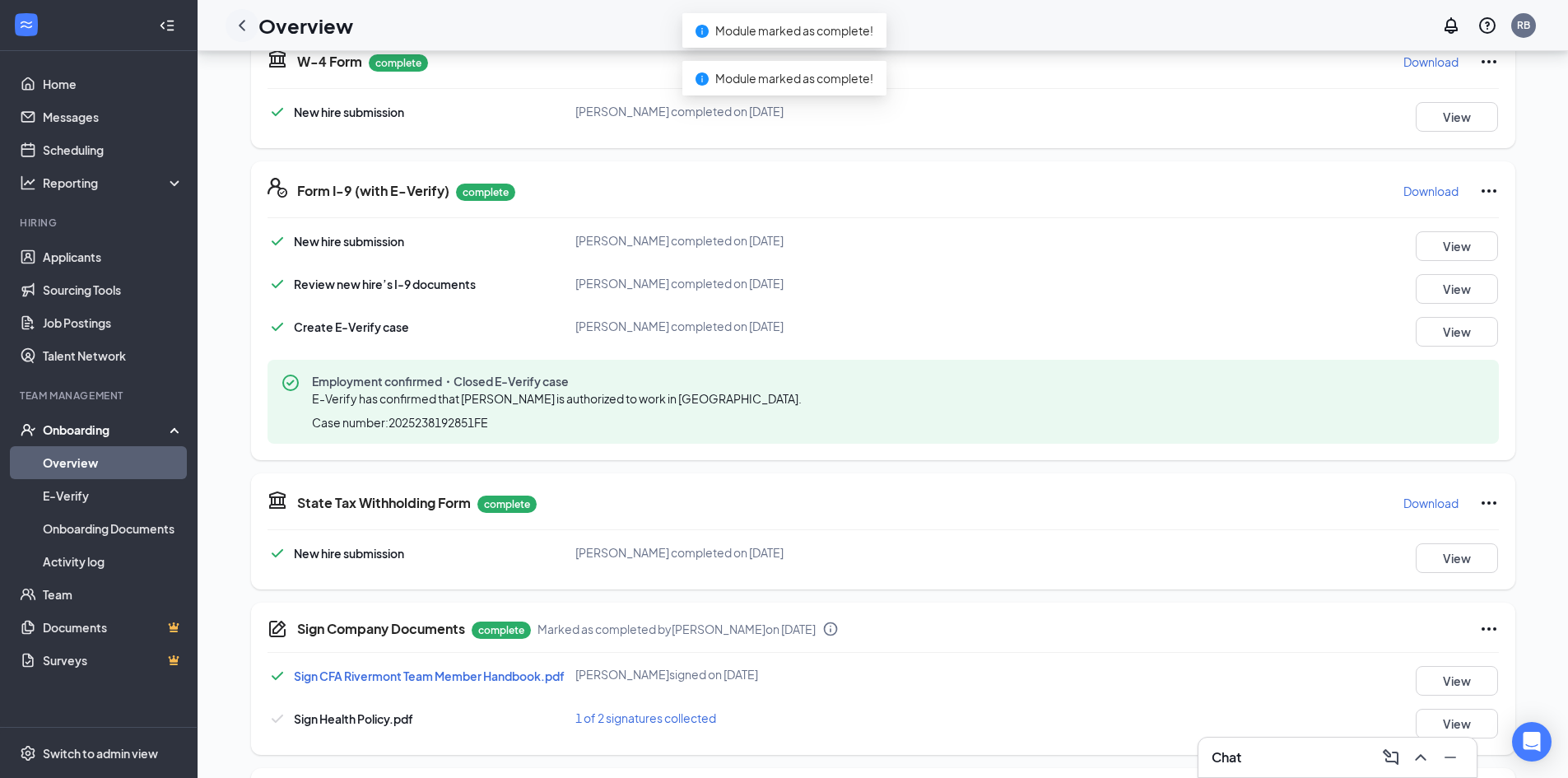
click at [245, 21] on icon "ChevronLeft" at bounding box center [242, 25] width 20 height 20
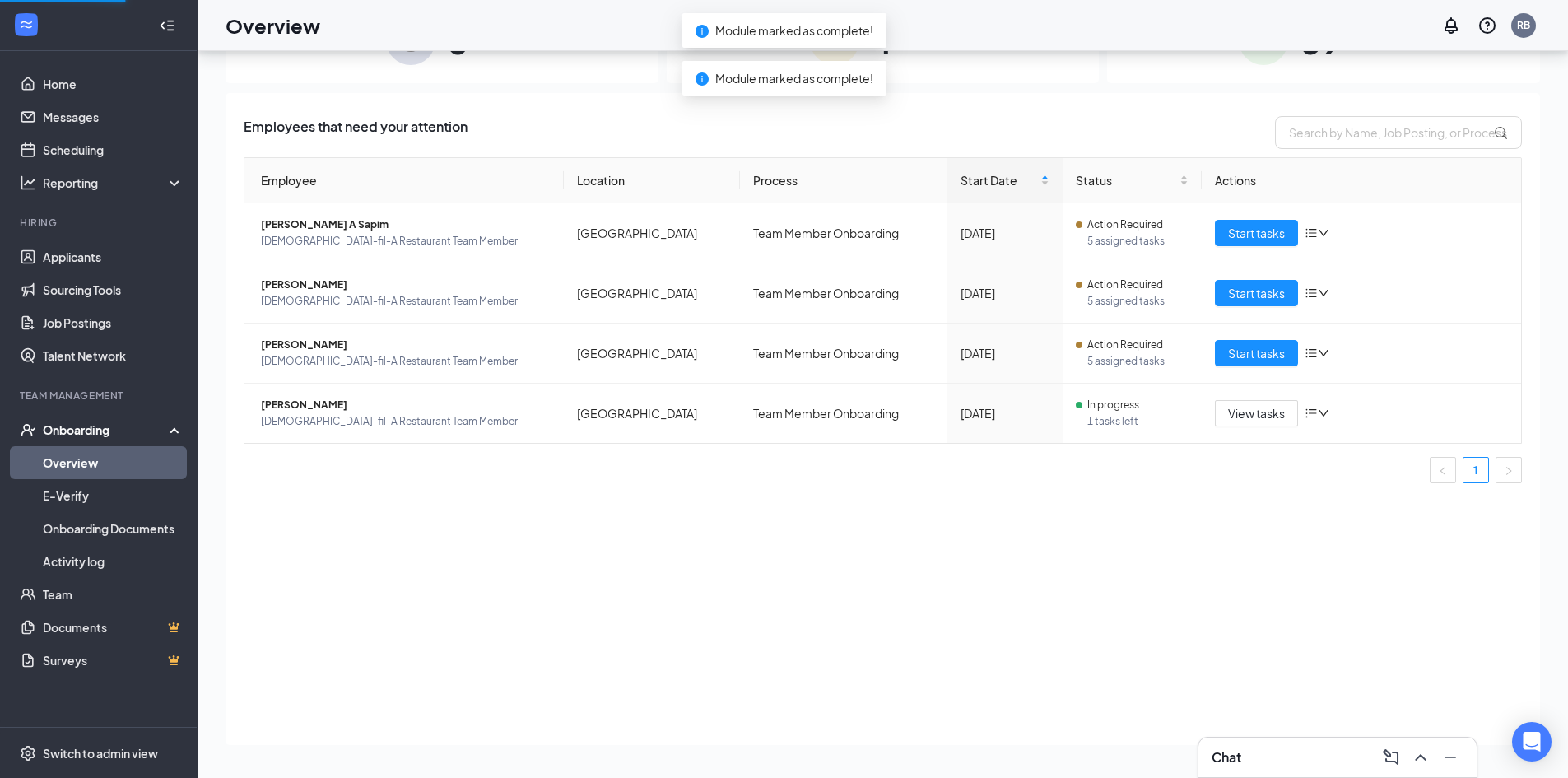
scroll to position [74, 0]
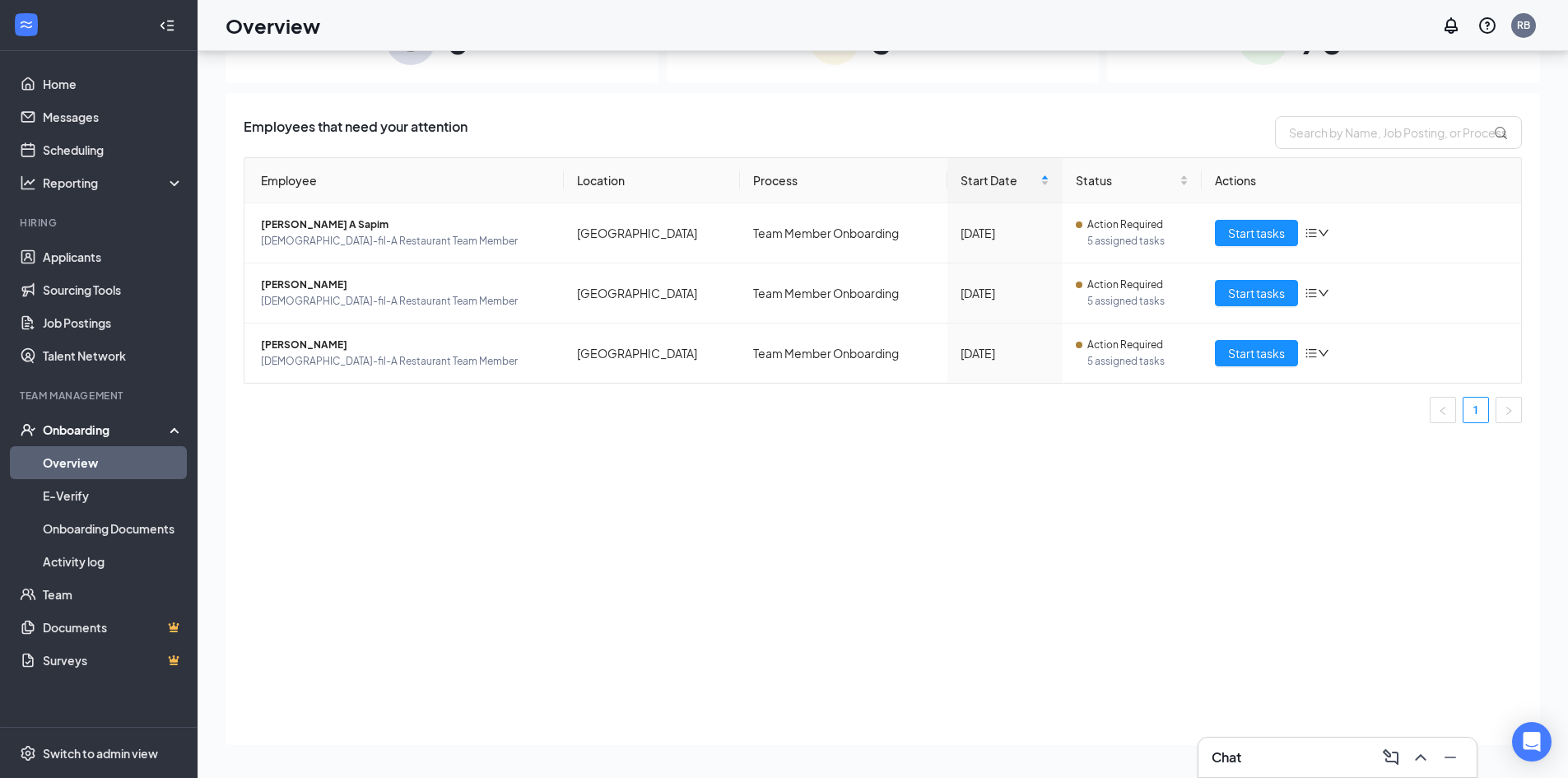
click at [1270, 755] on div "Chat" at bounding box center [1337, 757] width 252 height 26
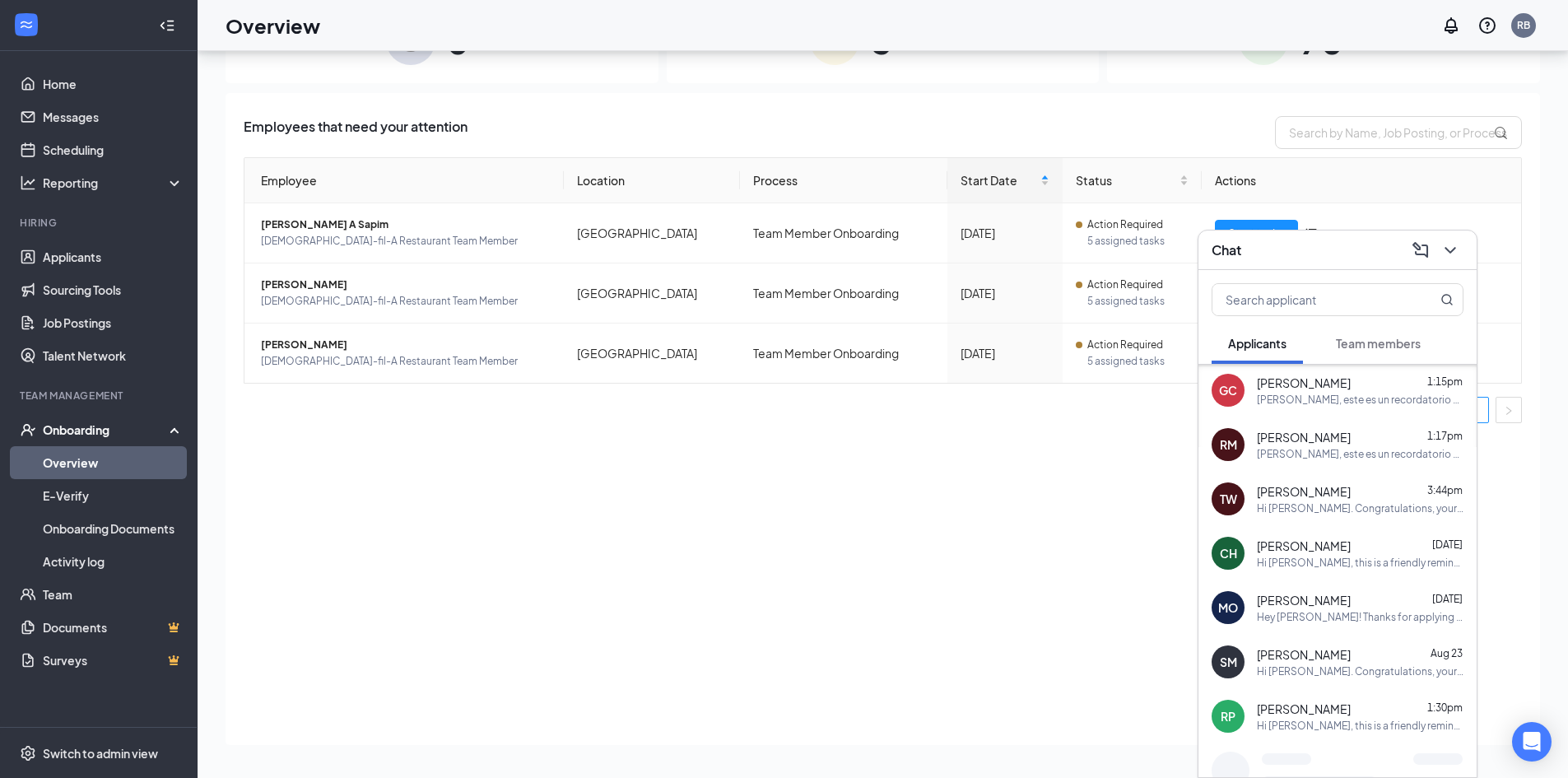
scroll to position [213, 0]
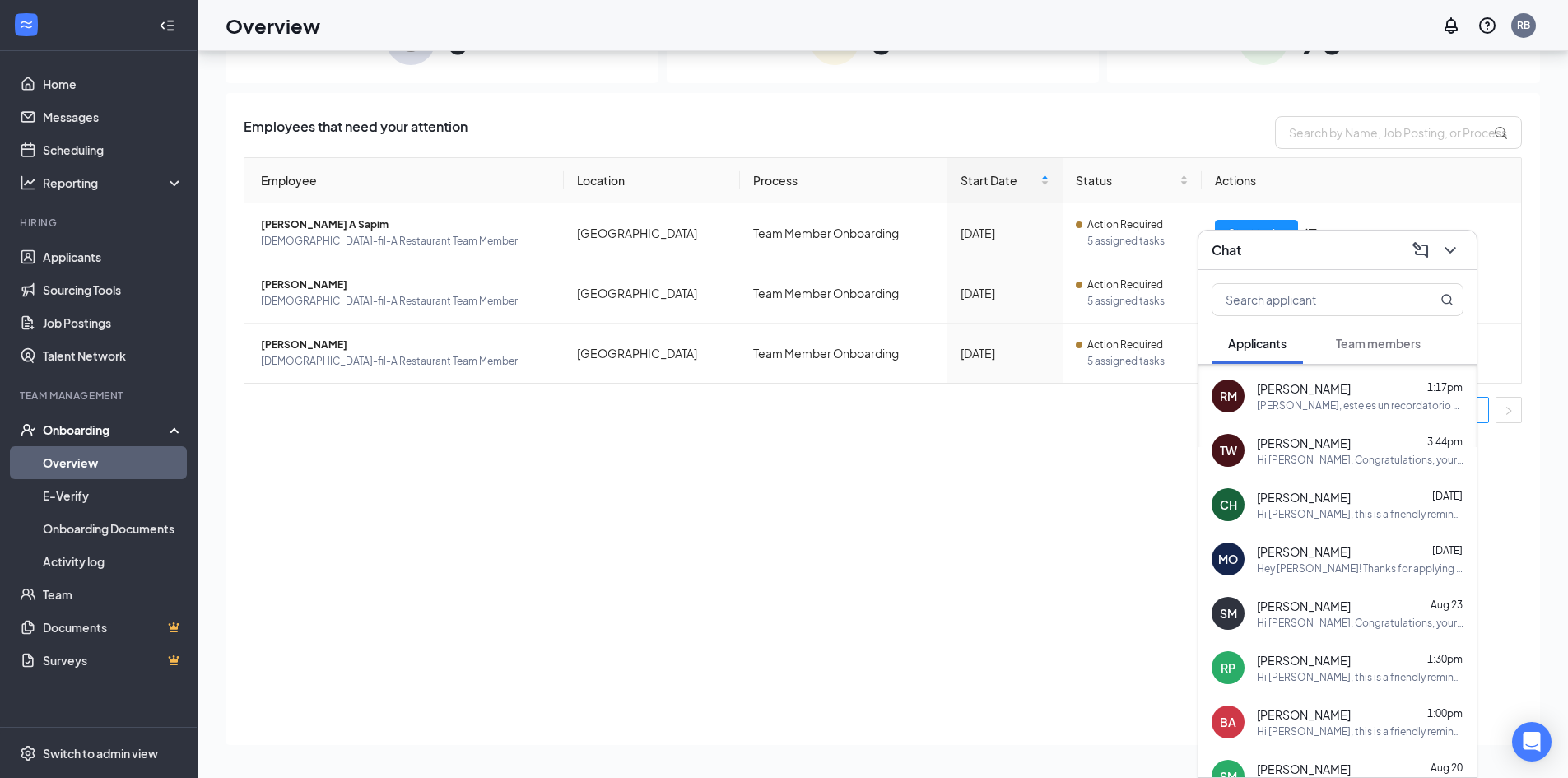
click at [1366, 338] on span "Team members" at bounding box center [1378, 343] width 85 height 15
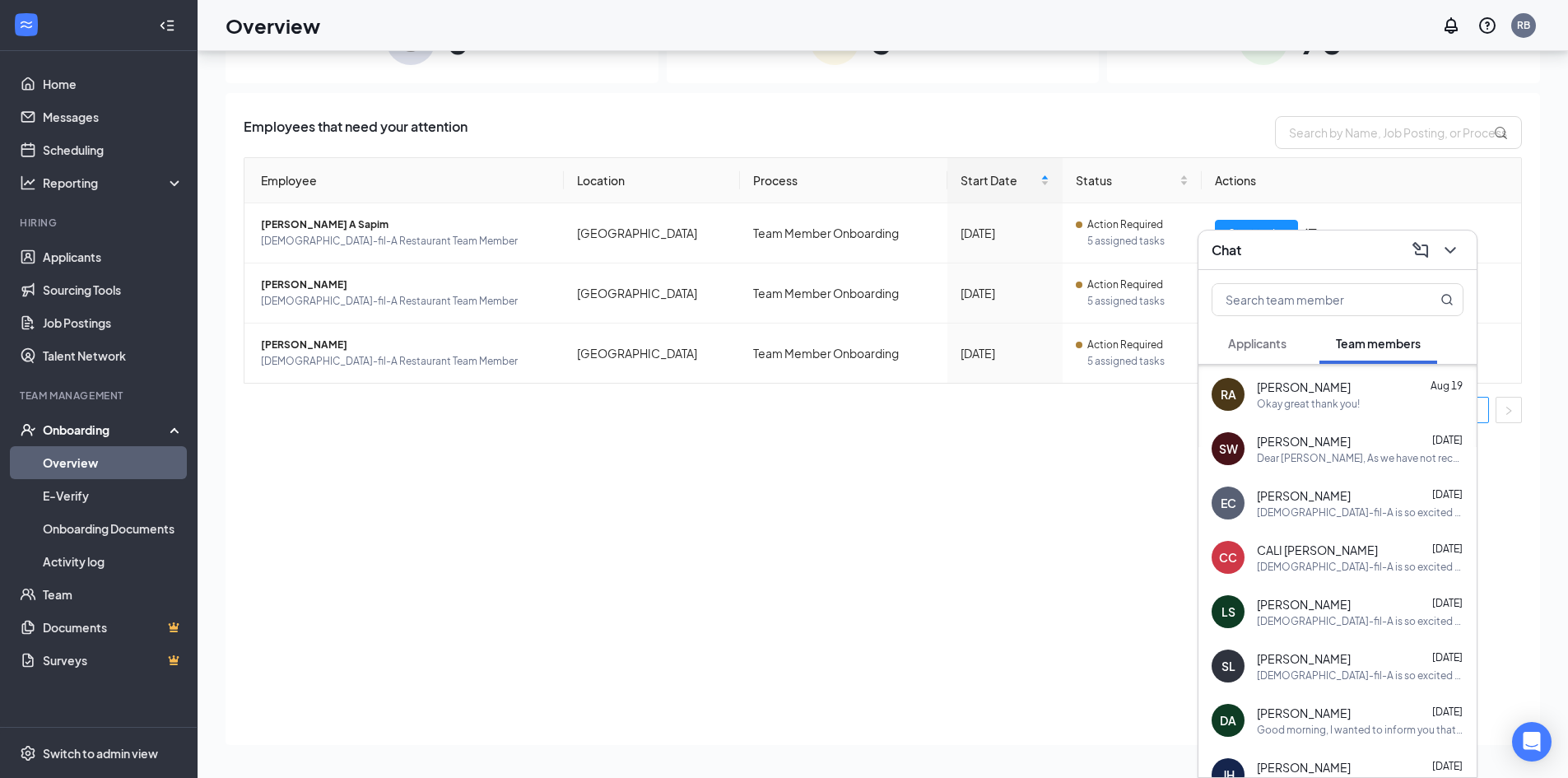
scroll to position [0, 0]
